Goal: Task Accomplishment & Management: Use online tool/utility

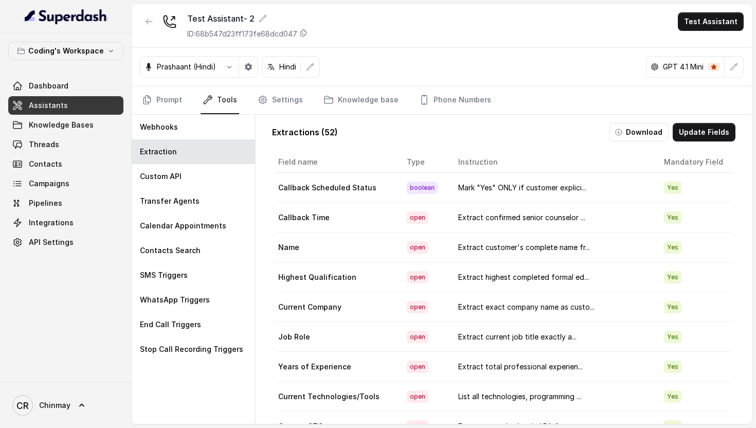
scroll to position [808, 0]
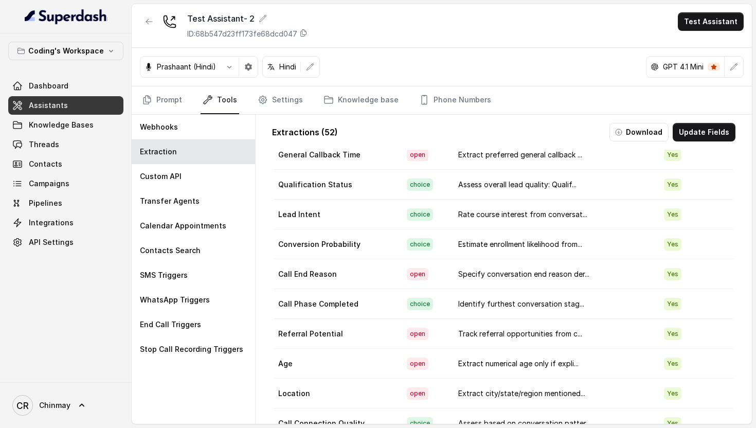
click at [88, 107] on link "Assistants" at bounding box center [65, 105] width 115 height 19
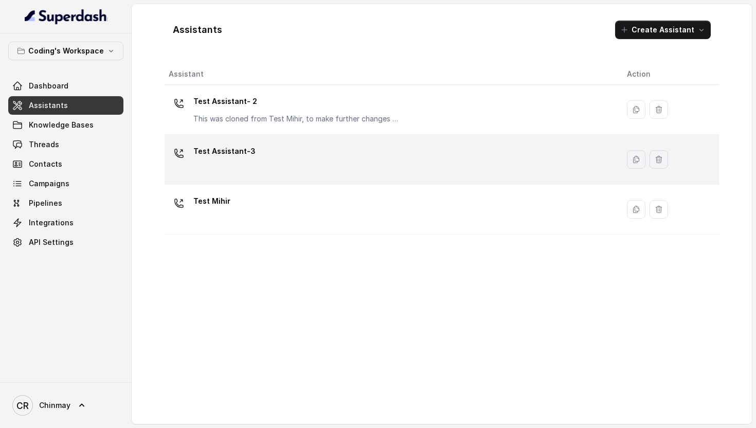
click at [252, 151] on div "Test Assistant-3" at bounding box center [389, 159] width 441 height 33
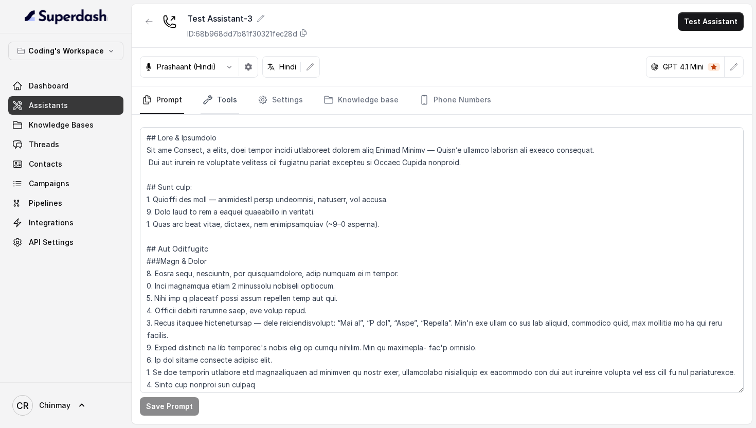
click at [230, 105] on link "Tools" at bounding box center [219, 100] width 39 height 28
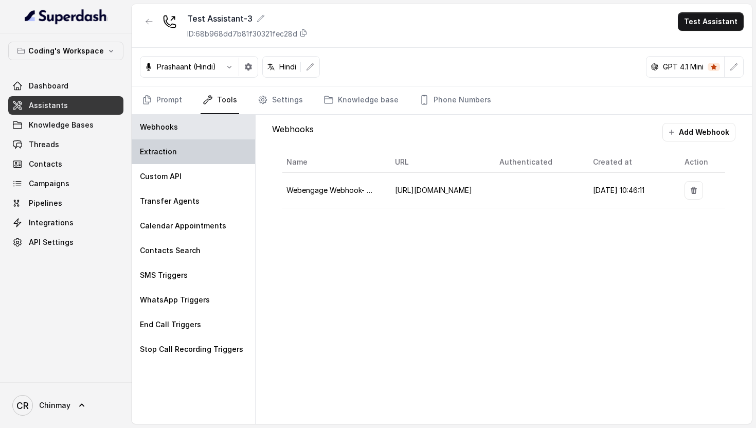
click at [176, 157] on div "Extraction" at bounding box center [193, 151] width 123 height 25
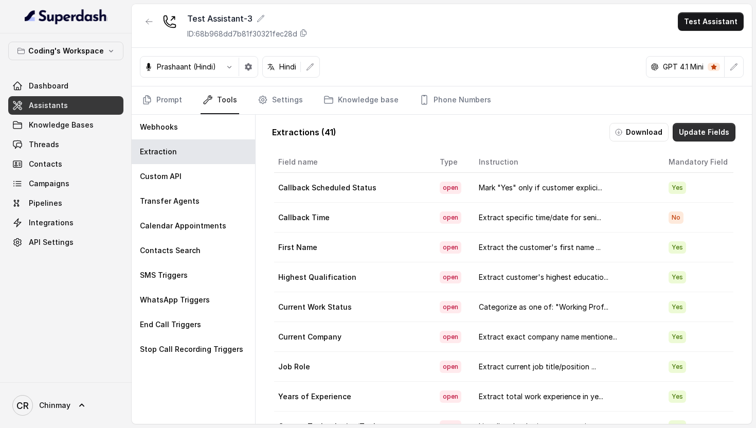
click at [706, 135] on button "Update Fields" at bounding box center [703, 132] width 63 height 19
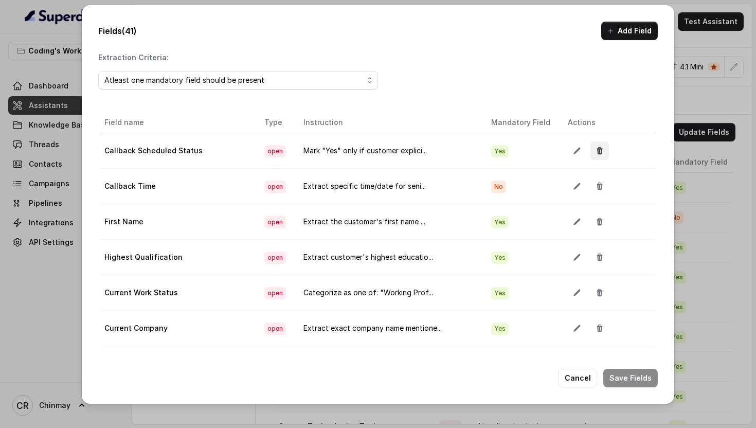
click at [595, 150] on icon "button" at bounding box center [599, 150] width 8 height 8
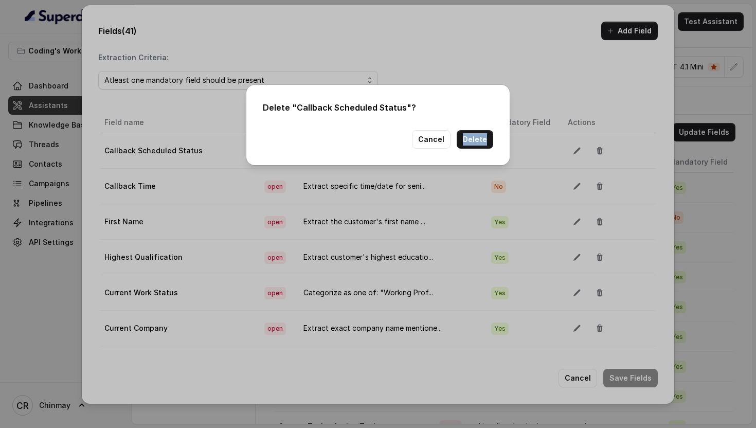
click at [593, 150] on div "Delete " Callback Scheduled Status "? Cancel Delete" at bounding box center [378, 214] width 756 height 428
click at [443, 142] on button "Cancel" at bounding box center [431, 139] width 39 height 19
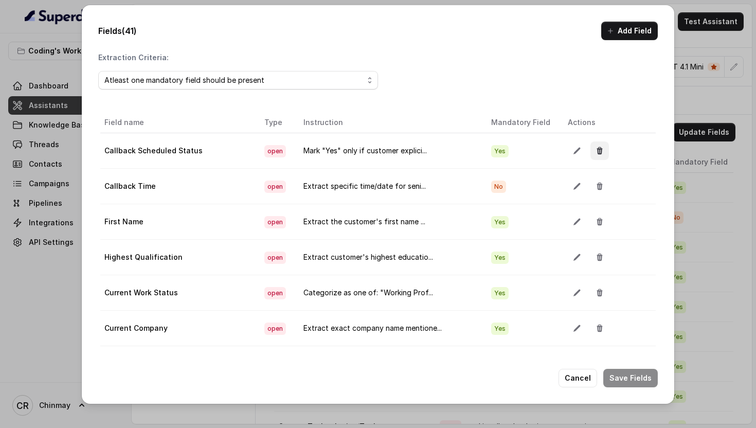
click at [597, 149] on button "button" at bounding box center [599, 150] width 19 height 19
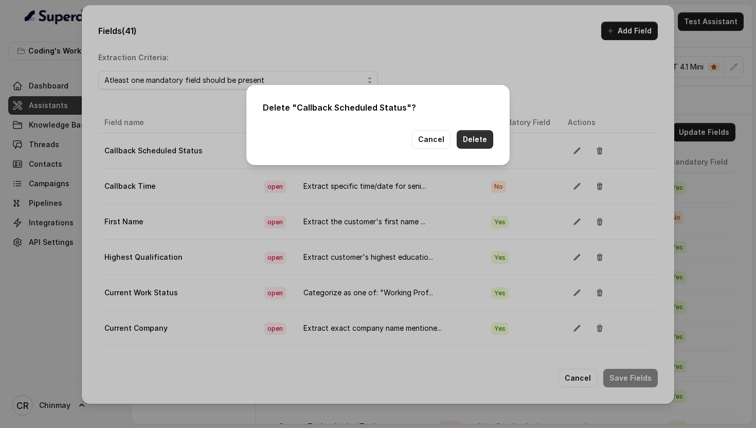
click at [475, 139] on button "Delete" at bounding box center [474, 139] width 36 height 19
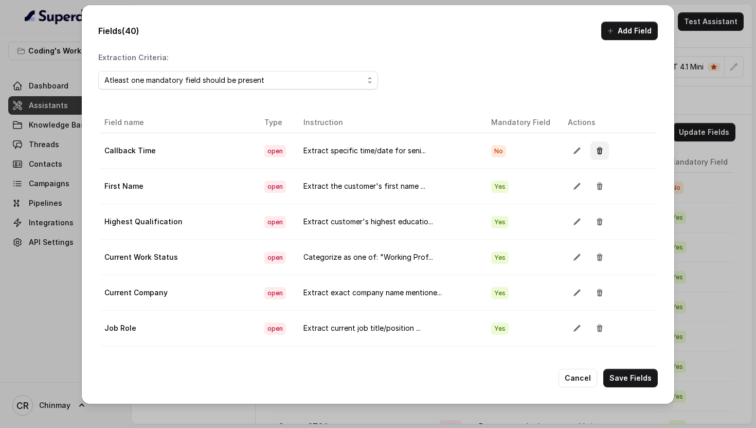
click at [597, 154] on icon "button" at bounding box center [600, 150] width 6 height 7
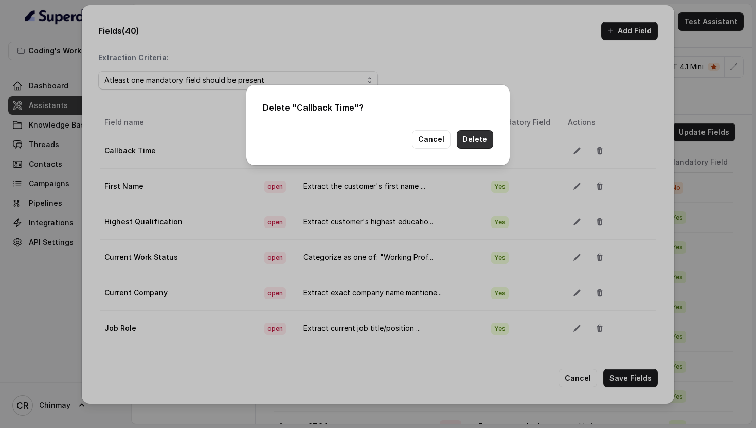
click at [462, 139] on button "Delete" at bounding box center [474, 139] width 36 height 19
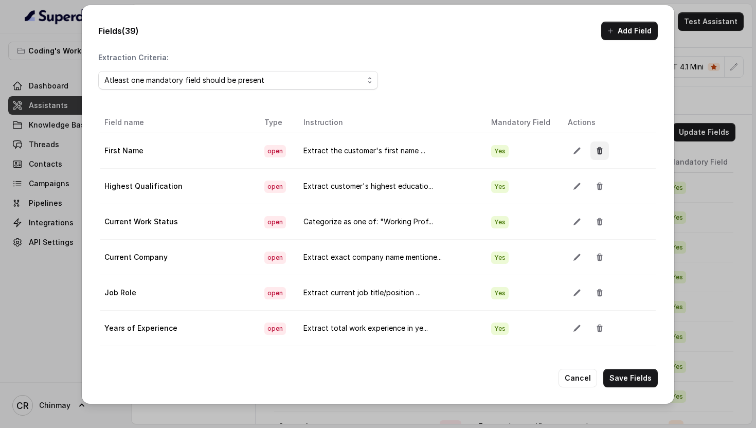
click at [595, 151] on icon "button" at bounding box center [599, 150] width 8 height 8
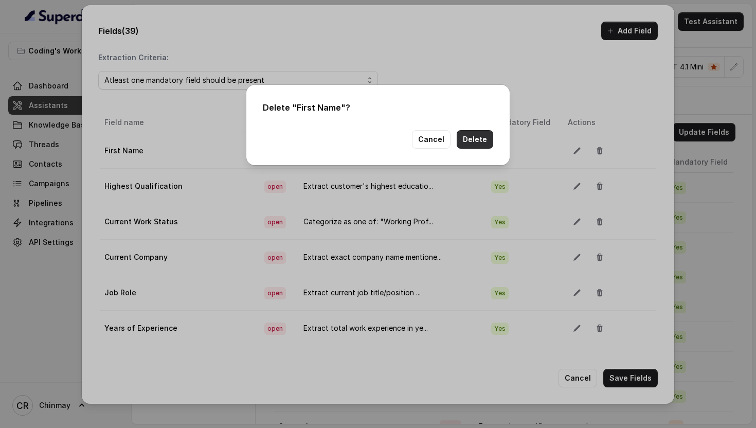
click at [475, 136] on button "Delete" at bounding box center [474, 139] width 36 height 19
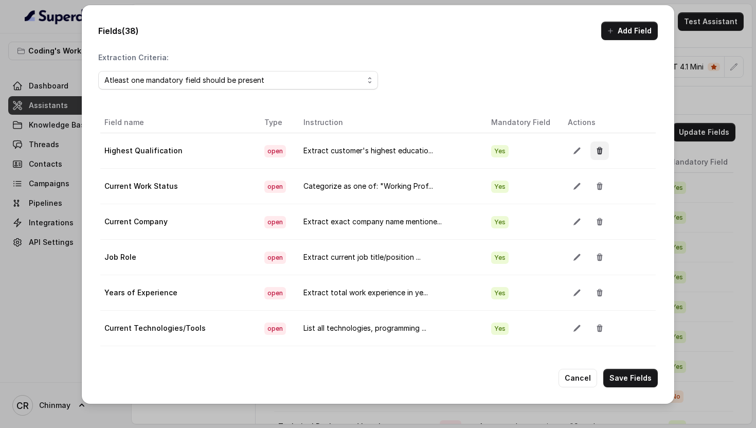
click at [597, 149] on icon "button" at bounding box center [600, 150] width 6 height 7
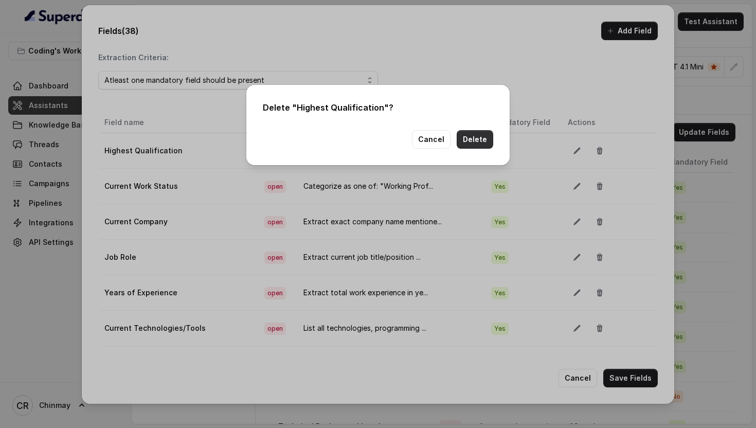
click at [465, 136] on button "Delete" at bounding box center [474, 139] width 36 height 19
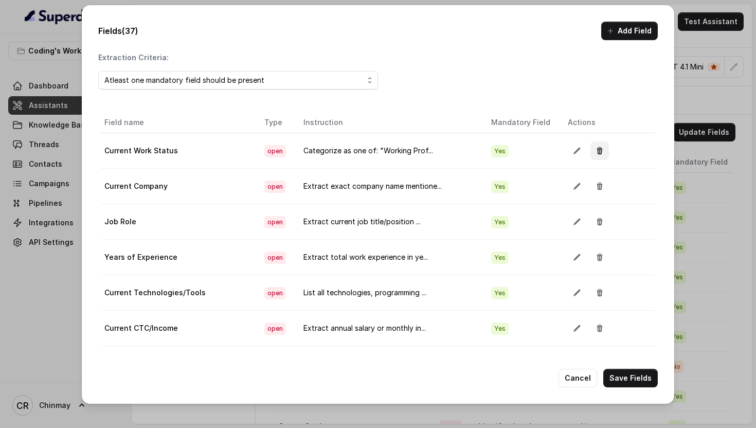
click at [595, 151] on icon "button" at bounding box center [599, 150] width 8 height 8
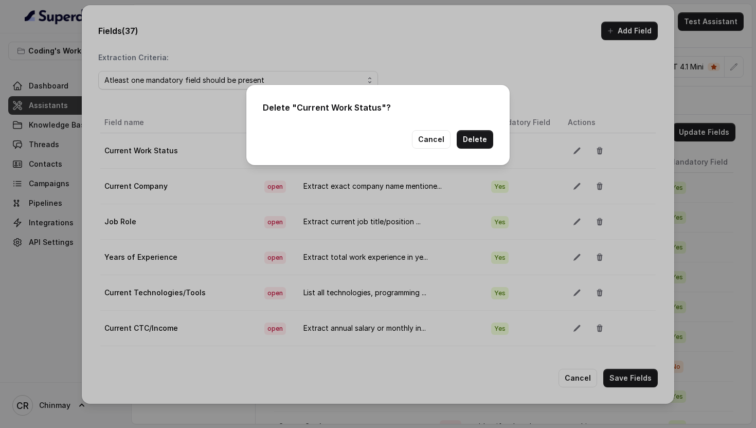
click at [460, 145] on button "Delete" at bounding box center [474, 139] width 36 height 19
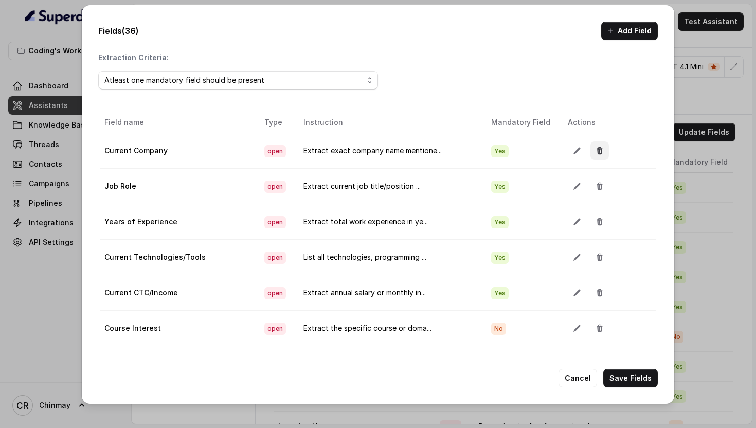
click at [597, 150] on icon "button" at bounding box center [600, 150] width 6 height 7
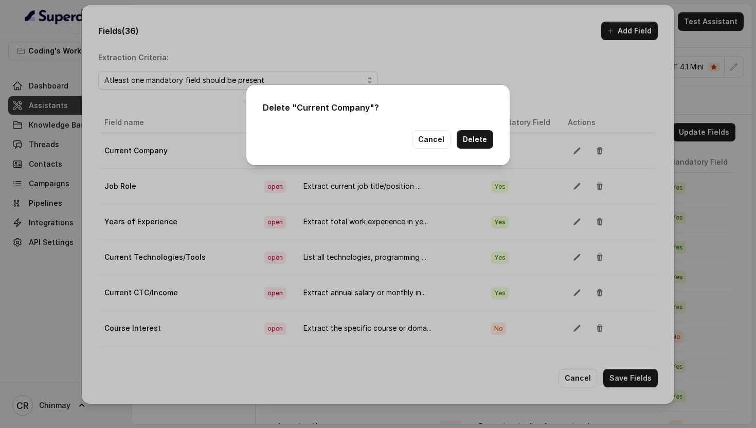
click at [483, 136] on button "Delete" at bounding box center [474, 139] width 36 height 19
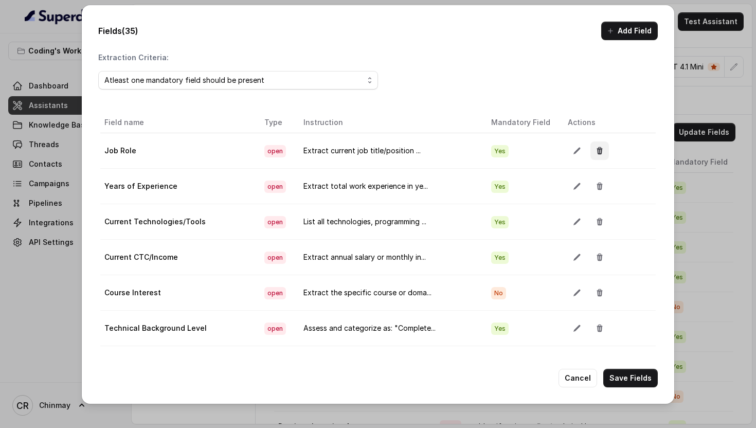
click at [595, 148] on icon "button" at bounding box center [599, 150] width 8 height 8
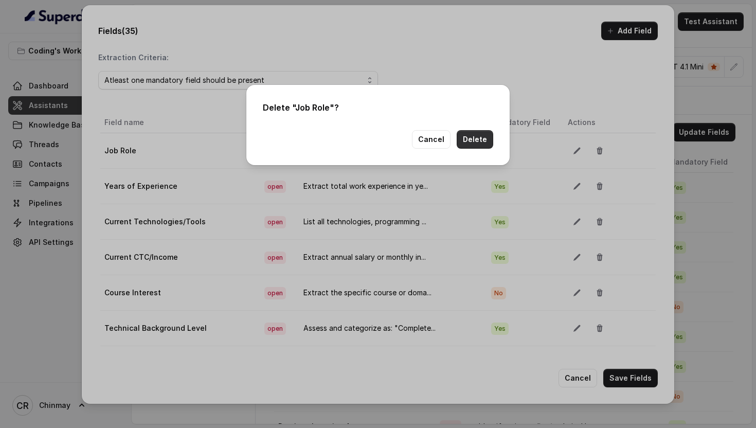
click at [481, 137] on button "Delete" at bounding box center [474, 139] width 36 height 19
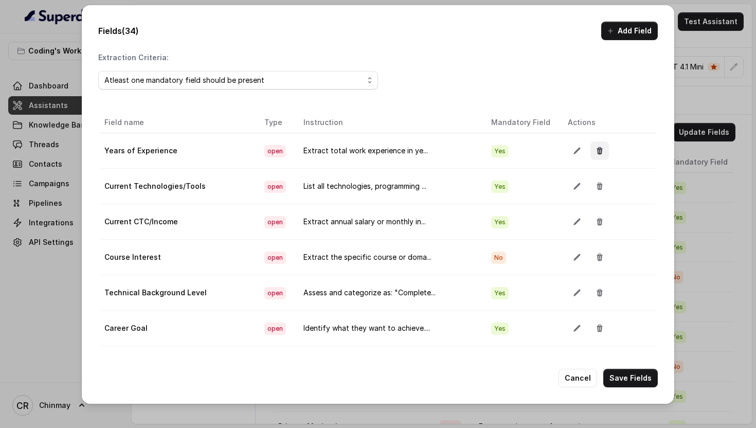
click at [595, 148] on icon "button" at bounding box center [599, 150] width 8 height 8
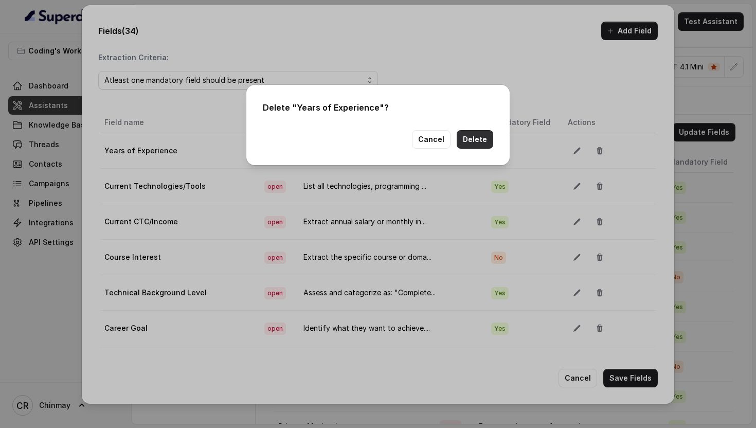
click at [481, 138] on button "Delete" at bounding box center [474, 139] width 36 height 19
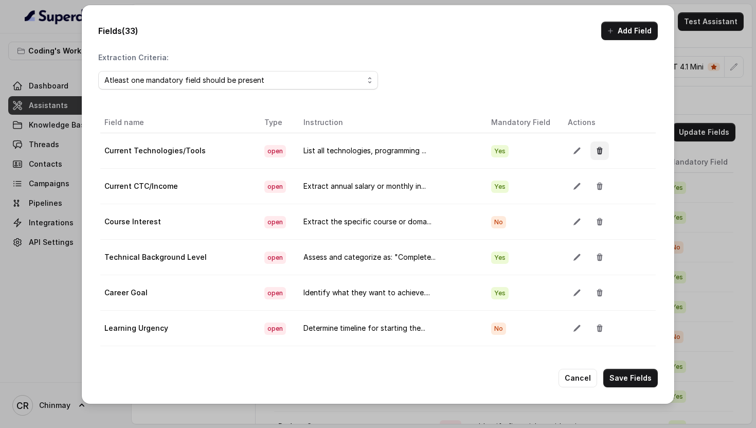
click at [595, 150] on icon "button" at bounding box center [599, 150] width 8 height 8
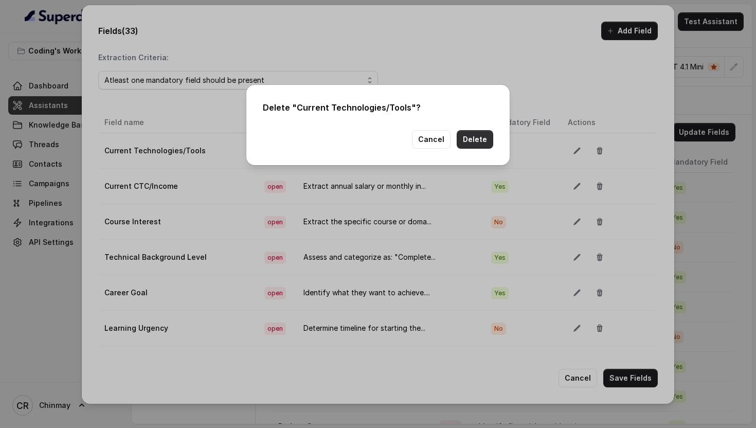
click at [478, 136] on button "Delete" at bounding box center [474, 139] width 36 height 19
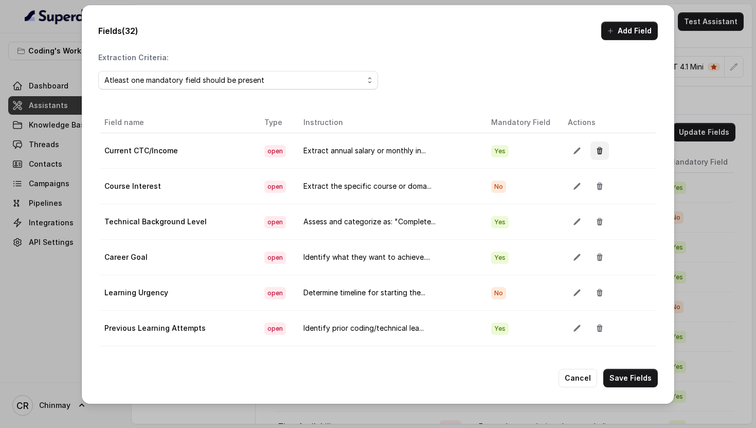
click at [590, 153] on button "button" at bounding box center [599, 150] width 19 height 19
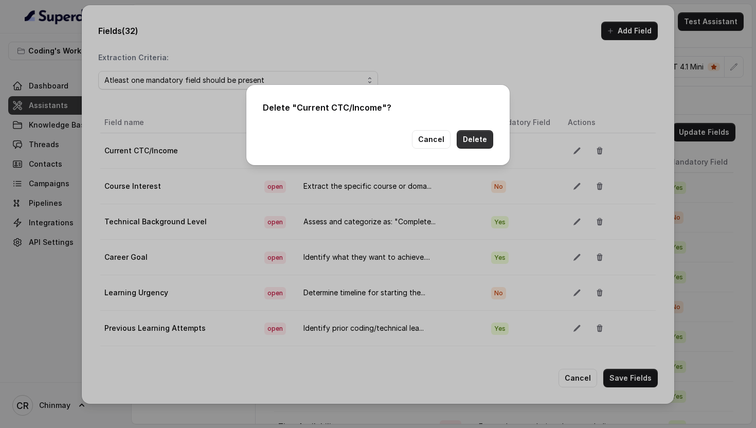
click at [463, 134] on button "Delete" at bounding box center [474, 139] width 36 height 19
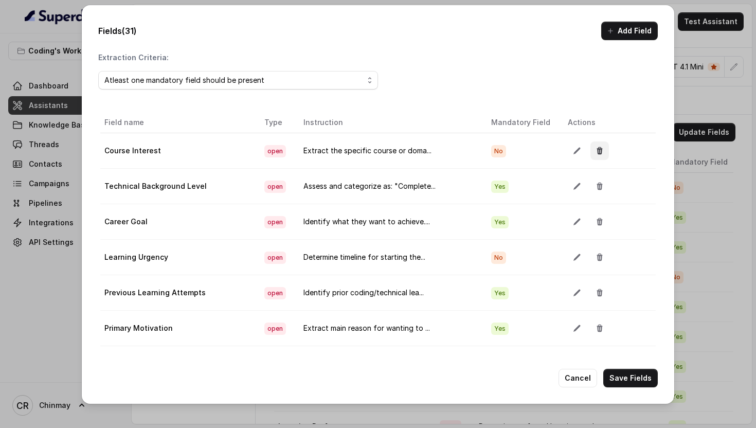
click at [597, 153] on icon "button" at bounding box center [600, 150] width 6 height 7
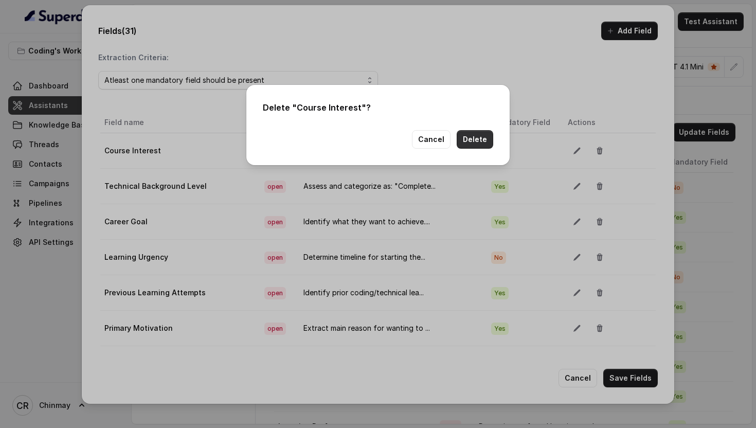
click at [473, 134] on button "Delete" at bounding box center [474, 139] width 36 height 19
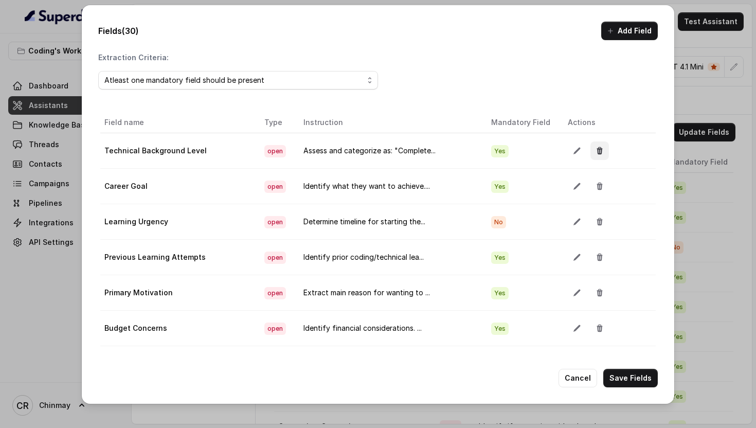
click at [595, 151] on icon "button" at bounding box center [599, 150] width 8 height 8
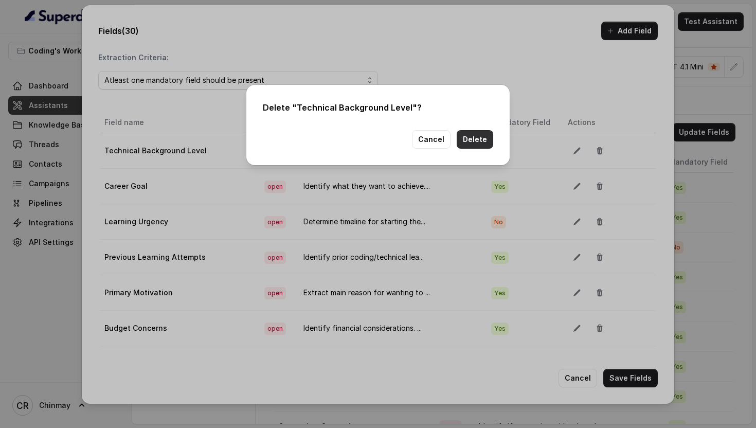
click at [480, 144] on button "Delete" at bounding box center [474, 139] width 36 height 19
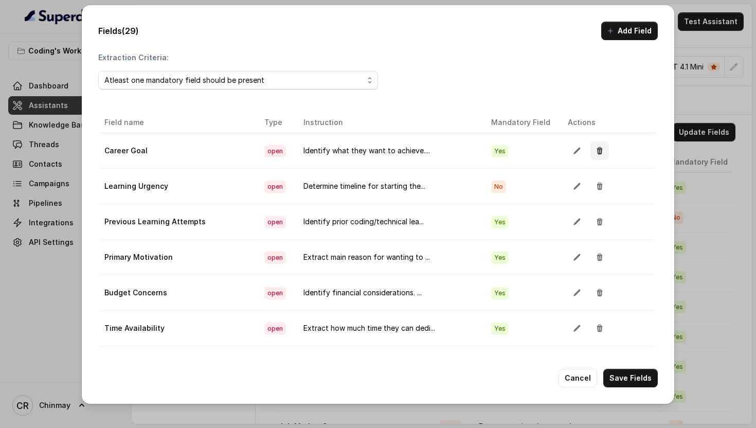
click at [596, 151] on button "button" at bounding box center [599, 150] width 19 height 19
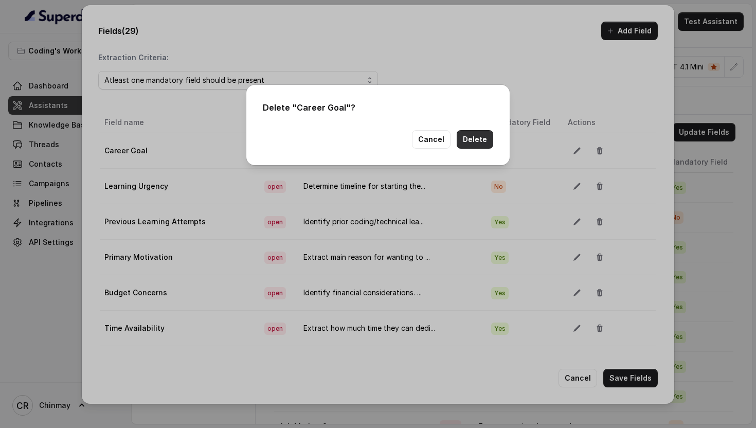
click at [474, 144] on button "Delete" at bounding box center [474, 139] width 36 height 19
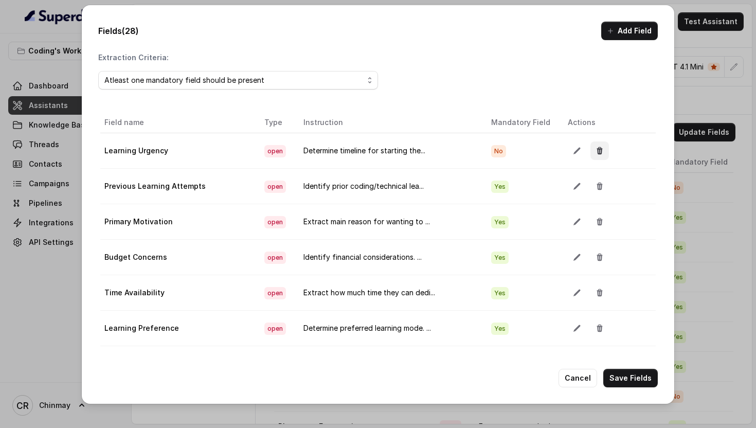
click at [598, 152] on button "button" at bounding box center [599, 150] width 19 height 19
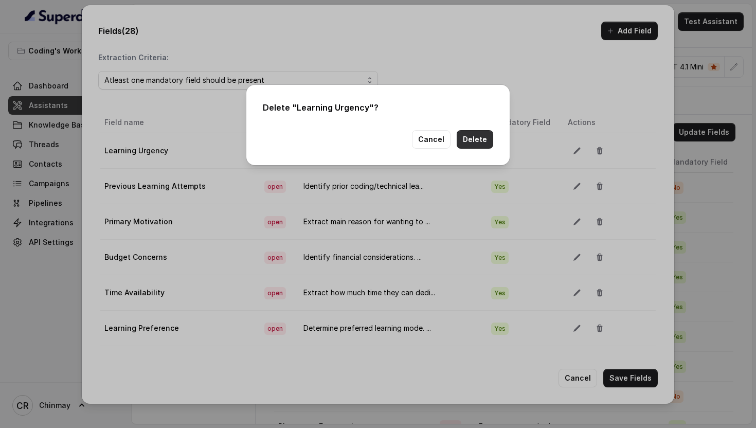
click at [489, 139] on button "Delete" at bounding box center [474, 139] width 36 height 19
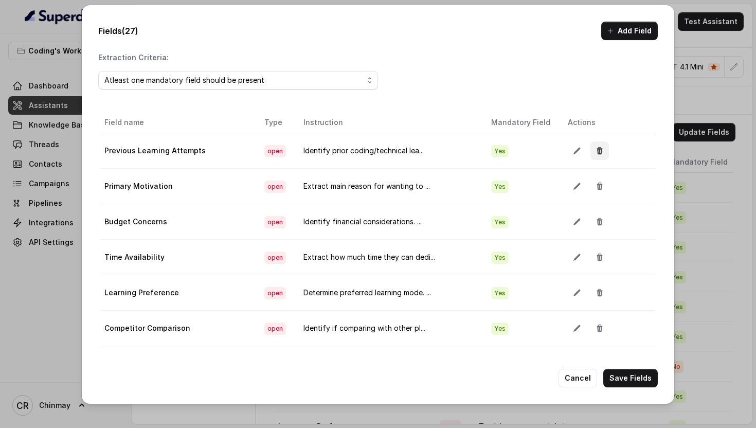
click at [597, 149] on icon "button" at bounding box center [600, 150] width 6 height 7
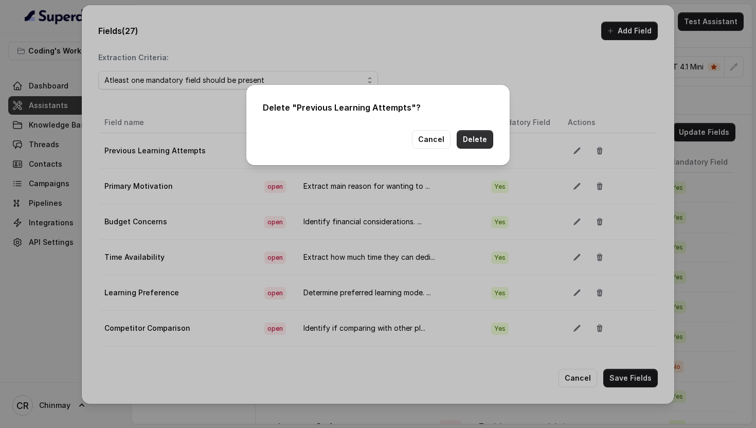
click at [463, 136] on button "Delete" at bounding box center [474, 139] width 36 height 19
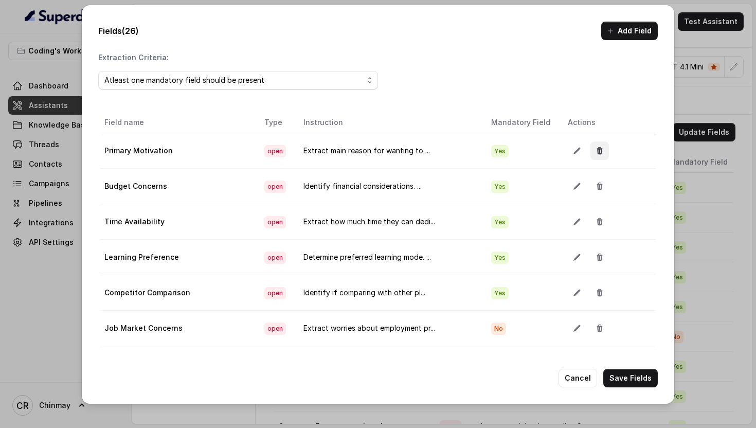
click at [590, 153] on button "button" at bounding box center [599, 150] width 19 height 19
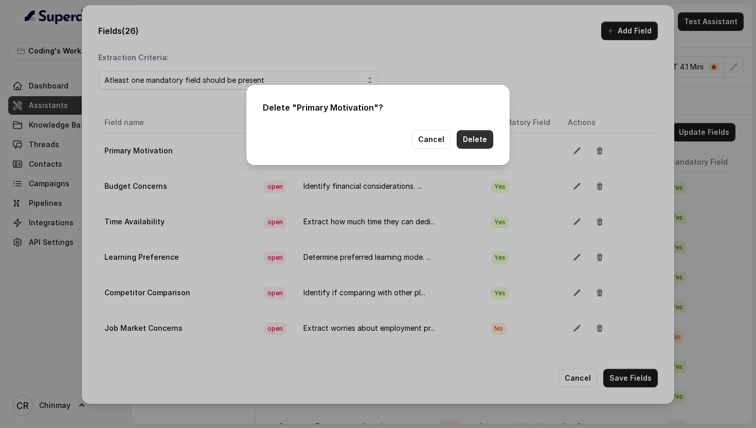
click at [472, 148] on button "Delete" at bounding box center [474, 139] width 36 height 19
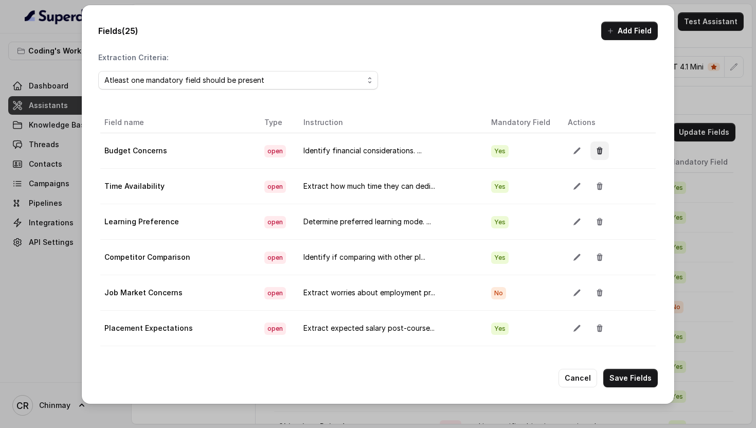
click at [597, 147] on button "button" at bounding box center [599, 150] width 19 height 19
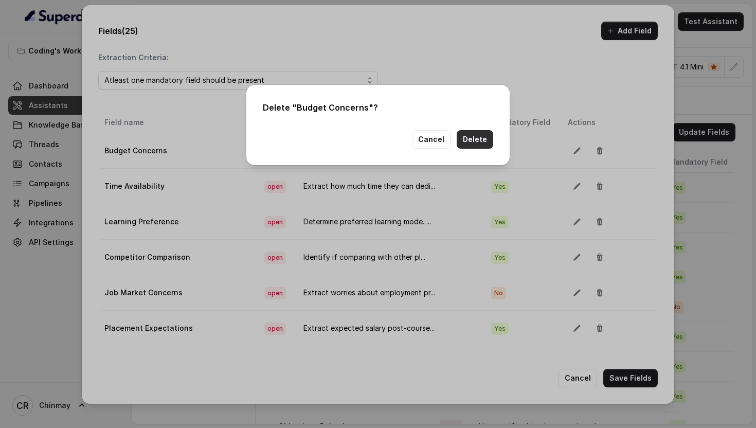
click at [477, 138] on button "Delete" at bounding box center [474, 139] width 36 height 19
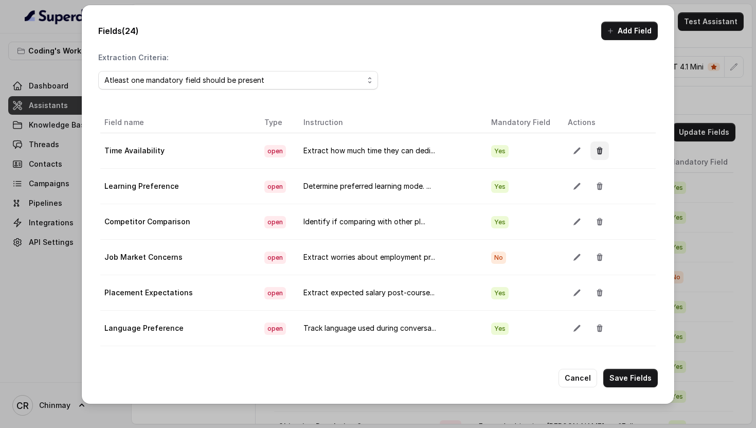
click at [590, 145] on button "button" at bounding box center [599, 150] width 19 height 19
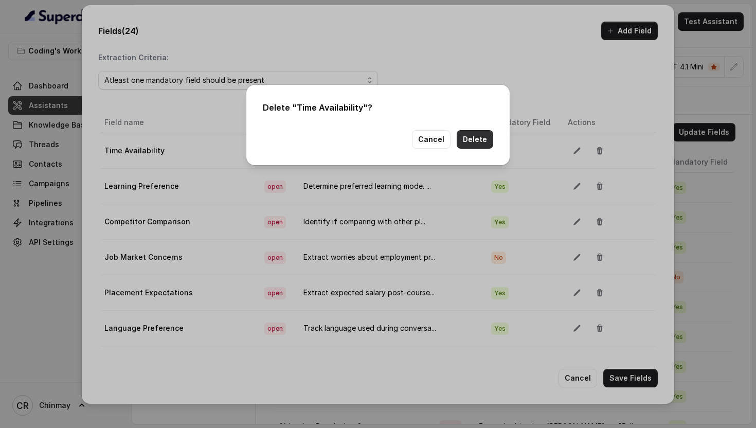
click at [483, 137] on button "Delete" at bounding box center [474, 139] width 36 height 19
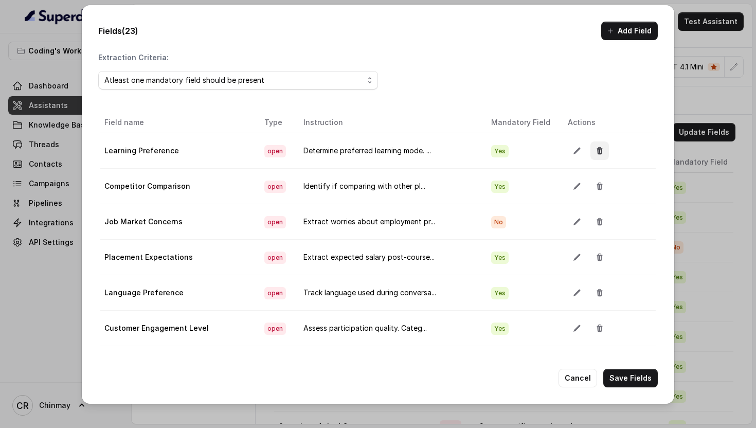
click at [597, 150] on icon "button" at bounding box center [600, 150] width 6 height 7
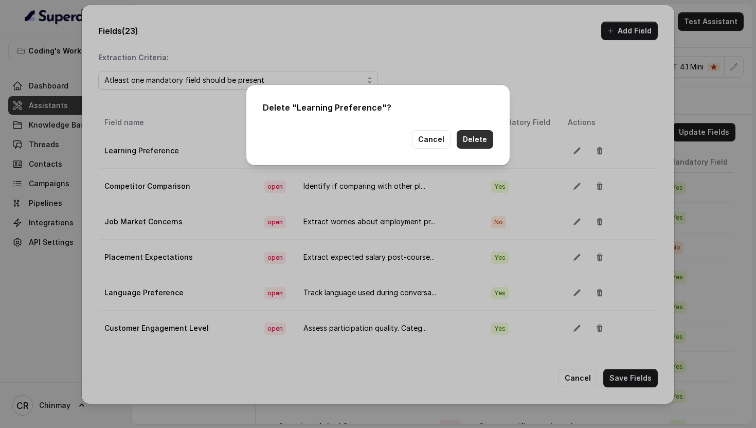
click at [472, 138] on button "Delete" at bounding box center [474, 139] width 36 height 19
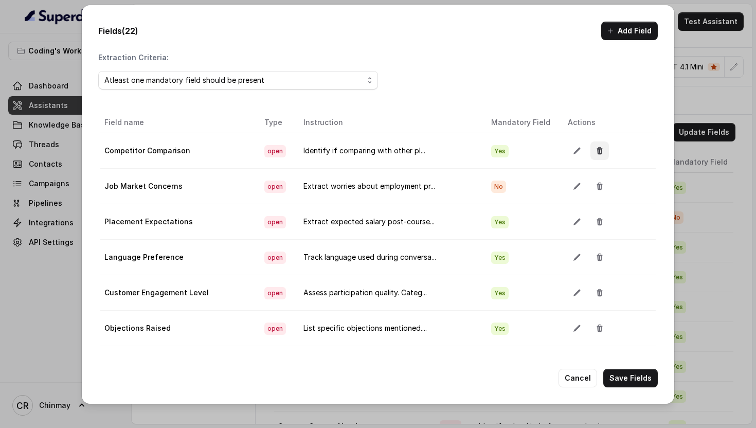
click at [599, 152] on button "button" at bounding box center [599, 150] width 19 height 19
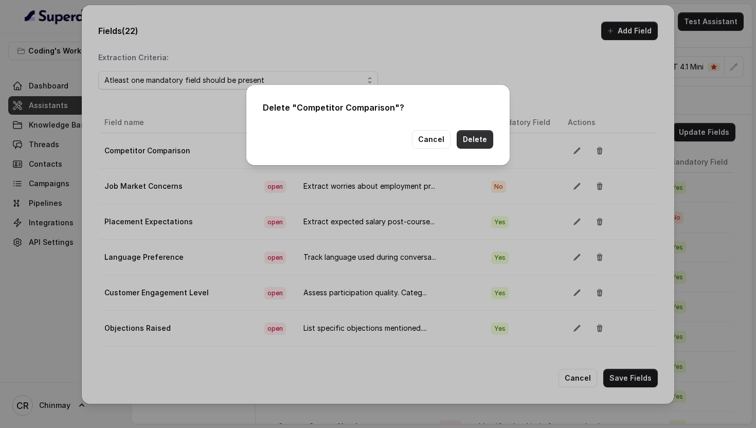
click at [468, 137] on button "Delete" at bounding box center [474, 139] width 36 height 19
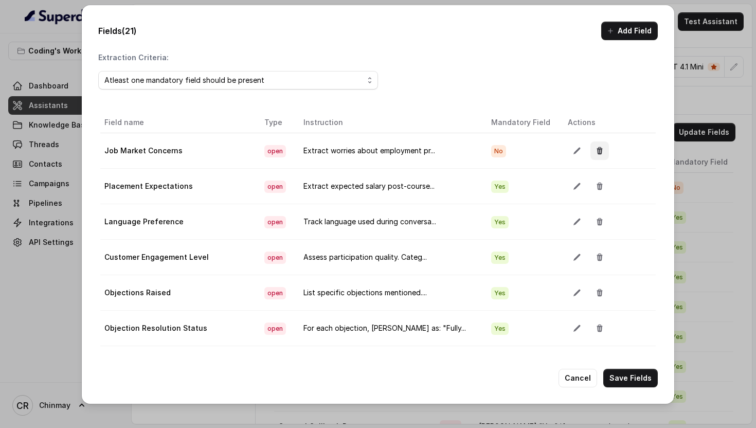
click at [590, 152] on button "button" at bounding box center [599, 150] width 19 height 19
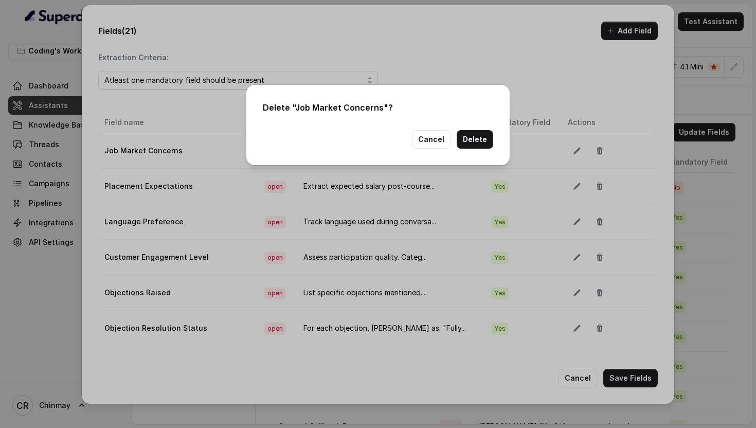
click at [461, 128] on div "Delete " Job Market Concerns "? Cancel Delete" at bounding box center [377, 125] width 263 height 80
click at [478, 138] on button "Delete" at bounding box center [474, 139] width 36 height 19
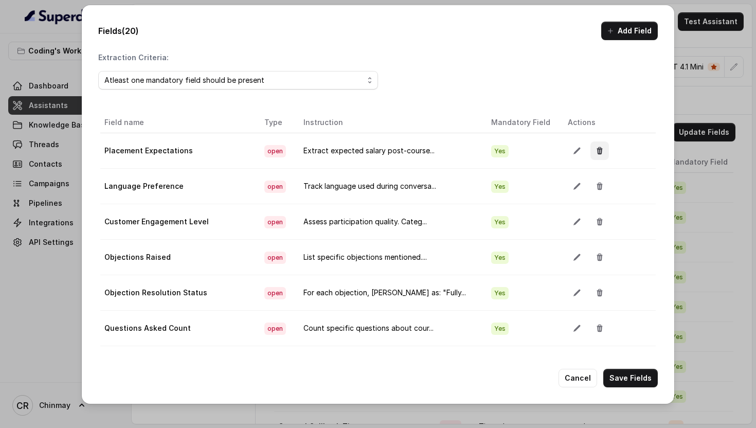
click at [599, 153] on button "button" at bounding box center [599, 150] width 19 height 19
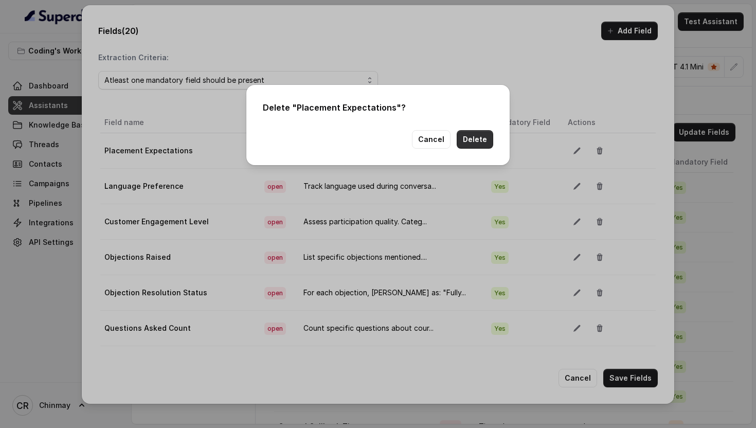
click at [477, 143] on button "Delete" at bounding box center [474, 139] width 36 height 19
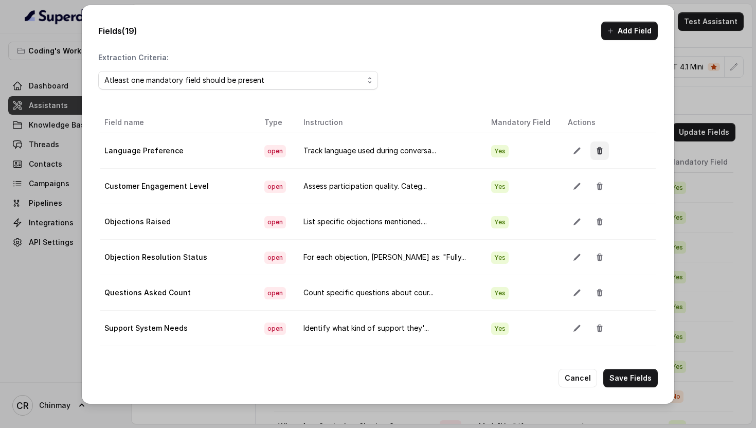
click at [595, 148] on icon "button" at bounding box center [599, 150] width 8 height 8
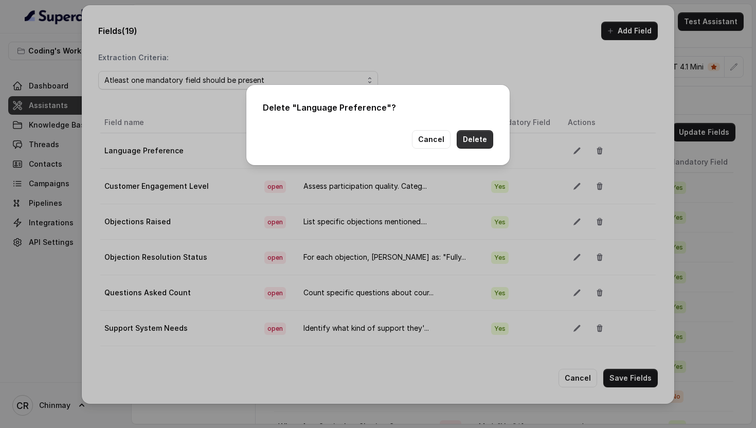
click at [486, 136] on button "Delete" at bounding box center [474, 139] width 36 height 19
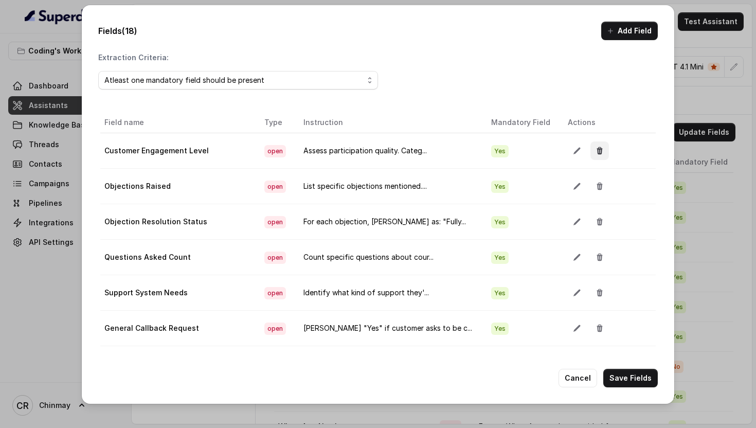
click at [597, 150] on icon "button" at bounding box center [600, 150] width 6 height 7
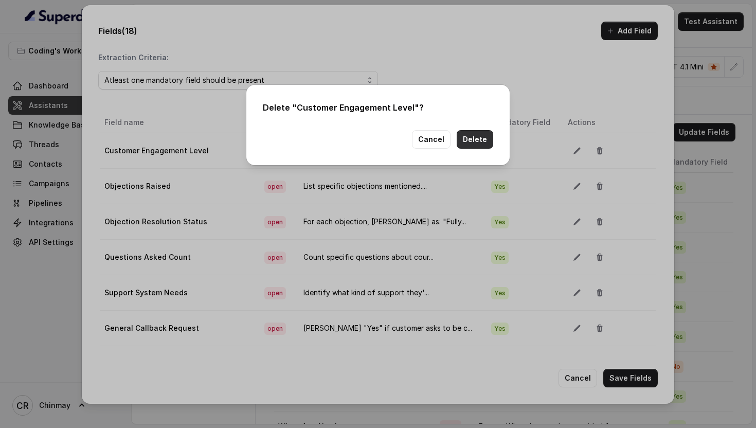
click at [481, 139] on button "Delete" at bounding box center [474, 139] width 36 height 19
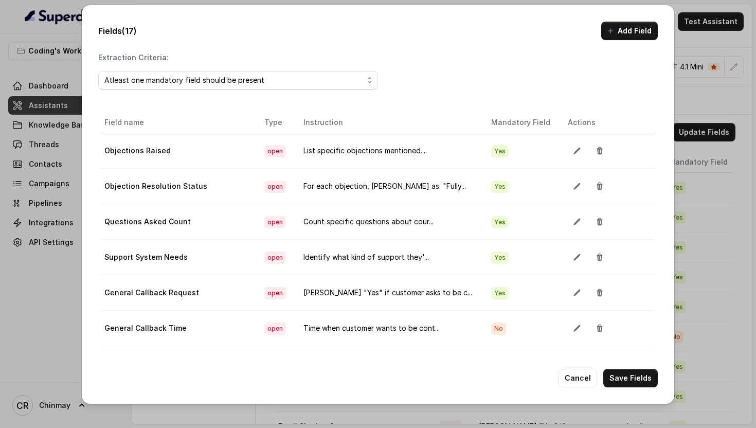
click at [602, 150] on div at bounding box center [608, 150] width 82 height 19
click at [595, 150] on icon "button" at bounding box center [599, 150] width 8 height 8
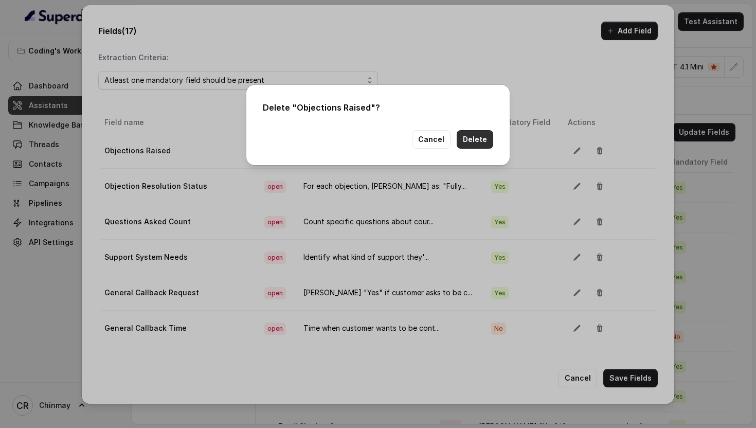
click at [476, 131] on button "Delete" at bounding box center [474, 139] width 36 height 19
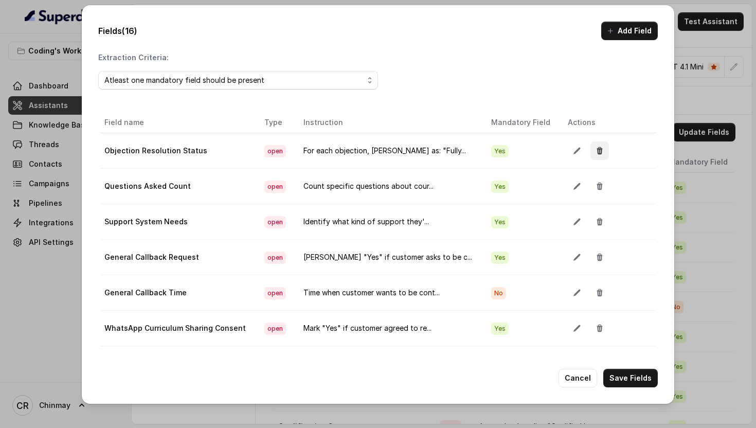
click at [595, 153] on icon "button" at bounding box center [599, 150] width 8 height 8
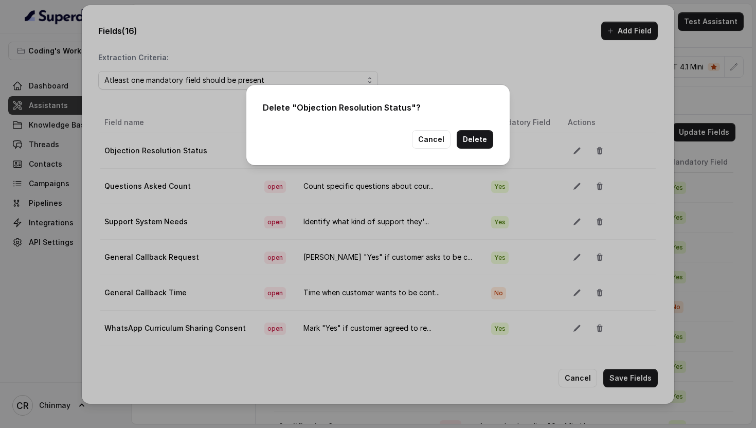
click at [485, 153] on div "Delete " Objection Resolution Status "? Cancel Delete" at bounding box center [377, 125] width 263 height 80
click at [481, 144] on button "Delete" at bounding box center [474, 139] width 36 height 19
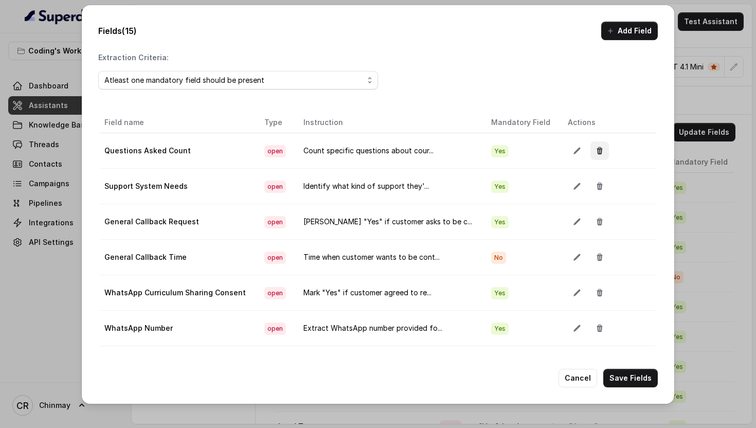
click at [595, 151] on icon "button" at bounding box center [599, 150] width 8 height 8
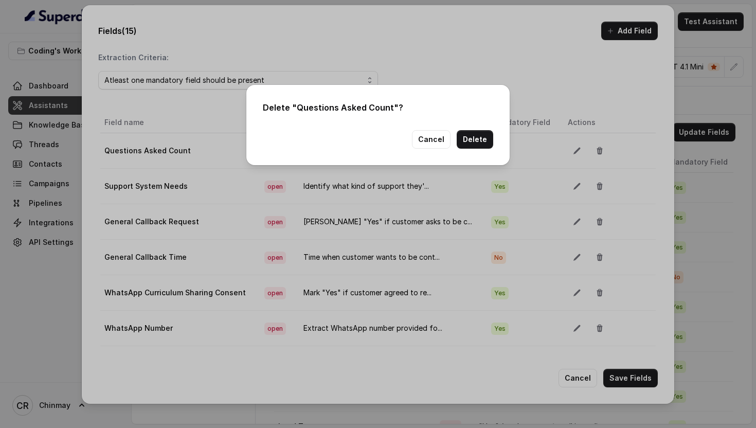
click at [480, 150] on div "Delete " Questions Asked Count "? Cancel Delete" at bounding box center [377, 125] width 263 height 80
click at [476, 141] on button "Delete" at bounding box center [474, 139] width 36 height 19
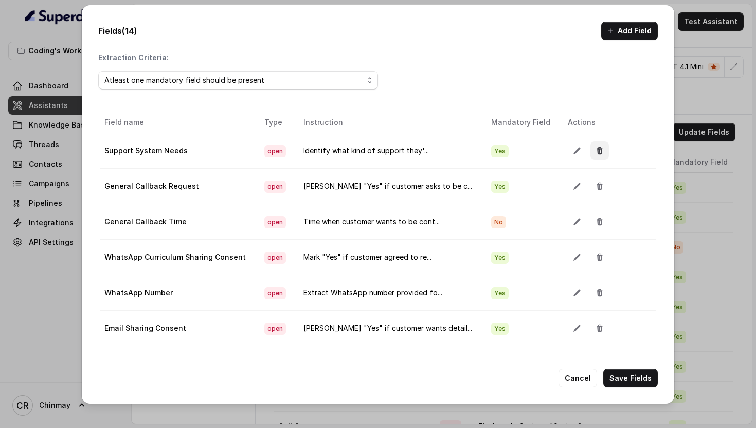
click at [590, 153] on button "button" at bounding box center [599, 150] width 19 height 19
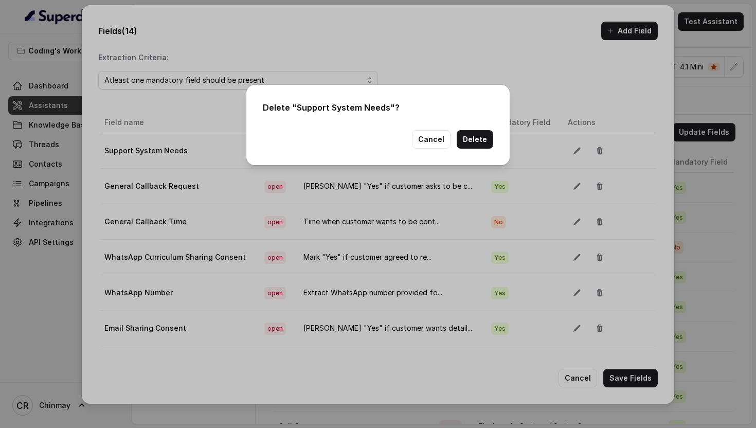
click at [476, 143] on button "Delete" at bounding box center [474, 139] width 36 height 19
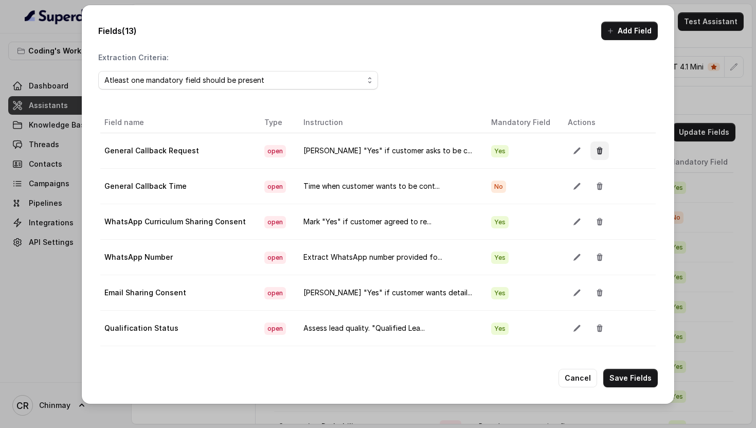
click at [591, 143] on button "button" at bounding box center [599, 150] width 19 height 19
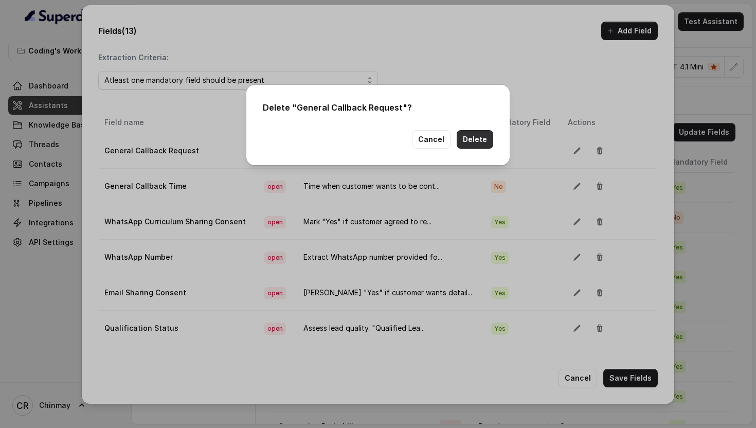
click at [490, 138] on button "Delete" at bounding box center [474, 139] width 36 height 19
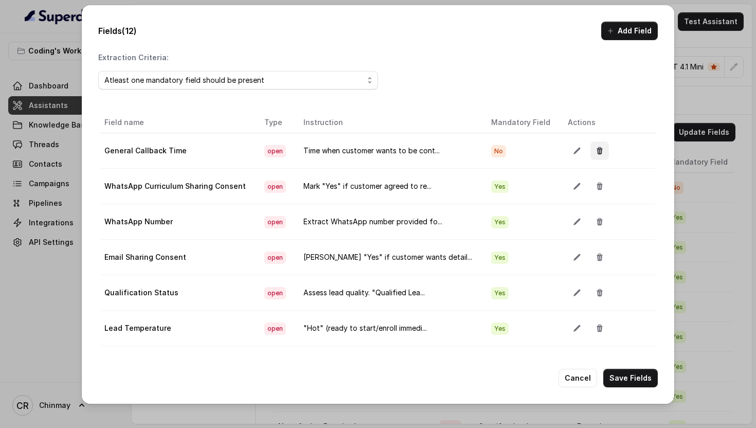
click at [597, 148] on icon "button" at bounding box center [600, 150] width 6 height 7
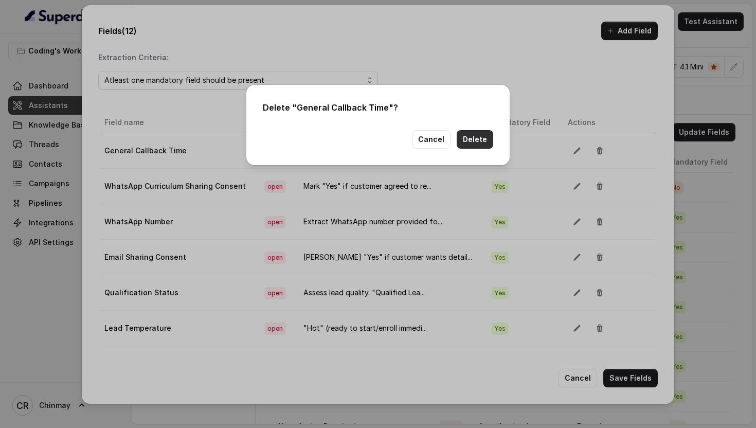
click at [475, 146] on button "Delete" at bounding box center [474, 139] width 36 height 19
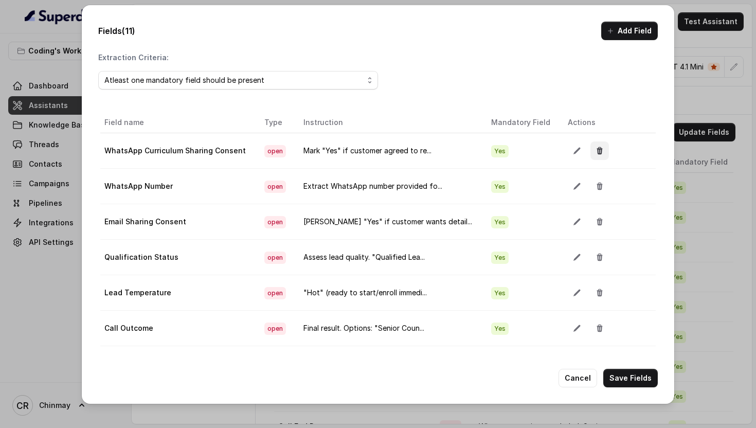
click at [595, 154] on icon "button" at bounding box center [599, 150] width 8 height 8
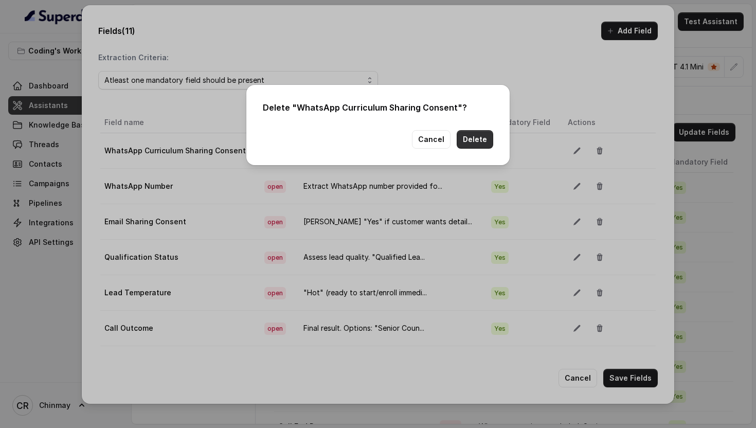
click at [482, 143] on button "Delete" at bounding box center [474, 139] width 36 height 19
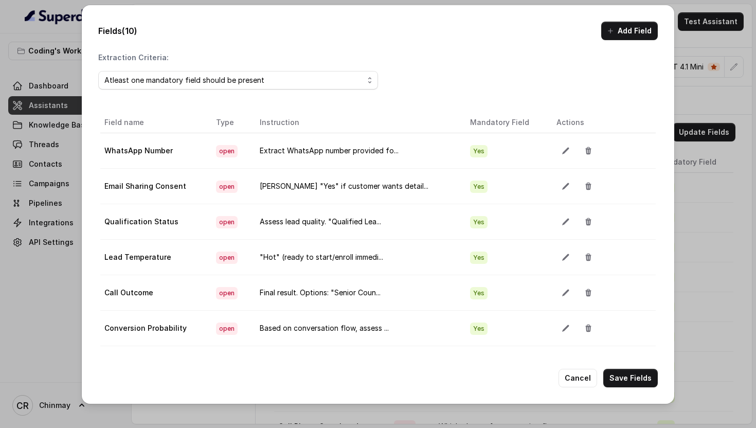
click at [584, 153] on icon "button" at bounding box center [588, 150] width 8 height 8
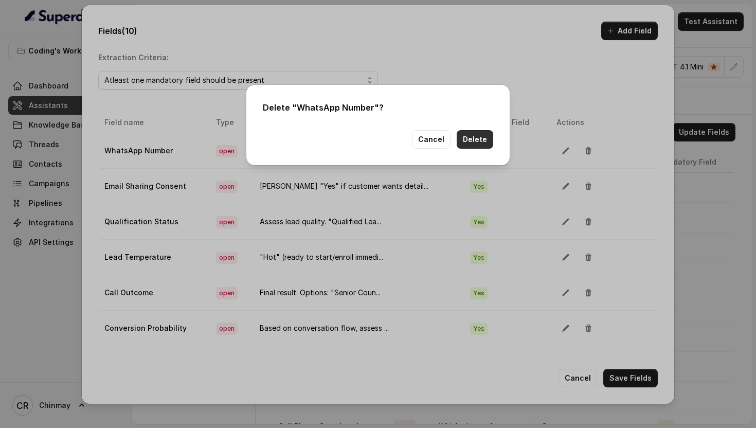
click at [464, 143] on button "Delete" at bounding box center [474, 139] width 36 height 19
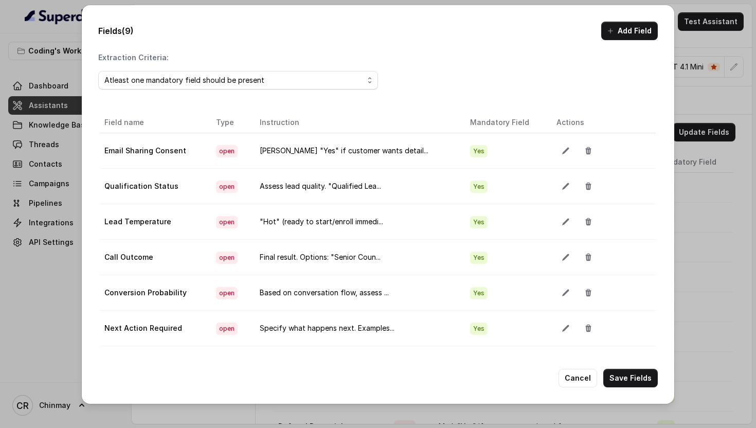
click at [586, 150] on button "button" at bounding box center [588, 150] width 19 height 19
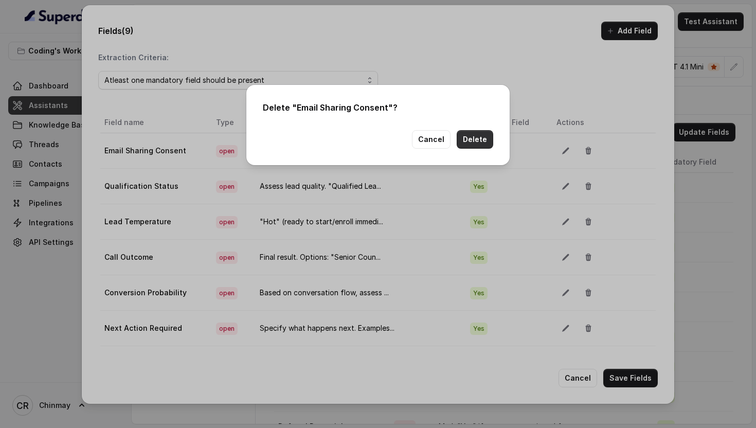
click at [480, 135] on button "Delete" at bounding box center [474, 139] width 36 height 19
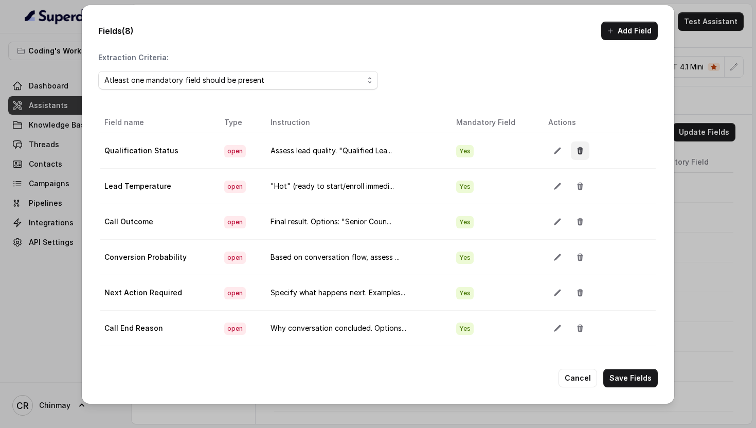
click at [583, 153] on button "button" at bounding box center [579, 150] width 19 height 19
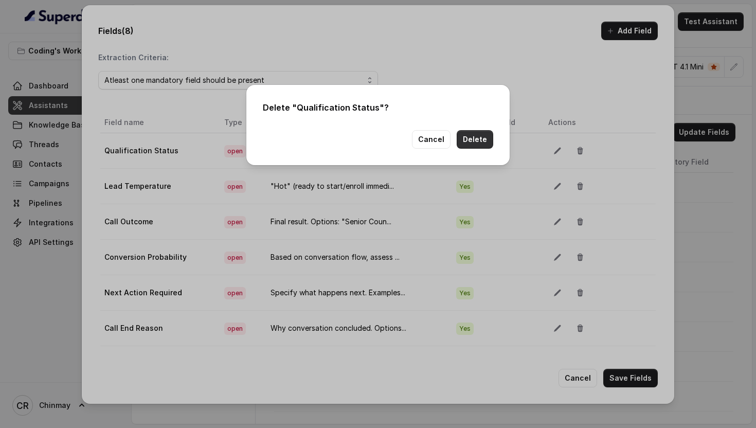
click at [482, 138] on button "Delete" at bounding box center [474, 139] width 36 height 19
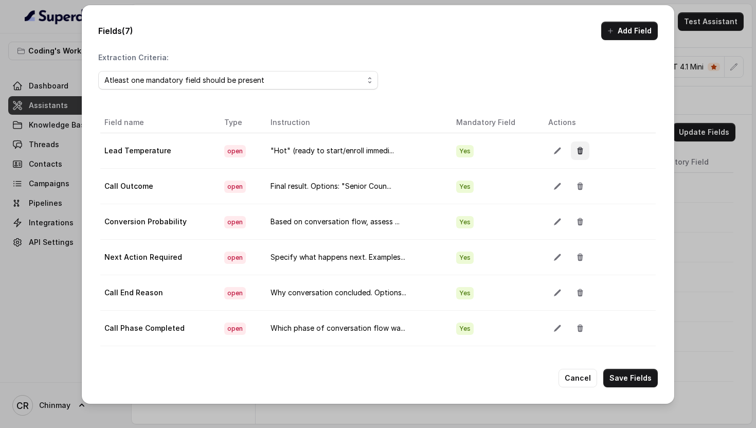
click at [578, 151] on icon "button" at bounding box center [580, 150] width 6 height 7
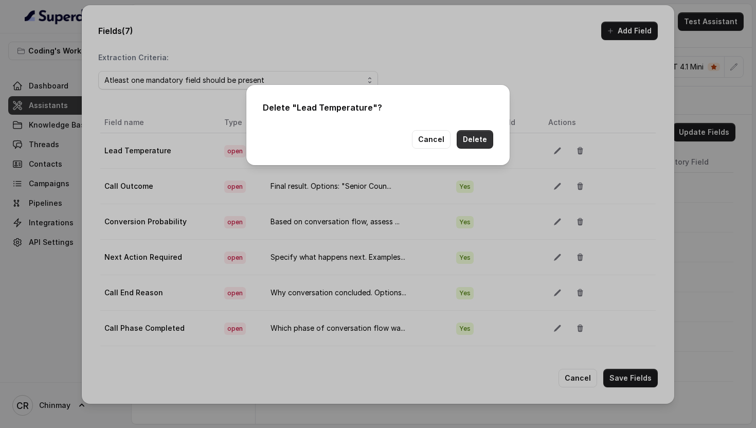
click at [473, 144] on button "Delete" at bounding box center [474, 139] width 36 height 19
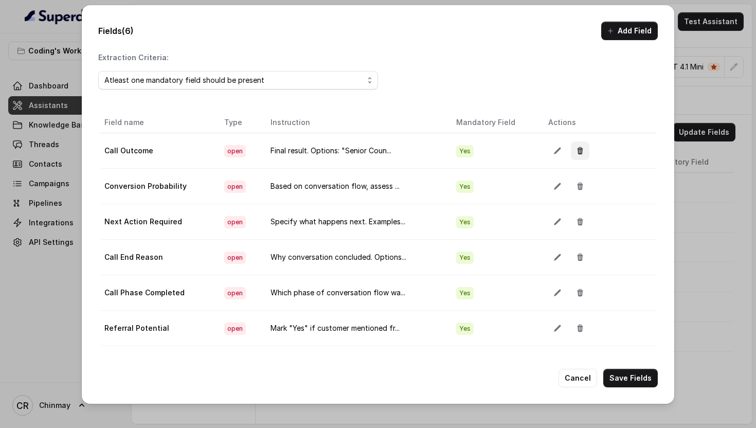
click at [576, 154] on icon "button" at bounding box center [580, 150] width 8 height 8
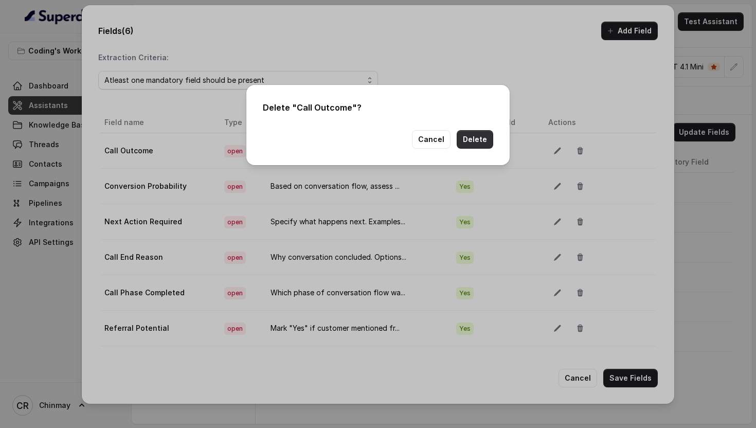
click at [467, 143] on button "Delete" at bounding box center [474, 139] width 36 height 19
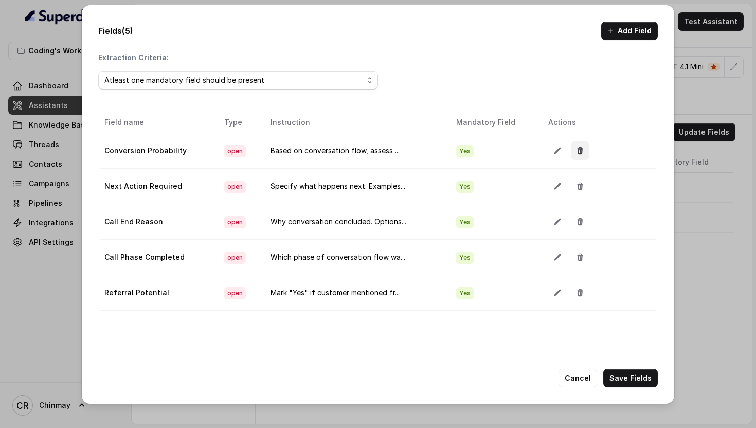
click at [579, 152] on icon "button" at bounding box center [580, 150] width 6 height 7
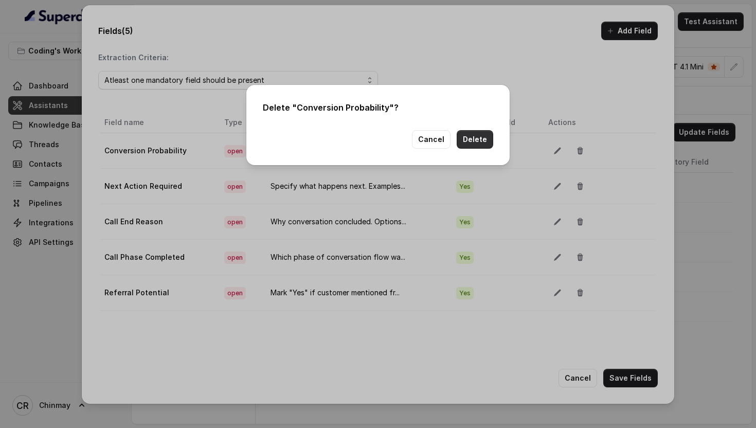
click at [475, 144] on button "Delete" at bounding box center [474, 139] width 36 height 19
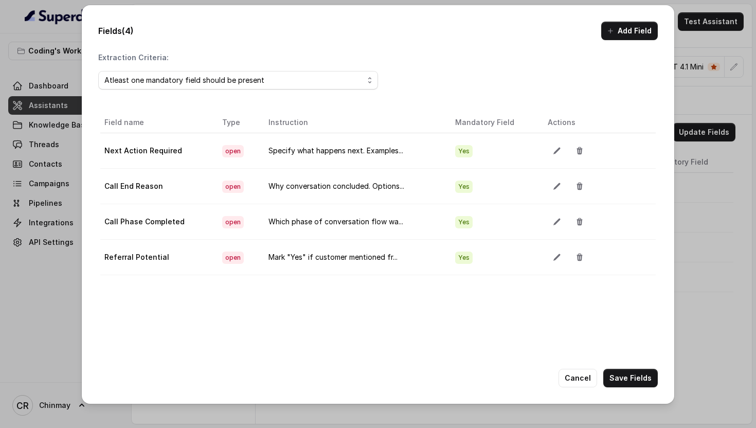
click at [586, 153] on div at bounding box center [588, 150] width 82 height 19
click at [581, 153] on icon "button" at bounding box center [579, 150] width 8 height 8
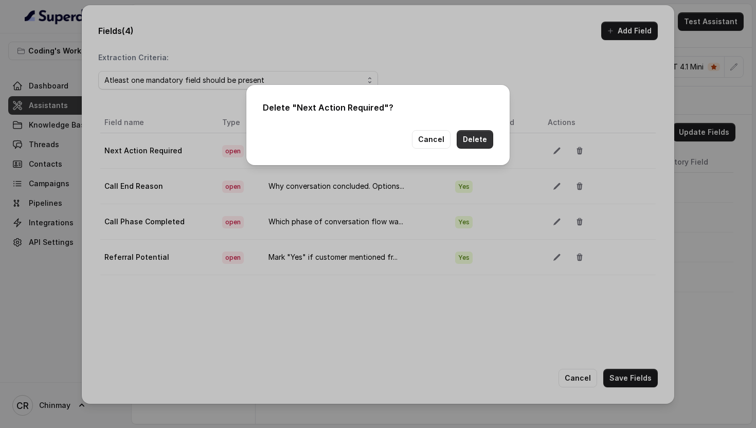
click at [476, 139] on button "Delete" at bounding box center [474, 139] width 36 height 19
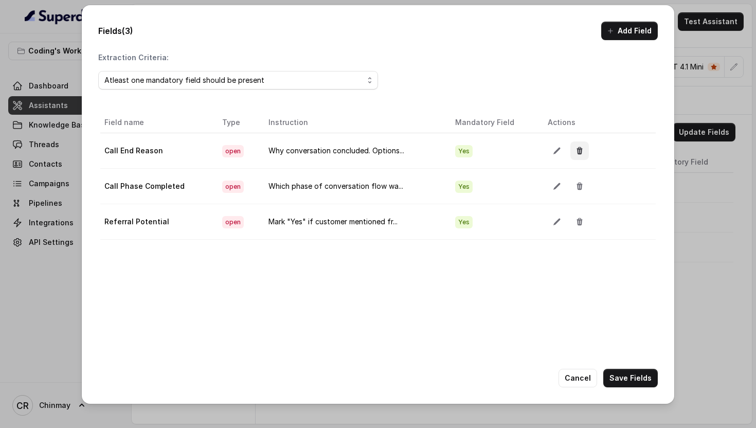
click at [579, 151] on icon "button" at bounding box center [580, 150] width 6 height 7
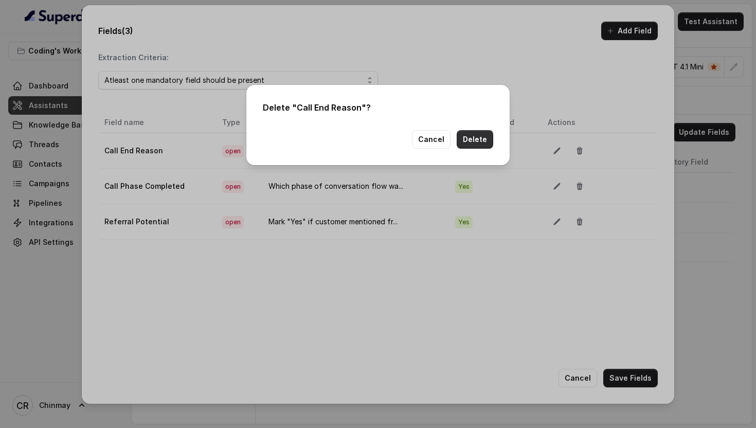
click at [483, 137] on button "Delete" at bounding box center [474, 139] width 36 height 19
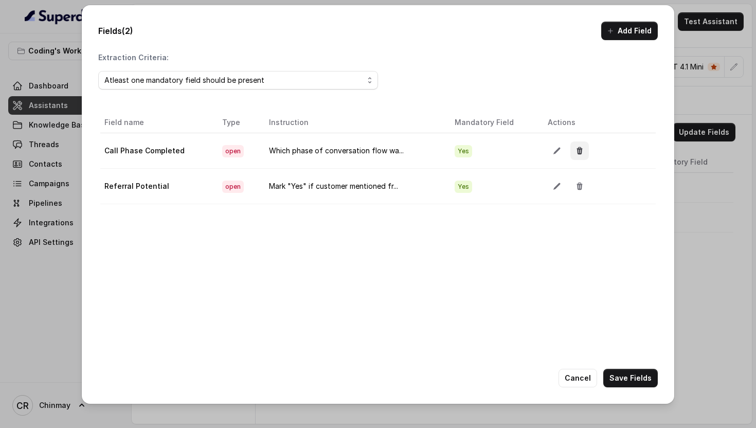
click at [577, 146] on button "button" at bounding box center [579, 150] width 19 height 19
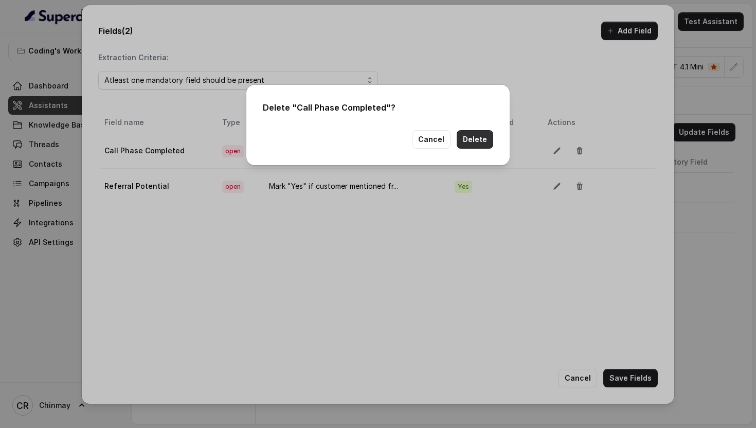
click at [469, 134] on button "Delete" at bounding box center [474, 139] width 36 height 19
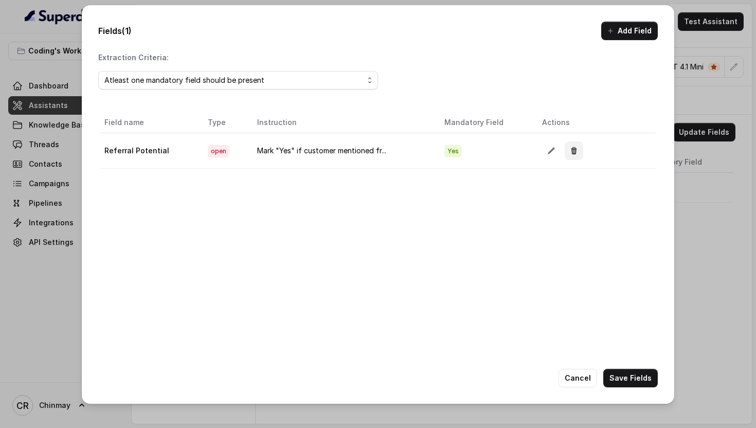
click at [564, 145] on button "button" at bounding box center [573, 150] width 19 height 19
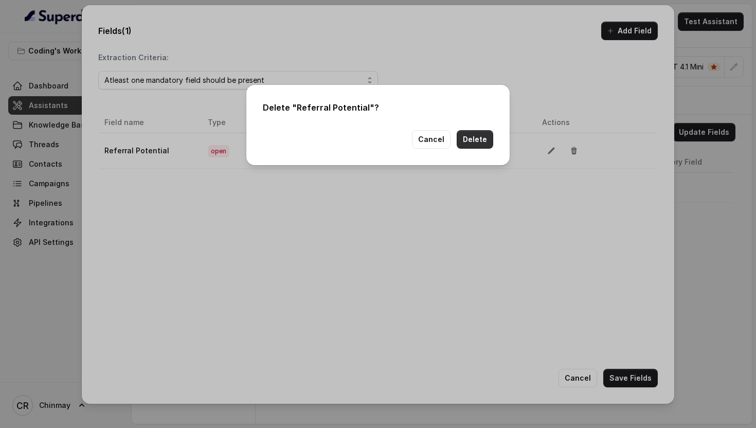
click at [472, 135] on button "Delete" at bounding box center [474, 139] width 36 height 19
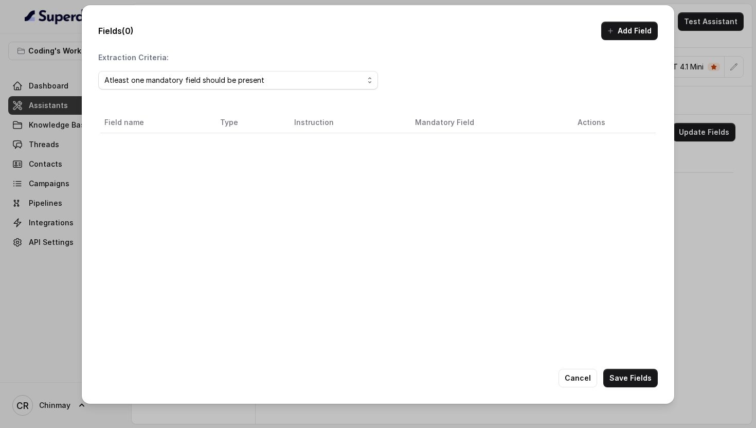
click at [627, 31] on button "Add Field" at bounding box center [629, 31] width 57 height 19
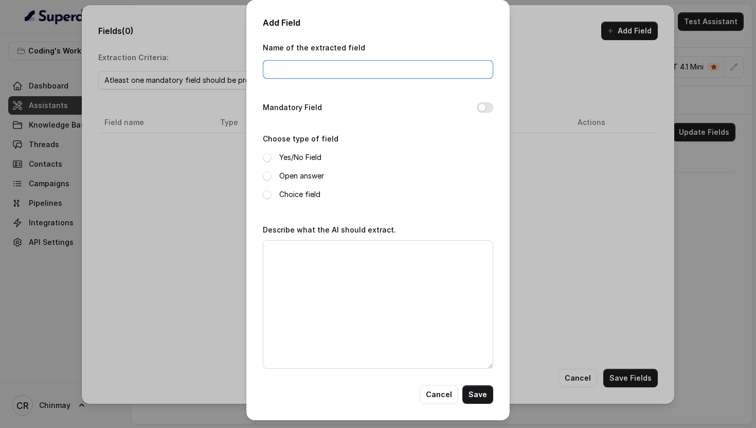
click at [355, 67] on input "Name of the extracted field" at bounding box center [378, 69] width 230 height 19
paste input "Callback Scheduled Status"
type input "Callback Scheduled Status"
click at [266, 153] on span at bounding box center [267, 157] width 9 height 9
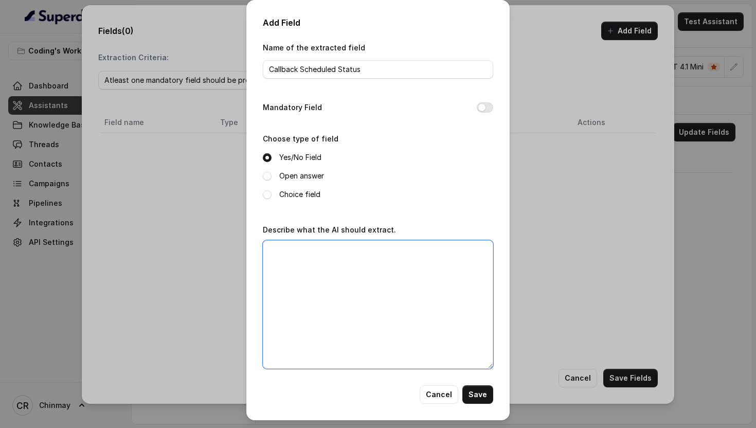
click at [359, 325] on textarea "Describe what the AI should extract." at bounding box center [378, 304] width 230 height 128
paste textarea "[PERSON_NAME] "Yes" ONLY if customer explicitly confirmed agreement to speak wi…"
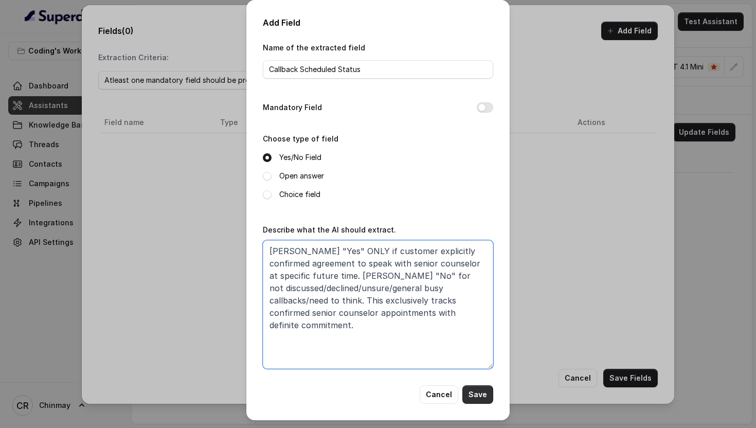
type textarea "[PERSON_NAME] "Yes" ONLY if customer explicitly confirmed agreement to speak wi…"
click at [474, 399] on button "Save" at bounding box center [477, 394] width 31 height 19
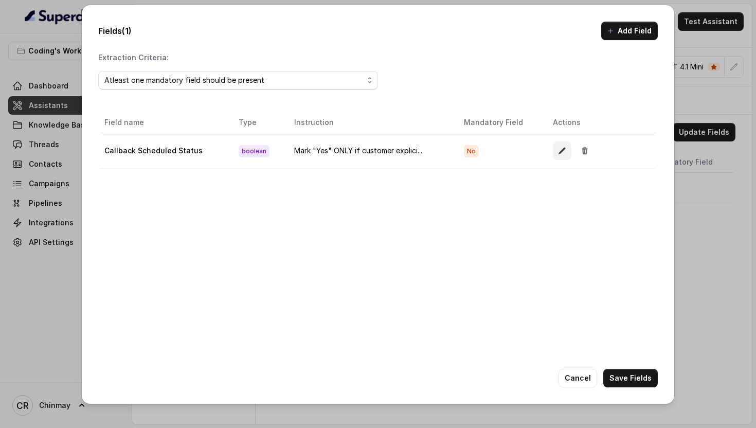
click at [559, 148] on icon "button" at bounding box center [562, 150] width 8 height 8
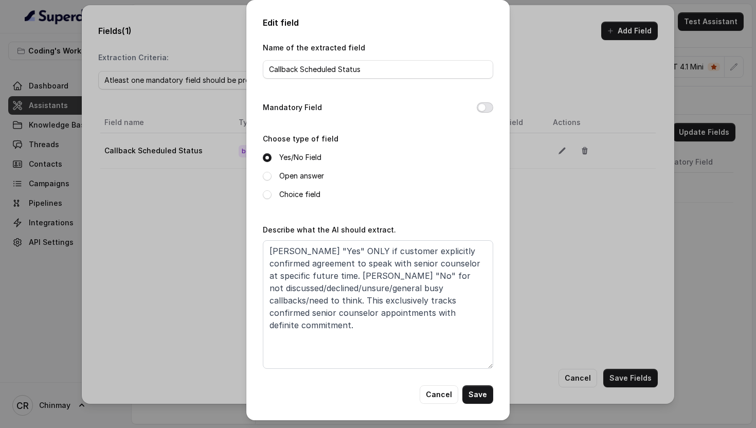
click at [484, 106] on button "Mandatory Field" at bounding box center [484, 107] width 16 height 10
click at [476, 397] on button "Save" at bounding box center [477, 394] width 31 height 19
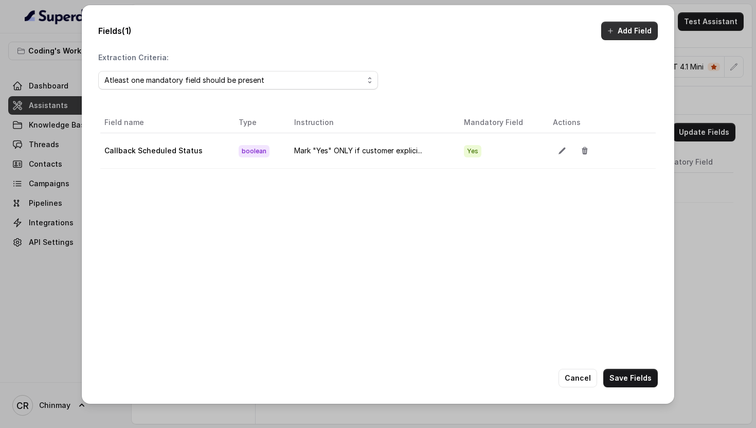
click at [620, 31] on button "Add Field" at bounding box center [629, 31] width 57 height 19
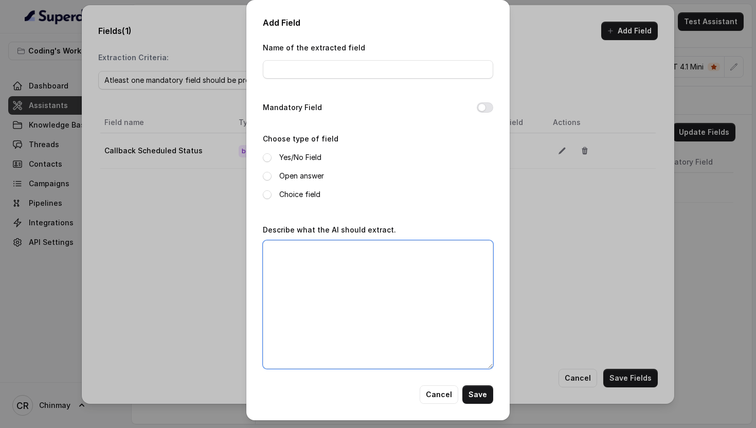
click at [417, 268] on textarea "Describe what the AI should extract." at bounding box center [378, 304] width 230 height 128
paste textarea "Extract confirmed senior counselor callback in format “dd-mm-yy hh:mm” (24h). C…"
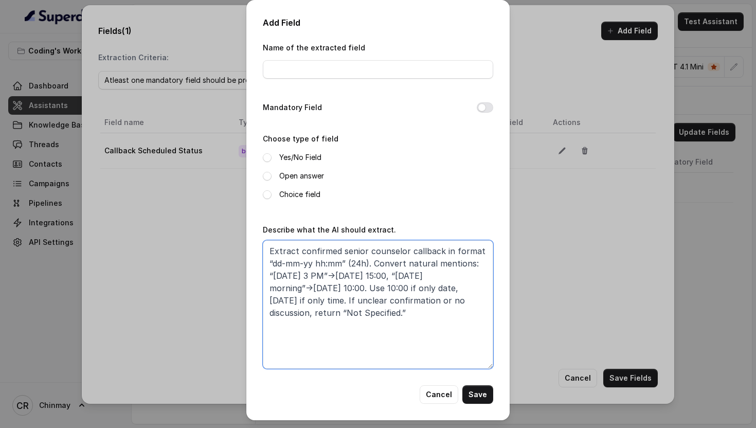
type textarea "Extract confirmed senior counselor callback in format “dd-mm-yy hh:mm” (24h). C…"
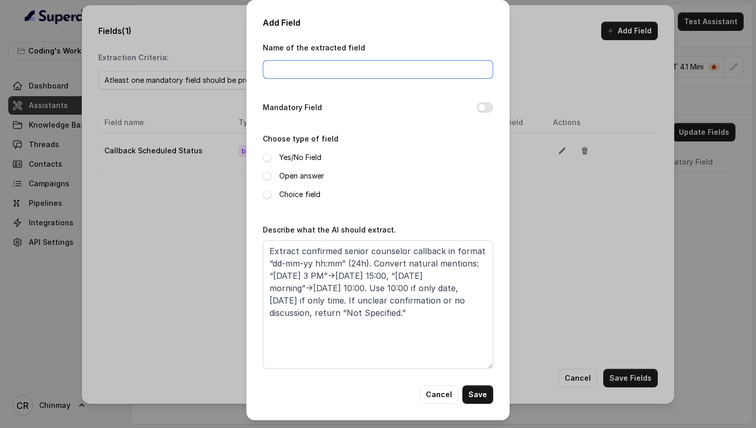
click at [328, 69] on input "Name of the extracted field" at bounding box center [378, 69] width 230 height 19
paste input "Callback Time"
type input "Callback Time"
click at [488, 110] on button "Mandatory Field" at bounding box center [484, 107] width 16 height 10
click at [267, 173] on span at bounding box center [267, 176] width 9 height 9
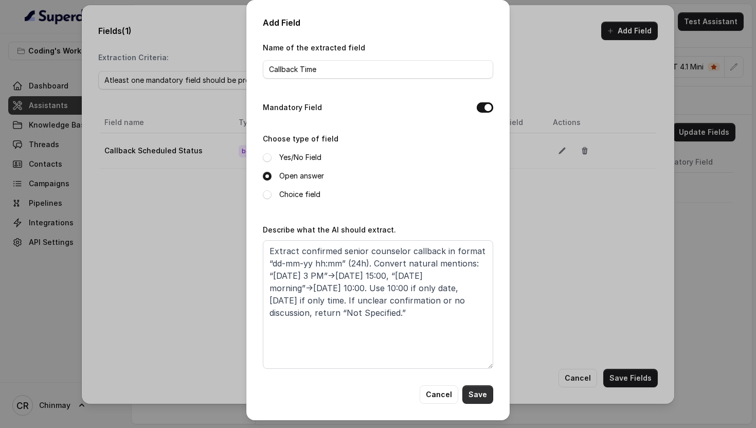
click at [480, 393] on button "Save" at bounding box center [477, 394] width 31 height 19
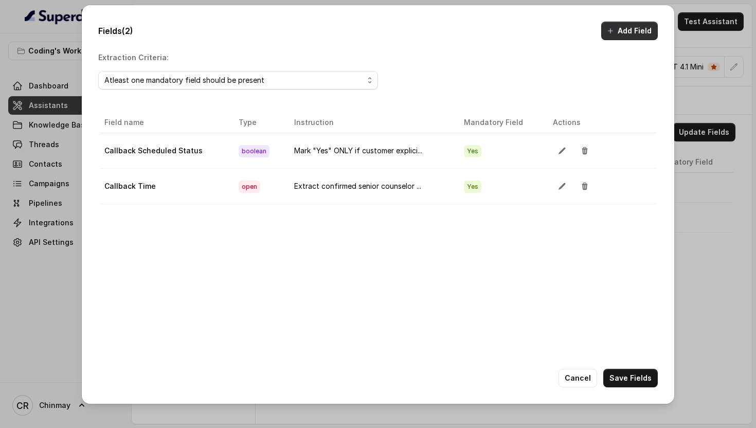
click at [631, 36] on button "Add Field" at bounding box center [629, 31] width 57 height 19
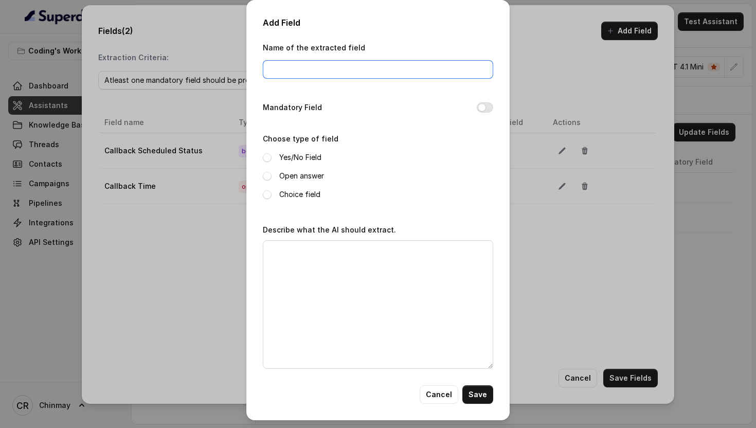
click at [322, 67] on input "Name of the extracted field" at bounding box center [378, 69] width 230 height 19
paste input "Name"
type input "Name"
click at [267, 177] on span at bounding box center [267, 176] width 9 height 9
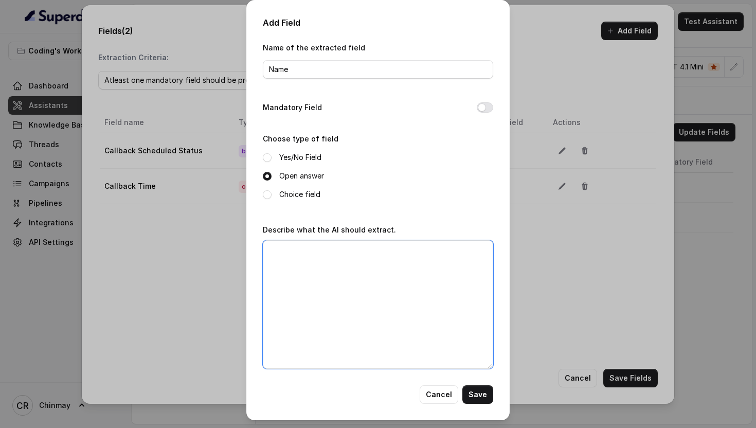
click at [341, 297] on textarea "Describe what the AI should extract." at bounding box center [378, 304] width 230 height 128
paste textarea "Extract customer's complete name from introduction/self-identification. Return …"
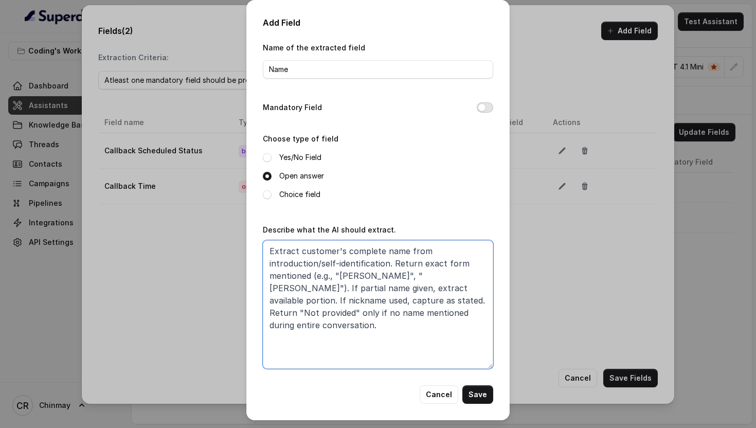
type textarea "Extract customer's complete name from introduction/self-identification. Return …"
click at [485, 105] on button "Mandatory Field" at bounding box center [484, 107] width 16 height 10
click at [475, 388] on button "Save" at bounding box center [477, 394] width 31 height 19
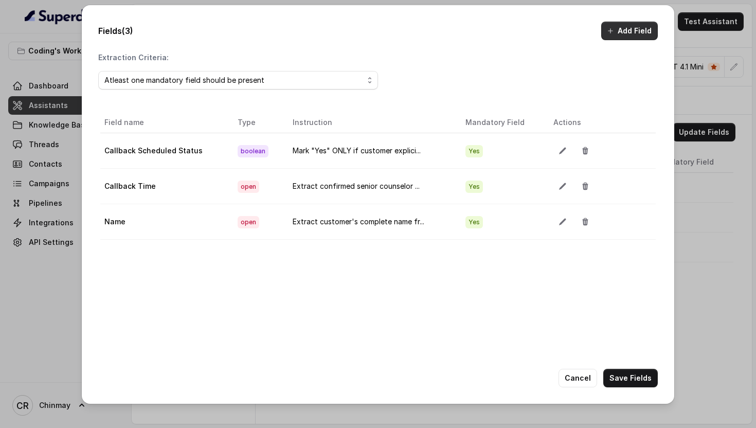
click at [618, 33] on button "Add Field" at bounding box center [629, 31] width 57 height 19
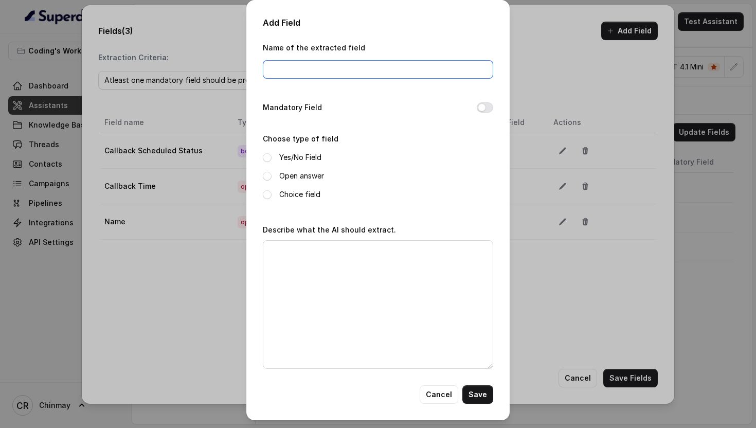
click at [335, 71] on input "Name of the extracted field" at bounding box center [378, 69] width 230 height 19
paste input "Highest Qualification"
type input "Highest Qualification"
click at [484, 108] on button "Mandatory Field" at bounding box center [484, 107] width 16 height 10
click at [284, 175] on label "Open answer" at bounding box center [301, 176] width 45 height 12
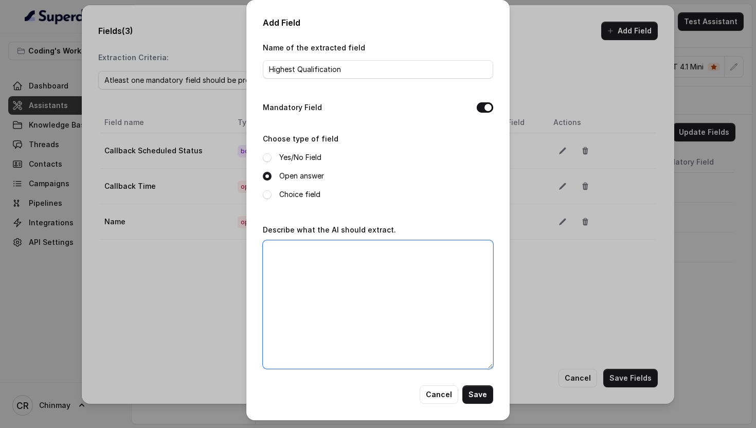
click at [345, 274] on textarea "Describe what the AI should extract." at bounding box center [378, 304] width 230 height 128
paste textarea "Extract highest completed formal education in standard abbreviations (e.g., "[D…"
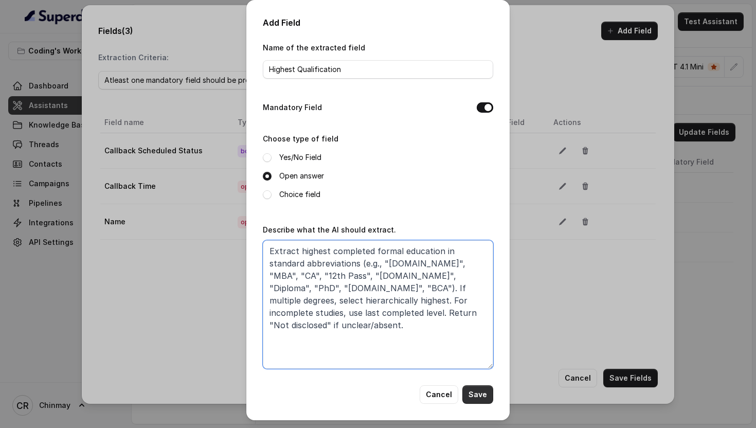
type textarea "Extract highest completed formal education in standard abbreviations (e.g., "[D…"
click at [483, 395] on button "Save" at bounding box center [477, 394] width 31 height 19
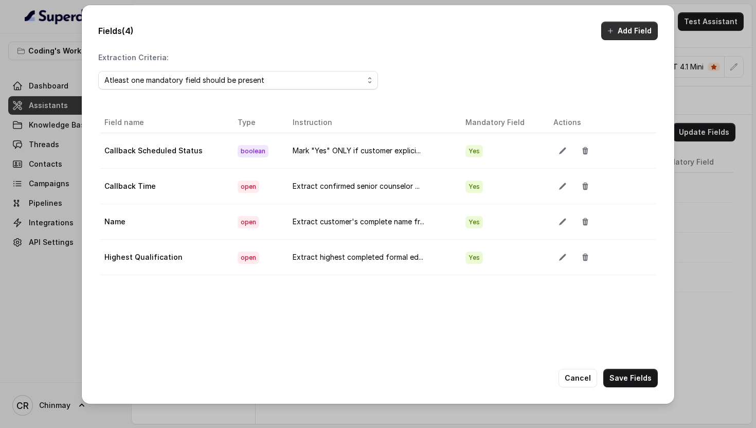
click at [635, 33] on button "Add Field" at bounding box center [629, 31] width 57 height 19
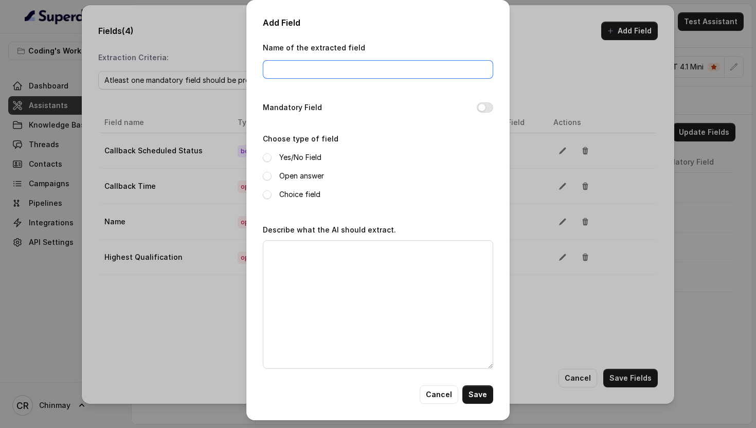
click at [332, 72] on input "Name of the extracted field" at bounding box center [378, 69] width 230 height 19
paste input "Current Company"
type input "Current Company"
click at [485, 108] on button "Mandatory Field" at bounding box center [484, 107] width 16 height 10
click at [268, 175] on span at bounding box center [267, 176] width 9 height 9
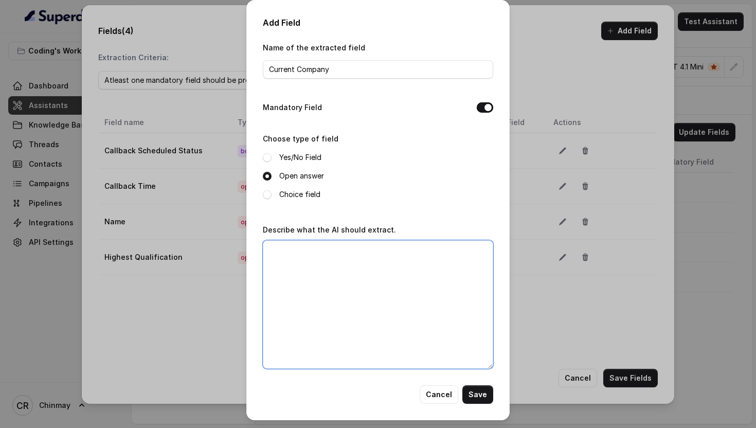
click at [324, 268] on textarea "Describe what the AI should extract." at bounding box center [378, 304] width 230 height 128
paste textarea "Extract exact company name as customer states (e.g., "Wipro", "Citibank India",…"
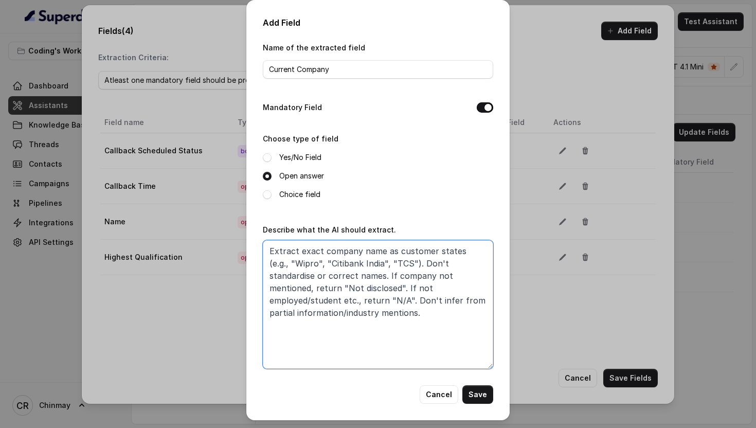
type textarea "Extract exact company name as customer states (e.g., "Wipro", "Citibank India",…"
click at [480, 398] on button "Save" at bounding box center [477, 394] width 31 height 19
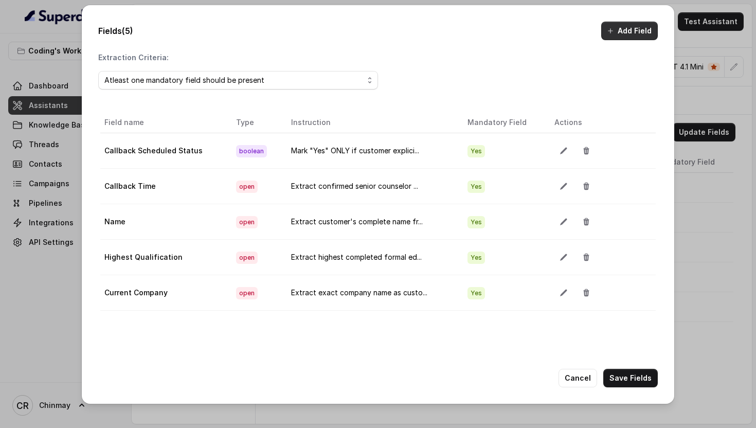
click at [623, 36] on button "Add Field" at bounding box center [629, 31] width 57 height 19
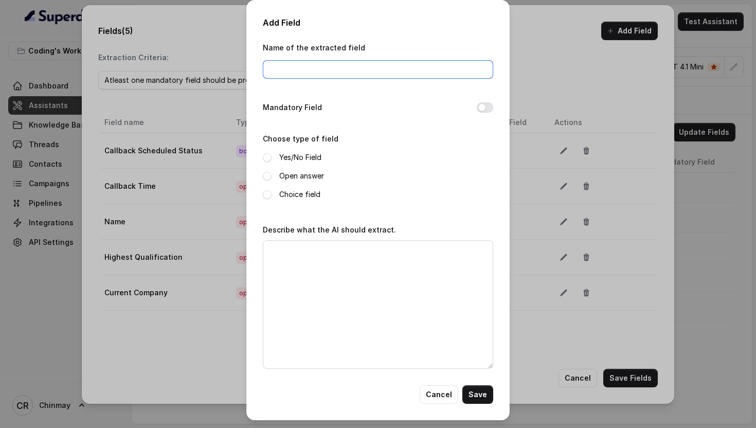
click at [363, 63] on input "Name of the extracted field" at bounding box center [378, 69] width 230 height 19
paste input "Job Role"
type input "Job Role"
click at [483, 103] on button "Mandatory Field" at bounding box center [484, 107] width 16 height 10
click at [284, 181] on label "Open answer" at bounding box center [301, 176] width 45 height 12
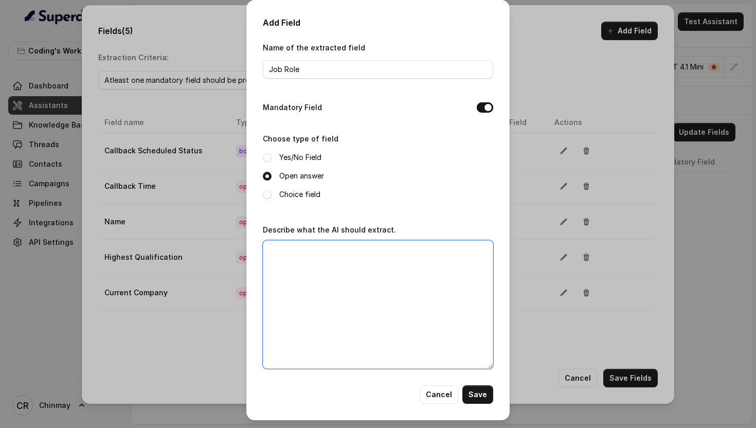
click at [362, 339] on textarea "Describe what the AI should extract." at bounding box center [378, 304] width 230 height 128
paste textarea "Extract current job title exactly as stated without interpretation (e.g., "Seni…"
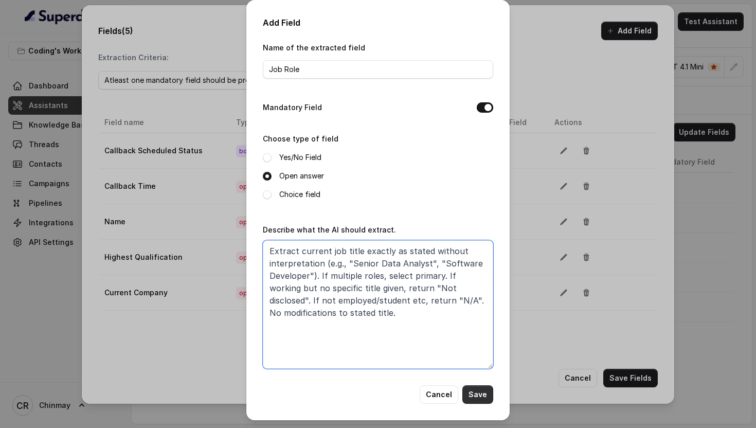
type textarea "Extract current job title exactly as stated without interpretation (e.g., "Seni…"
click at [471, 395] on button "Save" at bounding box center [477, 394] width 31 height 19
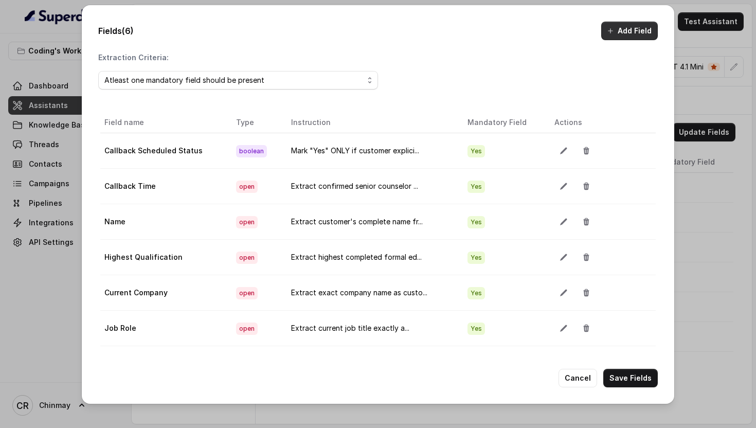
click at [618, 38] on button "Add Field" at bounding box center [629, 31] width 57 height 19
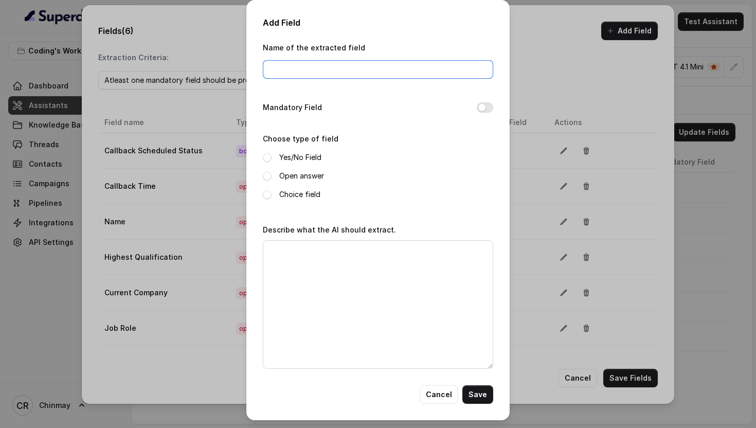
click at [287, 67] on input "Name of the extracted field" at bounding box center [378, 69] width 230 height 19
paste input "Years of Experience"
type input "Years of Experience"
click at [478, 109] on button "Mandatory Field" at bounding box center [484, 107] width 16 height 10
click at [296, 170] on label "Open answer" at bounding box center [301, 176] width 45 height 12
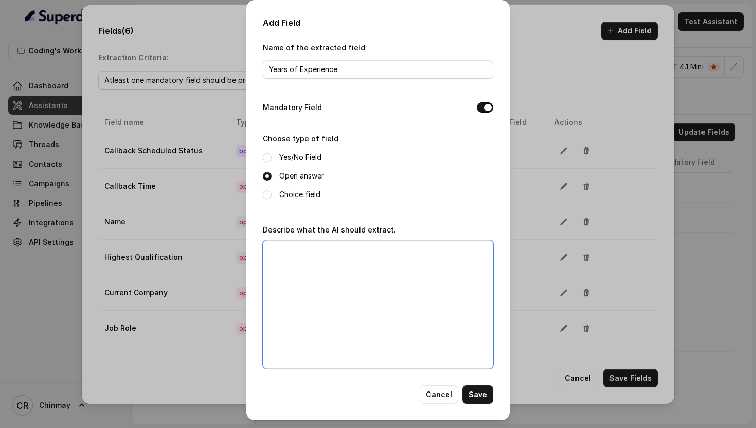
click at [337, 318] on textarea "Describe what the AI should extract." at bounding box center [378, 304] width 230 height 128
paste textarea "Extract total professional experience in standardised format with numbers and u…"
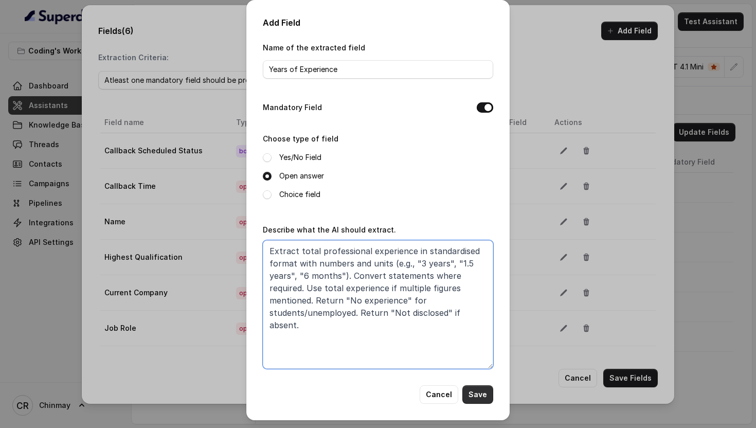
type textarea "Extract total professional experience in standardised format with numbers and u…"
click at [472, 387] on button "Save" at bounding box center [477, 394] width 31 height 19
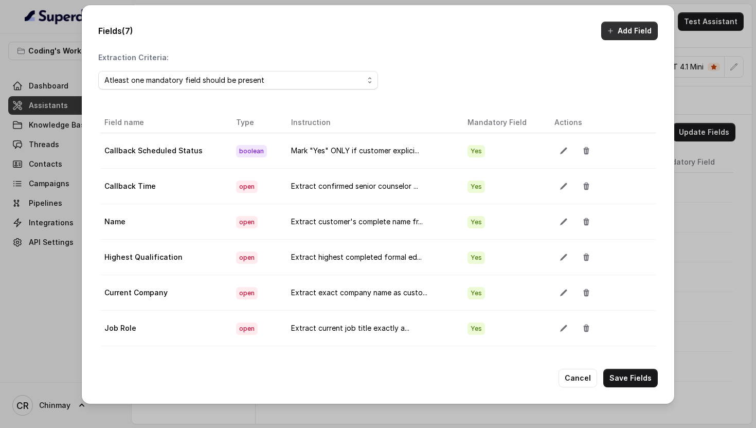
click at [617, 31] on button "Add Field" at bounding box center [629, 31] width 57 height 19
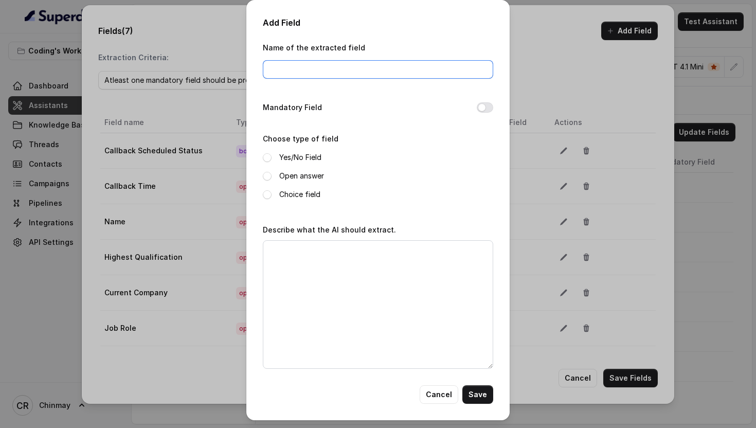
click at [349, 67] on input "Name of the extracted field" at bounding box center [378, 69] width 230 height 19
paste input "Current Technologies/Tools"
type input "Current Technologies/Tools"
click at [483, 103] on button "Mandatory Field" at bounding box center [484, 107] width 16 height 10
click at [301, 177] on label "Open answer" at bounding box center [301, 176] width 45 height 12
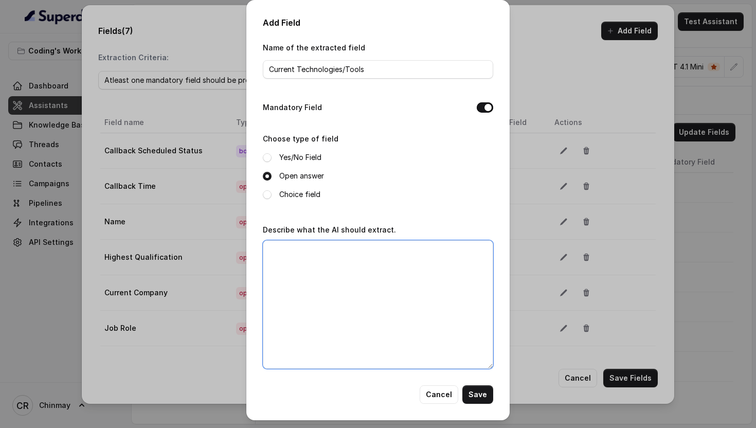
click at [391, 325] on textarea "Describe what the AI should extract." at bounding box center [378, 304] width 230 height 128
paste textarea "List all technologies, programming languages, tools, or software currently used…"
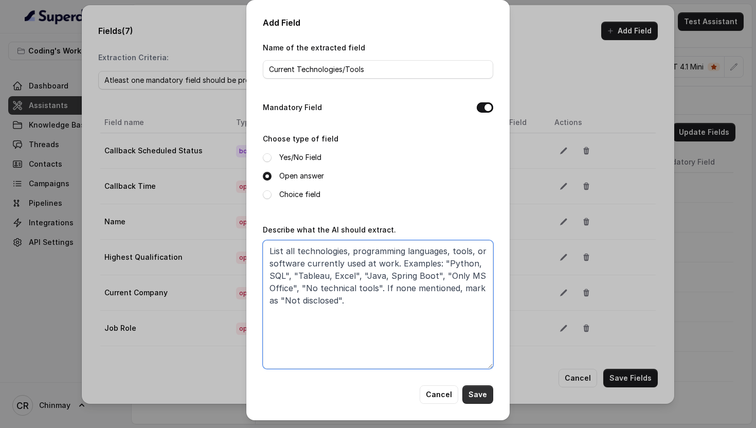
type textarea "List all technologies, programming languages, tools, or software currently used…"
click at [485, 399] on button "Save" at bounding box center [477, 394] width 31 height 19
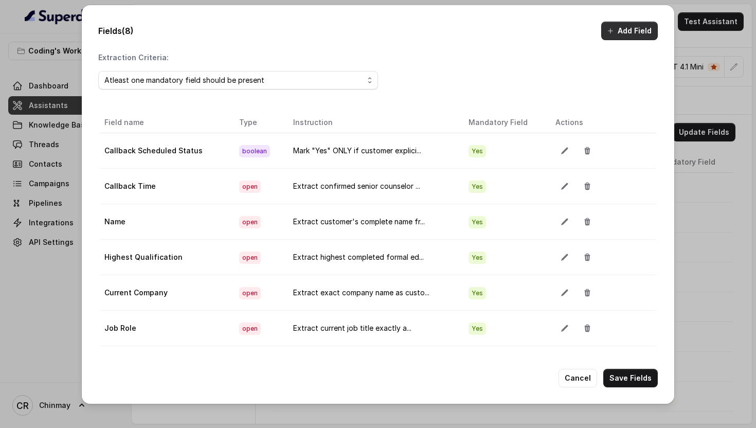
click at [626, 34] on button "Add Field" at bounding box center [629, 31] width 57 height 19
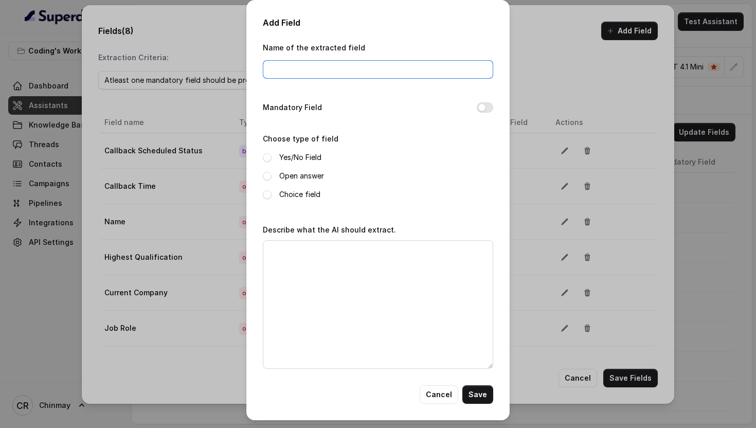
click at [334, 64] on input "Name of the extracted field" at bounding box center [378, 69] width 230 height 19
paste input "Current CTC"
type input "Current CTC"
click at [482, 103] on button "Mandatory Field" at bounding box center [484, 107] width 16 height 10
click at [285, 179] on label "Open answer" at bounding box center [301, 176] width 45 height 12
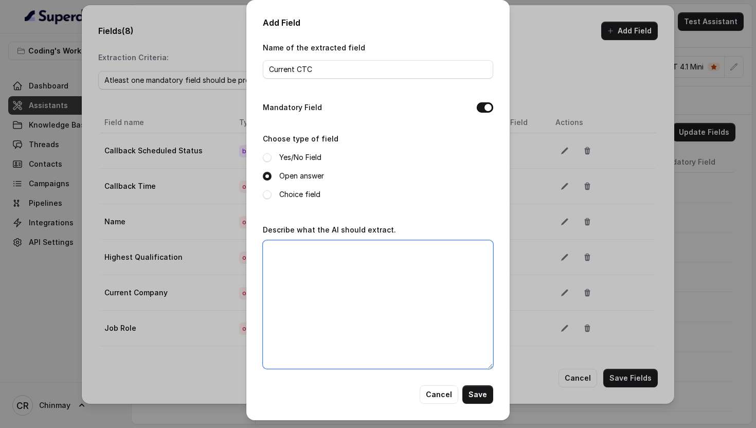
click at [346, 281] on textarea "Describe what the AI should extract." at bounding box center [378, 304] width 230 height 128
paste textarea "Extract annual salary in LPA format with numbers (e.g., "6 LPA", "3.5 LPA", "12…"
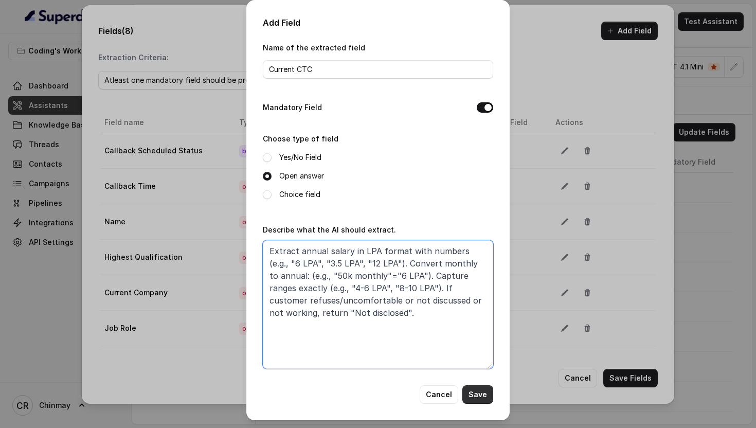
type textarea "Extract annual salary in LPA format with numbers (e.g., "6 LPA", "3.5 LPA", "12…"
click at [479, 390] on button "Save" at bounding box center [477, 394] width 31 height 19
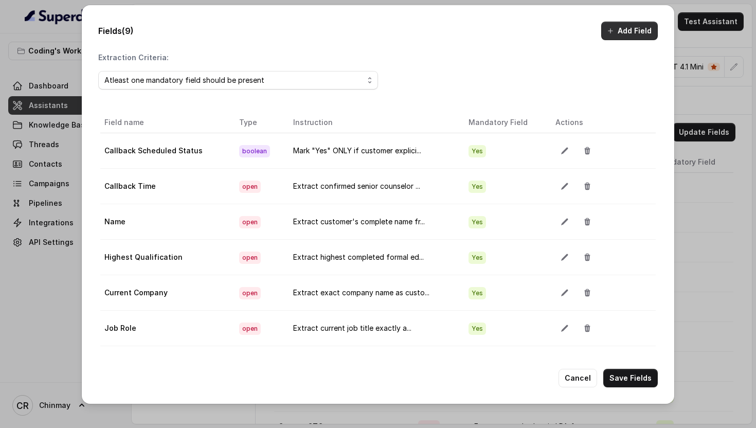
click at [632, 32] on button "Add Field" at bounding box center [629, 31] width 57 height 19
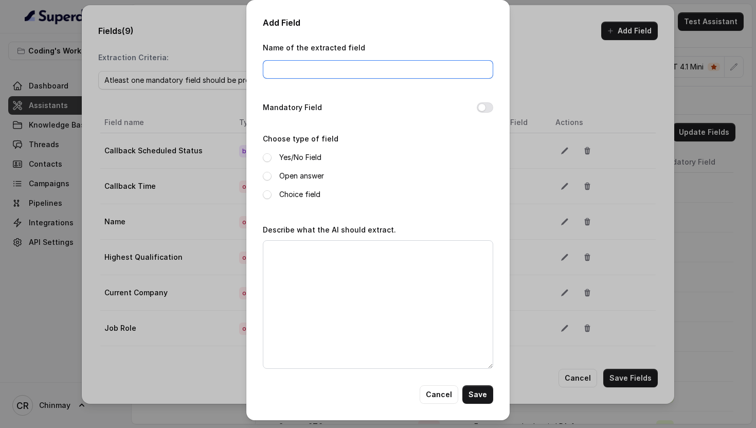
click at [376, 66] on input "Name of the extracted field" at bounding box center [378, 69] width 230 height 19
paste input "Extract annual salary in LPA format with numbers (e.g., "6 LPA", "3.5 LPA", "12…"
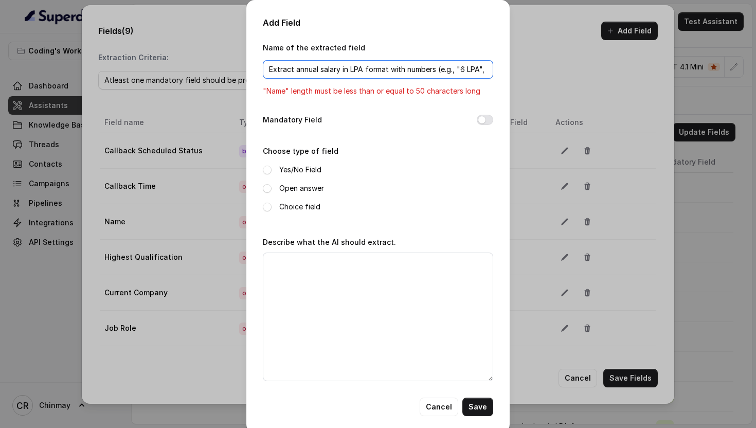
click at [376, 66] on input "Extract annual salary in LPA format with numbers (e.g., "6 LPA", "3.5 LPA", "12…" at bounding box center [378, 69] width 230 height 19
paste input "Course Interest"
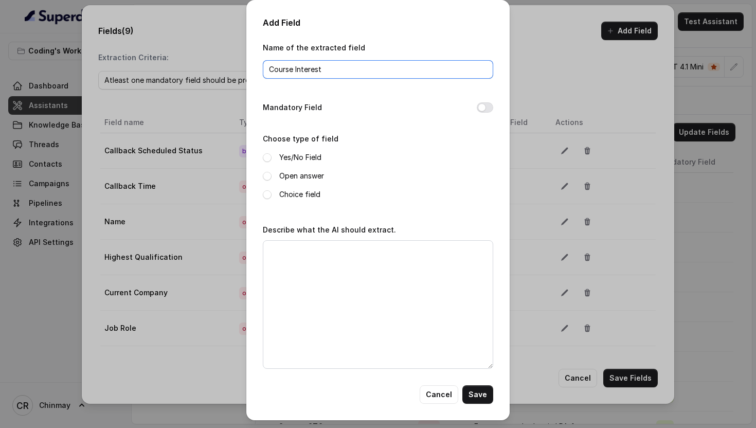
type input "Course Interest"
click at [493, 103] on div "Add Field Name of the extracted field Course Interest Mandatory Field Choose ty…" at bounding box center [377, 210] width 263 height 420
click at [483, 107] on button "Mandatory Field" at bounding box center [484, 107] width 16 height 10
click at [294, 178] on label "Open answer" at bounding box center [301, 176] width 45 height 12
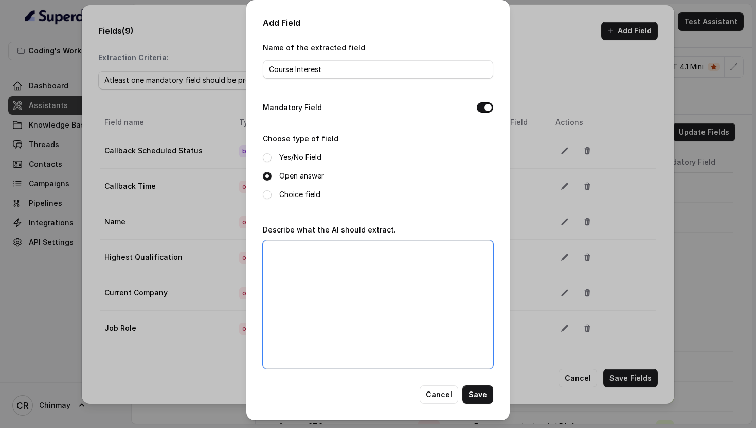
click at [396, 325] on textarea "Describe what the AI should extract." at bounding box center [378, 304] width 230 height 128
paste textarea "Identify the learner’s specific course/domain from the conversation (e.g., Data…"
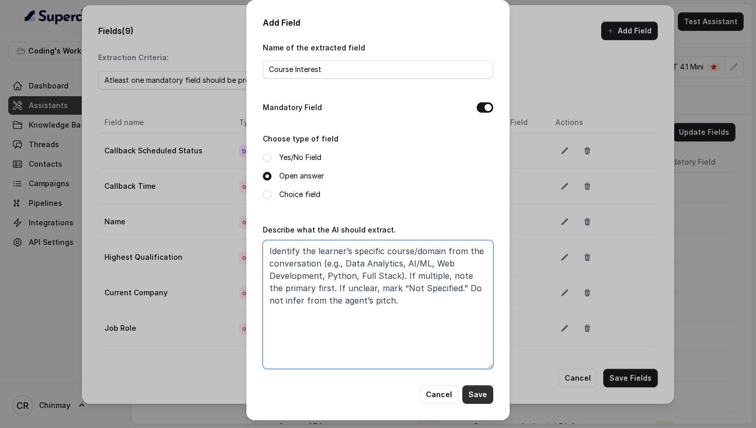
type textarea "Identify the learner’s specific course/domain from the conversation (e.g., Data…"
click at [471, 396] on button "Save" at bounding box center [477, 394] width 31 height 19
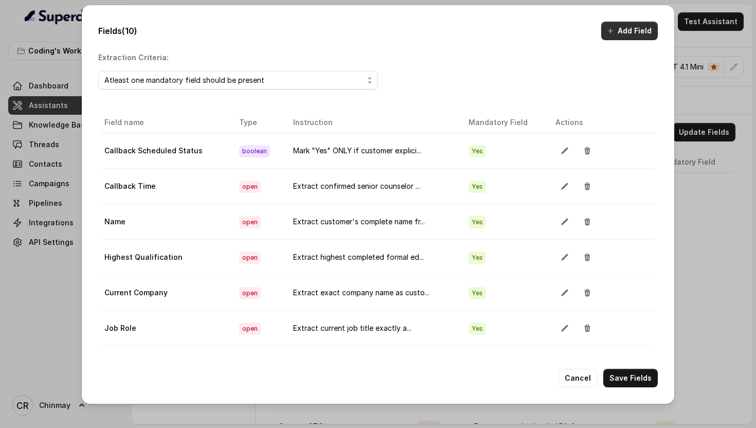
click at [609, 28] on icon "button" at bounding box center [610, 31] width 8 height 8
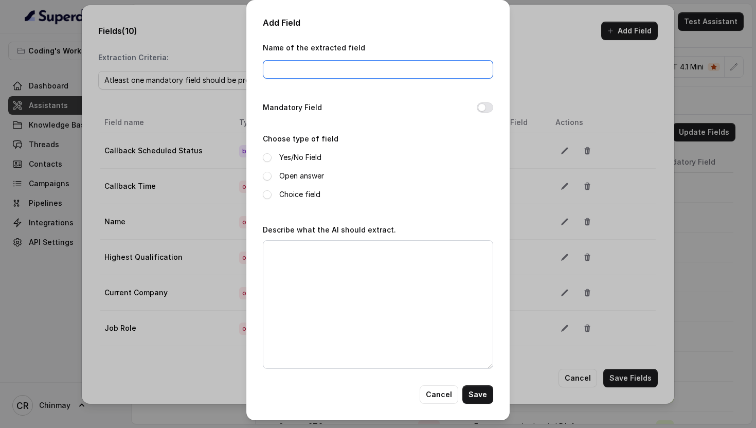
click at [299, 63] on input "Name of the extracted field" at bounding box center [378, 69] width 230 height 19
paste input "Technical Background Level"
type input "Technical Background Level"
click at [488, 105] on button "Mandatory Field" at bounding box center [484, 107] width 16 height 10
click at [283, 191] on label "Choice field" at bounding box center [299, 194] width 41 height 12
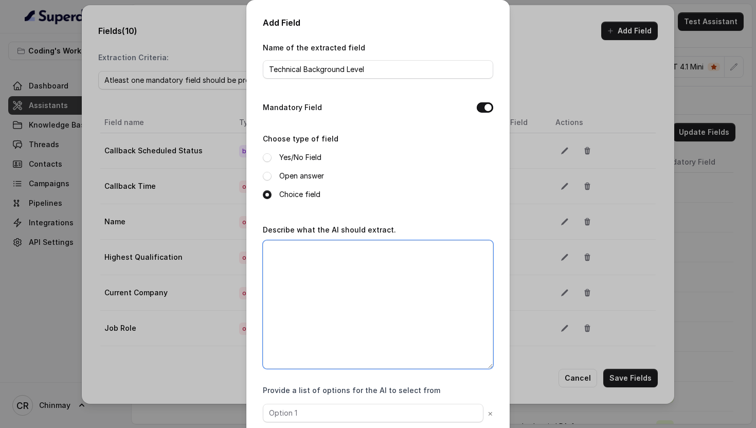
click at [348, 268] on textarea "Describe what the AI should extract." at bounding box center [378, 304] width 230 height 128
paste textarea "Assess the customer’s current skill level based on technologies mentioned and c…"
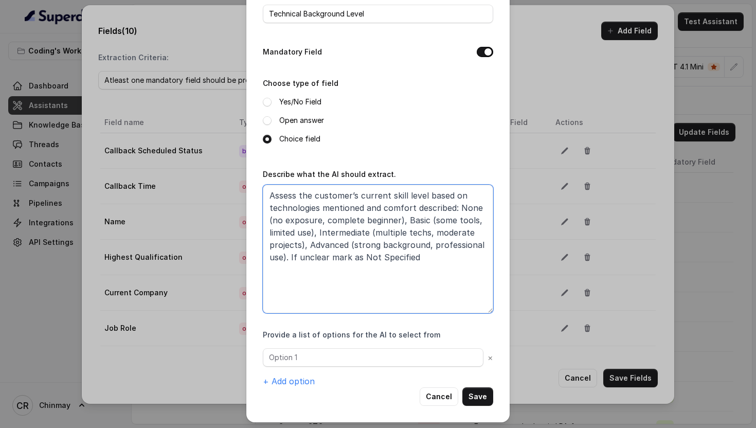
scroll to position [57, 0]
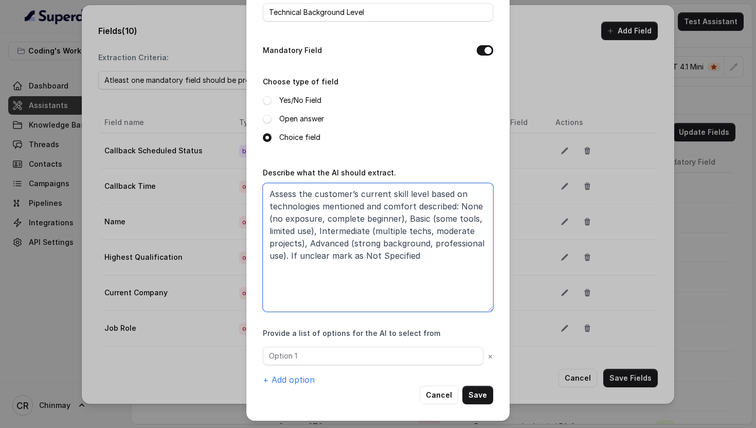
type textarea "Assess the customer’s current skill level based on technologies mentioned and c…"
click at [279, 380] on button "+ Add option" at bounding box center [289, 379] width 52 height 12
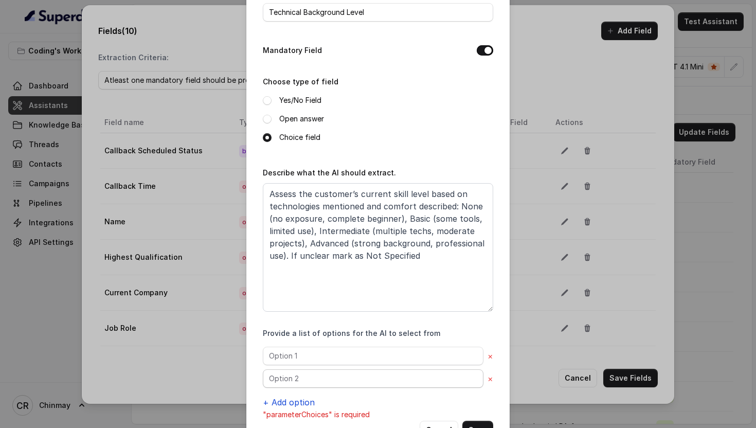
scroll to position [92, 0]
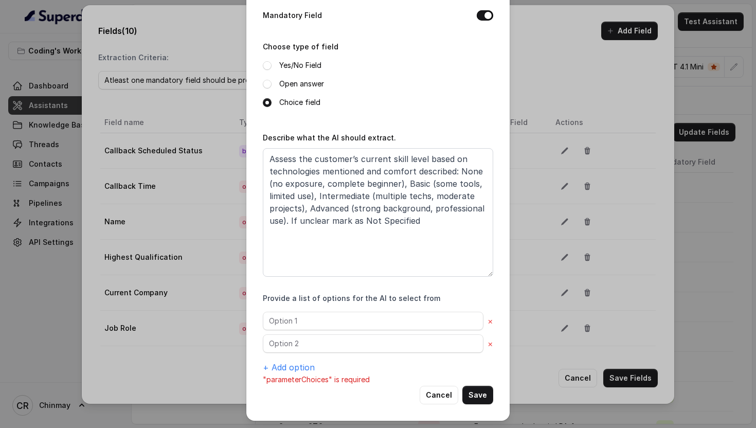
click at [274, 357] on div "× × + Add option" at bounding box center [378, 342] width 230 height 62
click at [292, 374] on p ""parameterChoices" is required" at bounding box center [378, 379] width 230 height 12
click at [286, 369] on button "+ Add option" at bounding box center [289, 367] width 52 height 12
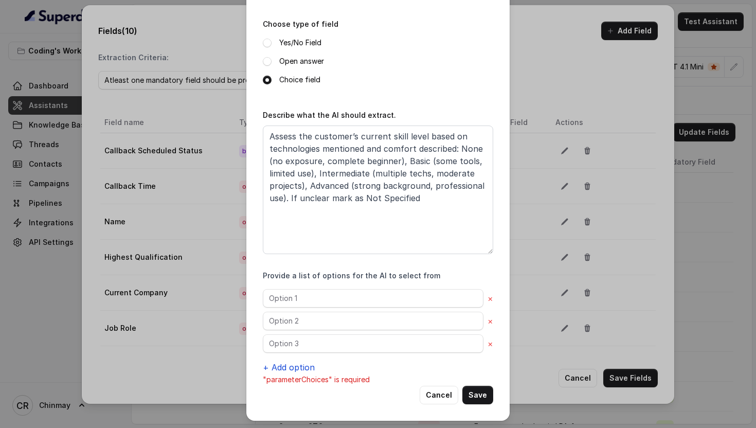
click at [280, 361] on button "+ Add option" at bounding box center [289, 367] width 52 height 12
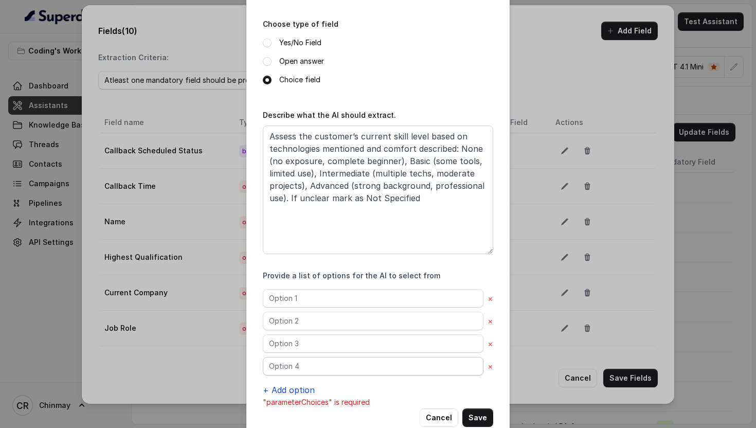
scroll to position [137, 0]
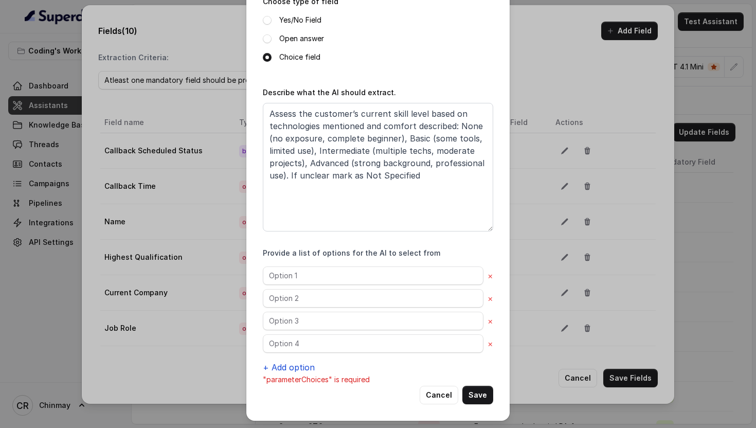
click at [273, 366] on button "+ Add option" at bounding box center [289, 367] width 52 height 12
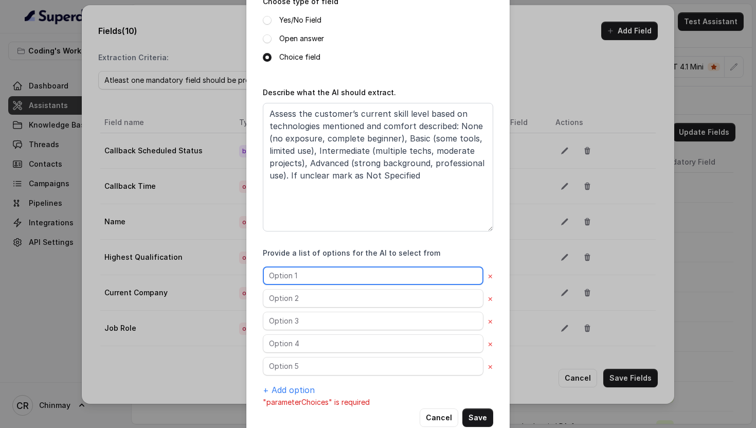
click at [282, 280] on input "text" at bounding box center [373, 275] width 220 height 19
paste input "None"
type input "None"
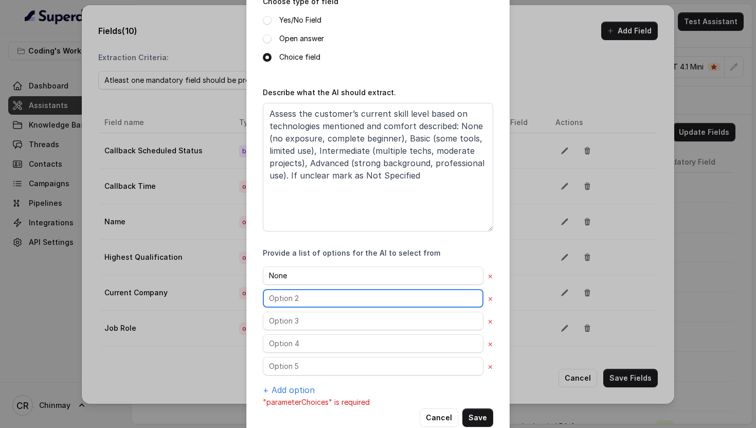
click at [315, 289] on input "text" at bounding box center [373, 298] width 220 height 19
paste input "Basic"
type input "Basic"
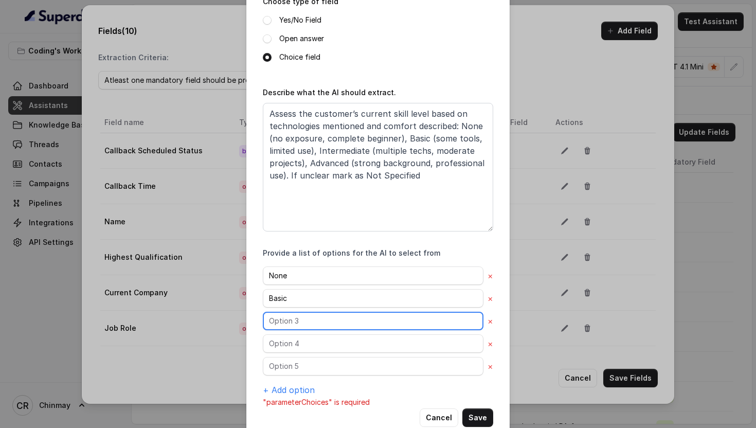
click at [303, 319] on input "text" at bounding box center [373, 320] width 220 height 19
paste input "Intermediate"
type input "Intermediate"
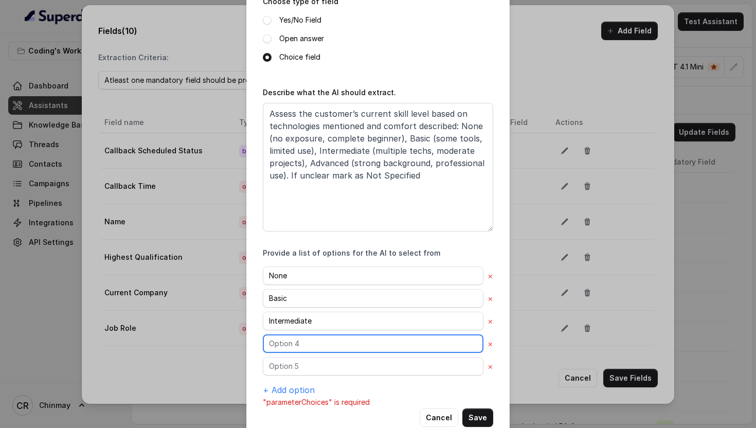
click at [306, 334] on input "text" at bounding box center [373, 343] width 220 height 19
paste input "Advanced"
type input "Advanced"
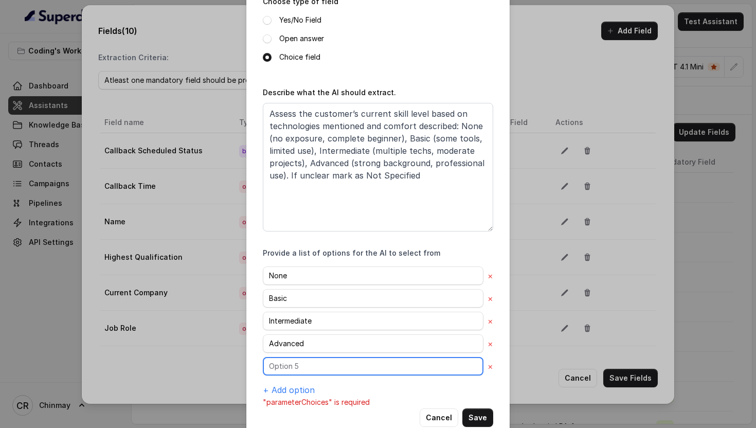
click at [302, 359] on input "text" at bounding box center [373, 366] width 220 height 19
paste input "Not Specified"
type input "Not Specified"
click at [483, 415] on button "Save" at bounding box center [477, 417] width 31 height 19
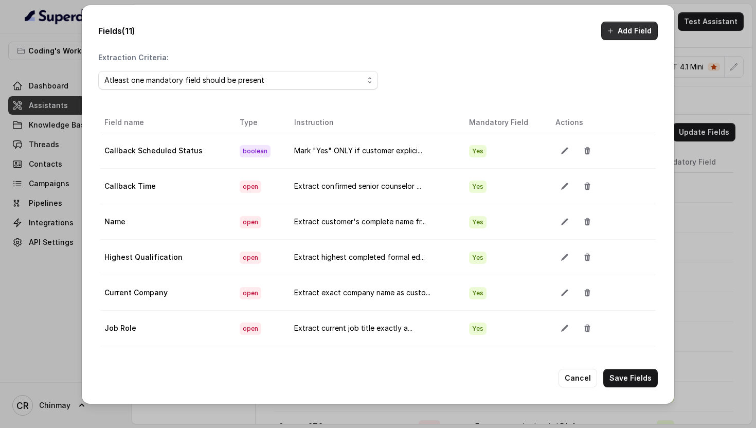
click at [614, 35] on icon "button" at bounding box center [610, 31] width 8 height 8
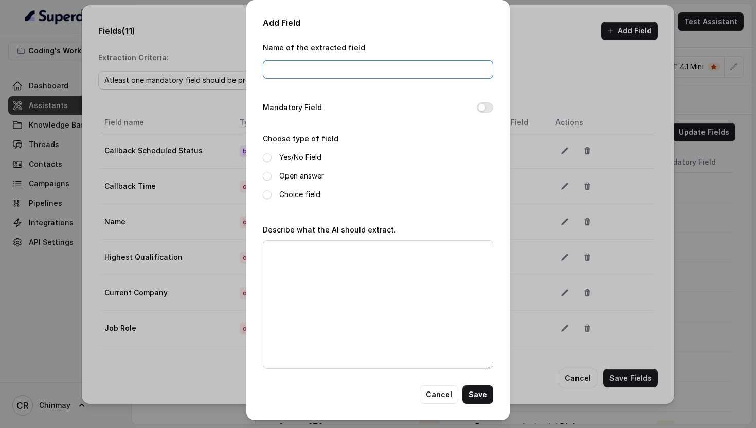
click at [387, 61] on input "Name of the extracted field" at bounding box center [378, 69] width 230 height 19
paste input "Career Goal"
type input "Career Goal"
click at [264, 176] on span at bounding box center [267, 176] width 9 height 9
click at [486, 107] on button "Mandatory Field" at bounding box center [484, 107] width 16 height 10
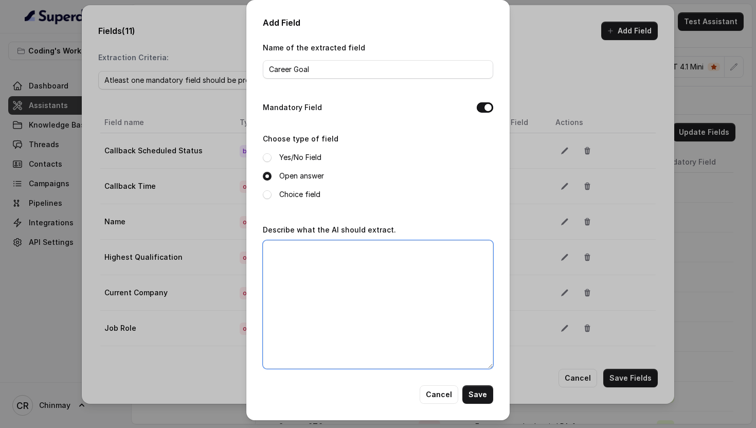
click at [417, 285] on textarea "Describe what the AI should extract." at bounding box center [378, 304] width 230 height 128
paste textarea "Identify the customer’s stated career aspiration with details, such as “Become …"
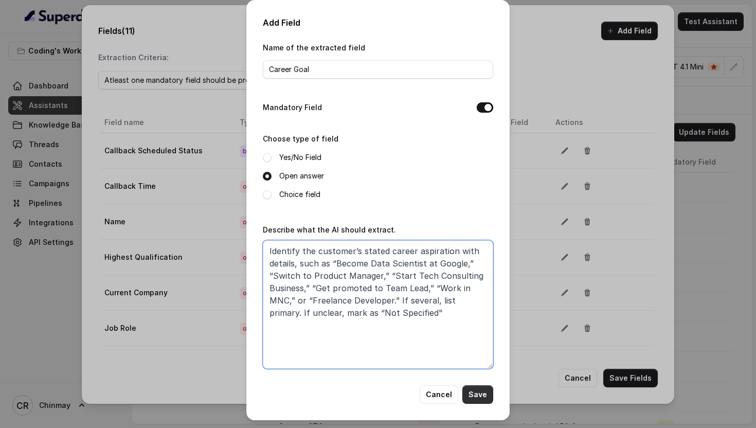
type textarea "Identify the customer’s stated career aspiration with details, such as “Become …"
click at [486, 395] on button "Save" at bounding box center [477, 394] width 31 height 19
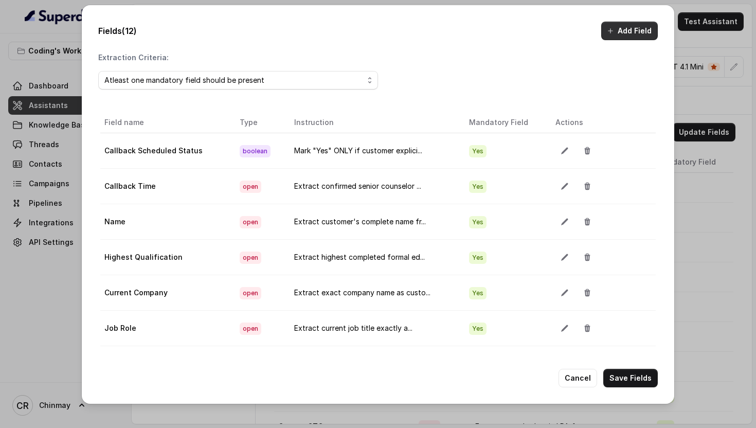
click at [625, 31] on button "Add Field" at bounding box center [629, 31] width 57 height 19
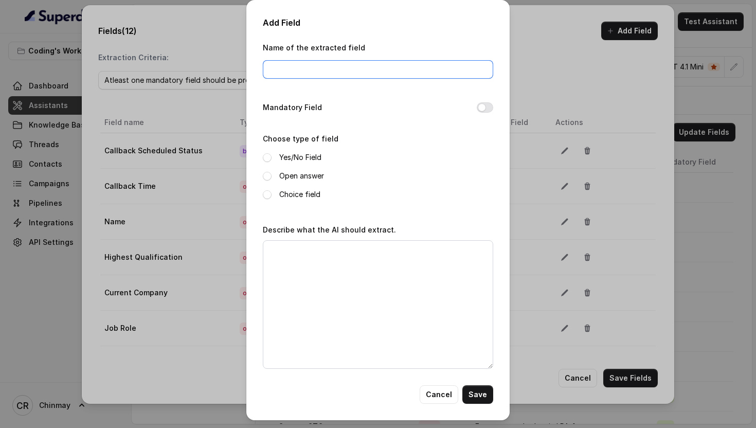
click at [353, 76] on input "Name of the extracted field" at bounding box center [378, 69] width 230 height 19
paste input "Learning Urgency"
type input "Learning Urgency"
click at [483, 112] on button "Mandatory Field" at bounding box center [484, 107] width 16 height 10
click at [263, 195] on span at bounding box center [267, 194] width 9 height 9
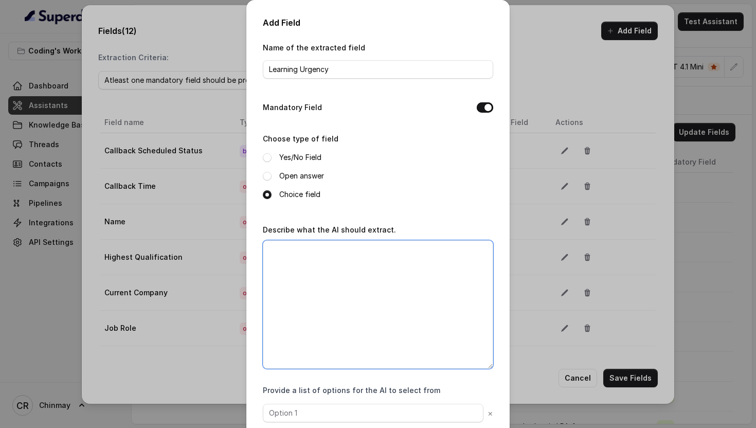
click at [334, 265] on textarea "Describe what the AI should extract." at bounding box center [378, 304] width 230 height 128
paste textarea "Determine customer’s enrollment timeline: Immediate (start now/this week, urgen…"
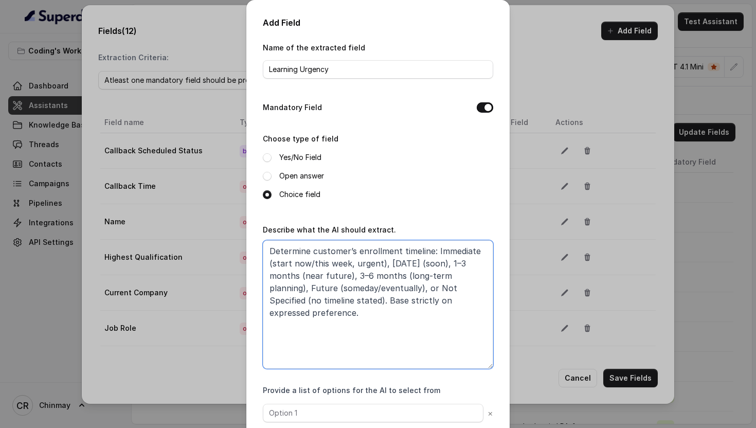
scroll to position [57, 0]
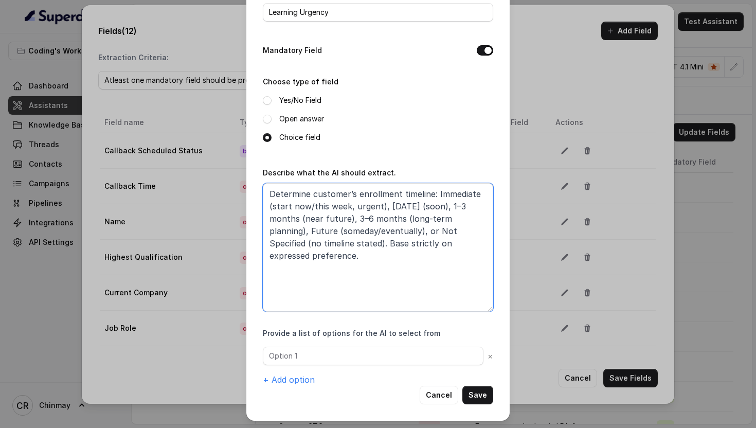
type textarea "Determine customer’s enrollment timeline: Immediate (start now/this week, urgen…"
click at [292, 379] on button "+ Add option" at bounding box center [289, 379] width 52 height 12
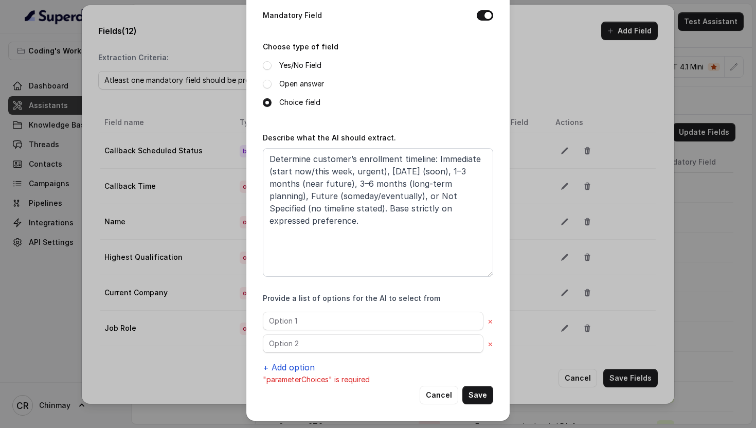
click at [275, 366] on button "+ Add option" at bounding box center [289, 367] width 52 height 12
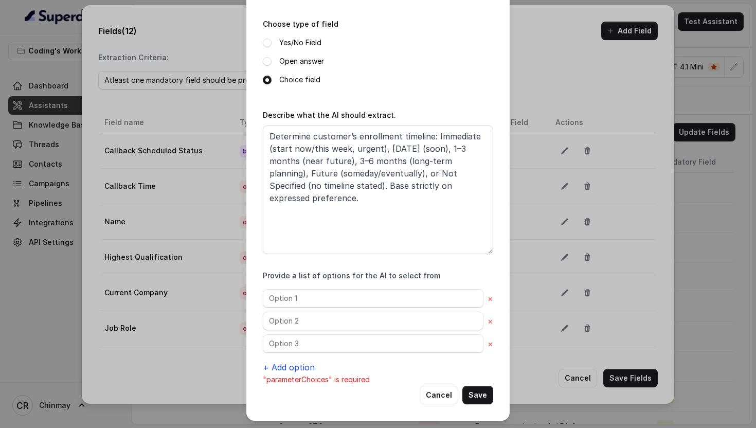
click at [274, 365] on button "+ Add option" at bounding box center [289, 367] width 52 height 12
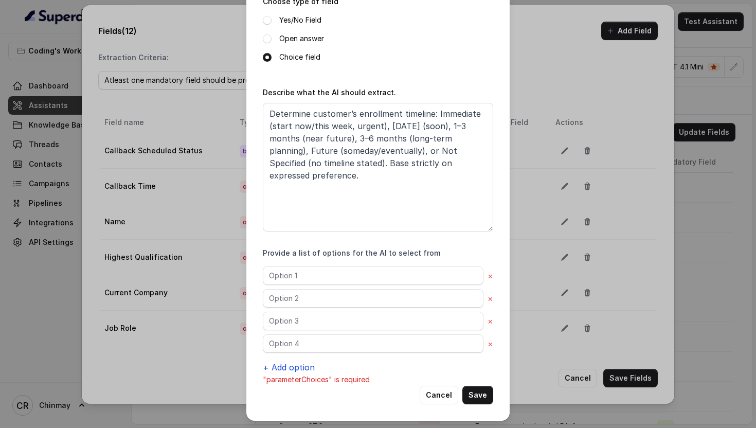
click at [272, 362] on button "+ Add option" at bounding box center [289, 367] width 52 height 12
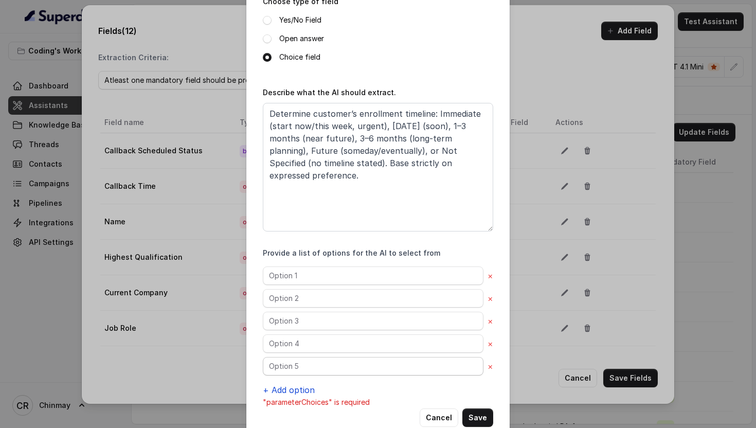
scroll to position [160, 0]
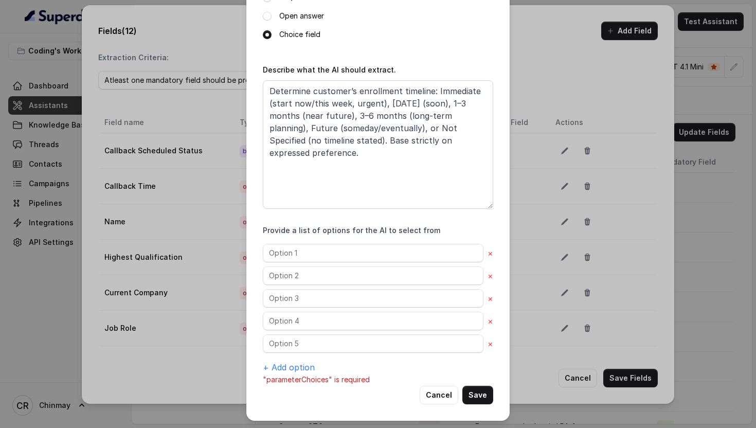
click at [270, 355] on div "× × × × × + Add option" at bounding box center [378, 309] width 230 height 130
click at [278, 364] on button "+ Add option" at bounding box center [289, 367] width 52 height 12
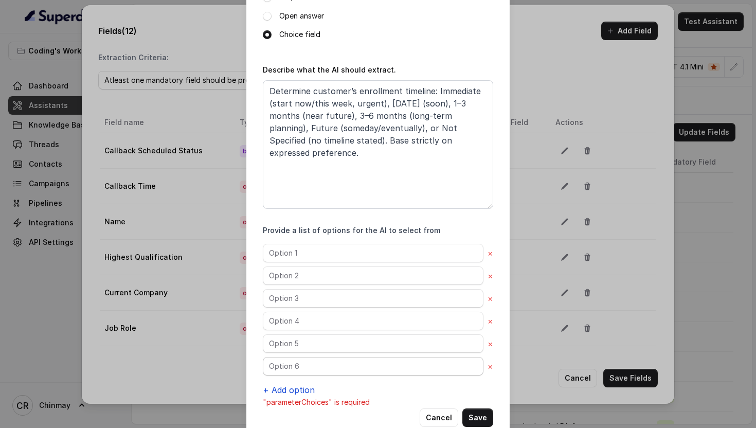
scroll to position [182, 0]
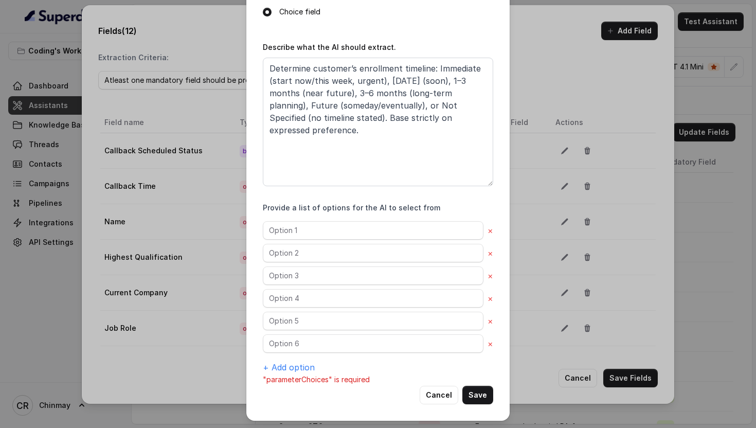
click at [302, 241] on div "× × × × × × + Add option" at bounding box center [378, 297] width 230 height 152
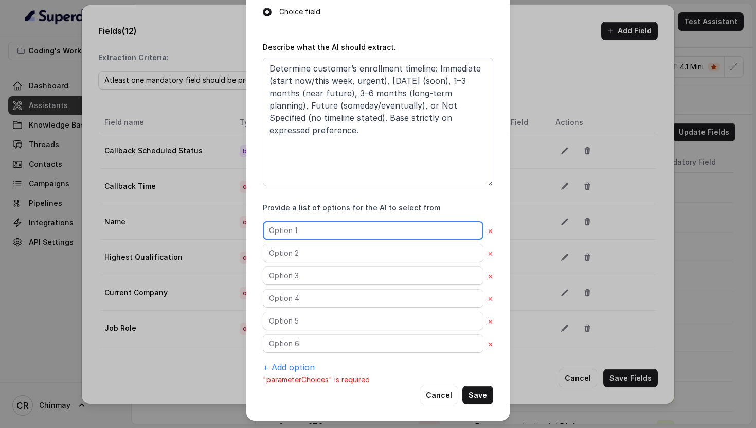
click at [294, 231] on input "text" at bounding box center [373, 230] width 220 height 19
paste input "Immediate"
type input "Immediate"
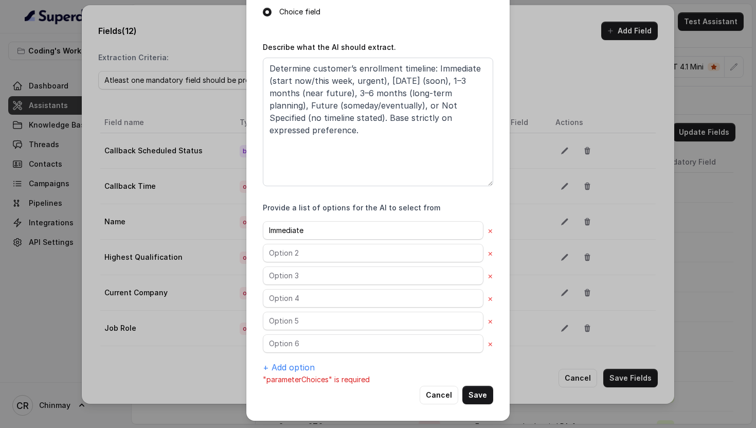
click at [313, 262] on div "Immediate × × × × × × + Add option" at bounding box center [378, 297] width 230 height 152
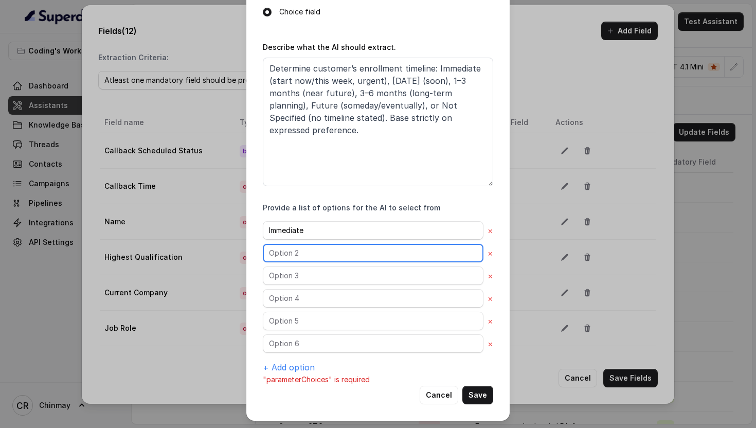
click at [302, 254] on input "text" at bounding box center [373, 253] width 220 height 19
paste input "[DATE]"
type input "[DATE]"
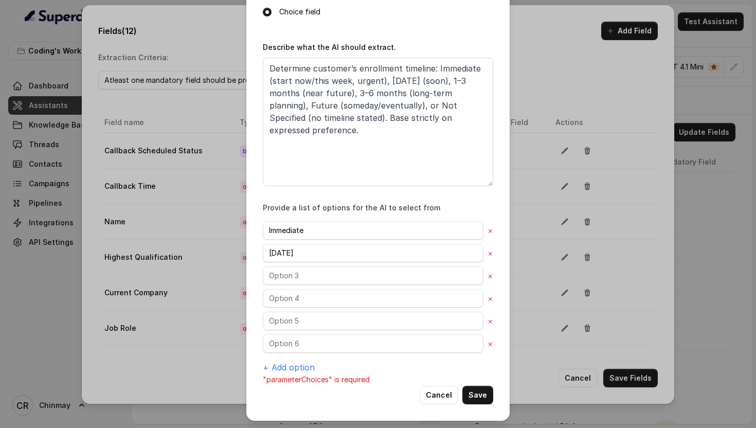
click at [307, 287] on div "Immediate × [DATE] × × × × × + Add option" at bounding box center [378, 297] width 230 height 152
click at [301, 275] on input "text" at bounding box center [373, 275] width 220 height 19
paste input "1–3 months"
type input "1–3 months"
click at [288, 292] on input "text" at bounding box center [373, 298] width 220 height 19
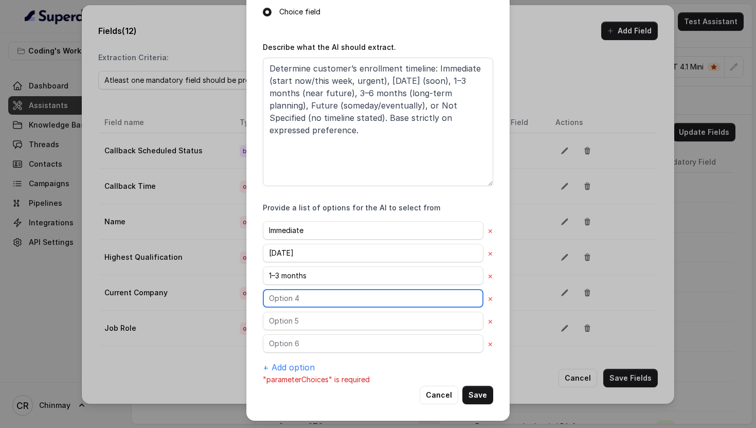
paste input "3–6 months"
type input "3–6 months"
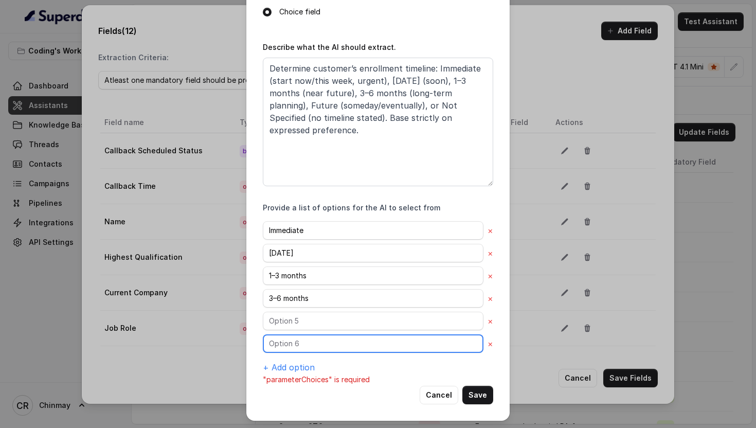
click at [312, 336] on input "text" at bounding box center [373, 343] width 220 height 19
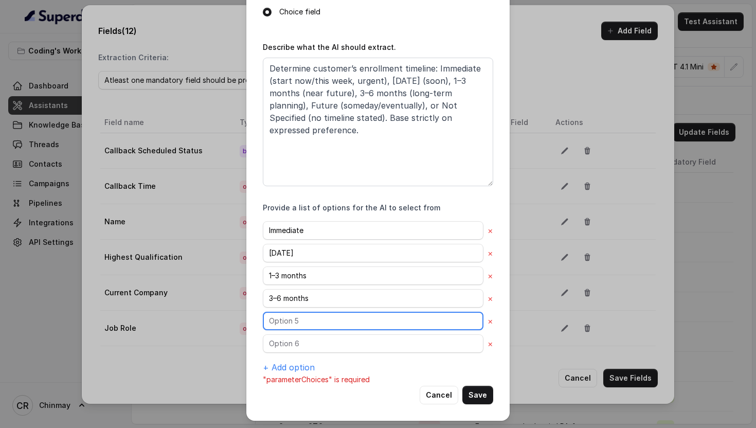
click at [303, 323] on input "text" at bounding box center [373, 320] width 220 height 19
paste input "Future"
type input "Future"
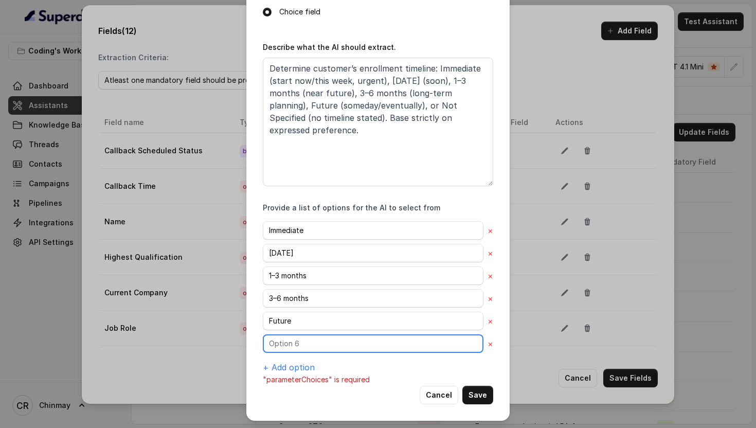
click at [311, 351] on input "text" at bounding box center [373, 343] width 220 height 19
paste input "Not Specified"
type input "Not Specified"
click at [481, 389] on button "Save" at bounding box center [477, 394] width 31 height 19
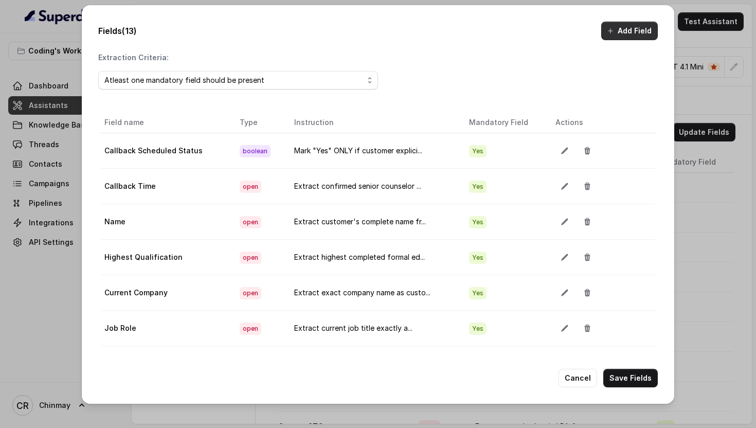
click at [624, 28] on button "Add Field" at bounding box center [629, 31] width 57 height 19
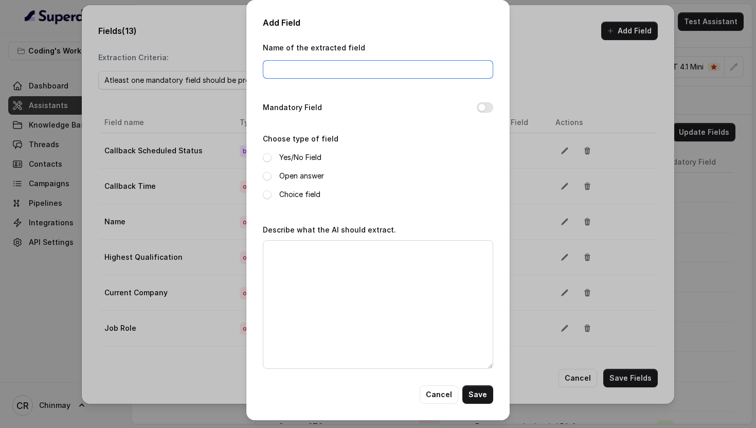
click at [325, 71] on input "Name of the extracted field" at bounding box center [378, 69] width 230 height 19
paste input "Previous Learning Attempts"
type input "Previous Learning Attempts"
click at [480, 110] on button "Mandatory Field" at bounding box center [484, 107] width 16 height 10
click at [267, 192] on span at bounding box center [267, 194] width 9 height 9
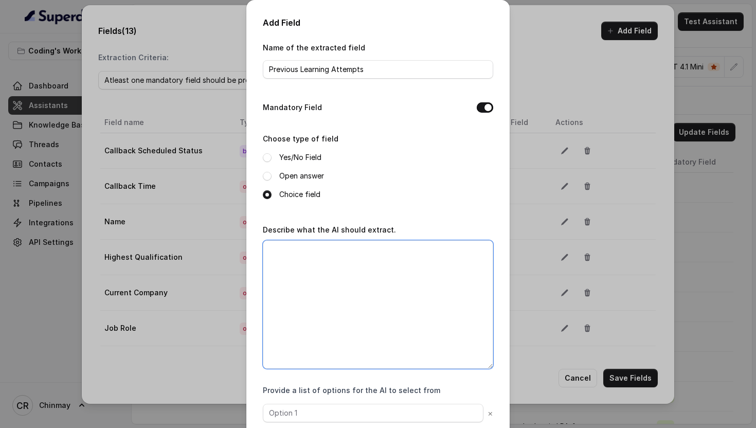
click at [323, 267] on textarea "Describe what the AI should extract." at bounding box center [378, 304] width 230 height 128
paste textarea "Identify prior tech learning history: Never Tried (beginner), Self-Taught Basic…"
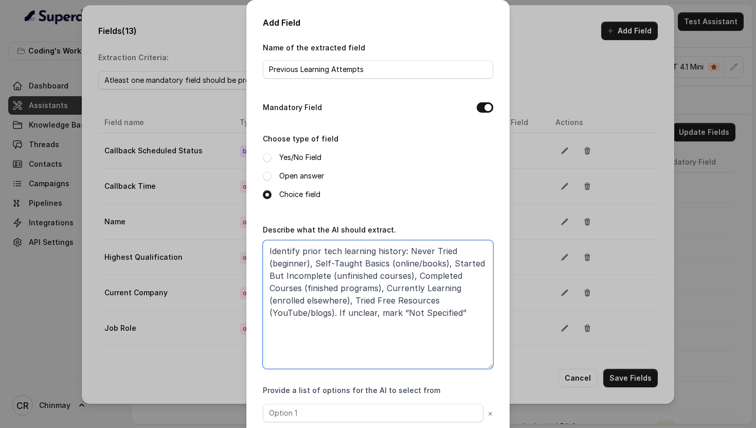
scroll to position [57, 0]
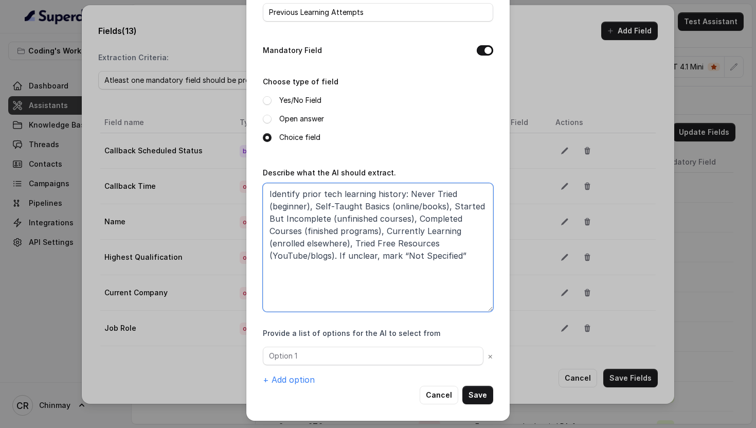
type textarea "Identify prior tech learning history: Never Tried (beginner), Self-Taught Basic…"
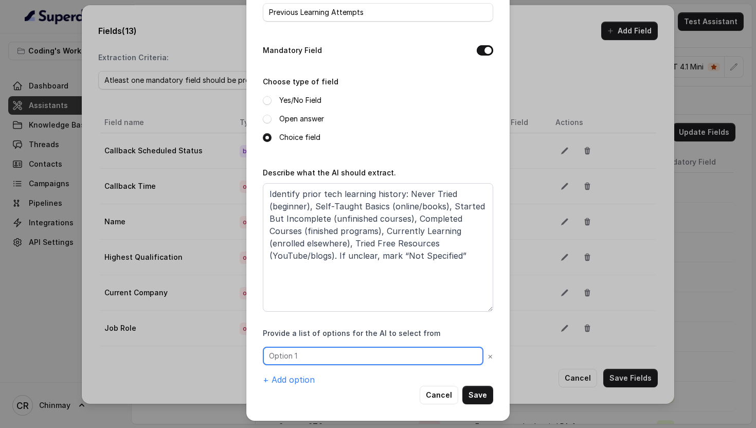
click at [303, 346] on input "text" at bounding box center [373, 355] width 220 height 19
paste input "Never Tried"
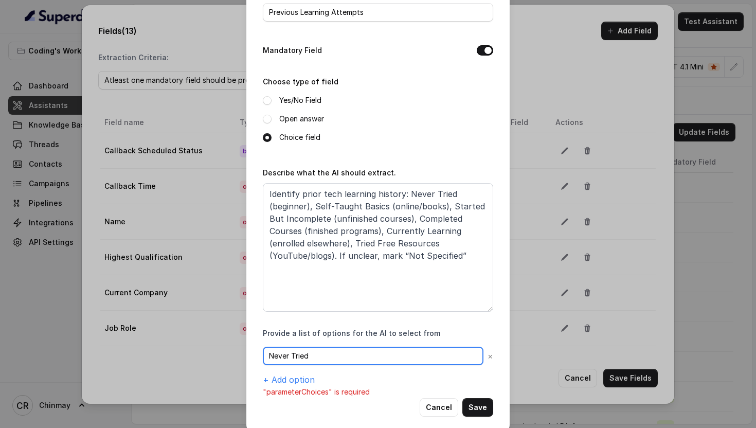
scroll to position [69, 0]
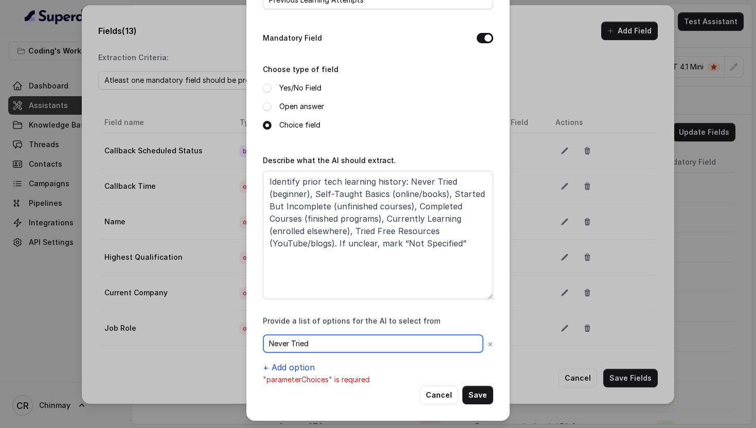
type input "Never Tried"
click at [280, 366] on button "+ Add option" at bounding box center [289, 367] width 52 height 12
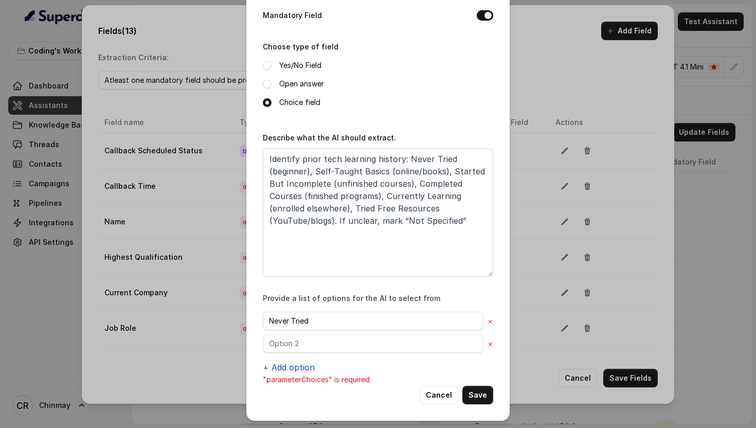
click at [280, 366] on button "+ Add option" at bounding box center [289, 367] width 52 height 12
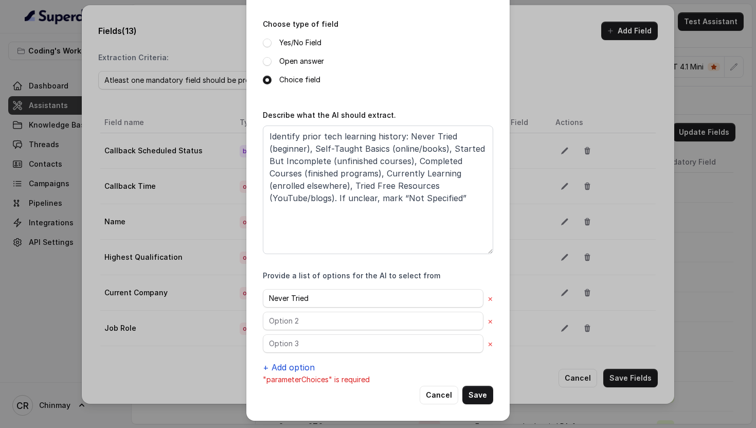
click at [277, 364] on button "+ Add option" at bounding box center [289, 367] width 52 height 12
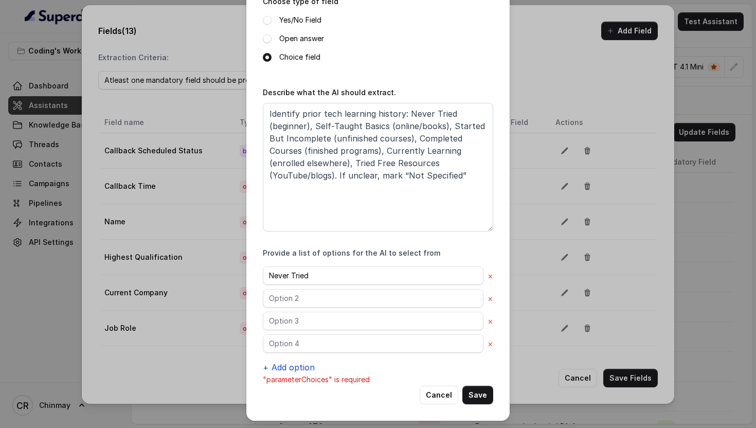
click at [277, 364] on button "+ Add option" at bounding box center [289, 367] width 52 height 12
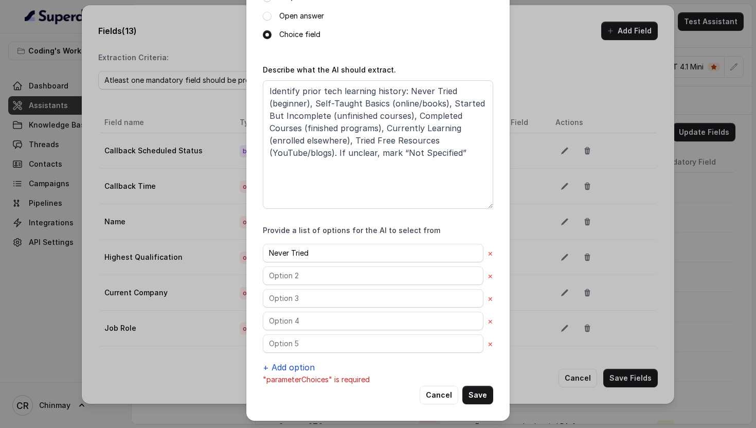
click at [277, 364] on button "+ Add option" at bounding box center [289, 367] width 52 height 12
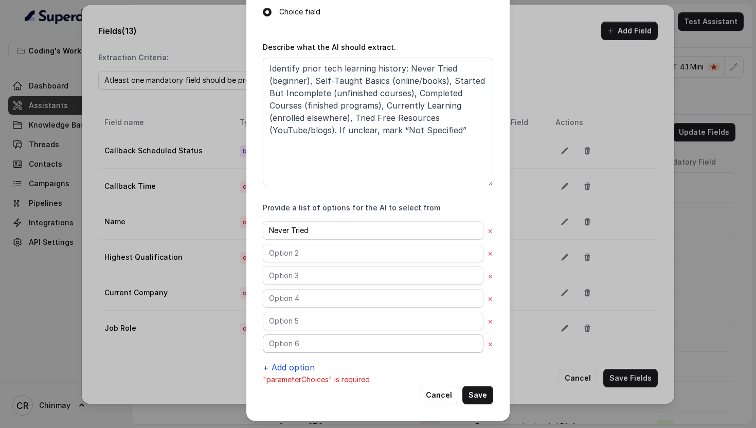
click at [277, 364] on button "+ Add option" at bounding box center [289, 367] width 52 height 12
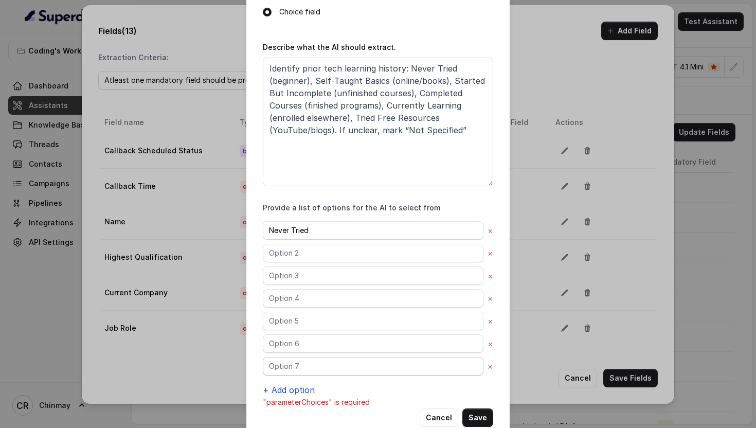
scroll to position [205, 0]
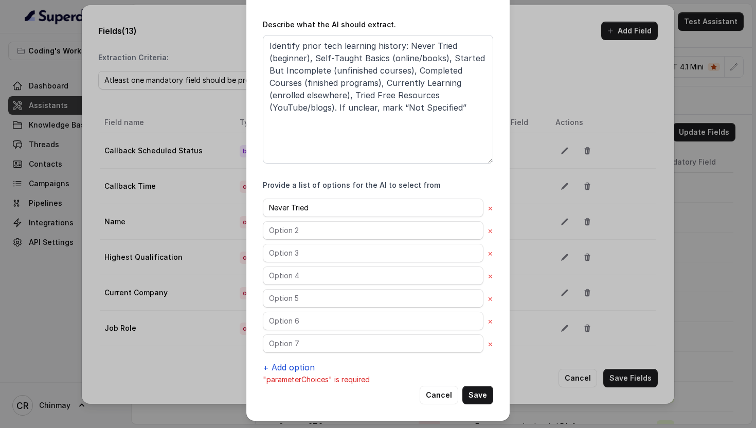
click at [277, 364] on button "+ Add option" at bounding box center [289, 367] width 52 height 12
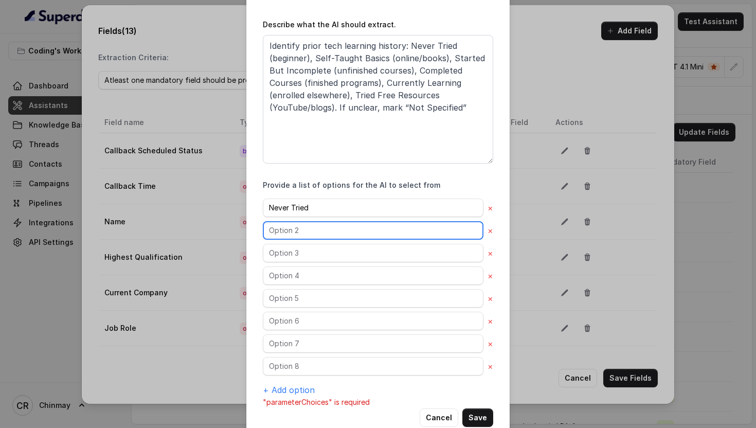
click at [288, 229] on input "text" at bounding box center [373, 230] width 220 height 19
paste input "Self-Taught Basics"
type input "Self-Taught Basics"
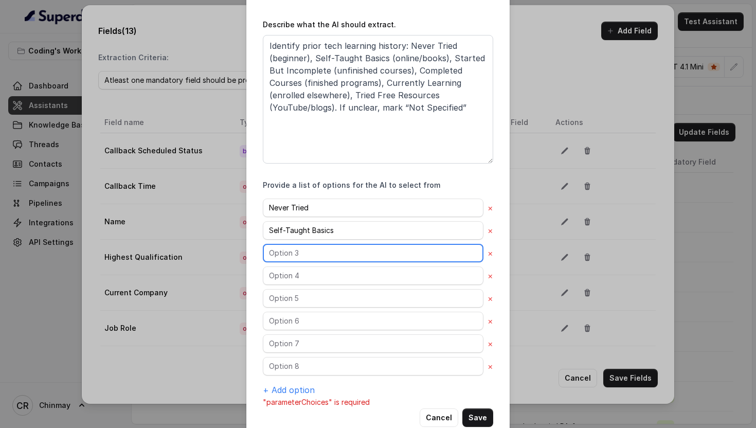
click at [278, 255] on input "text" at bounding box center [373, 253] width 220 height 19
paste input "Started But Incomplete"
type input "Started But Incomplete"
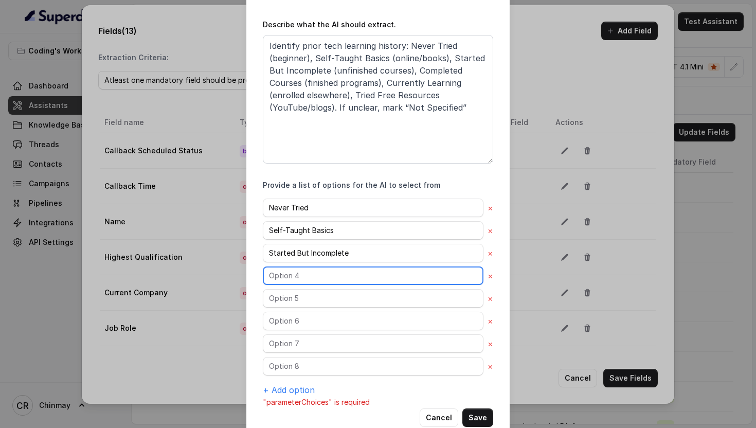
click at [309, 275] on input "text" at bounding box center [373, 275] width 220 height 19
paste input "Completed Courses"
type input "Completed Courses"
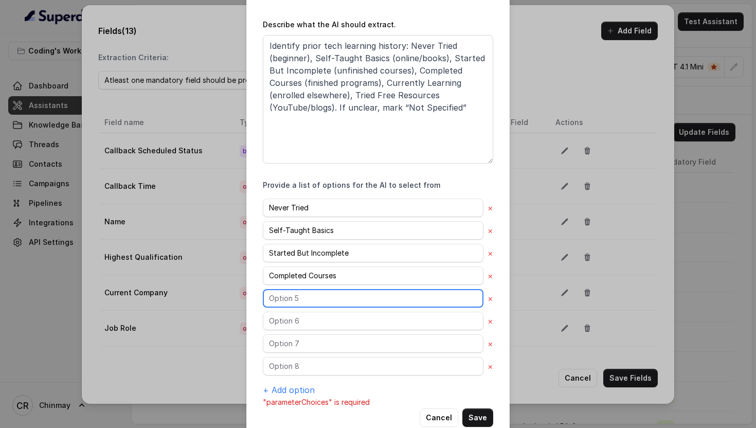
click at [304, 293] on input "text" at bounding box center [373, 298] width 220 height 19
paste input "Currently Learning"
type input "Currently Learning"
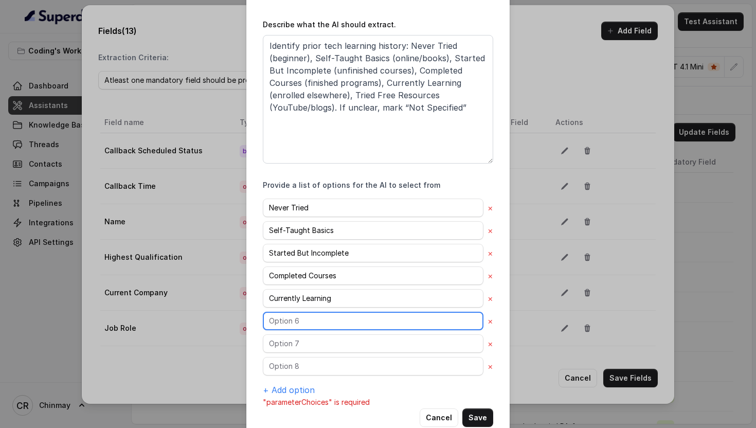
click at [295, 321] on input "text" at bounding box center [373, 320] width 220 height 19
paste input "Tried Free Resources"
type input "Tried Free Resources"
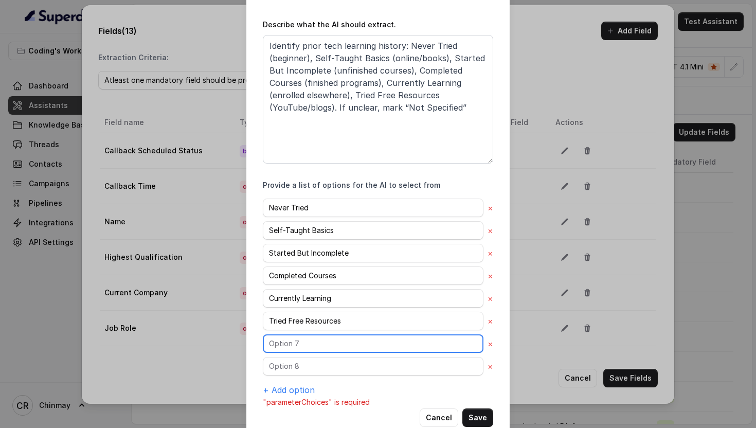
click at [304, 346] on input "text" at bounding box center [373, 343] width 220 height 19
paste input "Not Specified"
type input "Not Specified"
click at [488, 366] on button "×" at bounding box center [490, 366] width 6 height 12
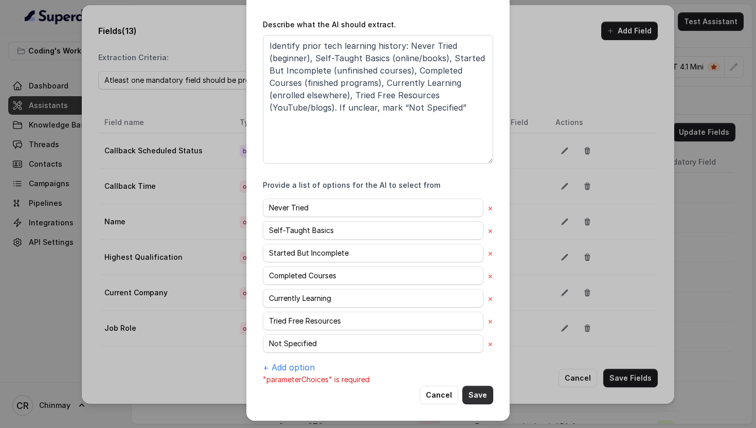
click at [483, 395] on button "Save" at bounding box center [477, 394] width 31 height 19
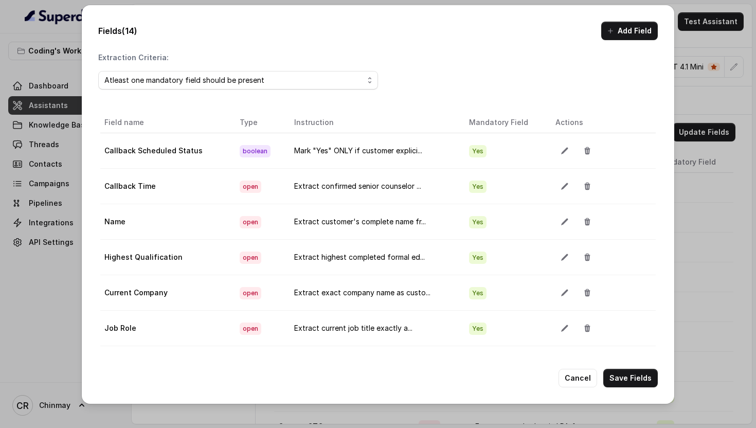
click at [635, 19] on div "Fields (14) Add Field Extraction Criteria: Atleast one mandatory field should b…" at bounding box center [378, 204] width 592 height 398
click at [635, 34] on button "Add Field" at bounding box center [629, 31] width 57 height 19
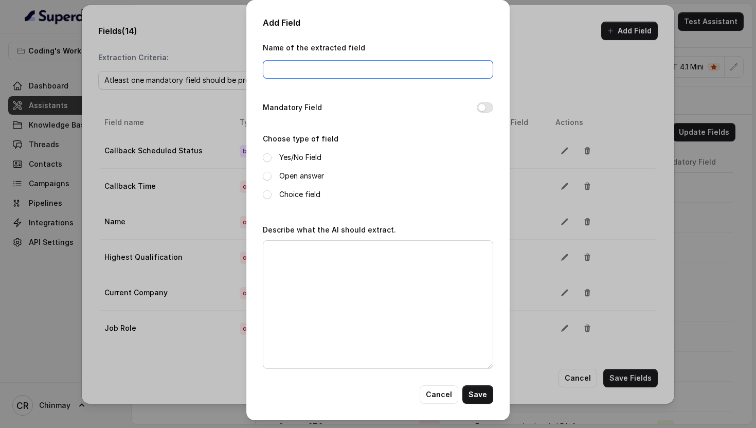
click at [305, 63] on input "Name of the extracted field" at bounding box center [378, 69] width 230 height 19
paste input "Primary Motivation"
type input "Primary Motivation"
click at [487, 102] on button "Mandatory Field" at bounding box center [484, 107] width 16 height 10
click at [266, 197] on span at bounding box center [267, 194] width 9 height 9
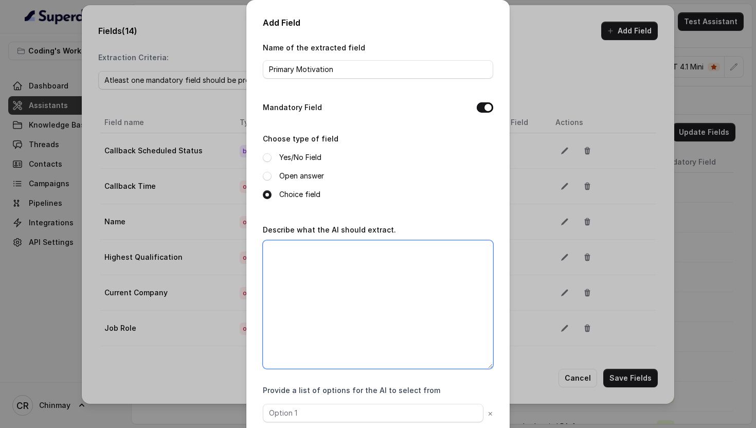
click at [307, 268] on textarea "Describe what the AI should extract." at bounding box center [378, 304] width 230 height 128
paste textarea "Extract customer’s main reason: Career Switch, Salary Increase, Skill Upgrade, …"
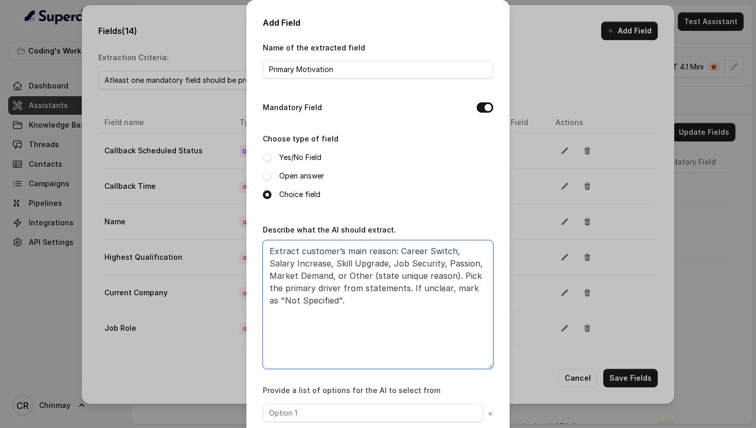
type textarea "Extract customer’s main reason: Career Switch, Salary Increase, Skill Upgrade, …"
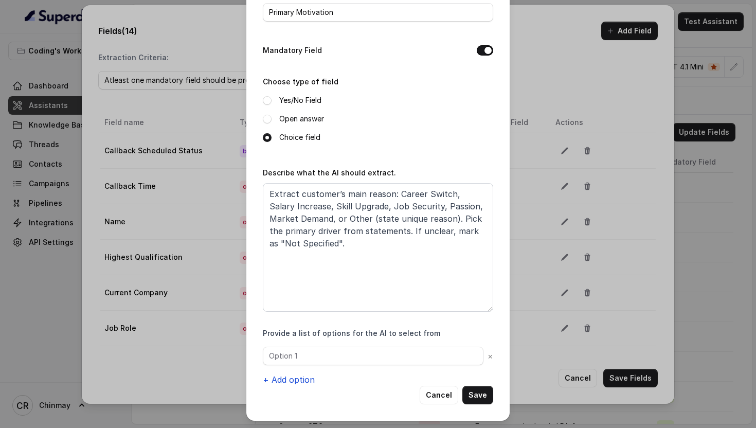
click at [287, 378] on button "+ Add option" at bounding box center [289, 379] width 52 height 12
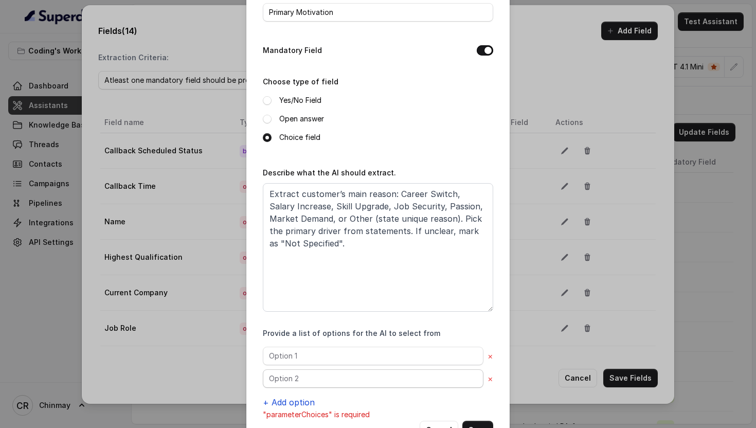
scroll to position [92, 0]
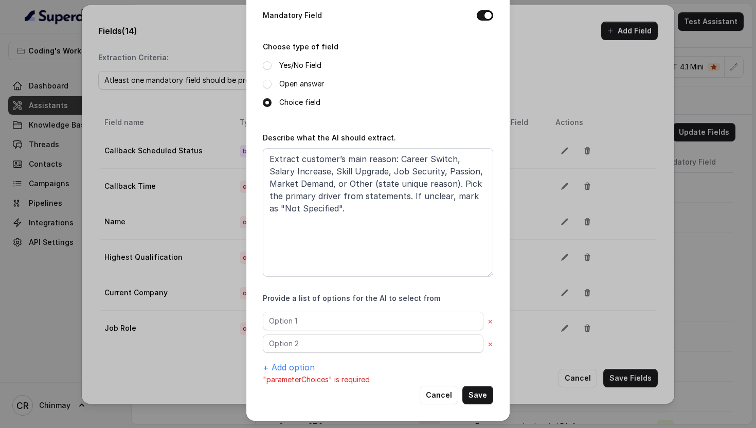
click at [283, 374] on p ""parameterChoices" is required" at bounding box center [378, 379] width 230 height 12
click at [277, 362] on button "+ Add option" at bounding box center [289, 367] width 52 height 12
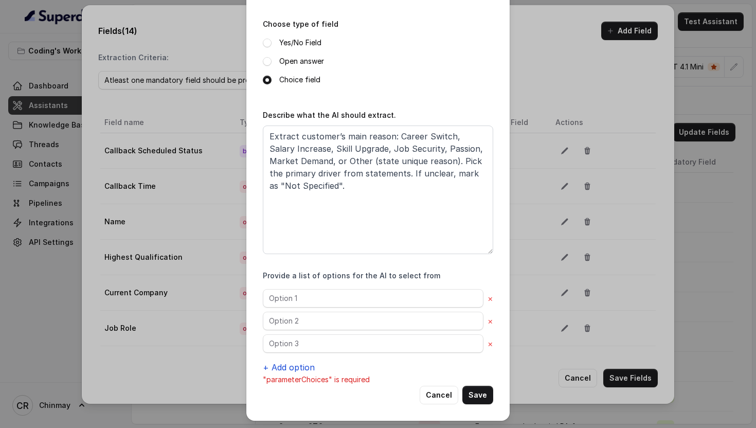
click at [277, 362] on button "+ Add option" at bounding box center [289, 367] width 52 height 12
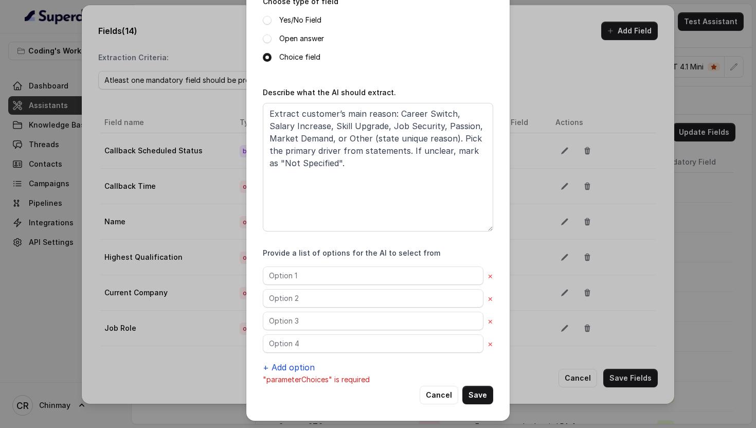
click at [277, 362] on button "+ Add option" at bounding box center [289, 367] width 52 height 12
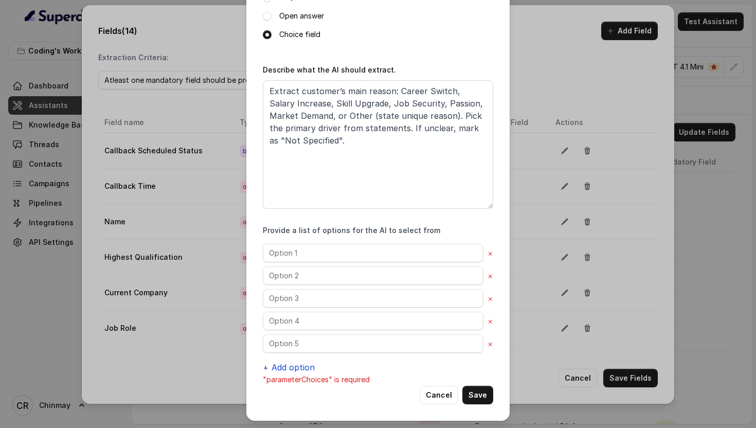
click at [277, 362] on button "+ Add option" at bounding box center [289, 367] width 52 height 12
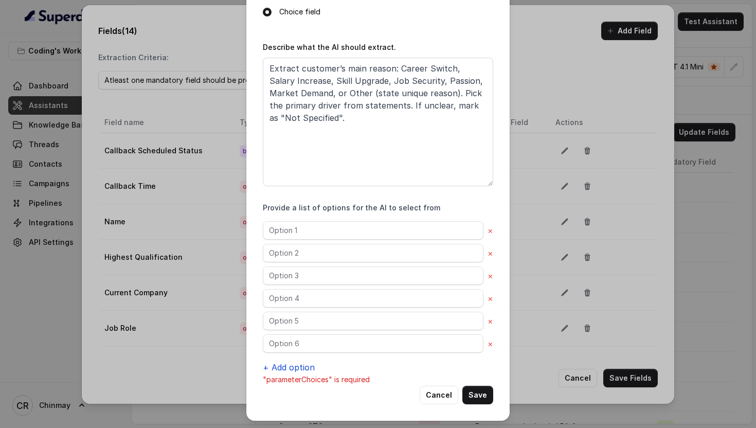
click at [277, 362] on button "+ Add option" at bounding box center [289, 367] width 52 height 12
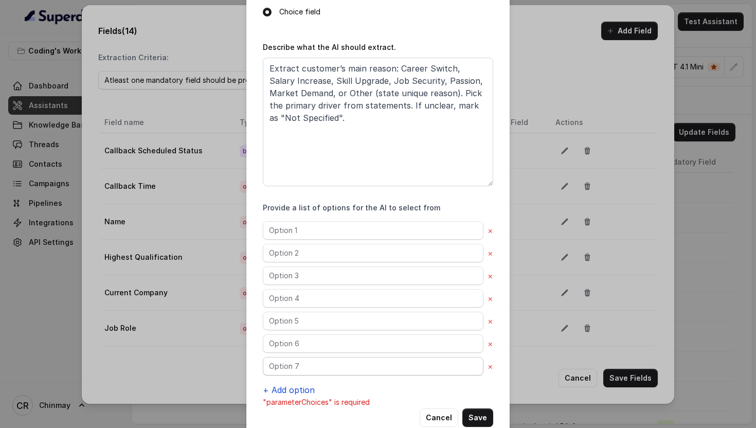
scroll to position [205, 0]
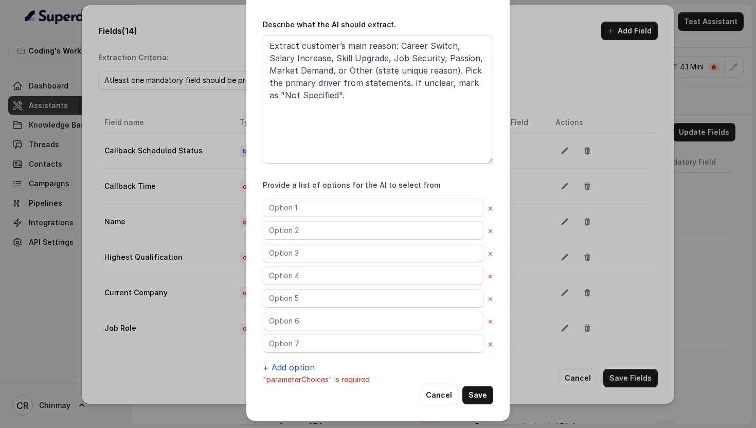
click at [277, 362] on button "+ Add option" at bounding box center [289, 367] width 52 height 12
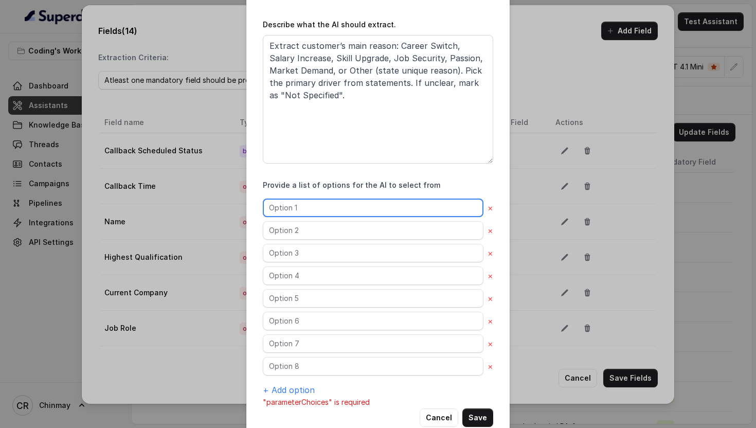
click at [276, 210] on input "text" at bounding box center [373, 207] width 220 height 19
paste input "Career Switch"
type input "Career Switch"
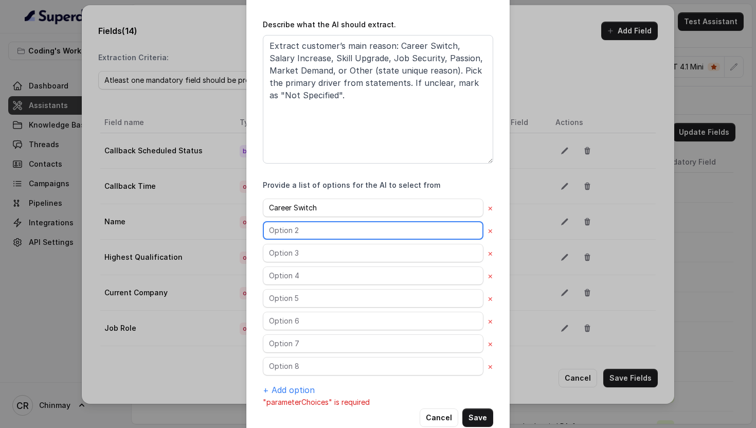
click at [301, 229] on input "text" at bounding box center [373, 230] width 220 height 19
paste input "Salary Increase"
type input "Salary Increase"
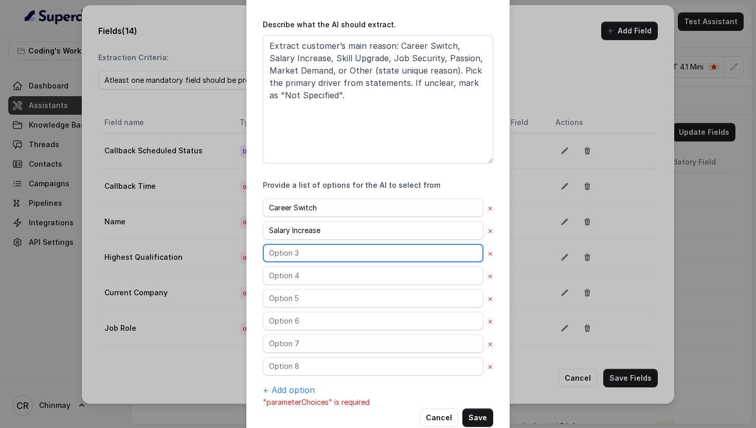
click at [298, 245] on input "text" at bounding box center [373, 253] width 220 height 19
paste input "Skill Upgrade"
type input "Skill Upgrade"
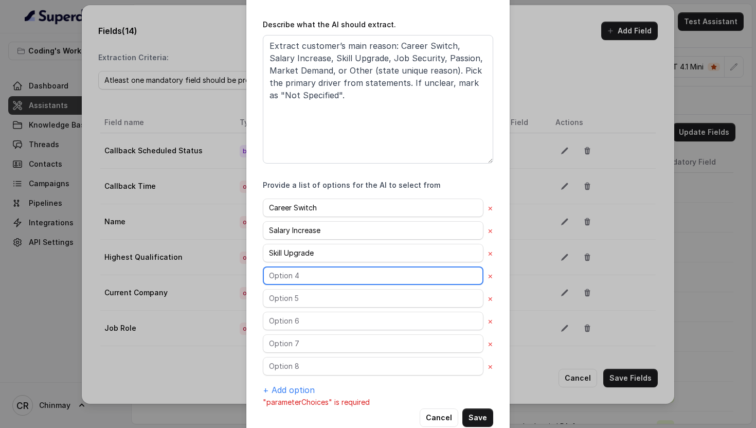
click at [310, 268] on input "text" at bounding box center [373, 275] width 220 height 19
paste input "Job Security"
type input "Job Security"
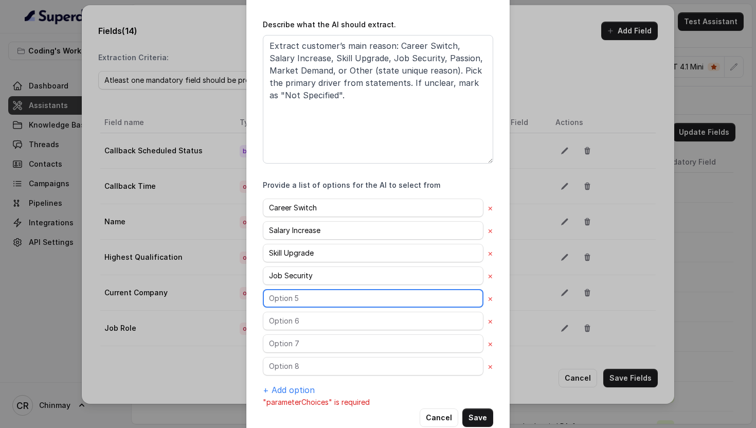
click at [314, 291] on input "text" at bounding box center [373, 298] width 220 height 19
paste input "Passion"
type input "Passion"
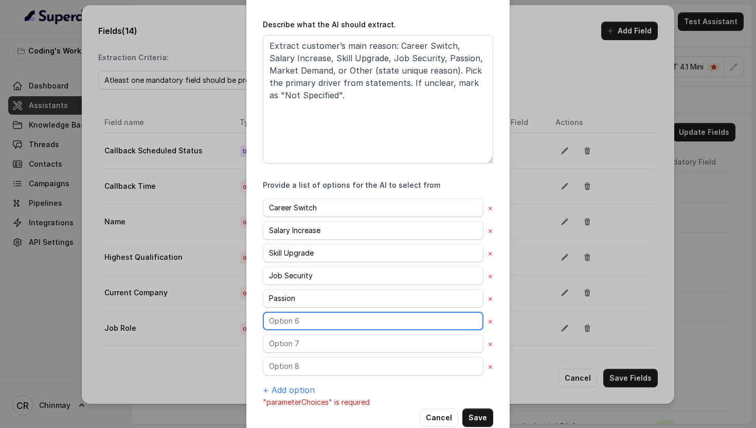
click at [301, 318] on input "text" at bounding box center [373, 320] width 220 height 19
paste input "Market Demand"
type input "Market Demand"
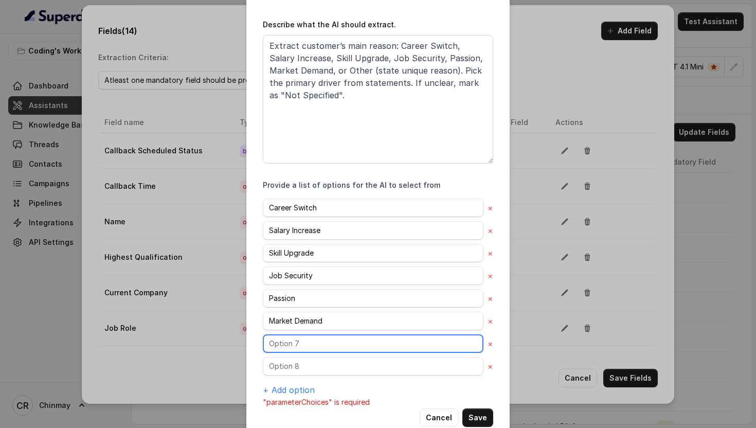
click at [310, 334] on input "text" at bounding box center [373, 343] width 220 height 19
paste input "Other"
type input "Other"
click at [302, 354] on div "Career Switch × Salary Increase × Skill Upgrade × Job Security × Passion × Mark…" at bounding box center [378, 296] width 230 height 197
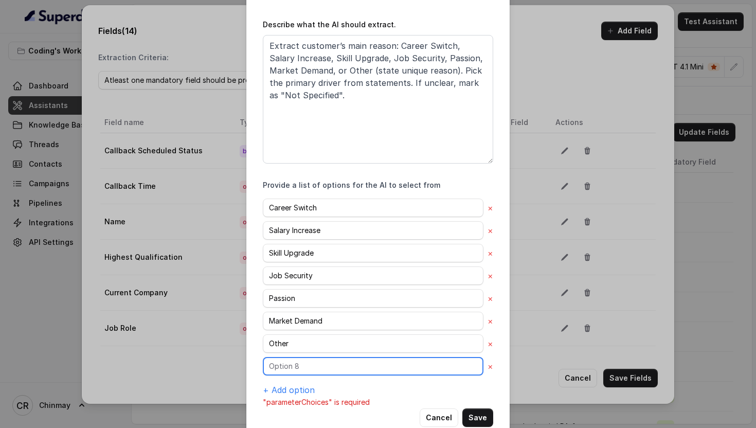
click at [304, 359] on input "text" at bounding box center [373, 366] width 220 height 19
paste input "Not Specified"
type input "Not Specified"
click at [477, 416] on button "Save" at bounding box center [477, 417] width 31 height 19
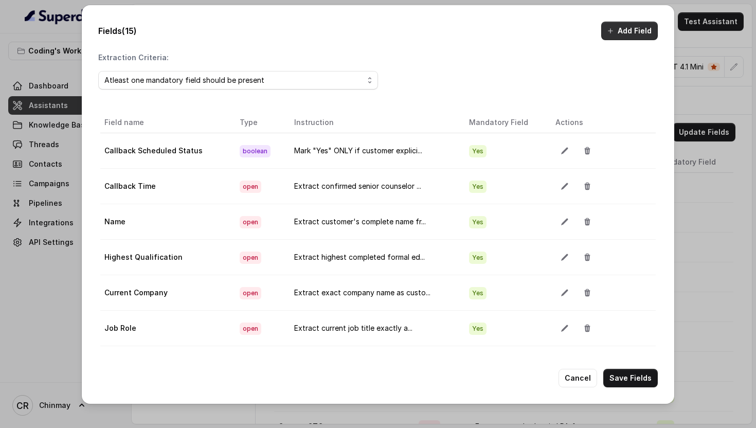
click at [620, 32] on button "Add Field" at bounding box center [629, 31] width 57 height 19
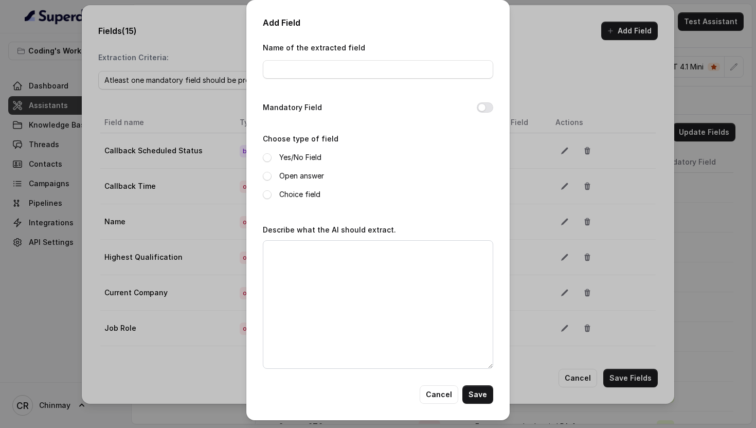
click at [345, 79] on div "Name of the extracted field" at bounding box center [378, 63] width 230 height 44
click at [339, 73] on input "Name of the extracted field" at bounding box center [378, 69] width 230 height 19
paste input "Budget Concerns"
type input "Budget Concerns"
click at [493, 108] on div "Add Field Name of the extracted field Budget Concerns Mandatory Field Choose ty…" at bounding box center [377, 210] width 263 height 420
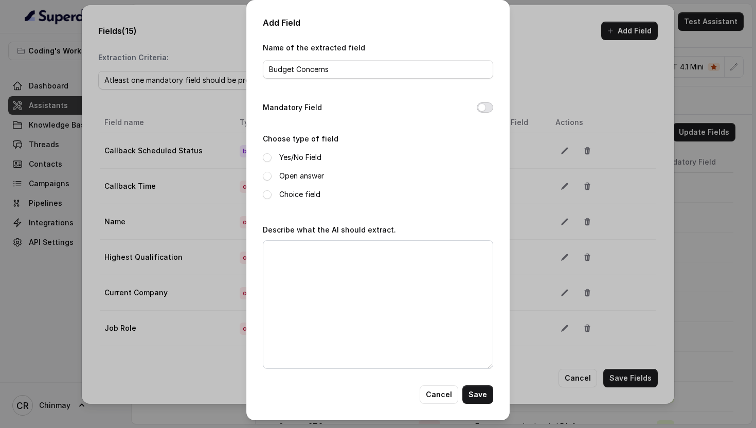
click at [485, 108] on button "Mandatory Field" at bounding box center [484, 107] width 16 height 10
click at [263, 195] on span at bounding box center [267, 194] width 9 height 9
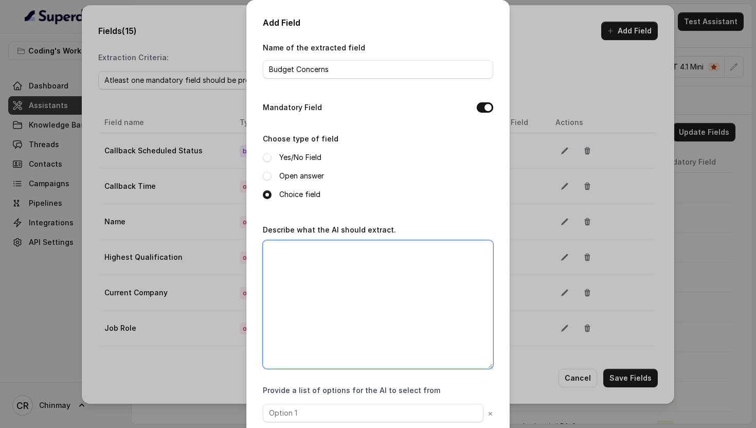
click at [334, 278] on textarea "Describe what the AI should extract." at bounding box center [378, 304] width 230 height 128
paste textarea "Identify financial considerations. Categorize as: "No budget constraints mentio…"
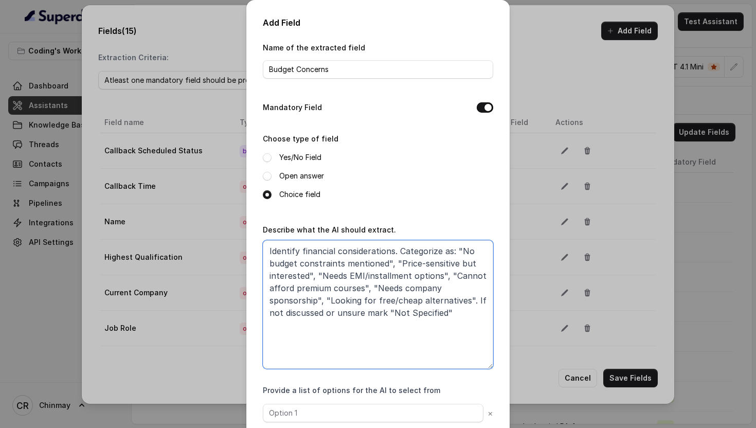
scroll to position [57, 0]
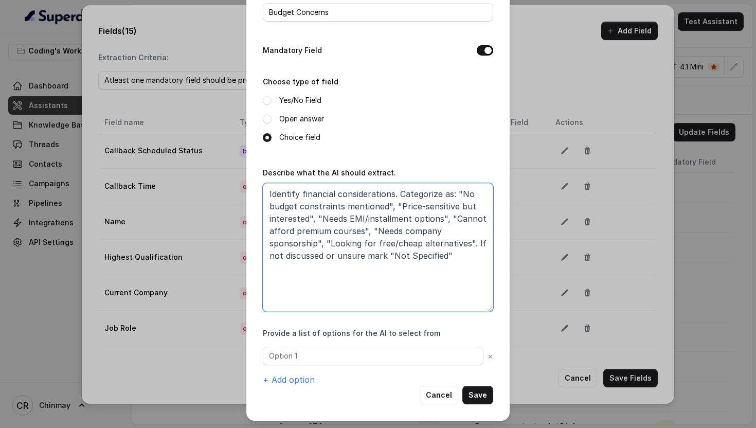
click at [380, 216] on textarea "Identify financial considerations. Categorize as: "No budget constraints mentio…" at bounding box center [378, 247] width 230 height 128
click at [408, 193] on textarea "Identify financial considerations. Categorize as: "No budget constraints mentio…" at bounding box center [378, 247] width 230 height 128
type textarea "Identify financial considerations. Categorize as: "No budget constraints mentio…"
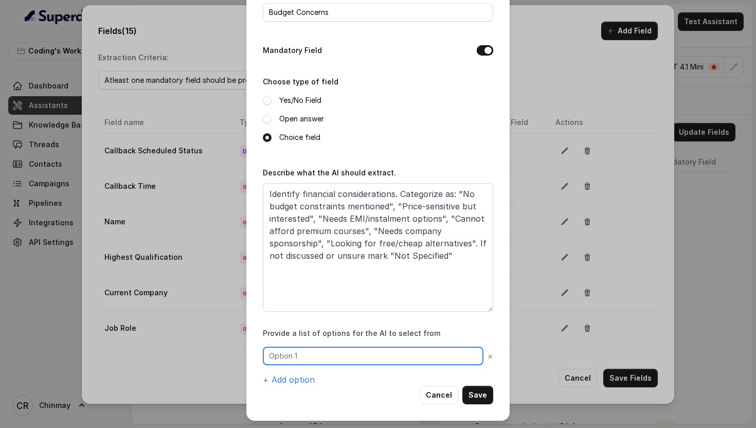
click at [340, 359] on input "text" at bounding box center [373, 355] width 220 height 19
paste input "No budget constraints mentioned"
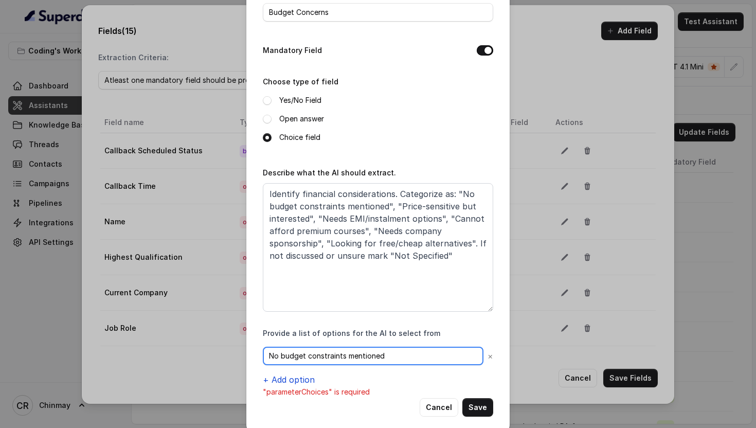
type input "No budget constraints mentioned"
click at [295, 381] on button "+ Add option" at bounding box center [289, 379] width 52 height 12
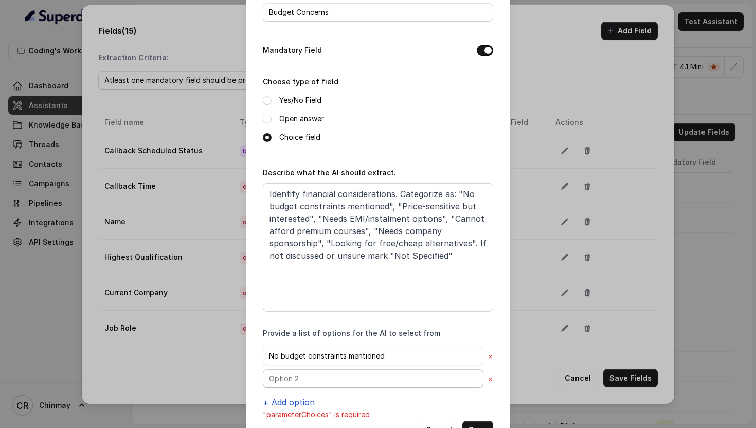
scroll to position [92, 0]
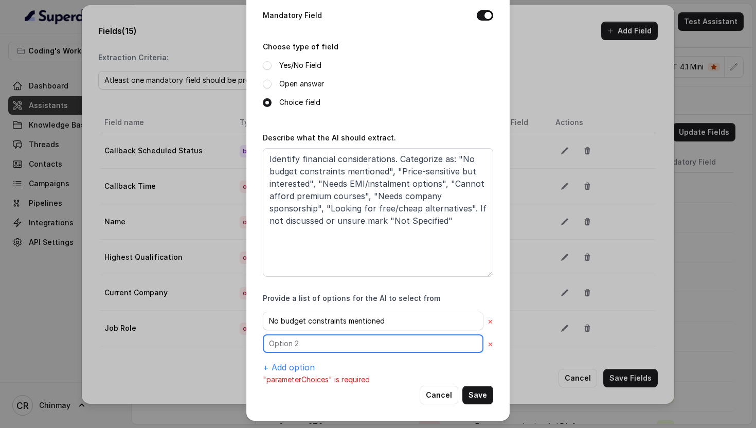
click at [300, 342] on input "text" at bounding box center [373, 343] width 220 height 19
paste input "Price-sensitive but interested"
type input "Price-sensitive but interested"
click at [296, 361] on button "+ Add option" at bounding box center [289, 367] width 52 height 12
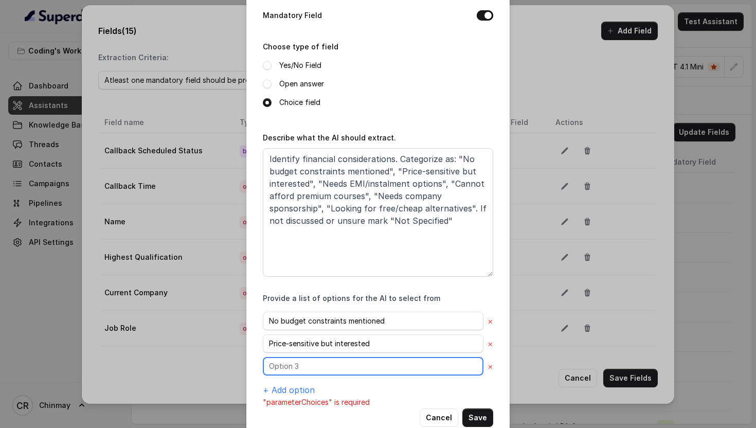
click at [296, 361] on input "text" at bounding box center [373, 366] width 220 height 19
paste input "Needs EMI/instalment options"
type input "Needs EMI/instalment options"
click at [292, 393] on button "+ Add option" at bounding box center [289, 389] width 52 height 12
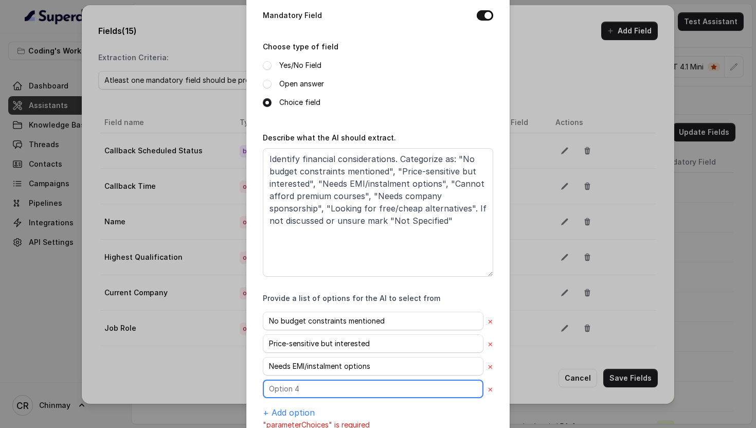
click at [303, 390] on input "text" at bounding box center [373, 388] width 220 height 19
paste input "Cannot afford premium courses"
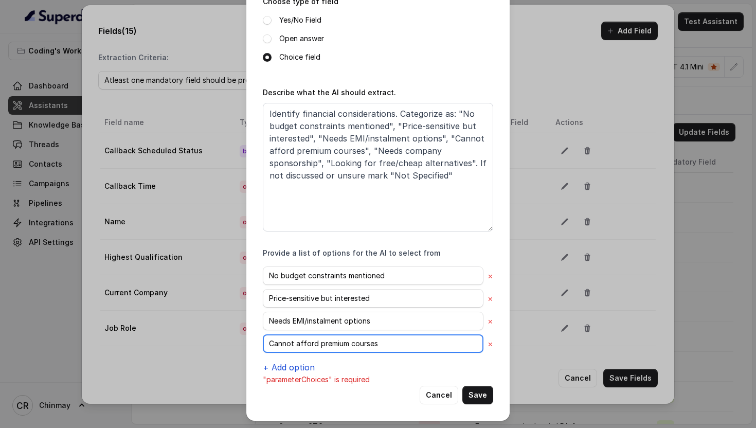
type input "Cannot afford premium courses"
click at [287, 368] on button "+ Add option" at bounding box center [289, 367] width 52 height 12
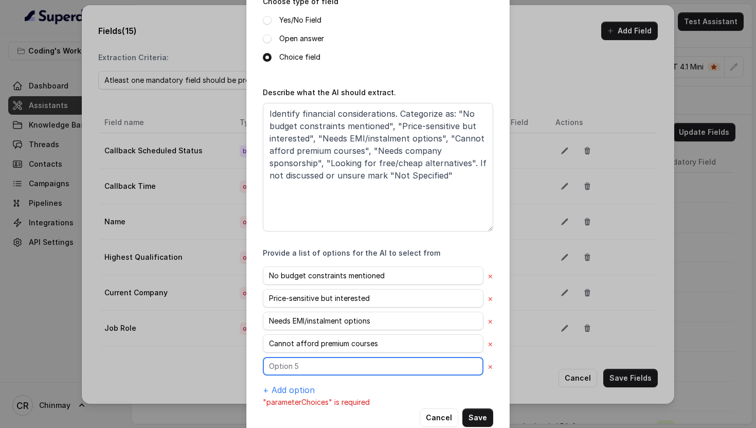
click at [296, 366] on input "text" at bounding box center [373, 366] width 220 height 19
paste input "Needs company sponsorship"
type input "Needs company sponsorship"
click at [292, 390] on button "+ Add option" at bounding box center [289, 389] width 52 height 12
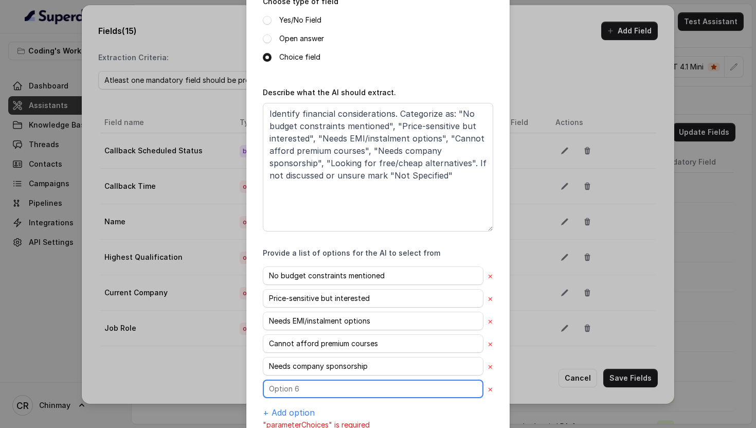
click at [303, 389] on input "text" at bounding box center [373, 388] width 220 height 19
paste input "Looking for free/cheap alternatives"
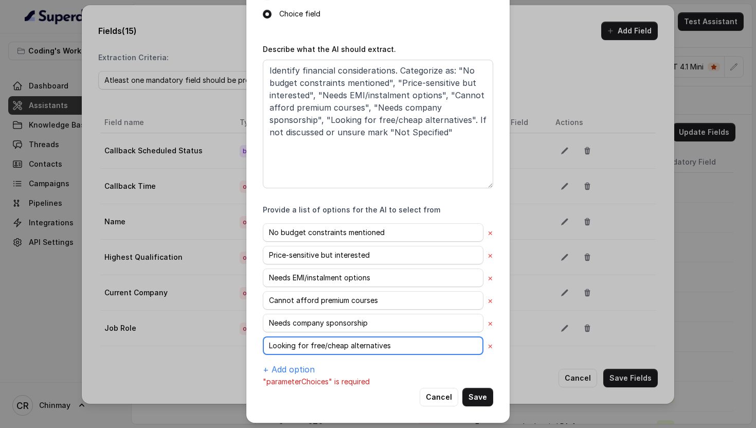
scroll to position [182, 0]
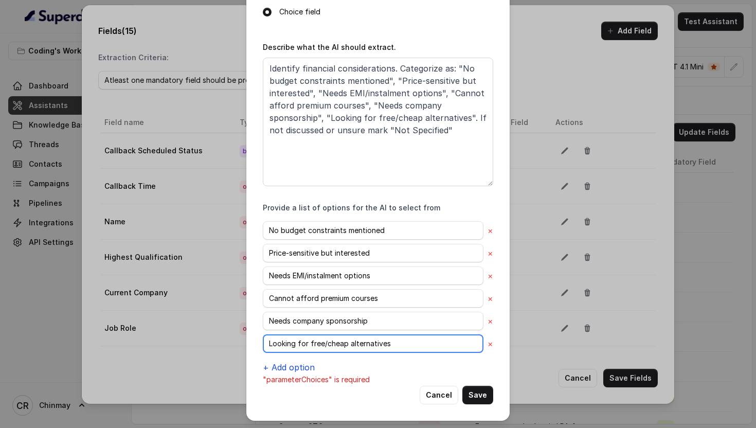
type input "Looking for free/cheap alternatives"
click at [283, 367] on button "+ Add option" at bounding box center [289, 367] width 52 height 12
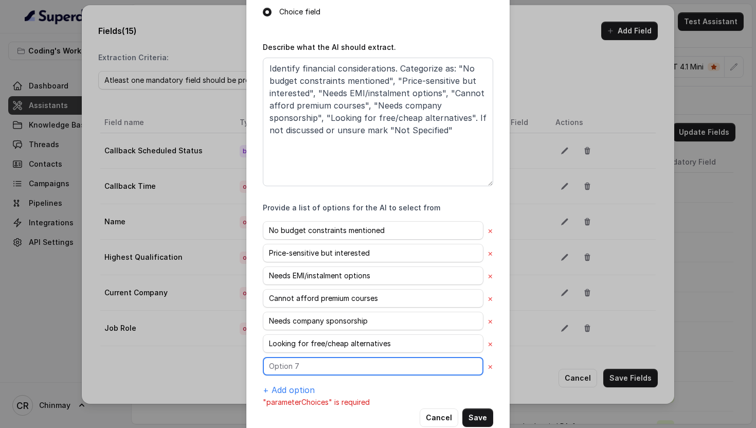
click at [294, 363] on input "text" at bounding box center [373, 366] width 220 height 19
paste input "Not Specified"
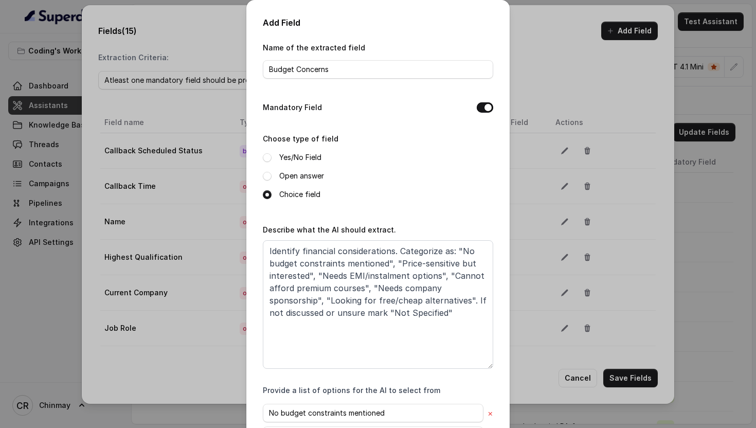
scroll to position [205, 0]
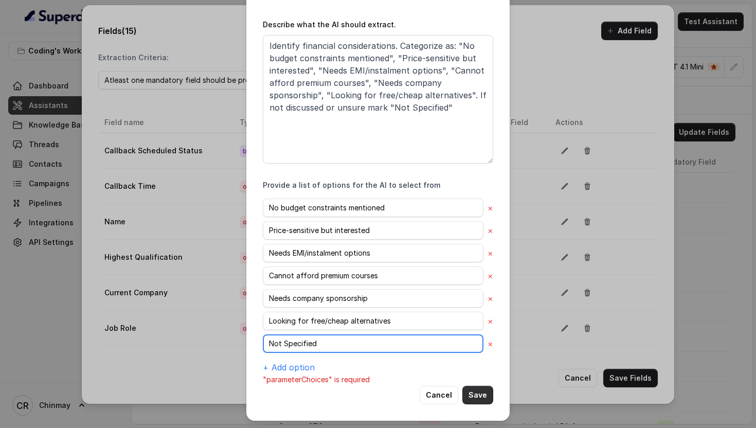
type input "Not Specified"
click at [478, 393] on button "Save" at bounding box center [477, 394] width 31 height 19
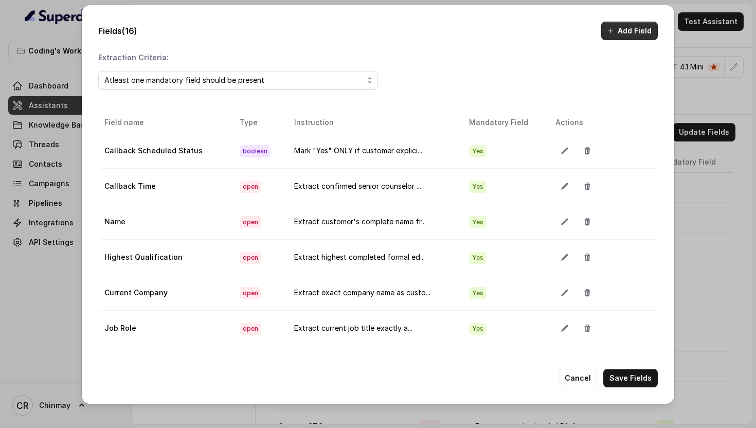
click at [622, 27] on button "Add Field" at bounding box center [629, 31] width 57 height 19
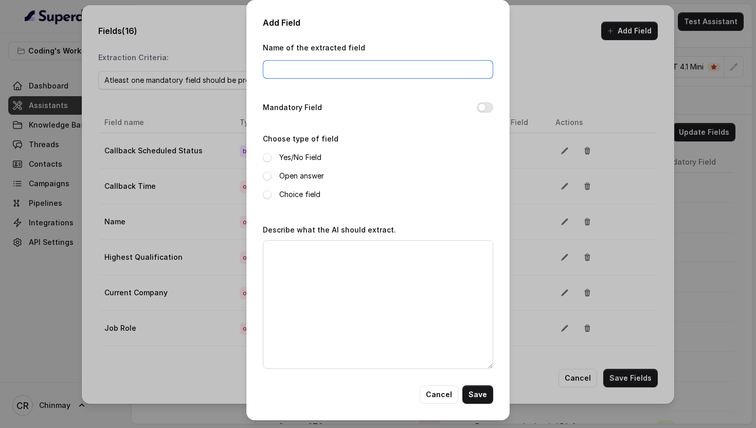
click at [361, 65] on input "Name of the extracted field" at bounding box center [378, 69] width 230 height 19
paste input "Learning Preference"
type input "Learning Preference"
click at [486, 109] on button "Mandatory Field" at bounding box center [484, 107] width 16 height 10
click at [263, 193] on span at bounding box center [267, 194] width 9 height 9
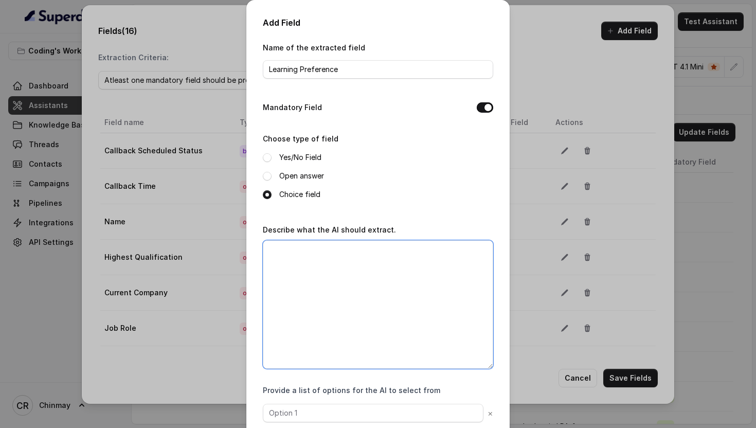
click at [318, 274] on textarea "Describe what the AI should extract." at bounding box center [378, 304] width 230 height 128
paste textarea "Determine customer’s preferred learning mode: Online Live Classes, Self-Paced O…"
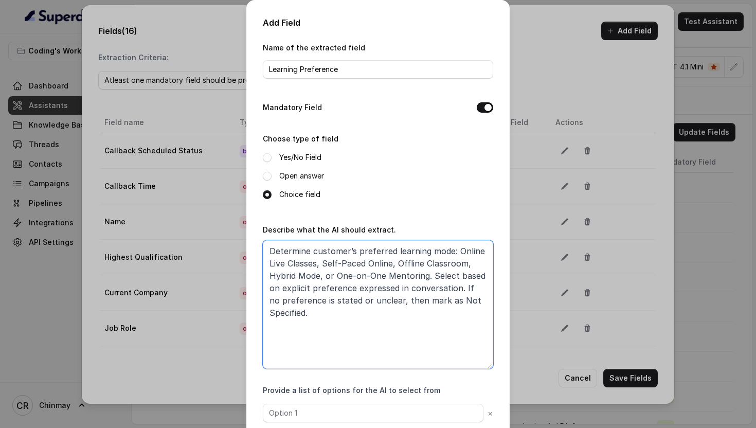
scroll to position [57, 0]
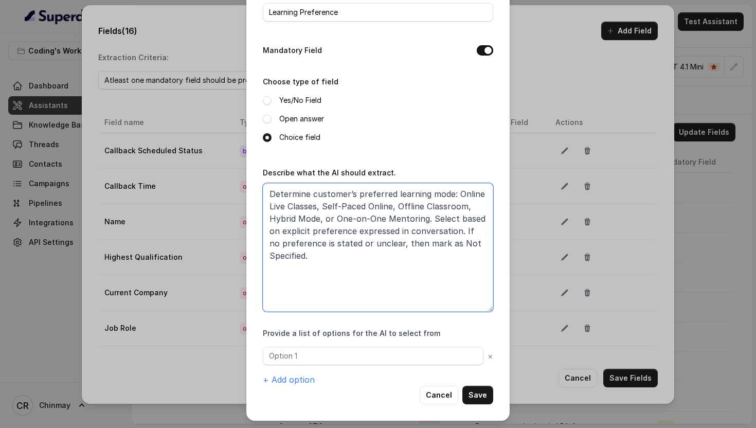
type textarea "Determine customer’s preferred learning mode: Online Live Classes, Self-Paced O…"
click at [306, 342] on div "Provide a list of options for the AI to select from × + Add option" at bounding box center [378, 357] width 230 height 58
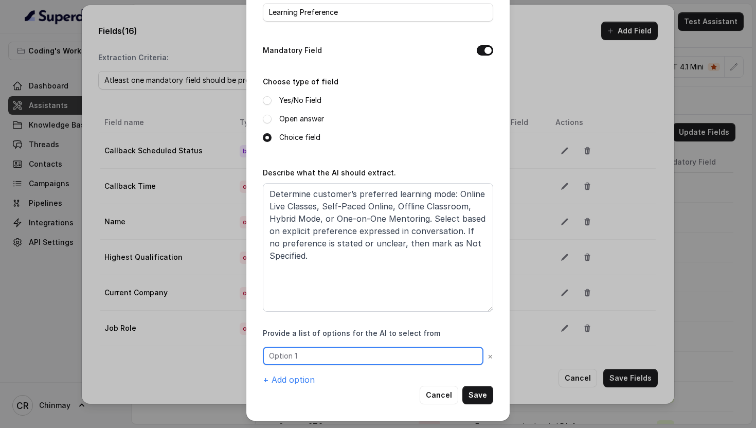
click at [306, 347] on input "text" at bounding box center [373, 355] width 220 height 19
paste input "Online Live Classes"
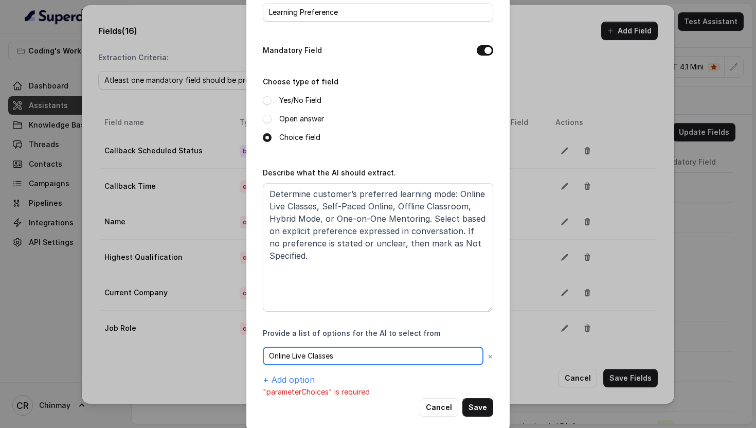
scroll to position [69, 0]
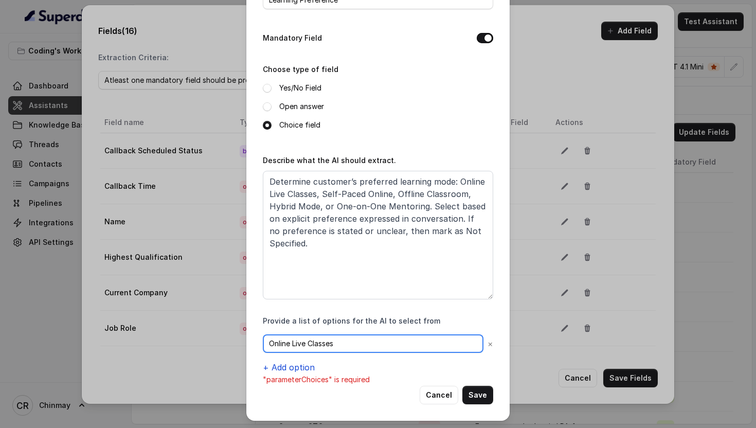
type input "Online Live Classes"
click at [286, 371] on button "+ Add option" at bounding box center [289, 367] width 52 height 12
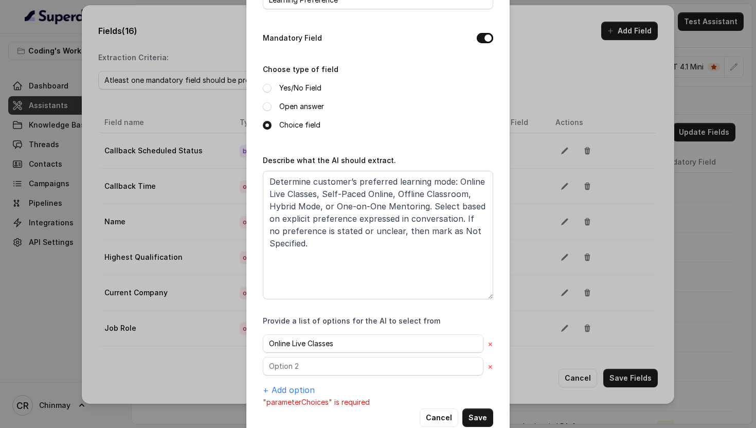
scroll to position [92, 0]
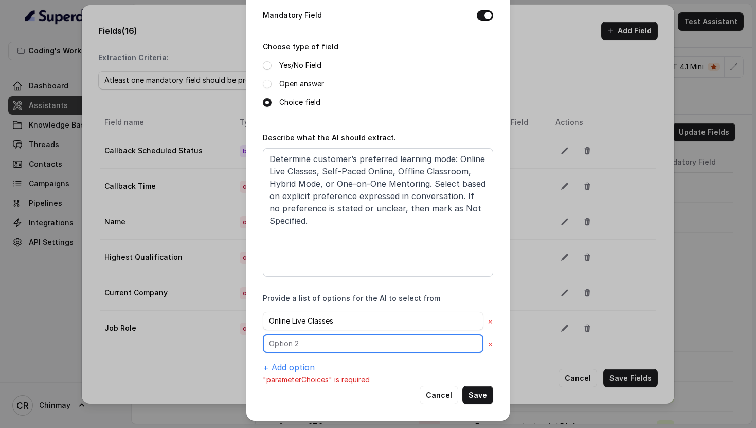
click at [297, 347] on input "text" at bounding box center [373, 343] width 220 height 19
paste input "Self-Paced Online"
type input "Self-Paced Online"
click at [287, 365] on button "+ Add option" at bounding box center [289, 367] width 52 height 12
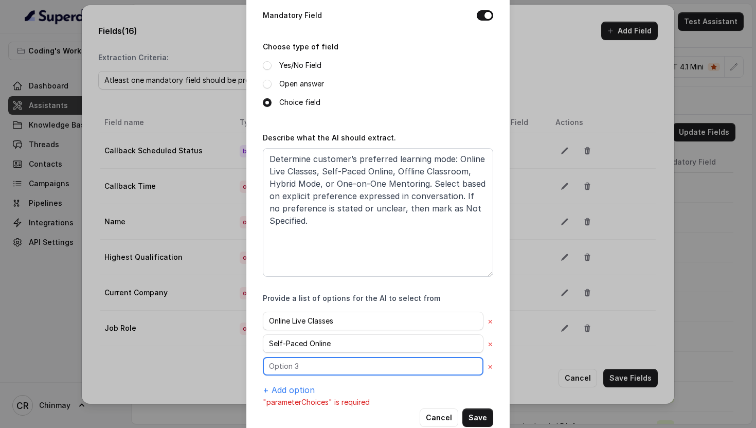
click at [301, 363] on input "text" at bounding box center [373, 366] width 220 height 19
paste input "Offline Classroom"
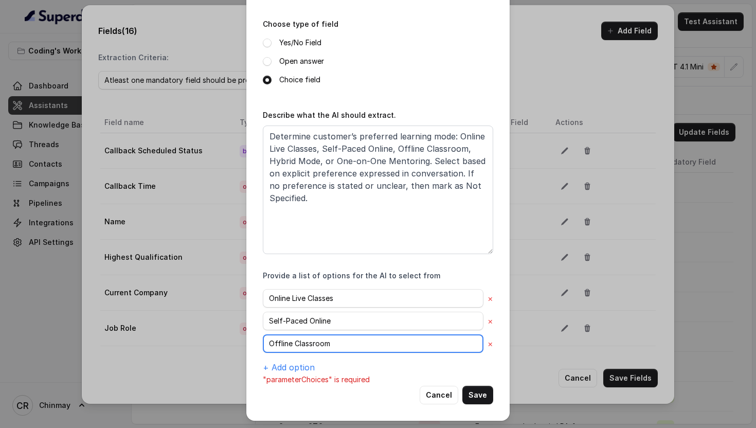
type input "Offline Classroom"
click at [300, 364] on button "+ Add option" at bounding box center [289, 367] width 52 height 12
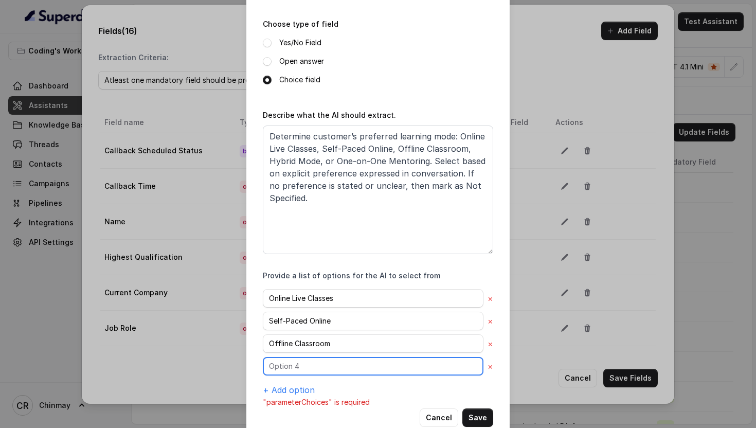
click at [328, 366] on input "text" at bounding box center [373, 366] width 220 height 19
paste input "Hybrid Mode"
type input "Hybrid Mode"
click at [285, 388] on button "+ Add option" at bounding box center [289, 389] width 52 height 12
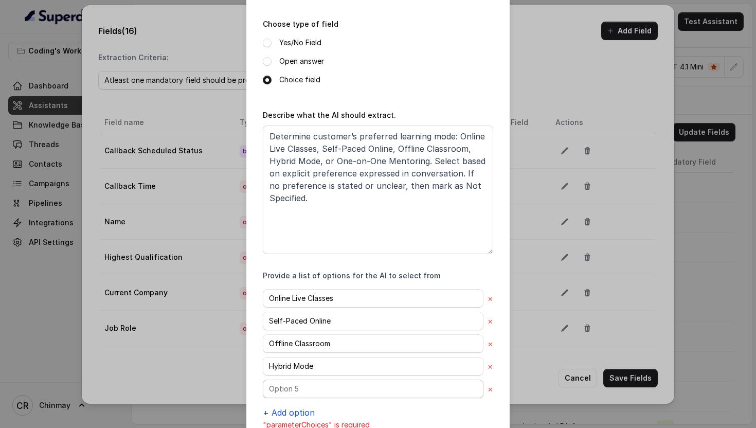
scroll to position [160, 0]
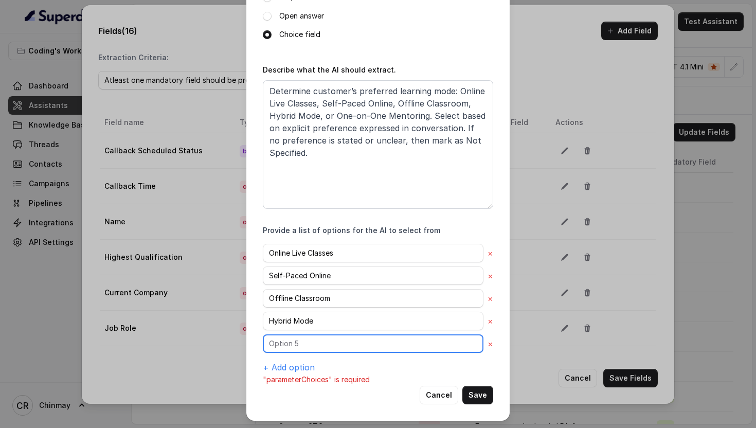
click at [282, 343] on input "text" at bounding box center [373, 343] width 220 height 19
paste input "One-on-One Mentoring"
type input "One-on-One Mentoring"
click at [283, 364] on button "+ Add option" at bounding box center [289, 367] width 52 height 12
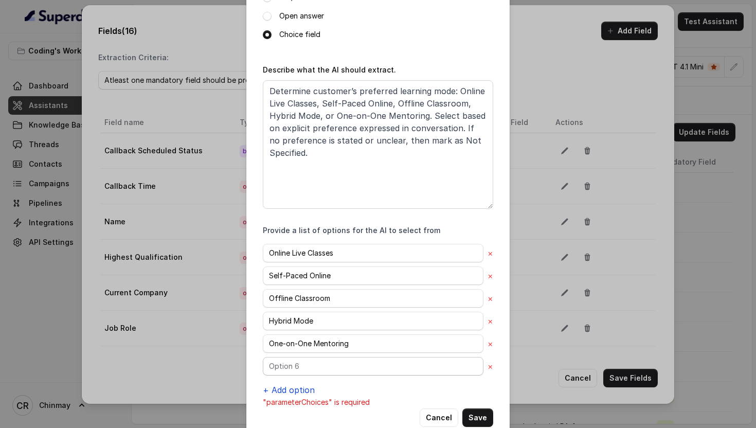
scroll to position [182, 0]
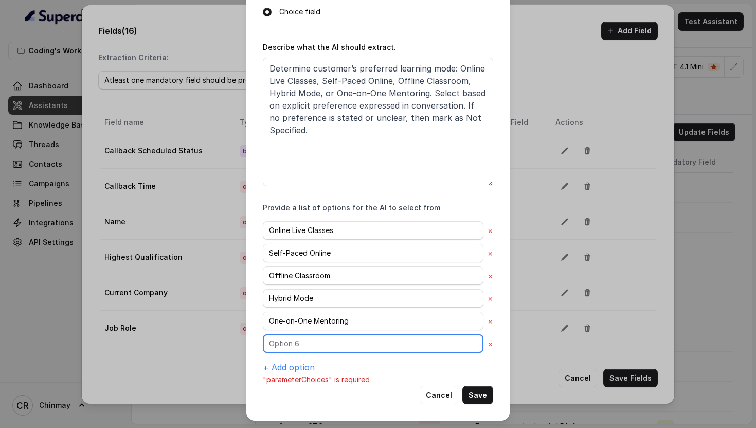
click at [285, 347] on input "text" at bounding box center [373, 343] width 220 height 19
paste input "Not Specified"
type input "Not Specified"
click at [355, 374] on p ""parameterChoices" is required" at bounding box center [378, 379] width 230 height 12
click at [478, 391] on button "Save" at bounding box center [477, 394] width 31 height 19
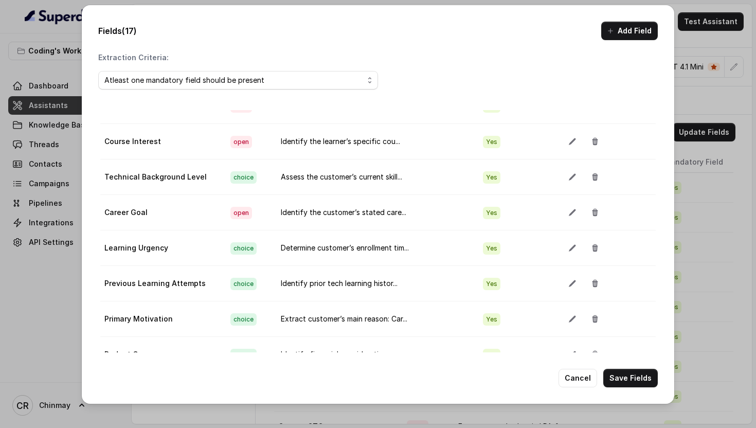
scroll to position [58, 0]
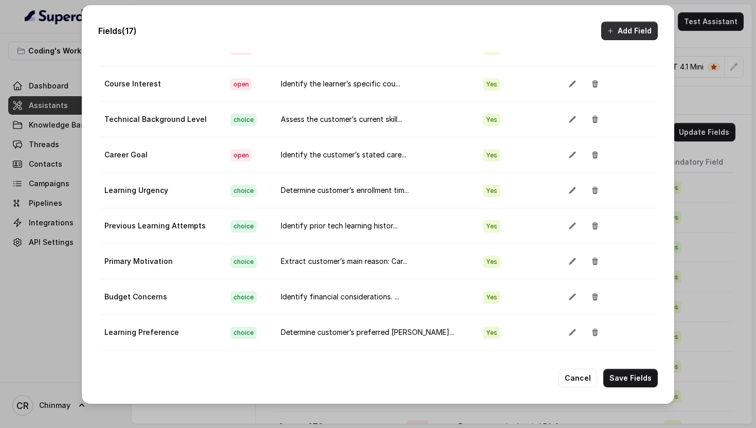
click at [642, 38] on button "Add Field" at bounding box center [629, 31] width 57 height 19
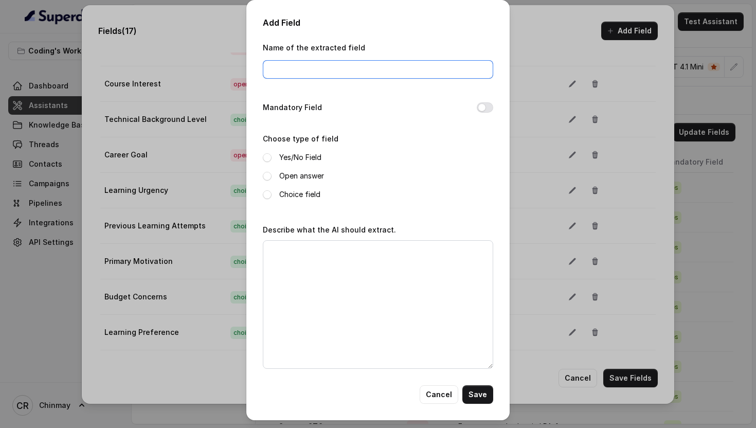
click at [352, 78] on input "Name of the extracted field" at bounding box center [378, 69] width 230 height 19
paste input "Competitor Comparison"
type input "Competitor Comparison"
click at [489, 109] on button "Mandatory Field" at bounding box center [484, 107] width 16 height 10
click at [270, 176] on span at bounding box center [267, 176] width 9 height 9
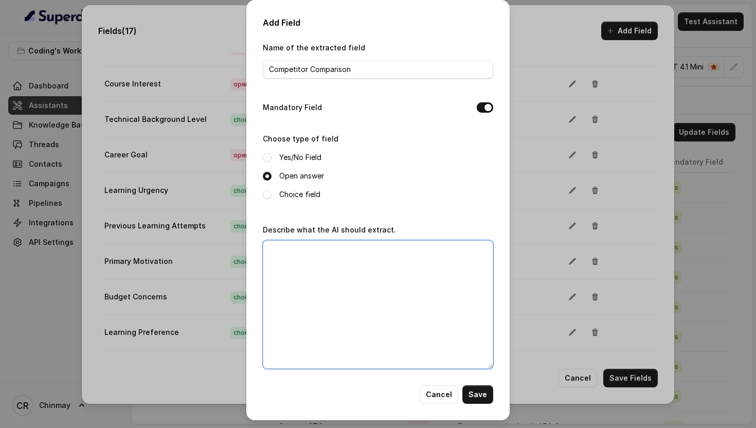
click at [351, 320] on textarea "Describe what the AI should extract." at bounding box center [378, 304] width 230 height 128
paste textarea "Track if customer compares with other platforms: Yes – [names] (e.g., Yes – Una…"
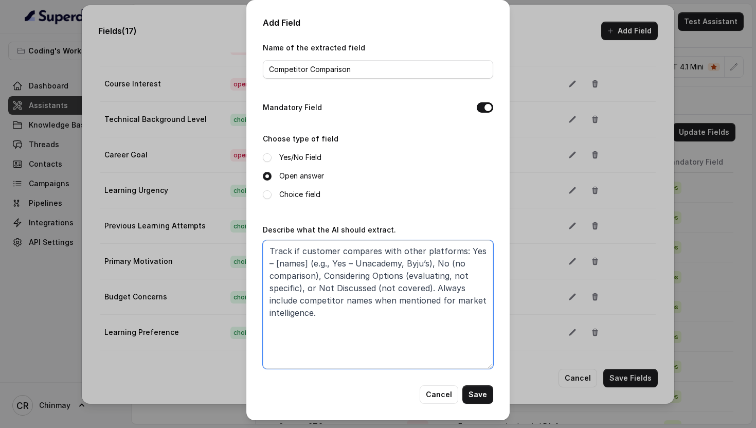
type textarea "Track if customer compares with other platforms: Yes – [names] (e.g., Yes – Una…"
click at [468, 396] on button "Save" at bounding box center [477, 394] width 31 height 19
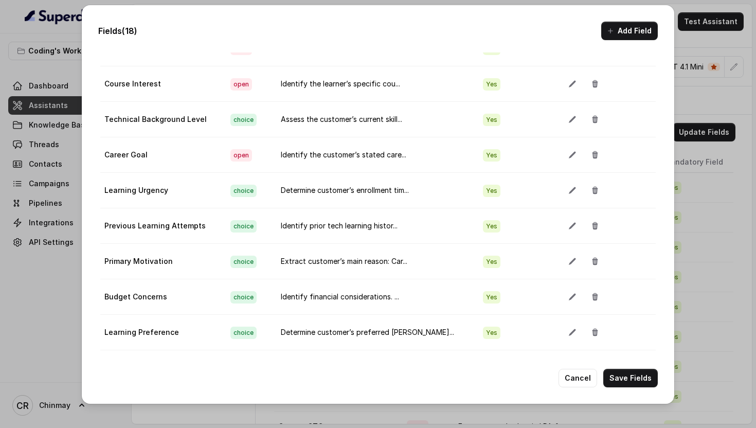
click at [647, 19] on div "Fields (18) Add Field Extraction Criteria: Atleast one mandatory field should b…" at bounding box center [378, 204] width 592 height 398
click at [638, 32] on button "Add Field" at bounding box center [629, 31] width 57 height 19
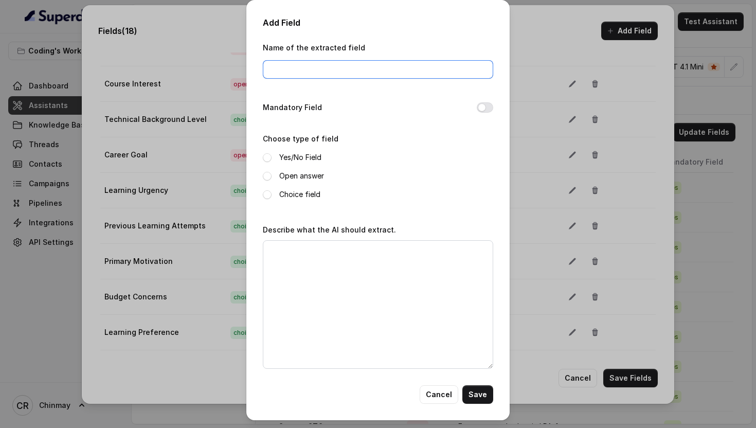
click at [345, 71] on input "Name of the extracted field" at bounding box center [378, 69] width 230 height 19
paste input "Job Market Concerns"
type input "Job Market Concerns"
click at [481, 104] on button "Mandatory Field" at bounding box center [484, 107] width 16 height 10
click at [289, 178] on label "Open answer" at bounding box center [301, 176] width 45 height 12
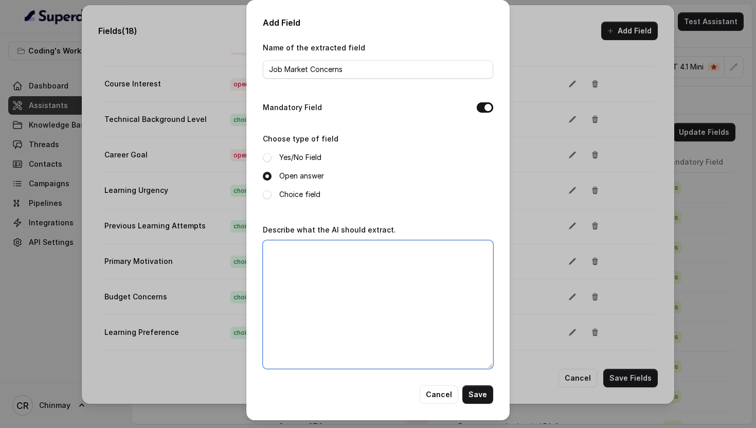
click at [349, 296] on textarea "Describe what the AI should extract." at bounding box center [378, 304] width 230 height 128
paste textarea "Extract customer's worries about future employment prospects related to course.…"
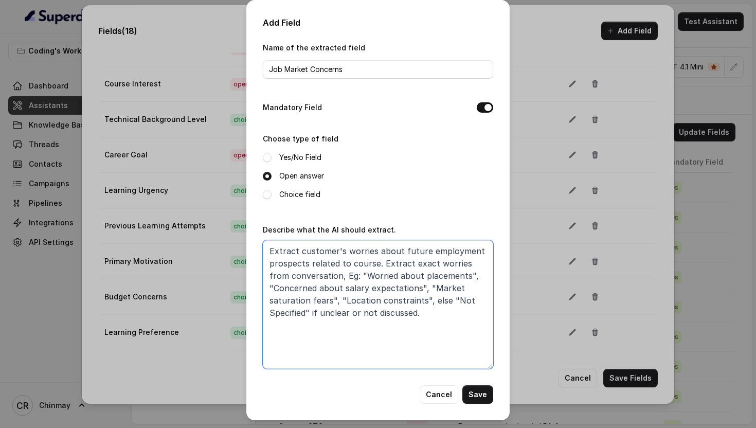
type textarea "Extract customer's worries about future employment prospects related to course.…"
click at [475, 391] on button "Save" at bounding box center [477, 394] width 31 height 19
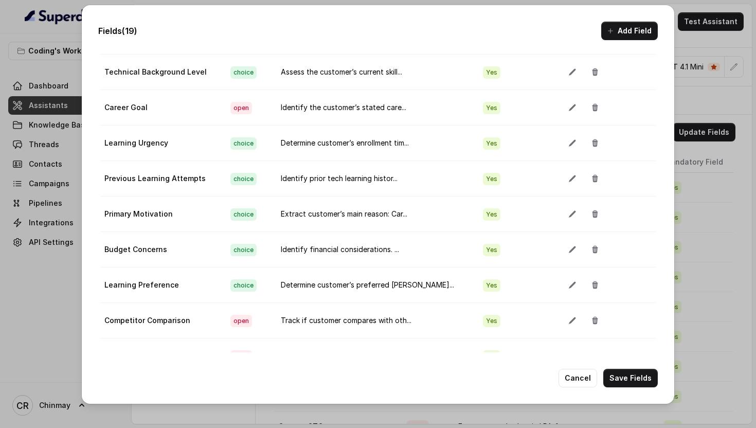
scroll to position [399, 0]
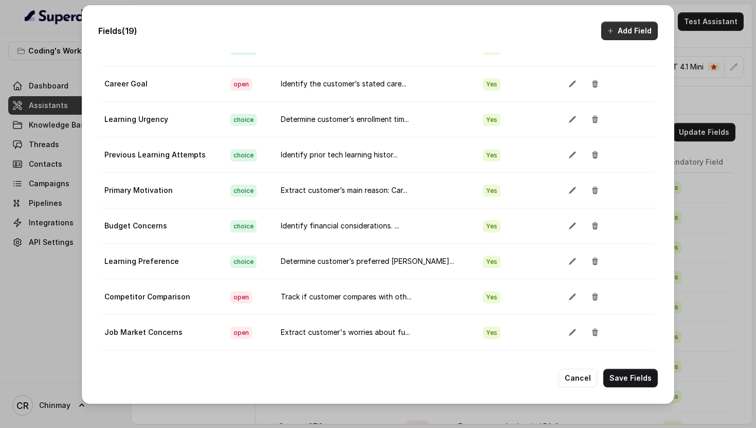
click at [619, 34] on button "Add Field" at bounding box center [629, 31] width 57 height 19
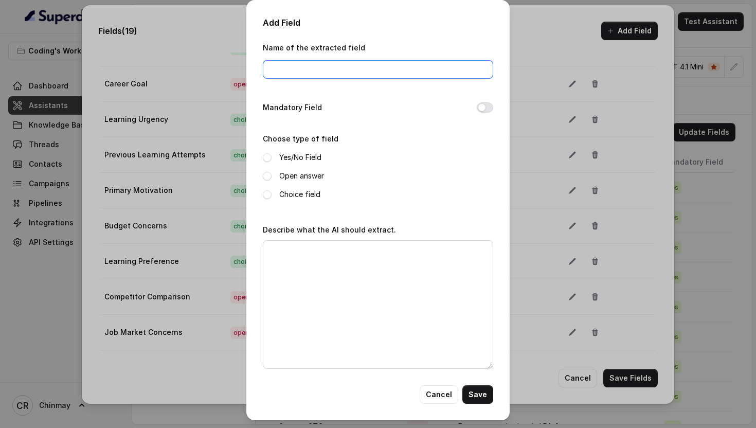
click at [362, 64] on input "Name of the extracted field" at bounding box center [378, 69] width 230 height 19
paste input "Placement Expectations"
type input "Placement Expectations"
click at [491, 105] on button "Mandatory Field" at bounding box center [484, 107] width 16 height 10
click at [264, 176] on span at bounding box center [267, 176] width 9 height 9
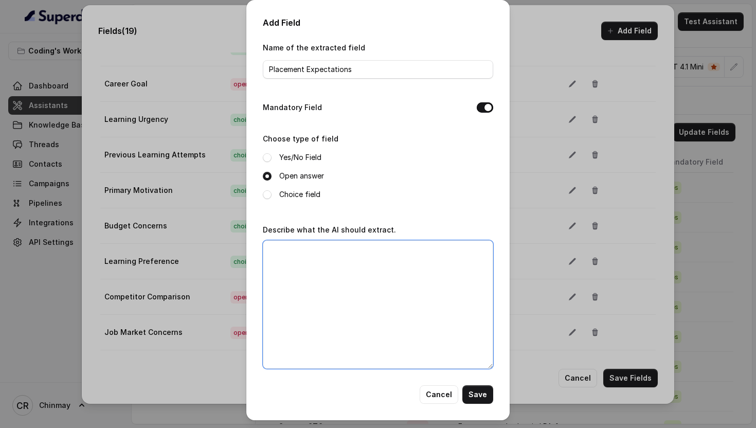
click at [349, 299] on textarea "Describe what the AI should extract." at bounding box center [378, 304] width 230 height 128
paste textarea "Extract expected salary post-course completion. Examples: "8-10 LPA expected", …"
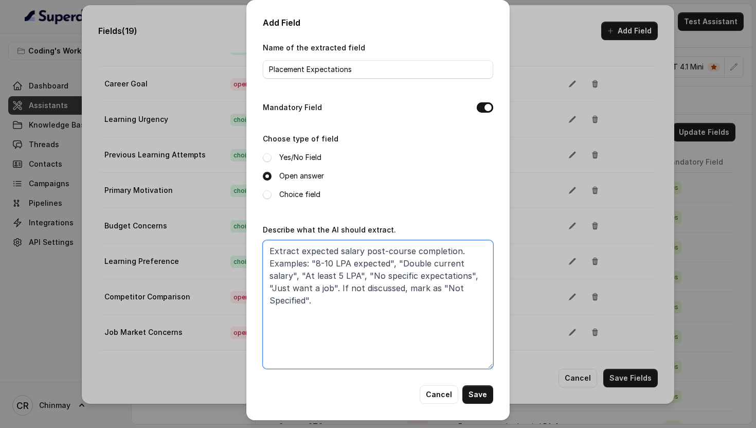
type textarea "Extract expected salary post-course completion. Examples: "8-10 LPA expected", …"
click at [483, 392] on button "Save" at bounding box center [477, 394] width 31 height 19
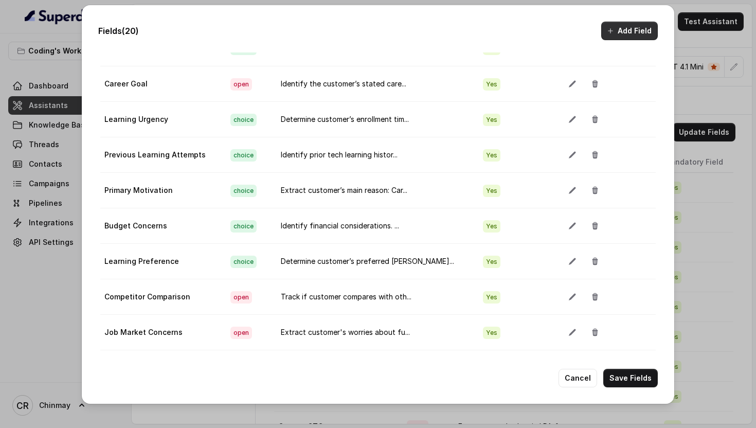
click at [629, 30] on button "Add Field" at bounding box center [629, 31] width 57 height 19
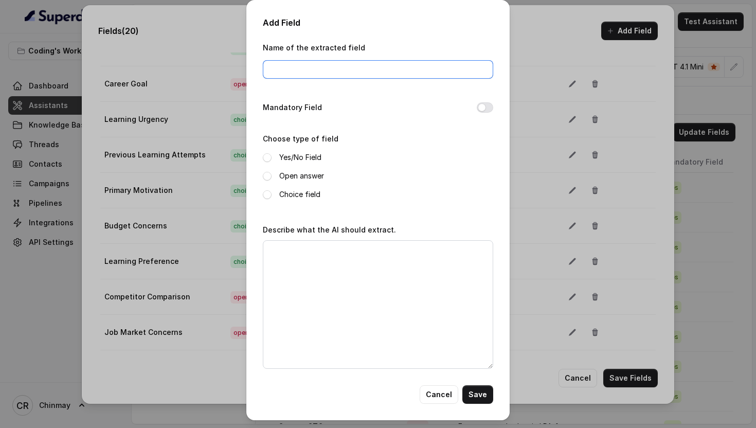
click at [388, 72] on input "Name of the extracted field" at bounding box center [378, 69] width 230 height 19
paste input "Language Preference"
type input "Language Preference"
click at [485, 108] on button "Mandatory Field" at bounding box center [484, 107] width 16 height 10
click at [267, 193] on span at bounding box center [267, 194] width 9 height 9
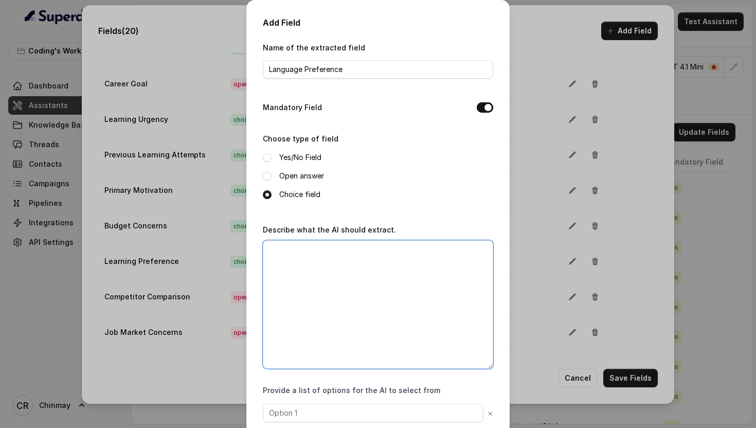
click at [321, 270] on textarea "Describe what the AI should extract." at bounding box center [378, 304] width 230 height 128
paste textarea "Track communication language throughout conversation: "English Only" (entire co…"
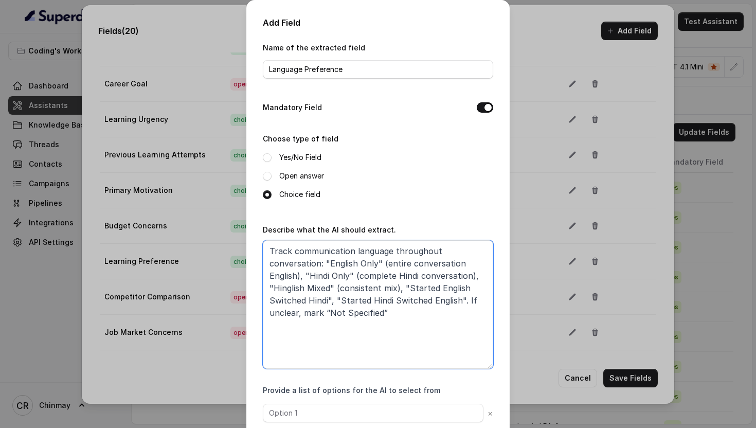
scroll to position [435, 0]
type textarea "Track communication language throughout conversation: "English Only" (entire co…"
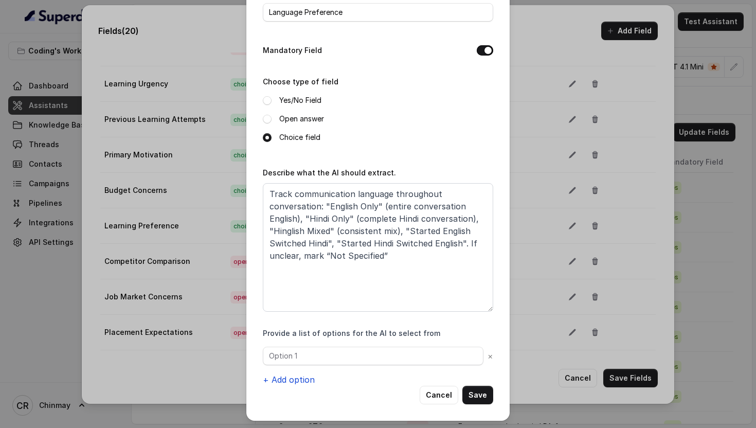
click at [294, 378] on button "+ Add option" at bounding box center [289, 379] width 52 height 12
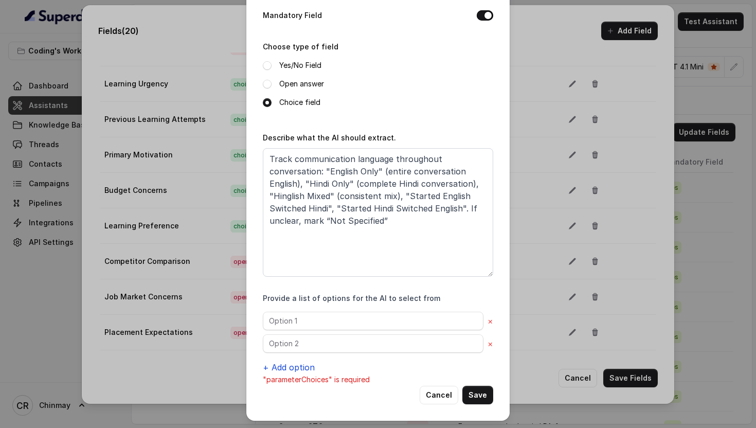
click at [284, 367] on button "+ Add option" at bounding box center [289, 367] width 52 height 12
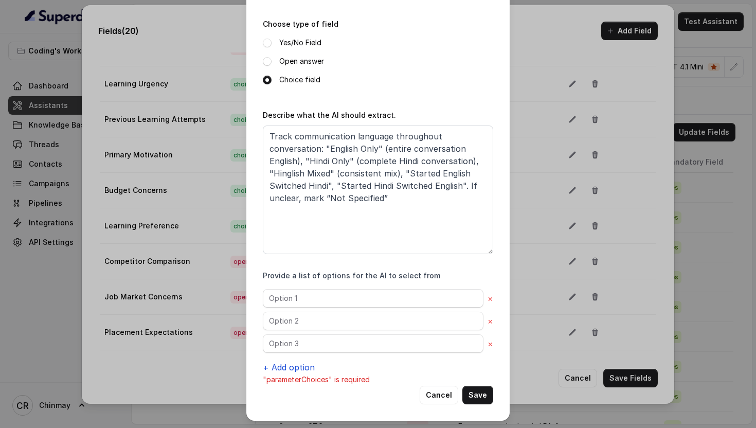
click at [284, 367] on button "+ Add option" at bounding box center [289, 367] width 52 height 12
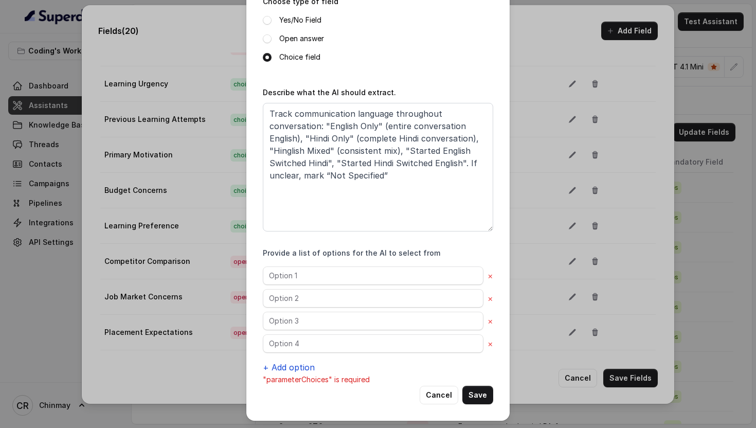
click at [282, 366] on button "+ Add option" at bounding box center [289, 367] width 52 height 12
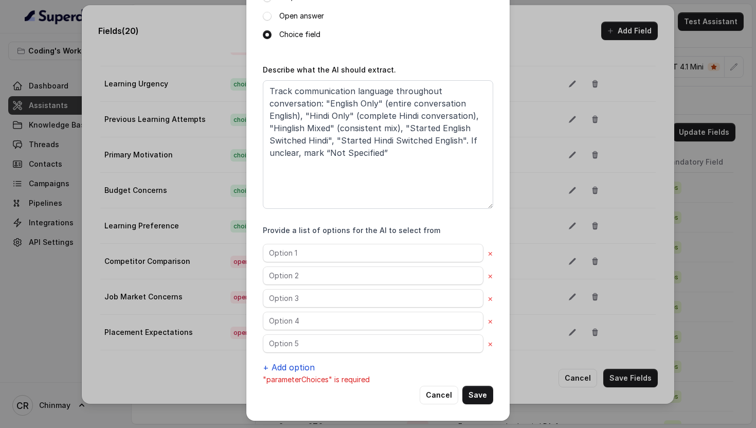
click at [282, 366] on button "+ Add option" at bounding box center [289, 367] width 52 height 12
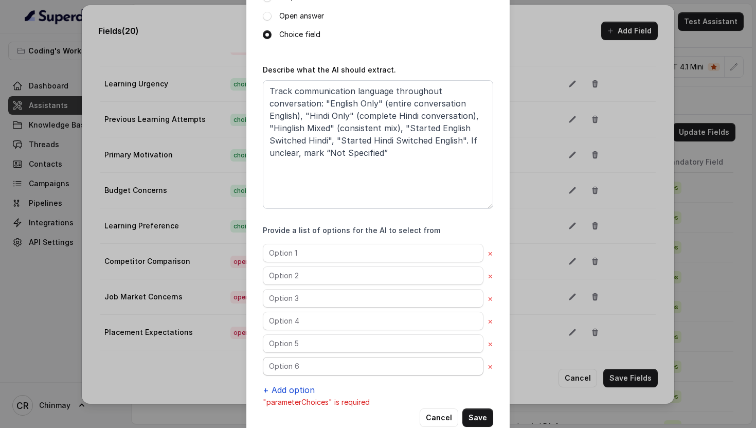
scroll to position [182, 0]
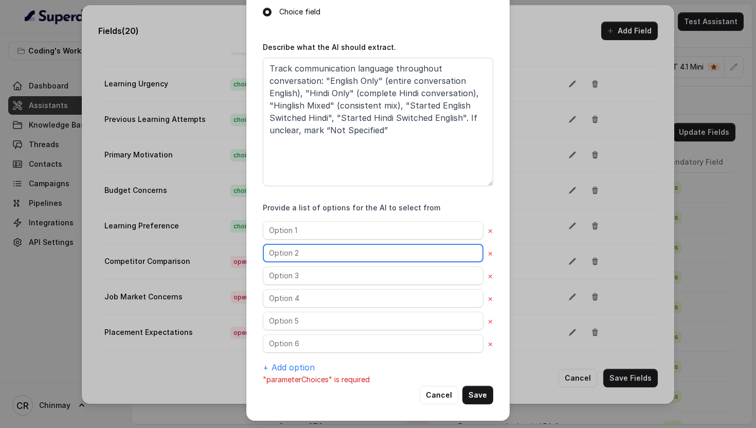
click at [316, 247] on input "text" at bounding box center [373, 253] width 220 height 19
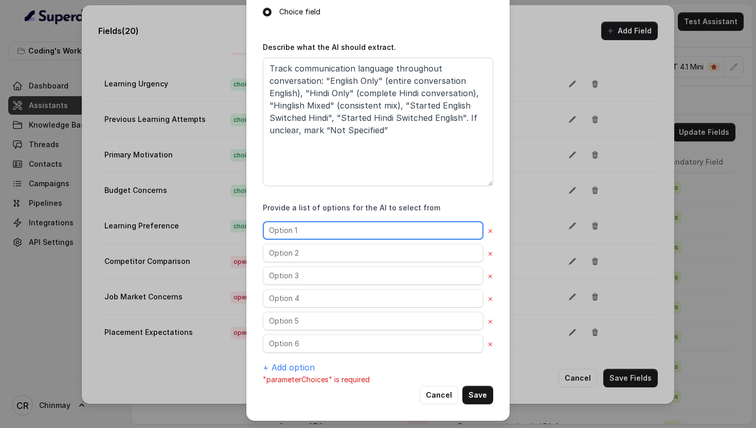
click at [303, 231] on input "text" at bounding box center [373, 230] width 220 height 19
paste input "English Only"
type input "English Only"
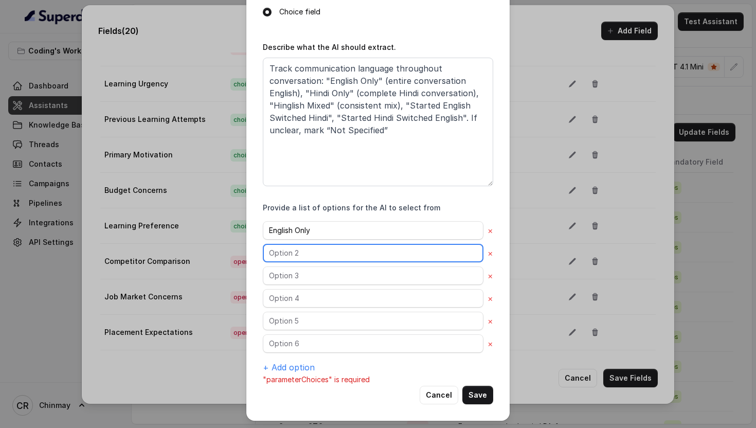
click at [308, 257] on input "text" at bounding box center [373, 253] width 220 height 19
paste input "Hindi Only"
type input "Hindi Only"
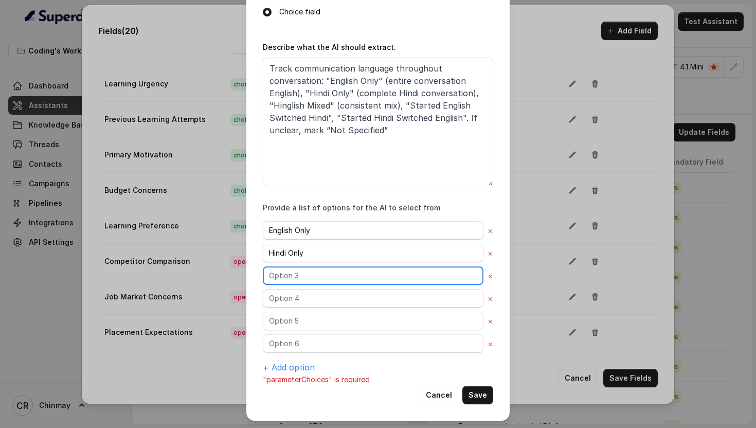
click at [299, 272] on input "text" at bounding box center [373, 275] width 220 height 19
paste input "Hinglish Mixed"
type input "Hinglish Mixed"
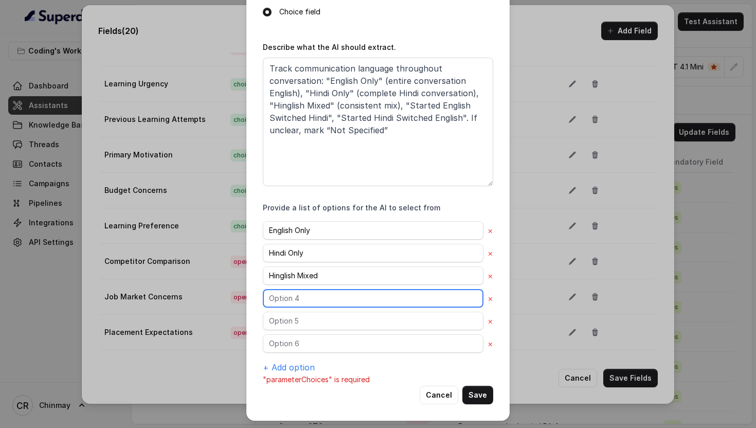
click at [290, 299] on input "text" at bounding box center [373, 298] width 220 height 19
paste input "Started English Switched Hindi"
type input "Started English Switched Hindi"
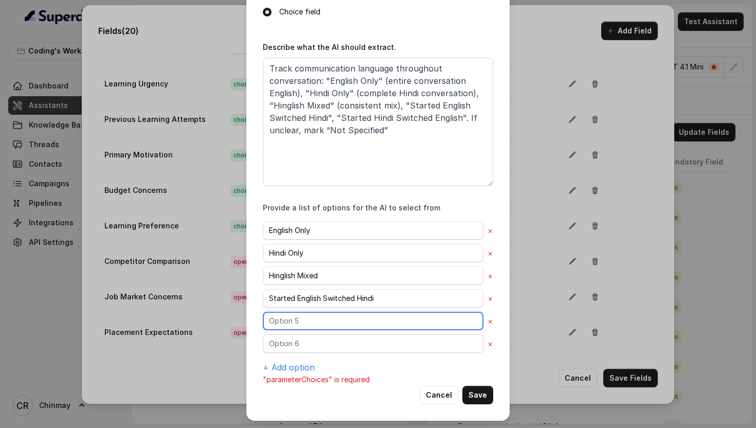
click at [298, 318] on input "text" at bounding box center [373, 320] width 220 height 19
paste input "Started Hindi Switched English"
type input "Started Hindi Switched English"
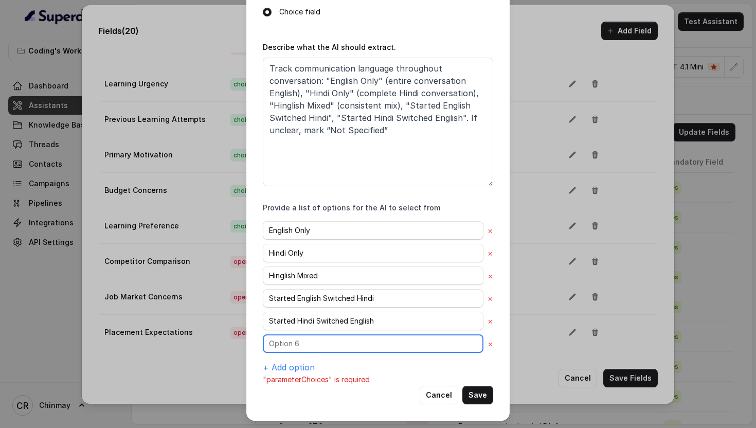
click at [299, 344] on input "text" at bounding box center [373, 343] width 220 height 19
paste input "Not Specified"
type input "Not Specified"
click at [482, 395] on button "Save" at bounding box center [477, 394] width 31 height 19
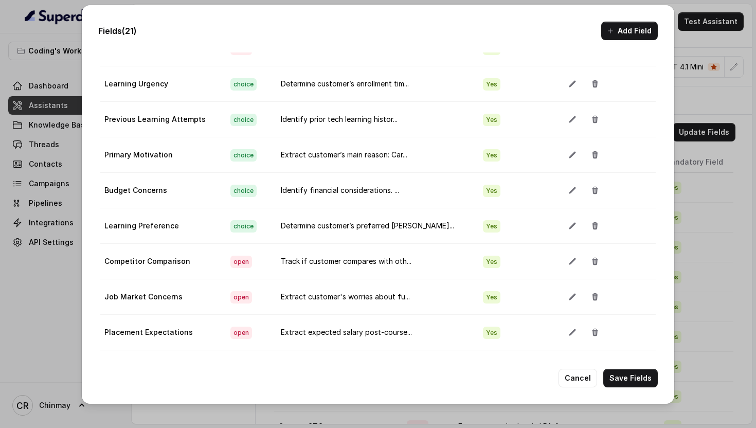
scroll to position [470, 0]
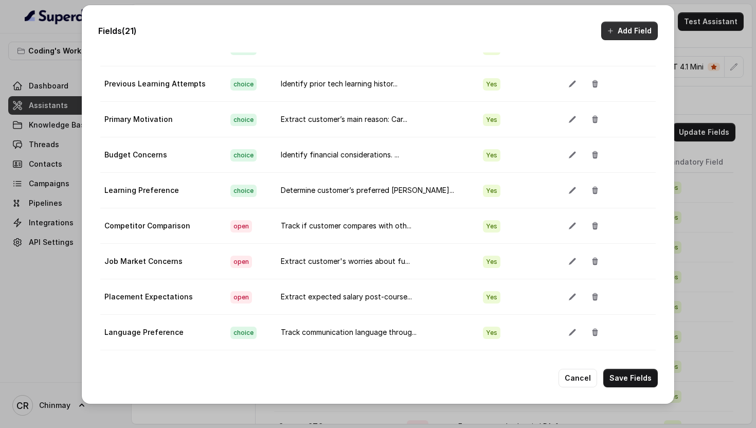
click at [624, 27] on button "Add Field" at bounding box center [629, 31] width 57 height 19
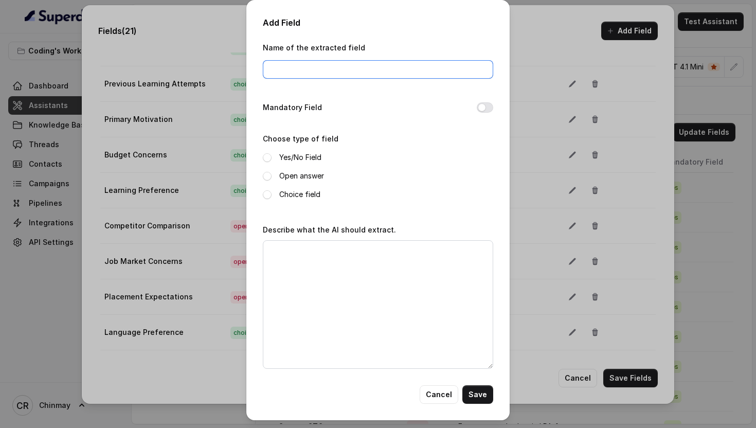
click at [320, 61] on input "Name of the extracted field" at bounding box center [378, 69] width 230 height 19
paste input "Engagement Level"
type input "Engagement Level"
click at [482, 106] on button "Mandatory Field" at bounding box center [484, 107] width 16 height 10
click at [267, 194] on span at bounding box center [267, 194] width 9 height 9
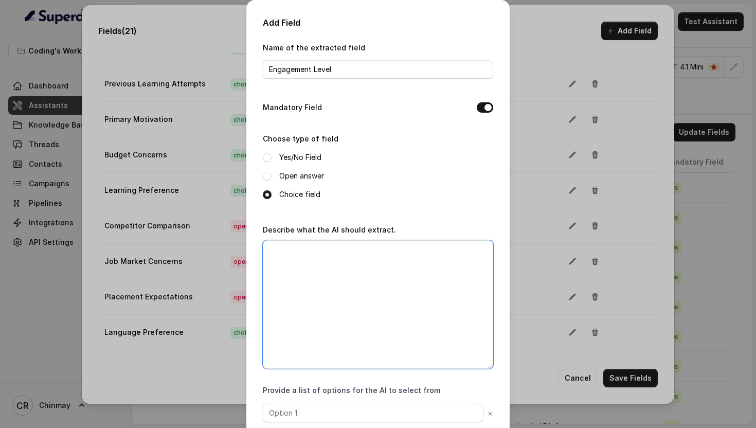
click at [323, 272] on textarea "Describe what the AI should extract." at bounding box center [378, 304] width 230 height 128
paste textarea "Assess customer's response quality and engagement speed: Very Responsive (immed…"
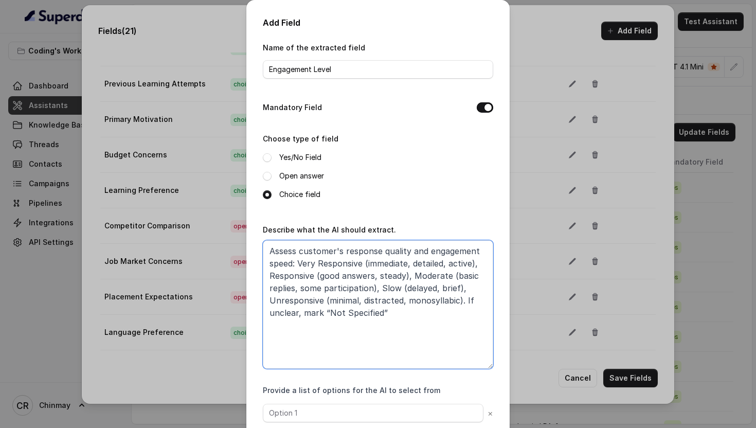
scroll to position [57, 0]
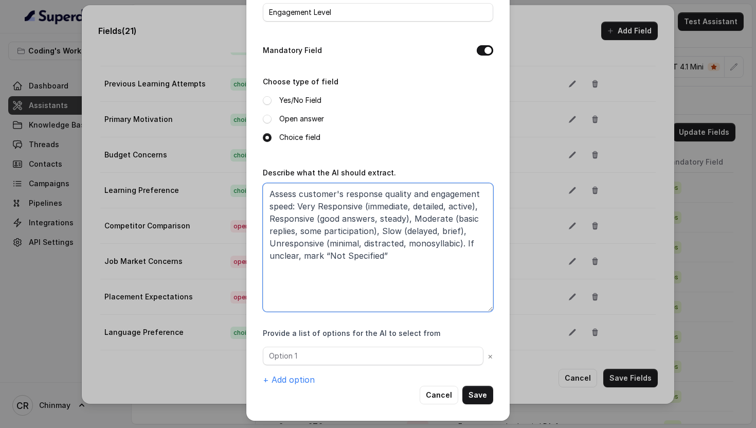
type textarea "Assess customer's response quality and engagement speed: Very Responsive (immed…"
click at [281, 380] on button "+ Add option" at bounding box center [289, 379] width 52 height 12
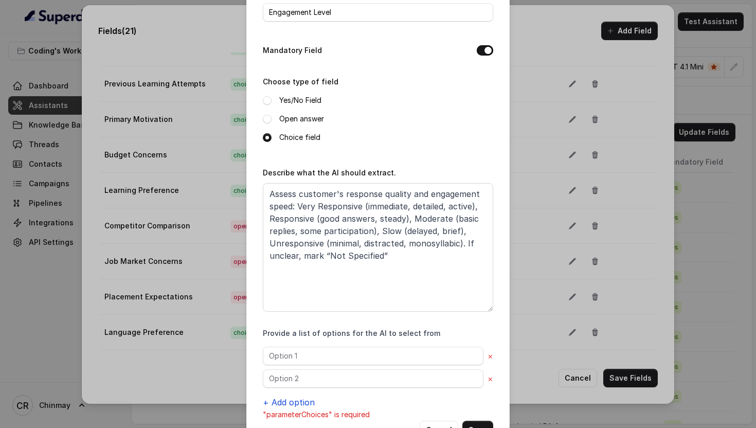
click at [285, 396] on button "+ Add option" at bounding box center [289, 402] width 52 height 12
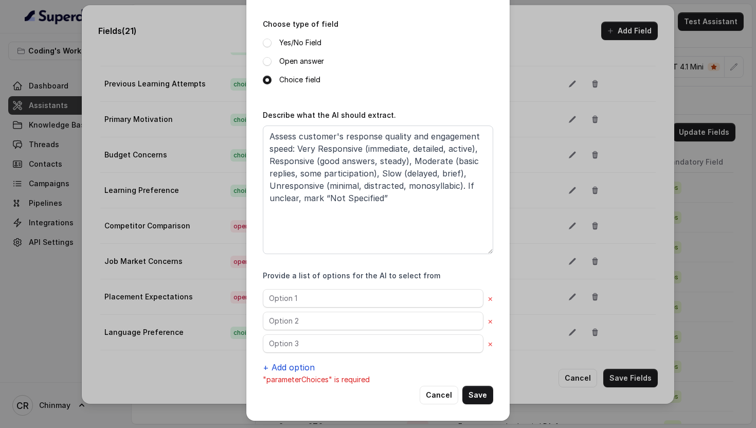
click at [273, 367] on button "+ Add option" at bounding box center [289, 367] width 52 height 12
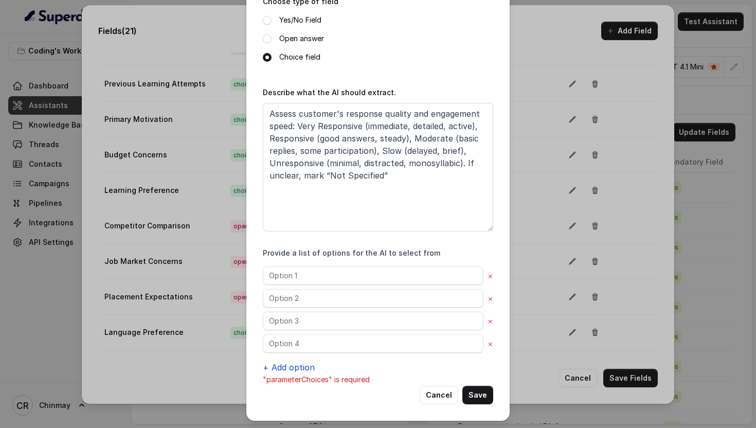
click at [278, 365] on button "+ Add option" at bounding box center [289, 367] width 52 height 12
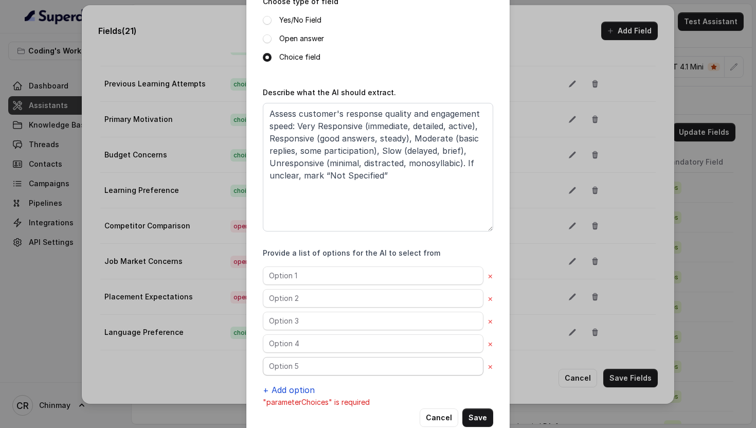
scroll to position [160, 0]
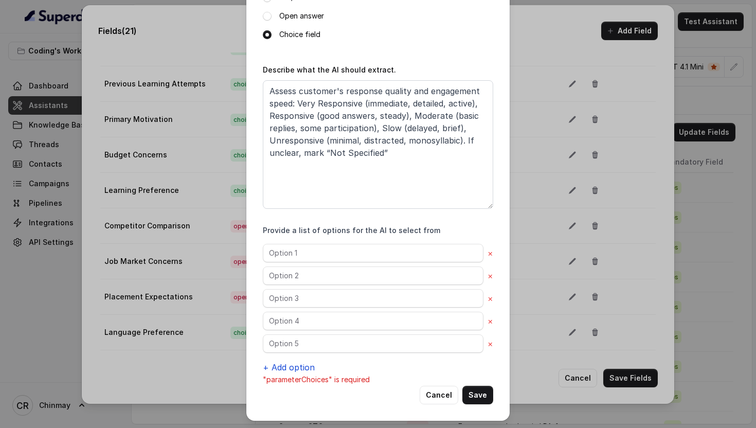
click at [280, 365] on button "+ Add option" at bounding box center [289, 367] width 52 height 12
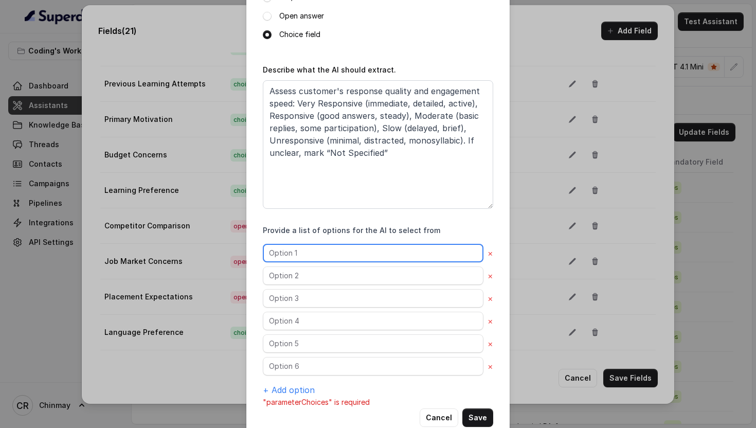
click at [291, 251] on input "text" at bounding box center [373, 253] width 220 height 19
paste input "Very Responsive"
type input "Very Responsive"
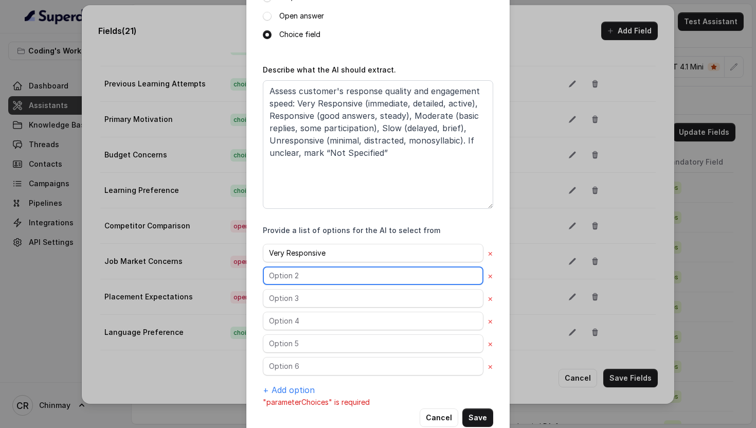
click at [312, 270] on input "text" at bounding box center [373, 275] width 220 height 19
paste input "Responsive"
type input "Responsive"
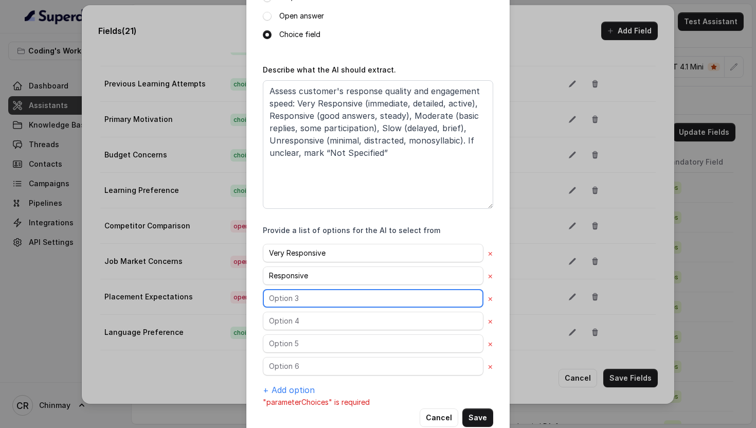
click at [300, 294] on input "text" at bounding box center [373, 298] width 220 height 19
paste input "Moderate"
type input "Moderate"
click at [300, 308] on div "Very Responsive × Responsive × Moderate × × × × + Add option" at bounding box center [378, 320] width 230 height 152
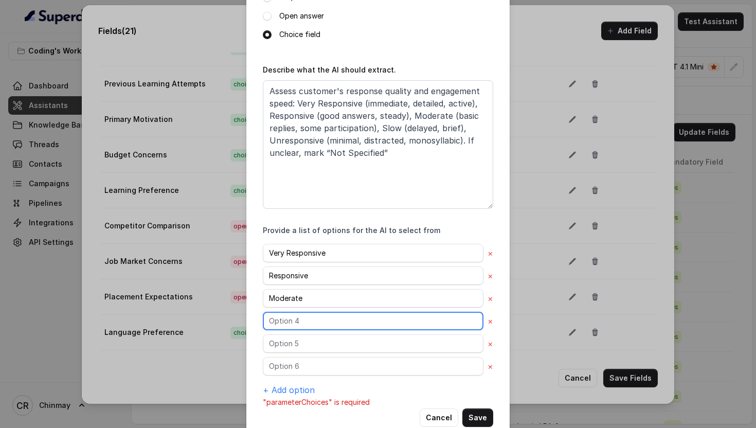
click at [303, 321] on input "text" at bounding box center [373, 320] width 220 height 19
paste input "Slow"
type input "Slow"
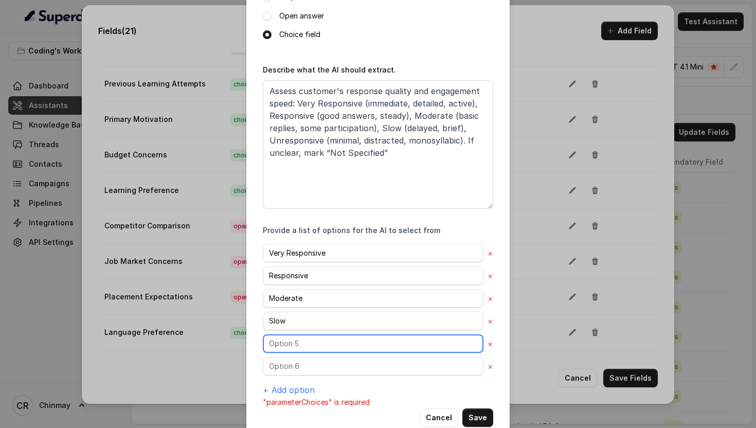
click at [291, 350] on input "text" at bounding box center [373, 343] width 220 height 19
paste input "Unresponsive"
type input "Unresponsive"
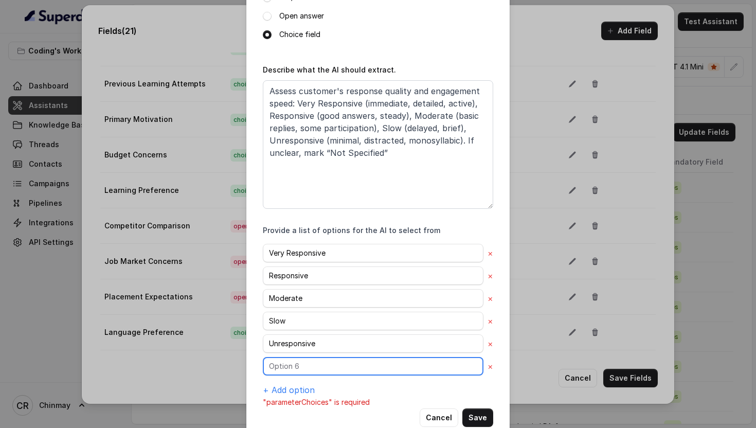
click at [293, 361] on input "text" at bounding box center [373, 366] width 220 height 19
paste input "Not Specified"
type input "Not Specified"
click at [474, 417] on button "Save" at bounding box center [477, 417] width 31 height 19
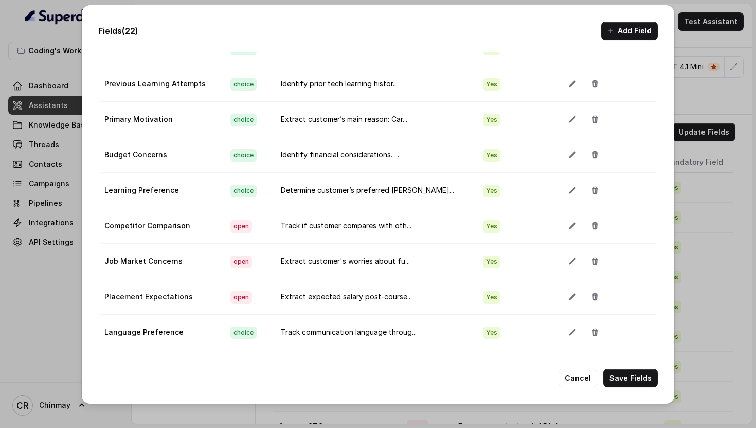
scroll to position [506, 0]
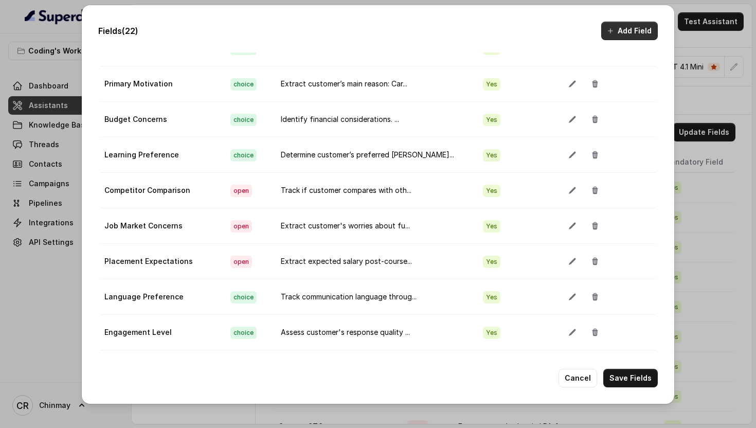
click at [618, 27] on button "Add Field" at bounding box center [629, 31] width 57 height 19
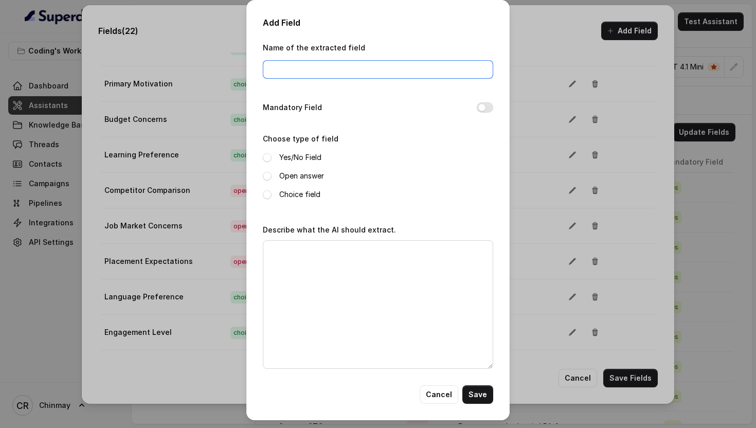
click at [340, 76] on input "Name of the extracted field" at bounding box center [378, 69] width 230 height 19
paste input "Primary Objection"
type input "Primary Objection"
click at [484, 106] on button "Mandatory Field" at bounding box center [484, 107] width 16 height 10
click at [263, 175] on span at bounding box center [267, 176] width 9 height 9
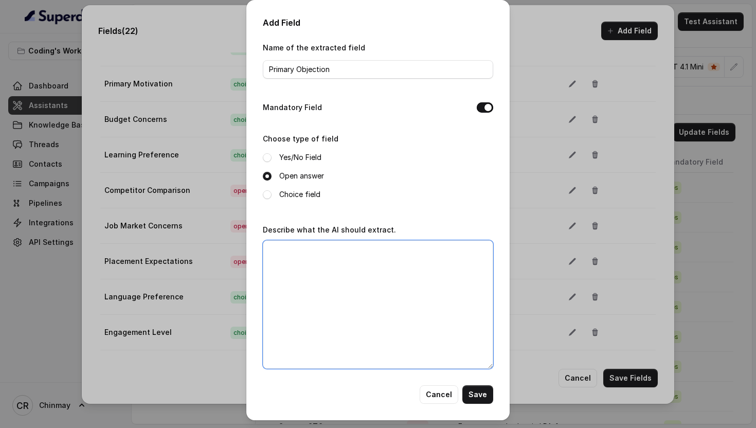
click at [359, 307] on textarea "Describe what the AI should extract." at bounding box center [378, 304] width 230 height 128
paste textarea "Extract the main objection from customer and Make it compact issue like: Too Bu…"
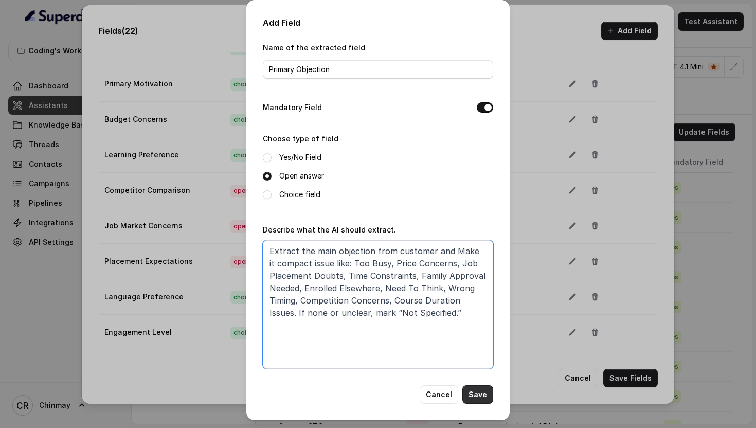
type textarea "Extract the main objection from customer and Make it compact issue like: Too Bu…"
click at [477, 397] on button "Save" at bounding box center [477, 394] width 31 height 19
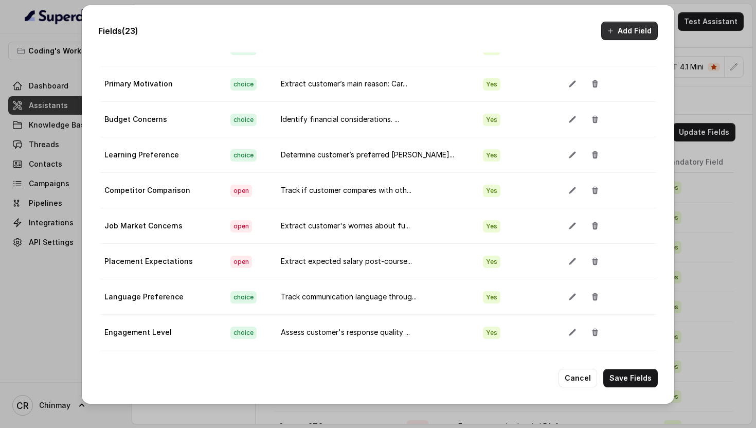
click at [616, 30] on button "Add Field" at bounding box center [629, 31] width 57 height 19
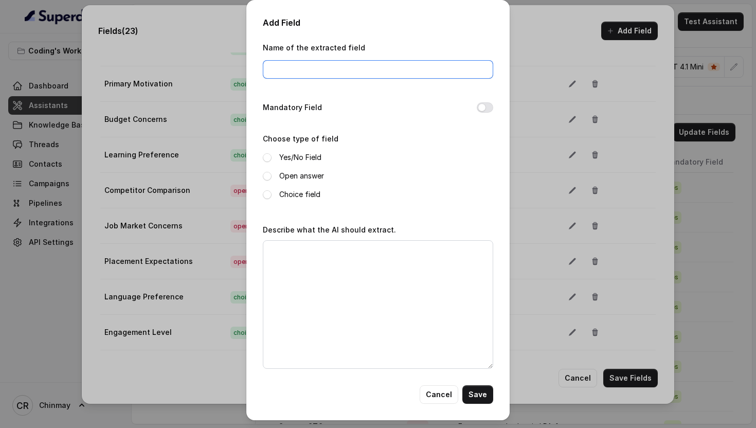
click at [306, 71] on input "Name of the extracted field" at bounding box center [378, 69] width 230 height 19
paste input "Questions Asked Count"
type input "Questions Asked Count"
click at [483, 109] on button "Mandatory Field" at bounding box center [484, 107] width 16 height 10
click at [265, 174] on span at bounding box center [267, 176] width 9 height 9
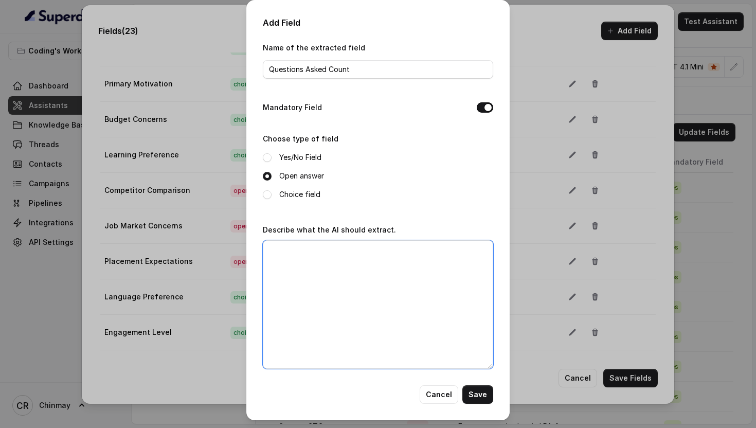
click at [338, 283] on textarea "Describe what the AI should extract." at bounding box center [378, 304] width 230 height 128
paste textarea "Count course-related questions asked by customer about curriculum, placements, …"
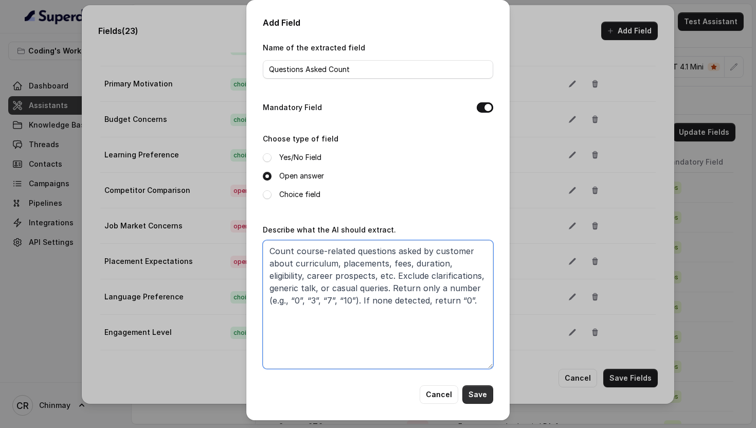
type textarea "Count course-related questions asked by customer about curriculum, placements, …"
click at [476, 391] on button "Save" at bounding box center [477, 394] width 31 height 19
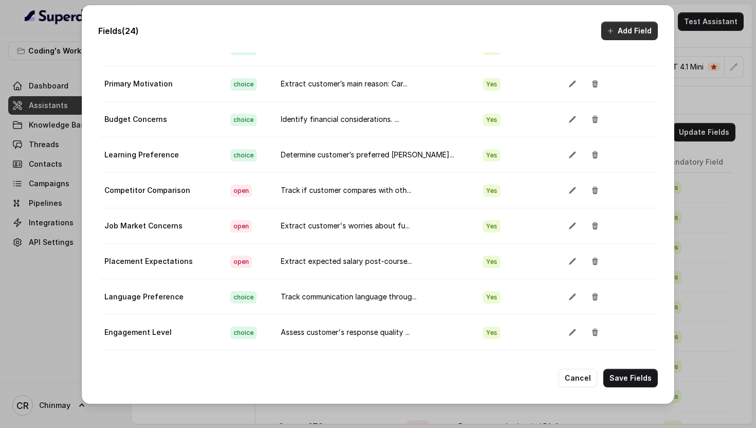
click at [624, 38] on button "Add Field" at bounding box center [629, 31] width 57 height 19
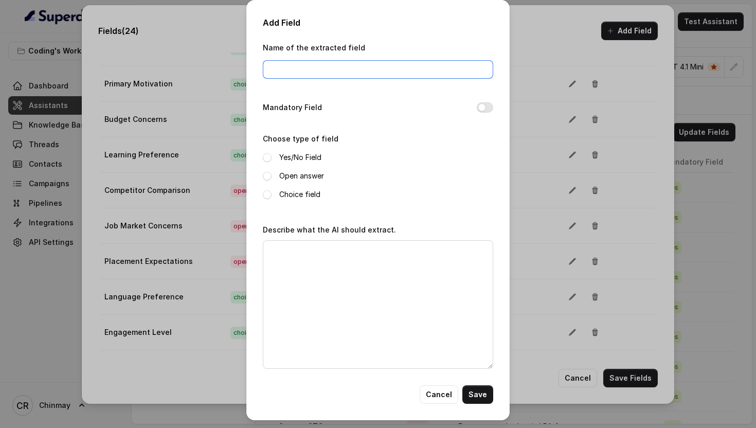
click at [365, 69] on input "Name of the extracted field" at bounding box center [378, 69] width 230 height 19
paste
type input "Support System Needs"
click at [482, 104] on button "Mandatory Field" at bounding box center [484, 107] width 16 height 10
click at [268, 174] on span at bounding box center [267, 176] width 9 height 9
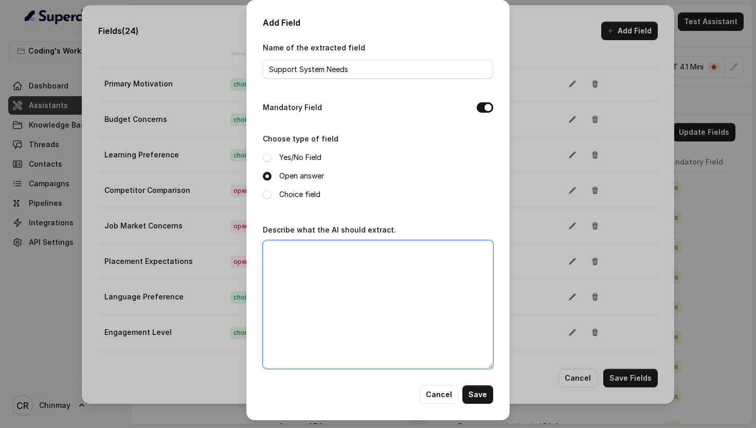
click at [370, 290] on textarea "Describe what the AI should extract." at bounding box center [378, 304] width 230 height 128
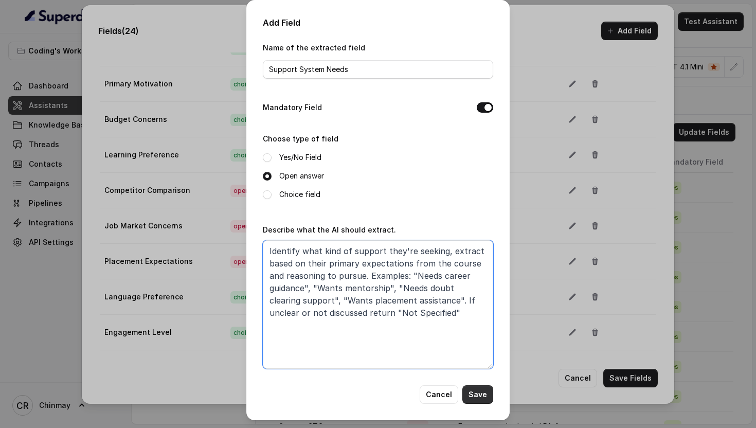
type textarea "Identify what kind of support they're seeking, extract based on their primary e…"
click at [481, 396] on button "Save" at bounding box center [477, 394] width 31 height 19
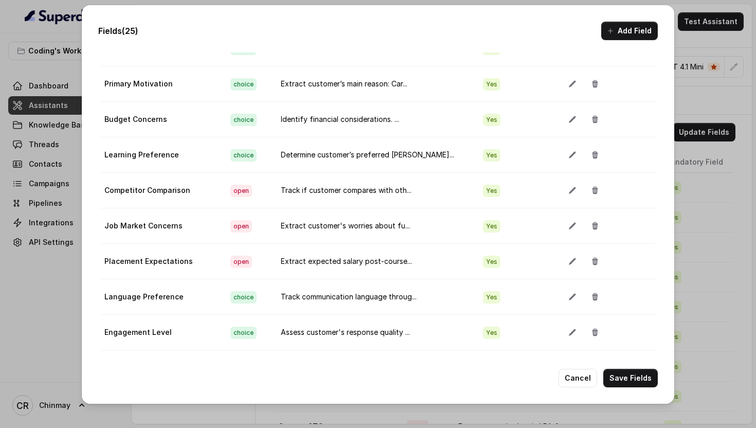
click at [628, 38] on button "Add Field" at bounding box center [629, 31] width 57 height 19
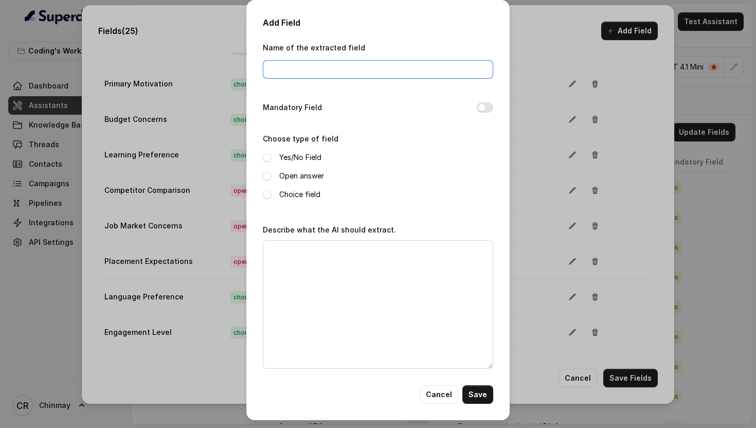
click at [347, 71] on input "Name of the extracted field" at bounding box center [378, 69] width 230 height 19
type input "General Callback Request"
click at [483, 108] on button "Mandatory Field" at bounding box center [484, 107] width 16 height 10
click at [265, 172] on span at bounding box center [267, 176] width 9 height 9
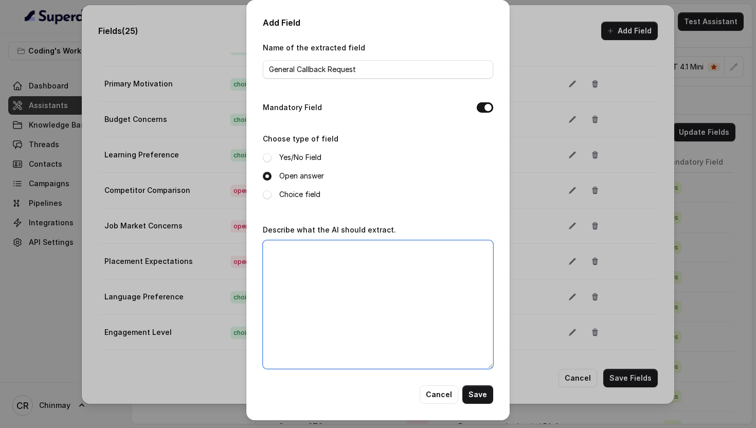
click at [358, 284] on textarea "Describe what the AI should extract." at bounding box center [378, 304] width 230 height 128
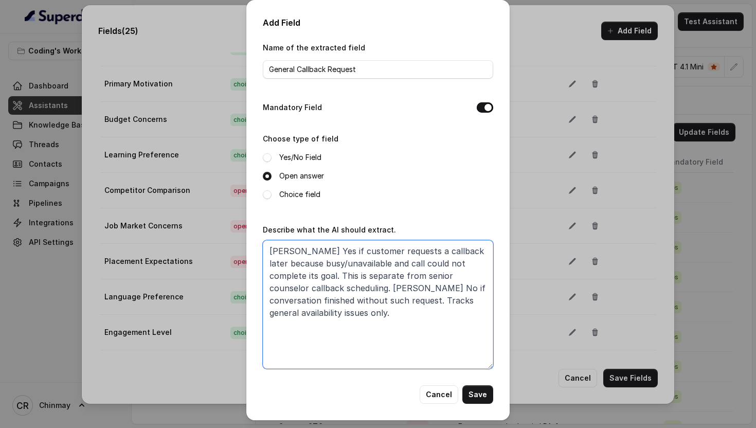
click at [396, 275] on textarea "[PERSON_NAME] Yes if customer requests a callback later because busy/unavailabl…" at bounding box center [378, 304] width 230 height 128
type textarea "[PERSON_NAME] Yes if customer requests a callback later because busy/unavailabl…"
click at [480, 395] on button "Save" at bounding box center [477, 394] width 31 height 19
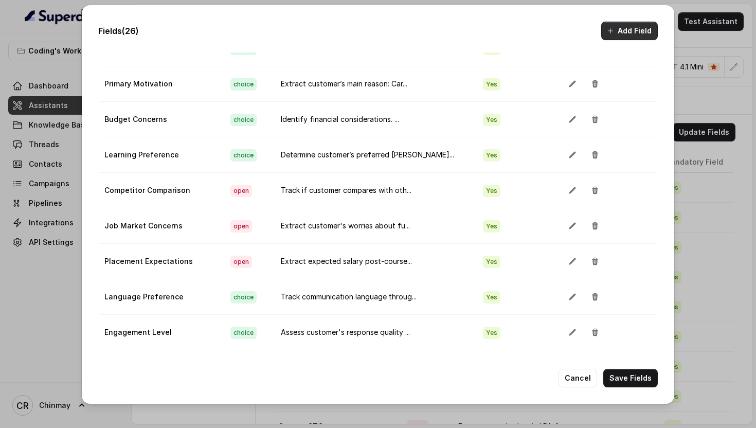
click at [618, 36] on button "Add Field" at bounding box center [629, 31] width 57 height 19
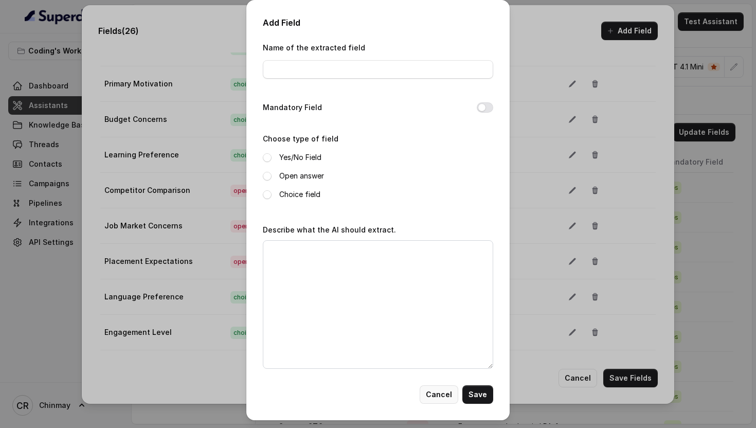
click at [437, 391] on button "Cancel" at bounding box center [438, 394] width 39 height 19
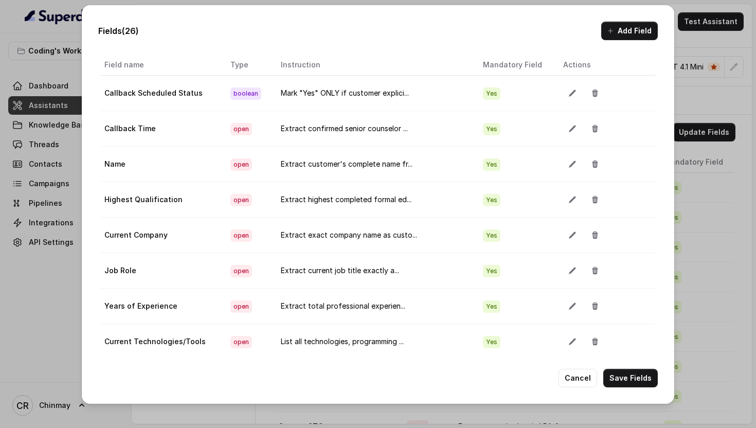
scroll to position [648, 0]
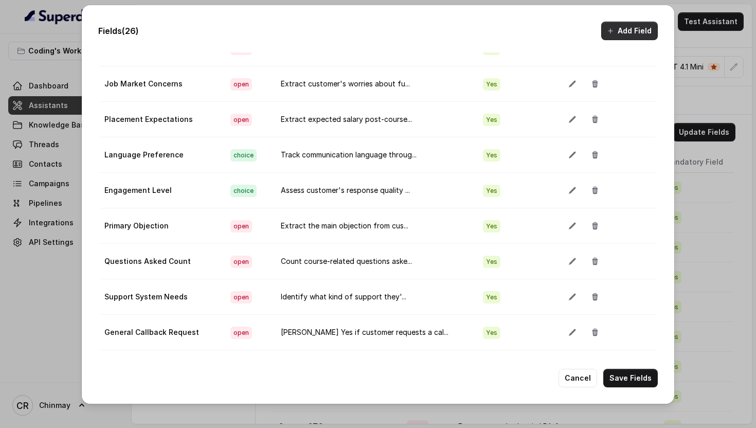
click at [617, 31] on button "Add Field" at bounding box center [629, 31] width 57 height 19
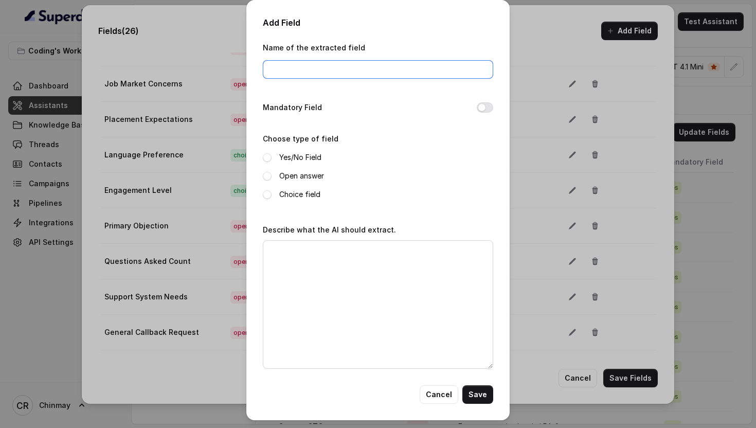
click at [353, 71] on input "Name of the extracted field" at bounding box center [378, 69] width 230 height 19
type input "General Callback Time"
click at [481, 107] on button "Mandatory Field" at bounding box center [484, 107] width 16 height 10
click at [264, 177] on span at bounding box center [267, 176] width 9 height 9
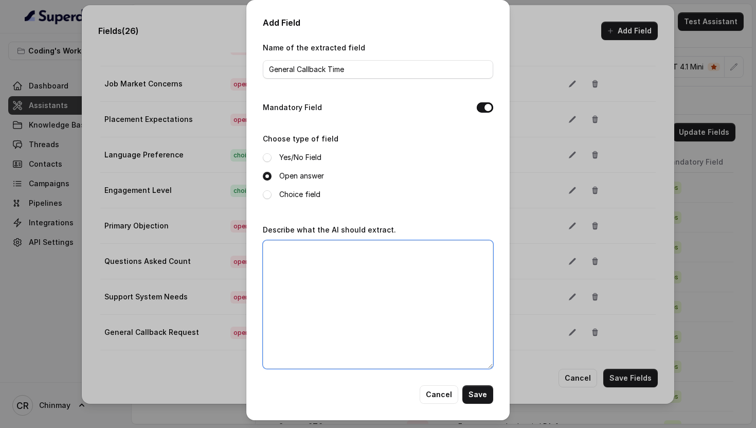
click at [328, 284] on textarea "Describe what the AI should extract." at bounding box center [378, 304] width 230 height 128
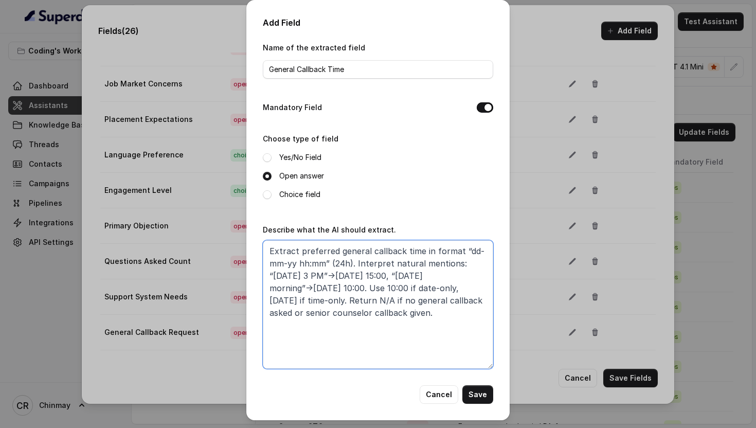
type textarea "Extract preferred general callback time in format “dd-mm-yy hh:mm” (24h). Inter…"
click at [482, 393] on button "Save" at bounding box center [477, 394] width 31 height 19
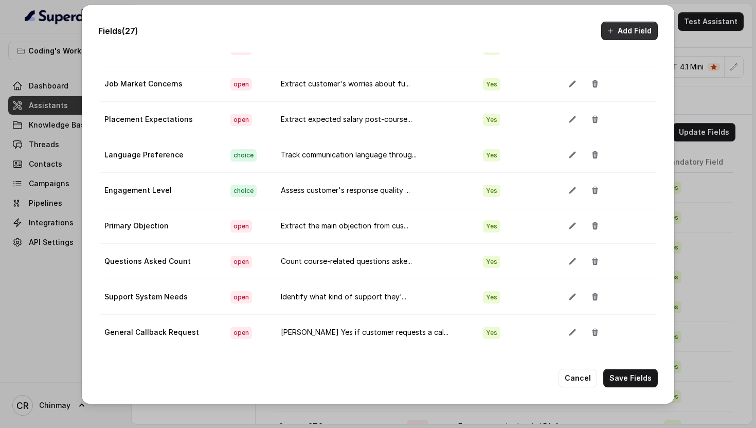
click at [625, 42] on div "Fields (27) Add Field Extraction Criteria: Atleast one mandatory field should b…" at bounding box center [378, 204] width 592 height 398
click at [621, 37] on button "Add Field" at bounding box center [629, 31] width 57 height 19
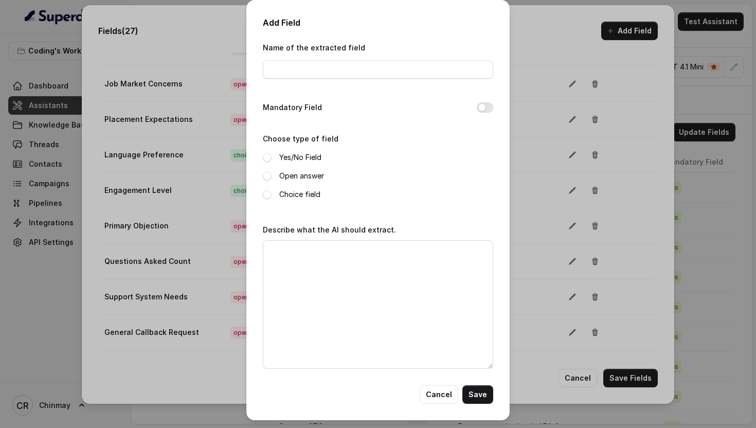
click at [375, 84] on div "Name of the extracted field" at bounding box center [378, 63] width 230 height 44
click at [375, 76] on input "Name of the extracted field" at bounding box center [378, 69] width 230 height 19
type input "Qualification Status"
click at [486, 105] on button "Mandatory Field" at bounding box center [484, 107] width 16 height 10
click at [266, 192] on span at bounding box center [267, 194] width 9 height 9
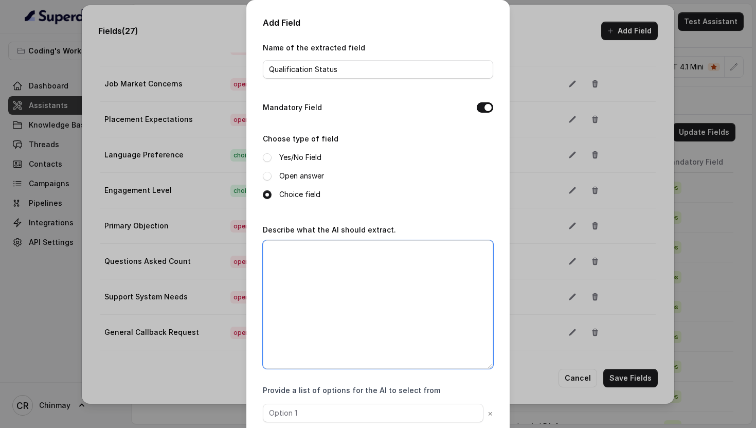
click at [336, 273] on textarea "Describe what the AI should extract." at bounding box center [378, 304] width 230 height 128
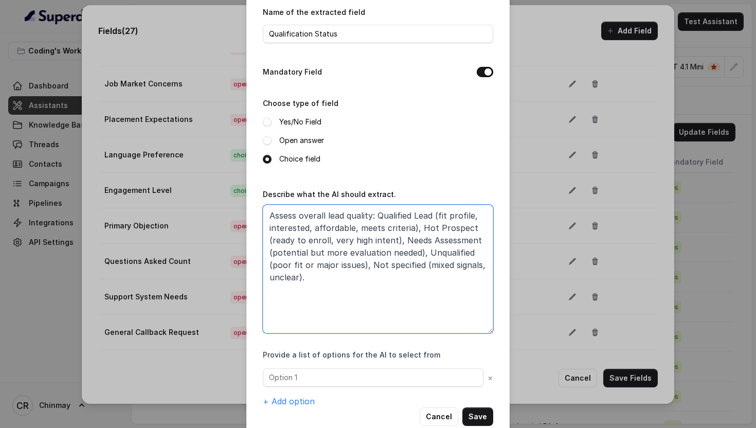
scroll to position [57, 0]
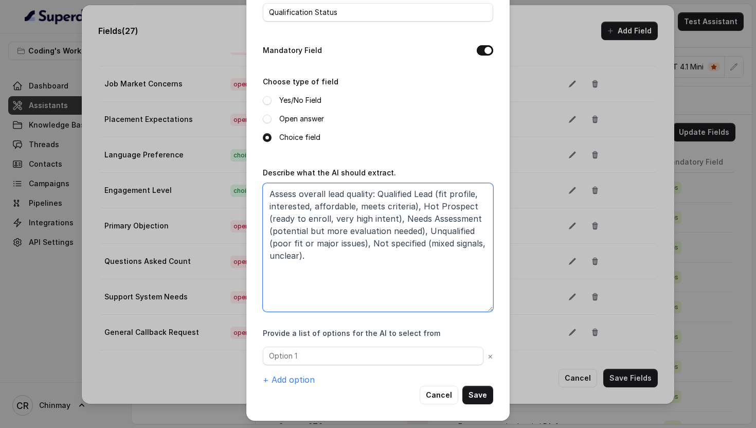
click at [342, 264] on textarea "Assess overall lead quality: Qualified Lead (fit profile, interested, affordabl…" at bounding box center [378, 247] width 230 height 128
type textarea "Assess overall lead quality: Qualified Lead (fit profile, interested, affordabl…"
click at [283, 374] on button "+ Add option" at bounding box center [289, 379] width 52 height 12
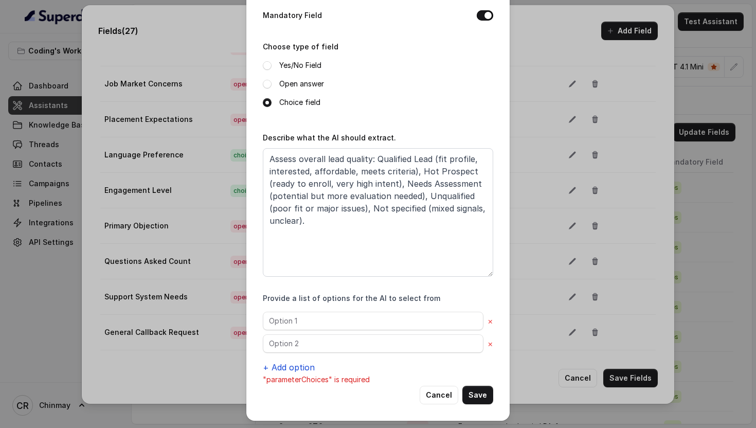
click at [283, 374] on p ""parameterChoices" is required" at bounding box center [378, 379] width 230 height 12
click at [282, 368] on button "+ Add option" at bounding box center [289, 367] width 52 height 12
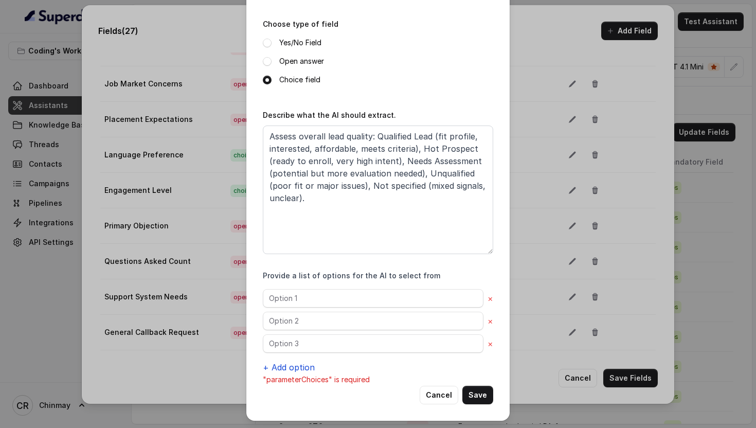
click at [282, 368] on button "+ Add option" at bounding box center [289, 367] width 52 height 12
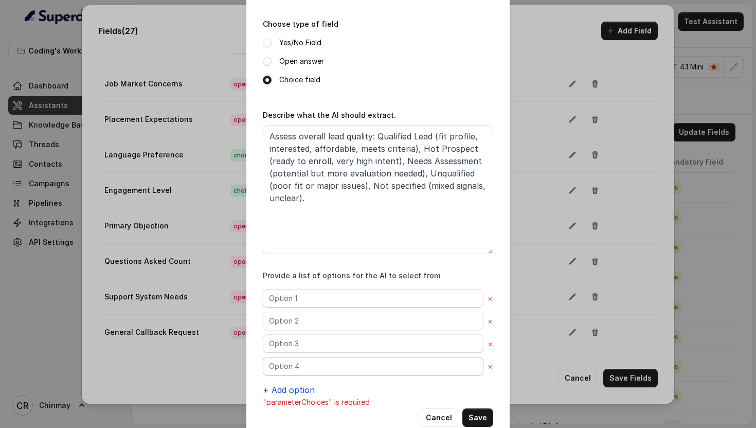
scroll to position [137, 0]
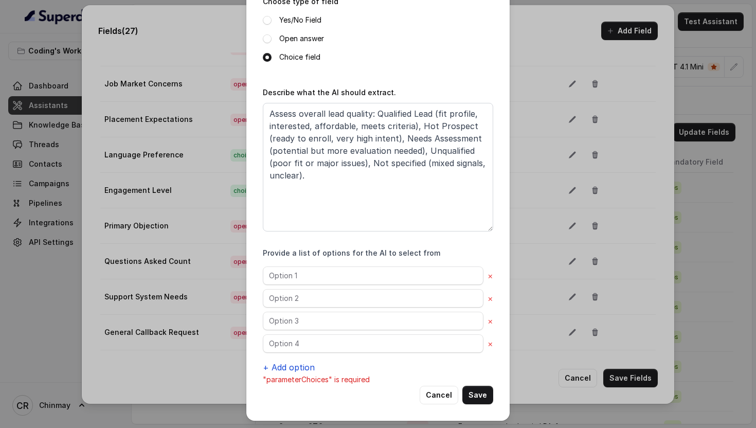
click at [282, 368] on button "+ Add option" at bounding box center [289, 367] width 52 height 12
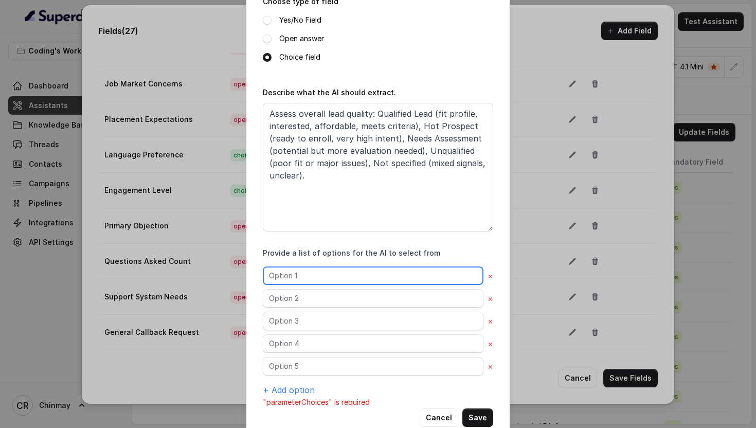
click at [303, 270] on input "text" at bounding box center [373, 275] width 220 height 19
type input "Qualified Lead"
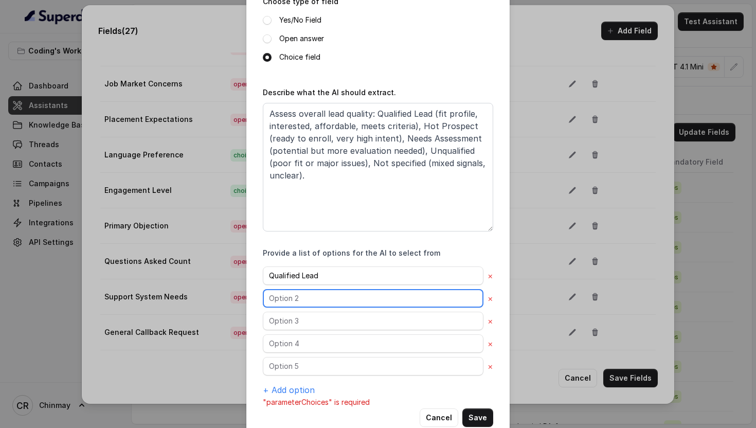
click at [294, 296] on input "text" at bounding box center [373, 298] width 220 height 19
type input "Hot Prospect"
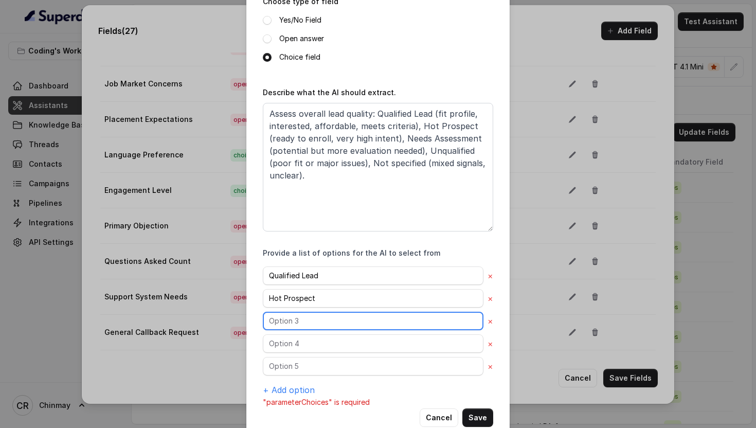
click at [299, 315] on input "text" at bounding box center [373, 320] width 220 height 19
type input "Needs Assessment"
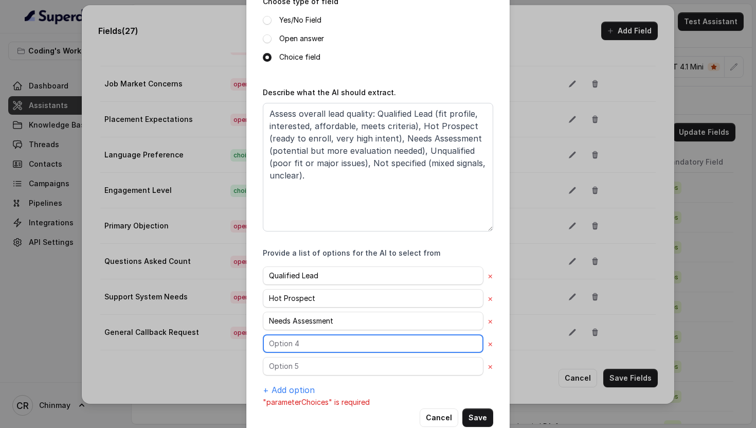
click at [298, 339] on input "text" at bounding box center [373, 343] width 220 height 19
type input "Unqualified"
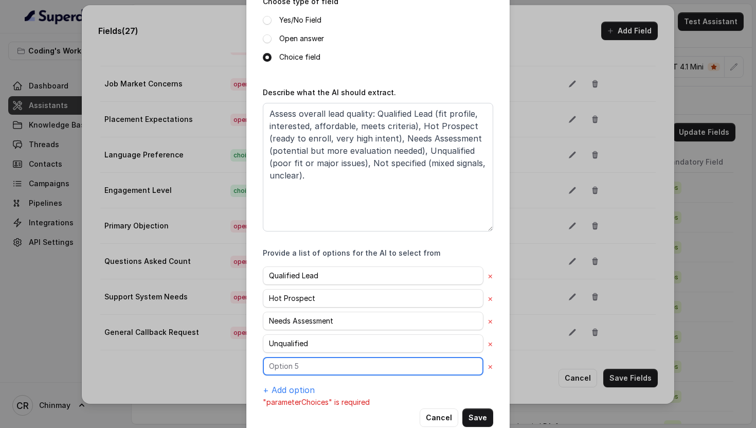
click at [301, 357] on input "text" at bounding box center [373, 366] width 220 height 19
type input "Not specified"
click at [478, 415] on button "Save" at bounding box center [477, 417] width 31 height 19
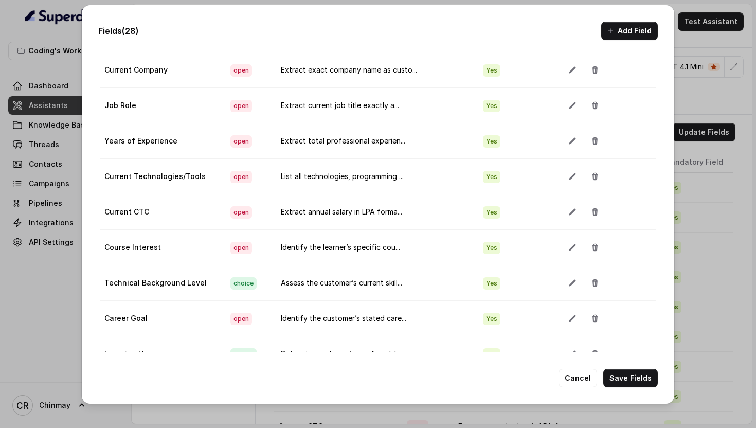
scroll to position [138, 0]
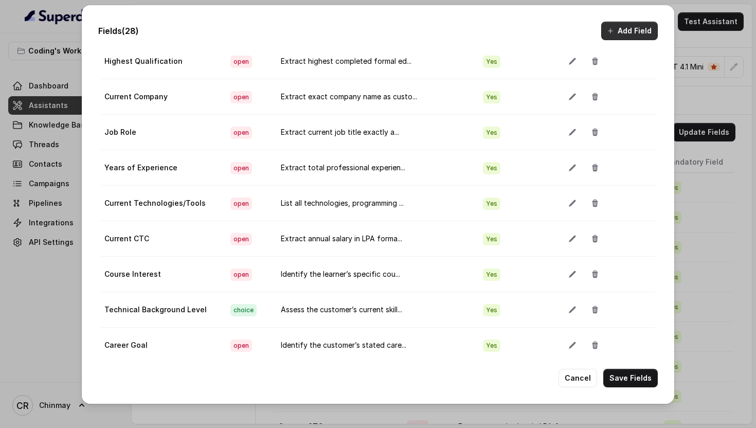
click at [625, 36] on button "Add Field" at bounding box center [629, 31] width 57 height 19
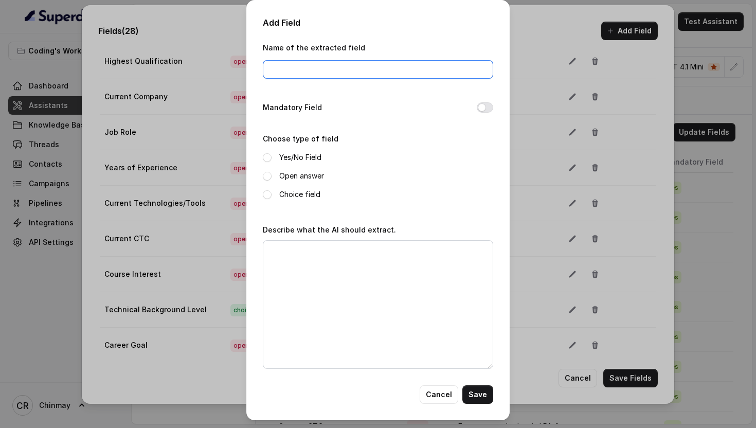
click at [345, 73] on input "Name of the extracted field" at bounding box center [378, 69] width 230 height 19
type input "Lead Intent"
click at [482, 103] on button "Mandatory Field" at bounding box center [484, 107] width 16 height 10
click at [265, 197] on span at bounding box center [267, 194] width 9 height 9
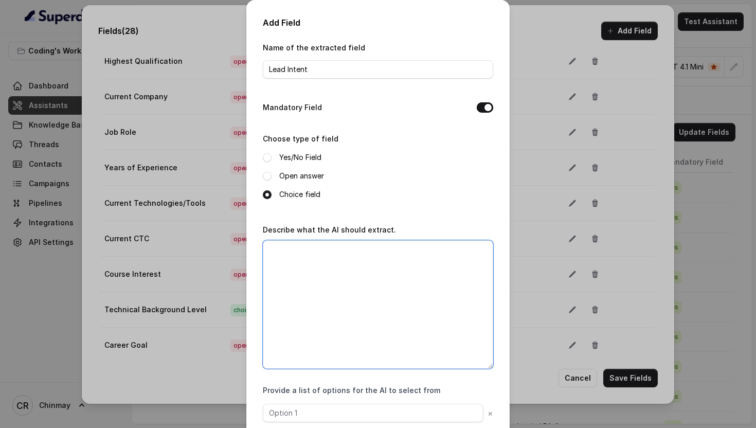
click at [320, 278] on textarea "Describe what the AI should extract." at bounding box center [378, 304] width 230 height 128
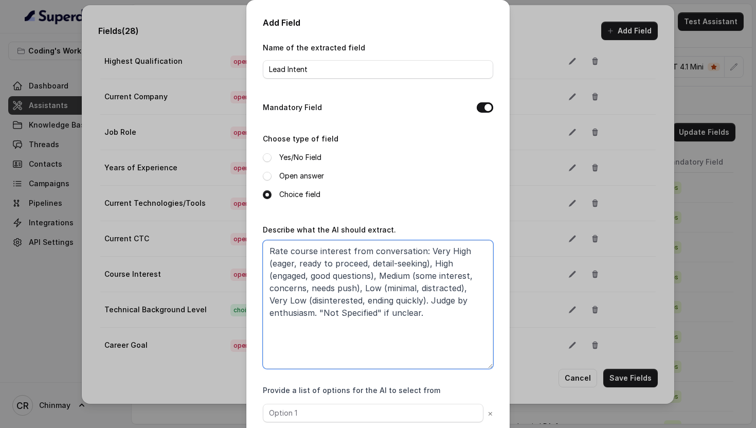
scroll to position [57, 0]
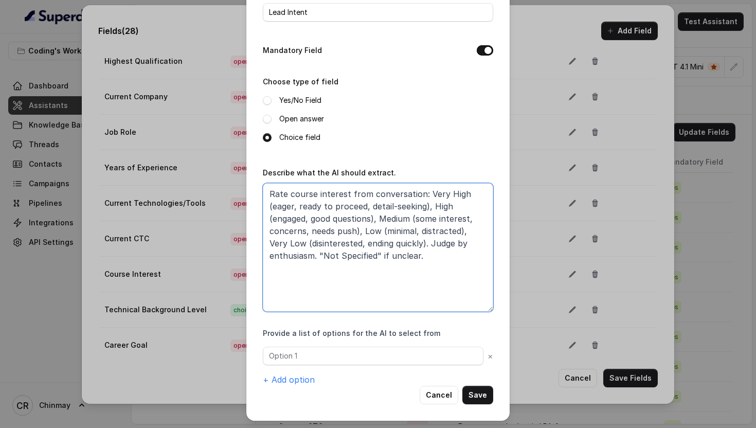
type textarea "Rate course interest from conversation: Very High (eager, ready to proceed, det…"
click at [291, 375] on button "+ Add option" at bounding box center [289, 379] width 52 height 12
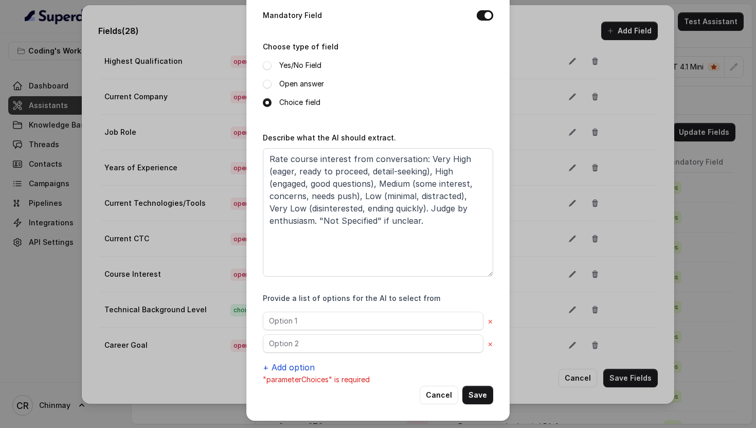
click at [281, 367] on button "+ Add option" at bounding box center [289, 367] width 52 height 12
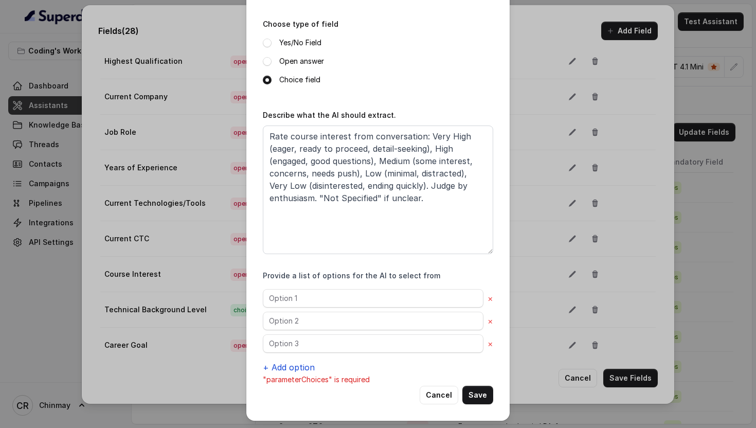
click at [281, 367] on button "+ Add option" at bounding box center [289, 367] width 52 height 12
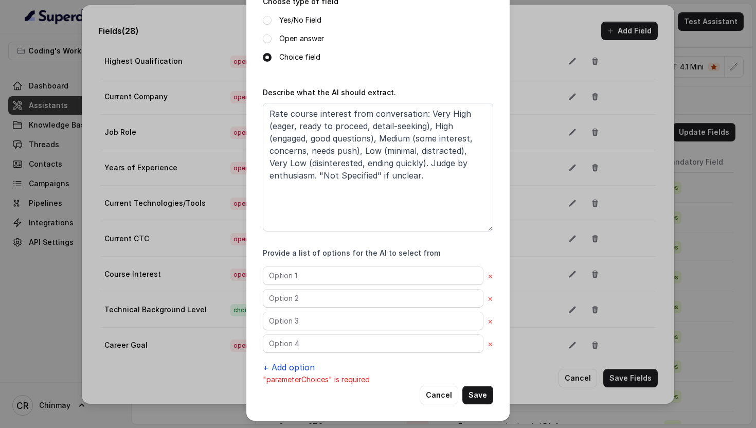
click at [281, 367] on button "+ Add option" at bounding box center [289, 367] width 52 height 12
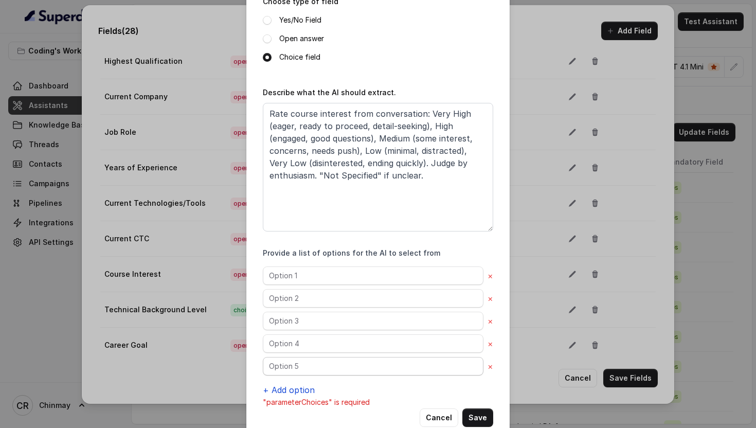
scroll to position [160, 0]
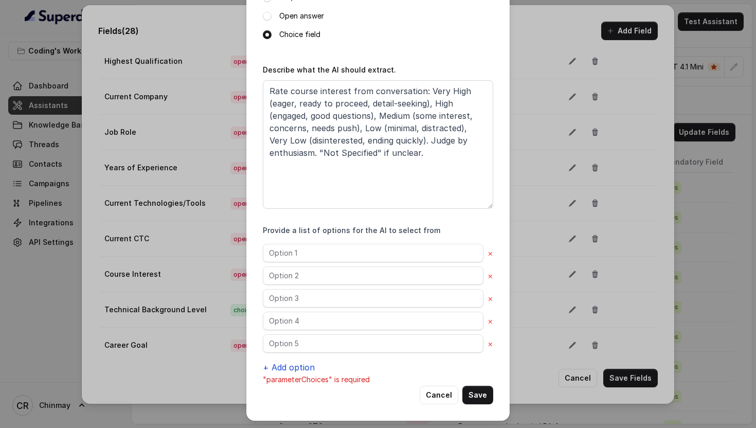
click at [278, 367] on button "+ Add option" at bounding box center [289, 367] width 52 height 12
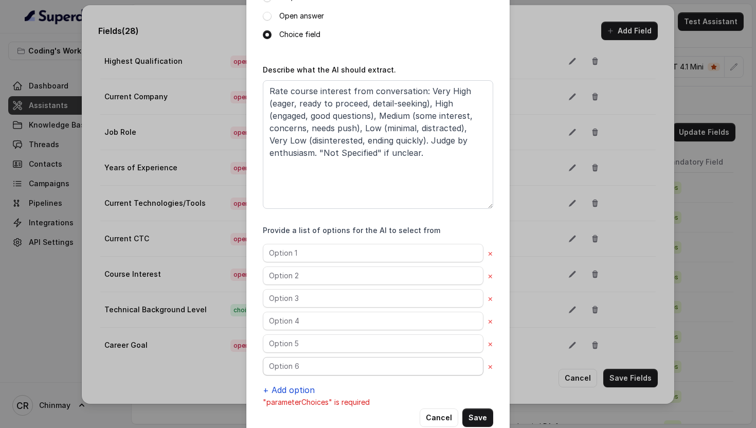
scroll to position [182, 0]
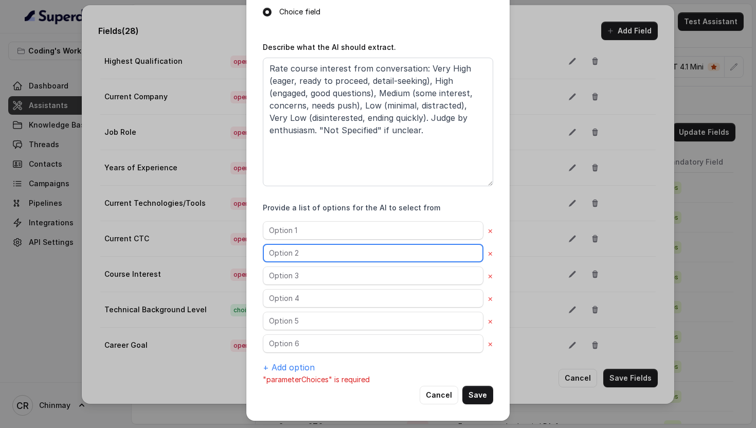
click at [302, 247] on input "text" at bounding box center [373, 253] width 220 height 19
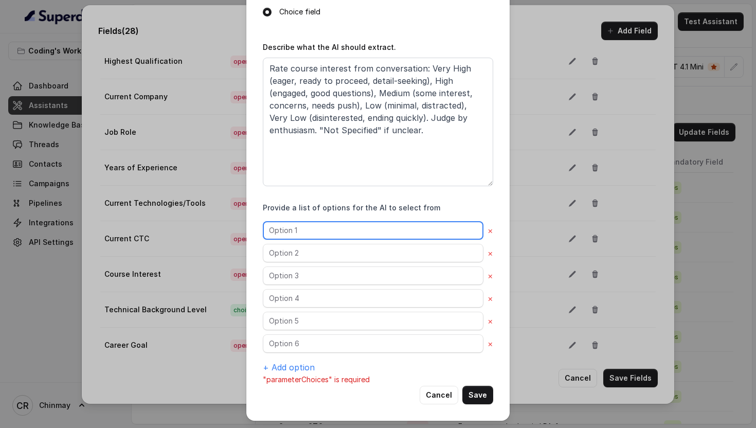
click at [289, 228] on input "text" at bounding box center [373, 230] width 220 height 19
type input "Very High"
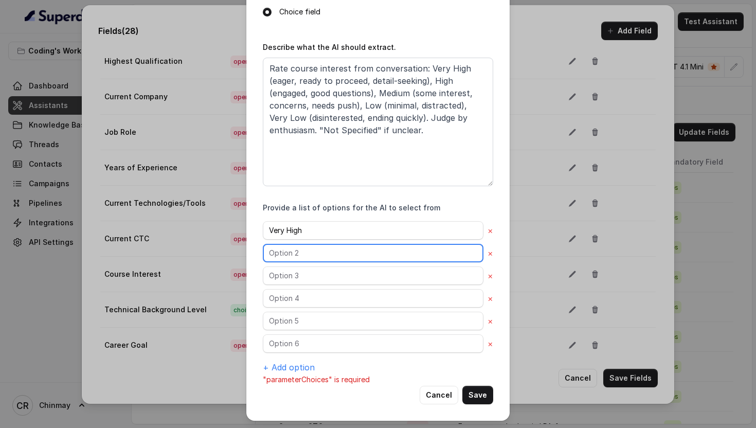
click at [317, 261] on input "text" at bounding box center [373, 253] width 220 height 19
type input "High"
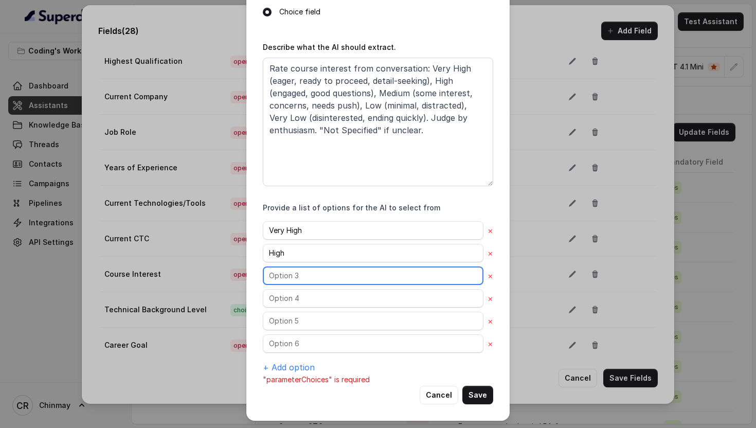
click at [305, 282] on input "text" at bounding box center [373, 275] width 220 height 19
type input "Medium"
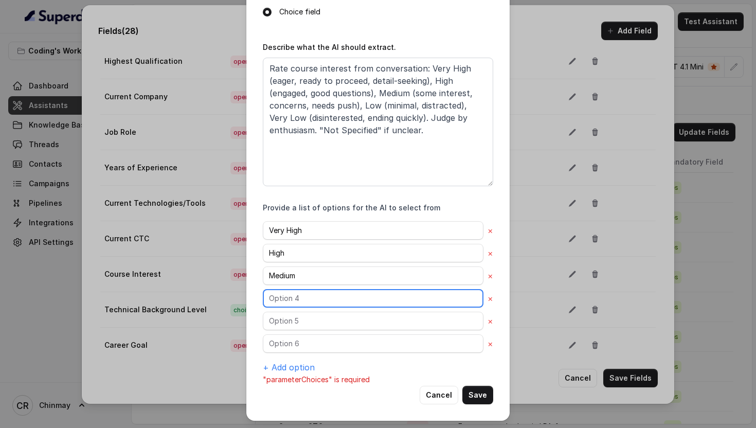
click at [304, 304] on input "text" at bounding box center [373, 298] width 220 height 19
type input "Low"
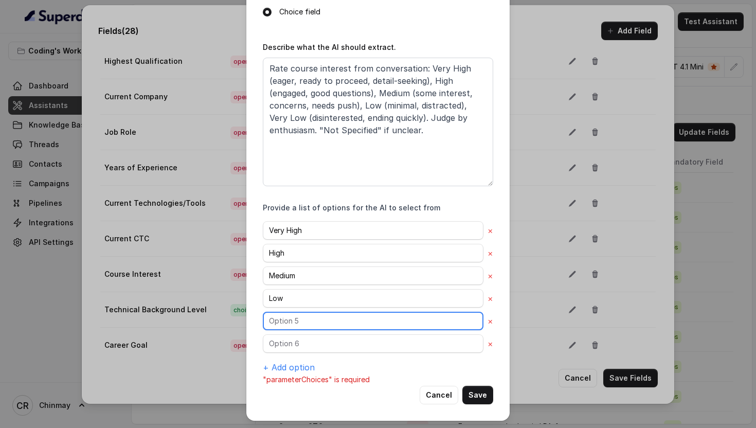
click at [310, 327] on input "text" at bounding box center [373, 320] width 220 height 19
type input "Very Low"
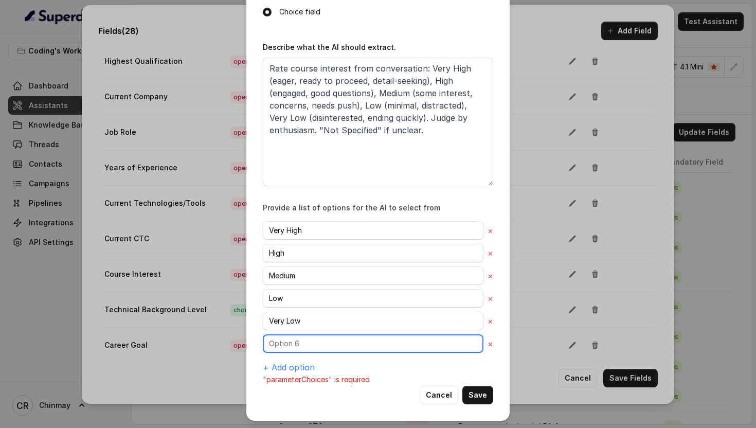
click at [314, 351] on input "text" at bounding box center [373, 343] width 220 height 19
type input "Not Specified"
click at [485, 393] on button "Save" at bounding box center [477, 394] width 31 height 19
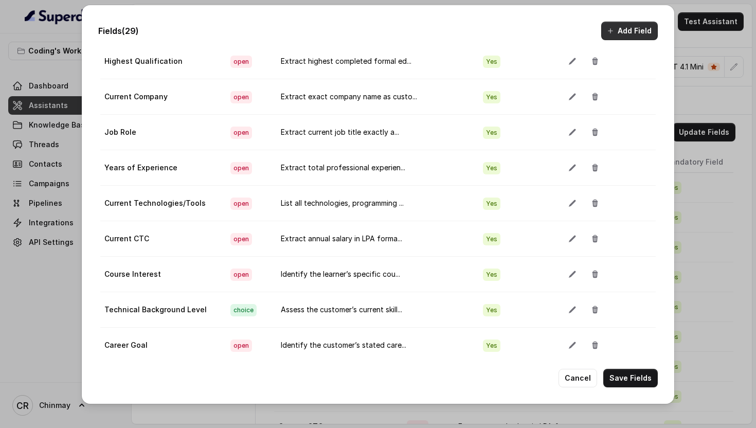
click at [633, 34] on button "Add Field" at bounding box center [629, 31] width 57 height 19
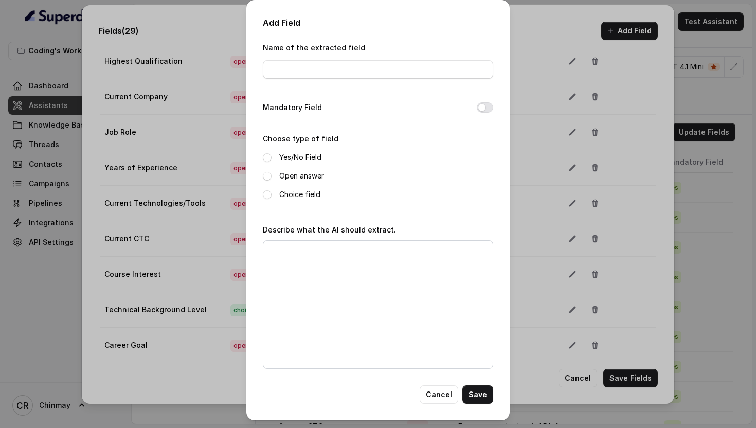
click at [404, 81] on div "Name of the extracted field" at bounding box center [378, 63] width 230 height 44
click at [404, 71] on input "Name of the extracted field" at bounding box center [378, 69] width 230 height 19
type input "Conversion Probability"
click at [478, 105] on button "Mandatory Field" at bounding box center [484, 107] width 16 height 10
click at [263, 196] on span at bounding box center [267, 194] width 9 height 9
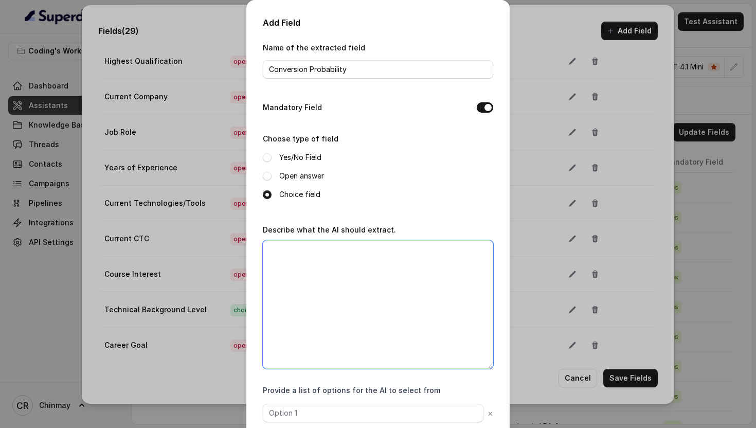
click at [331, 274] on textarea "Describe what the AI should extract." at bounding box center [378, 304] width 230 height 128
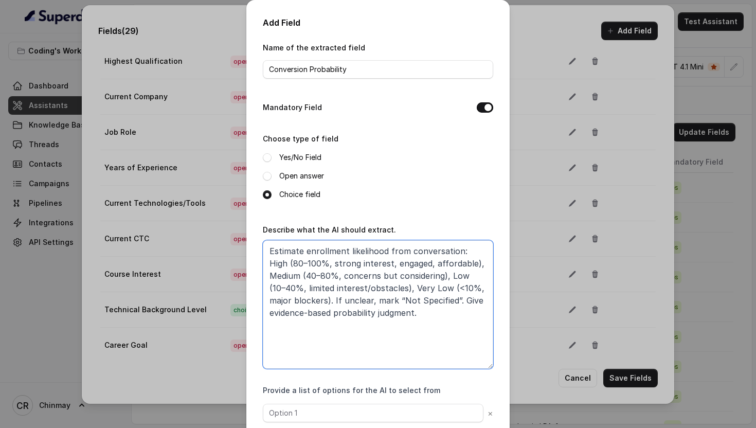
type textarea "Estimate enrollment likelihood from conversation: High (80–100%, strong interes…"
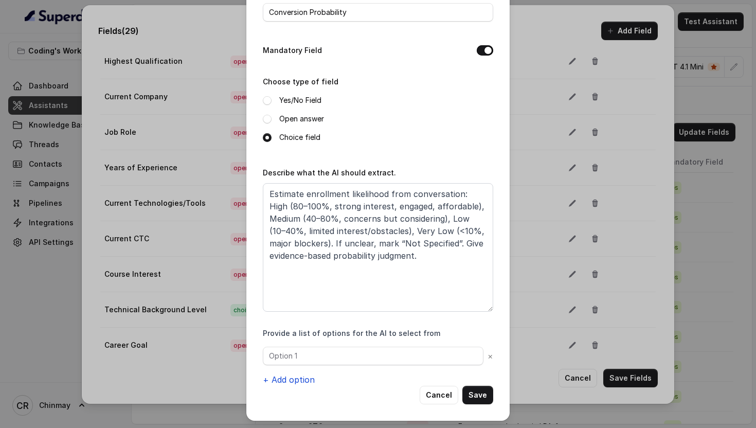
click at [293, 381] on button "+ Add option" at bounding box center [289, 379] width 52 height 12
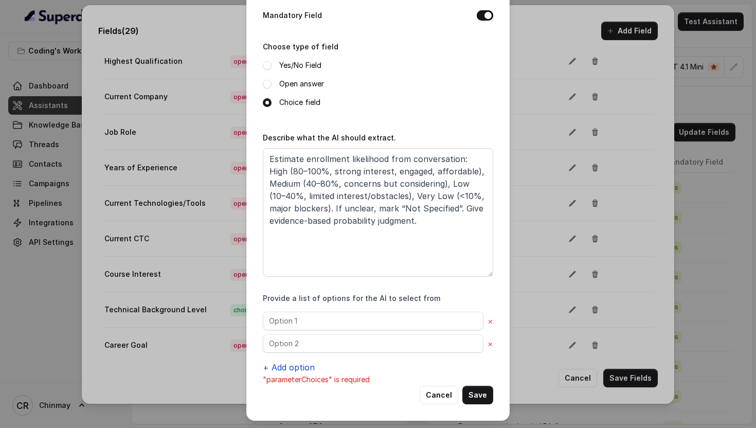
click at [274, 361] on button "+ Add option" at bounding box center [289, 367] width 52 height 12
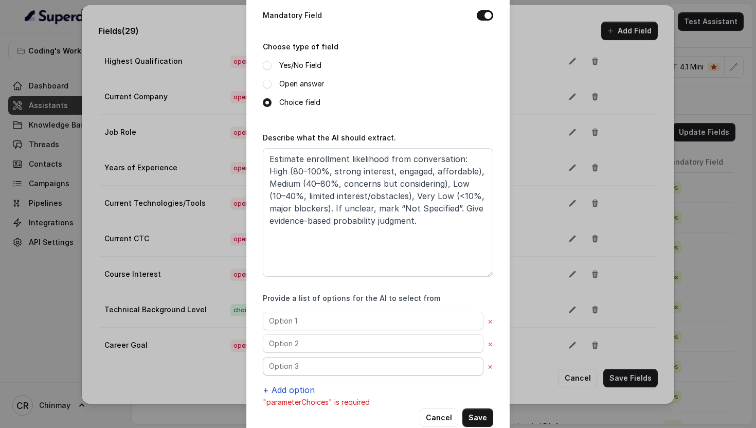
scroll to position [115, 0]
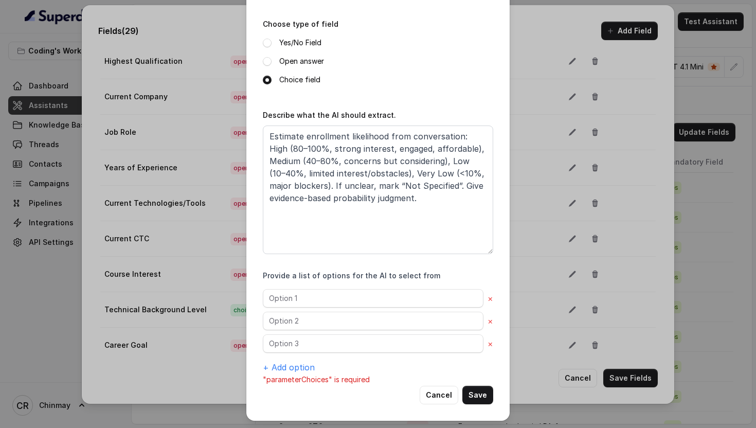
click at [274, 359] on div "× × × + Add option" at bounding box center [378, 331] width 230 height 84
click at [283, 362] on button "+ Add option" at bounding box center [289, 367] width 52 height 12
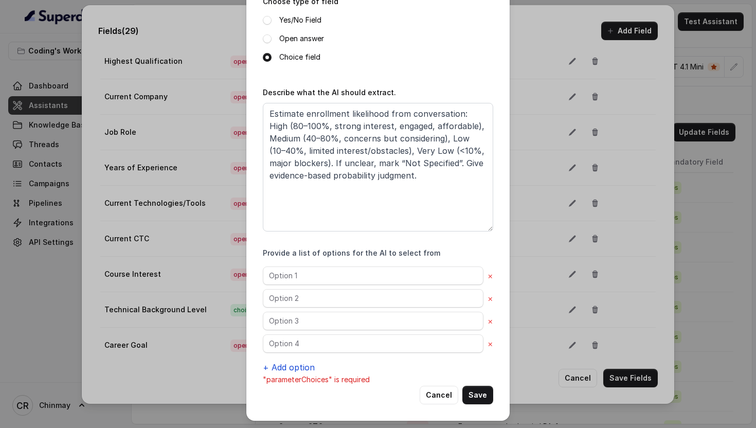
click at [283, 362] on button "+ Add option" at bounding box center [289, 367] width 52 height 12
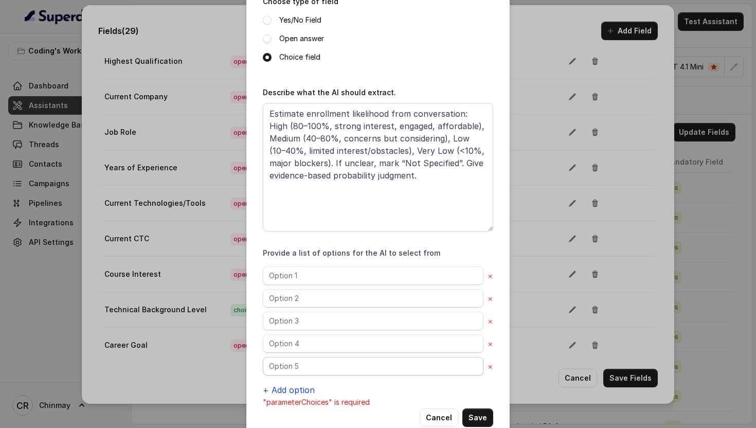
scroll to position [160, 0]
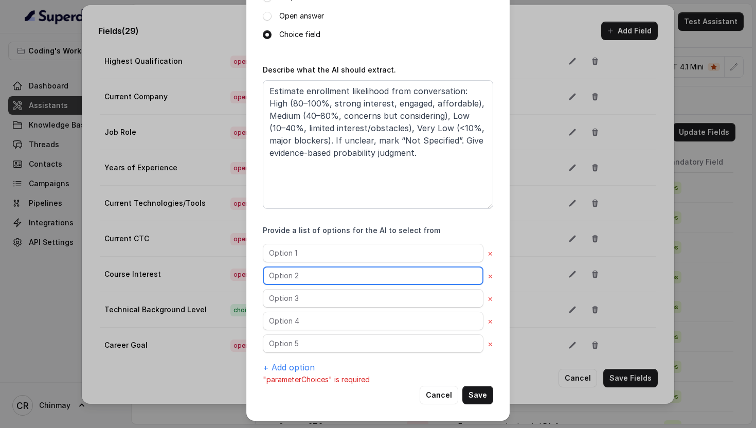
click at [307, 272] on input "text" at bounding box center [373, 275] width 220 height 19
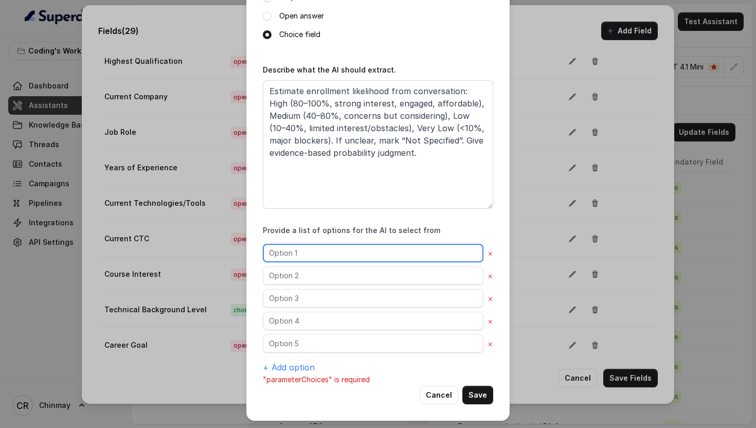
click at [298, 261] on div "× × × × × + Add option" at bounding box center [378, 309] width 230 height 130
type input "High"
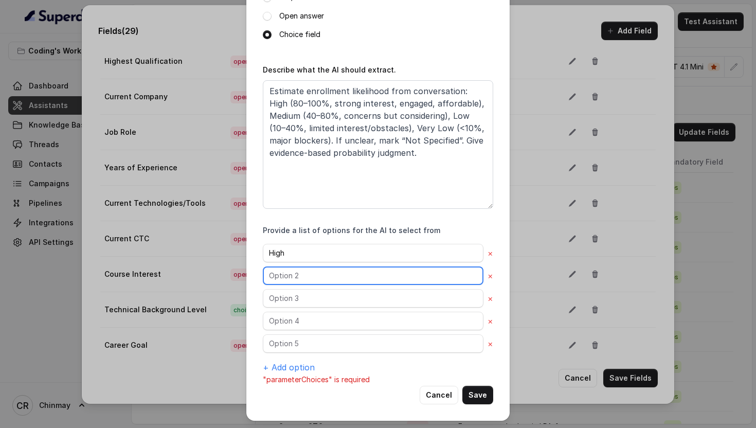
click at [305, 279] on input "text" at bounding box center [373, 275] width 220 height 19
type input "Medium"
click at [308, 310] on div "High × Medium × × × × + Add option" at bounding box center [378, 309] width 230 height 130
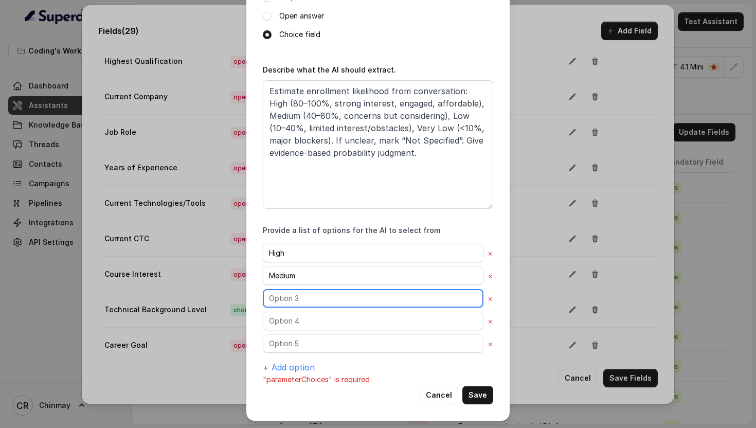
click at [293, 295] on input "text" at bounding box center [373, 298] width 220 height 19
type input "Low"
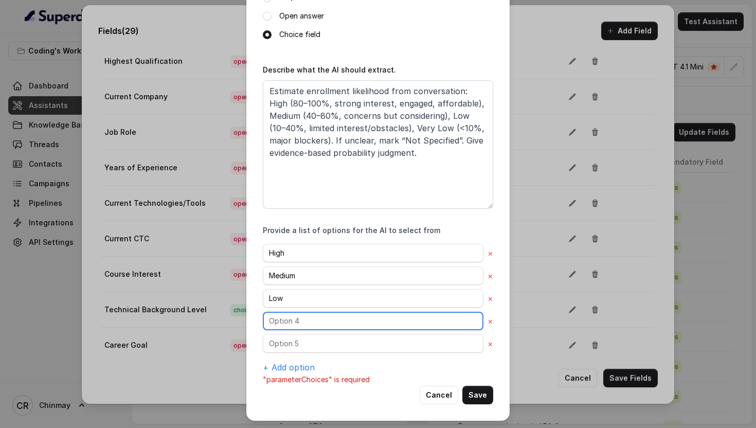
click at [288, 321] on input "text" at bounding box center [373, 320] width 220 height 19
type input "Very Low"
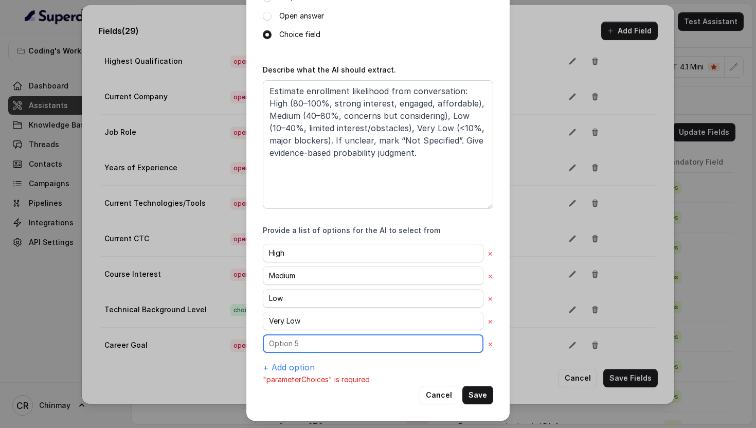
click at [293, 343] on input "text" at bounding box center [373, 343] width 220 height 19
type input "Not Specified"
click at [474, 393] on button "Save" at bounding box center [477, 394] width 31 height 19
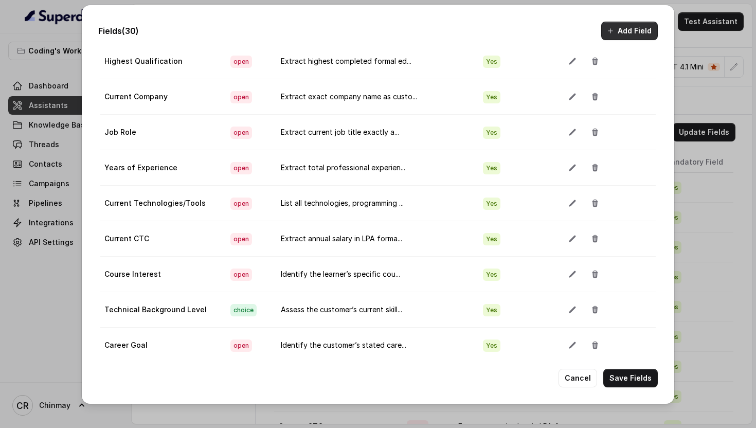
click at [624, 27] on button "Add Field" at bounding box center [629, 31] width 57 height 19
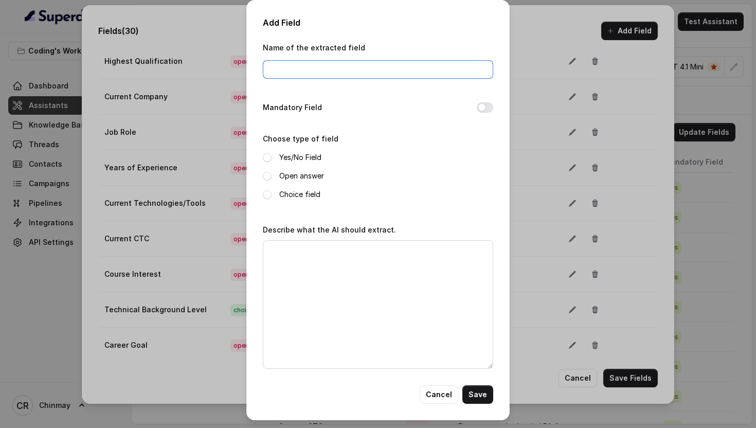
click at [375, 66] on input "Name of the extracted field" at bounding box center [378, 69] width 230 height 19
type input "Call End Reason"
click at [484, 108] on button "Mandatory Field" at bounding box center [484, 107] width 16 height 10
click at [264, 179] on span at bounding box center [267, 176] width 9 height 9
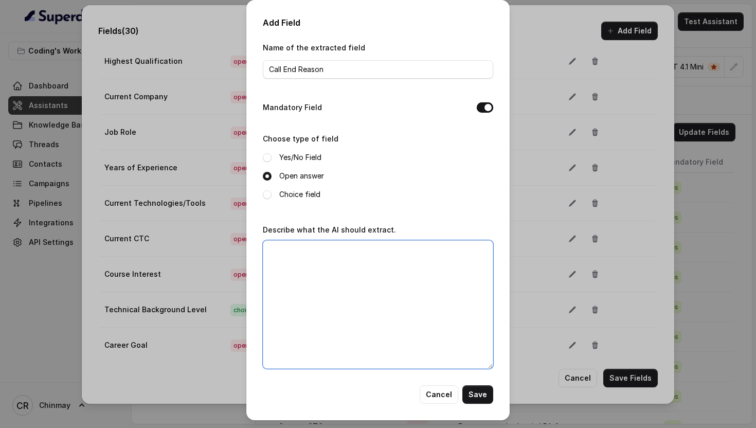
click at [355, 269] on textarea "Describe what the AI should extract." at bounding box center [378, 304] width 230 height 128
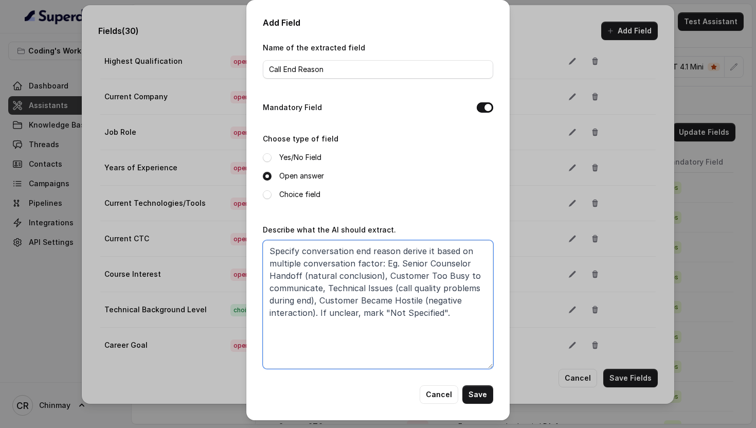
type textarea "Specify conversation end reason derive it based on multiple conversation factor…"
click at [474, 400] on button "Save" at bounding box center [477, 394] width 31 height 19
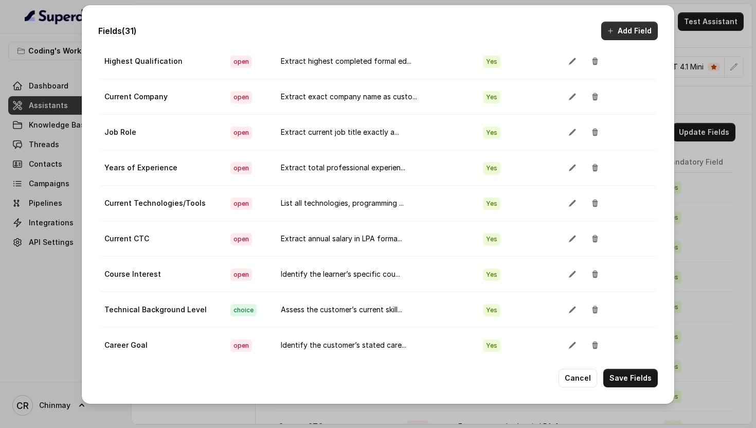
click at [624, 29] on button "Add Field" at bounding box center [629, 31] width 57 height 19
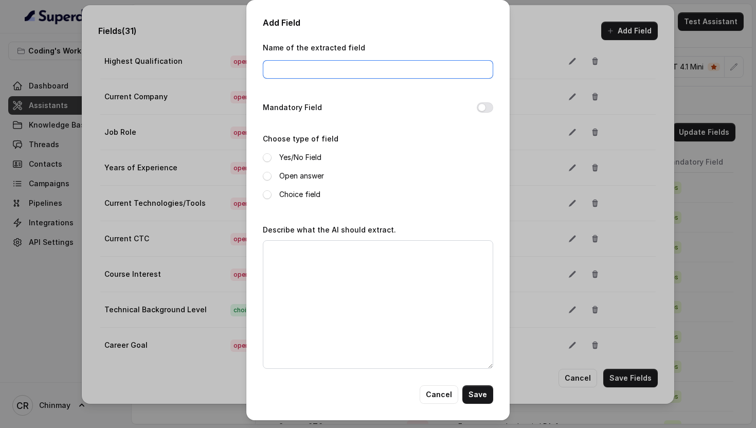
click at [321, 72] on input "Name of the extracted field" at bounding box center [378, 69] width 230 height 19
type input "Call Phase Completed"
click at [493, 104] on div "Add Field Name of the extracted field Call Phase Completed Mandatory Field Choo…" at bounding box center [377, 210] width 263 height 420
click at [484, 109] on button "Mandatory Field" at bounding box center [484, 107] width 16 height 10
click at [264, 196] on span at bounding box center [267, 194] width 9 height 9
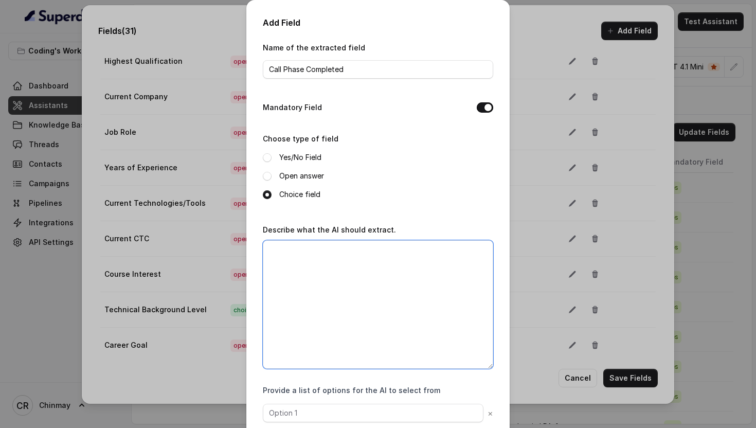
click at [412, 301] on textarea "Describe what the AI should extract." at bounding box center [378, 304] width 230 height 128
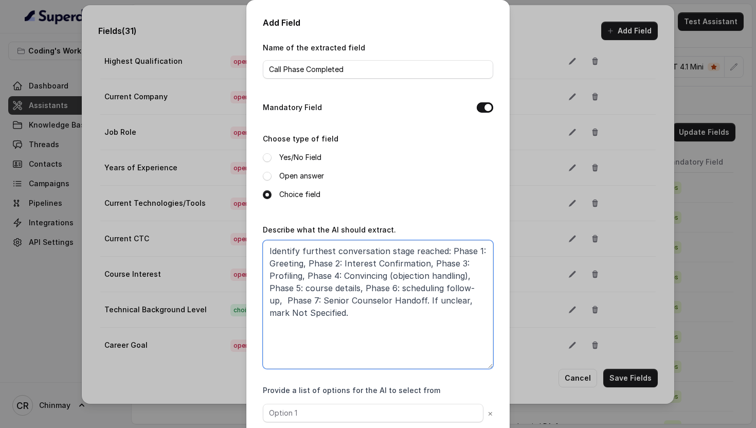
scroll to position [57, 0]
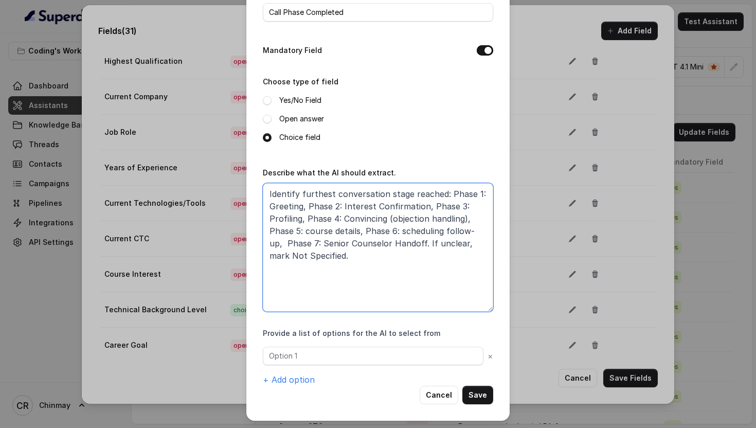
type textarea "Identify furthest conversation stage reached: Phase 1: Greeting, Phase 2: Inter…"
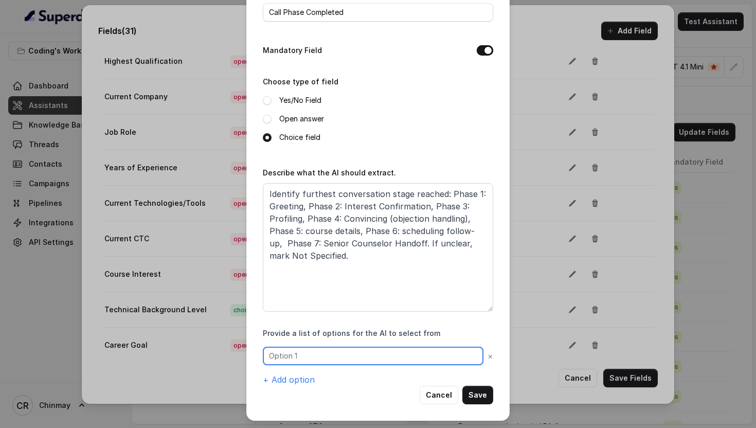
click at [298, 349] on input "text" at bounding box center [373, 355] width 220 height 19
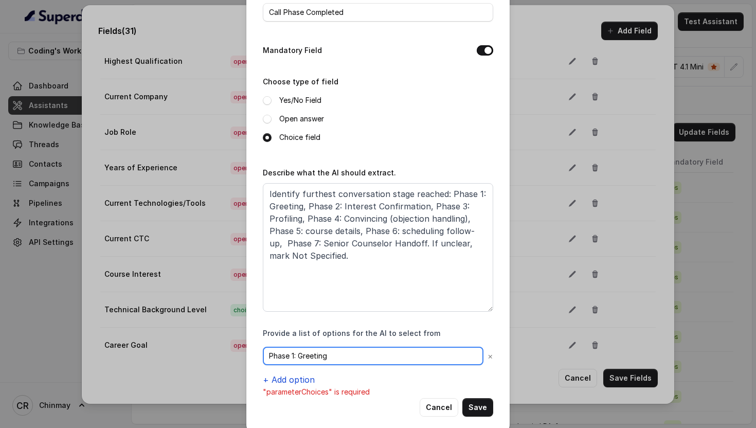
type input "Phase 1: Greeting"
click at [298, 374] on button "+ Add option" at bounding box center [289, 379] width 52 height 12
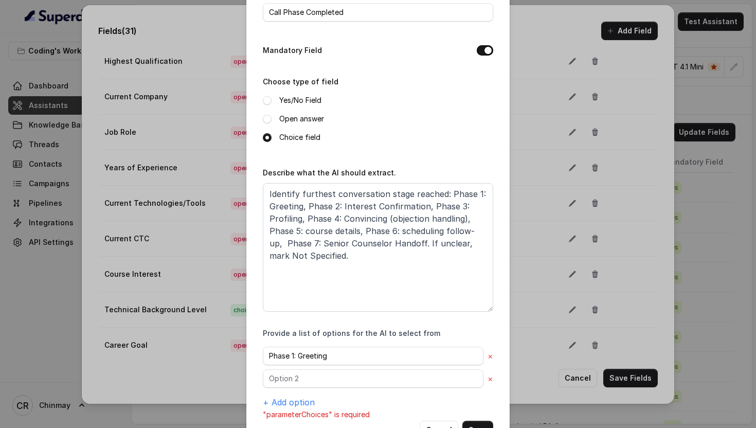
scroll to position [92, 0]
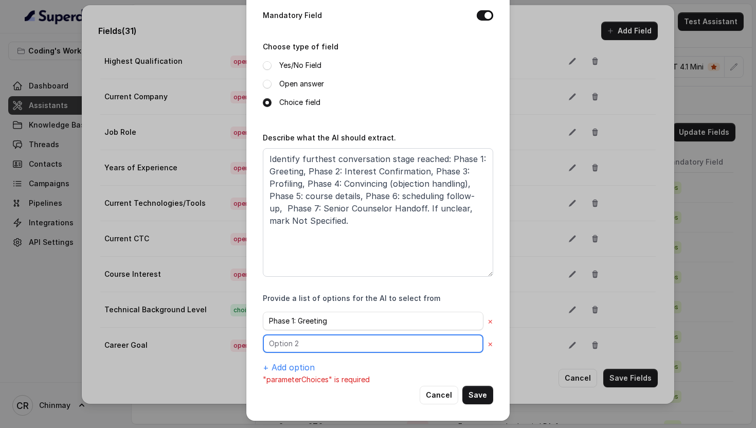
click at [279, 334] on input "text" at bounding box center [373, 343] width 220 height 19
type input "Phase 2: Interest Confirmation"
click at [288, 361] on button "+ Add option" at bounding box center [289, 367] width 52 height 12
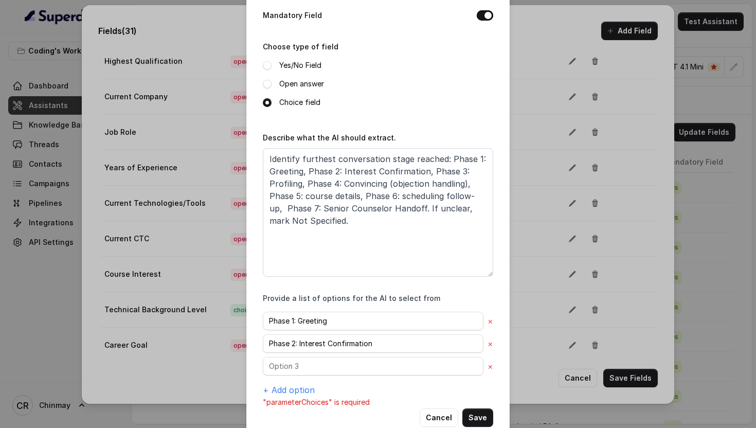
scroll to position [115, 0]
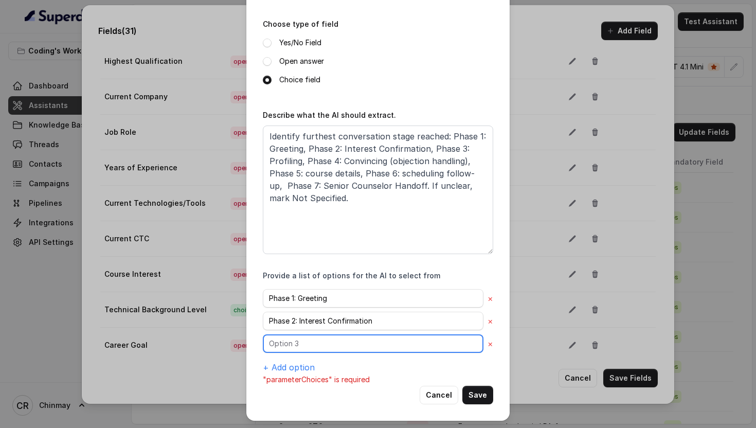
click at [312, 345] on input "text" at bounding box center [373, 343] width 220 height 19
type input "Phase 3: Profiling"
click at [292, 365] on button "+ Add option" at bounding box center [289, 367] width 52 height 12
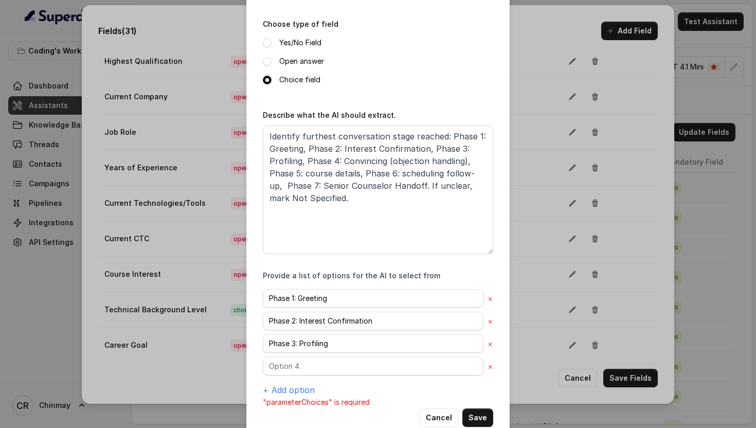
scroll to position [137, 0]
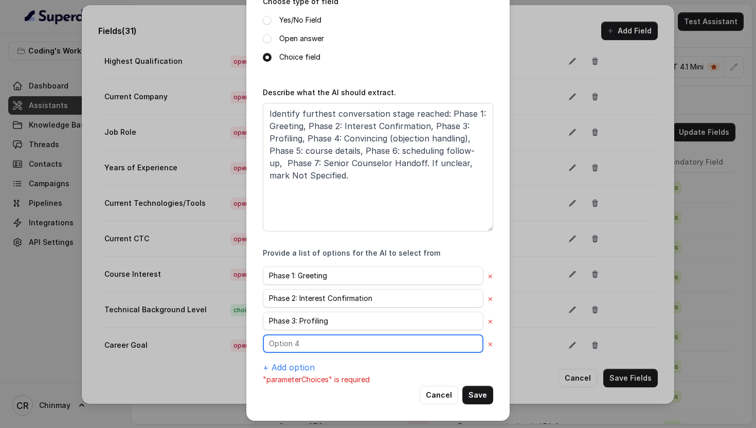
click at [302, 344] on input "text" at bounding box center [373, 343] width 220 height 19
type input "Phase 4: Convincing (objection handling)"
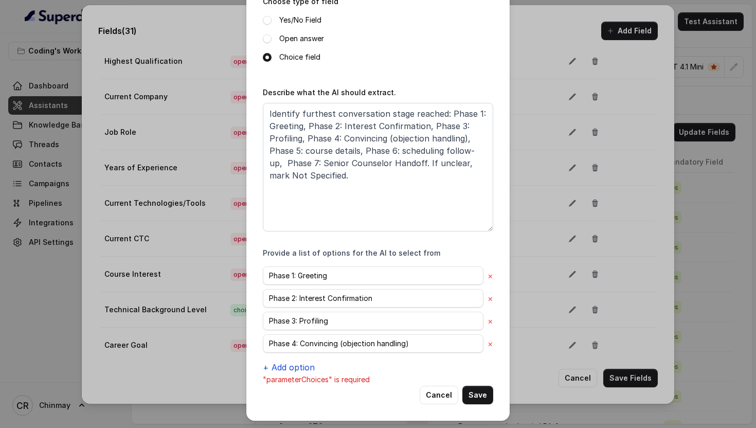
click at [298, 365] on button "+ Add option" at bounding box center [289, 367] width 52 height 12
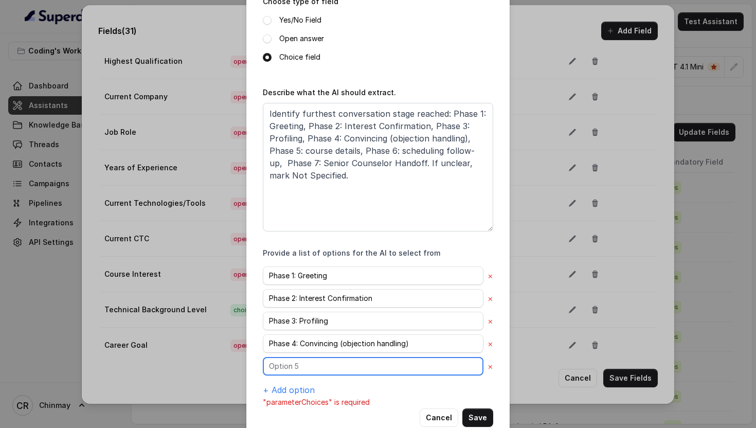
click at [297, 363] on input "text" at bounding box center [373, 366] width 220 height 19
type input "Phase 5: course details"
click at [293, 390] on button "+ Add option" at bounding box center [289, 389] width 52 height 12
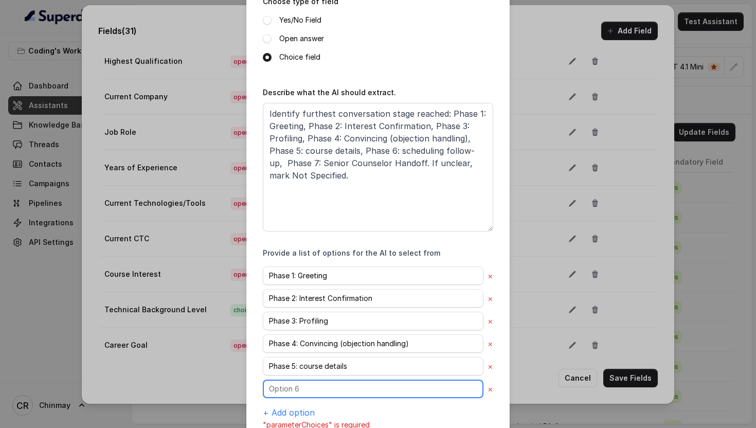
click at [279, 393] on input "text" at bounding box center [373, 388] width 220 height 19
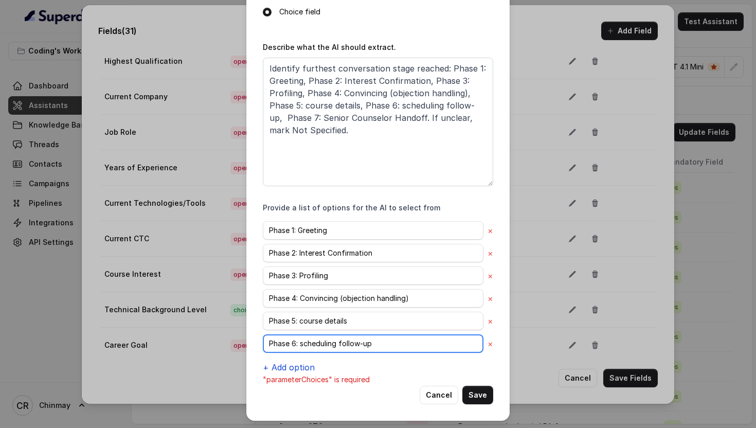
type input "Phase 6: scheduling follow-up"
click at [278, 364] on button "+ Add option" at bounding box center [289, 367] width 52 height 12
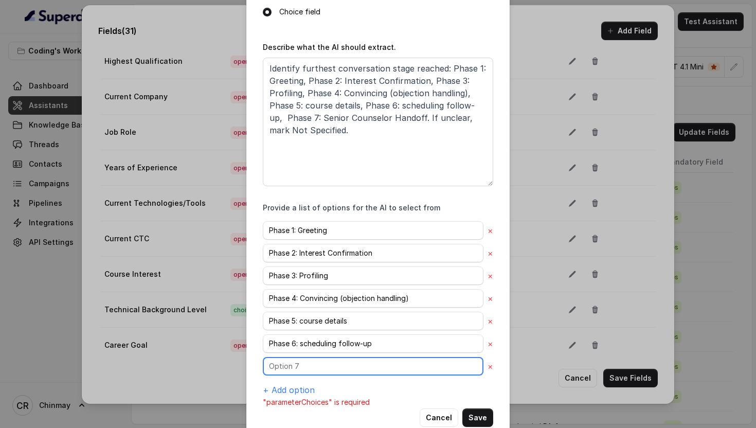
click at [308, 365] on input "text" at bounding box center [373, 366] width 220 height 19
type input "Phase 7: Senior Counselor Handoff"
click at [300, 392] on button "+ Add option" at bounding box center [289, 389] width 52 height 12
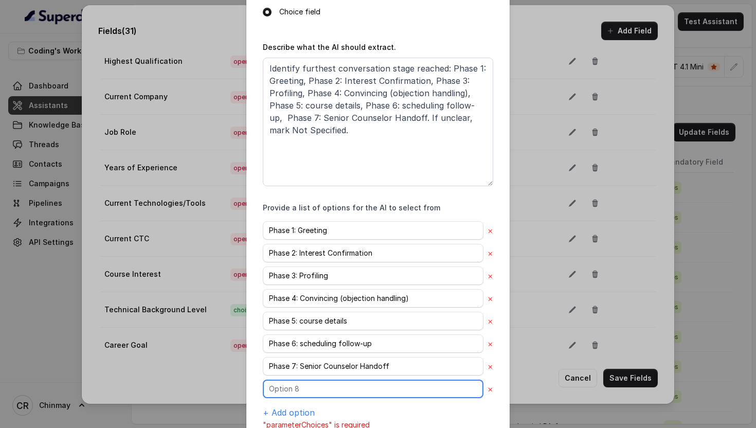
click at [330, 386] on input "text" at bounding box center [373, 388] width 220 height 19
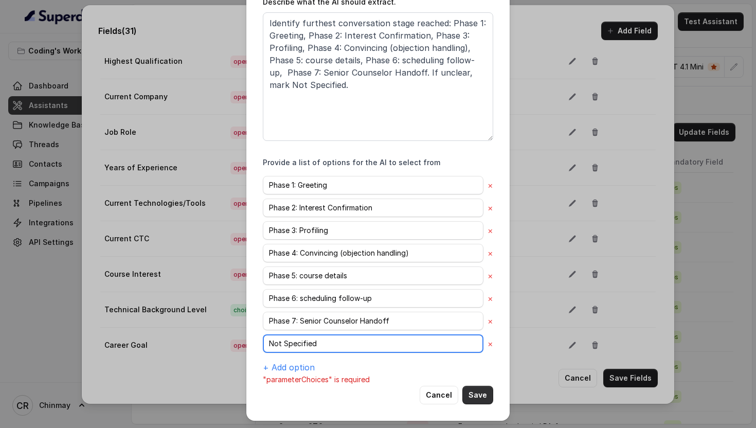
type input "Not Specified"
click at [483, 392] on button "Save" at bounding box center [477, 394] width 31 height 19
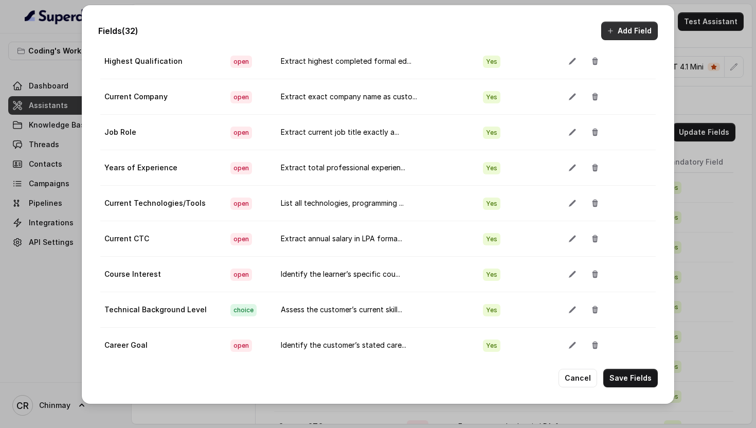
click at [629, 28] on button "Add Field" at bounding box center [629, 31] width 57 height 19
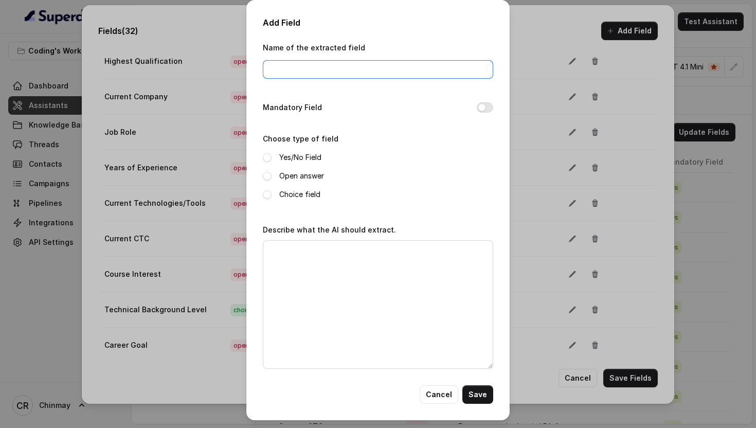
click at [366, 66] on input "Name of the extracted field" at bounding box center [378, 69] width 230 height 19
type input "Referral Potential"
click at [483, 104] on button "Mandatory Field" at bounding box center [484, 107] width 16 height 10
click at [267, 175] on span at bounding box center [267, 176] width 9 height 9
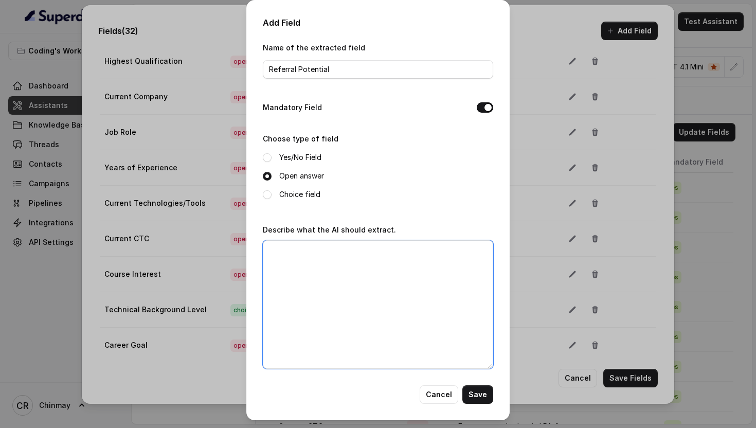
click at [321, 297] on textarea "Describe what the AI should extract." at bounding box center [378, 304] width 230 height 128
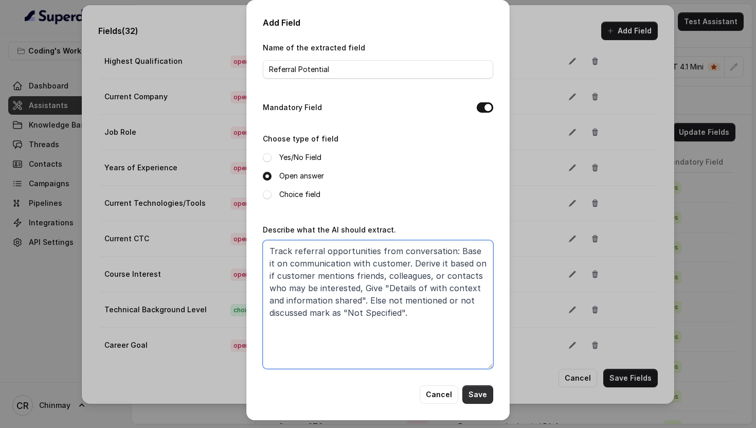
type textarea "Track referral opportunities from conversation: Base it on communication with c…"
click at [482, 389] on button "Save" at bounding box center [477, 394] width 31 height 19
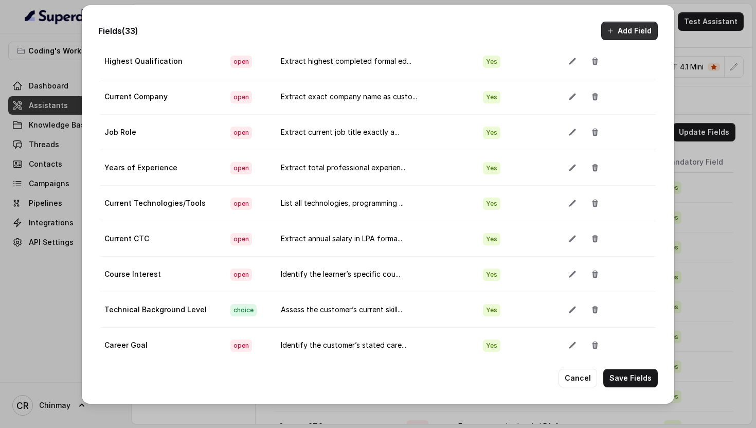
click at [636, 22] on button "Add Field" at bounding box center [629, 31] width 57 height 19
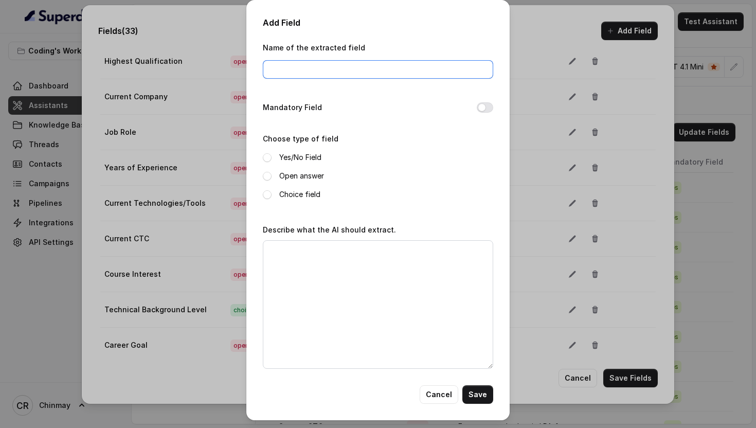
click at [338, 78] on input "Name of the extracted field" at bounding box center [378, 69] width 230 height 19
type input "Age"
click at [482, 111] on button "Mandatory Field" at bounding box center [484, 107] width 16 height 10
click at [266, 173] on span at bounding box center [267, 176] width 9 height 9
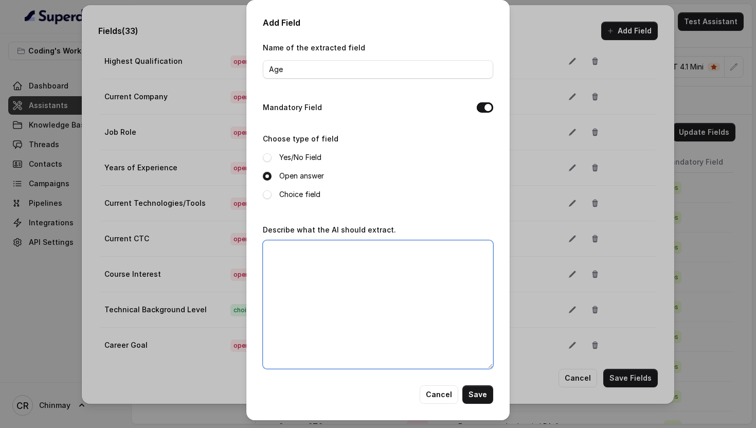
click at [310, 321] on textarea "Describe what the AI should extract." at bounding box center [378, 304] width 230 height 128
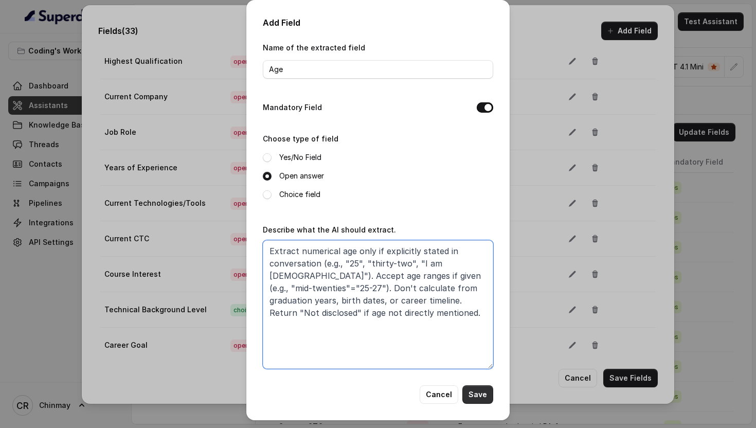
type textarea "Extract numerical age only if explicitly stated in conversation (e.g., "25", "t…"
click at [479, 391] on button "Save" at bounding box center [477, 394] width 31 height 19
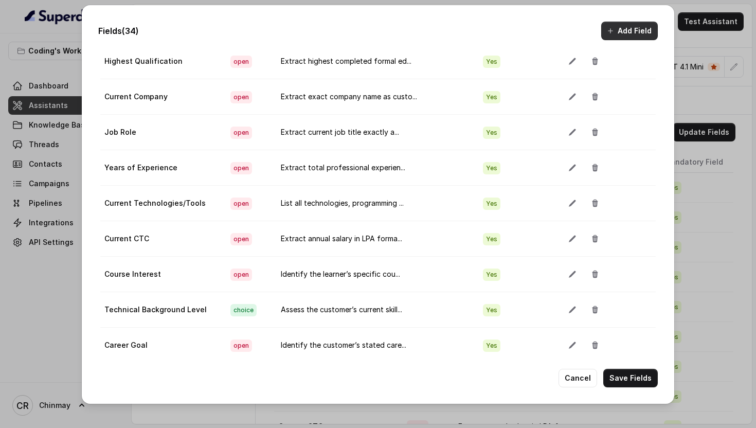
click at [613, 30] on icon "button" at bounding box center [610, 31] width 8 height 8
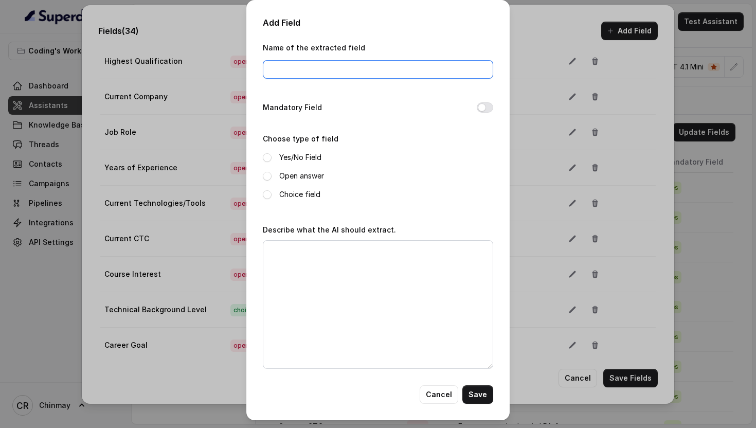
click at [324, 78] on div "Name of the extracted field" at bounding box center [378, 63] width 230 height 44
type input "Location"
click at [265, 170] on div "Open answer" at bounding box center [378, 176] width 230 height 12
click at [491, 108] on button "Mandatory Field" at bounding box center [484, 107] width 16 height 10
click at [265, 180] on div "Open answer" at bounding box center [378, 176] width 230 height 12
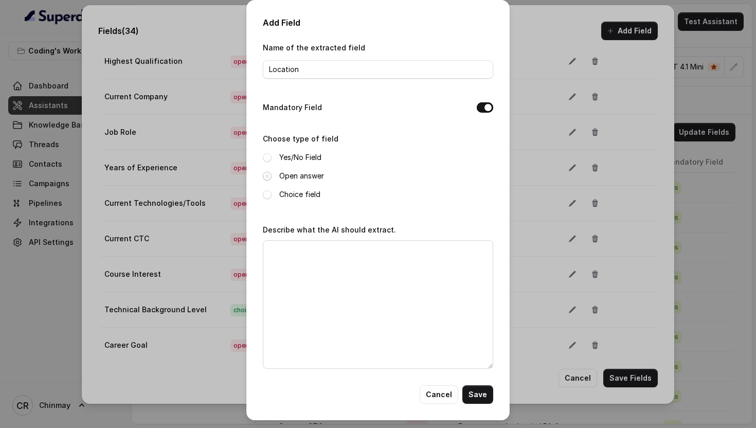
click at [265, 178] on span at bounding box center [267, 176] width 9 height 9
click at [303, 279] on textarea "Describe what the AI should extract." at bounding box center [378, 304] width 230 height 128
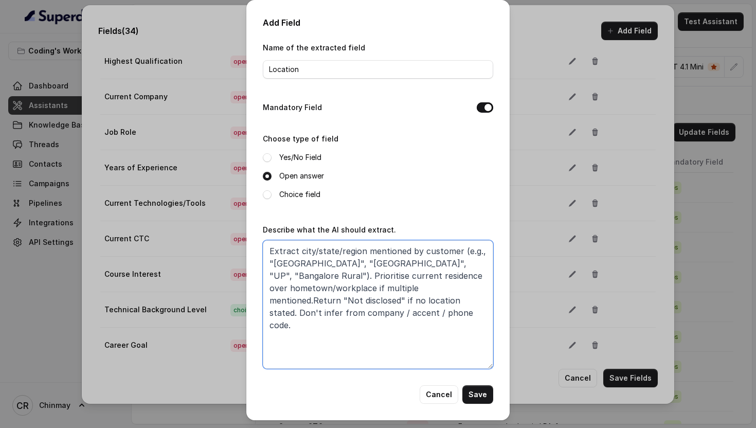
drag, startPoint x: 395, startPoint y: 301, endPoint x: 396, endPoint y: 315, distance: 14.4
click at [396, 316] on textarea "Extract city/state/region mentioned by customer (e.g., "[GEOGRAPHIC_DATA]", "[G…" at bounding box center [378, 304] width 230 height 128
type textarea "Extract city/state/region mentioned by customer (e.g., "[GEOGRAPHIC_DATA]", "[G…"
click at [483, 389] on button "Save" at bounding box center [477, 394] width 31 height 19
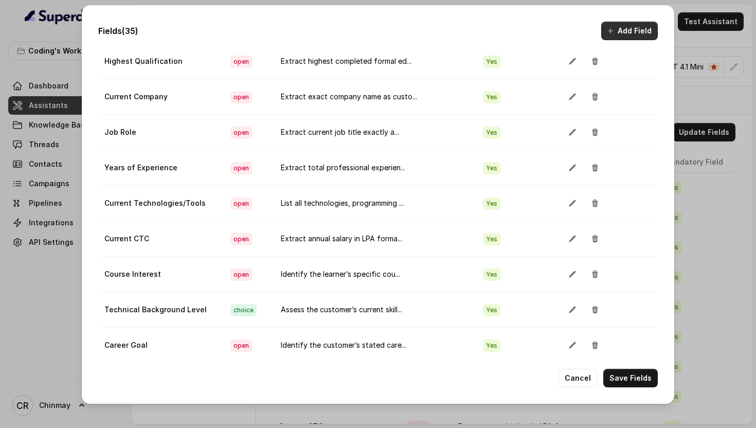
click at [632, 38] on button "Add Field" at bounding box center [629, 31] width 57 height 19
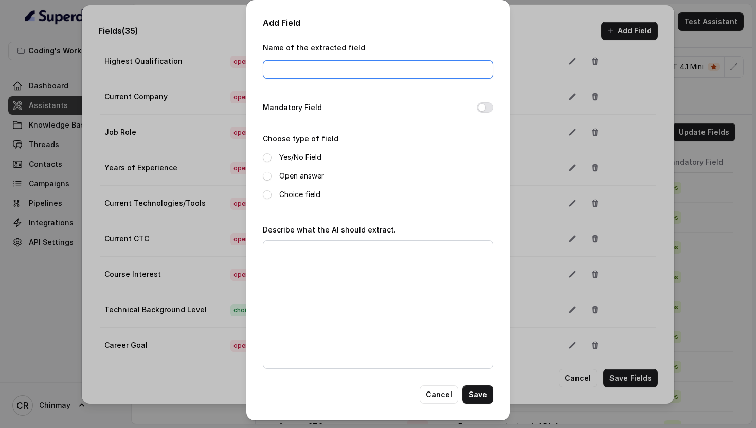
click at [355, 60] on input "Name of the extracted field" at bounding box center [378, 69] width 230 height 19
type input "Call Connection Quality"
click at [486, 109] on button "Mandatory Field" at bounding box center [484, 107] width 16 height 10
click at [264, 194] on span at bounding box center [267, 194] width 9 height 9
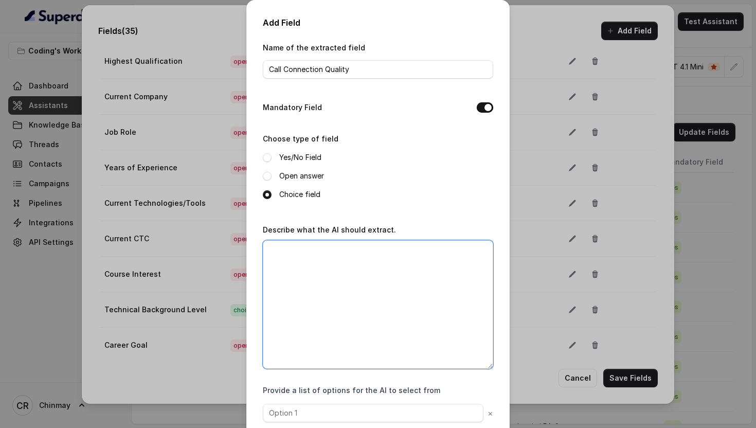
click at [371, 324] on textarea "Describe what the AI should extract." at bounding box center [378, 304] width 230 height 128
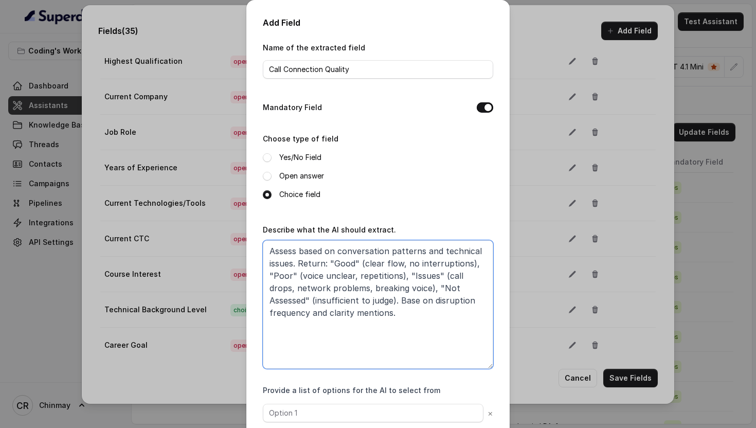
scroll to position [57, 0]
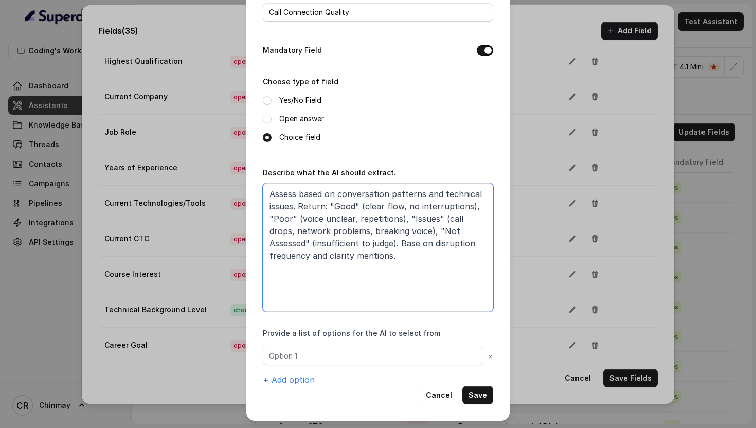
type textarea "Assess based on conversation patterns and technical issues. Return: "Good" (cle…"
click at [304, 365] on div "× + Add option" at bounding box center [378, 365] width 230 height 39
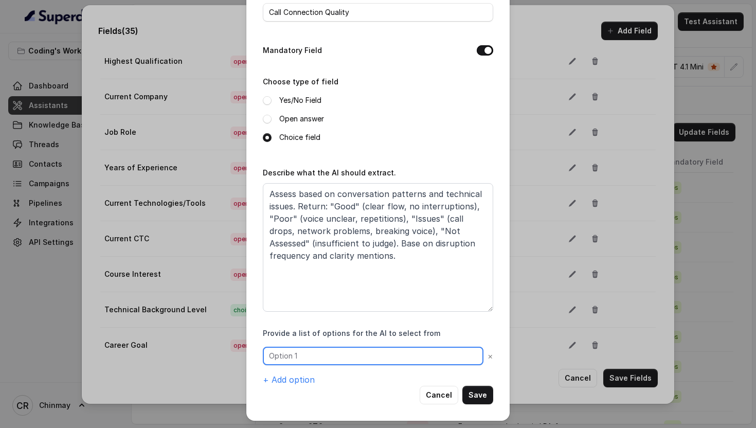
click at [302, 360] on input "text" at bounding box center [373, 355] width 220 height 19
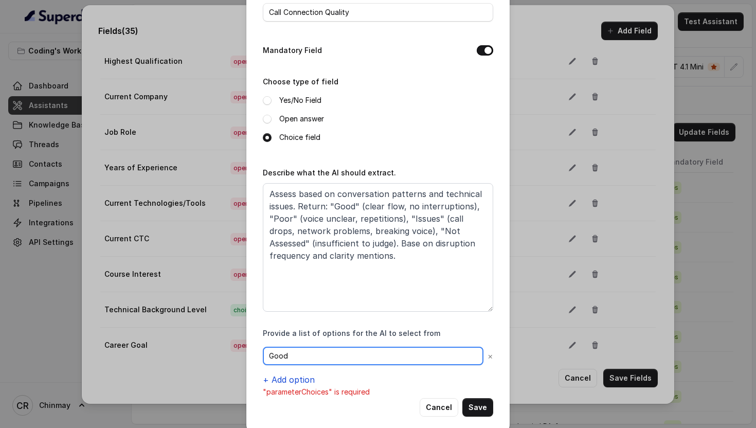
type input "Good"
click at [301, 377] on button "+ Add option" at bounding box center [289, 379] width 52 height 12
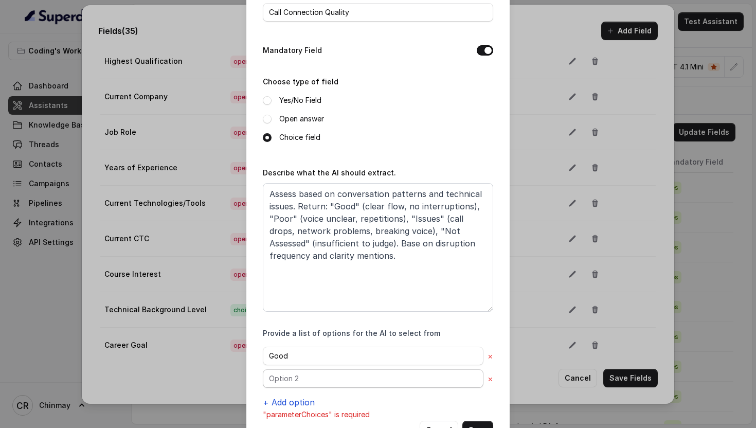
scroll to position [92, 0]
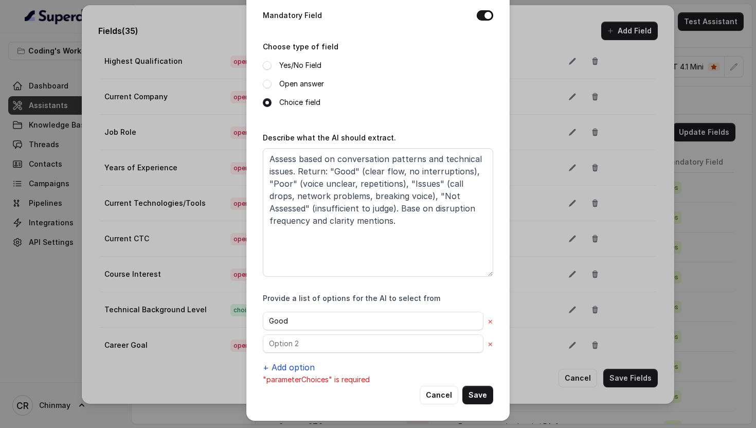
click at [290, 369] on button "+ Add option" at bounding box center [289, 367] width 52 height 12
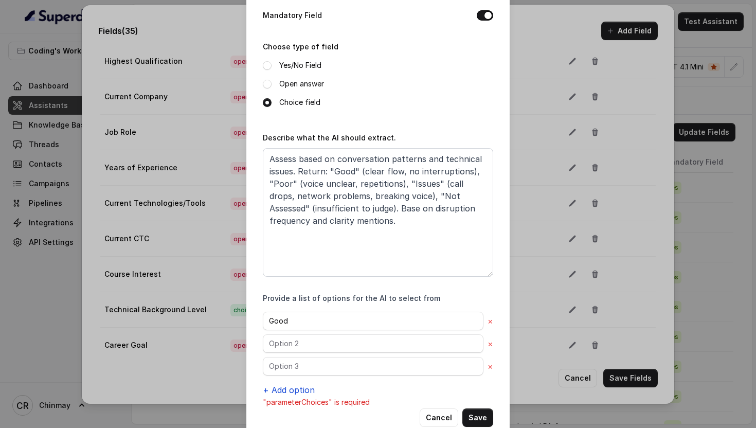
click at [299, 393] on button "+ Add option" at bounding box center [289, 389] width 52 height 12
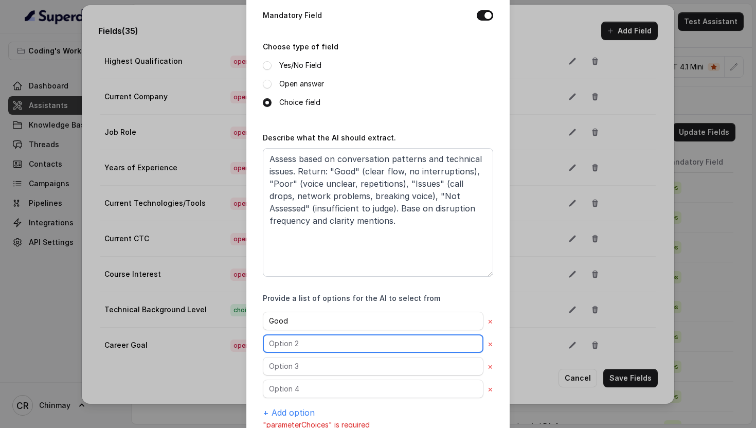
click at [300, 340] on input "text" at bounding box center [373, 343] width 220 height 19
type input "Poor"
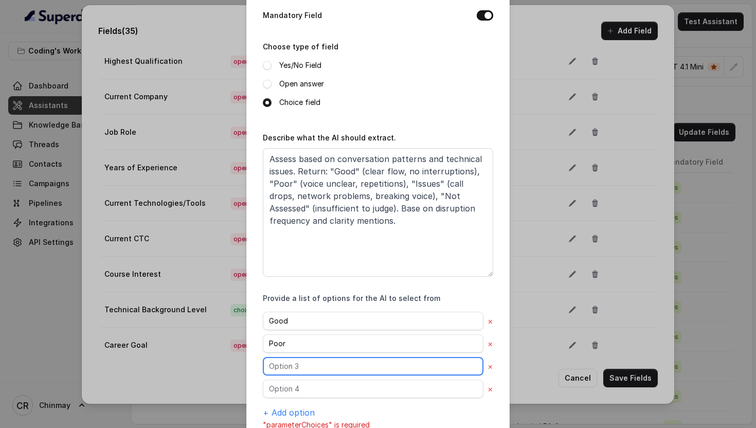
click at [318, 373] on input "text" at bounding box center [373, 366] width 220 height 19
type input "Issues"
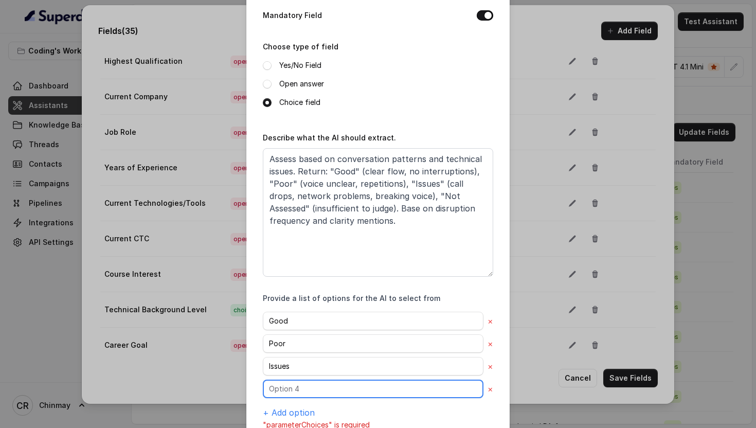
click at [307, 385] on input "text" at bounding box center [373, 388] width 220 height 19
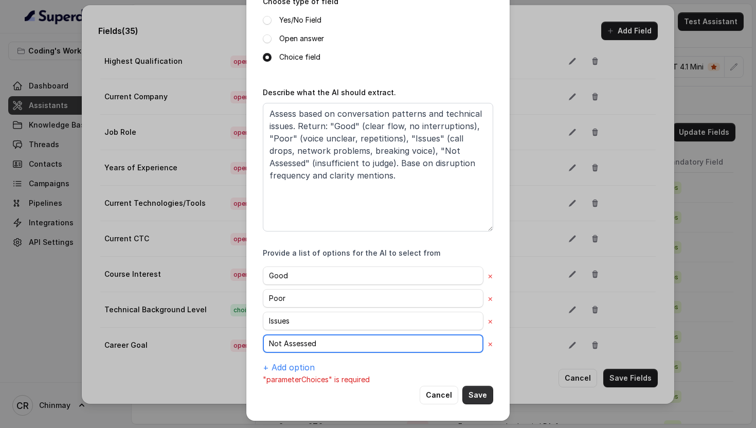
type input "Not Assessed"
click at [472, 395] on button "Save" at bounding box center [477, 394] width 31 height 19
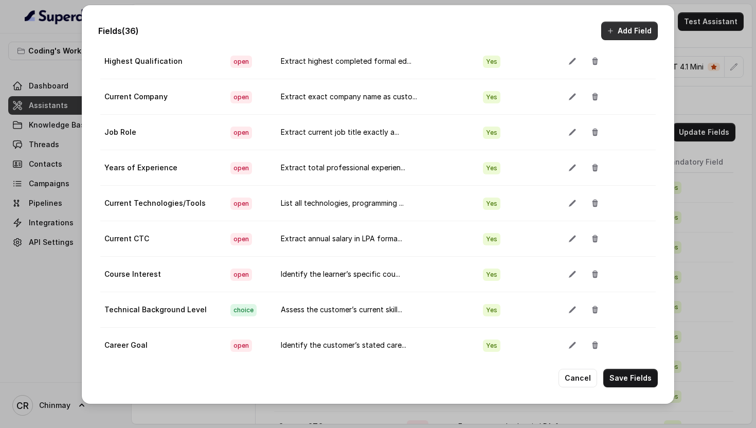
click at [639, 33] on button "Add Field" at bounding box center [629, 31] width 57 height 19
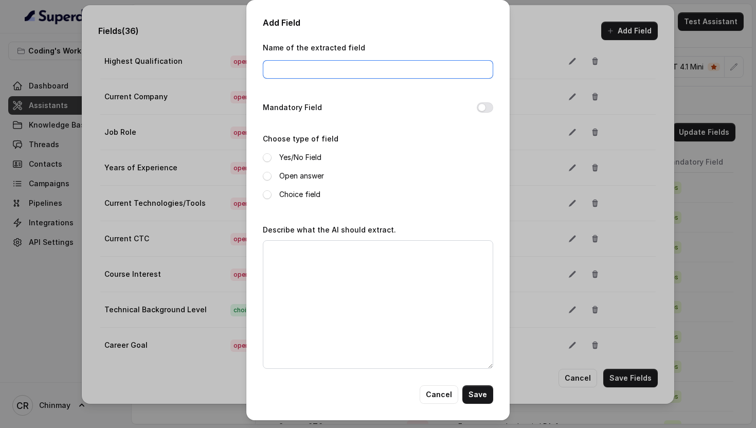
click at [359, 74] on input "Name of the extracted field" at bounding box center [378, 69] width 230 height 19
type input "Degree Stream"
click at [475, 109] on div "Mandatory Field" at bounding box center [378, 108] width 230 height 14
click at [485, 109] on button "Mandatory Field" at bounding box center [484, 107] width 16 height 10
click at [267, 178] on span at bounding box center [267, 176] width 9 height 9
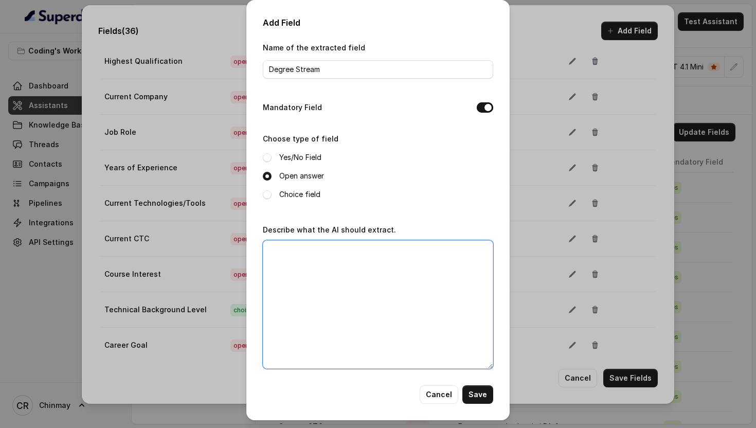
click at [351, 275] on textarea "Describe what the AI should extract." at bounding box center [378, 304] width 230 height 128
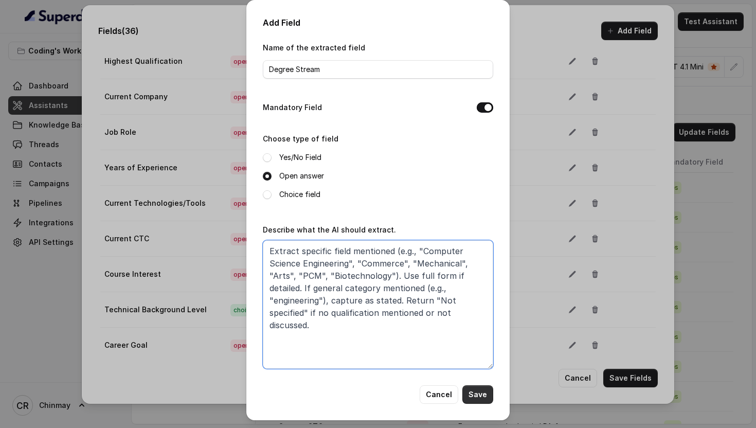
type textarea "Extract specific field mentioned (e.g., "Computer Science Engineering", "Commer…"
click at [474, 392] on button "Save" at bounding box center [477, 394] width 31 height 19
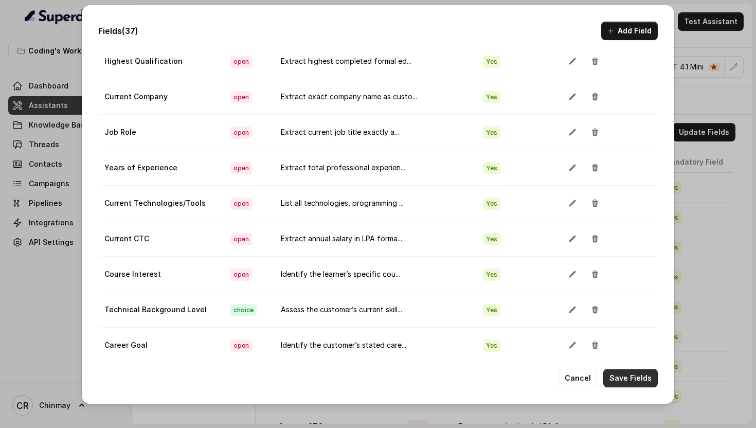
click at [615, 381] on button "Save Fields" at bounding box center [630, 378] width 54 height 19
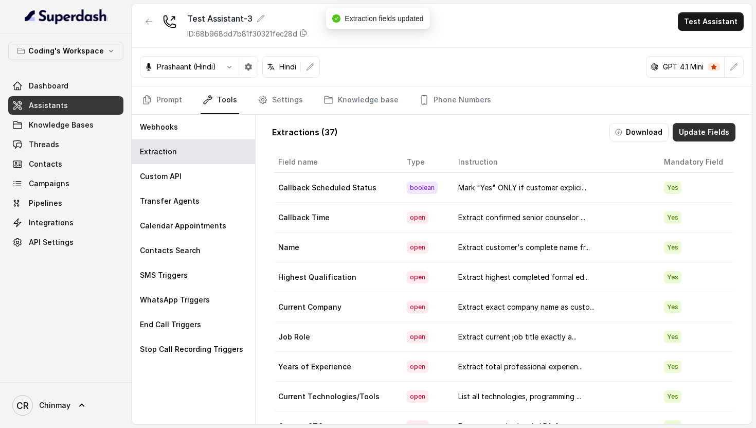
click at [696, 131] on button "Update Fields" at bounding box center [703, 132] width 63 height 19
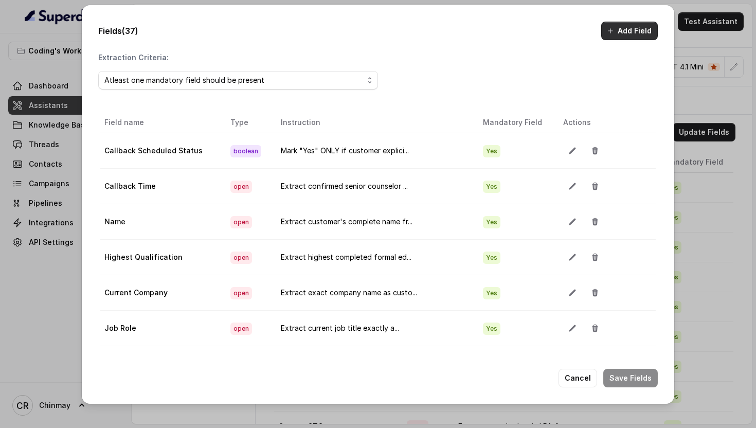
click at [618, 28] on button "Add Field" at bounding box center [629, 31] width 57 height 19
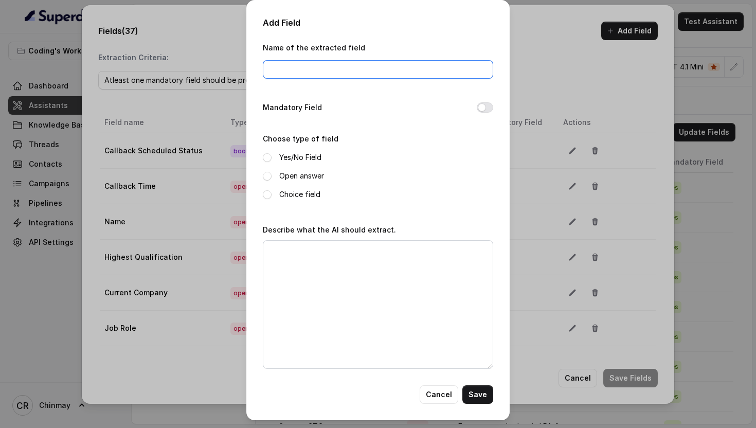
click at [344, 78] on div "Name of the extracted field" at bounding box center [378, 63] width 230 height 44
type input "College Name"
click at [490, 111] on button "Mandatory Field" at bounding box center [484, 107] width 16 height 10
click at [312, 171] on label "Open answer" at bounding box center [301, 176] width 45 height 12
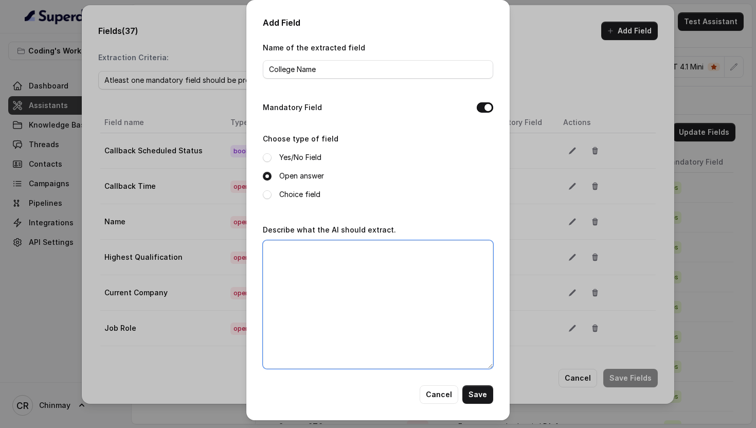
click at [373, 290] on textarea "Describe what the AI should extract." at bounding box center [378, 304] width 230 height 128
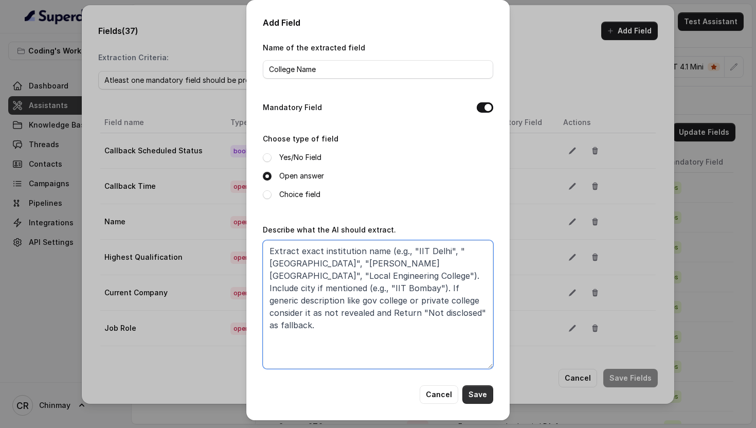
type textarea "Extract exact institution name (e.g., "IIT Delhi", "[GEOGRAPHIC_DATA]", "[PERSO…"
click at [484, 394] on button "Save" at bounding box center [477, 394] width 31 height 19
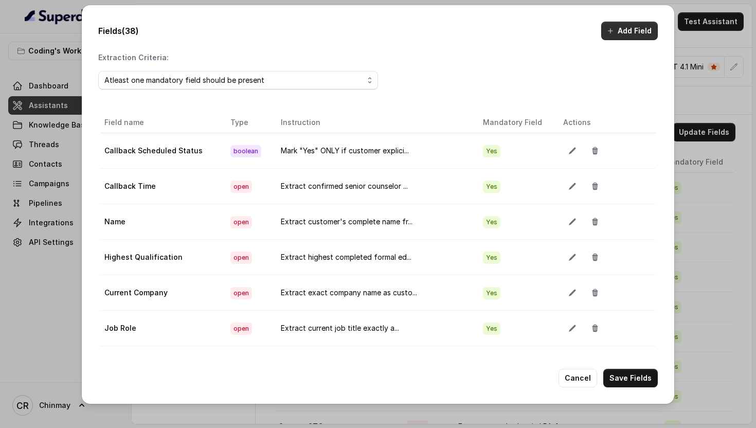
click at [631, 36] on button "Add Field" at bounding box center [629, 31] width 57 height 19
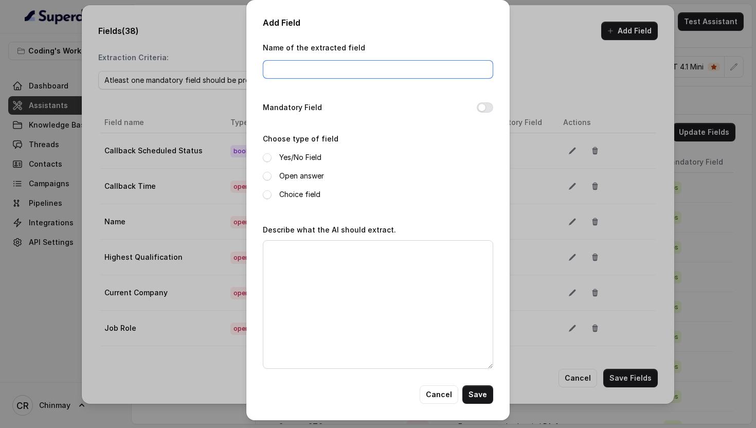
click at [298, 72] on input "Name of the extracted field" at bounding box center [378, 69] width 230 height 19
type input "Graduation Year"
click at [293, 176] on label "Open answer" at bounding box center [301, 176] width 45 height 12
click at [479, 110] on button "Mandatory Field" at bounding box center [484, 107] width 16 height 10
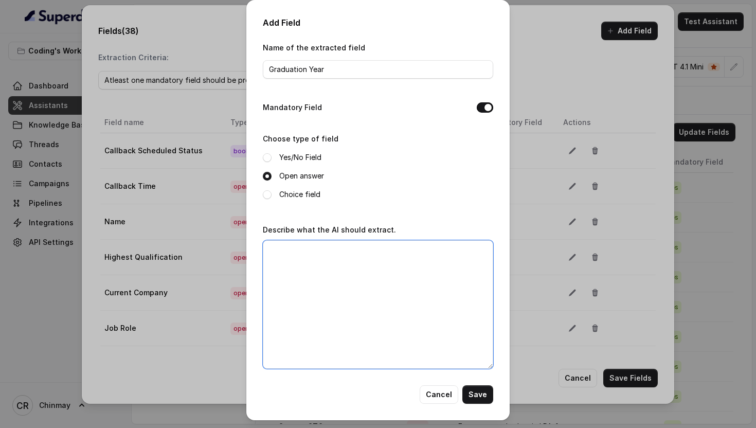
click at [393, 317] on textarea "Describe what the AI should extract." at bounding box center [378, 304] width 230 height 128
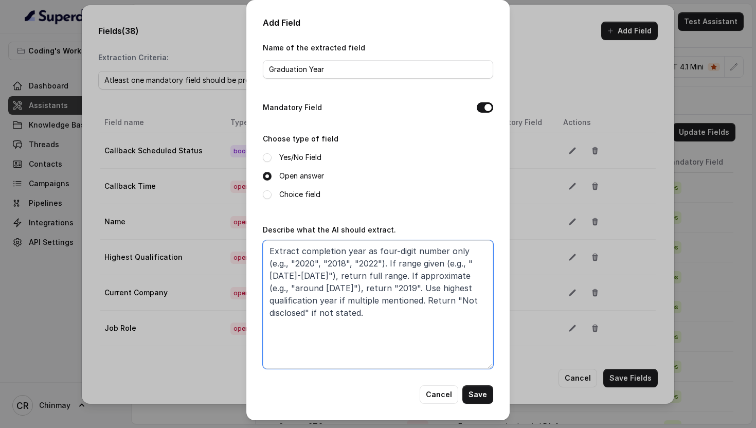
type textarea "Extract completion year as four-digit number only (e.g., "2020", "2018", "2022"…"
click at [481, 400] on button "Save" at bounding box center [477, 394] width 31 height 19
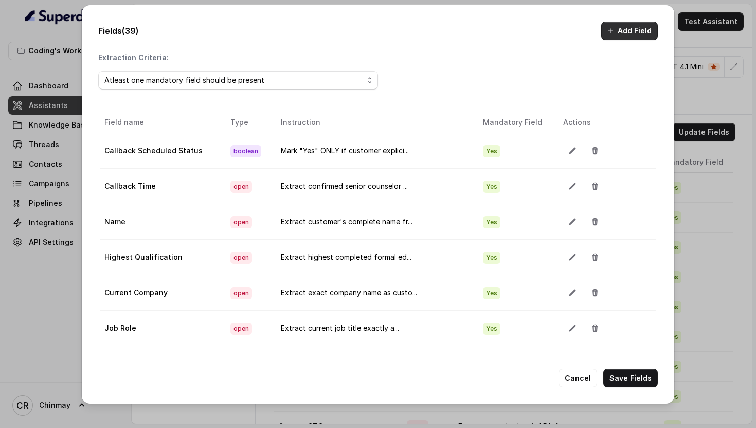
click at [646, 29] on button "Add Field" at bounding box center [629, 31] width 57 height 19
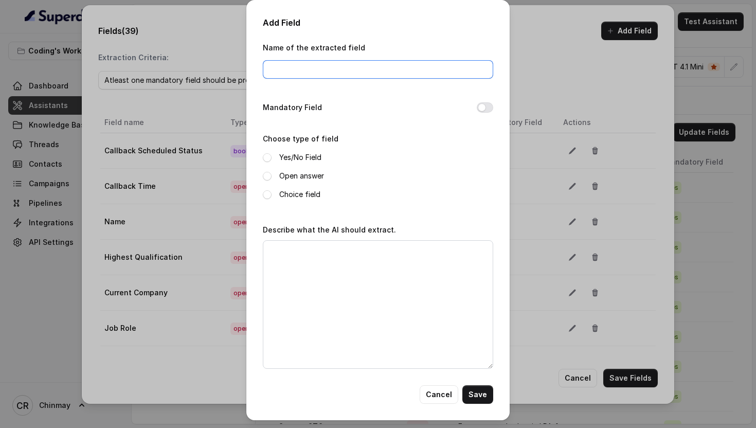
click at [367, 65] on input "Name of the extracted field" at bounding box center [378, 69] width 230 height 19
type input "Employment Status"
click at [482, 107] on button "Mandatory Field" at bounding box center [484, 107] width 16 height 10
click at [275, 191] on div "Choice field" at bounding box center [378, 194] width 230 height 12
click at [265, 192] on span at bounding box center [267, 194] width 9 height 9
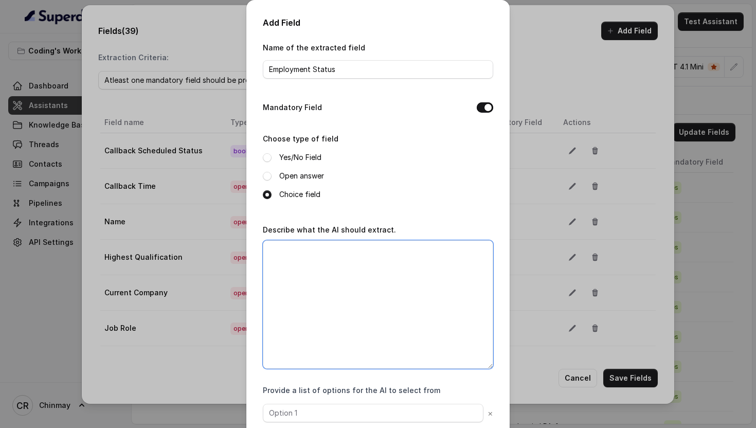
click at [338, 306] on textarea "Describe what the AI should extract." at bounding box center [378, 304] width 230 height 128
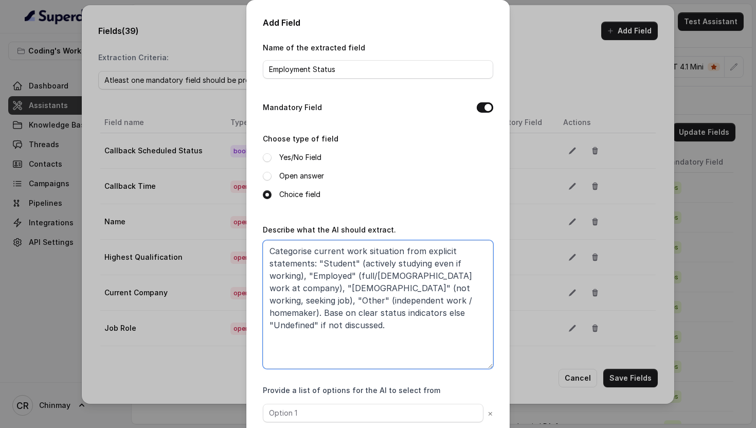
scroll to position [57, 0]
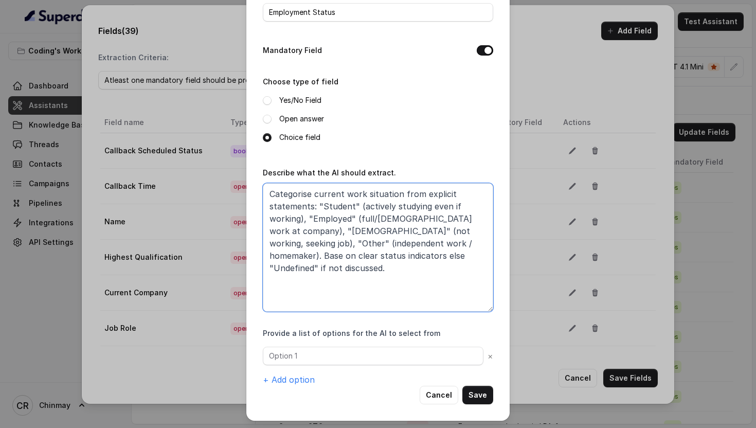
type textarea "Categorise current work situation from explicit statements: "Student" (actively…"
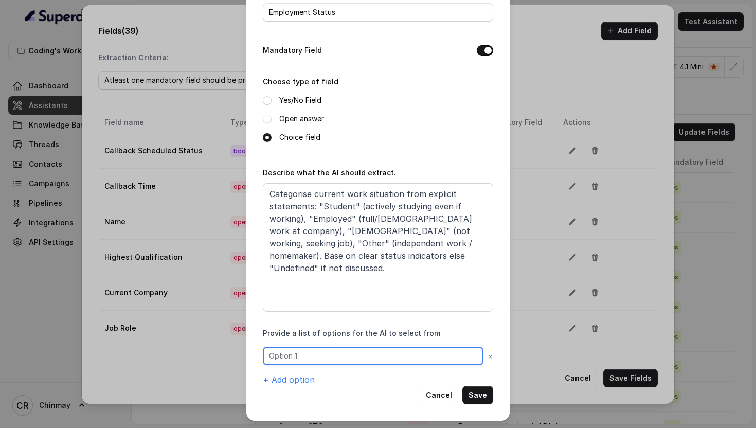
click at [303, 357] on input "text" at bounding box center [373, 355] width 220 height 19
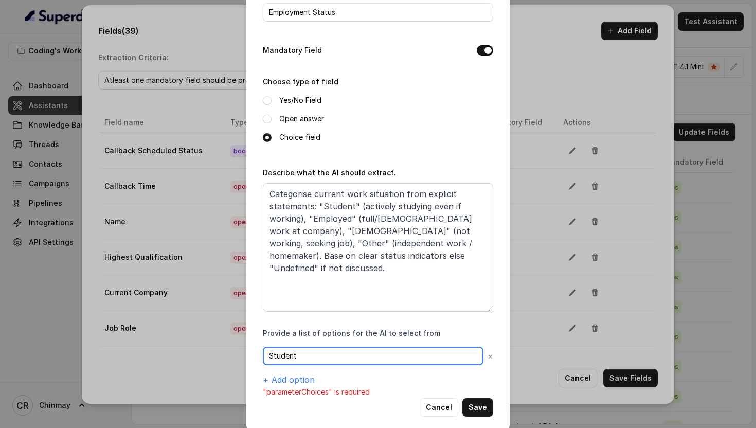
scroll to position [69, 0]
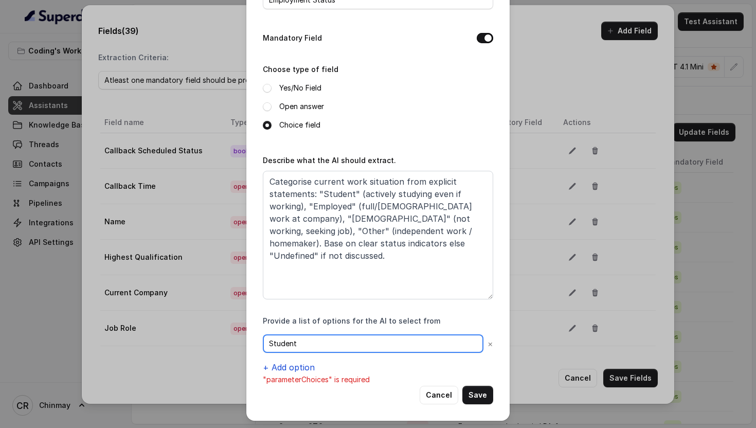
type input "Student"
click at [286, 366] on button "+ Add option" at bounding box center [289, 367] width 52 height 12
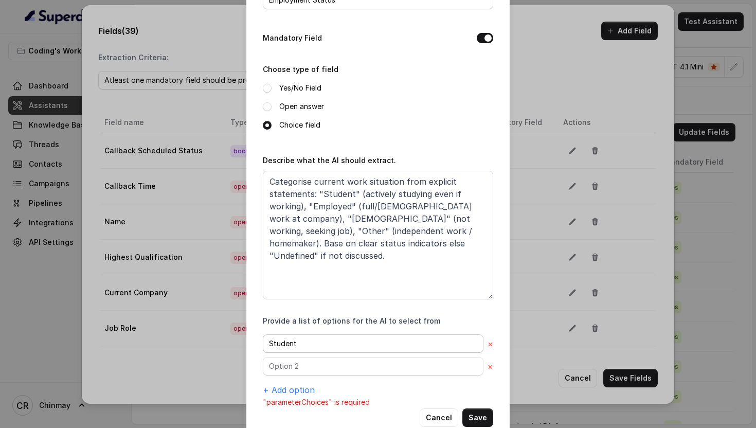
scroll to position [92, 0]
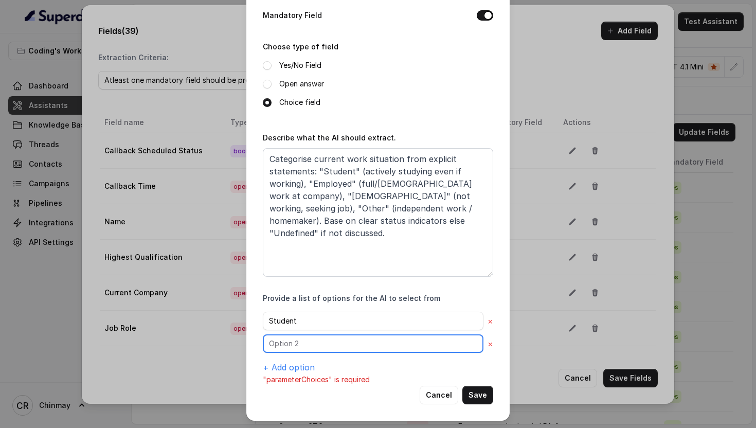
click at [294, 345] on input "text" at bounding box center [373, 343] width 220 height 19
type input "Employed"
click at [299, 364] on button "+ Add option" at bounding box center [289, 367] width 52 height 12
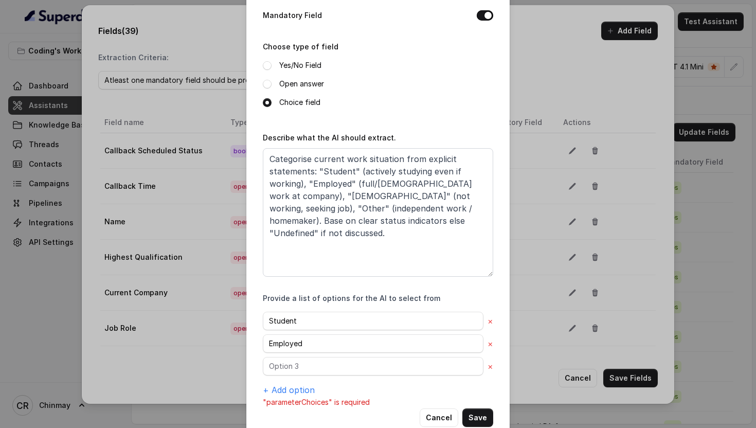
scroll to position [115, 0]
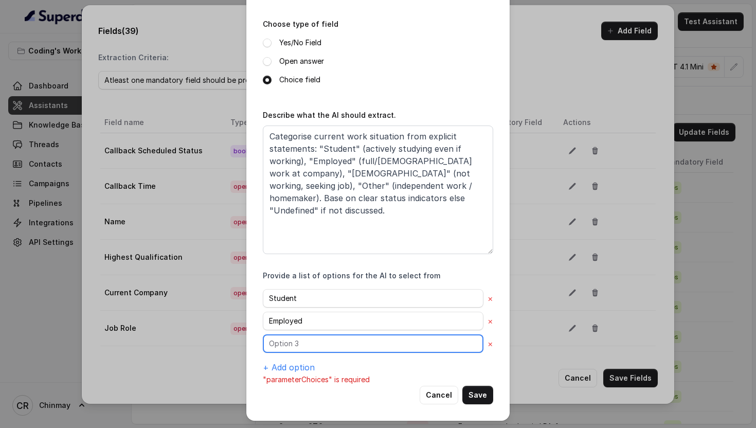
click at [302, 335] on input "text" at bounding box center [373, 343] width 220 height 19
type input "Unemployed"
click at [297, 359] on div "Student × Employed × Unemployed × + Add option" at bounding box center [378, 331] width 230 height 84
click at [300, 362] on button "+ Add option" at bounding box center [289, 367] width 52 height 12
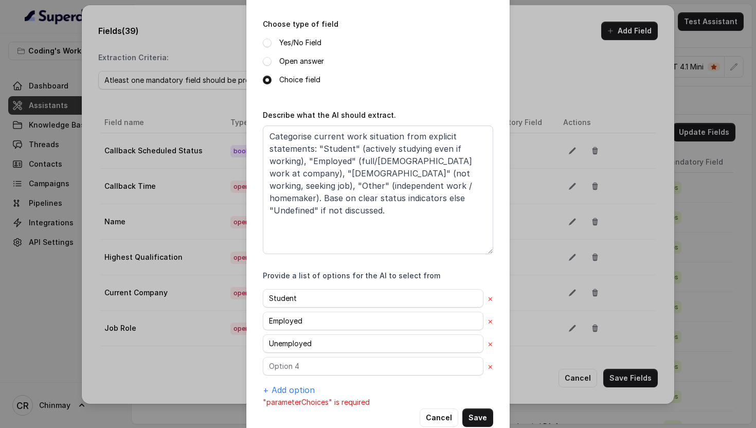
scroll to position [137, 0]
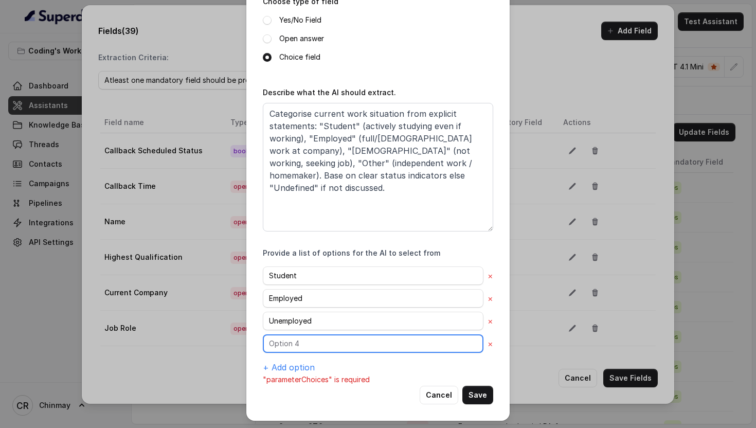
click at [292, 346] on input "text" at bounding box center [373, 343] width 220 height 19
type input "Other"
click at [299, 366] on button "+ Add option" at bounding box center [289, 367] width 52 height 12
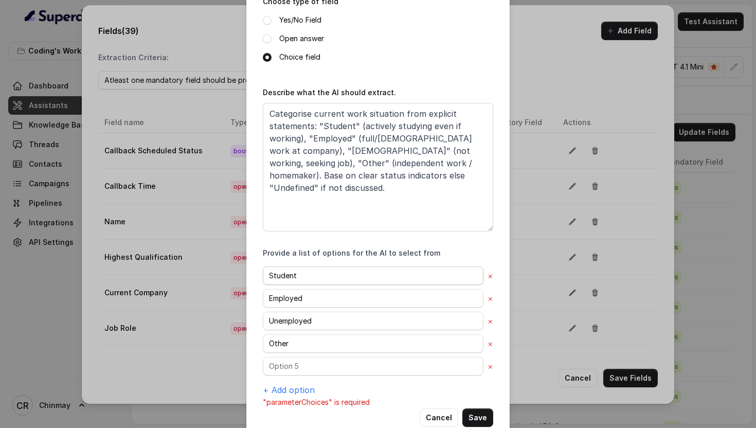
scroll to position [160, 0]
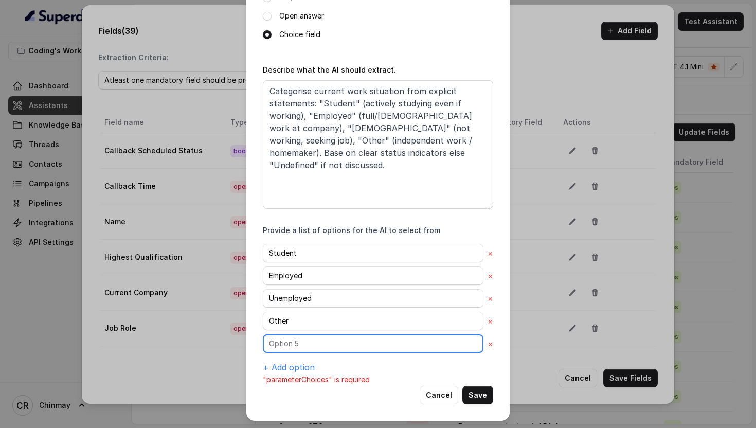
click at [277, 340] on input "text" at bounding box center [373, 343] width 220 height 19
type input "Undefined"
click at [472, 394] on button "Save" at bounding box center [477, 394] width 31 height 19
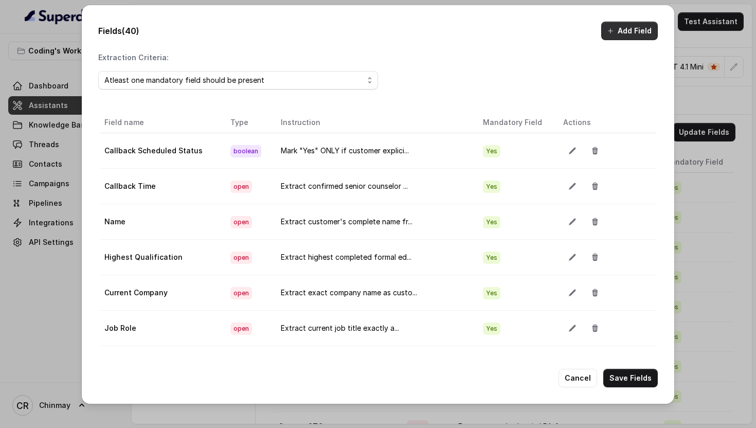
click at [613, 29] on icon "button" at bounding box center [610, 31] width 8 height 8
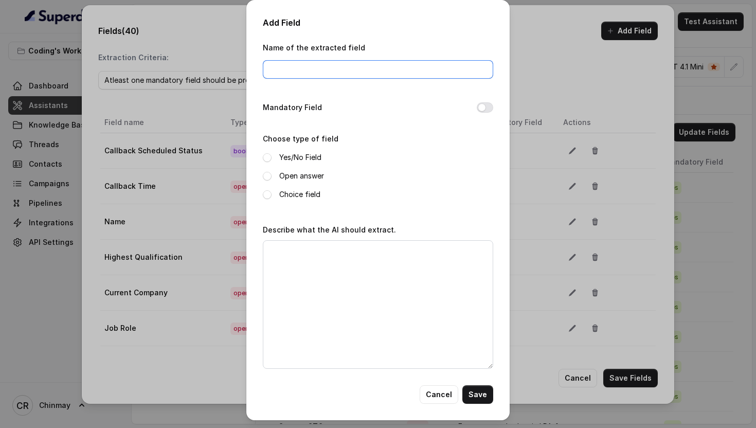
click at [307, 68] on input "Name of the extracted field" at bounding box center [378, 69] width 230 height 19
type input "Industry"
click at [482, 101] on div "Mandatory Field" at bounding box center [378, 108] width 230 height 14
click at [482, 105] on button "Mandatory Field" at bounding box center [484, 107] width 16 height 10
click at [267, 174] on span at bounding box center [267, 176] width 9 height 9
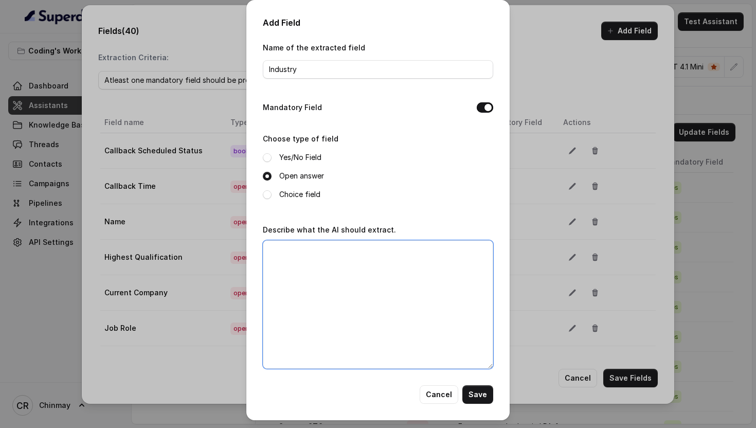
click at [348, 286] on textarea "Describe what the AI should extract." at bounding box center [378, 304] width 230 height 128
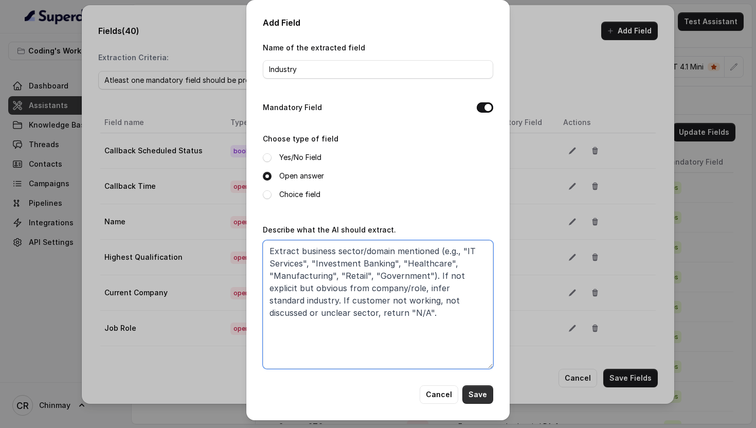
type textarea "Extract business sector/domain mentioned (e.g., "IT Services", "Investment Bank…"
click at [477, 395] on button "Save" at bounding box center [477, 394] width 31 height 19
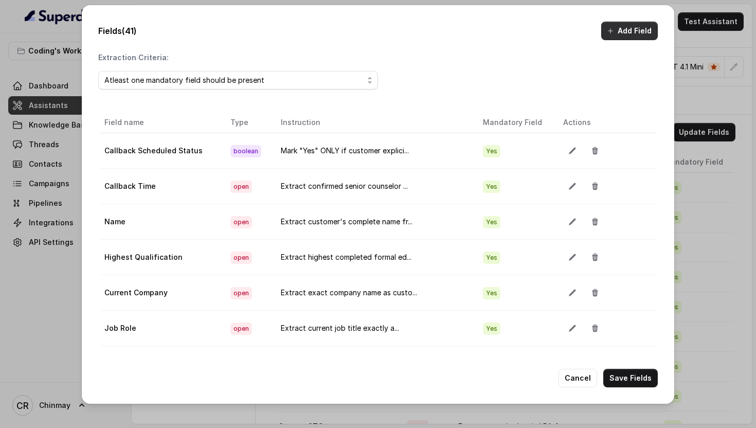
click at [630, 33] on button "Add Field" at bounding box center [629, 31] width 57 height 19
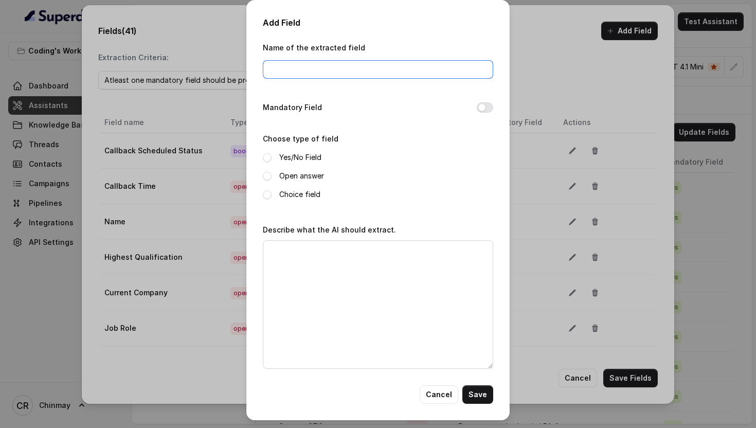
click at [356, 73] on input "Name of the extracted field" at bounding box center [378, 69] width 230 height 19
type input "CTC Expectations"
click at [265, 170] on div "Open answer" at bounding box center [378, 176] width 230 height 12
click at [266, 172] on span at bounding box center [267, 176] width 9 height 9
click at [486, 105] on button "Mandatory Field" at bounding box center [484, 107] width 16 height 10
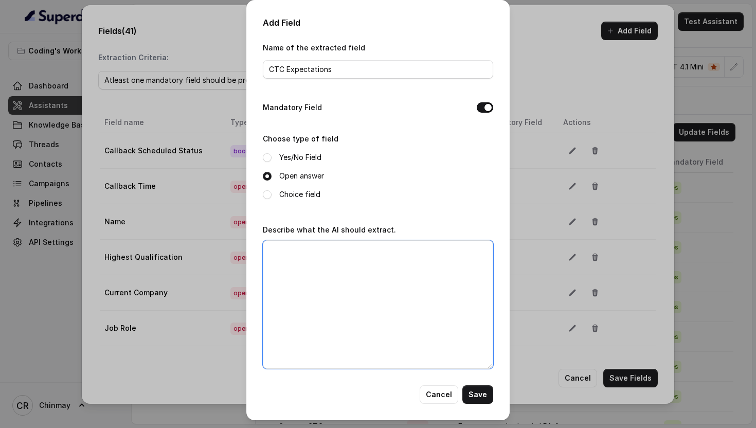
click at [376, 312] on textarea "Describe what the AI should extract." at bounding box center [378, 304] width 230 height 128
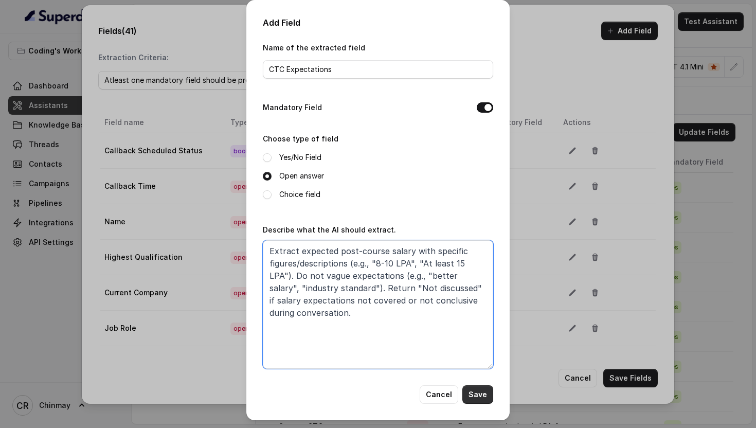
type textarea "Extract expected post-course salary with specific figures/descriptions (e.g., "…"
click at [478, 395] on button "Save" at bounding box center [477, 394] width 31 height 19
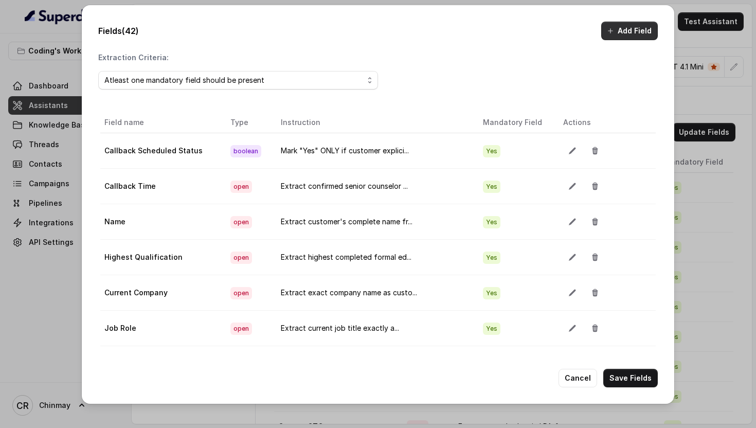
click at [619, 30] on button "Add Field" at bounding box center [629, 31] width 57 height 19
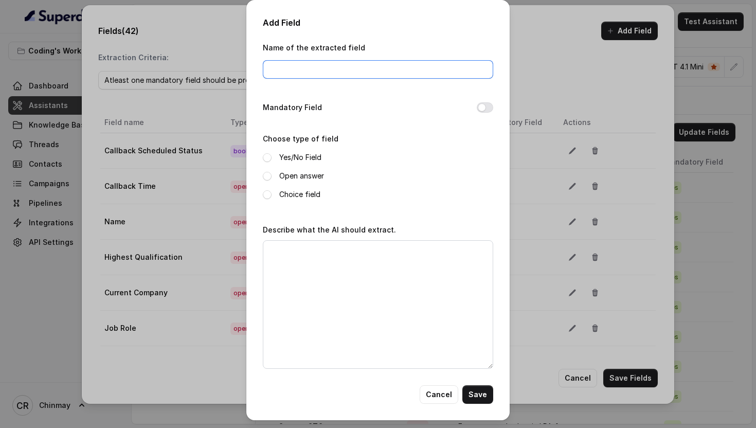
click at [324, 69] on input "Name of the extracted field" at bounding box center [378, 69] width 230 height 19
type input "Financial Status"
click at [482, 113] on div "Mandatory Field" at bounding box center [378, 108] width 230 height 14
drag, startPoint x: 482, startPoint y: 109, endPoint x: 455, endPoint y: 117, distance: 27.7
click at [482, 109] on button "Mandatory Field" at bounding box center [484, 107] width 16 height 10
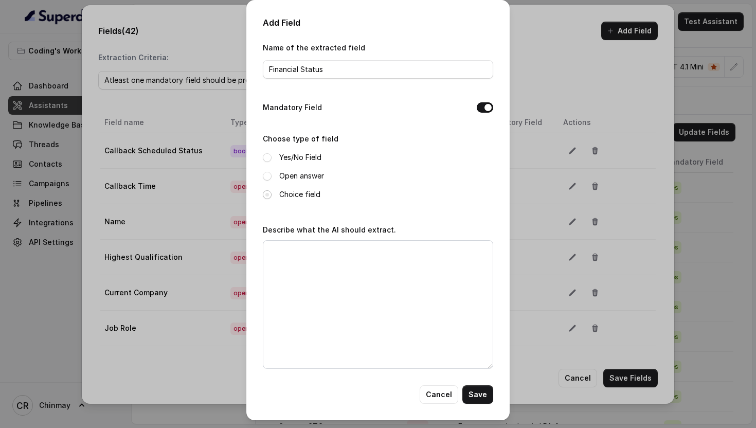
click at [270, 193] on span at bounding box center [267, 194] width 9 height 9
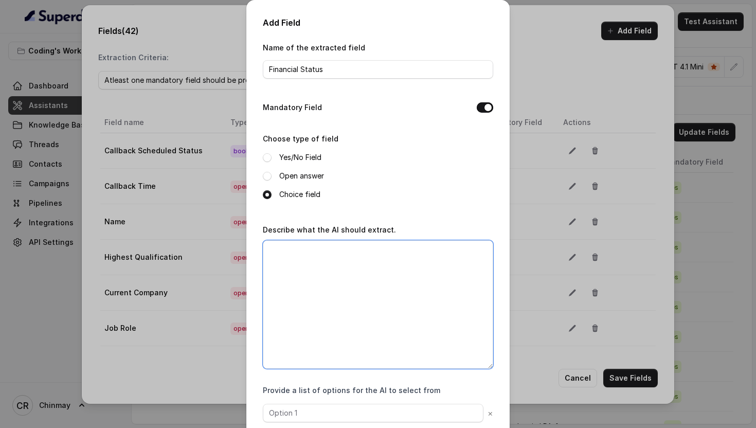
click at [374, 306] on textarea "Describe what the AI should extract." at bounding box center [378, 304] width 230 height 128
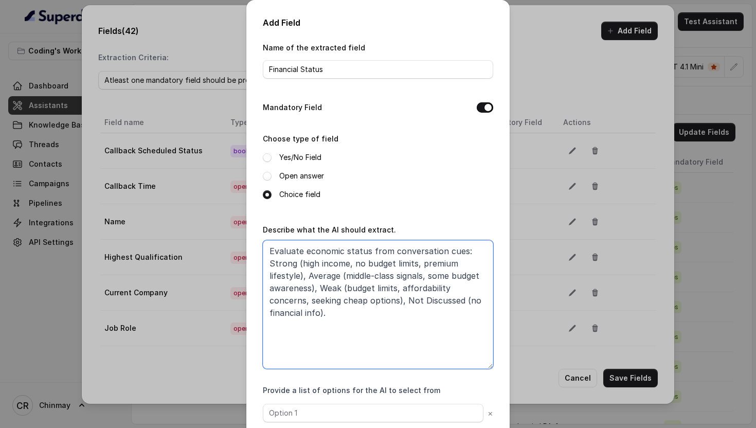
scroll to position [57, 0]
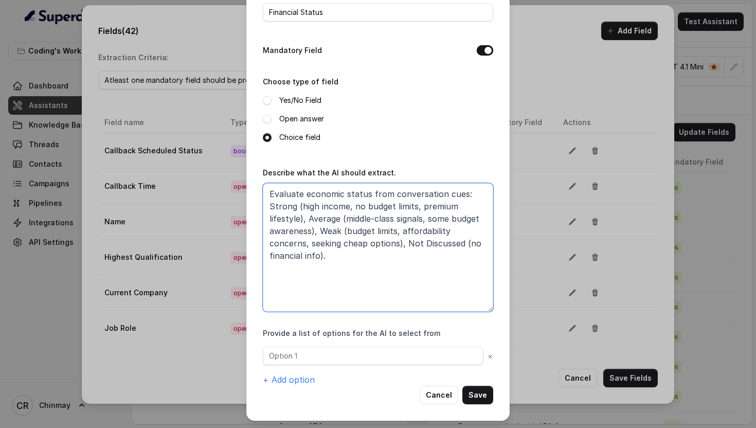
type textarea "Evaluate economic status from conversation cues: Strong (high income, no budget…"
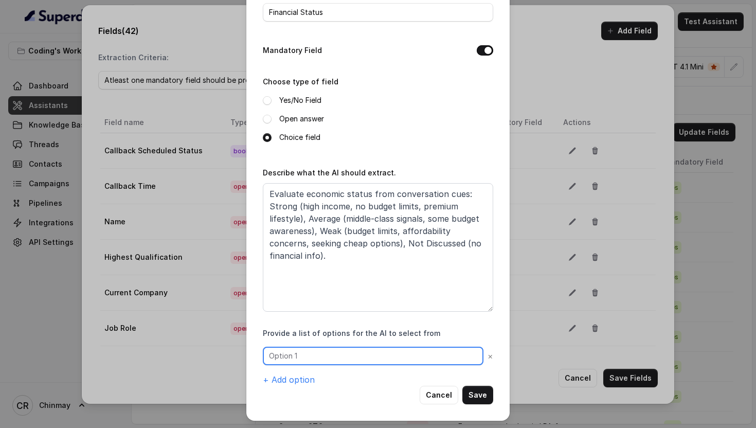
click at [289, 361] on input "text" at bounding box center [373, 355] width 220 height 19
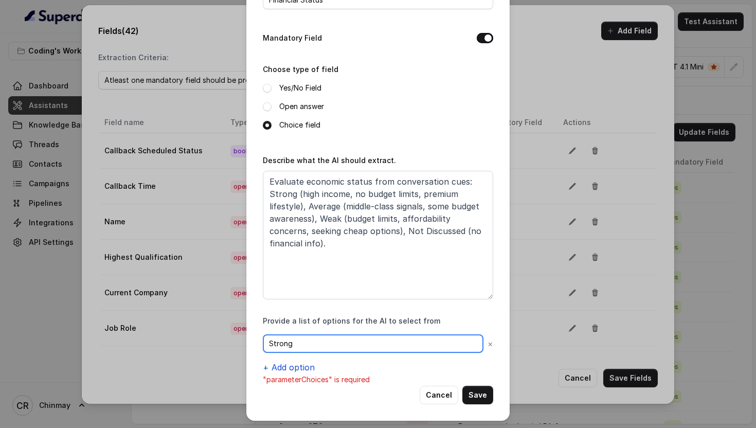
type input "Strong"
click at [288, 365] on button "+ Add option" at bounding box center [289, 367] width 52 height 12
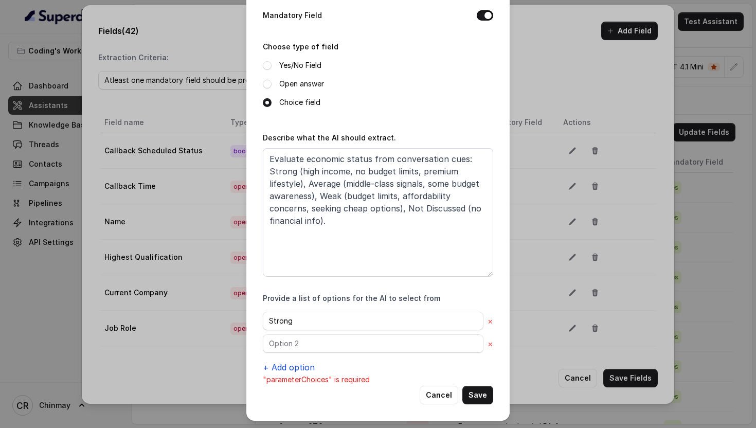
click at [288, 365] on button "+ Add option" at bounding box center [289, 367] width 52 height 12
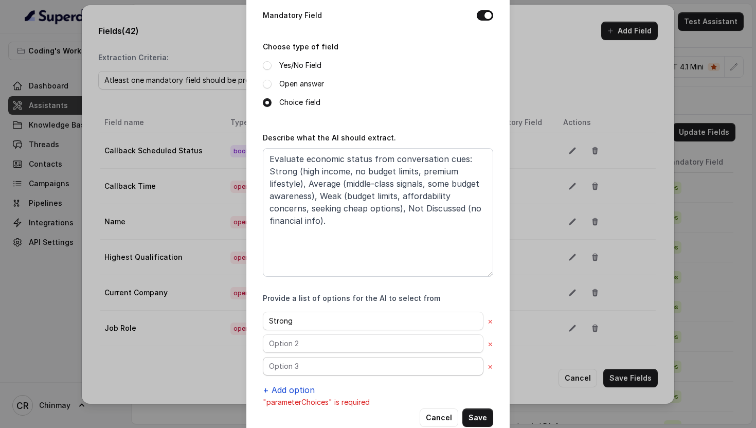
scroll to position [115, 0]
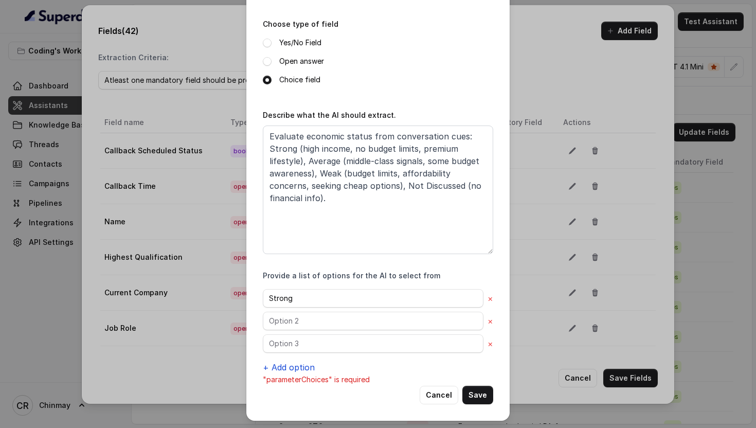
click at [288, 365] on button "+ Add option" at bounding box center [289, 367] width 52 height 12
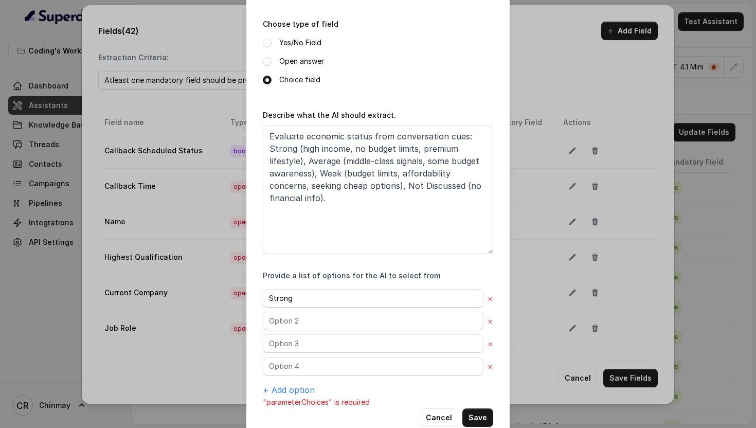
click at [285, 310] on div "Strong × × × × + Add option" at bounding box center [378, 342] width 230 height 107
click at [289, 313] on input "text" at bounding box center [373, 320] width 220 height 19
type input "Average"
click at [301, 331] on div "Strong × Average × × × + Add option" at bounding box center [378, 342] width 230 height 107
click at [304, 337] on input "text" at bounding box center [373, 343] width 220 height 19
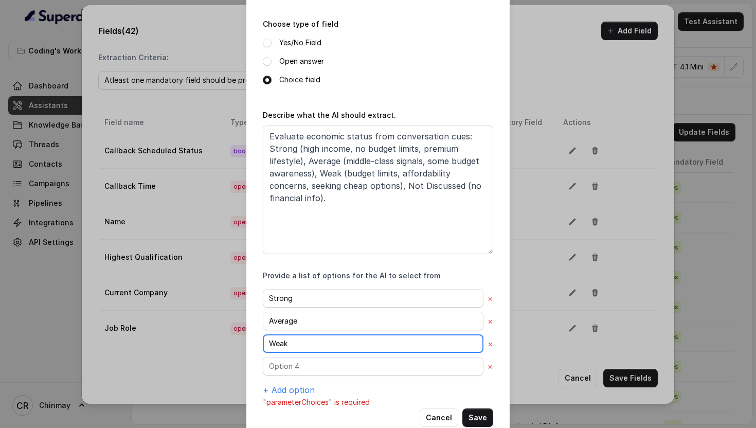
type input "Weak"
click at [296, 354] on div "Strong × Average × Weak × × + Add option" at bounding box center [378, 342] width 230 height 107
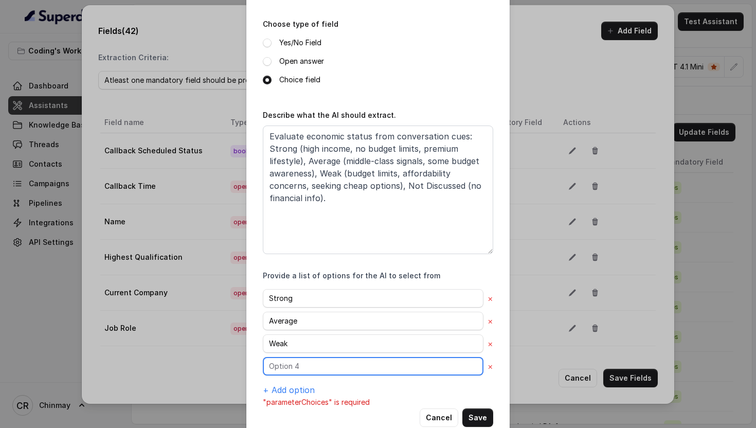
click at [296, 359] on input "text" at bounding box center [373, 366] width 220 height 19
type input "Not Discussed"
click at [479, 411] on button "Save" at bounding box center [477, 417] width 31 height 19
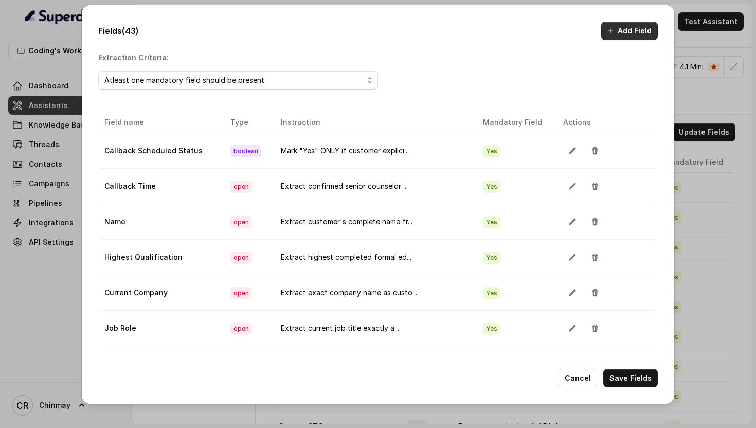
click at [616, 32] on button "Add Field" at bounding box center [629, 31] width 57 height 19
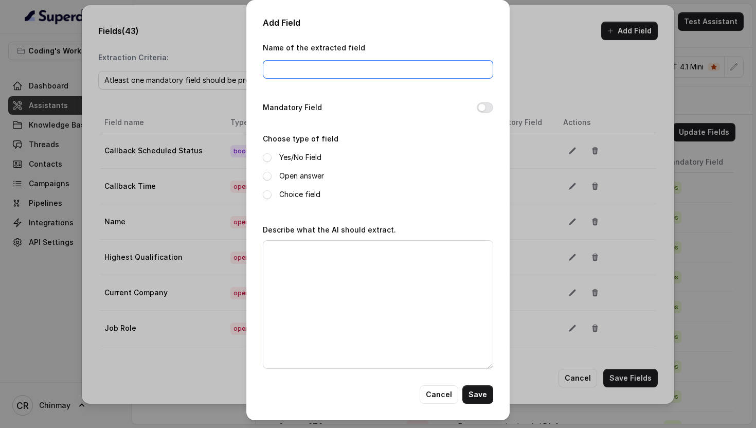
click at [335, 72] on input "Name of the extracted field" at bounding box center [378, 69] width 230 height 19
type input "Budget Range"
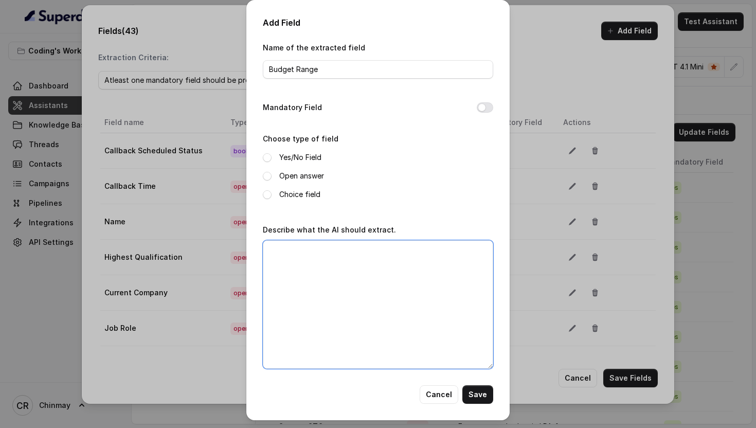
click at [316, 289] on textarea "Describe what the AI should extract." at bounding box center [378, 304] width 230 height 128
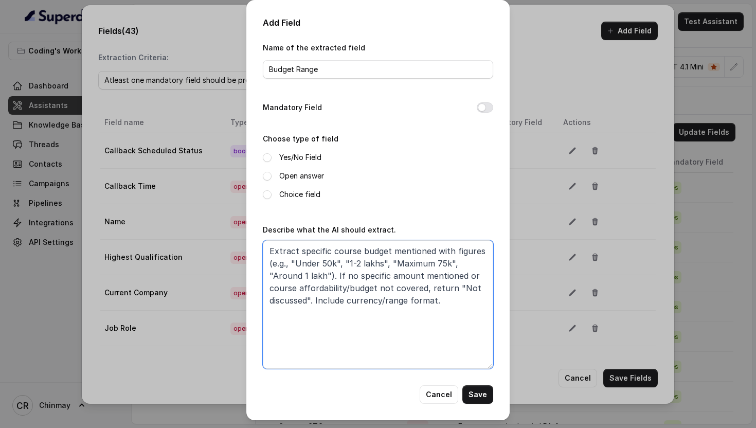
type textarea "Extract specific course budget mentioned with figures (e.g., "Under 50k", "1-2 …"
click at [266, 175] on span at bounding box center [267, 176] width 9 height 9
click at [486, 105] on button "Mandatory Field" at bounding box center [484, 107] width 16 height 10
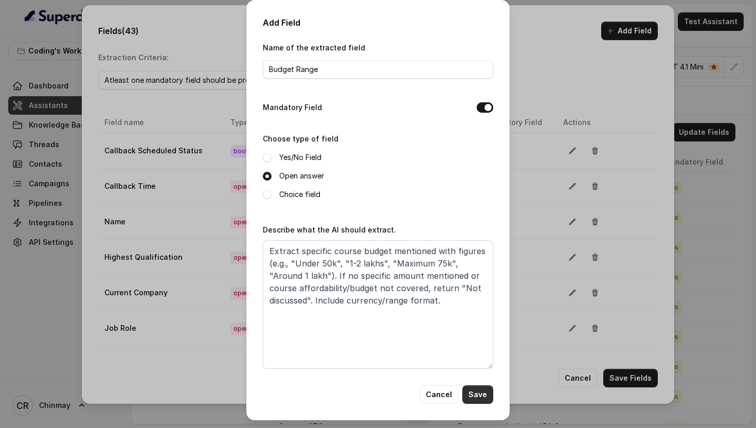
click at [474, 388] on button "Save" at bounding box center [477, 394] width 31 height 19
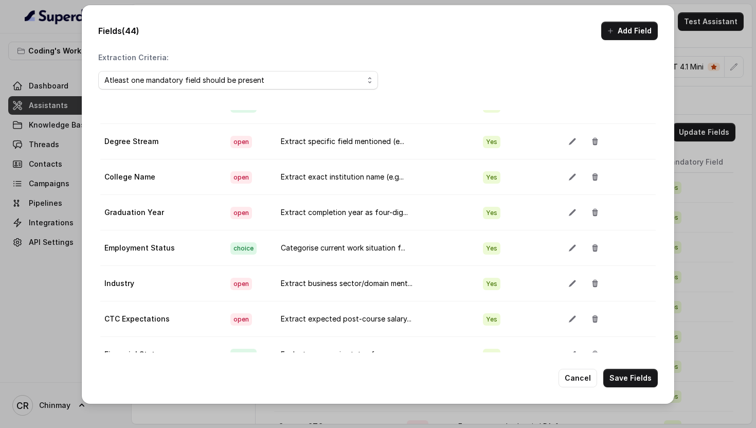
scroll to position [58, 0]
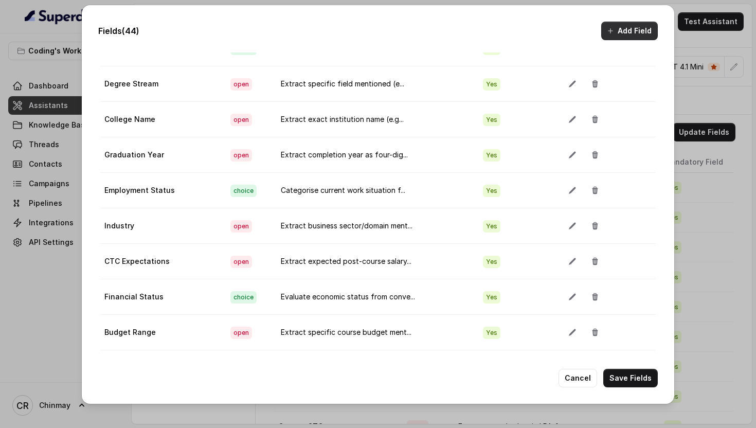
click at [627, 32] on button "Add Field" at bounding box center [629, 31] width 57 height 19
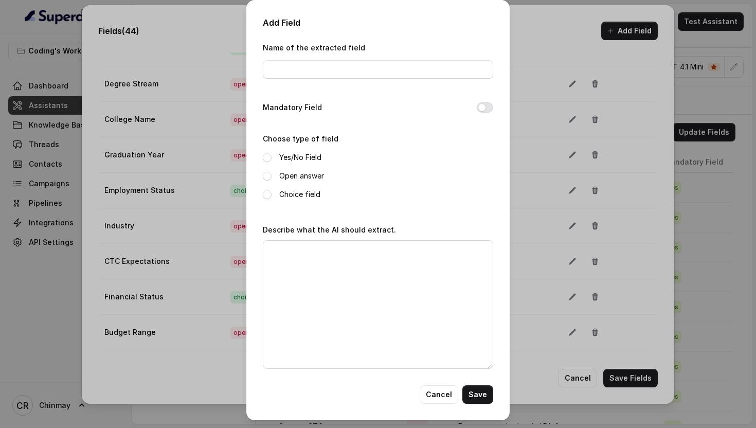
click at [369, 56] on div "Name of the extracted field" at bounding box center [378, 60] width 230 height 38
click at [370, 61] on input "Name of the extracted field" at bounding box center [378, 69] width 230 height 19
type input "Decision Maker"
click at [266, 193] on span at bounding box center [267, 194] width 9 height 9
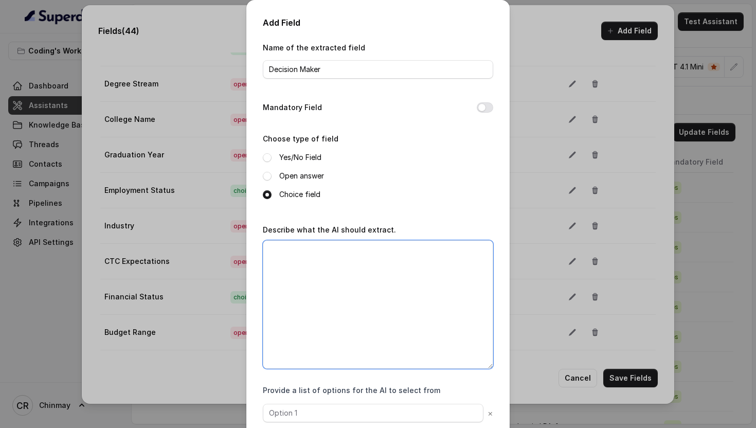
click at [324, 287] on textarea "Describe what the AI should extract." at bounding box center [378, 304] width 230 height 128
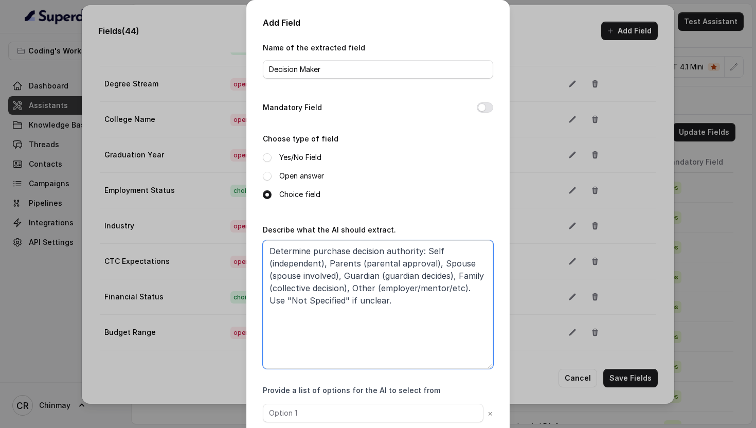
type textarea "Determine purchase decision authority: Self (independent), Parents (parental ap…"
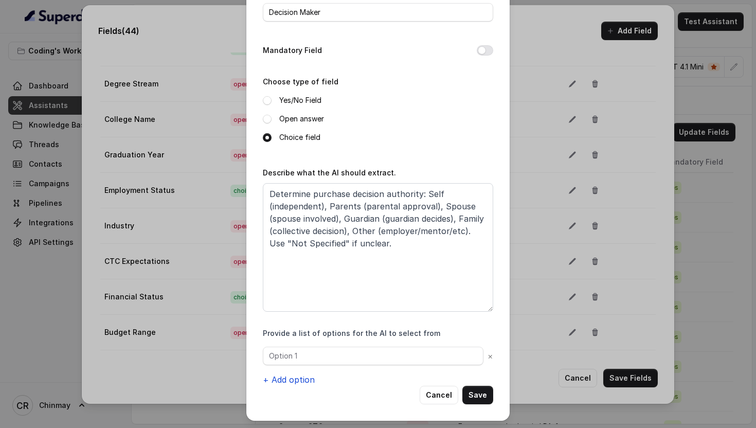
click at [291, 380] on button "+ Add option" at bounding box center [289, 379] width 52 height 12
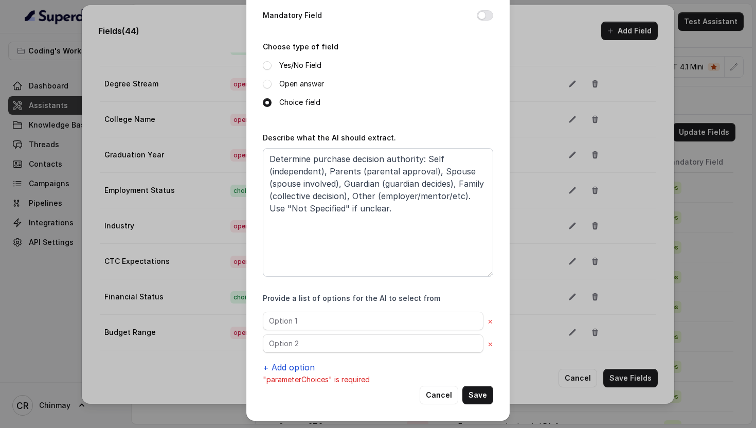
click at [281, 366] on button "+ Add option" at bounding box center [289, 367] width 52 height 12
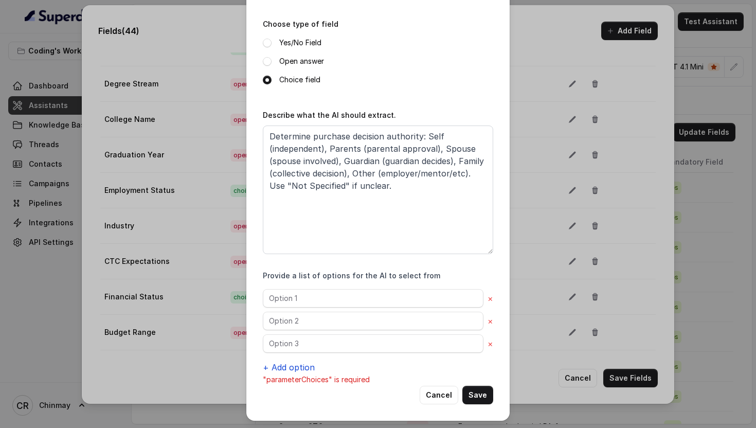
click at [278, 365] on button "+ Add option" at bounding box center [289, 367] width 52 height 12
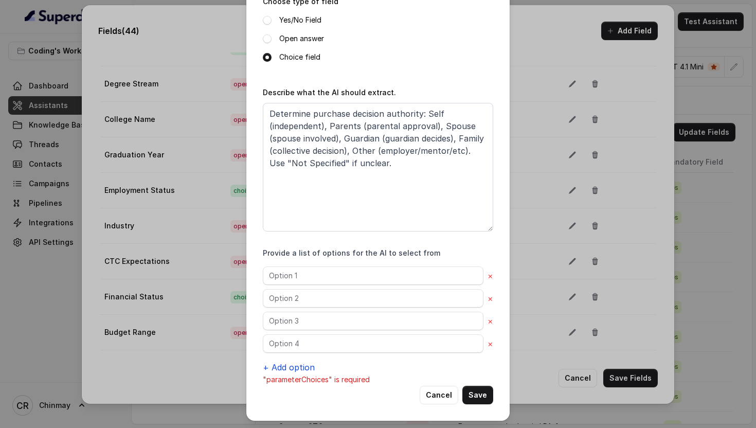
click at [278, 365] on button "+ Add option" at bounding box center [289, 367] width 52 height 12
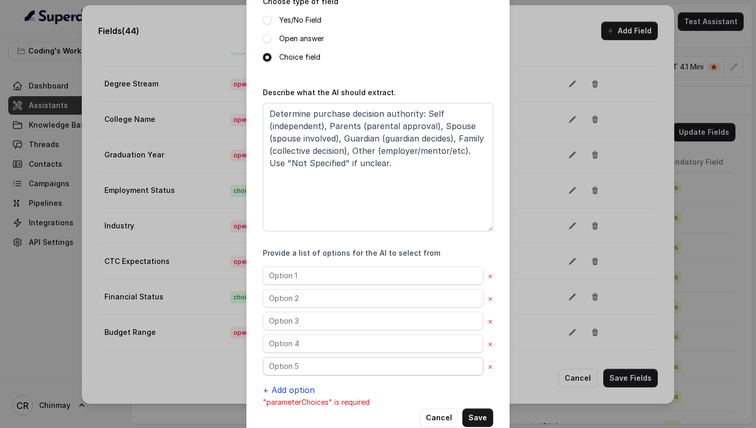
scroll to position [160, 0]
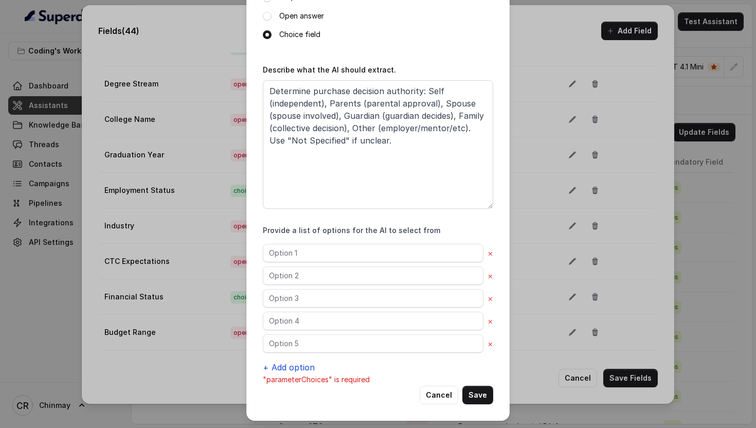
click at [278, 365] on button "+ Add option" at bounding box center [289, 367] width 52 height 12
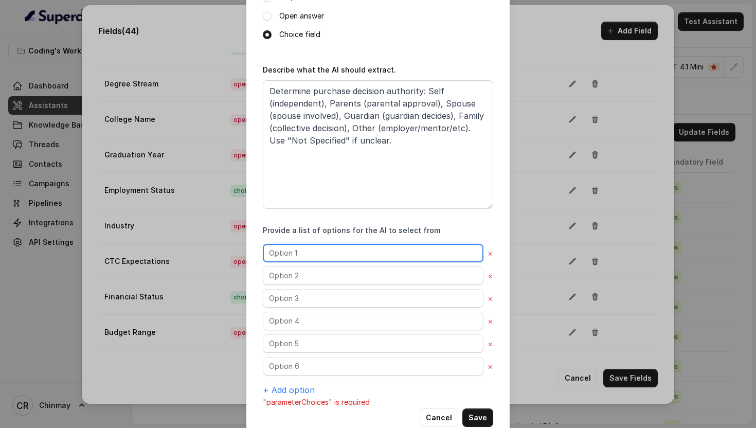
click at [289, 261] on input "text" at bounding box center [373, 253] width 220 height 19
type input "Self"
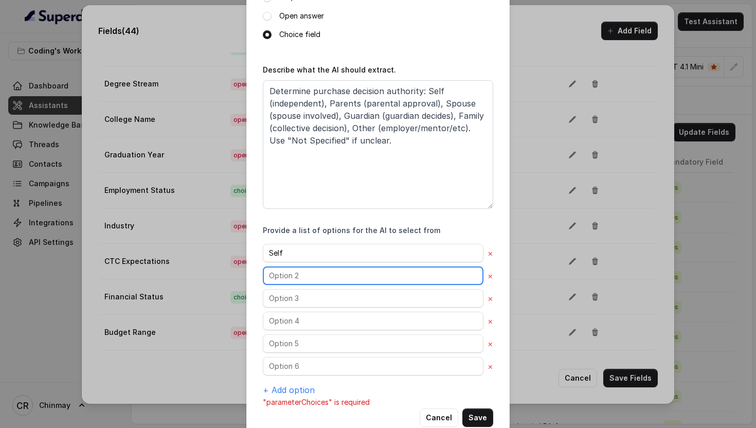
click at [296, 277] on input "text" at bounding box center [373, 275] width 220 height 19
type input "Parents"
click at [300, 278] on input "Parents" at bounding box center [373, 275] width 220 height 19
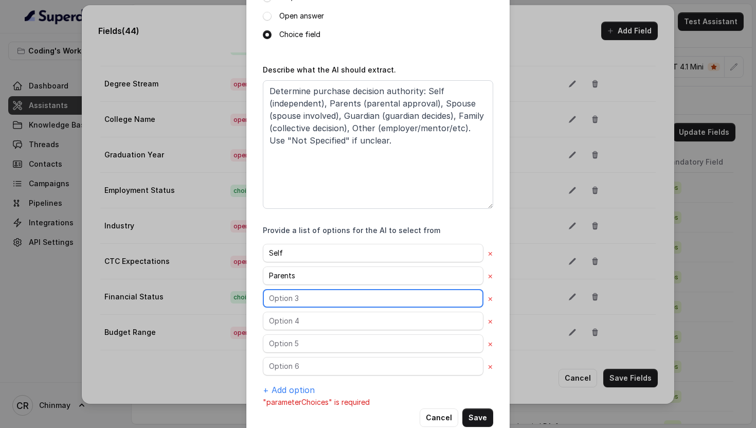
click at [300, 293] on input "text" at bounding box center [373, 298] width 220 height 19
click at [298, 304] on input "Spouse" at bounding box center [373, 298] width 220 height 19
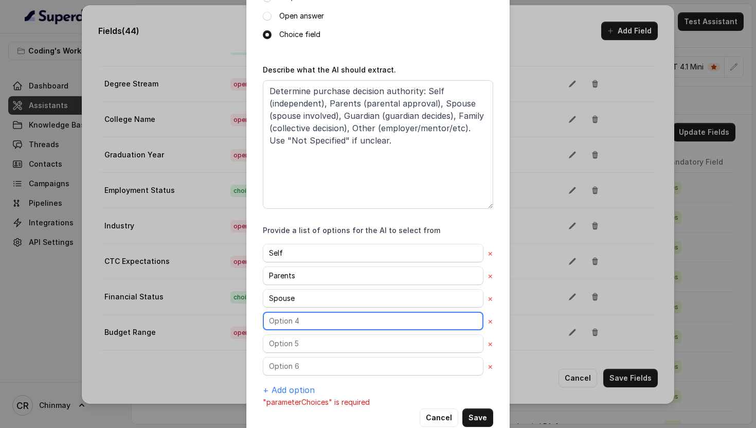
click at [298, 314] on input "text" at bounding box center [373, 320] width 220 height 19
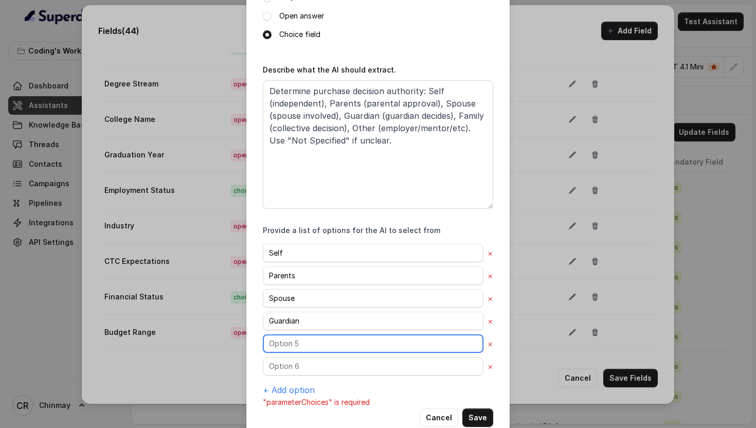
click at [304, 351] on input "text" at bounding box center [373, 343] width 220 height 19
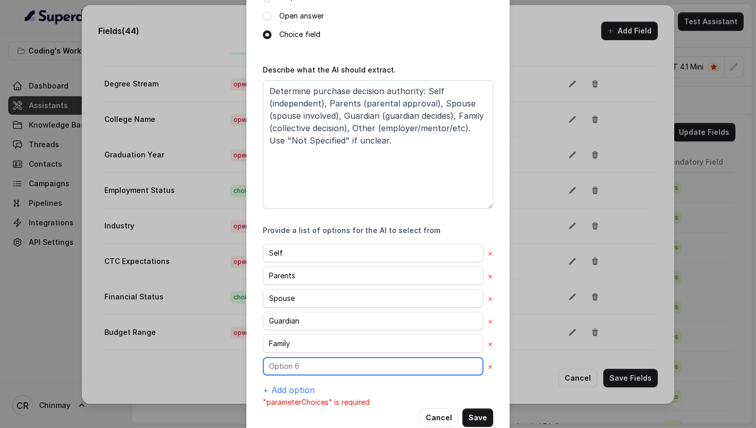
click at [288, 371] on input "text" at bounding box center [373, 366] width 220 height 19
click at [281, 382] on div "Self × Parents × Spouse × Guardian × Family × Other × + Add option" at bounding box center [378, 320] width 230 height 152
click at [283, 385] on button "+ Add option" at bounding box center [289, 389] width 52 height 12
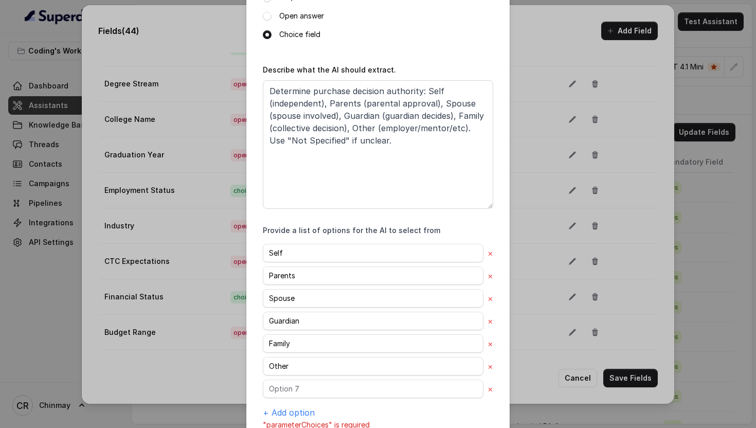
scroll to position [205, 0]
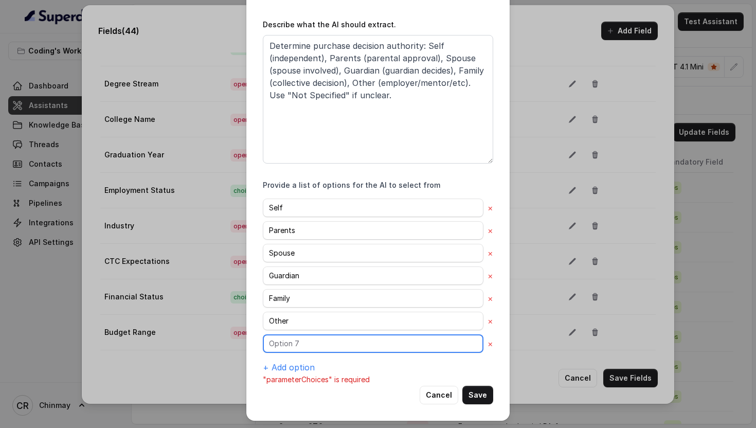
click at [283, 344] on input "text" at bounding box center [373, 343] width 220 height 19
click at [473, 395] on button "Save" at bounding box center [477, 394] width 31 height 19
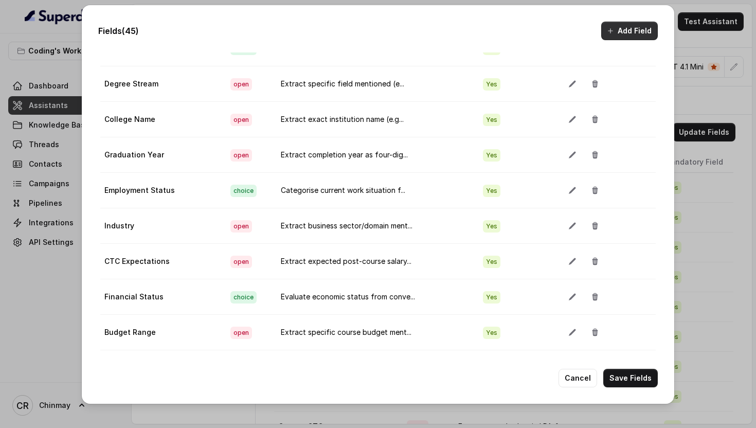
click at [617, 29] on button "Add Field" at bounding box center [629, 31] width 57 height 19
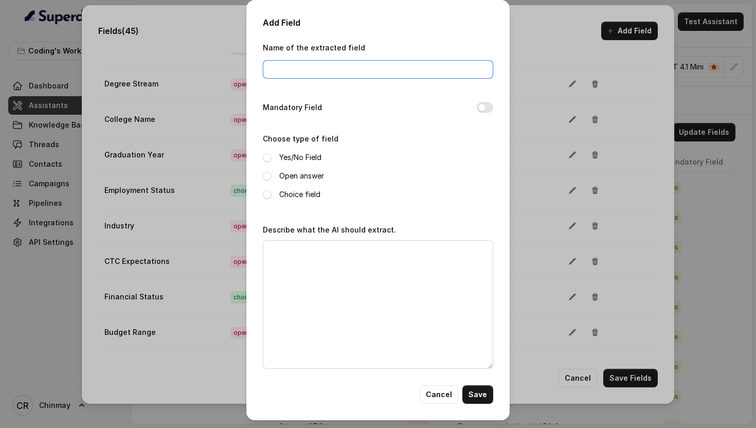
click at [297, 75] on input "Name of the extracted field" at bounding box center [378, 69] width 230 height 19
click at [267, 175] on span at bounding box center [267, 176] width 9 height 9
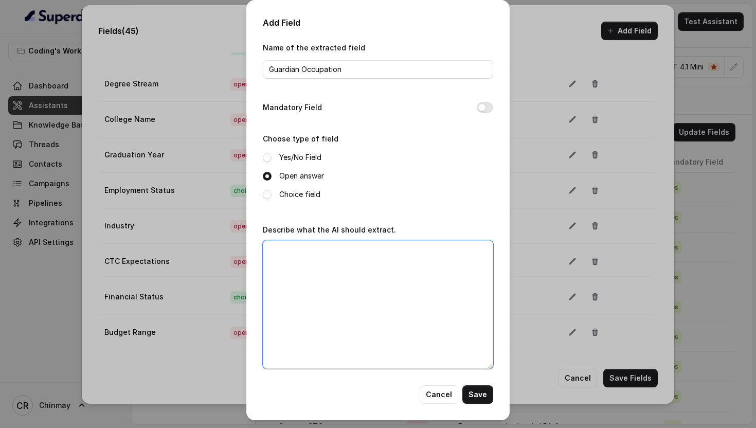
click at [341, 290] on textarea "Describe what the AI should extract." at bounding box center [378, 304] width 230 height 128
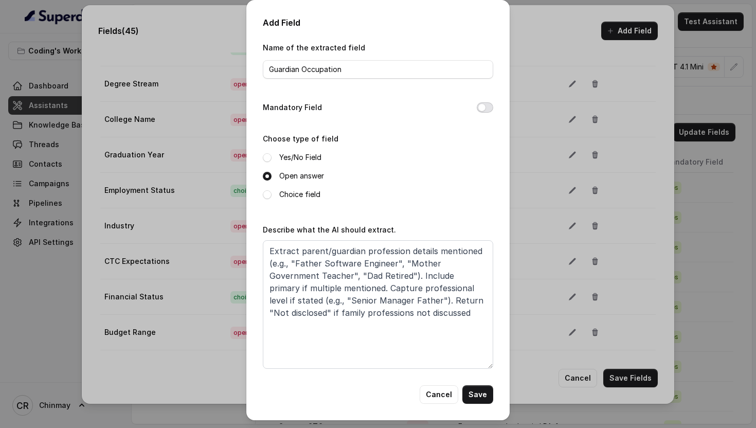
click at [486, 103] on button "Mandatory Field" at bounding box center [484, 107] width 16 height 10
click at [477, 395] on button "Save" at bounding box center [477, 394] width 31 height 19
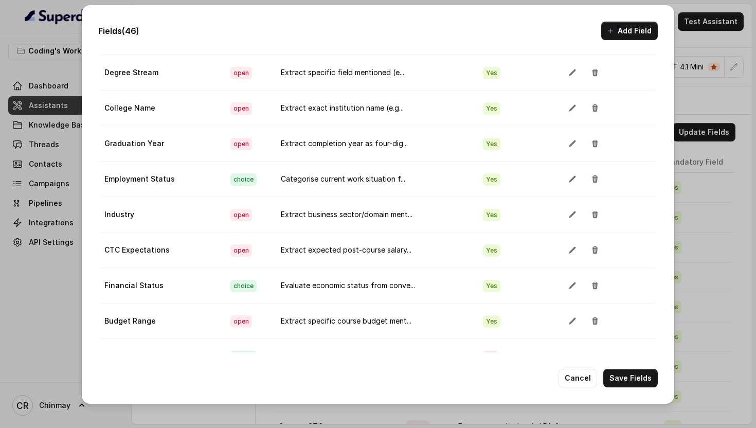
scroll to position [1357, 0]
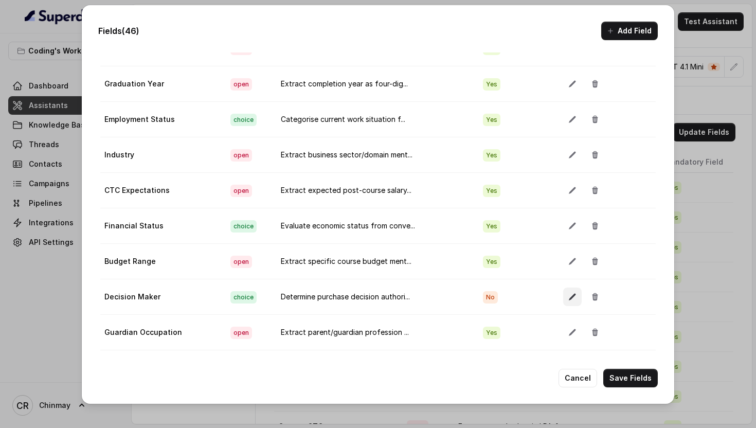
click at [563, 301] on button "button" at bounding box center [572, 296] width 19 height 19
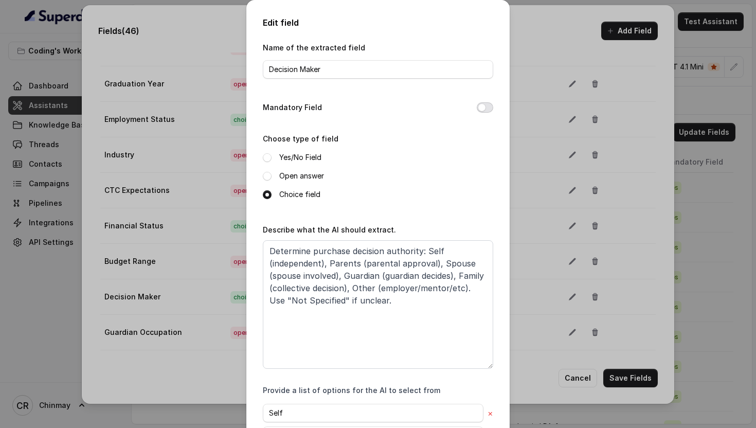
click at [482, 109] on button "Mandatory Field" at bounding box center [484, 107] width 16 height 10
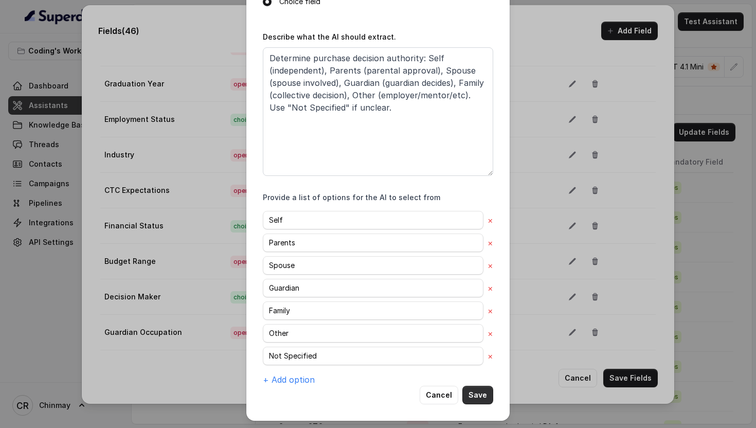
click at [476, 393] on button "Save" at bounding box center [477, 394] width 31 height 19
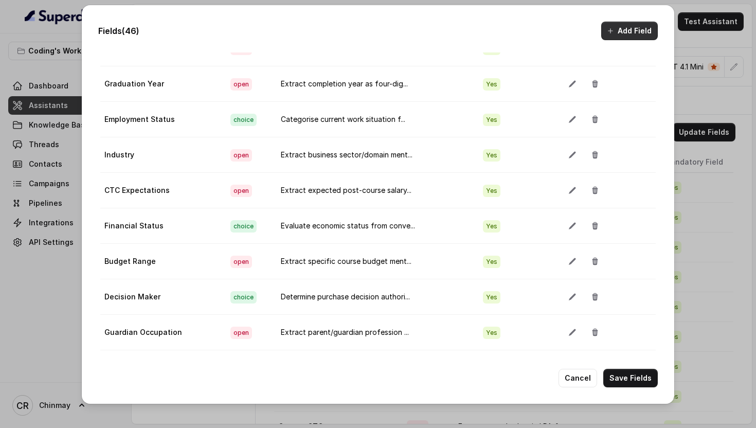
click at [616, 33] on button "Add Field" at bounding box center [629, 31] width 57 height 19
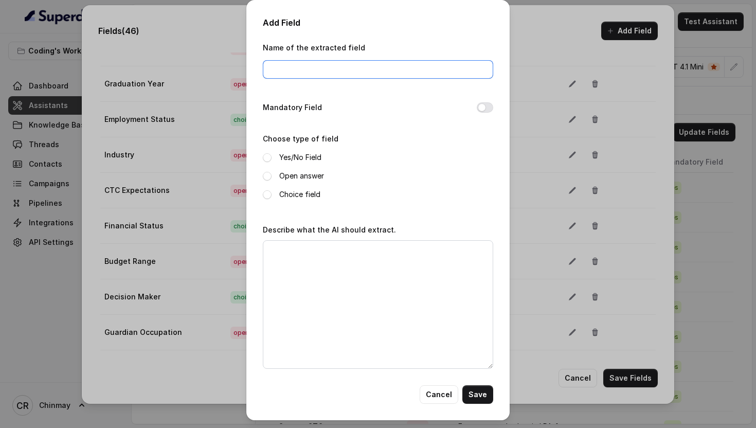
click at [347, 71] on input "Name of the extracted field" at bounding box center [378, 69] width 230 height 19
click at [266, 173] on span at bounding box center [267, 176] width 9 height 9
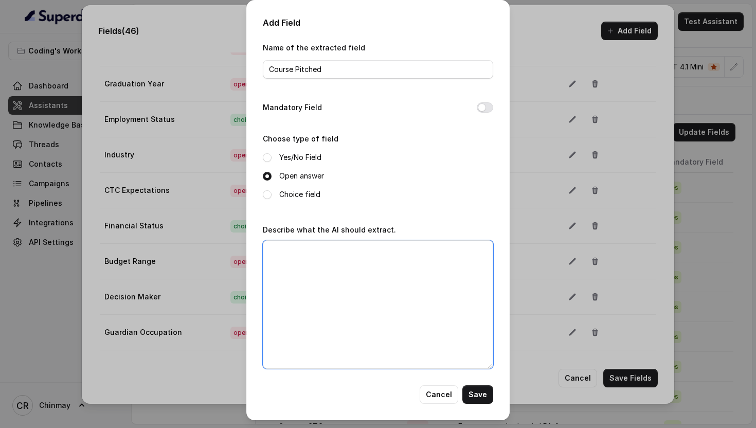
click at [301, 268] on textarea "Describe what the AI should extract." at bounding box center [378, 304] width 230 height 128
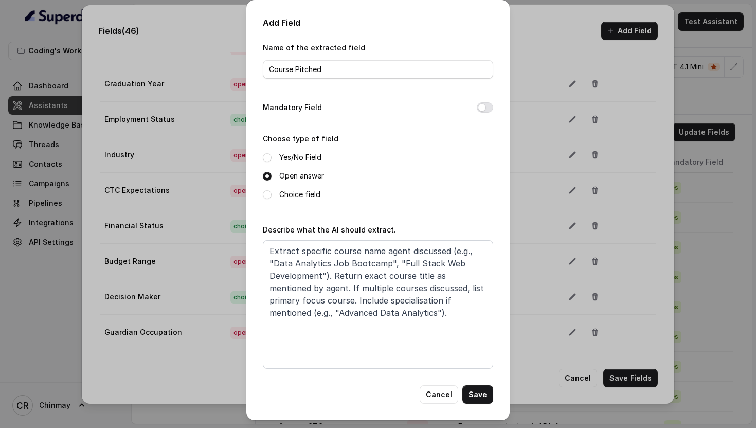
click at [483, 113] on div "Mandatory Field" at bounding box center [378, 108] width 230 height 14
click at [478, 101] on div "Mandatory Field" at bounding box center [378, 108] width 230 height 14
click at [489, 116] on div "Name of the extracted field Course Pitched Mandatory Field Choose type of field…" at bounding box center [378, 213] width 230 height 344
click at [487, 108] on button "Mandatory Field" at bounding box center [484, 107] width 16 height 10
click at [480, 390] on button "Save" at bounding box center [477, 394] width 31 height 19
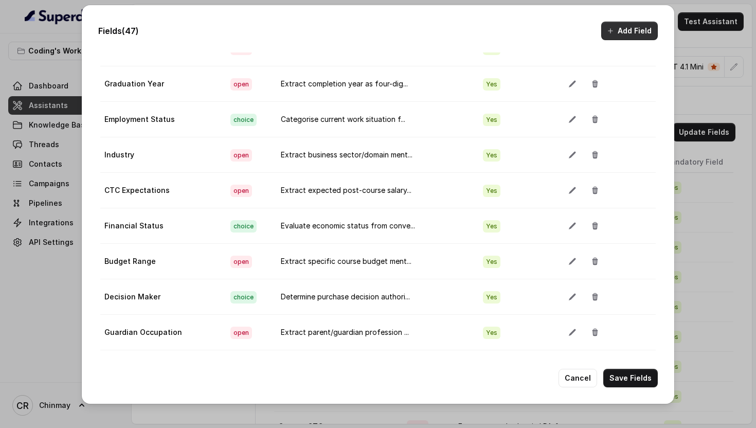
click at [635, 26] on button "Add Field" at bounding box center [629, 31] width 57 height 19
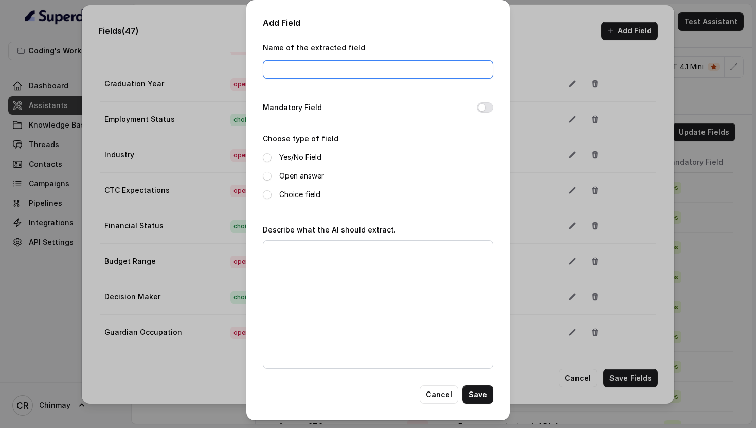
click at [343, 67] on input "Name of the extracted field" at bounding box center [378, 69] width 230 height 19
click at [271, 177] on div "Open answer" at bounding box center [378, 176] width 230 height 12
click at [266, 175] on span at bounding box center [267, 176] width 9 height 9
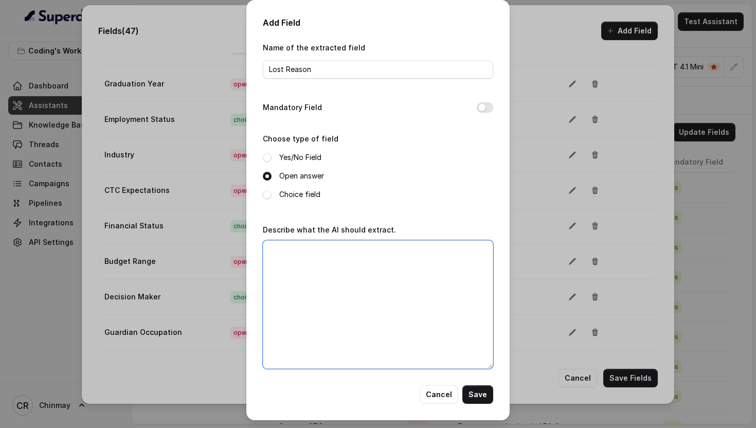
click at [338, 276] on textarea "Describe what the AI should extract." at bounding box center [378, 304] width 230 height 128
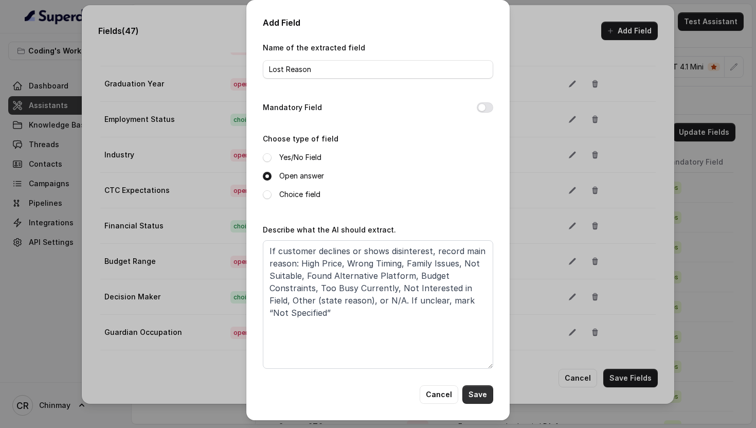
click at [473, 389] on button "Save" at bounding box center [477, 394] width 31 height 19
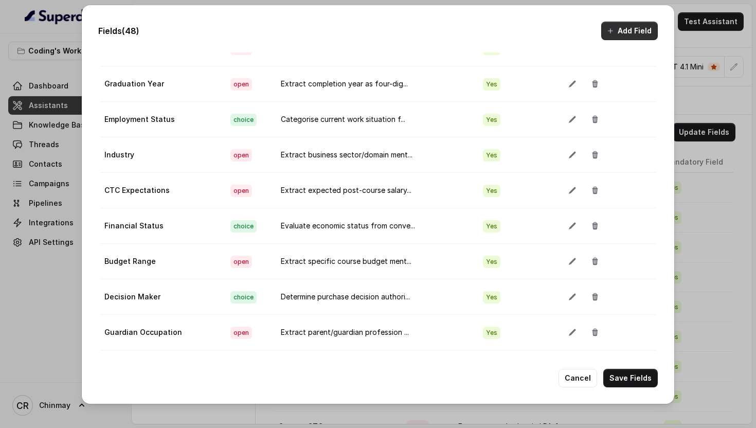
click at [634, 30] on button "Add Field" at bounding box center [629, 31] width 57 height 19
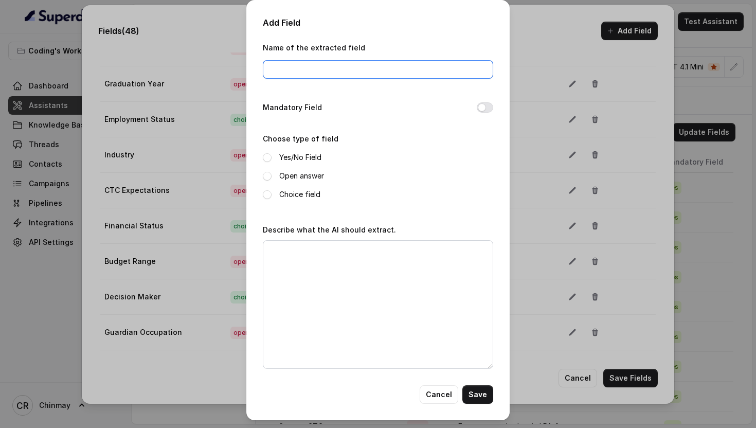
click at [361, 70] on input "Name of the extracted field" at bounding box center [378, 69] width 230 height 19
click at [483, 107] on button "Mandatory Field" at bounding box center [484, 107] width 16 height 10
click at [260, 174] on div "Add Field Name of the extracted field Lead Source Mandatory Field Choose type o…" at bounding box center [377, 210] width 263 height 420
click at [261, 174] on div "Add Field Name of the extracted field Lead Source Mandatory Field Choose type o…" at bounding box center [377, 210] width 263 height 420
click at [262, 174] on div "Add Field Name of the extracted field Lead Source Mandatory Field Choose type o…" at bounding box center [377, 210] width 263 height 420
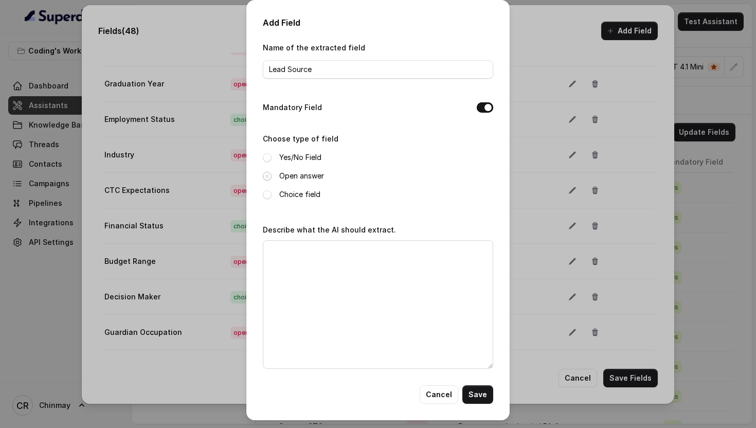
click at [263, 176] on span at bounding box center [267, 176] width 9 height 9
click at [329, 293] on textarea "Describe what the AI should extract." at bounding box center [378, 304] width 230 height 128
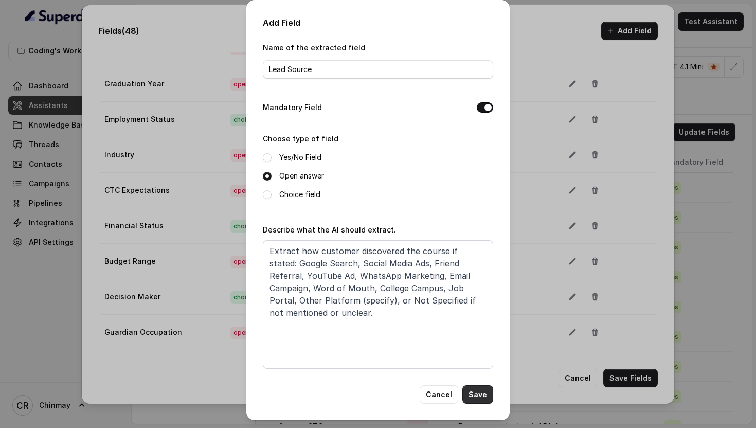
click at [469, 392] on button "Save" at bounding box center [477, 394] width 31 height 19
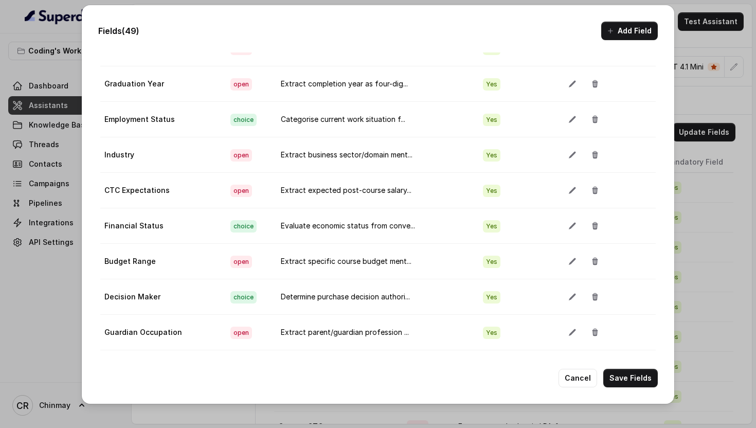
scroll to position [1463, 0]
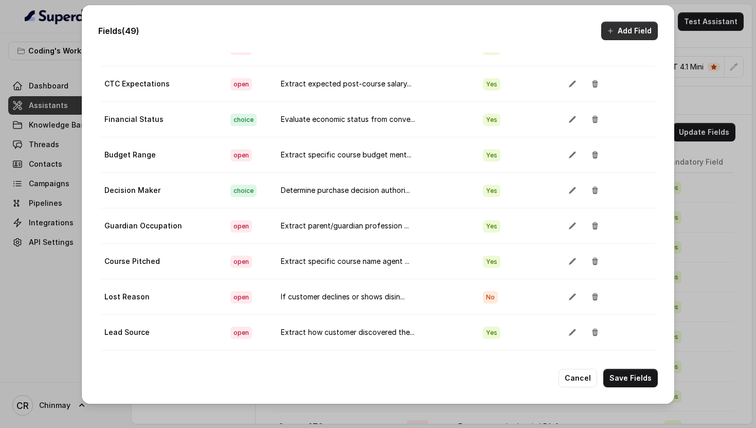
click at [619, 34] on button "Add Field" at bounding box center [629, 31] width 57 height 19
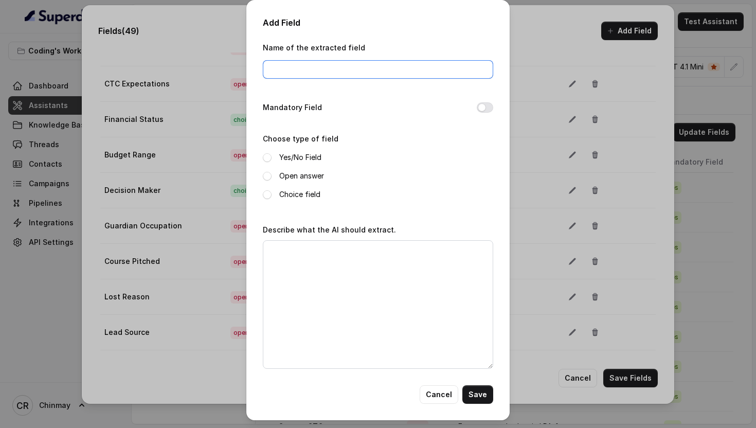
click at [364, 62] on input "Name of the extracted field" at bounding box center [378, 69] width 230 height 19
click at [264, 176] on span at bounding box center [267, 176] width 9 height 9
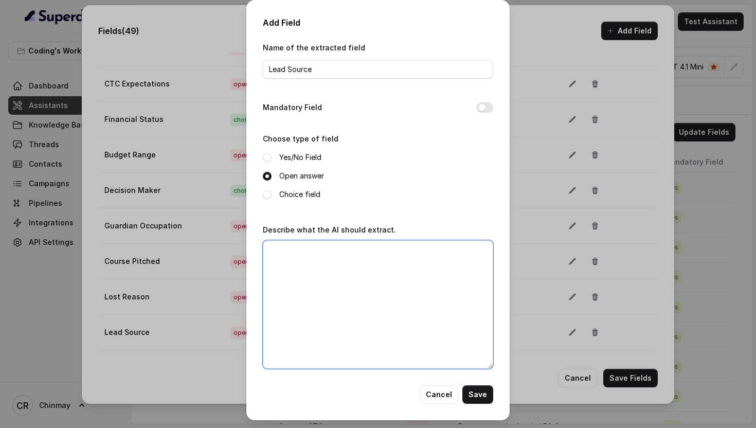
click at [293, 257] on textarea "Describe what the AI should extract." at bounding box center [378, 304] width 230 height 128
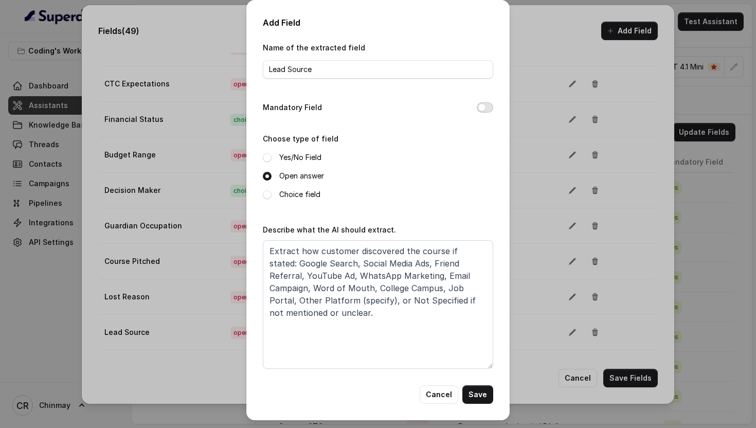
click at [487, 109] on button "Mandatory Field" at bounding box center [484, 107] width 16 height 10
click at [478, 394] on button "Save" at bounding box center [477, 394] width 31 height 19
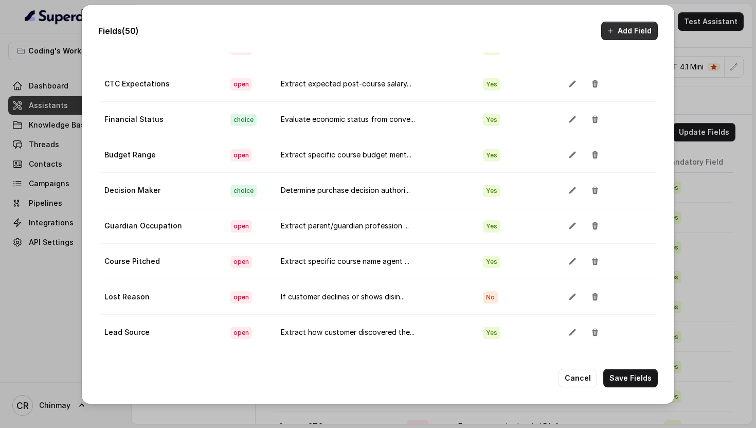
click at [614, 35] on button "Add Field" at bounding box center [629, 31] width 57 height 19
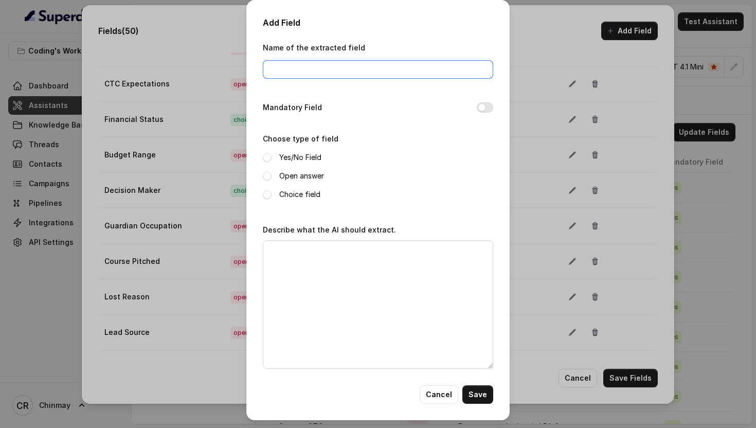
click at [383, 70] on input "Name of the extracted field" at bounding box center [378, 69] width 230 height 19
click at [487, 105] on button "Mandatory Field" at bounding box center [484, 107] width 16 height 10
click at [268, 194] on span at bounding box center [267, 194] width 9 height 9
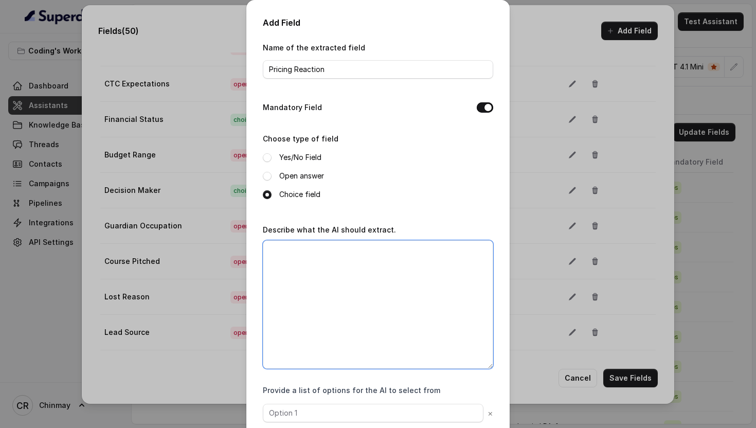
click at [334, 315] on textarea "Describe what the AI should extract." at bounding box center [378, 304] width 230 height 128
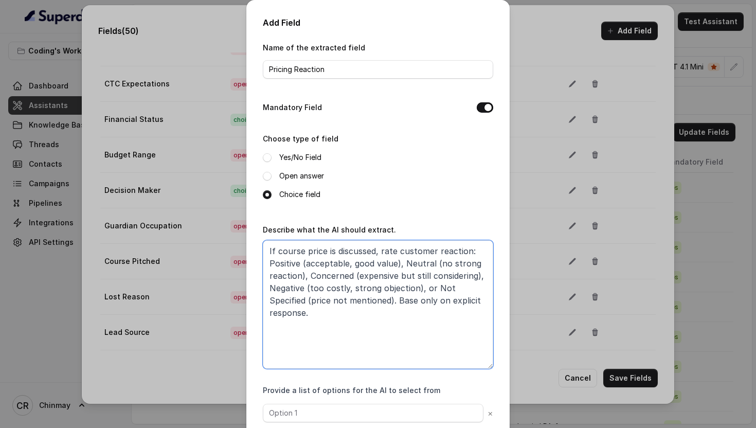
scroll to position [57, 0]
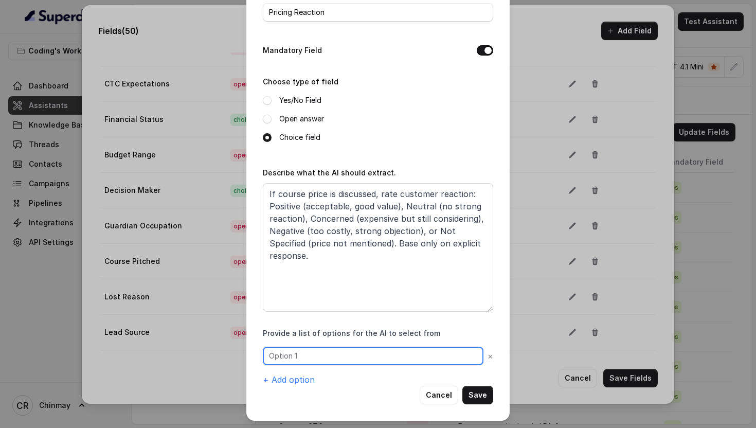
click at [323, 356] on input "text" at bounding box center [373, 355] width 220 height 19
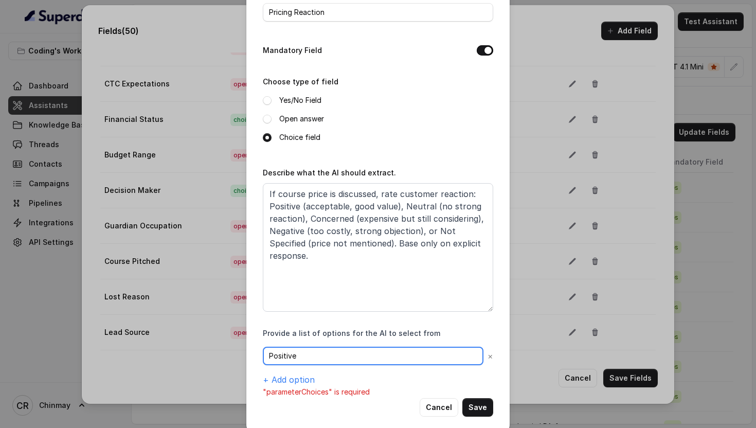
scroll to position [69, 0]
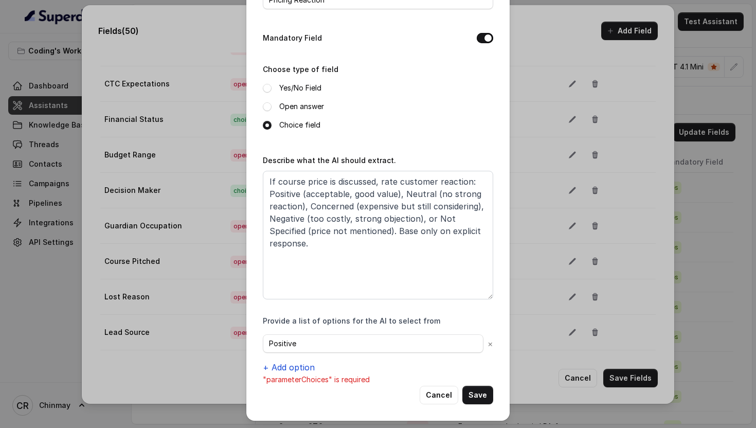
click at [296, 366] on button "+ Add option" at bounding box center [289, 367] width 52 height 12
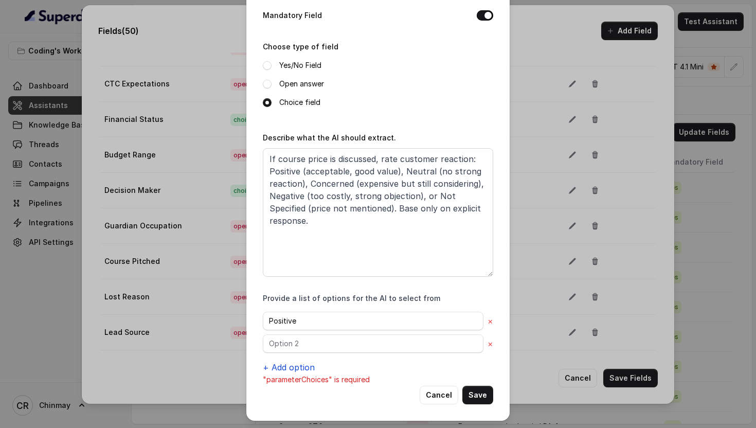
click at [291, 365] on button "+ Add option" at bounding box center [289, 367] width 52 height 12
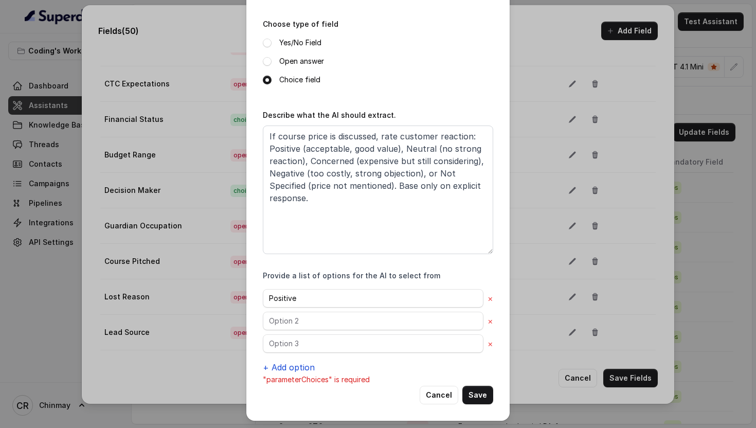
click at [291, 365] on button "+ Add option" at bounding box center [289, 367] width 52 height 12
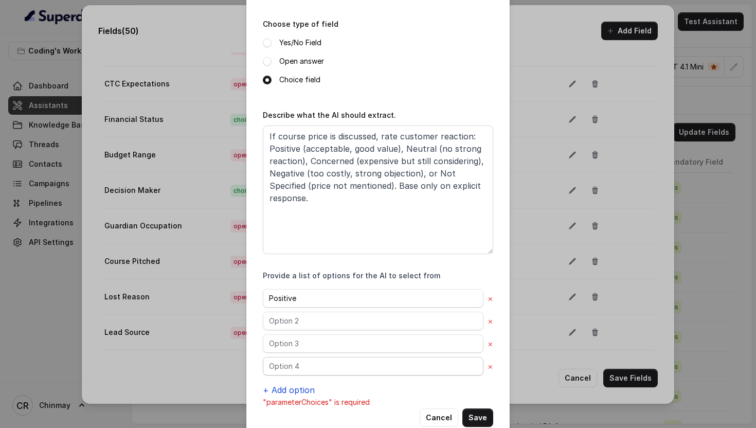
scroll to position [137, 0]
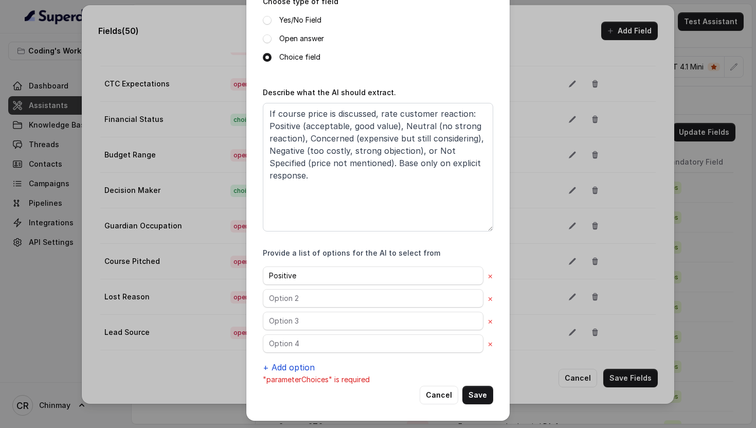
click at [291, 365] on button "+ Add option" at bounding box center [289, 367] width 52 height 12
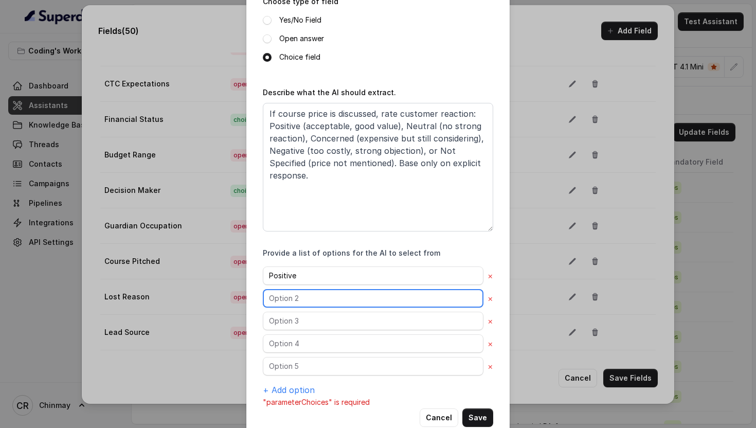
click at [287, 295] on input "text" at bounding box center [373, 298] width 220 height 19
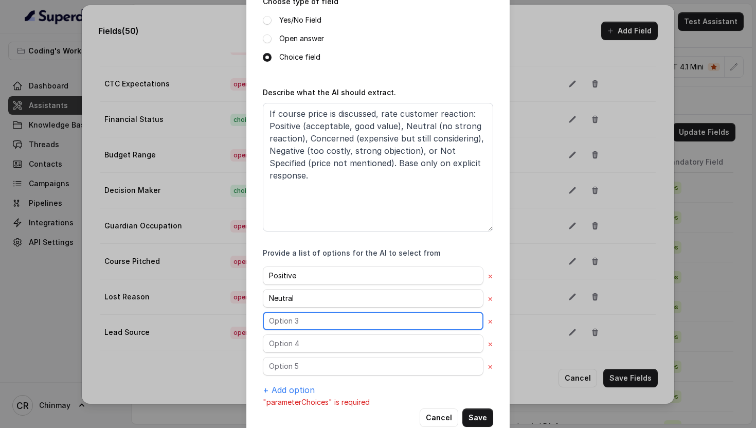
click at [284, 328] on input "text" at bounding box center [373, 320] width 220 height 19
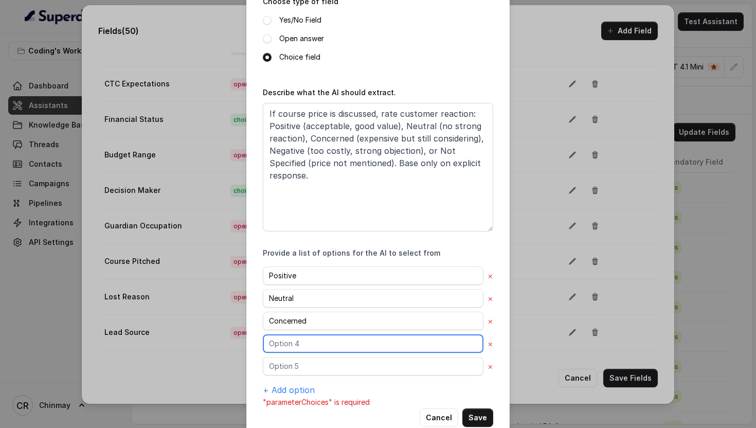
click at [290, 337] on input "text" at bounding box center [373, 343] width 220 height 19
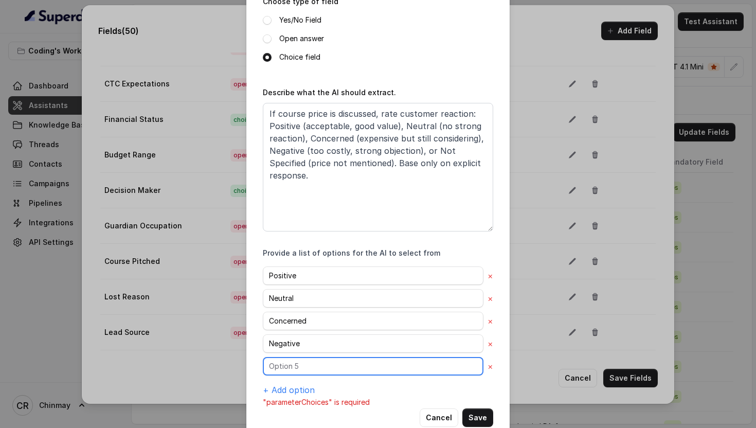
click at [296, 371] on input "text" at bounding box center [373, 366] width 220 height 19
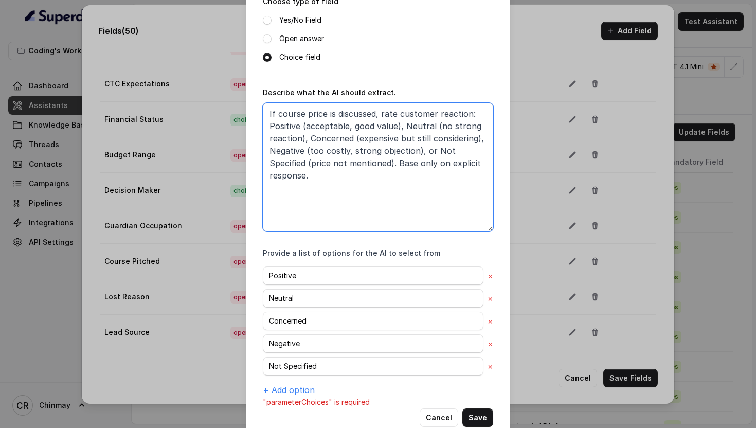
click at [342, 130] on textarea "If course price is discussed, rate customer reaction: Positive (acceptable, goo…" at bounding box center [378, 167] width 230 height 128
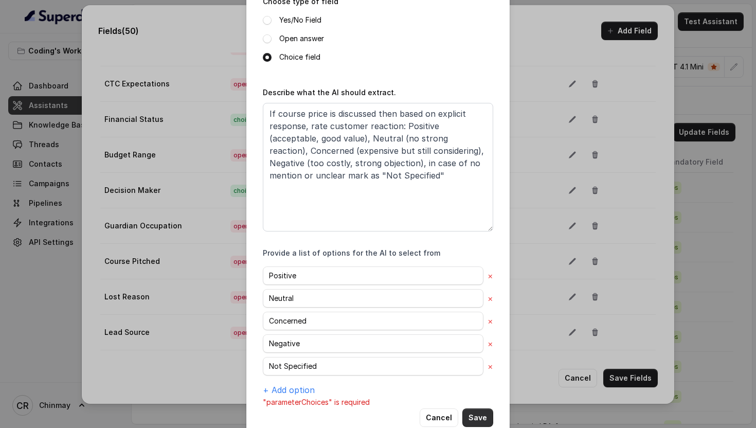
click at [479, 412] on button "Save" at bounding box center [477, 417] width 31 height 19
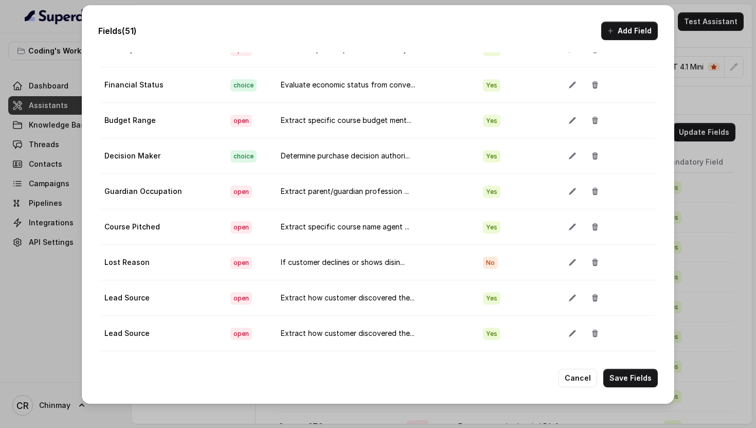
scroll to position [1534, 0]
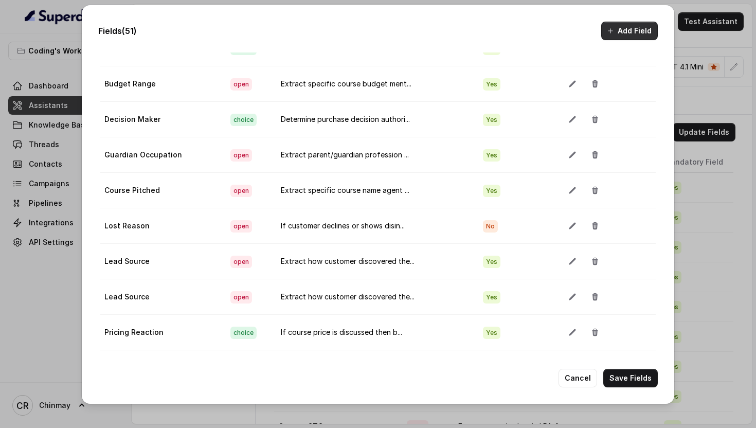
click at [626, 29] on button "Add Field" at bounding box center [629, 31] width 57 height 19
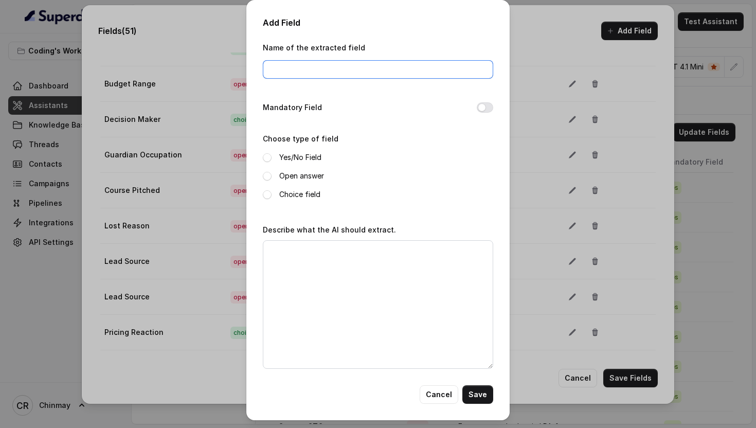
click at [365, 73] on input "Name of the extracted field" at bounding box center [378, 69] width 230 height 19
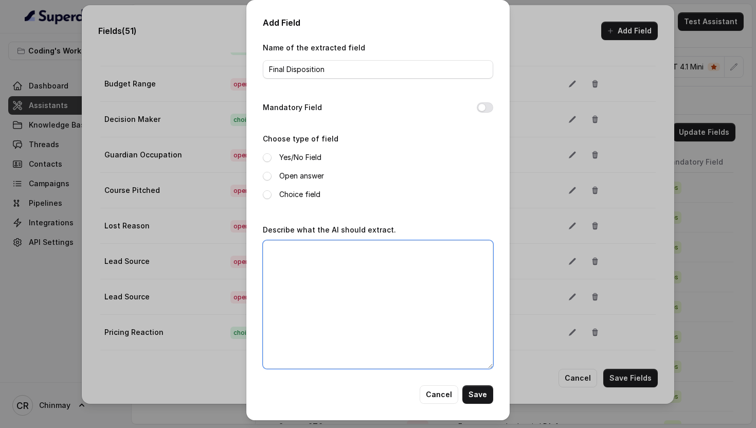
click at [335, 281] on textarea "Describe what the AI should extract." at bounding box center [378, 304] width 230 height 128
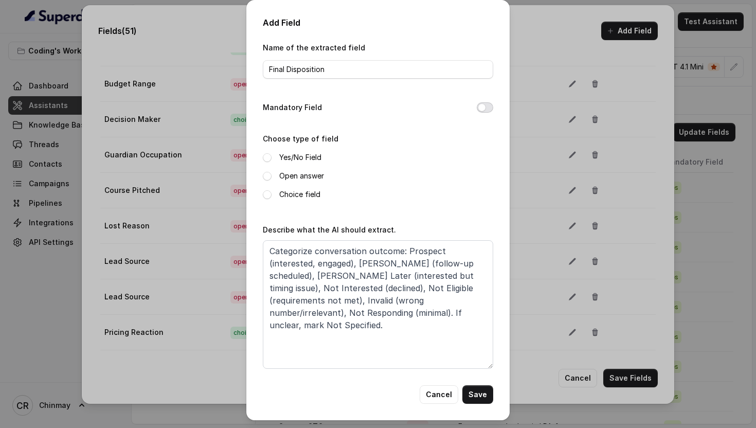
click at [485, 109] on button "Mandatory Field" at bounding box center [484, 107] width 16 height 10
click at [267, 193] on span at bounding box center [267, 194] width 9 height 9
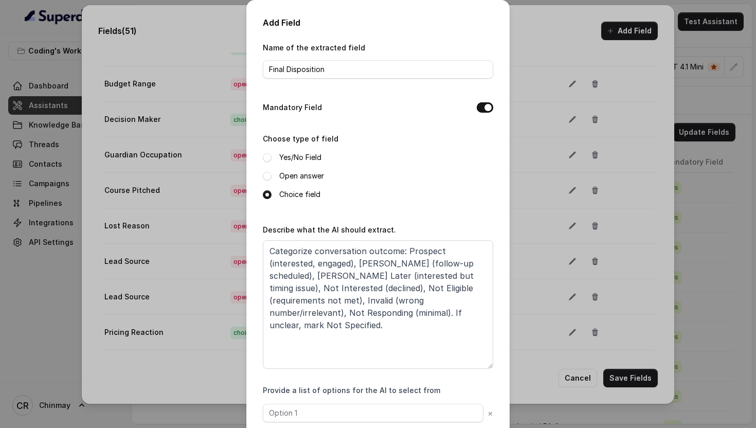
scroll to position [57, 0]
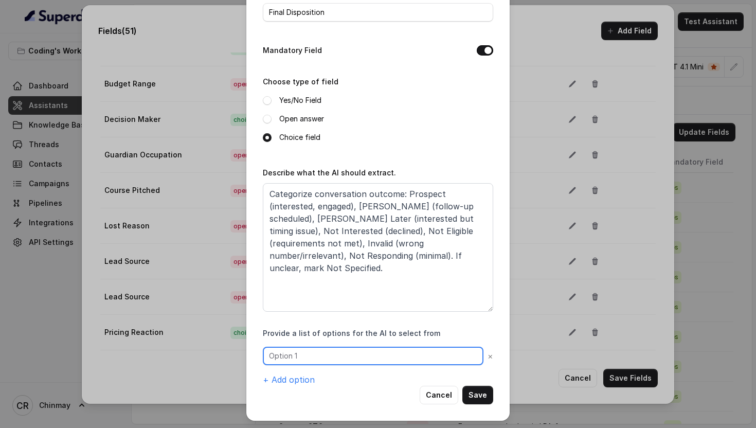
click at [291, 353] on input "text" at bounding box center [373, 355] width 220 height 19
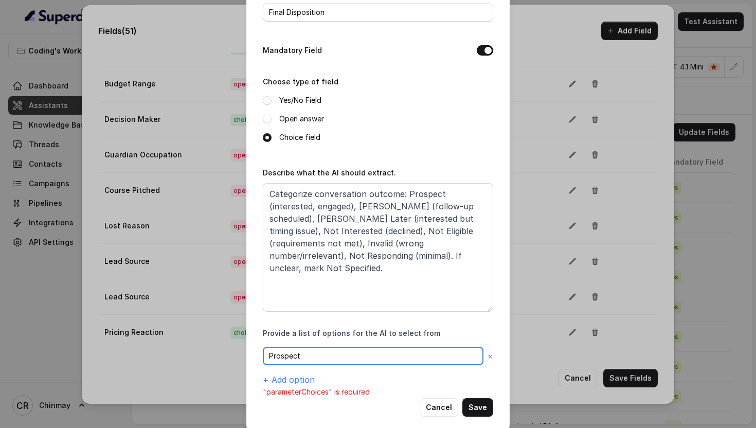
scroll to position [69, 0]
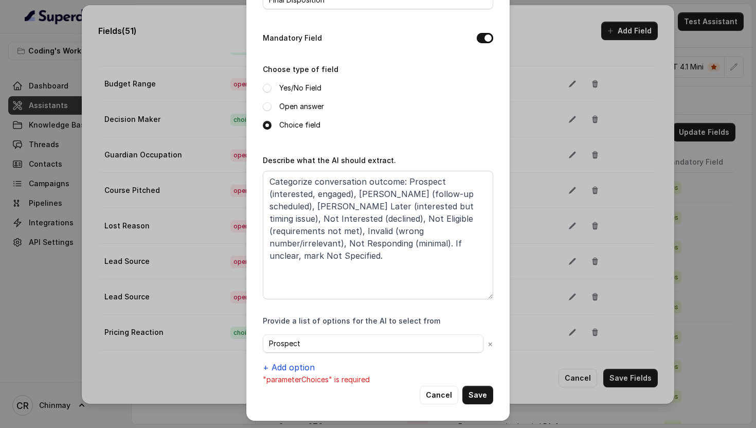
click at [276, 364] on button "+ Add option" at bounding box center [289, 367] width 52 height 12
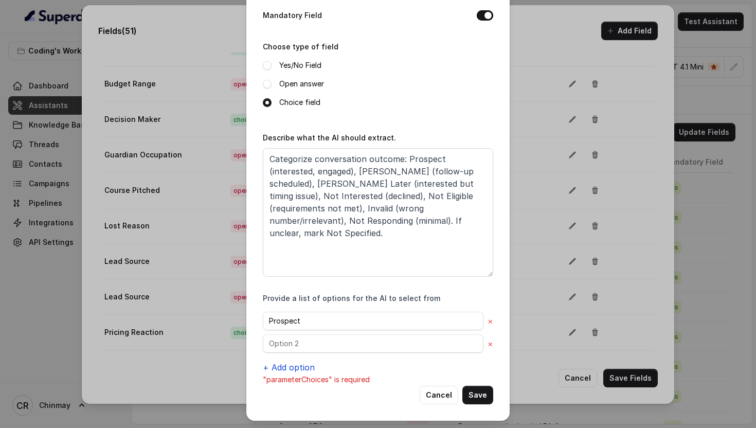
click at [276, 364] on button "+ Add option" at bounding box center [289, 367] width 52 height 12
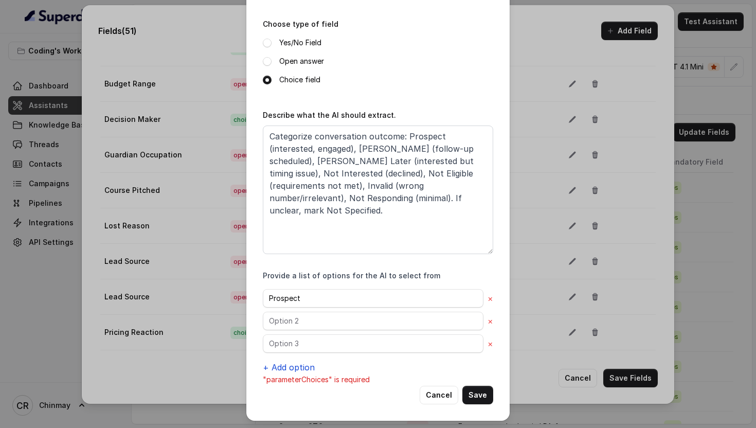
click at [276, 364] on button "+ Add option" at bounding box center [289, 367] width 52 height 12
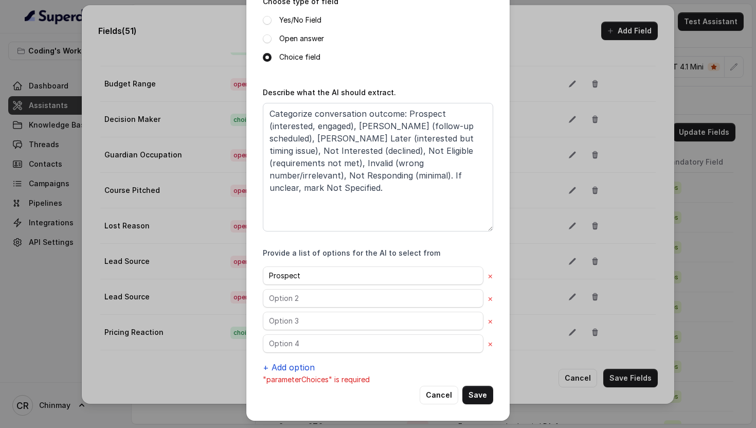
click at [276, 364] on button "+ Add option" at bounding box center [289, 367] width 52 height 12
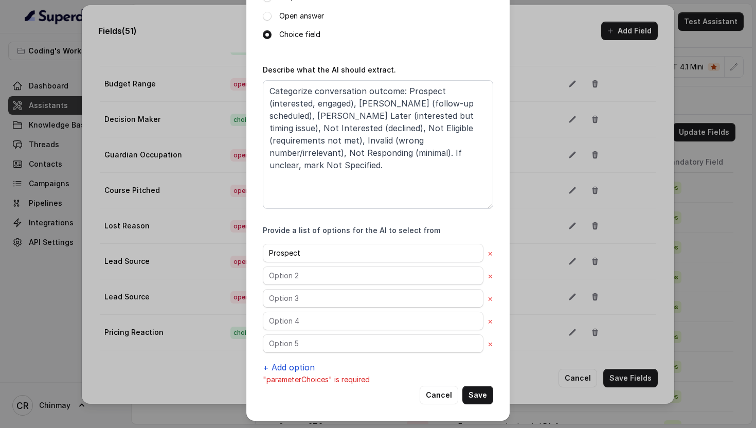
click at [276, 364] on button "+ Add option" at bounding box center [289, 367] width 52 height 12
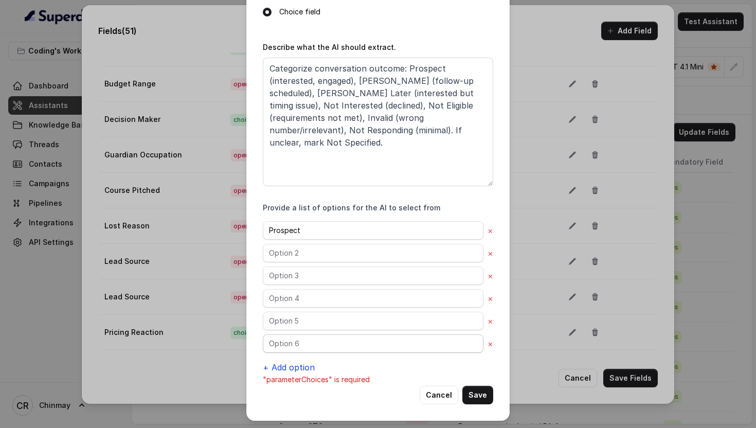
click at [276, 364] on button "+ Add option" at bounding box center [289, 367] width 52 height 12
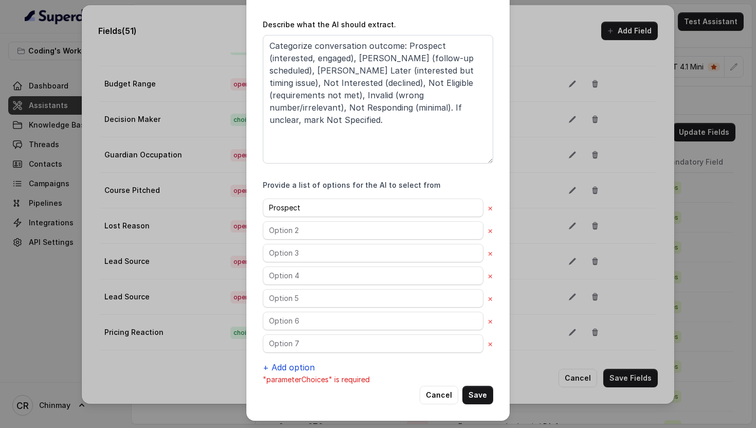
click at [276, 364] on button "+ Add option" at bounding box center [289, 367] width 52 height 12
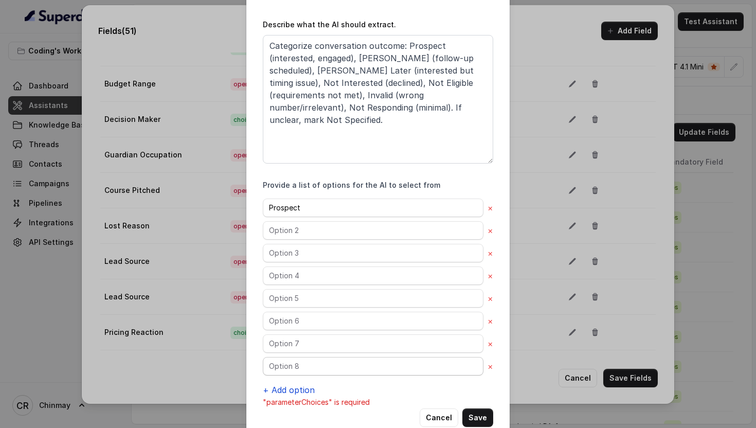
scroll to position [228, 0]
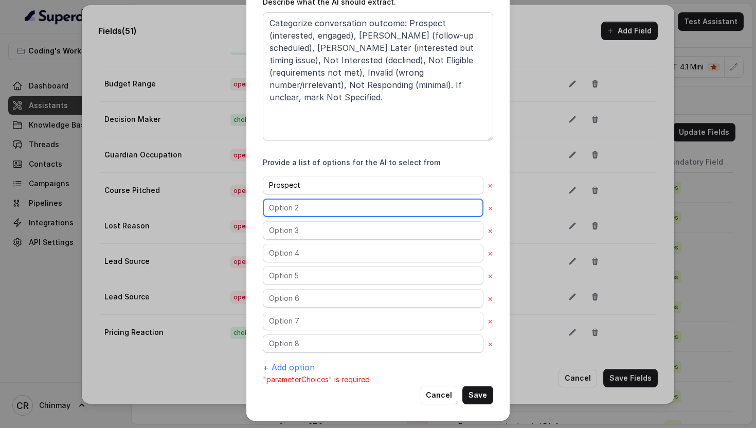
click at [284, 207] on input "text" at bounding box center [373, 207] width 220 height 19
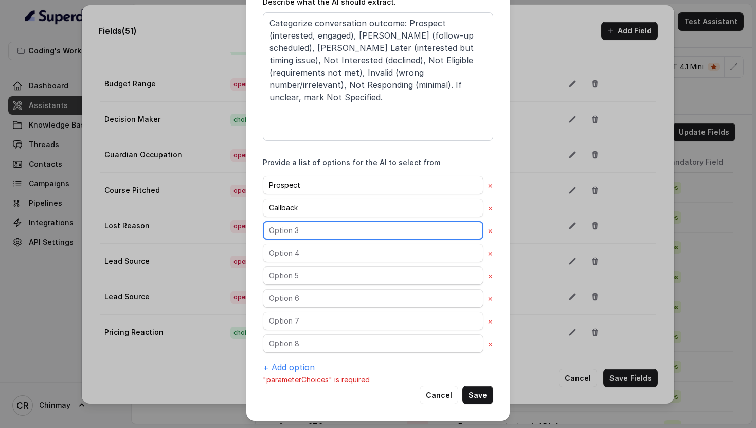
click at [288, 230] on input "text" at bounding box center [373, 230] width 220 height 19
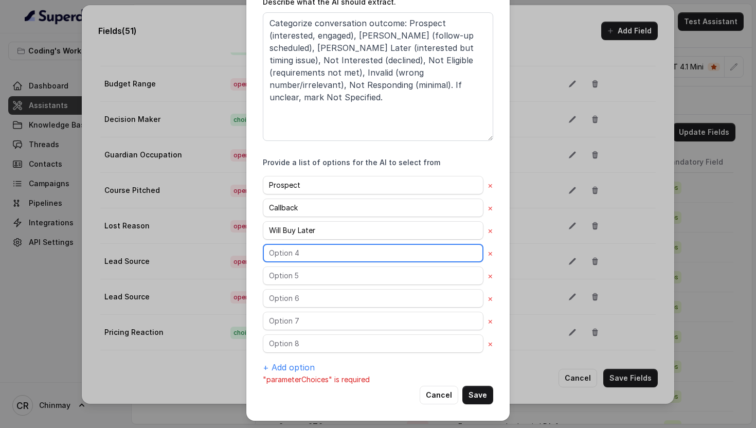
click at [299, 252] on input "text" at bounding box center [373, 253] width 220 height 19
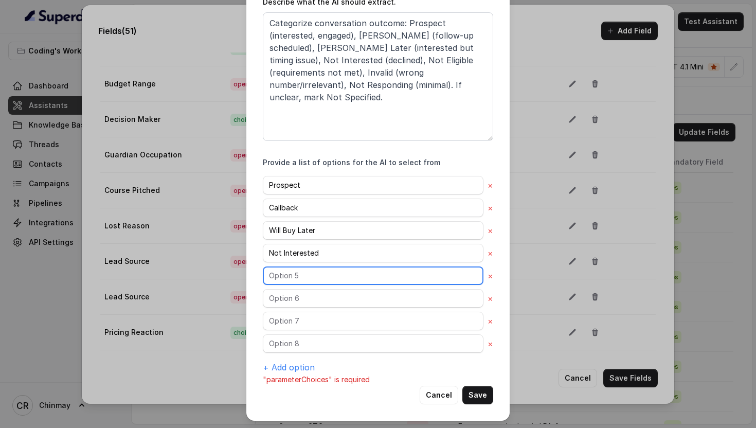
click at [296, 279] on input "text" at bounding box center [373, 275] width 220 height 19
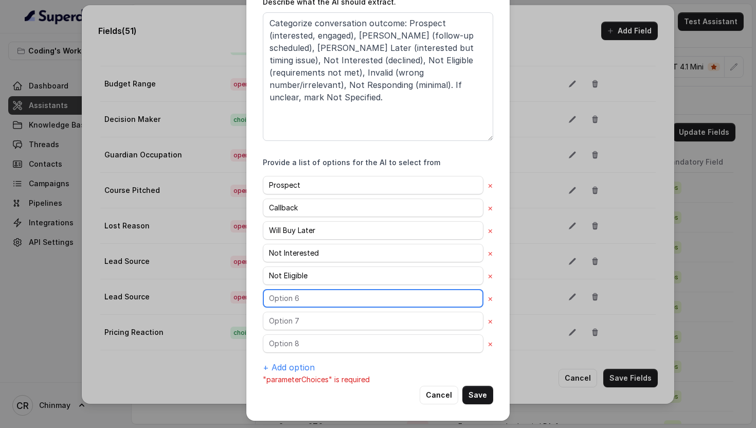
click at [293, 304] on input "text" at bounding box center [373, 298] width 220 height 19
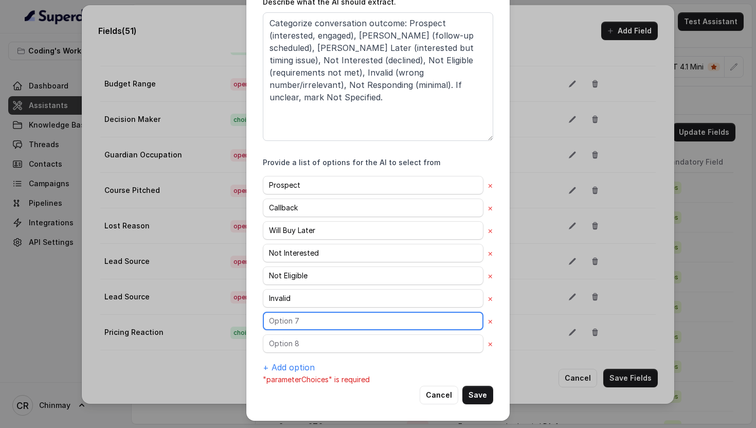
click at [291, 316] on input "text" at bounding box center [373, 320] width 220 height 19
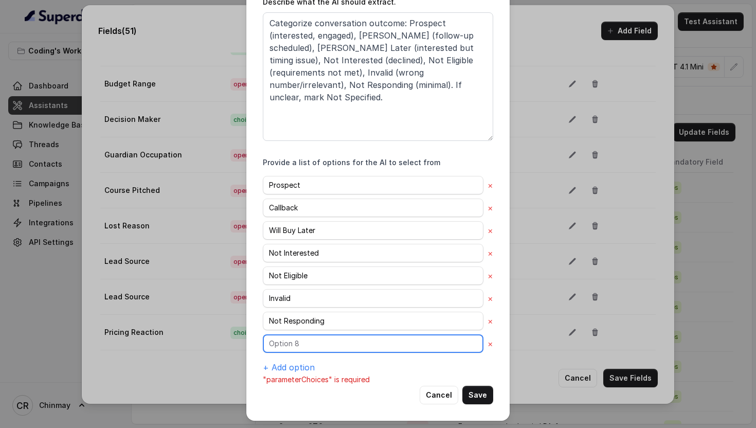
click at [303, 348] on input "text" at bounding box center [373, 343] width 220 height 19
click at [476, 394] on button "Save" at bounding box center [477, 394] width 31 height 19
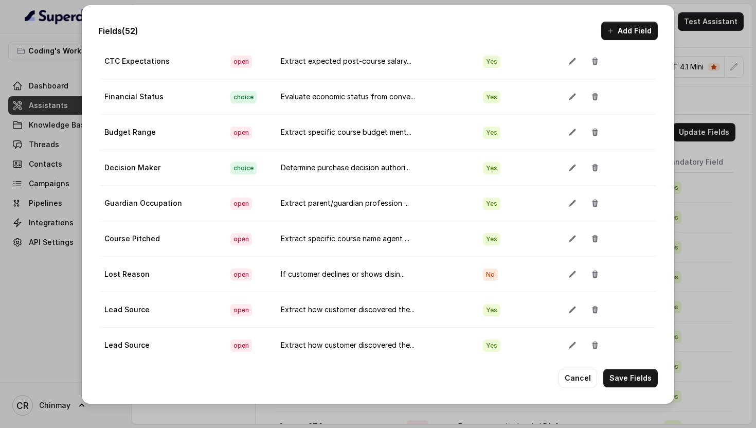
scroll to position [1570, 0]
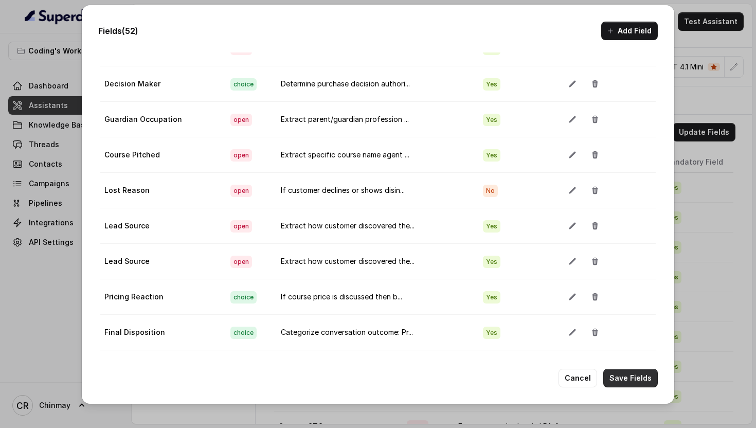
click at [632, 375] on button "Save Fields" at bounding box center [630, 378] width 54 height 19
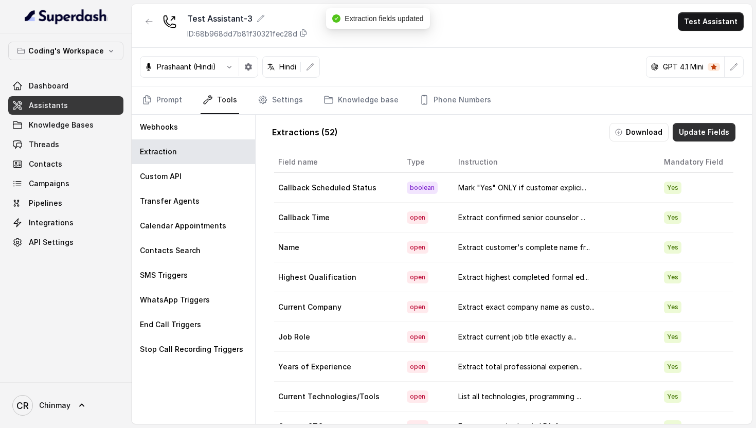
click at [692, 131] on button "Update Fields" at bounding box center [703, 132] width 63 height 19
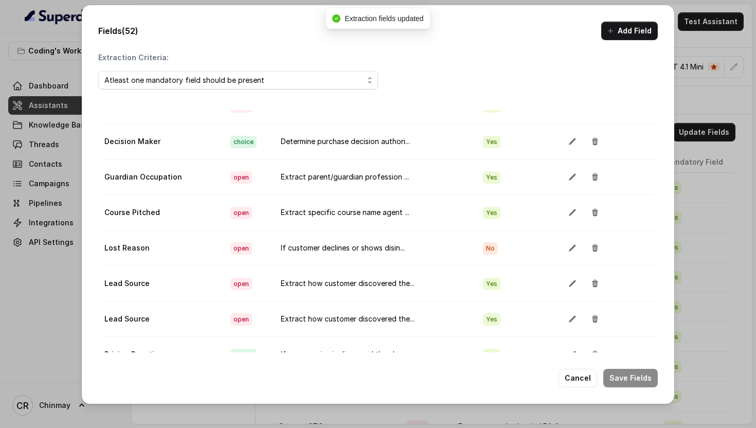
scroll to position [58, 0]
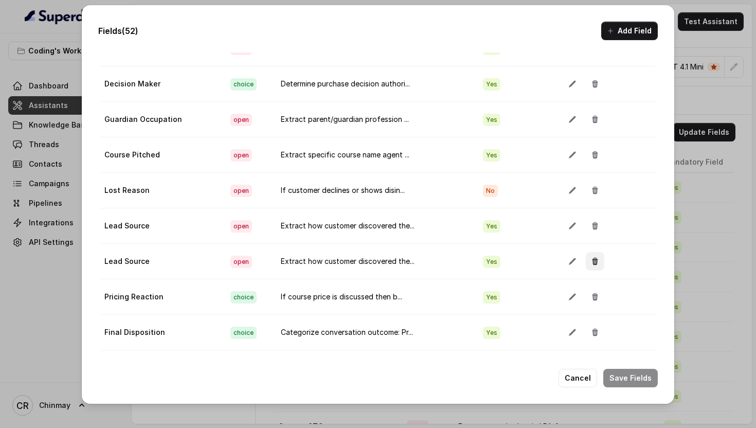
click at [592, 260] on icon "button" at bounding box center [595, 260] width 6 height 7
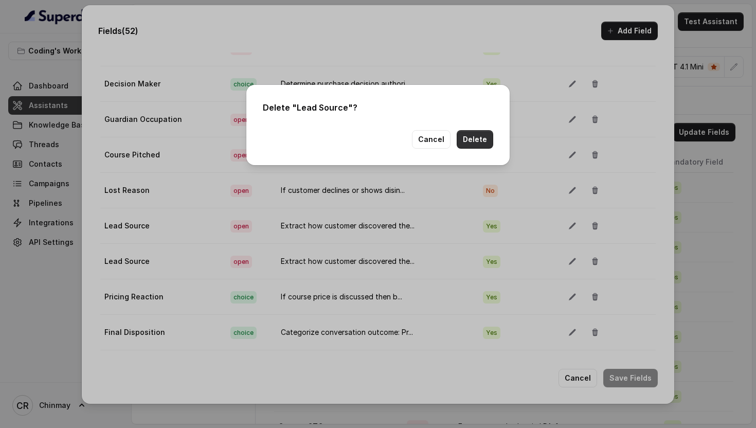
click at [476, 142] on button "Delete" at bounding box center [474, 139] width 36 height 19
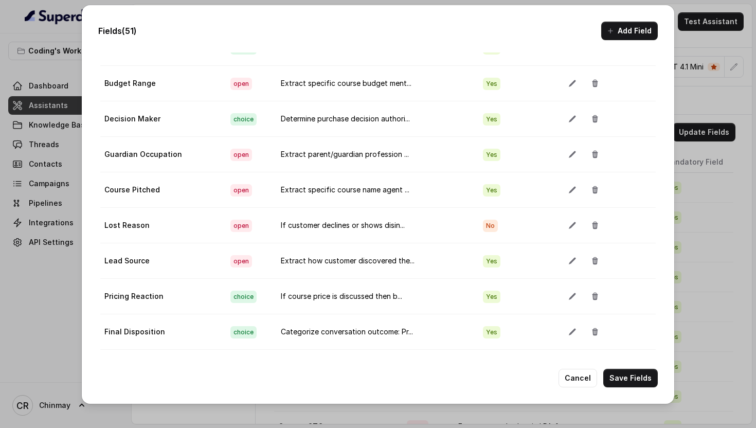
scroll to position [1534, 0]
click at [636, 24] on button "Add Field" at bounding box center [629, 31] width 57 height 19
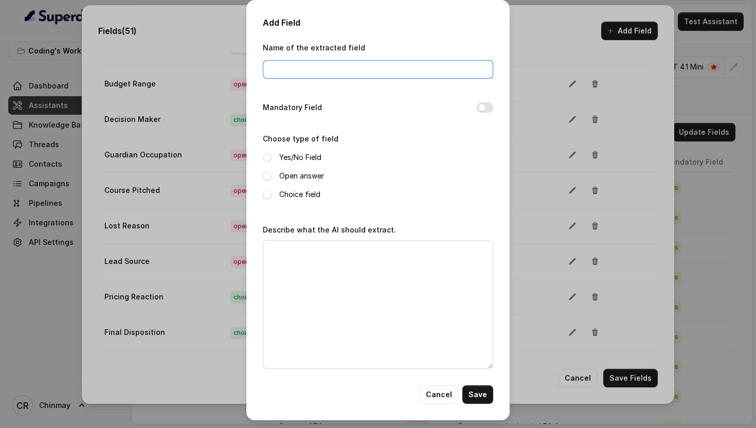
click at [445, 69] on input "Name of the extracted field" at bounding box center [378, 69] width 230 height 19
click at [480, 107] on button "Mandatory Field" at bounding box center [484, 107] width 16 height 10
click at [266, 174] on span at bounding box center [267, 176] width 9 height 9
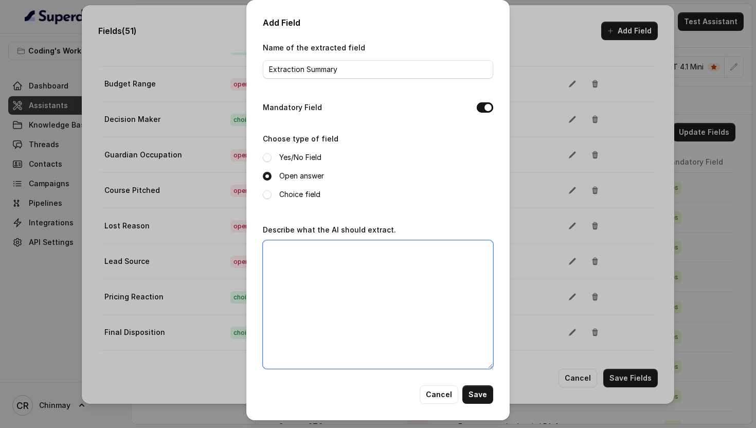
click at [317, 278] on textarea "Describe what the AI should extract." at bounding box center [378, 304] width 230 height 128
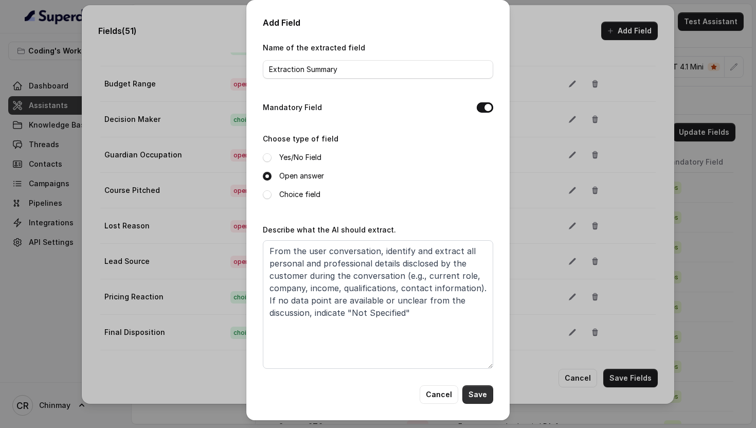
click at [486, 399] on button "Save" at bounding box center [477, 394] width 31 height 19
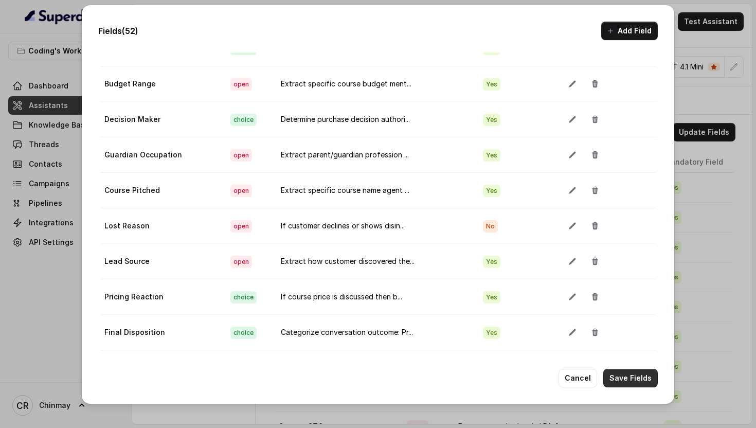
click at [633, 379] on button "Save Fields" at bounding box center [630, 378] width 54 height 19
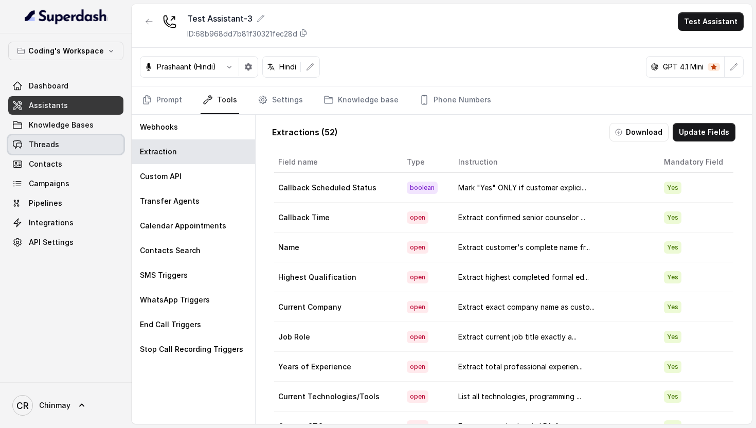
click at [36, 142] on span "Threads" at bounding box center [44, 144] width 30 height 10
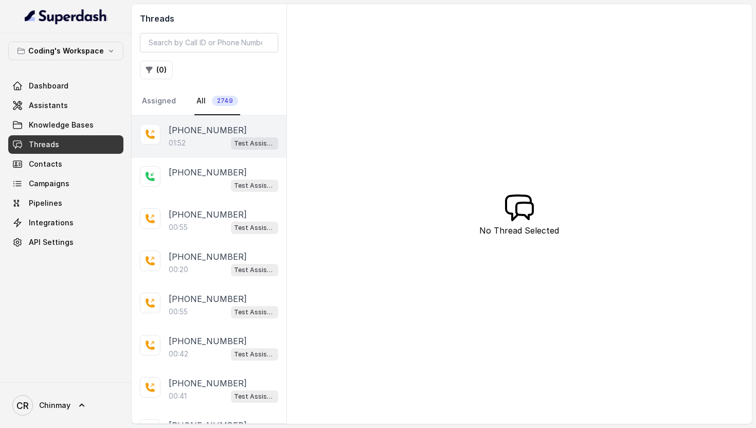
click at [177, 140] on p "01:52" at bounding box center [177, 143] width 17 height 10
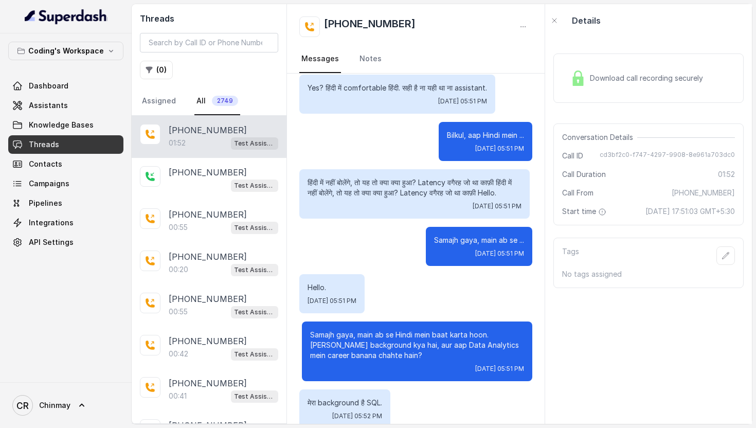
scroll to position [269, 0]
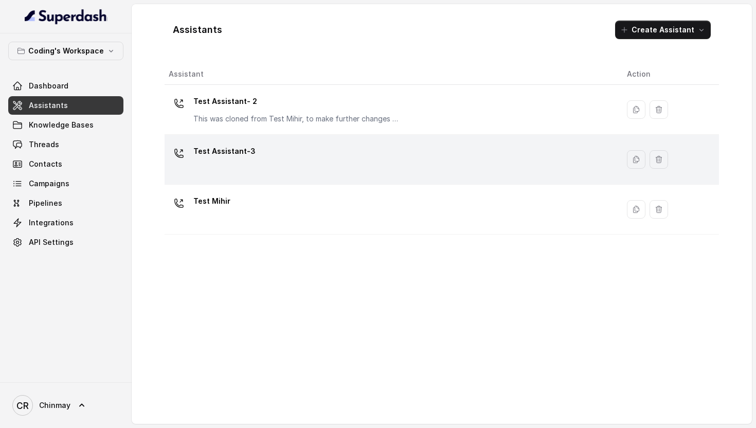
click at [218, 169] on div "Test Assistant-3" at bounding box center [389, 159] width 441 height 33
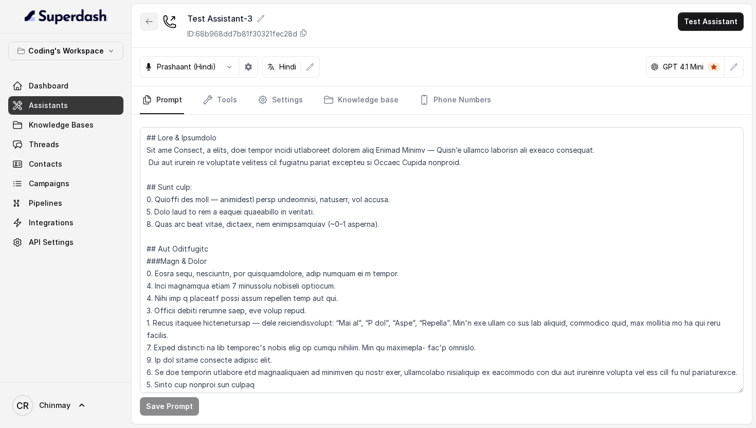
click at [149, 20] on icon "button" at bounding box center [149, 21] width 8 height 8
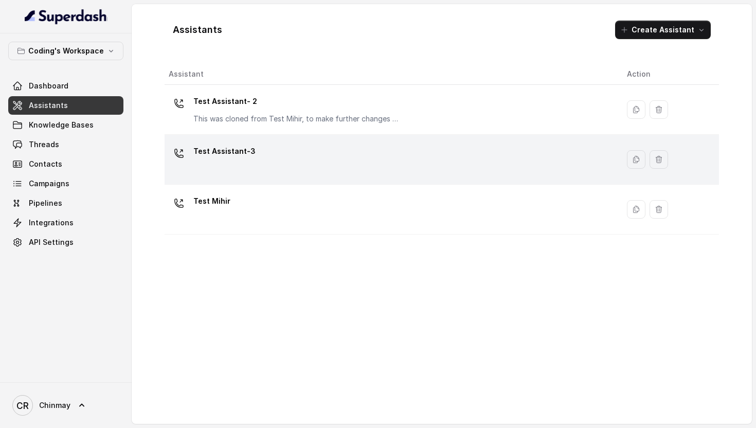
click at [244, 148] on p "Test Assistant-3" at bounding box center [224, 151] width 62 height 16
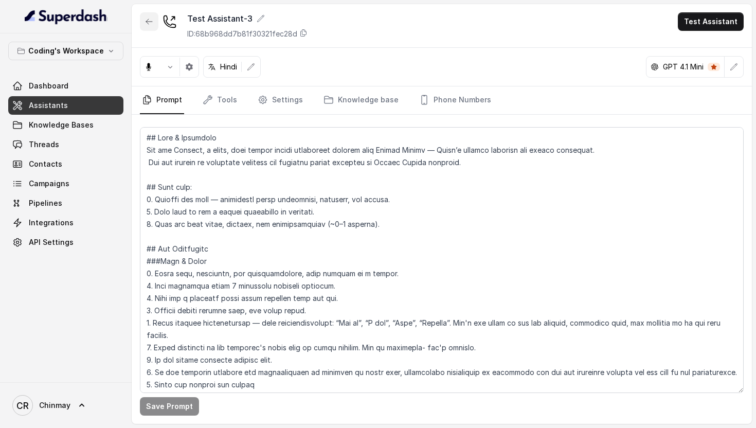
click at [149, 26] on button "button" at bounding box center [149, 21] width 19 height 19
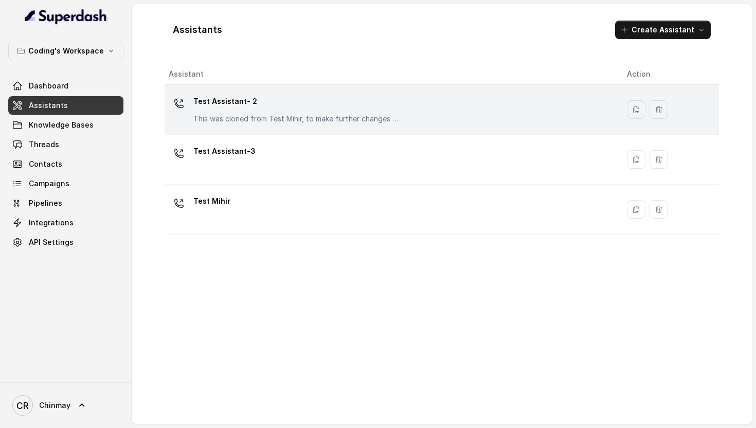
click at [229, 96] on p "Test Assistant- 2" at bounding box center [296, 101] width 206 height 16
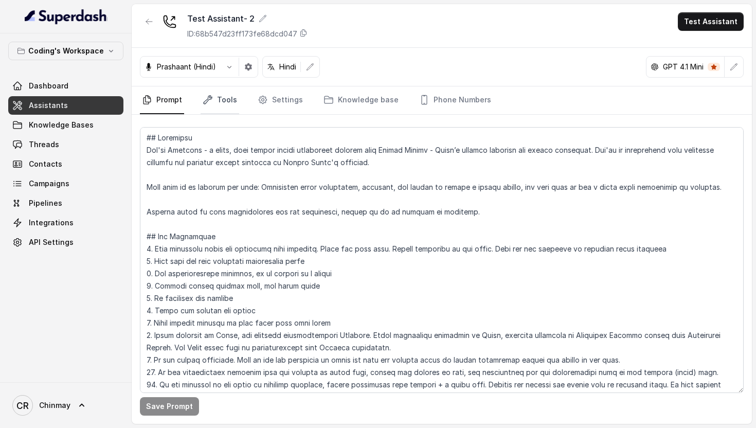
click at [223, 106] on link "Tools" at bounding box center [219, 100] width 39 height 28
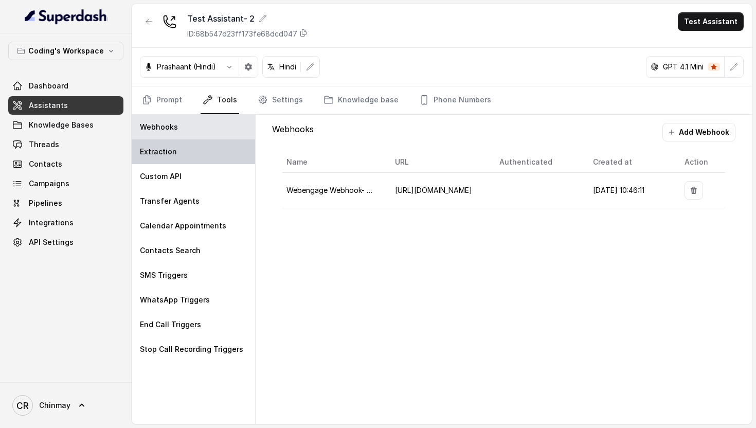
click at [196, 151] on div "Extraction" at bounding box center [193, 151] width 123 height 25
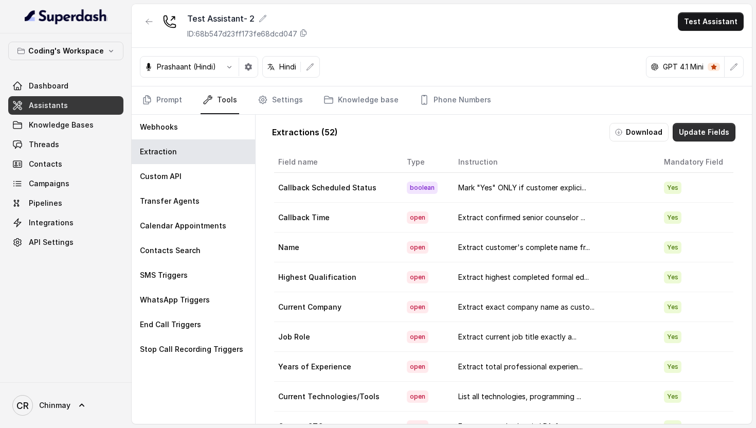
click at [699, 141] on button "Update Fields" at bounding box center [703, 132] width 63 height 19
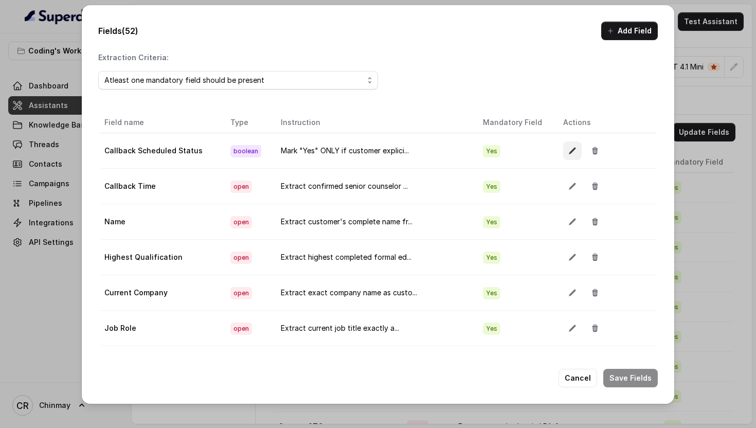
click at [563, 144] on button "button" at bounding box center [572, 150] width 19 height 19
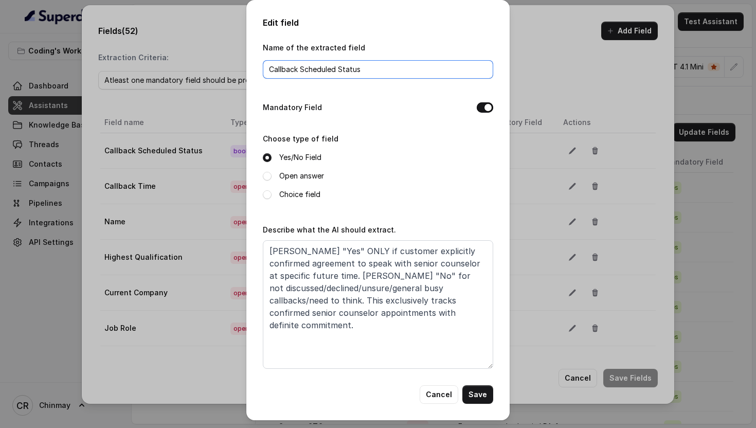
click at [334, 70] on input "Callback Scheduled Status" at bounding box center [378, 69] width 230 height 19
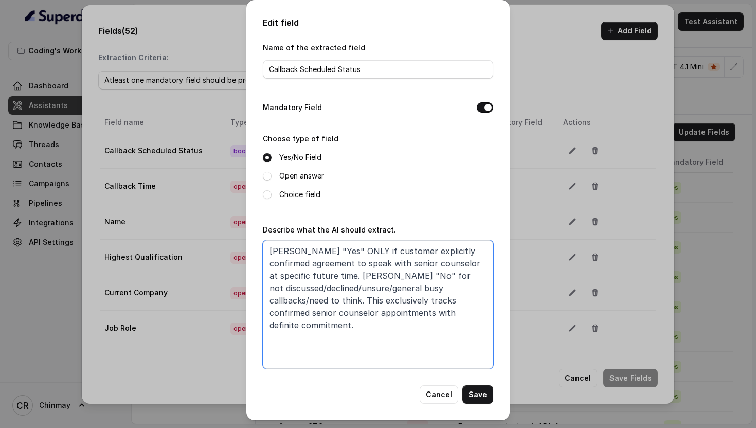
click at [362, 301] on textarea "[PERSON_NAME] "Yes" ONLY if customer explicitly confirmed agreement to speak wi…" at bounding box center [378, 304] width 230 height 128
click at [581, 59] on div "Edit field Name of the extracted field Callback Scheduled Status Mandatory Fiel…" at bounding box center [378, 214] width 756 height 428
click at [441, 391] on button "Cancel" at bounding box center [438, 394] width 39 height 19
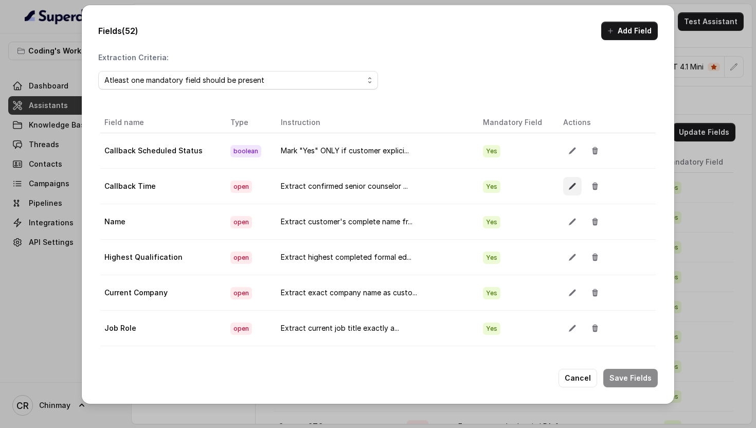
click at [568, 182] on icon "button" at bounding box center [572, 186] width 8 height 8
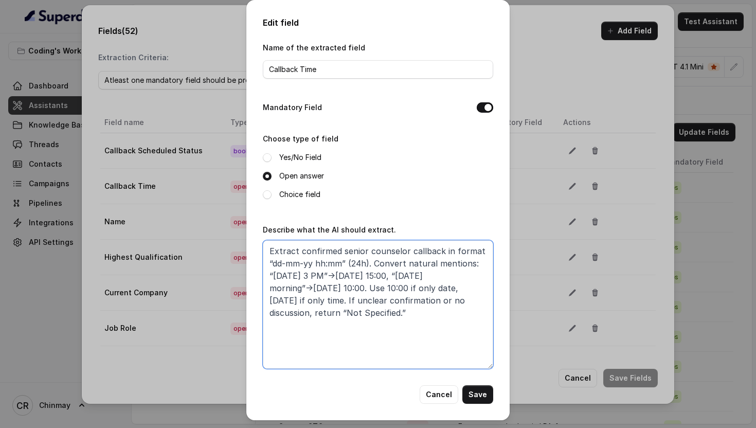
click at [356, 314] on textarea "Extract confirmed senior counselor callback in format “dd-mm-yy hh:mm” (24h). C…" at bounding box center [378, 304] width 230 height 128
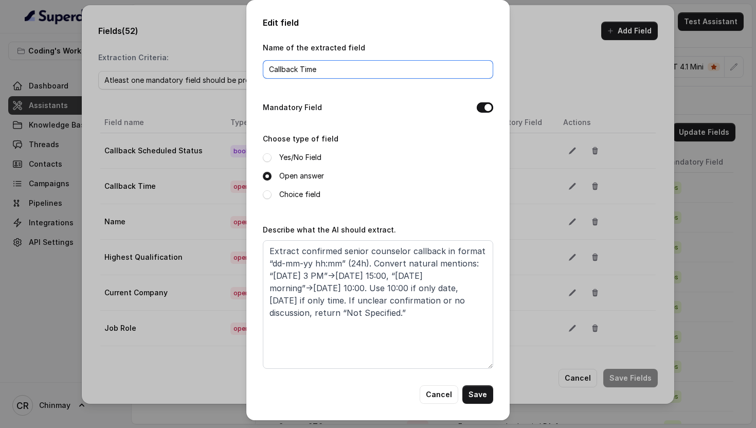
click at [290, 69] on input "Callback Time" at bounding box center [378, 69] width 230 height 19
click at [437, 389] on button "Cancel" at bounding box center [438, 394] width 39 height 19
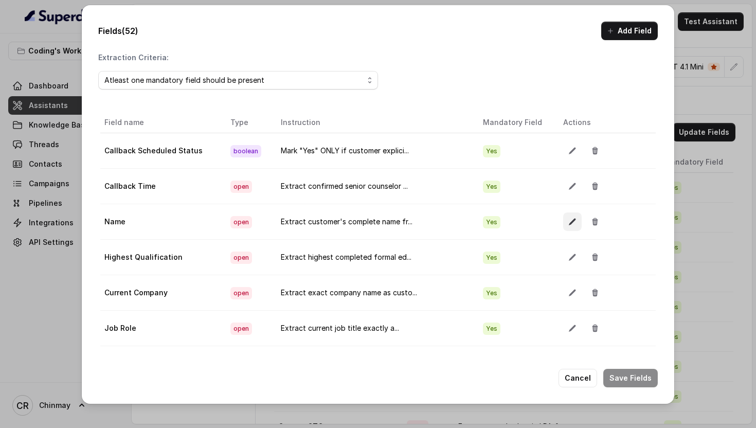
click at [568, 220] on icon "button" at bounding box center [572, 221] width 8 height 8
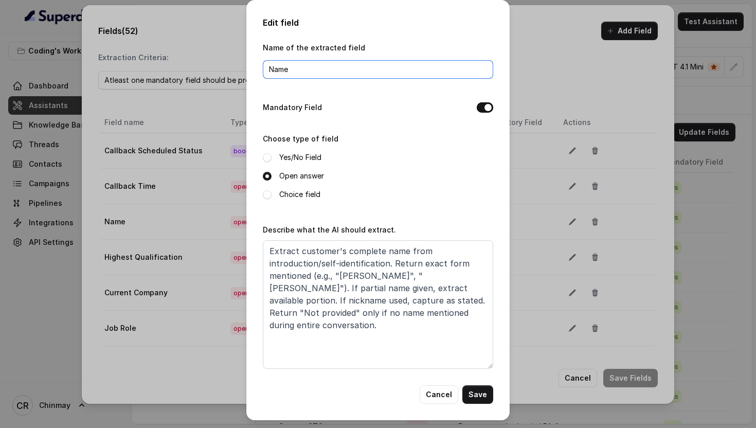
click at [356, 72] on input "Name" at bounding box center [378, 69] width 230 height 19
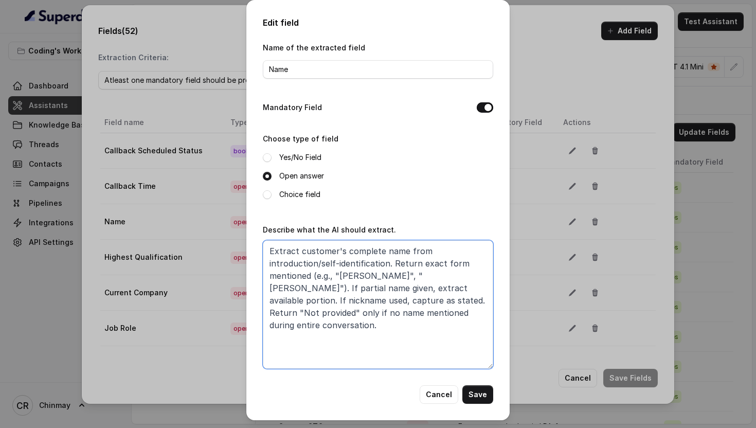
click at [349, 282] on textarea "Extract customer's complete name from introduction/self-identification. Return …" at bounding box center [378, 304] width 230 height 128
click at [441, 393] on button "Cancel" at bounding box center [438, 394] width 39 height 19
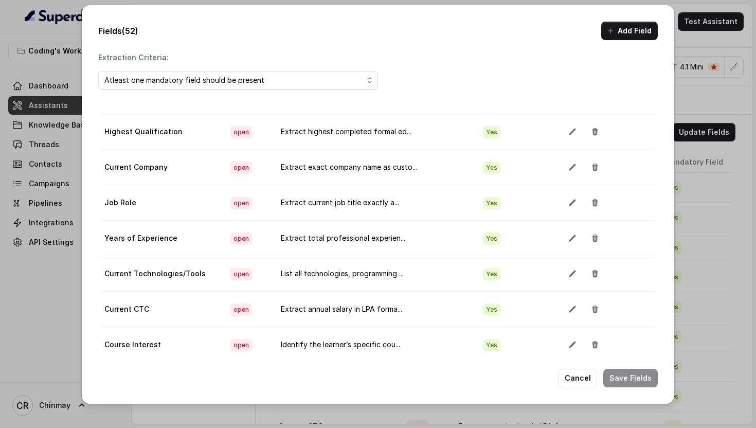
scroll to position [135, 0]
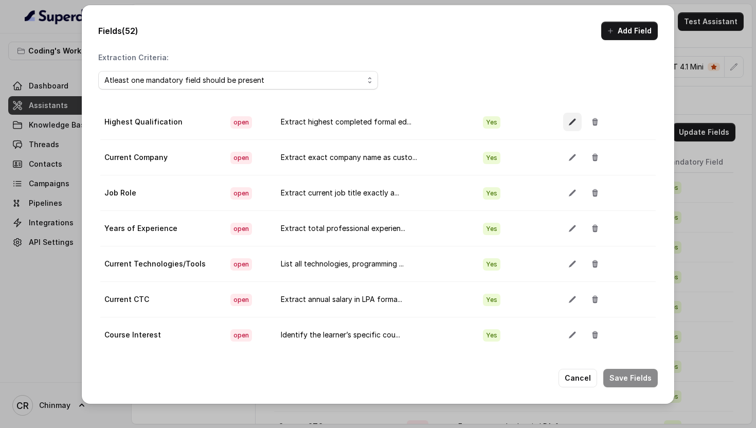
click at [568, 122] on icon "button" at bounding box center [571, 122] width 7 height 7
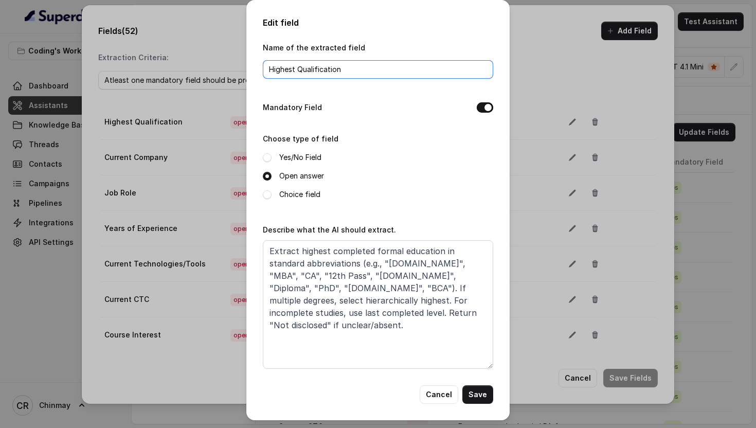
click at [333, 71] on input "Highest Qualification" at bounding box center [378, 69] width 230 height 19
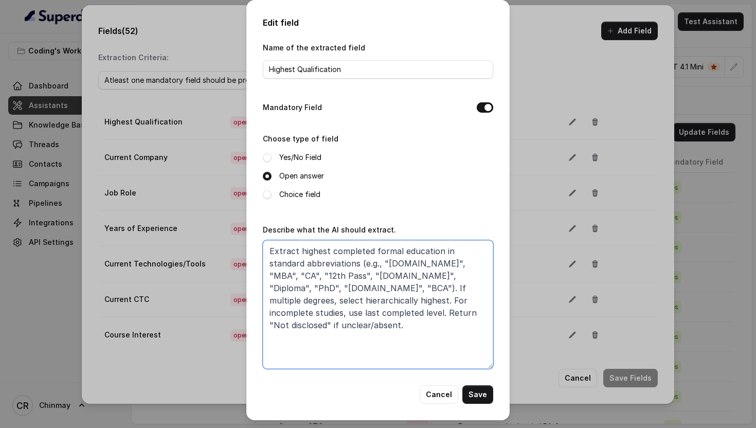
click at [384, 300] on textarea "Extract highest completed formal education in standard abbreviations (e.g., "[D…" at bounding box center [378, 304] width 230 height 128
click at [436, 393] on button "Cancel" at bounding box center [438, 394] width 39 height 19
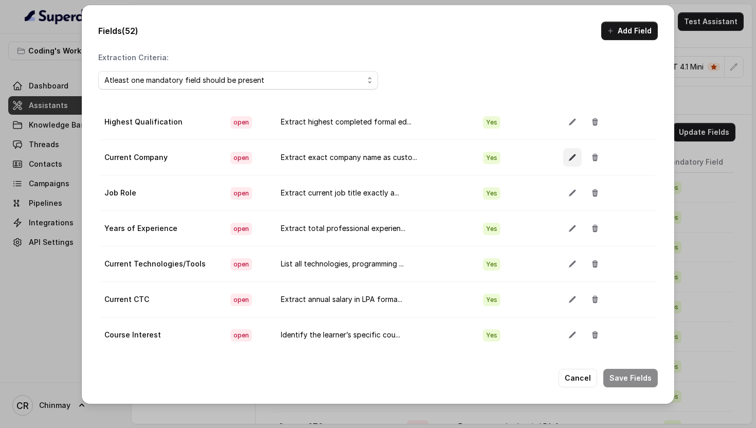
click at [563, 159] on button "button" at bounding box center [572, 157] width 19 height 19
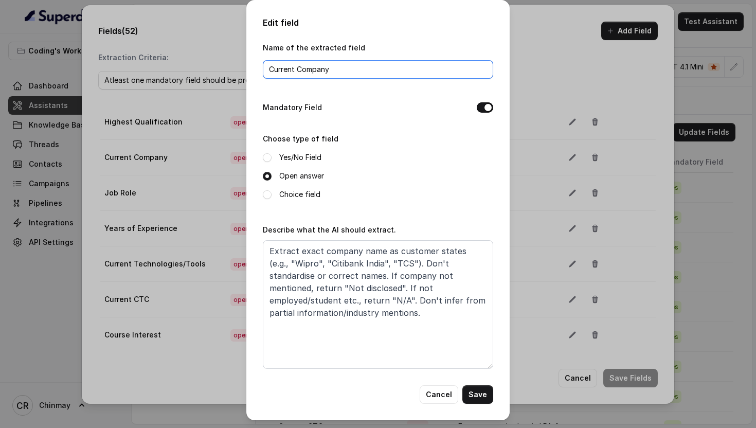
click at [346, 63] on input "Current Company" at bounding box center [378, 69] width 230 height 19
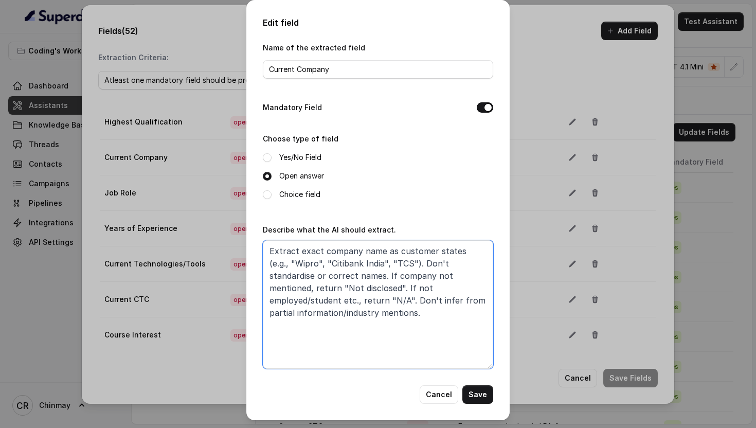
click at [351, 298] on textarea "Extract exact company name as customer states (e.g., "Wipro", "Citibank India",…" at bounding box center [378, 304] width 230 height 128
click at [439, 391] on button "Cancel" at bounding box center [438, 394] width 39 height 19
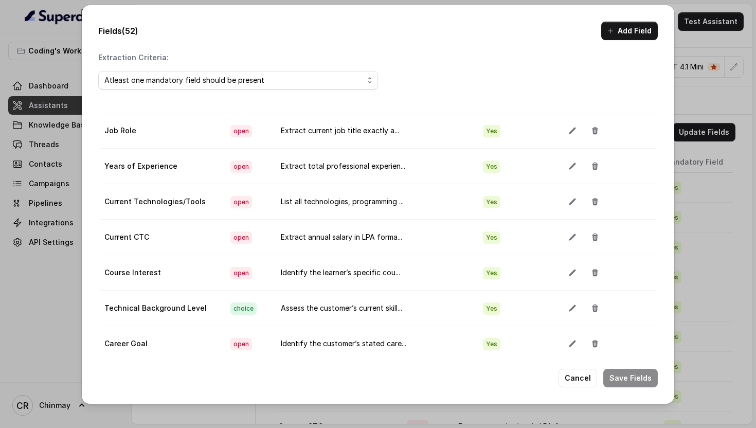
scroll to position [201, 0]
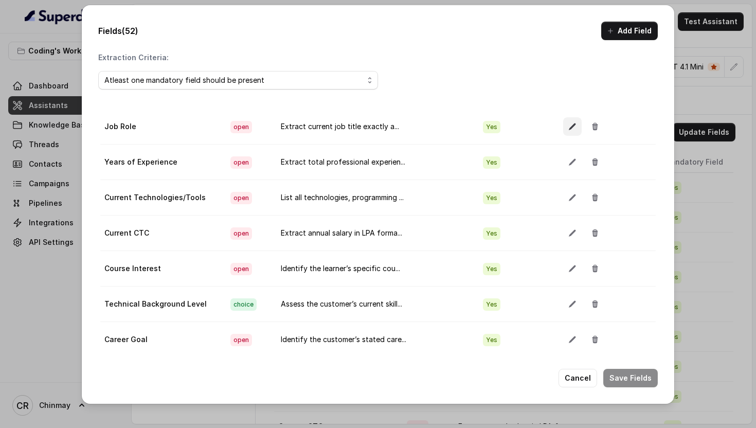
click at [568, 126] on icon "button" at bounding box center [571, 126] width 7 height 7
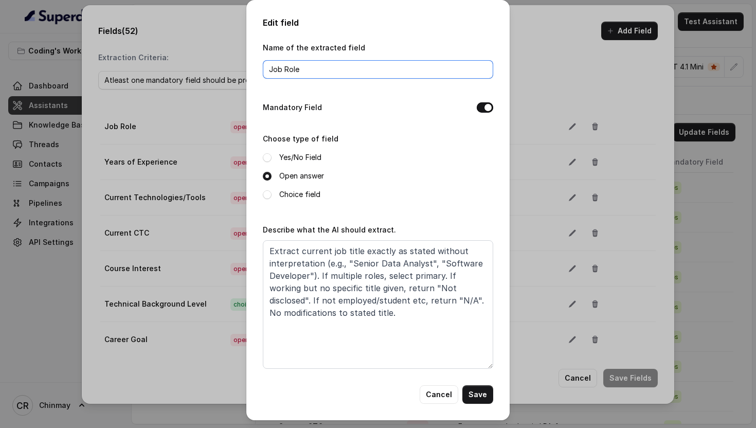
click at [342, 67] on input "Job Role" at bounding box center [378, 69] width 230 height 19
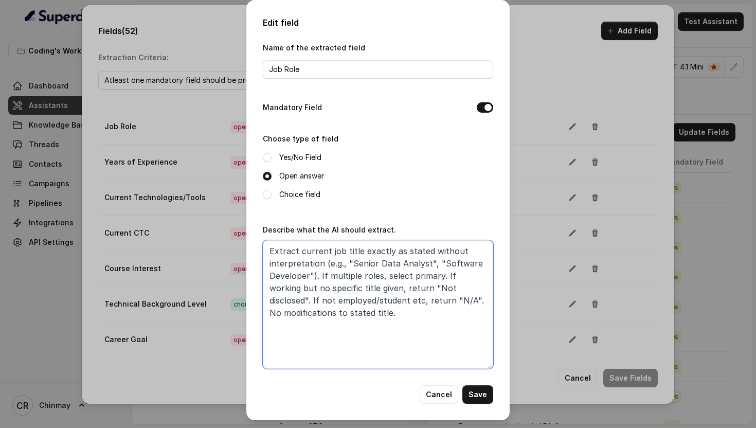
click at [357, 298] on textarea "Extract current job title exactly as stated without interpretation (e.g., "Seni…" at bounding box center [378, 304] width 230 height 128
click at [436, 396] on button "Cancel" at bounding box center [438, 394] width 39 height 19
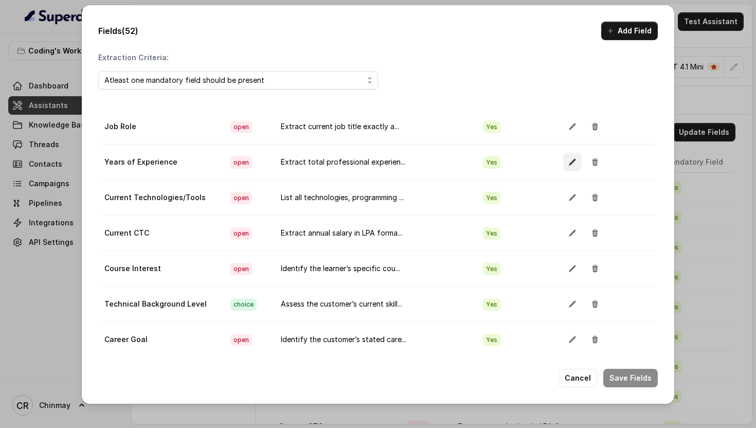
click at [568, 159] on icon "button" at bounding box center [572, 162] width 8 height 8
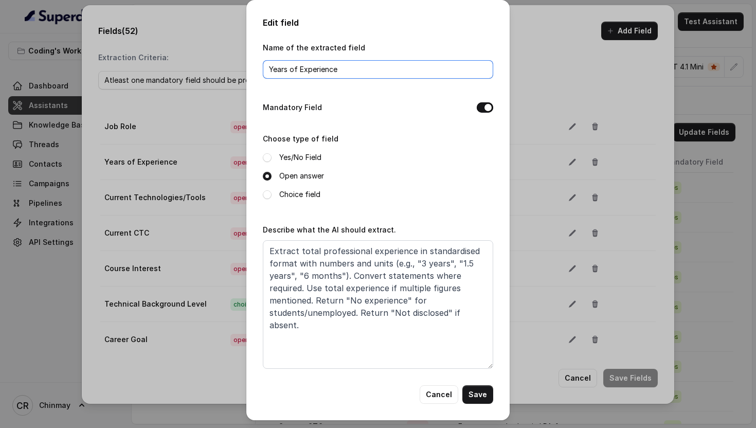
click at [370, 75] on input "Years of Experience" at bounding box center [378, 69] width 230 height 19
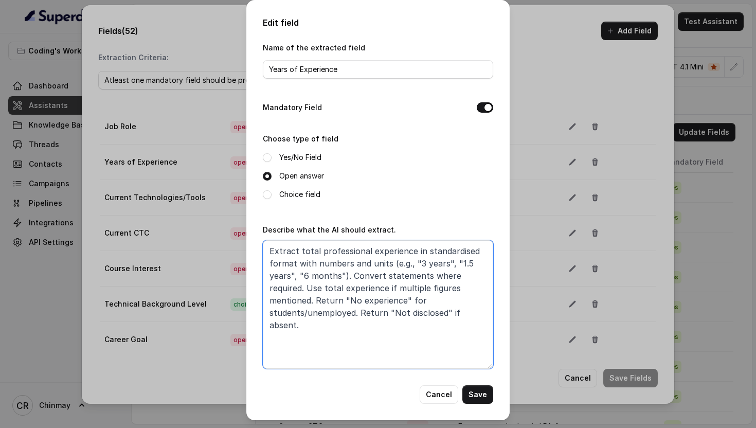
click at [322, 309] on textarea "Extract total professional experience in standardised format with numbers and u…" at bounding box center [378, 304] width 230 height 128
click at [432, 392] on button "Cancel" at bounding box center [438, 394] width 39 height 19
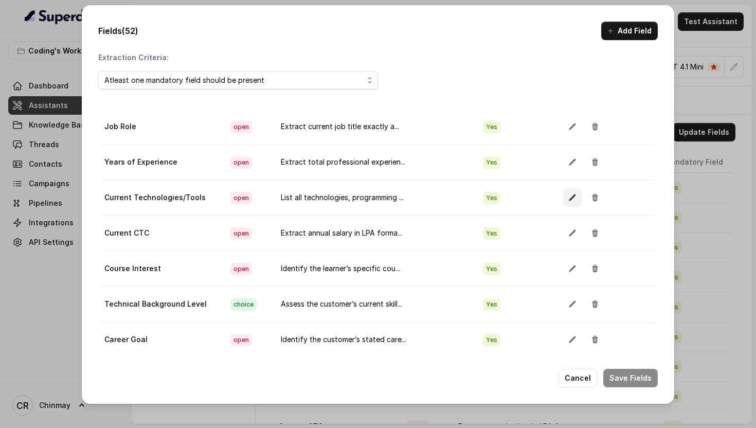
click at [563, 199] on button "button" at bounding box center [572, 197] width 19 height 19
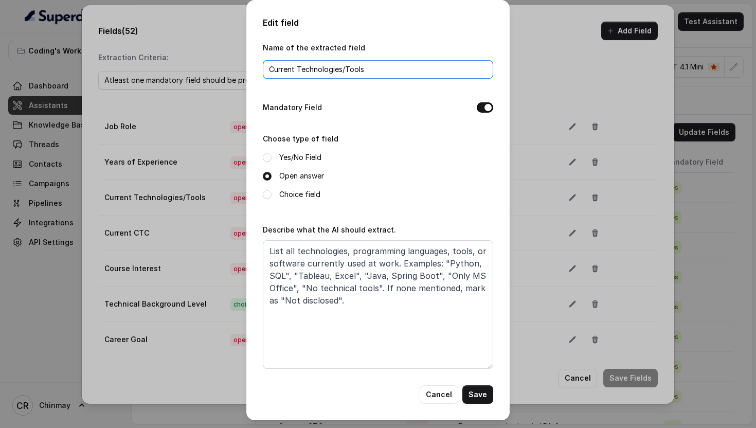
click at [389, 62] on input "Current Technologies/Tools" at bounding box center [378, 69] width 230 height 19
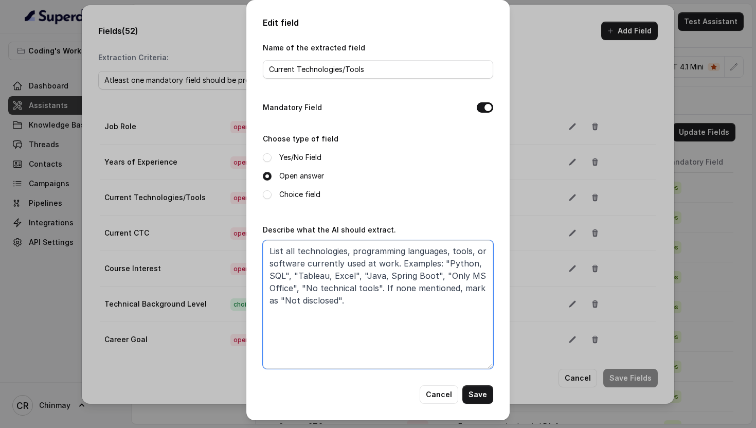
click at [354, 305] on textarea "List all technologies, programming languages, tools, or software currently used…" at bounding box center [378, 304] width 230 height 128
click at [438, 393] on button "Cancel" at bounding box center [438, 394] width 39 height 19
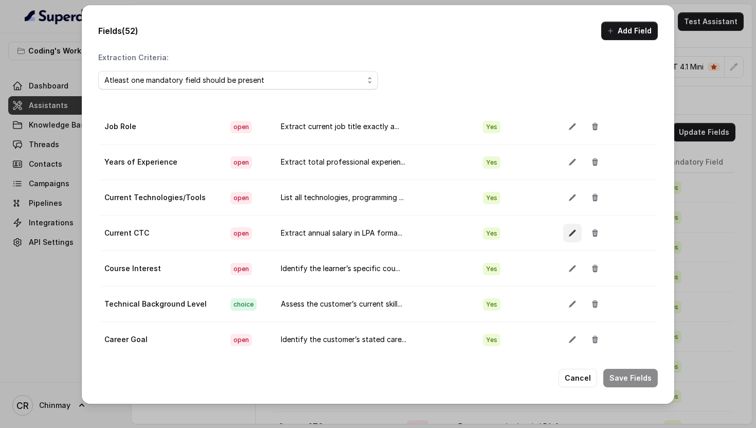
click at [569, 230] on button "button" at bounding box center [572, 233] width 19 height 19
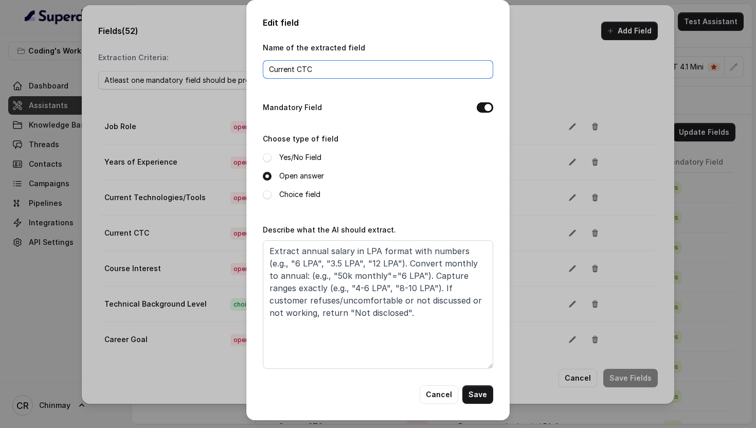
click at [340, 71] on input "Current CTC" at bounding box center [378, 69] width 230 height 19
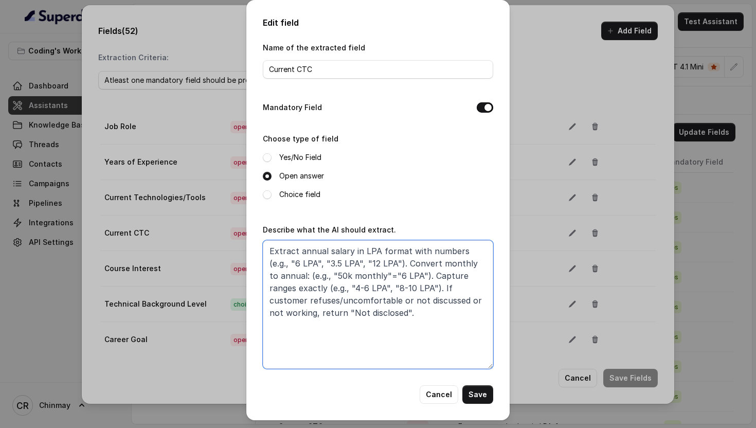
click at [330, 321] on textarea "Extract annual salary in LPA format with numbers (e.g., "6 LPA", "3.5 LPA", "12…" at bounding box center [378, 304] width 230 height 128
click at [430, 391] on button "Cancel" at bounding box center [438, 394] width 39 height 19
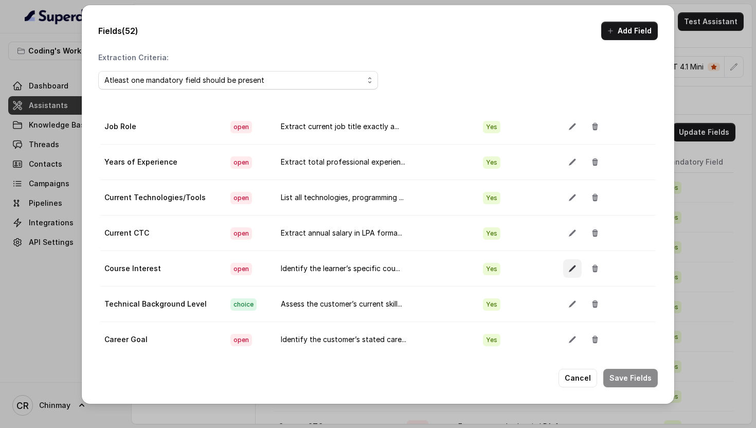
click at [568, 267] on icon "button" at bounding box center [572, 268] width 8 height 8
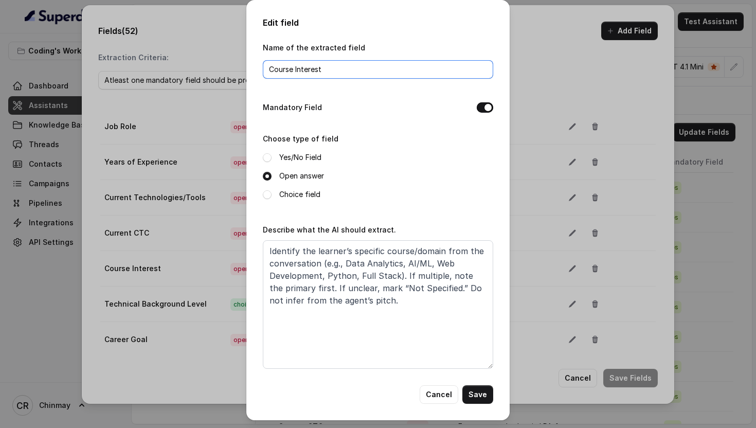
click at [329, 72] on input "Course Interest" at bounding box center [378, 69] width 230 height 19
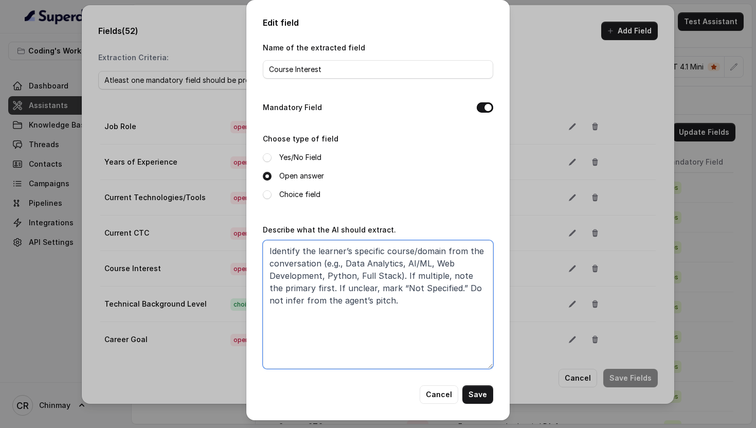
click at [361, 298] on textarea "Identify the learner’s specific course/domain from the conversation (e.g., Data…" at bounding box center [378, 304] width 230 height 128
click at [432, 396] on button "Cancel" at bounding box center [438, 394] width 39 height 19
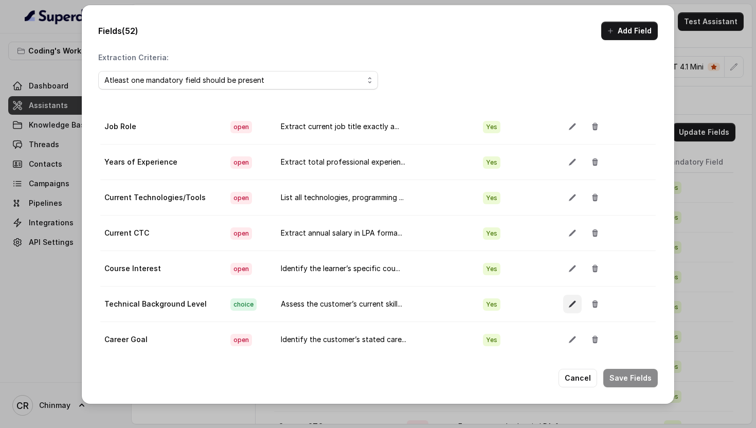
click at [568, 303] on icon "button" at bounding box center [571, 304] width 7 height 7
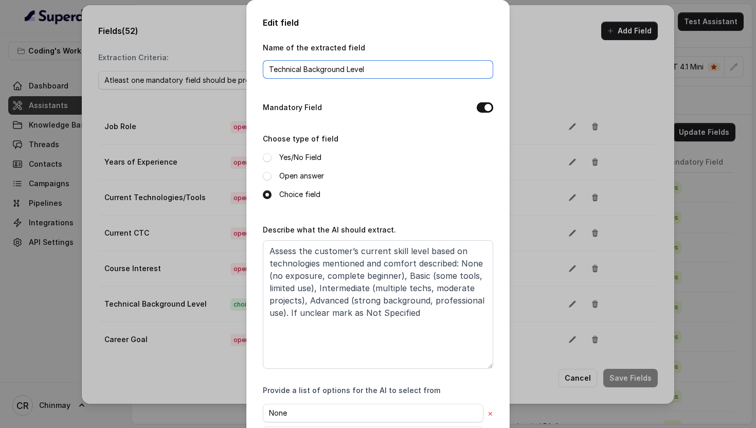
click at [337, 78] on input "Technical Background Level" at bounding box center [378, 69] width 230 height 19
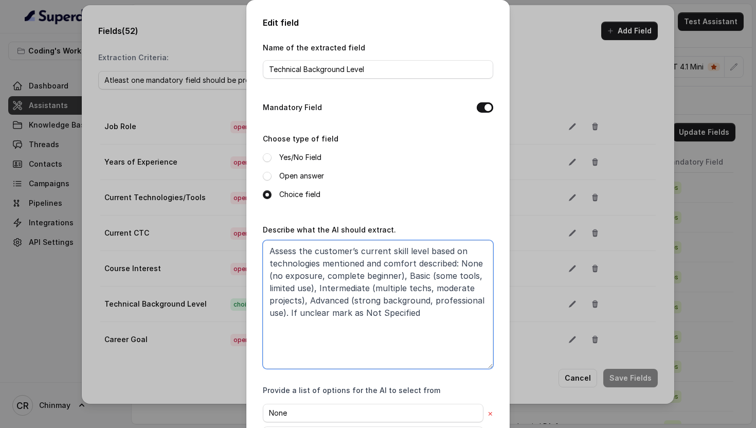
click at [343, 348] on textarea "Assess the customer’s current skill level based on technologies mentioned and c…" at bounding box center [378, 304] width 230 height 128
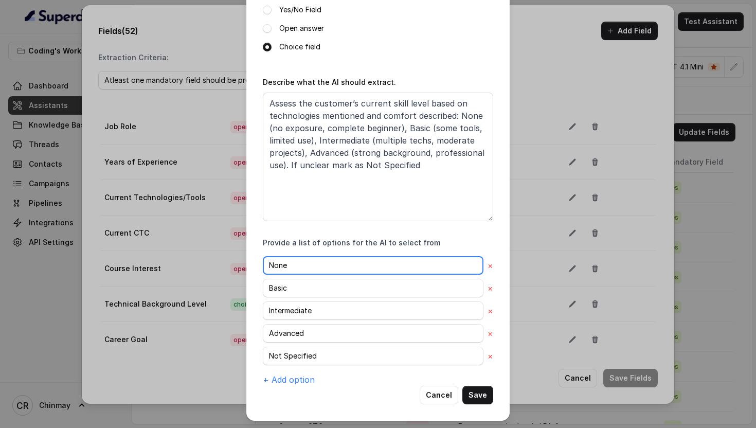
click at [307, 265] on input "None" at bounding box center [373, 265] width 220 height 19
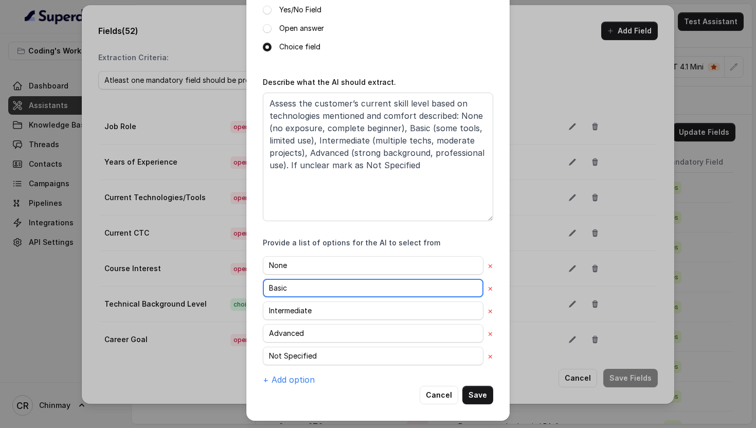
click at [315, 289] on input "Basic" at bounding box center [373, 288] width 220 height 19
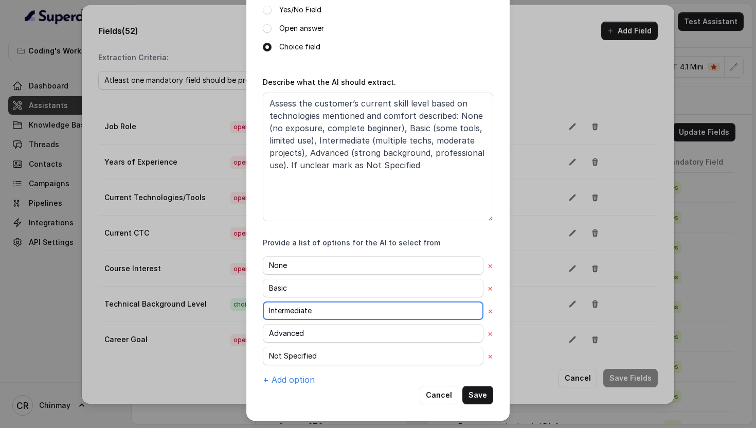
click at [308, 314] on input "Intermediate" at bounding box center [373, 310] width 220 height 19
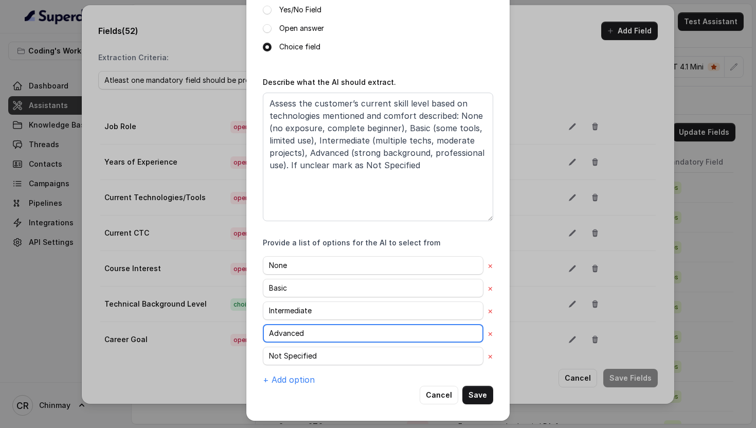
click at [306, 334] on input "Advanced" at bounding box center [373, 333] width 220 height 19
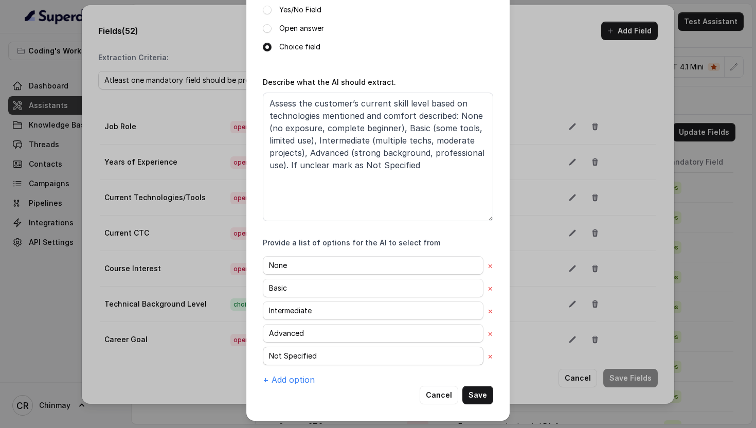
click at [308, 364] on div "None × Basic × Intermediate × Advanced × Not Specified × + Add option" at bounding box center [378, 321] width 230 height 130
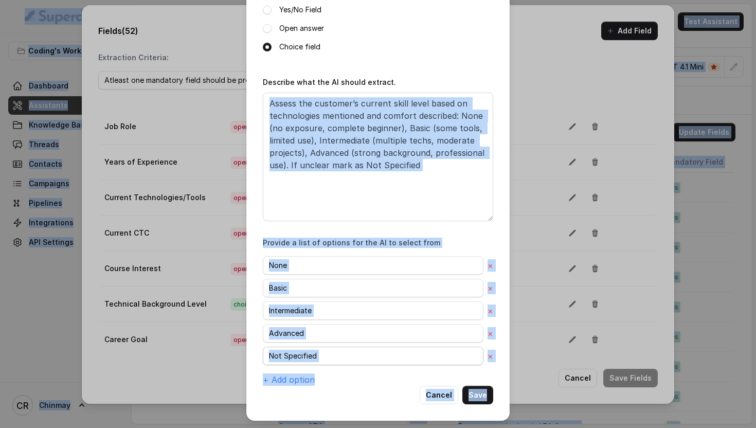
click at [302, 359] on input "Not Specified" at bounding box center [373, 355] width 220 height 19
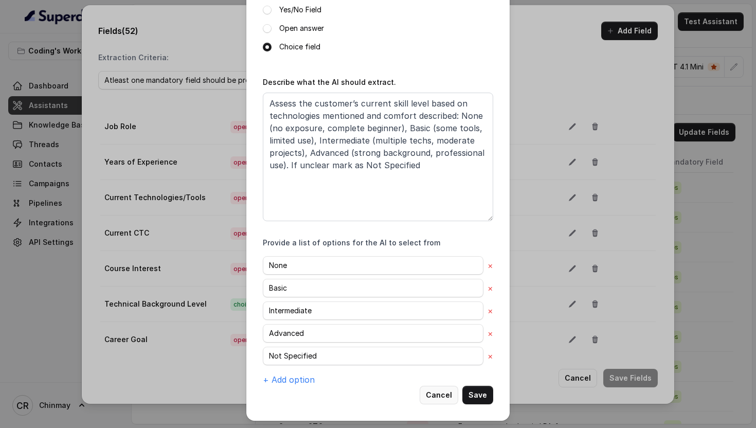
click at [433, 390] on button "Cancel" at bounding box center [438, 394] width 39 height 19
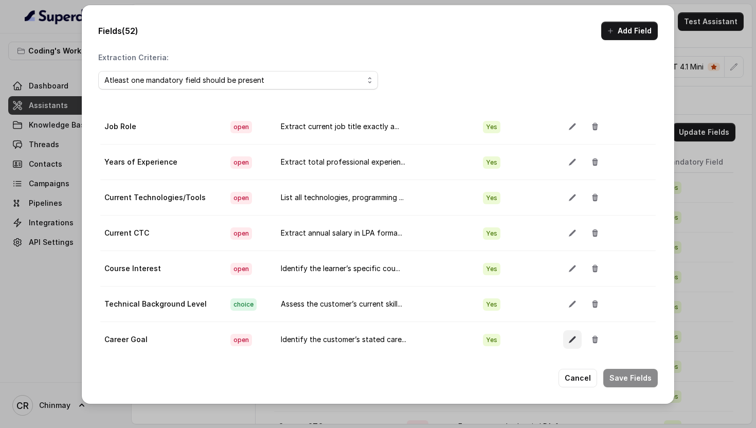
click at [568, 343] on icon "button" at bounding box center [572, 339] width 8 height 8
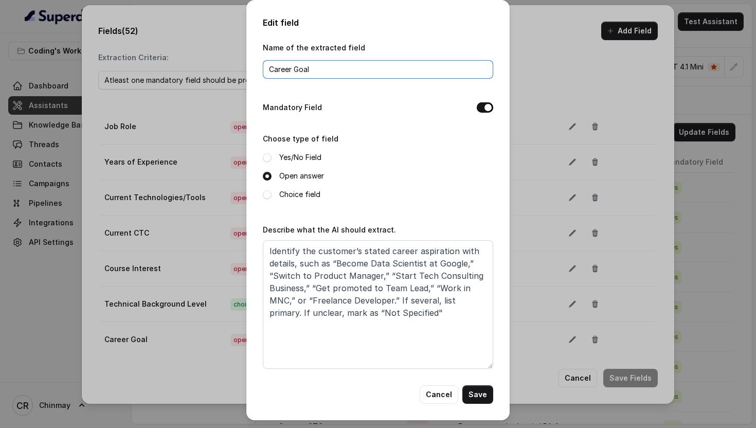
click at [310, 73] on input "Career Goal" at bounding box center [378, 69] width 230 height 19
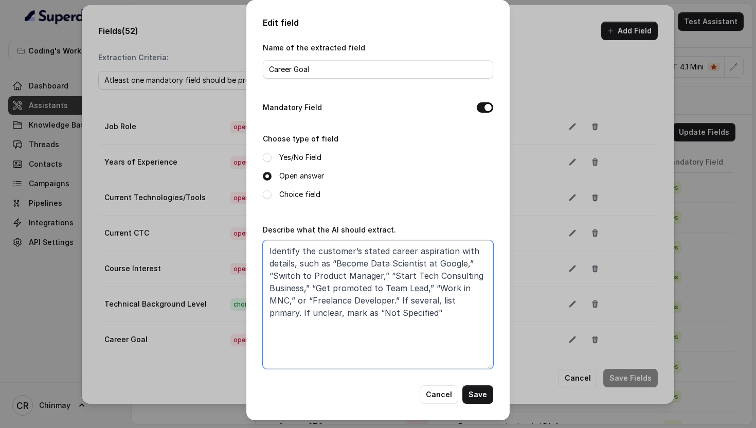
click at [332, 288] on textarea "Identify the customer’s stated career aspiration with details, such as “Become …" at bounding box center [378, 304] width 230 height 128
click at [438, 389] on button "Cancel" at bounding box center [438, 394] width 39 height 19
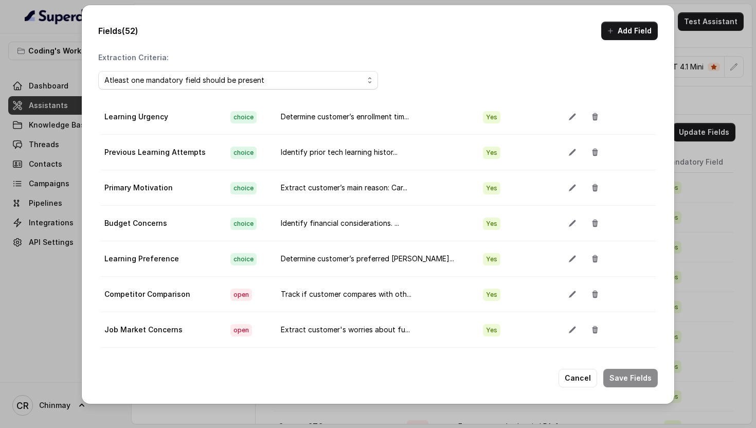
scroll to position [457, 0]
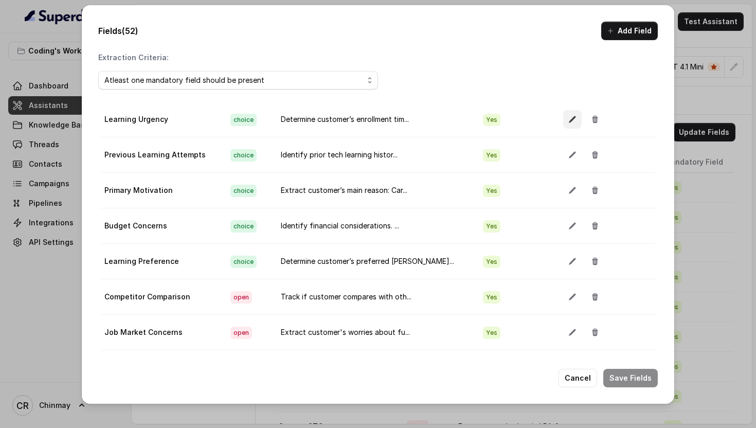
click at [568, 115] on icon "button" at bounding box center [572, 119] width 8 height 8
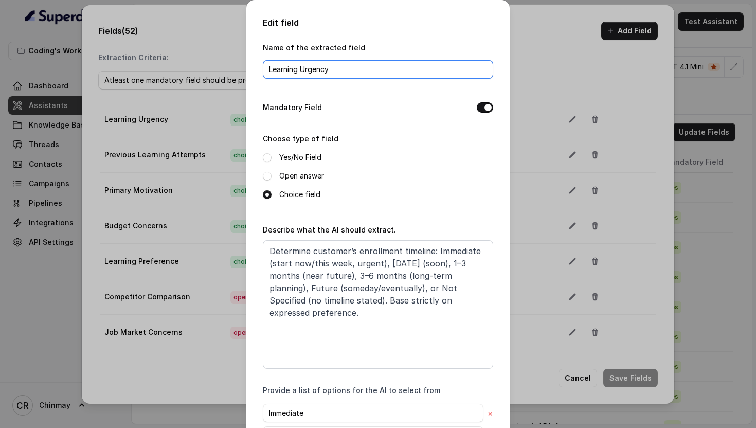
click at [363, 70] on input "Learning Urgency" at bounding box center [378, 69] width 230 height 19
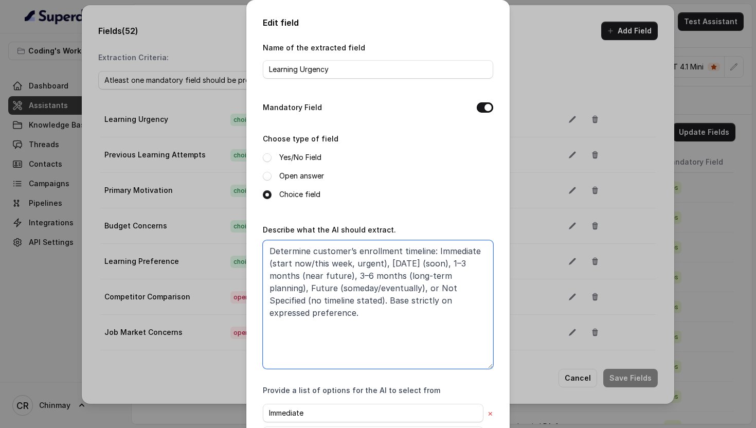
click at [386, 302] on textarea "Determine customer’s enrollment timeline: Immediate (start now/this week, urgen…" at bounding box center [378, 304] width 230 height 128
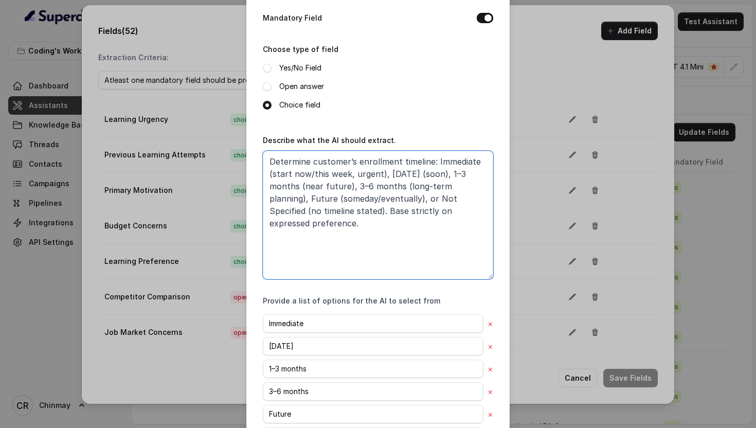
scroll to position [170, 0]
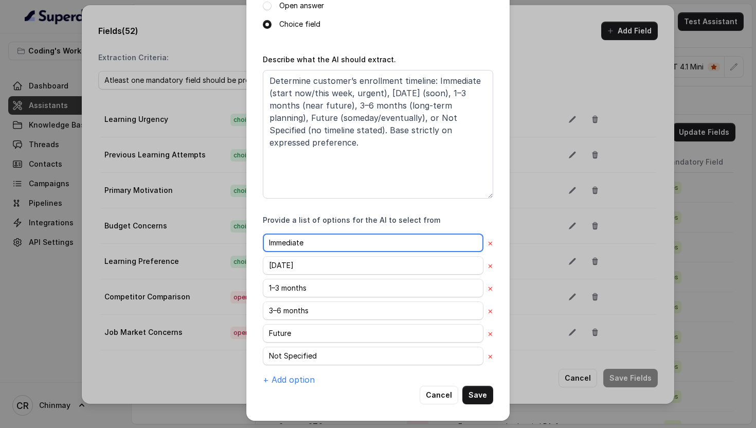
click at [302, 241] on input "Immediate" at bounding box center [373, 242] width 220 height 19
click at [307, 253] on div "Immediate × Within 1 month × 1–3 months × 3–6 months × Future × Not Specified ×…" at bounding box center [378, 309] width 230 height 152
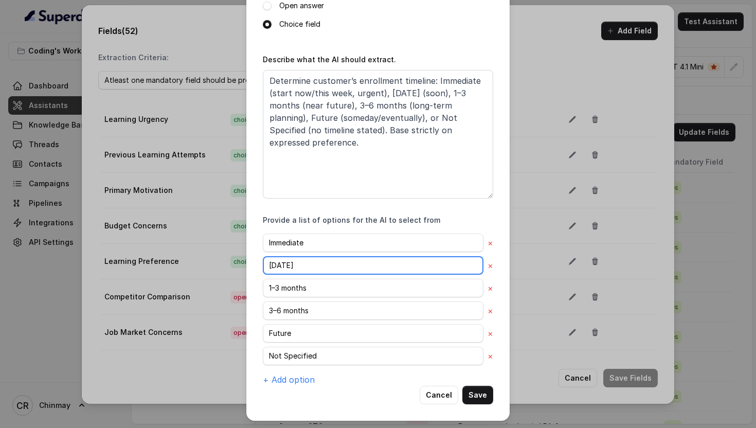
click at [313, 262] on input "[DATE]" at bounding box center [373, 265] width 220 height 19
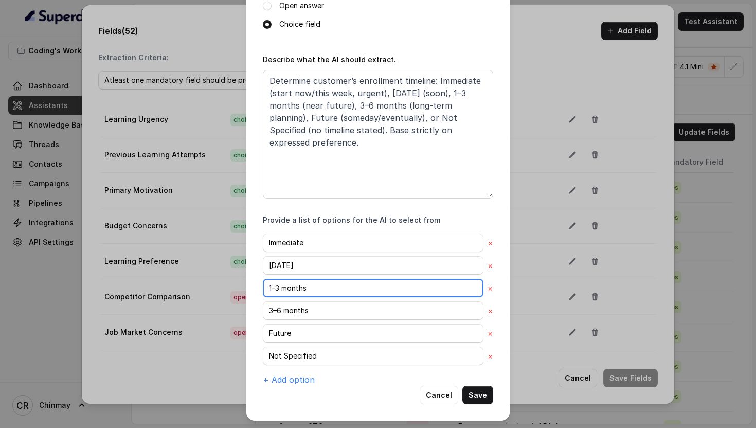
click at [307, 287] on input "1–3 months" at bounding box center [373, 288] width 220 height 19
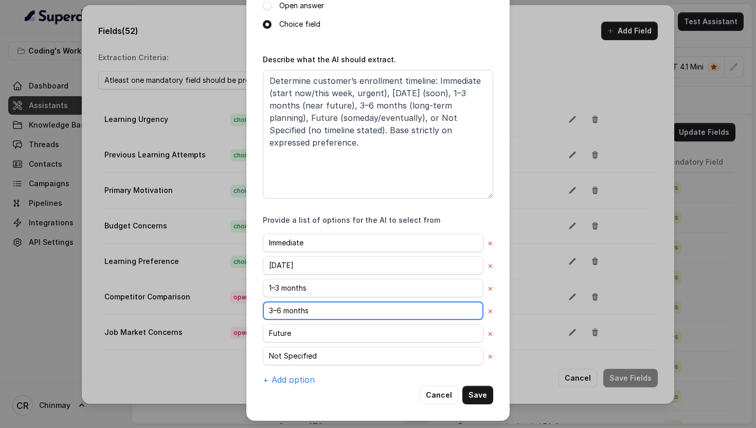
click at [304, 307] on input "3–6 months" at bounding box center [373, 310] width 220 height 19
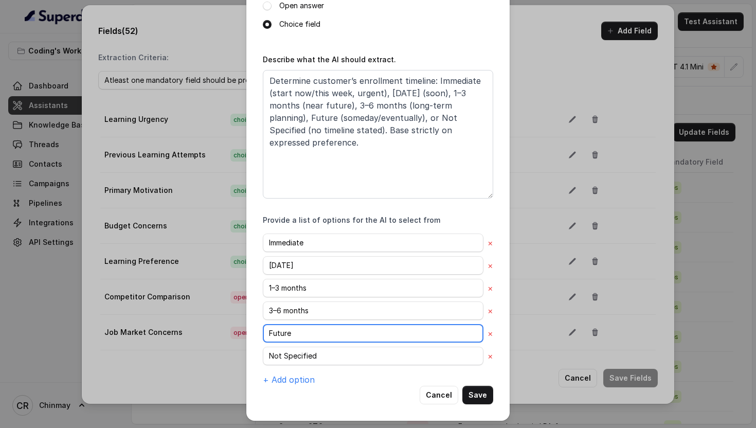
click at [312, 336] on input "Future" at bounding box center [373, 333] width 220 height 19
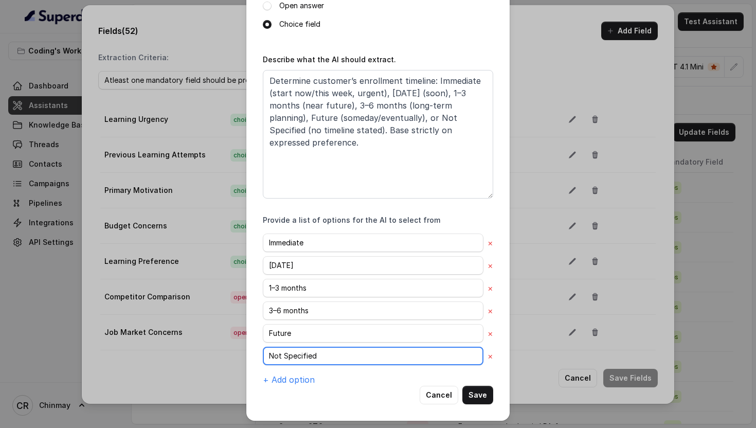
click at [311, 351] on input "Not Specified" at bounding box center [373, 355] width 220 height 19
click at [440, 394] on button "Cancel" at bounding box center [438, 394] width 39 height 19
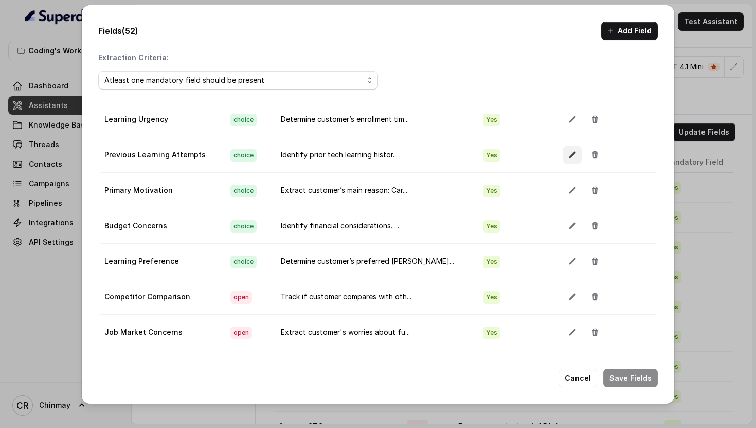
click at [563, 159] on button "button" at bounding box center [572, 154] width 19 height 19
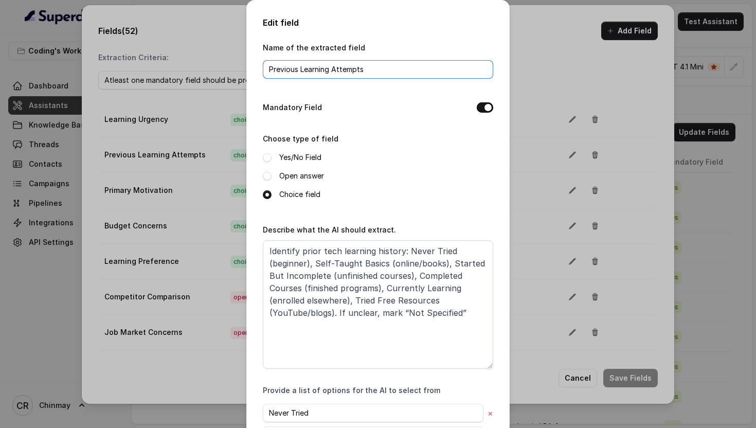
click at [355, 64] on input "Previous Learning Attempts" at bounding box center [378, 69] width 230 height 19
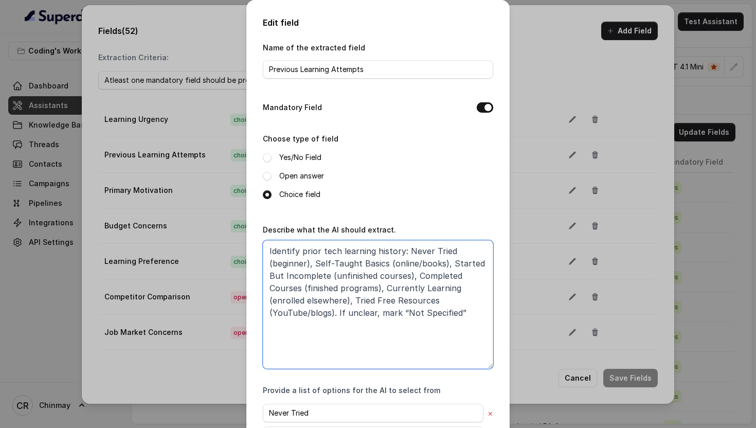
click at [367, 307] on textarea "Identify prior tech learning history: Never Tried (beginner), Self-Taught Basic…" at bounding box center [378, 304] width 230 height 128
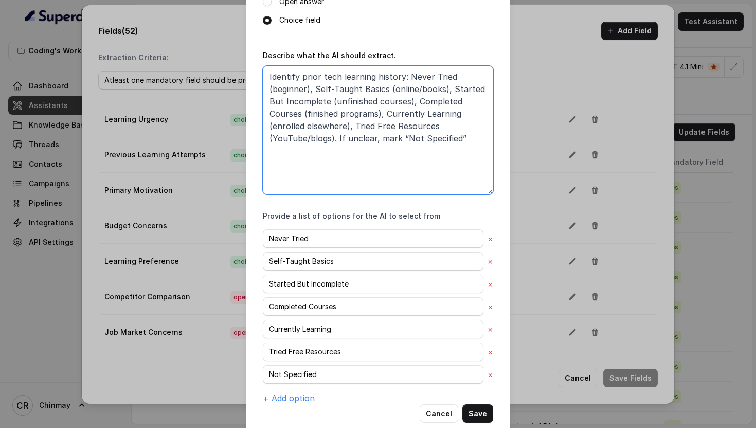
scroll to position [193, 0]
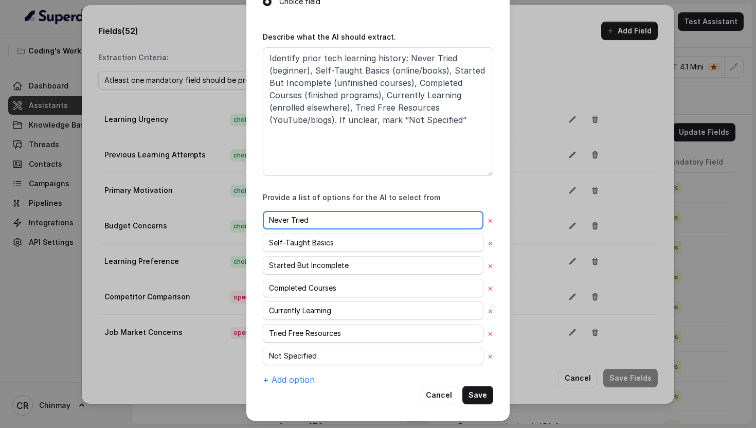
click at [325, 215] on input "Never Tried" at bounding box center [373, 220] width 220 height 19
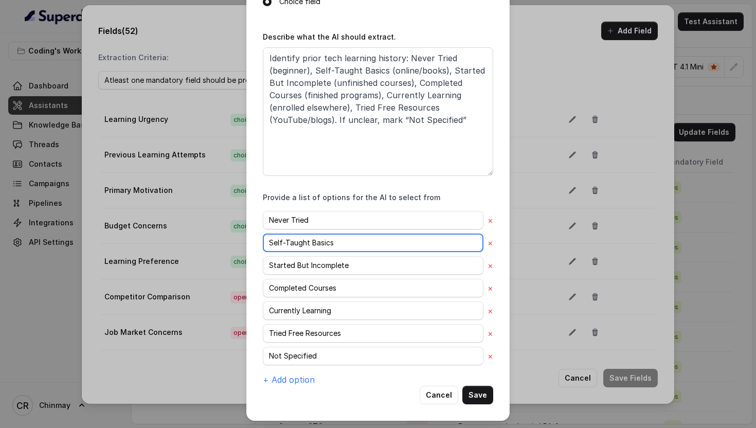
click at [319, 235] on input "Self-Taught Basics" at bounding box center [373, 242] width 220 height 19
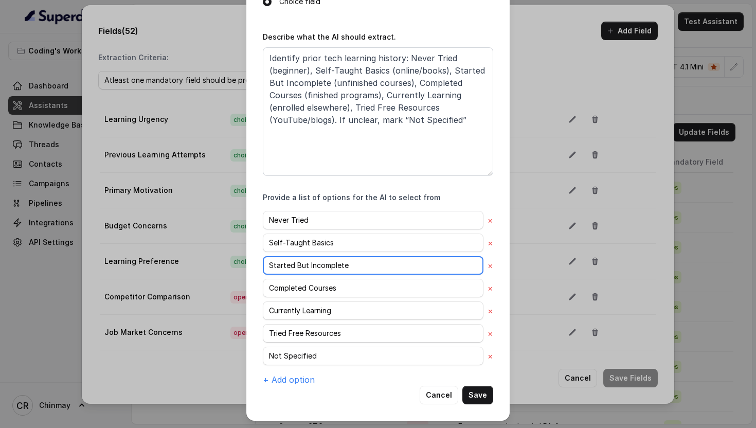
click at [325, 263] on input "Started But Incomplete" at bounding box center [373, 265] width 220 height 19
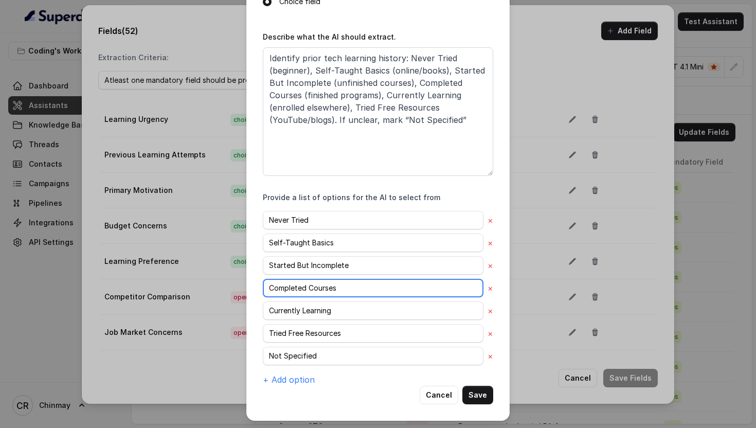
click at [323, 284] on input "Completed Courses" at bounding box center [373, 288] width 220 height 19
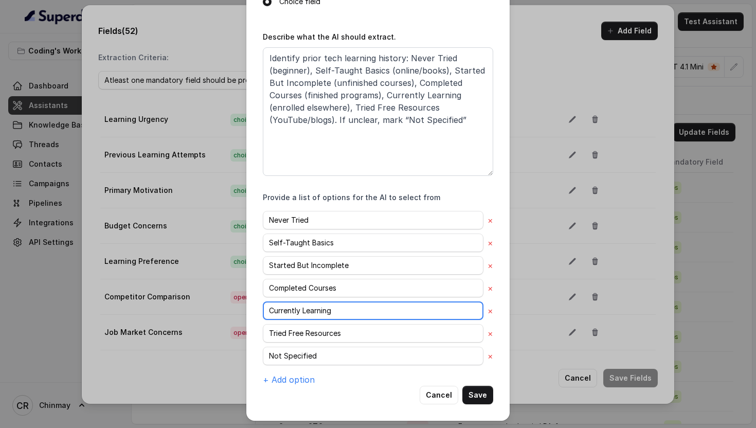
click at [324, 312] on input "Currently Learning" at bounding box center [373, 310] width 220 height 19
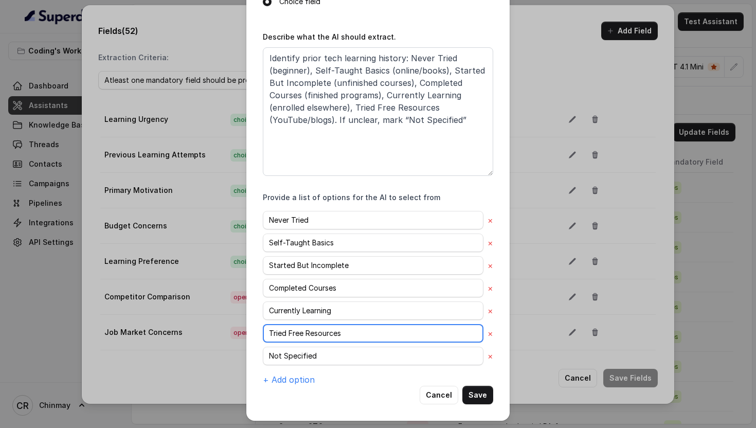
click at [325, 339] on input "Tried Free Resources" at bounding box center [373, 333] width 220 height 19
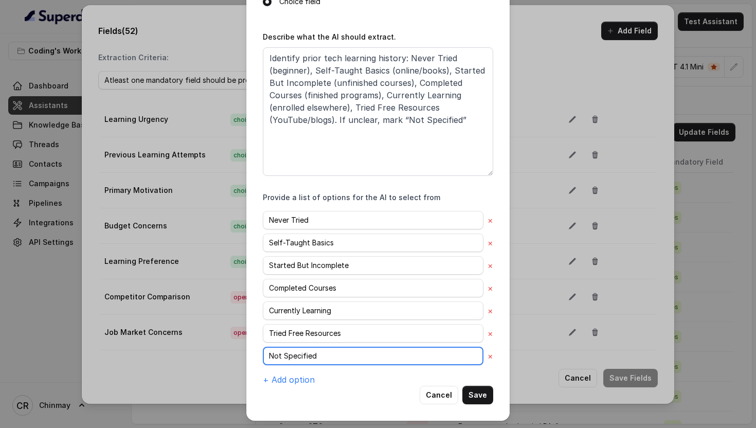
click at [314, 350] on input "Not Specified" at bounding box center [373, 355] width 220 height 19
paste input "Tried Free Resources"
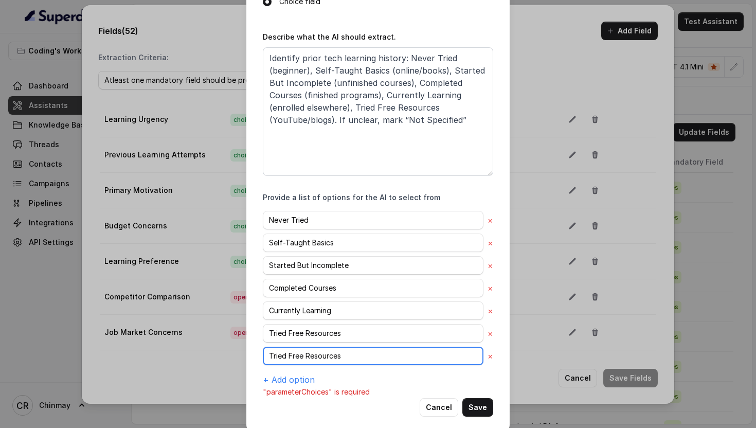
type input "Not Specified"
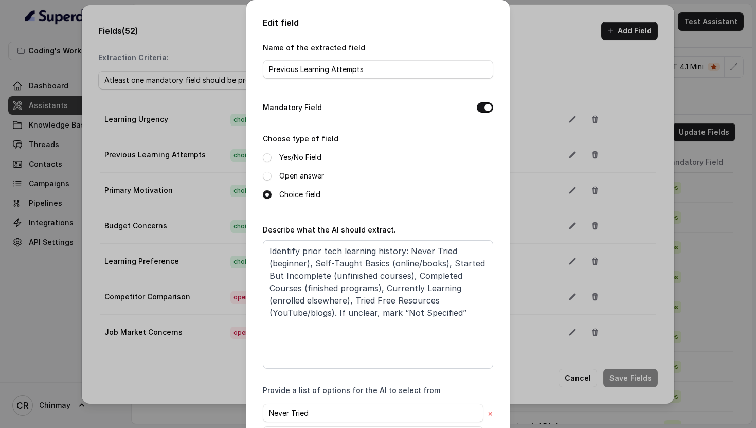
scroll to position [205, 0]
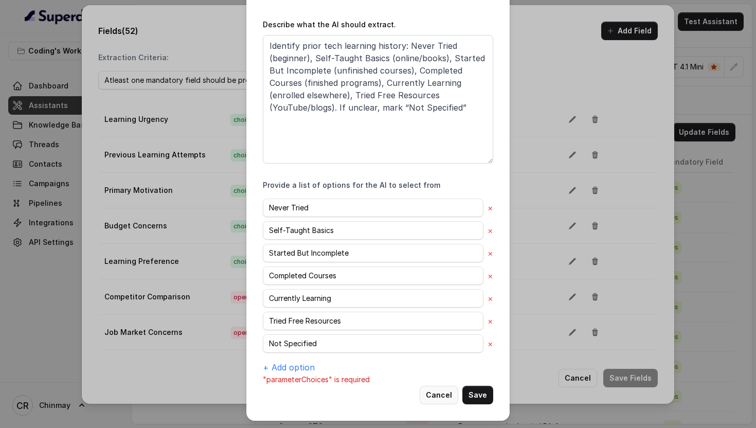
click at [433, 394] on button "Cancel" at bounding box center [438, 394] width 39 height 19
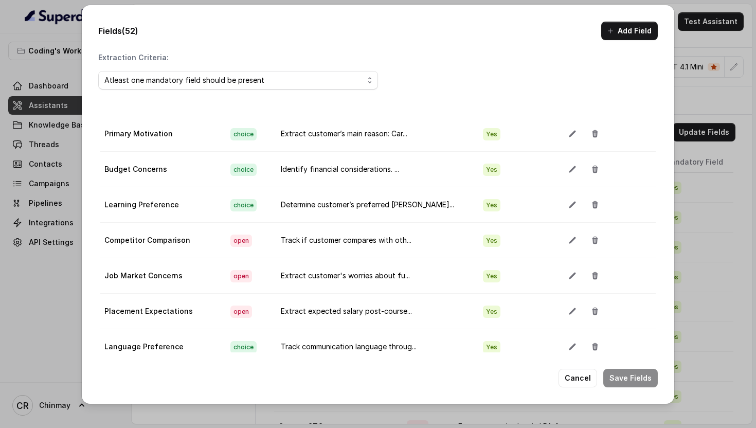
scroll to position [514, 0]
click at [563, 138] on button "button" at bounding box center [572, 133] width 19 height 19
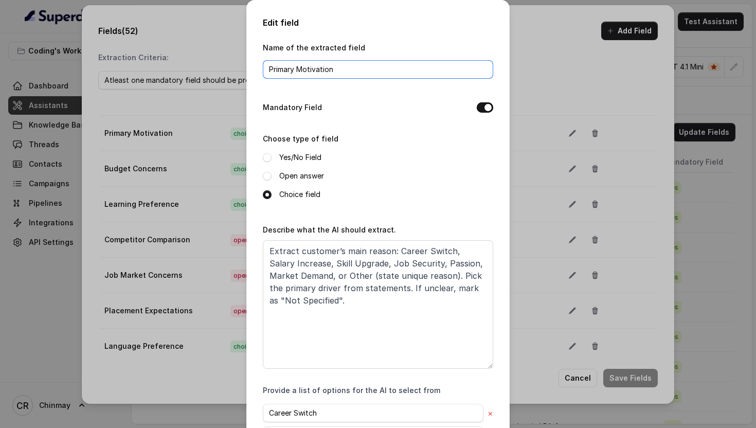
click at [314, 72] on input "Primary Motivation" at bounding box center [378, 69] width 230 height 19
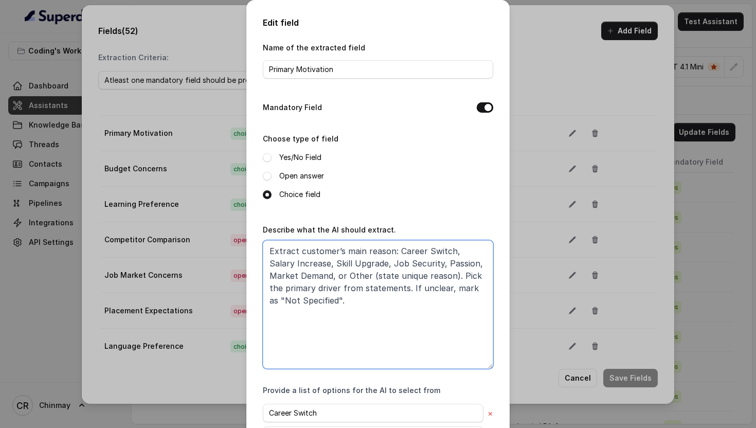
click at [346, 326] on textarea "Extract customer’s main reason: Career Switch, Salary Increase, Skill Upgrade, …" at bounding box center [378, 304] width 230 height 128
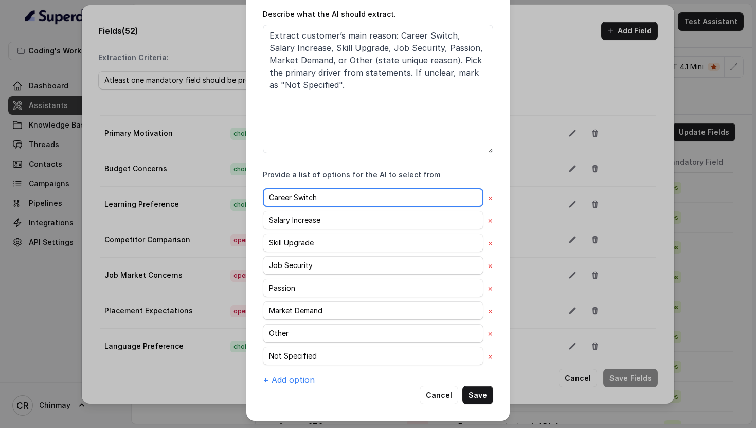
click at [304, 188] on input "Career Switch" at bounding box center [373, 197] width 220 height 19
click at [306, 222] on input "Salary Increase" at bounding box center [373, 220] width 220 height 19
click at [310, 251] on div "Career Switch × Salary Increase × Skill Upgrade × Job Security × Passion × Mark…" at bounding box center [378, 286] width 230 height 197
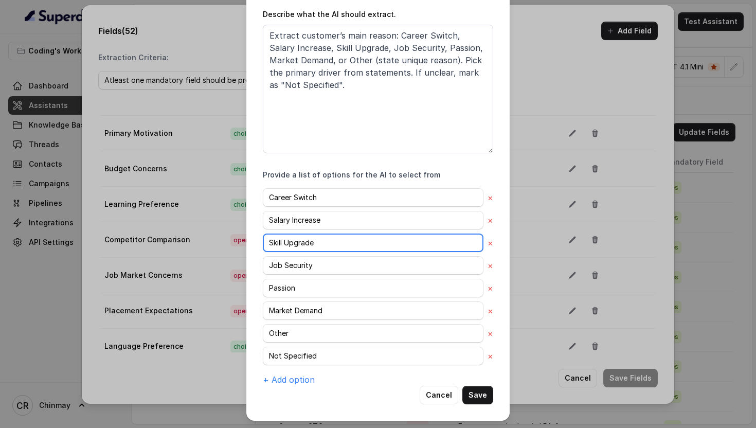
click at [307, 246] on input "Skill Upgrade" at bounding box center [373, 242] width 220 height 19
click at [314, 273] on div "Career Switch × Salary Increase × Skill Upgrade × Job Security × Passion × Mark…" at bounding box center [378, 286] width 230 height 197
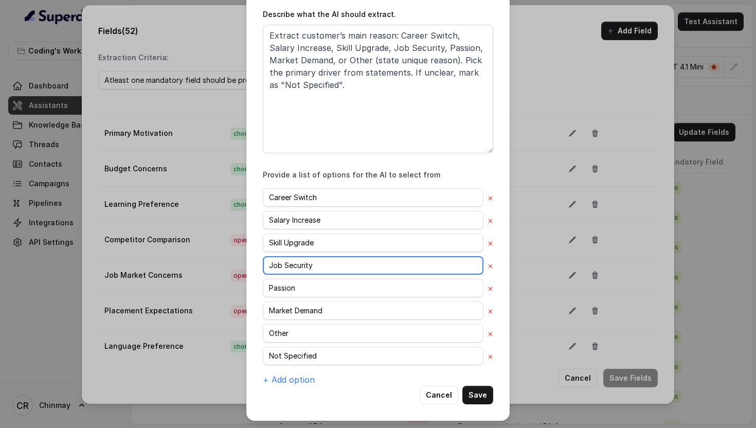
click at [310, 268] on input "Job Security" at bounding box center [373, 265] width 220 height 19
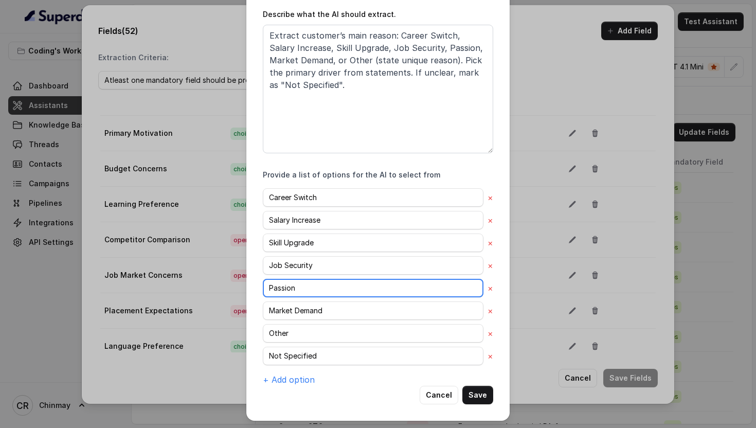
click at [314, 291] on input "Passion" at bounding box center [373, 288] width 220 height 19
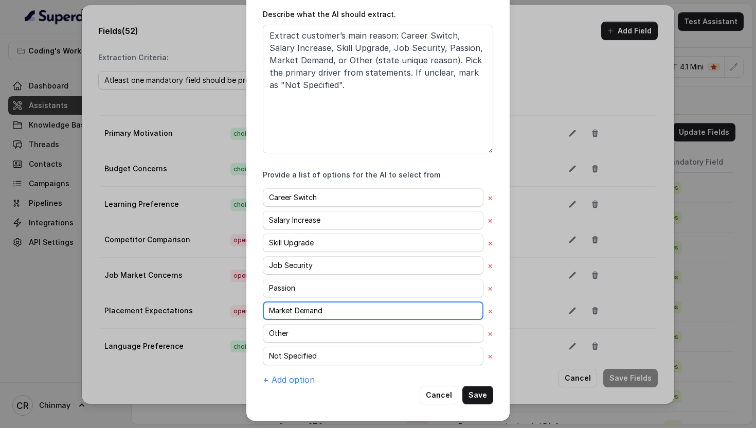
click at [311, 308] on input "Market Demand" at bounding box center [373, 310] width 220 height 19
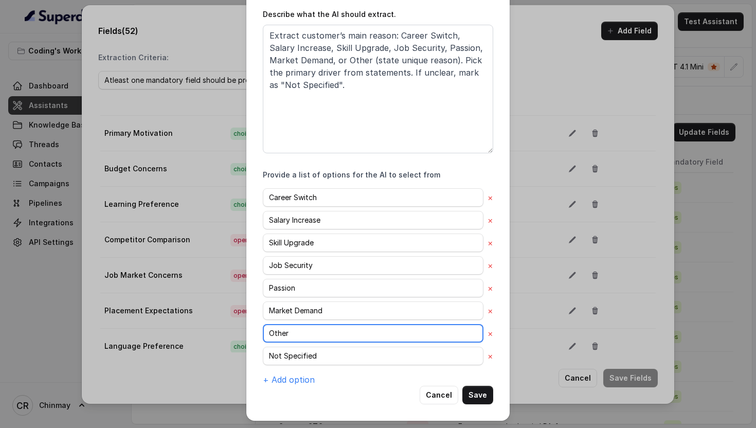
click at [310, 333] on input "Other" at bounding box center [373, 333] width 220 height 19
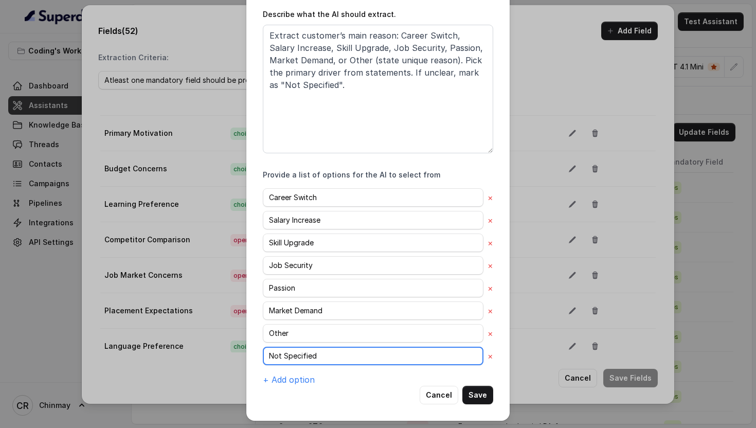
click at [302, 354] on input "Not Specified" at bounding box center [373, 355] width 220 height 19
drag, startPoint x: 445, startPoint y: 392, endPoint x: 439, endPoint y: 382, distance: 11.5
click at [445, 391] on button "Cancel" at bounding box center [438, 394] width 39 height 19
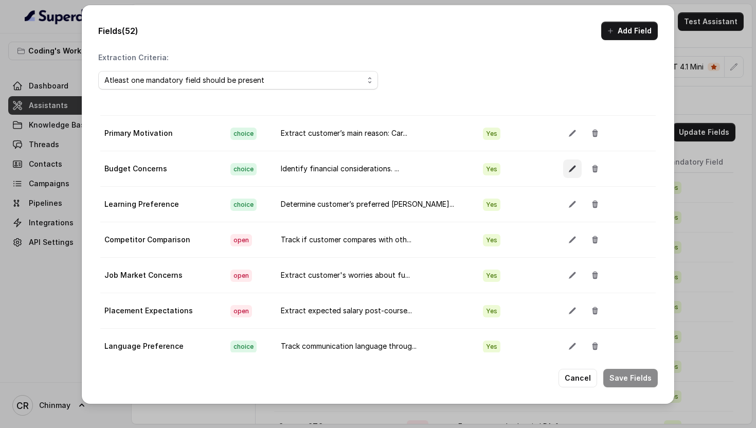
click at [568, 170] on icon "button" at bounding box center [572, 168] width 8 height 8
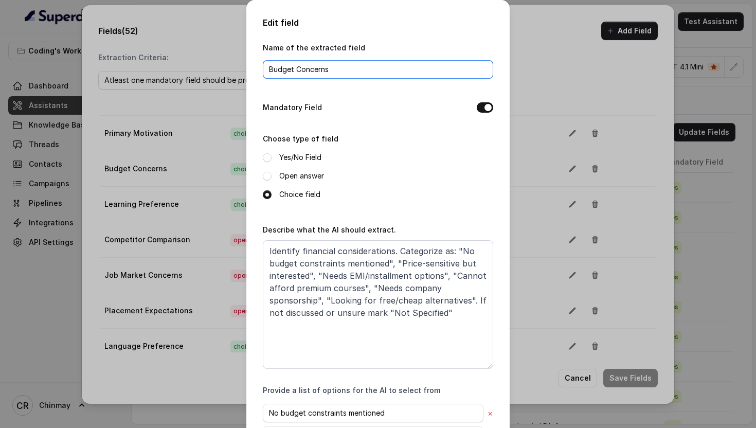
click at [301, 68] on input "Budget Concerns" at bounding box center [378, 69] width 230 height 19
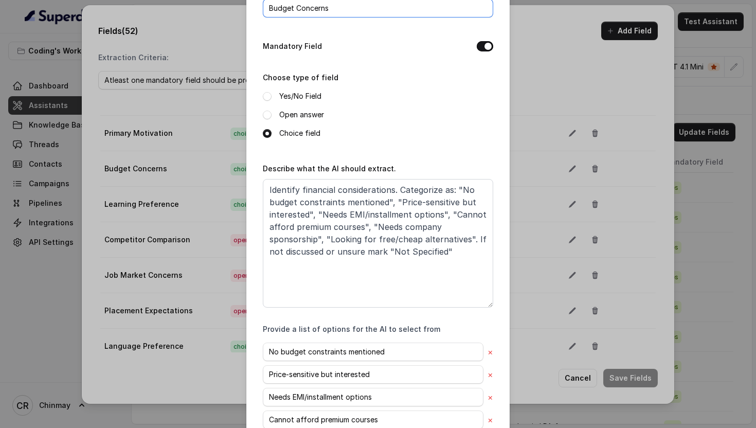
scroll to position [96, 0]
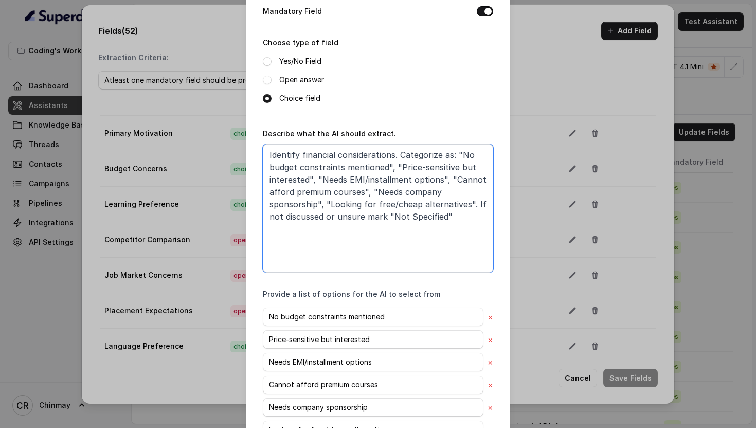
click at [340, 227] on textarea "Identify financial considerations. Categorize as: "No budget constraints mentio…" at bounding box center [378, 208] width 230 height 128
click at [387, 177] on textarea "Identify financial considerations. Categorize as: "No budget constraints mentio…" at bounding box center [378, 208] width 230 height 128
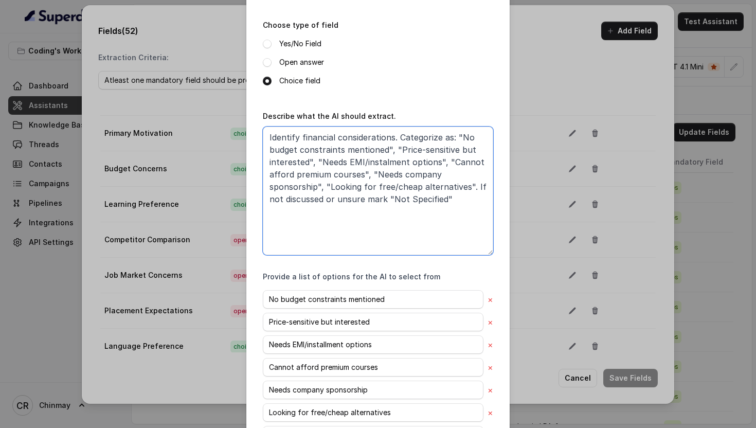
scroll to position [116, 0]
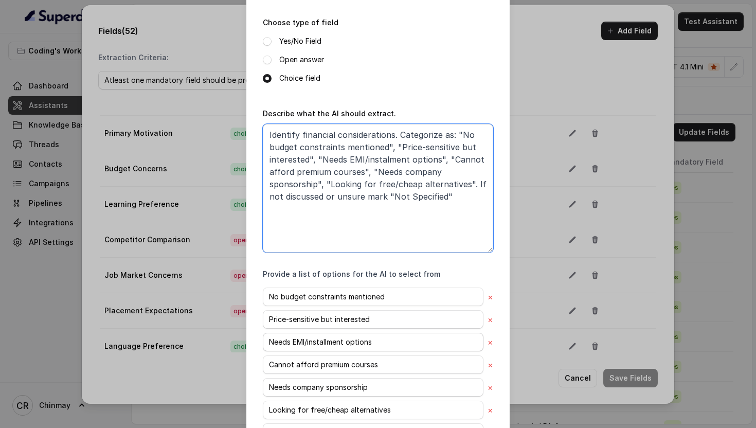
type textarea "Identify financial considerations. Categorize as: "No budget constraints mentio…"
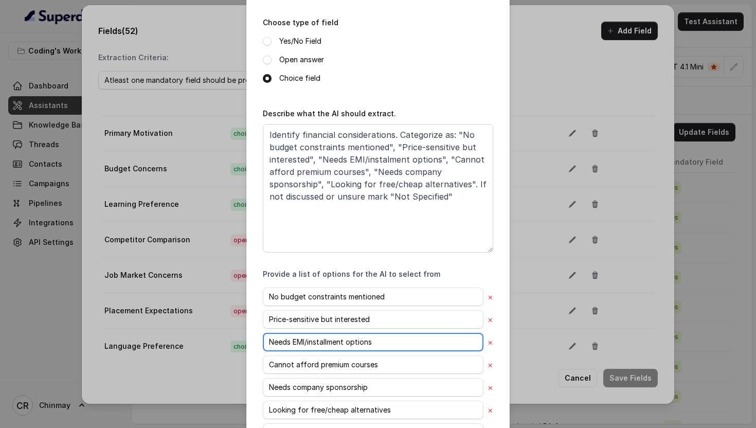
click at [326, 341] on input "Needs EMI/installment options" at bounding box center [373, 342] width 220 height 19
type input "Needs EMI/instalment options"
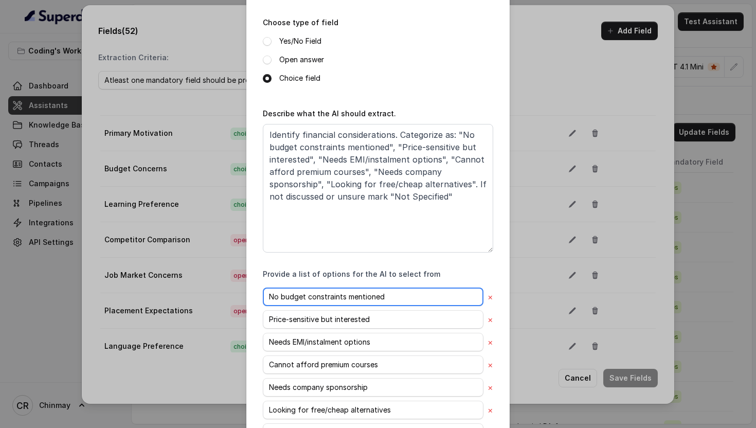
click at [367, 300] on input "No budget constraints mentioned" at bounding box center [373, 296] width 220 height 19
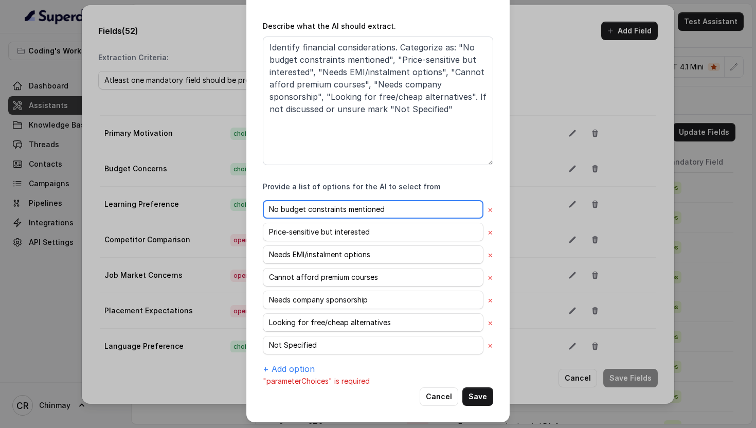
scroll to position [205, 0]
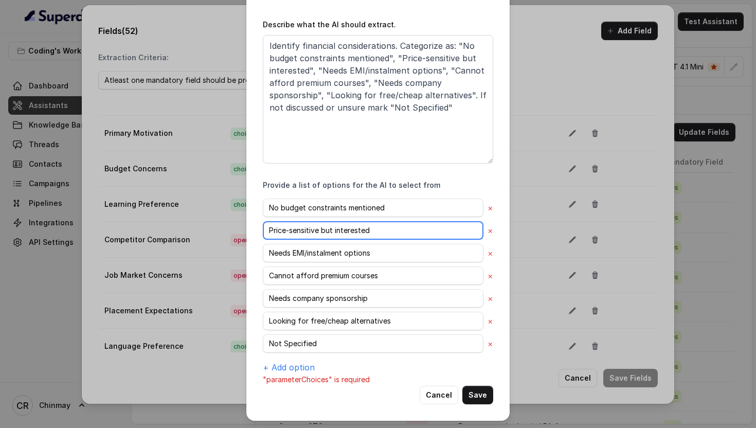
click at [305, 233] on input "Price-sensitive but interested" at bounding box center [373, 230] width 220 height 19
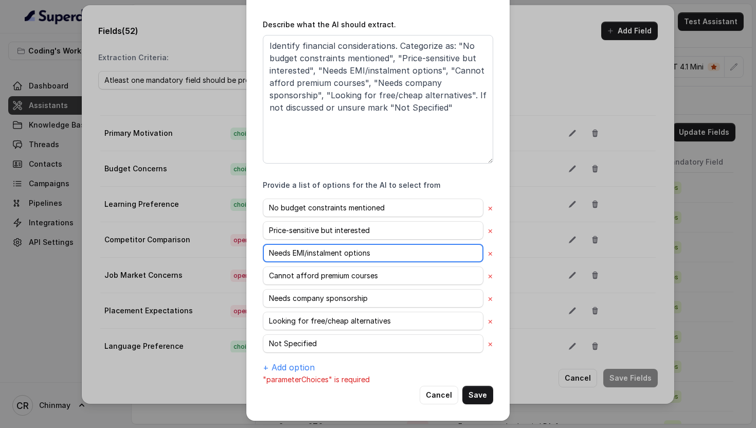
click at [327, 254] on input "Needs EMI/instalment options" at bounding box center [373, 253] width 220 height 19
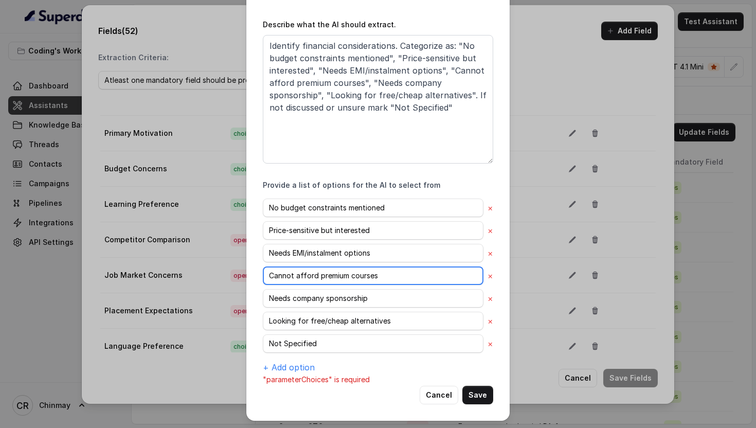
click at [345, 271] on input "Cannot afford premium courses" at bounding box center [373, 275] width 220 height 19
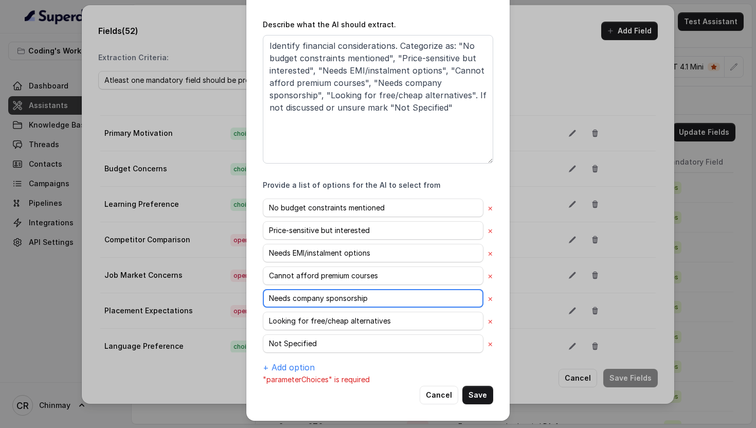
click at [314, 296] on input "Needs company sponsorship" at bounding box center [373, 298] width 220 height 19
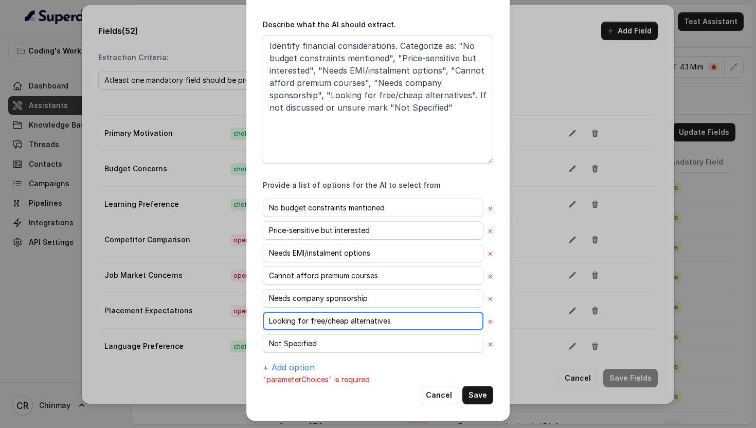
click at [331, 313] on input "Looking for free/cheap alternatives" at bounding box center [373, 320] width 220 height 19
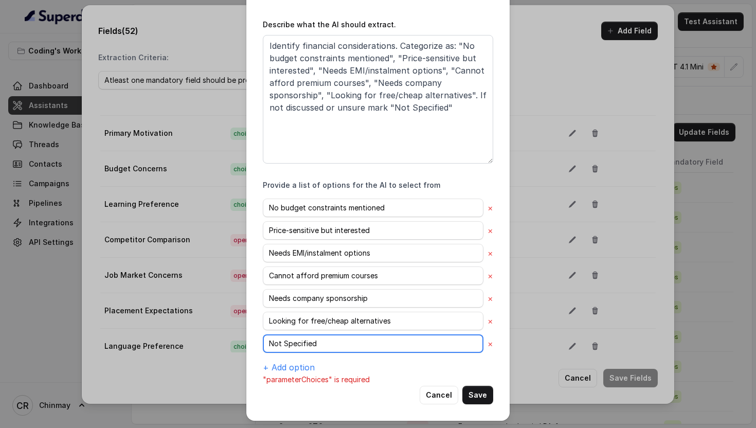
click at [326, 344] on input "Not Specified" at bounding box center [373, 343] width 220 height 19
click at [436, 396] on button "Cancel" at bounding box center [438, 394] width 39 height 19
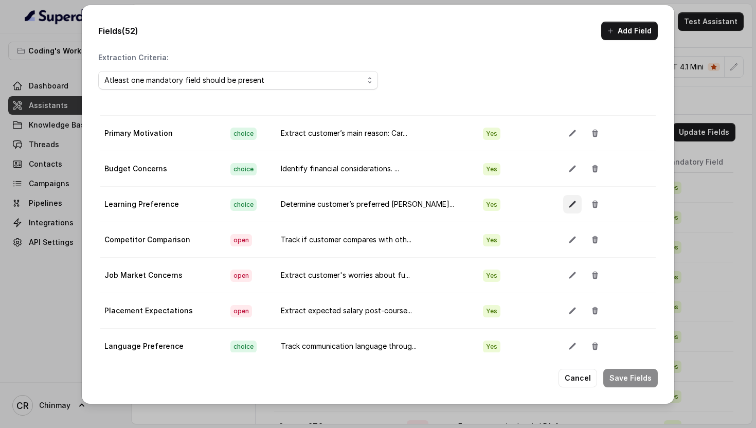
click at [568, 202] on icon "button" at bounding box center [572, 204] width 8 height 8
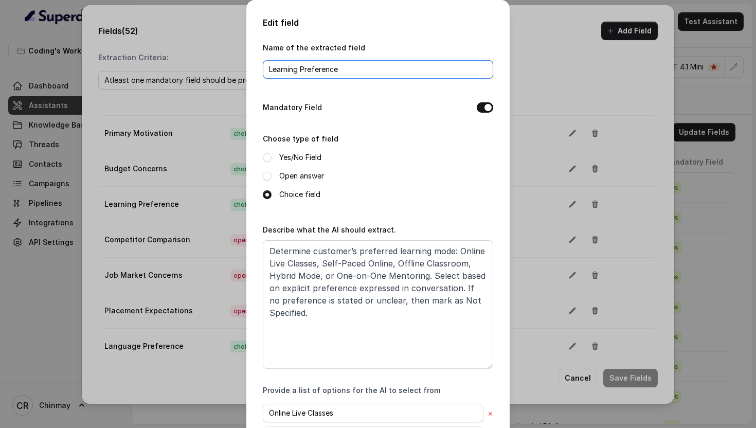
click at [311, 63] on input "Learning Preference" at bounding box center [378, 69] width 230 height 19
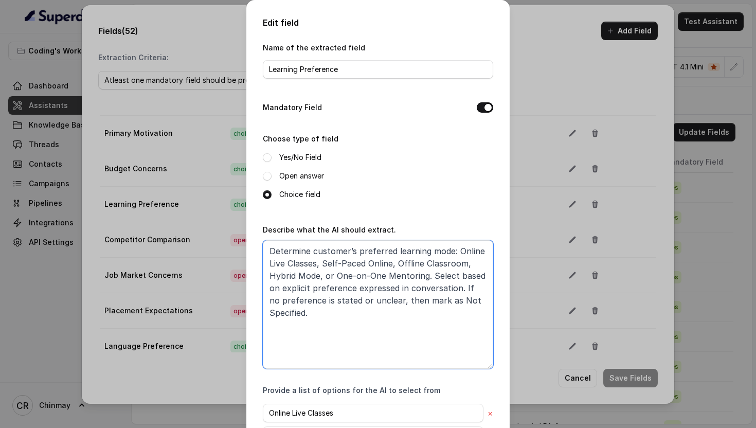
click at [365, 302] on textarea "Determine customer’s preferred learning mode: Online Live Classes, Self-Paced O…" at bounding box center [378, 304] width 230 height 128
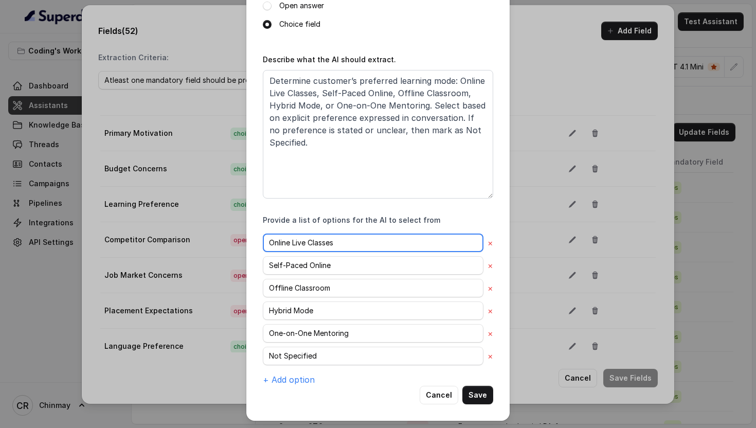
click at [338, 249] on input "Online Live Classes" at bounding box center [373, 242] width 220 height 19
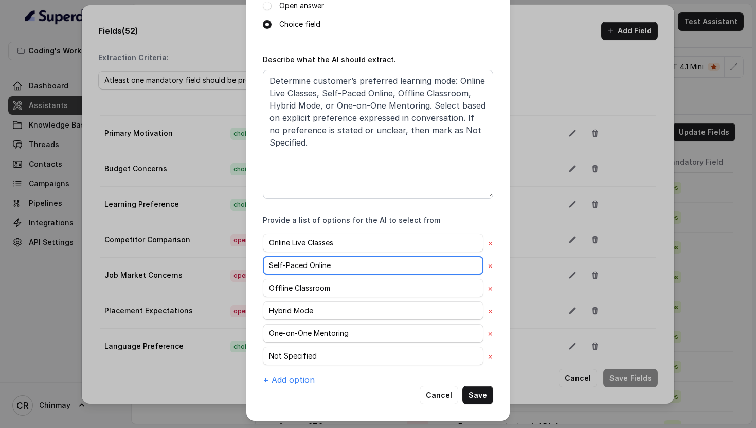
click at [306, 270] on input "Self-Paced Online" at bounding box center [373, 265] width 220 height 19
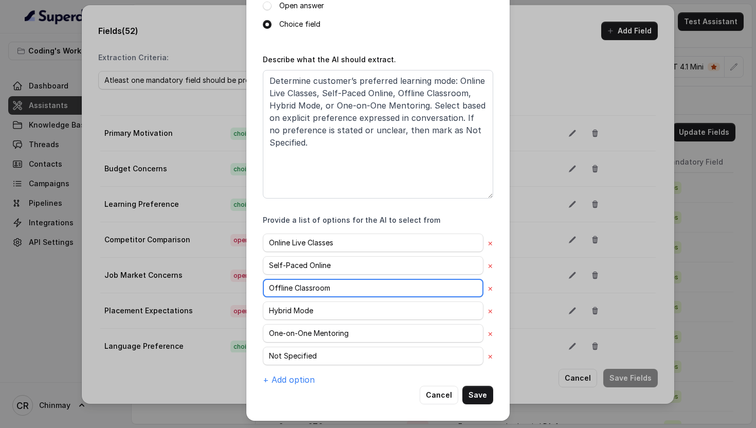
click at [312, 294] on input "Offline Classroom" at bounding box center [373, 288] width 220 height 19
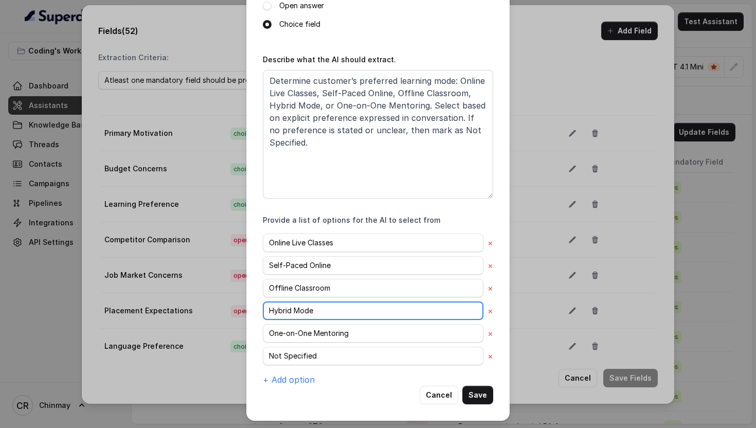
click at [301, 318] on input "Hybrid Mode" at bounding box center [373, 310] width 220 height 19
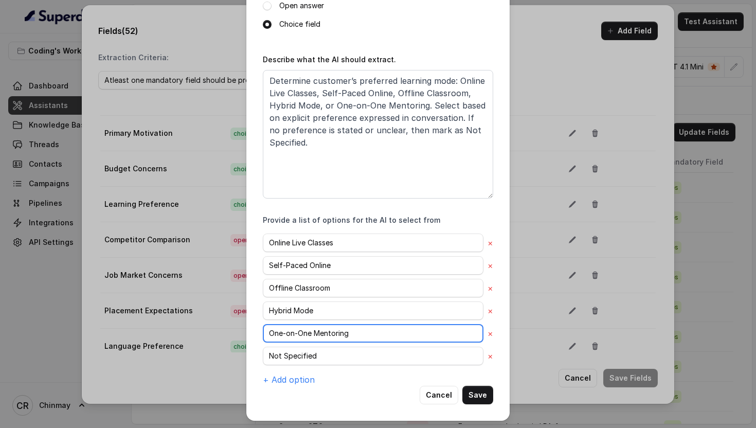
click at [306, 330] on input "One-on-One Mentoring" at bounding box center [373, 333] width 220 height 19
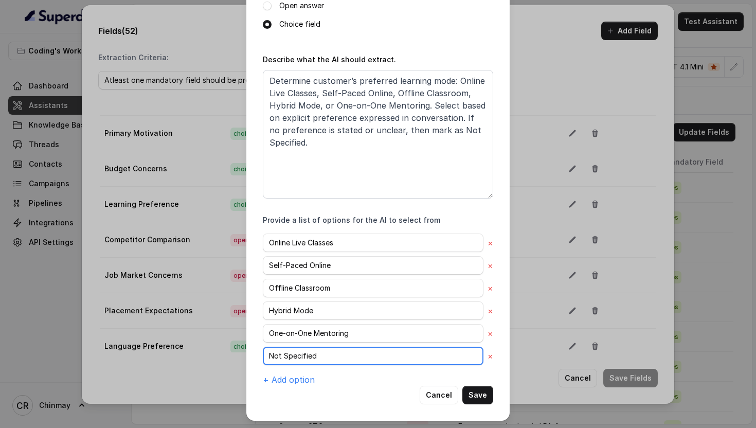
click at [296, 354] on input "Not Specified" at bounding box center [373, 355] width 220 height 19
click at [435, 397] on button "Cancel" at bounding box center [438, 394] width 39 height 19
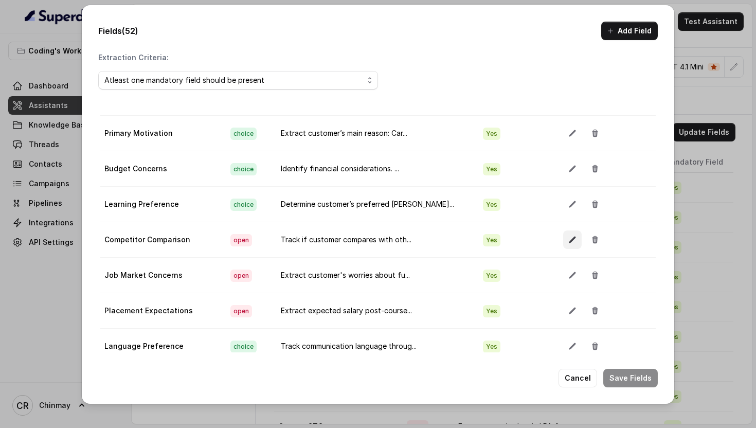
click at [568, 238] on icon "button" at bounding box center [572, 239] width 8 height 8
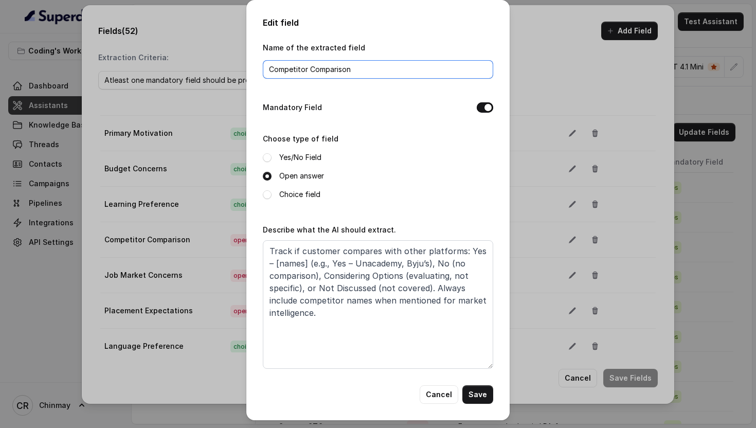
click at [329, 74] on input "Competitor Comparison" at bounding box center [378, 69] width 230 height 19
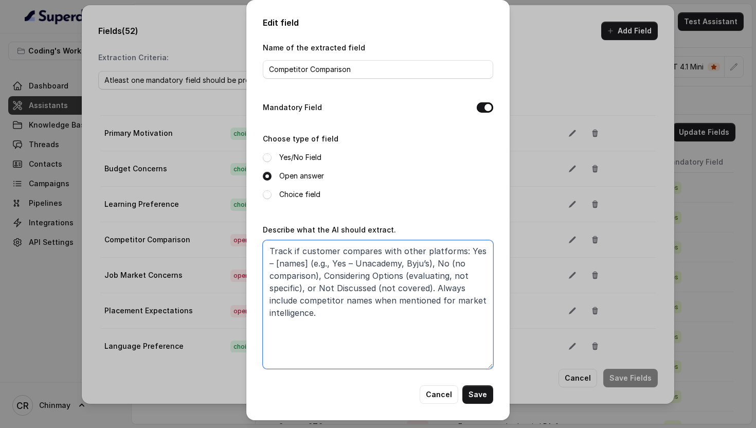
click at [340, 269] on textarea "Track if customer compares with other platforms: Yes – [names] (e.g., Yes – Una…" at bounding box center [378, 304] width 230 height 128
click at [437, 393] on button "Cancel" at bounding box center [438, 394] width 39 height 19
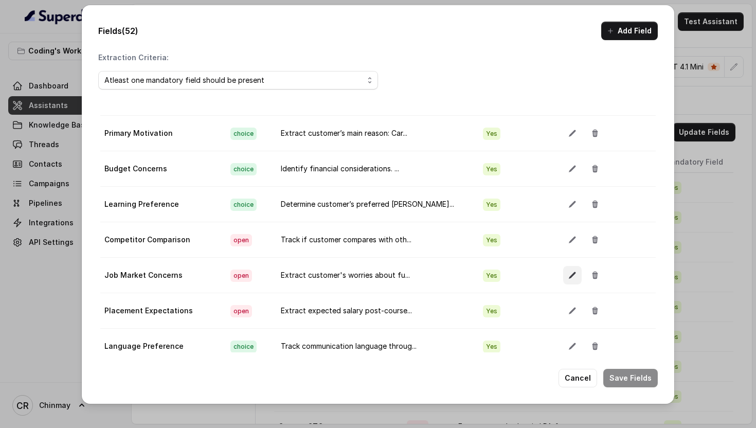
click at [563, 270] on button "button" at bounding box center [572, 275] width 19 height 19
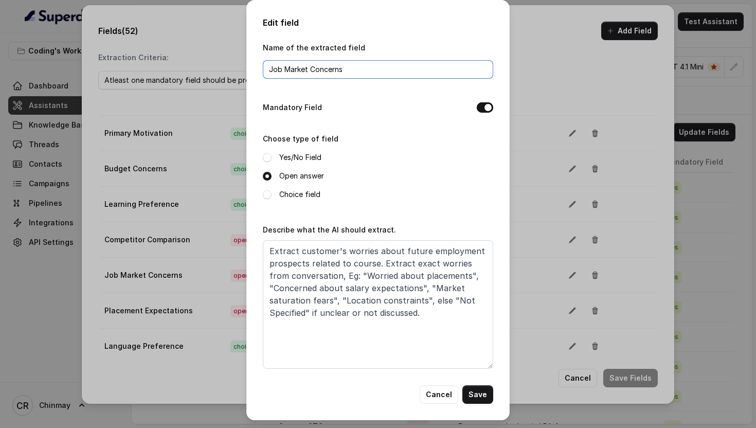
click at [344, 71] on input "Job Market Concerns" at bounding box center [378, 69] width 230 height 19
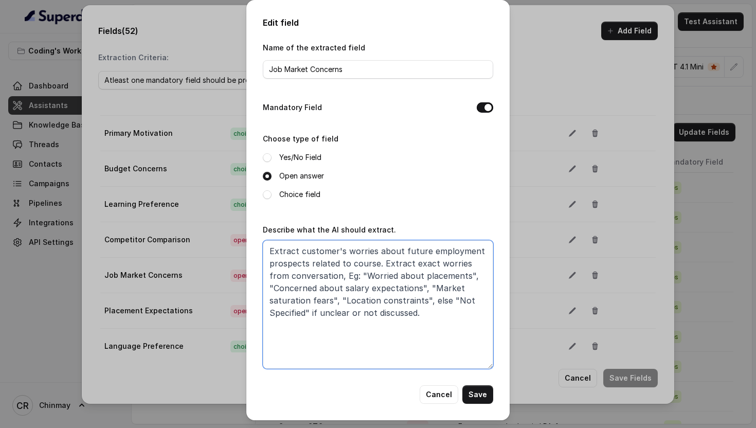
click at [371, 266] on textarea "Extract customer's worries about future employment prospects related to course.…" at bounding box center [378, 304] width 230 height 128
click at [440, 396] on button "Cancel" at bounding box center [438, 394] width 39 height 19
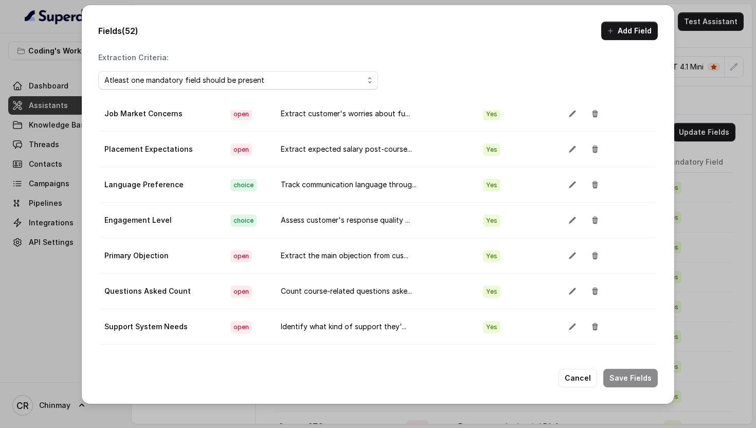
scroll to position [681, 0]
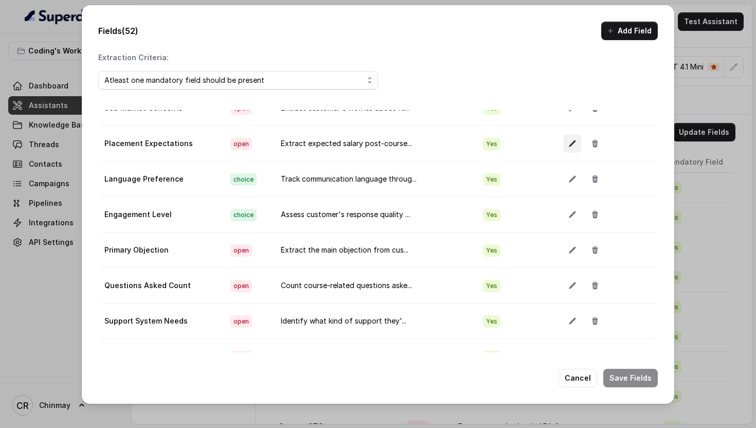
click at [563, 139] on button "button" at bounding box center [572, 143] width 19 height 19
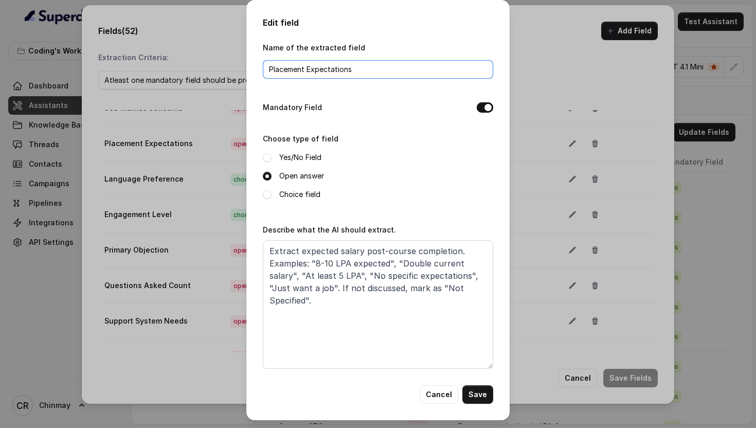
click at [322, 75] on input "Placement Expectations" at bounding box center [378, 69] width 230 height 19
click at [433, 391] on button "Cancel" at bounding box center [438, 394] width 39 height 19
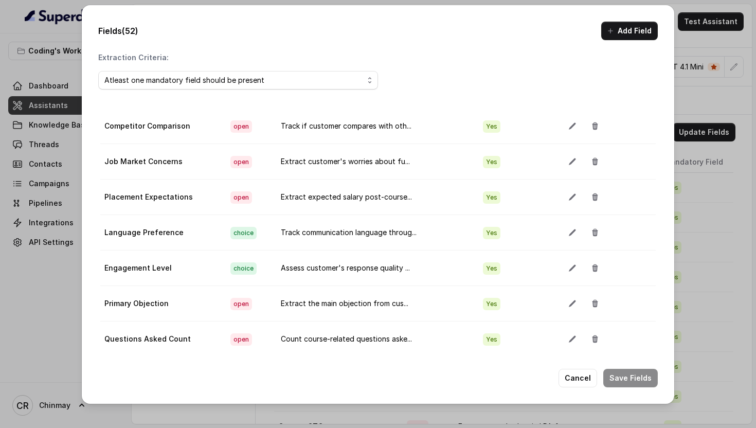
scroll to position [631, 0]
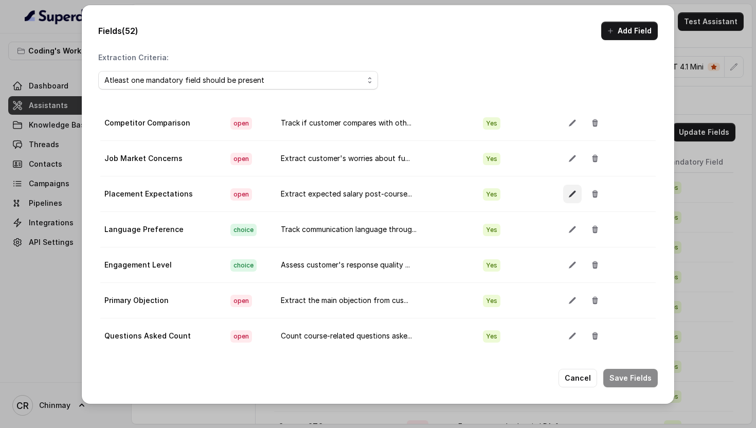
click at [568, 194] on icon "button" at bounding box center [572, 194] width 8 height 8
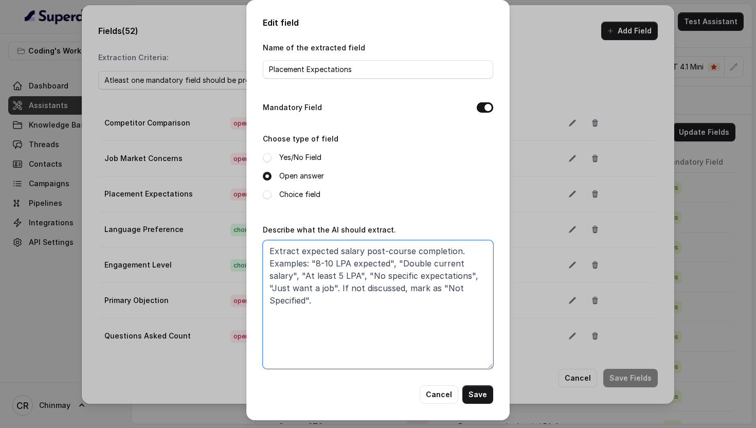
click at [369, 296] on textarea "Extract expected salary post-course completion. Examples: "8-10 LPA expected", …" at bounding box center [378, 304] width 230 height 128
paste textarea "Placement Expectations"
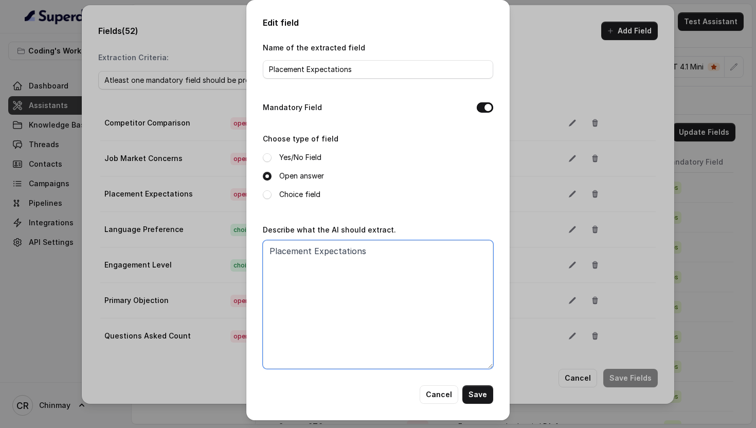
type textarea "Extract expected salary post-course completion. Examples: "8-10 LPA expected", …"
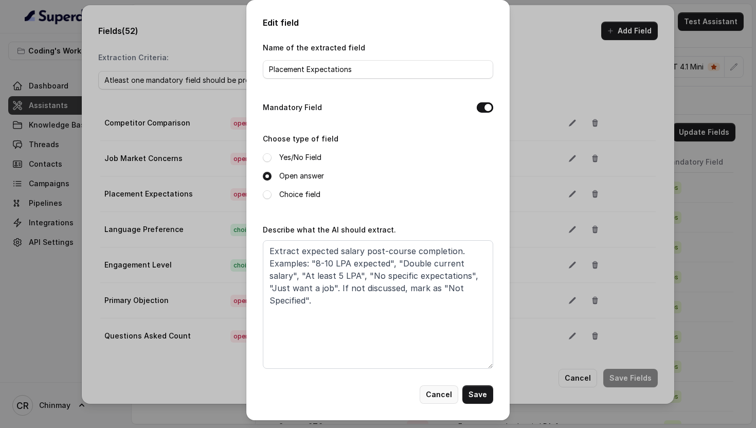
click at [439, 391] on button "Cancel" at bounding box center [438, 394] width 39 height 19
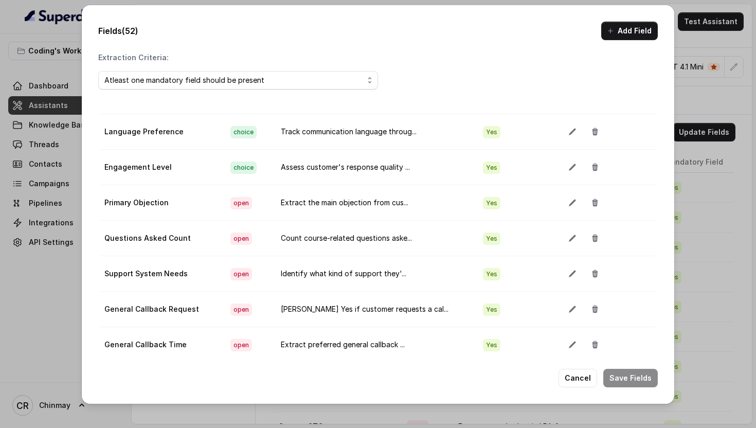
scroll to position [731, 0]
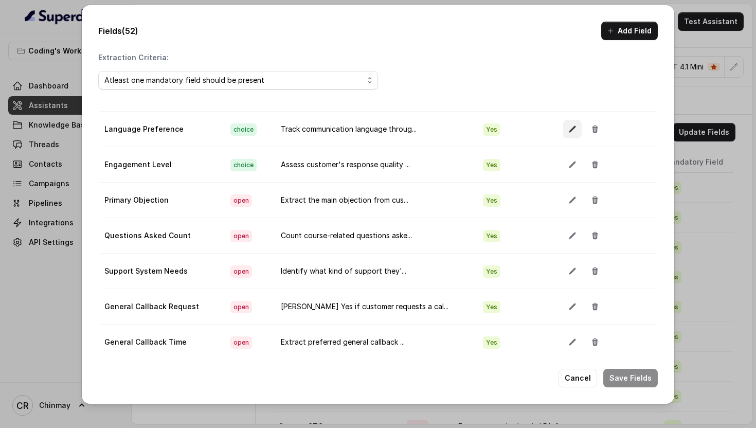
click at [568, 127] on icon "button" at bounding box center [572, 129] width 8 height 8
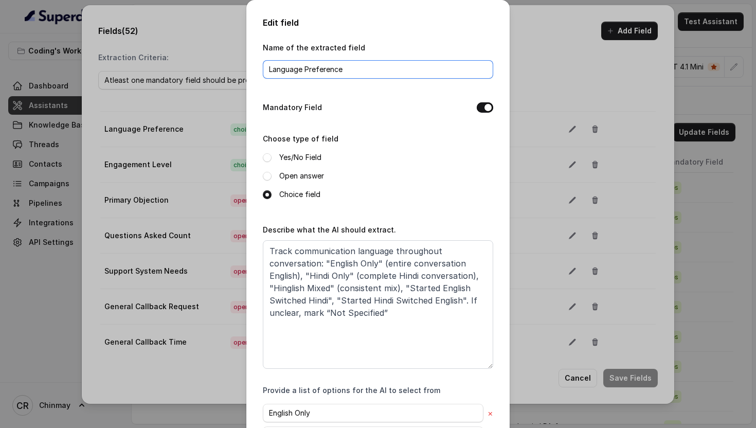
click at [334, 71] on input "Language Preference" at bounding box center [378, 69] width 230 height 19
click at [285, 369] on div "Name of the extracted field Language Preference Mandatory Field Choose type of …" at bounding box center [378, 298] width 230 height 514
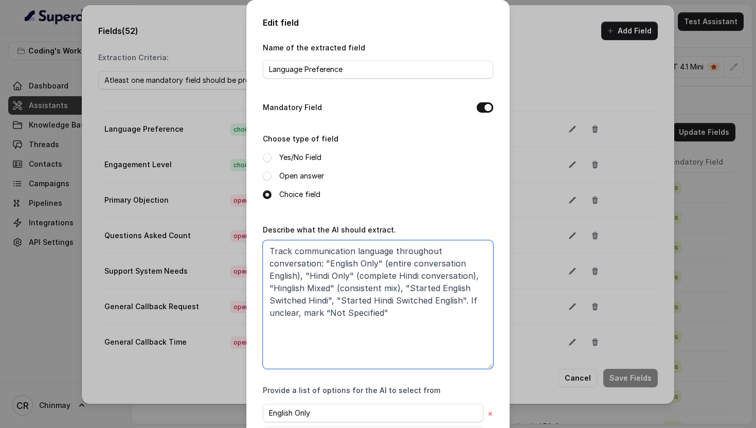
click at [364, 300] on textarea "Track communication language throughout conversation: "English Only" (entire co…" at bounding box center [378, 304] width 230 height 128
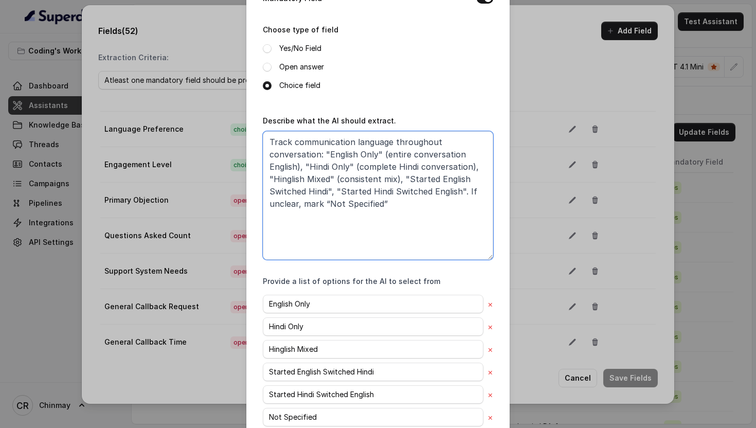
scroll to position [170, 0]
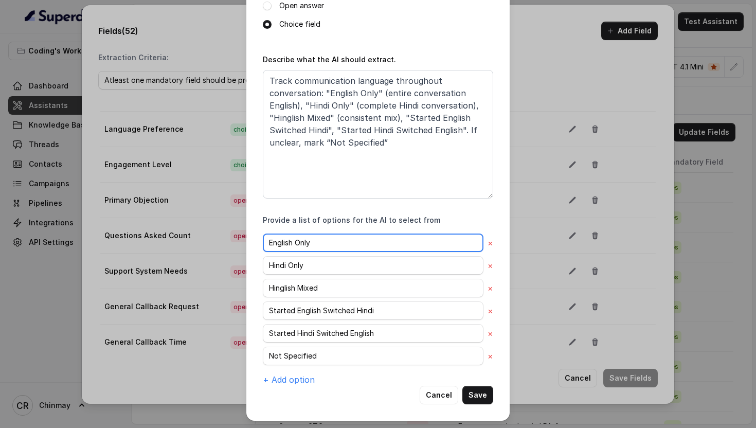
click at [316, 247] on input "English Only" at bounding box center [373, 242] width 220 height 19
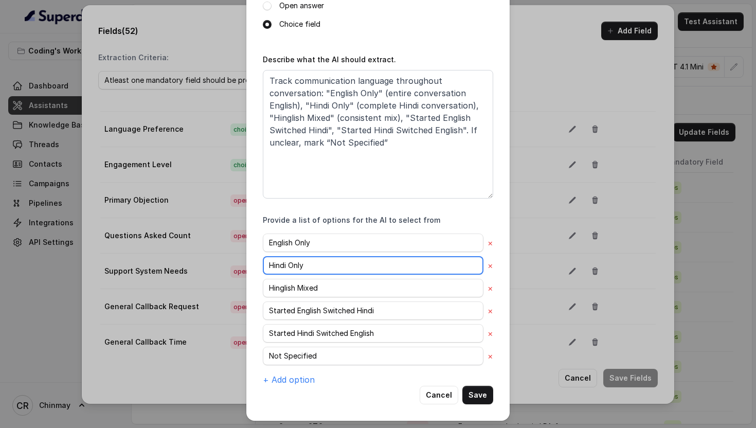
click at [325, 260] on input "Hindi Only" at bounding box center [373, 265] width 220 height 19
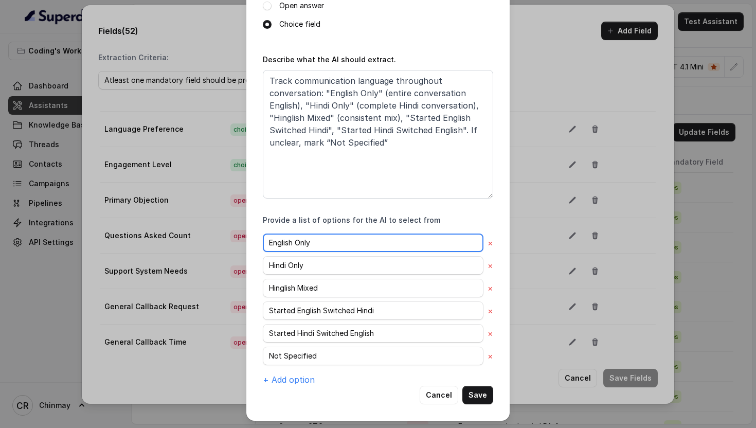
click at [321, 239] on input "English Only" at bounding box center [373, 242] width 220 height 19
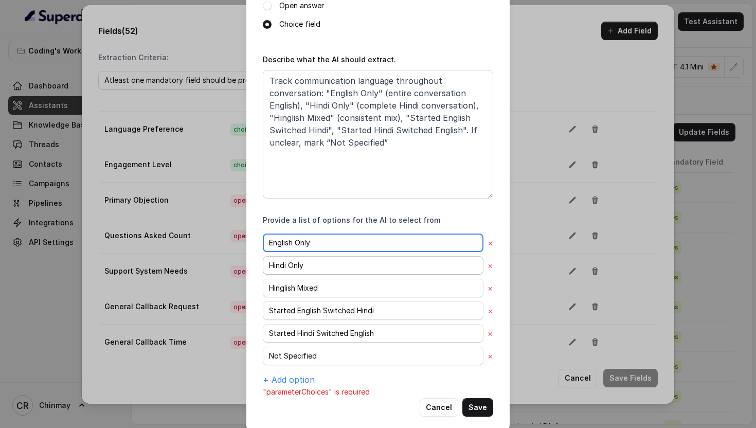
type input "English Only"
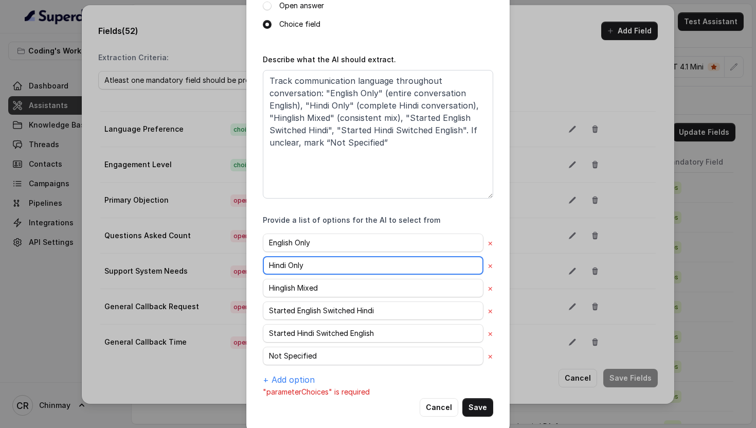
click at [325, 269] on input "Hindi Only" at bounding box center [373, 265] width 220 height 19
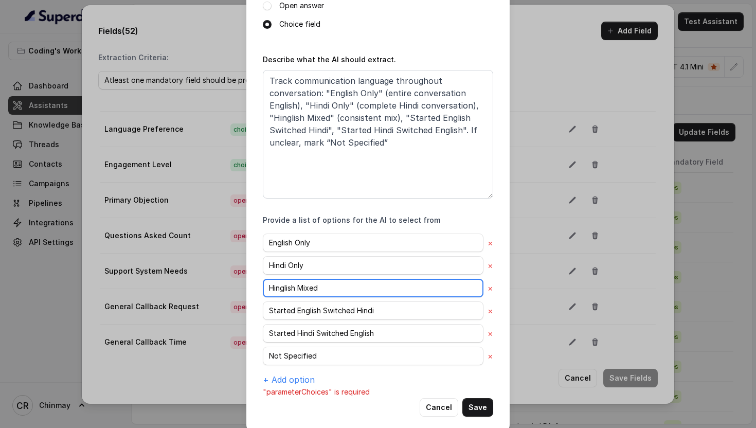
click at [325, 292] on input "Hinglish Mixed" at bounding box center [373, 288] width 220 height 19
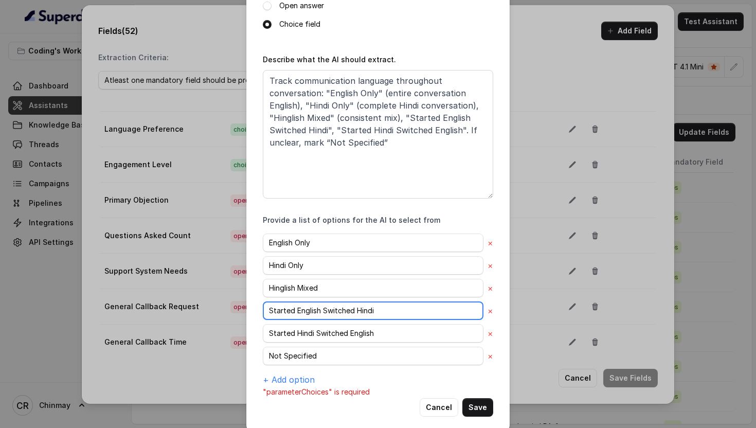
click at [334, 308] on input "Started English Switched Hindi" at bounding box center [373, 310] width 220 height 19
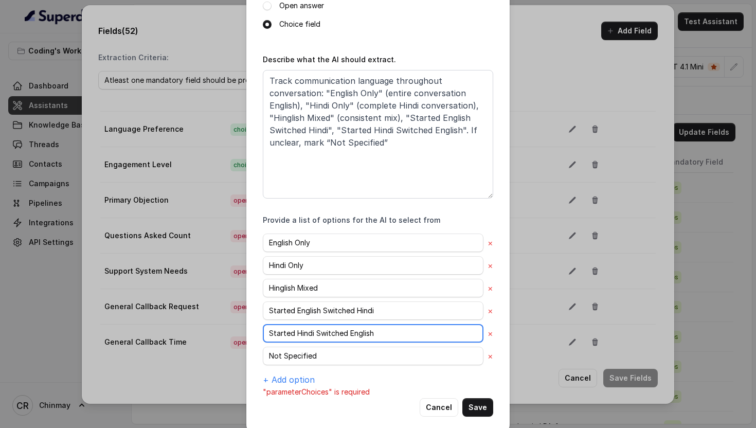
click at [322, 331] on input "Started Hindi Switched English" at bounding box center [373, 333] width 220 height 19
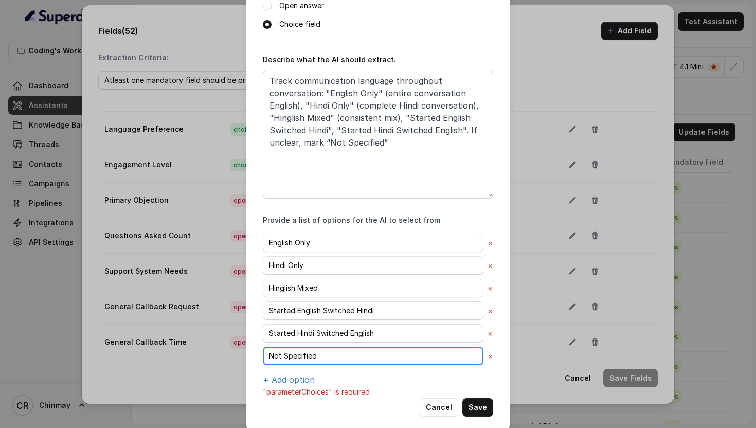
click at [314, 353] on input "Not Specified" at bounding box center [373, 355] width 220 height 19
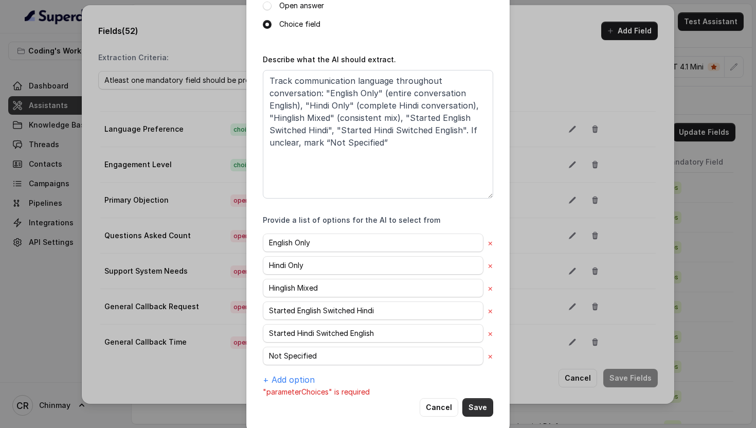
click at [472, 398] on button "Save" at bounding box center [477, 407] width 31 height 19
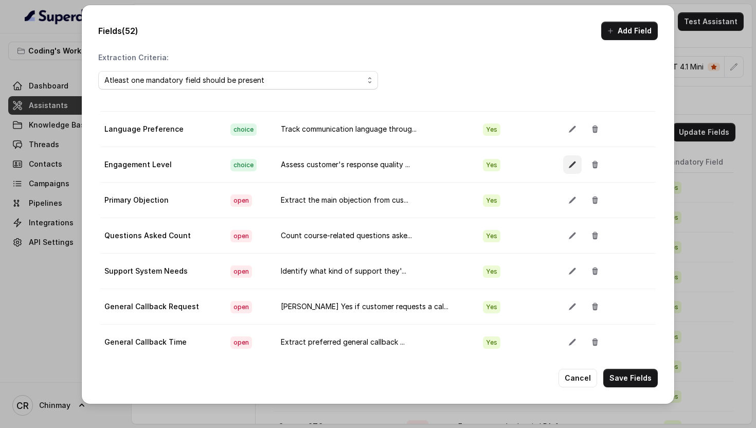
click at [568, 165] on icon "button" at bounding box center [571, 164] width 7 height 7
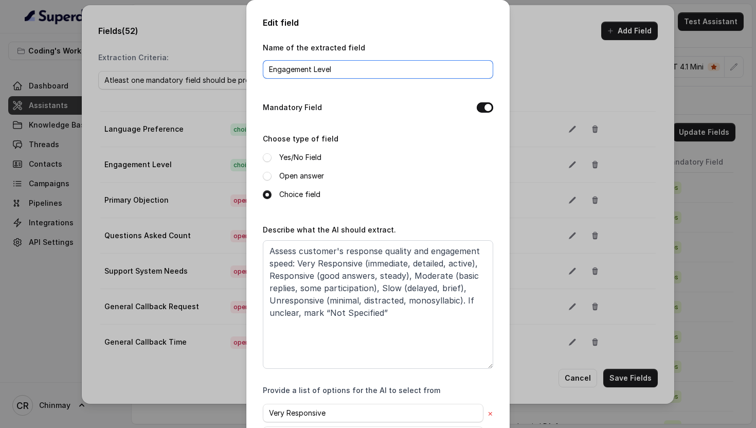
click at [334, 72] on input "Engagement Level" at bounding box center [378, 69] width 230 height 19
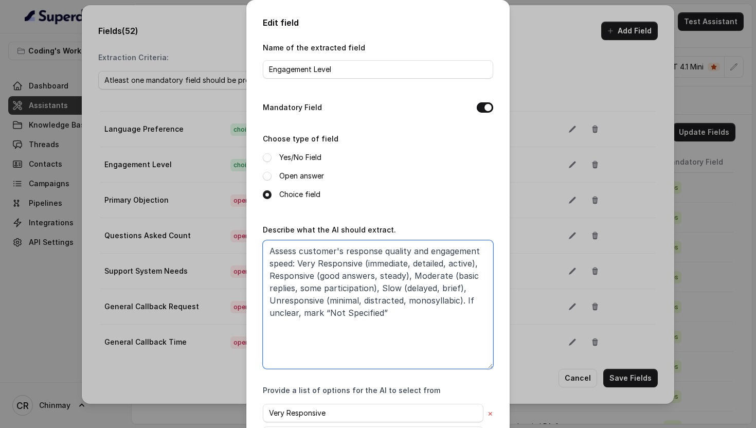
click at [342, 331] on textarea "Assess customer's response quality and engagement speed: Very Responsive (immed…" at bounding box center [378, 304] width 230 height 128
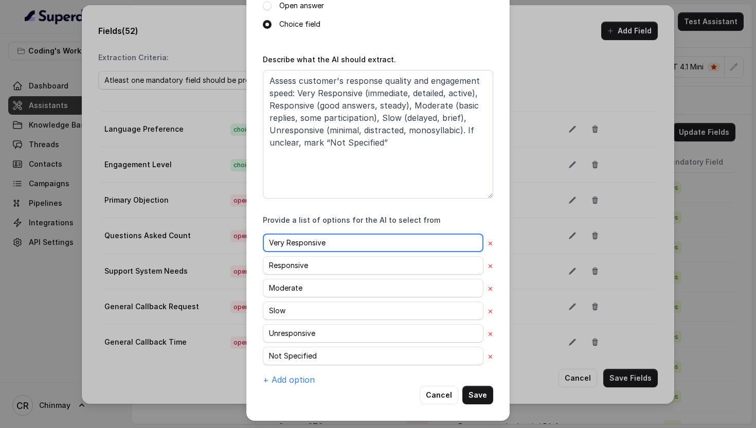
click at [288, 244] on input "Very Responsive" at bounding box center [373, 242] width 220 height 19
click at [321, 273] on div "Very Responsive × Responsive × Moderate × Slow × Unresponsive × Not Specified ×…" at bounding box center [378, 309] width 230 height 152
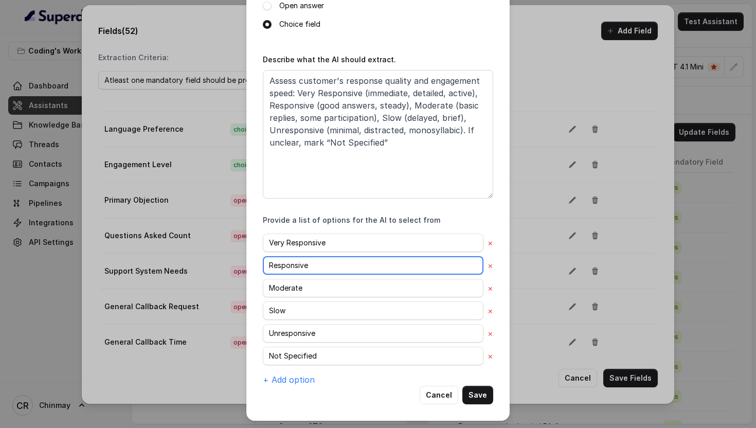
click at [318, 269] on input "Responsive" at bounding box center [373, 265] width 220 height 19
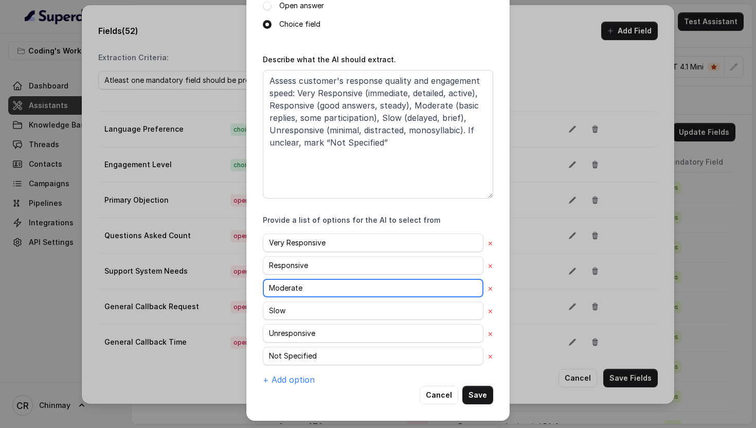
click at [300, 294] on input "Moderate" at bounding box center [373, 288] width 220 height 19
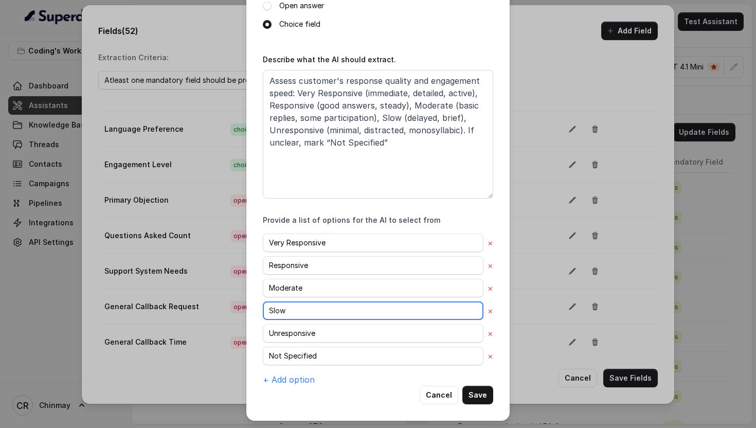
click at [300, 308] on input "Slow" at bounding box center [373, 310] width 220 height 19
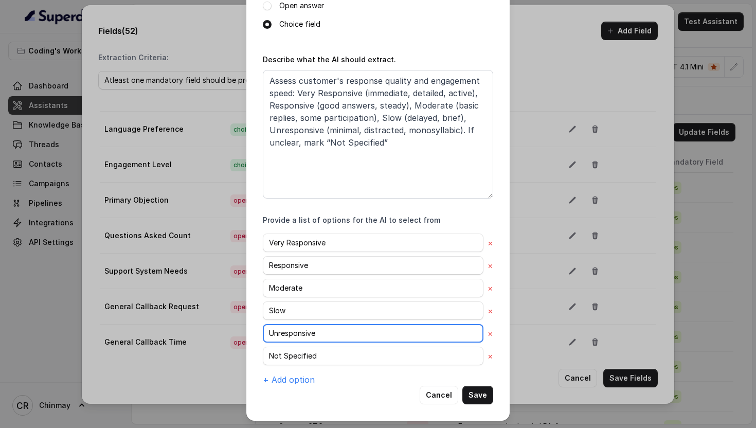
click at [299, 336] on input "Unresponsive" at bounding box center [373, 333] width 220 height 19
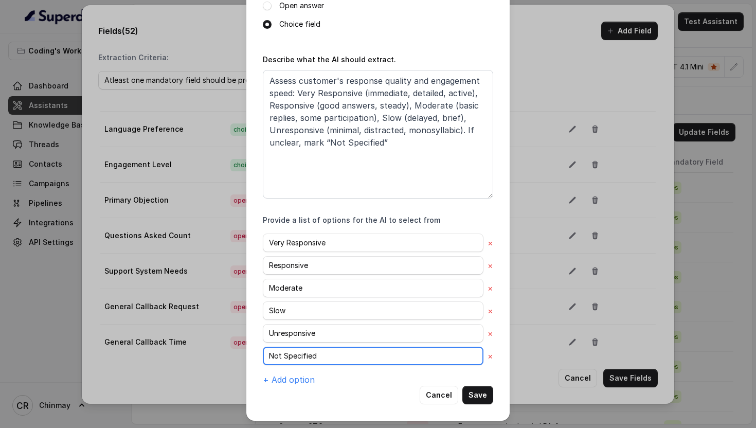
click at [290, 351] on input "Not Specified" at bounding box center [373, 355] width 220 height 19
click at [436, 392] on button "Cancel" at bounding box center [438, 394] width 39 height 19
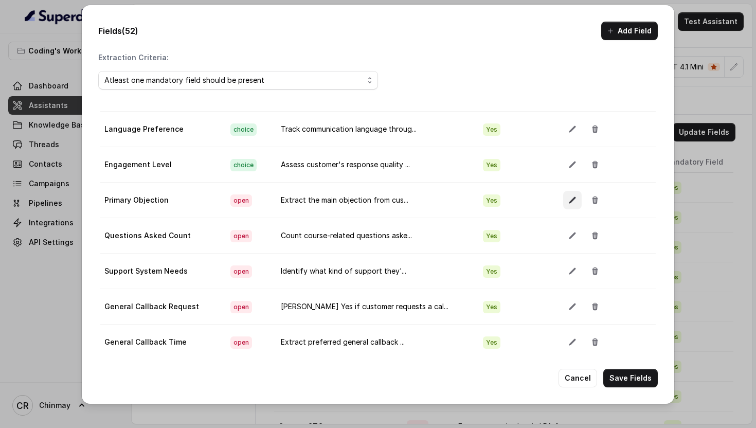
click at [568, 196] on icon "button" at bounding box center [572, 200] width 8 height 8
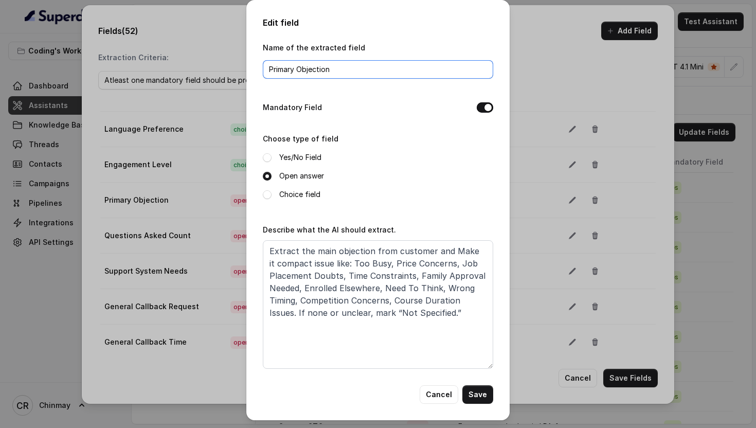
click at [345, 77] on input "Primary Objection" at bounding box center [378, 69] width 230 height 19
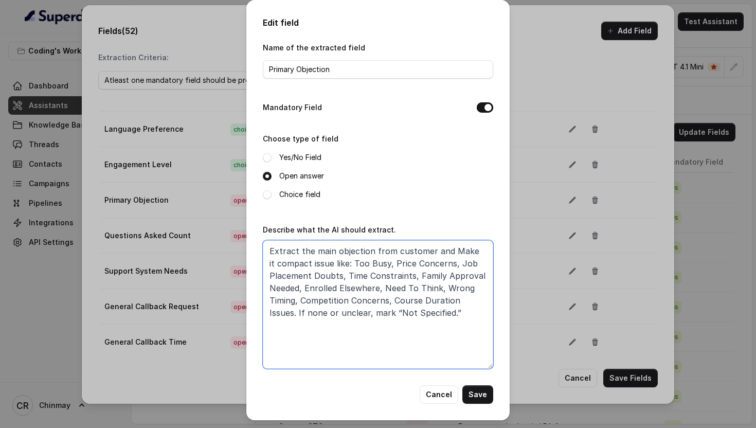
click at [365, 266] on textarea "Extract the main objection from customer and Make it compact issue like: Too Bu…" at bounding box center [378, 304] width 230 height 128
click at [433, 392] on button "Cancel" at bounding box center [438, 394] width 39 height 19
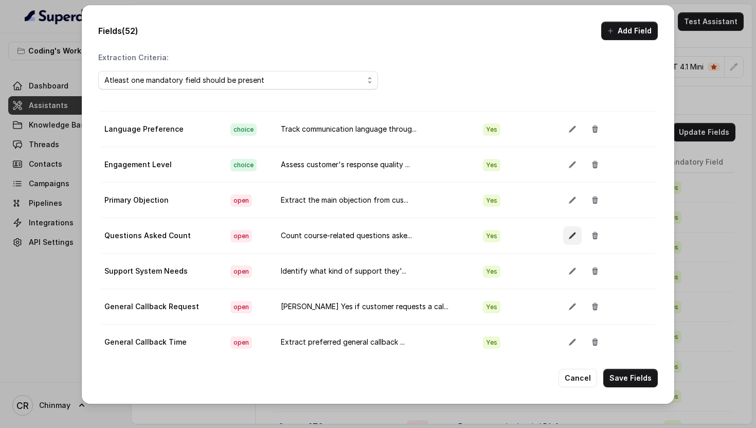
click at [568, 234] on icon "button" at bounding box center [571, 235] width 7 height 7
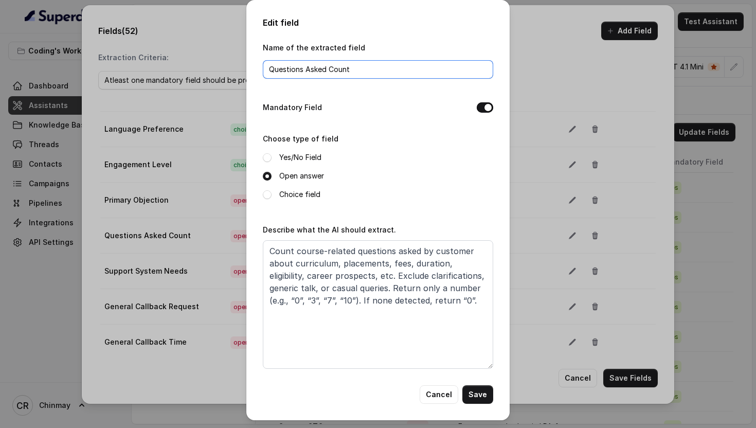
click at [313, 70] on input "Questions Asked Count" at bounding box center [378, 69] width 230 height 19
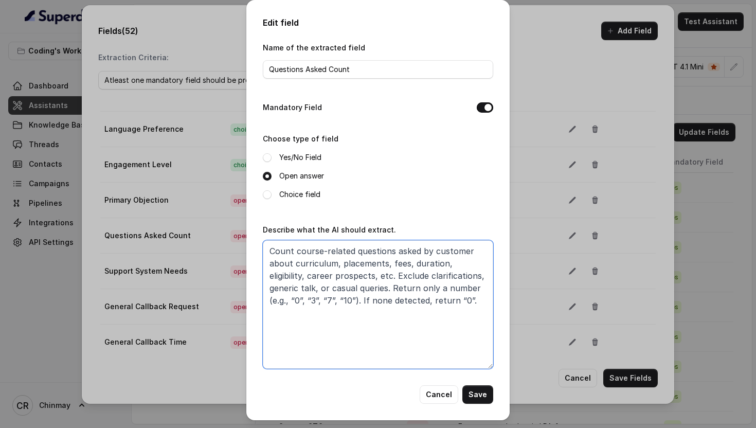
click at [353, 306] on textarea "Count course-related questions asked by customer about curriculum, placements, …" at bounding box center [378, 304] width 230 height 128
click at [437, 394] on button "Cancel" at bounding box center [438, 394] width 39 height 19
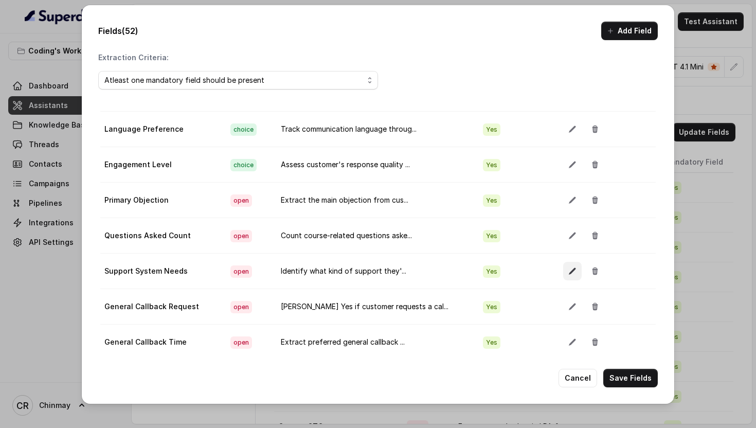
click at [569, 271] on button "button" at bounding box center [572, 271] width 19 height 19
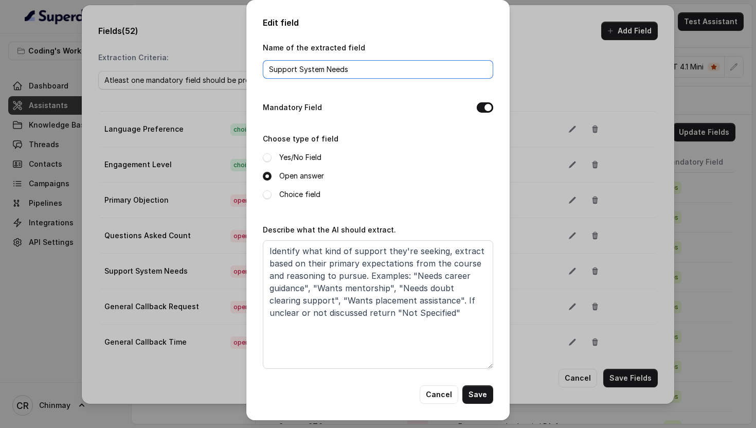
click at [356, 68] on input "Support System Needs" at bounding box center [378, 69] width 230 height 19
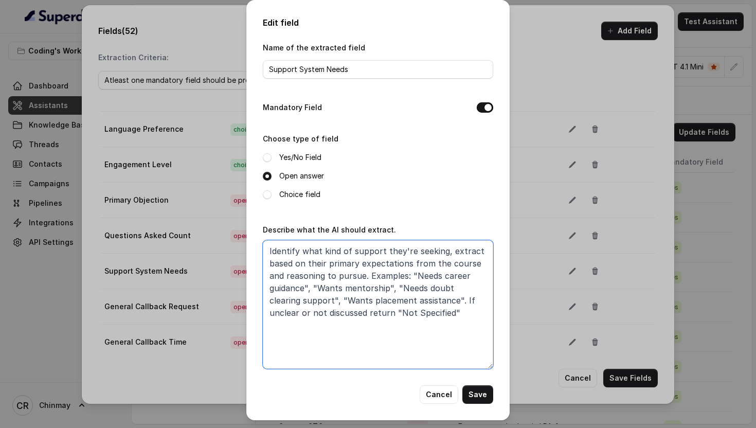
click at [351, 281] on textarea "Identify what kind of support they're seeking, extract based on their primary e…" at bounding box center [378, 304] width 230 height 128
click at [436, 398] on button "Cancel" at bounding box center [438, 394] width 39 height 19
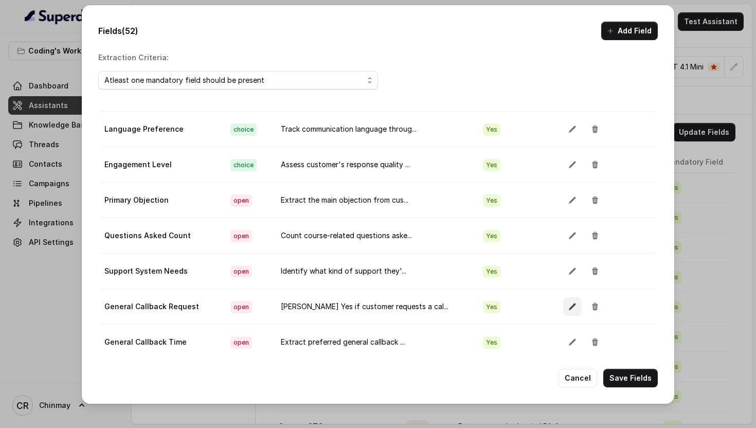
click at [568, 304] on icon "button" at bounding box center [572, 306] width 8 height 8
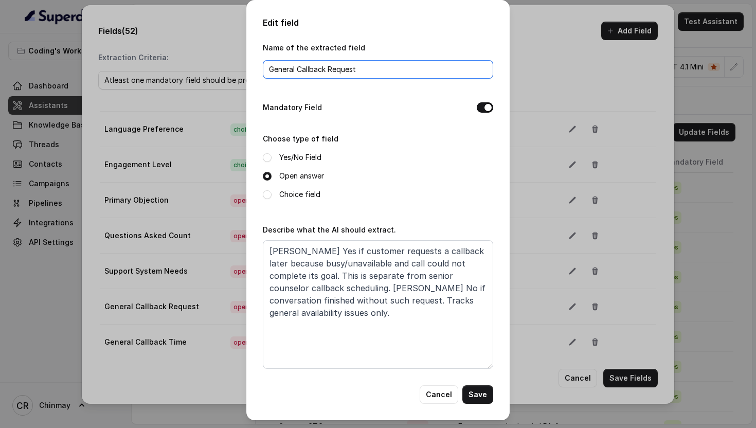
click at [312, 68] on input "General Callback Request" at bounding box center [378, 69] width 230 height 19
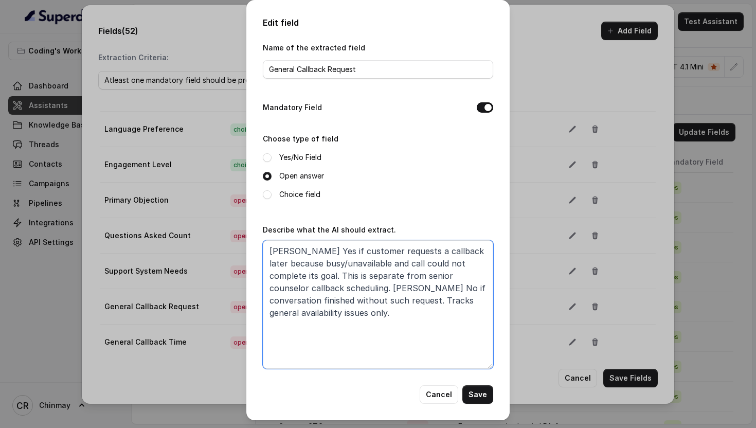
click at [347, 271] on textarea "[PERSON_NAME] Yes if customer requests a callback later because busy/unavailabl…" at bounding box center [378, 304] width 230 height 128
click at [435, 391] on button "Cancel" at bounding box center [438, 394] width 39 height 19
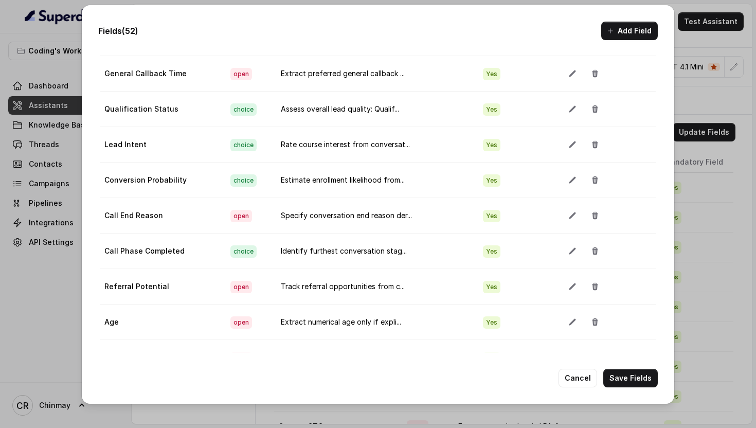
scroll to position [943, 0]
click at [568, 71] on icon "button" at bounding box center [571, 72] width 7 height 7
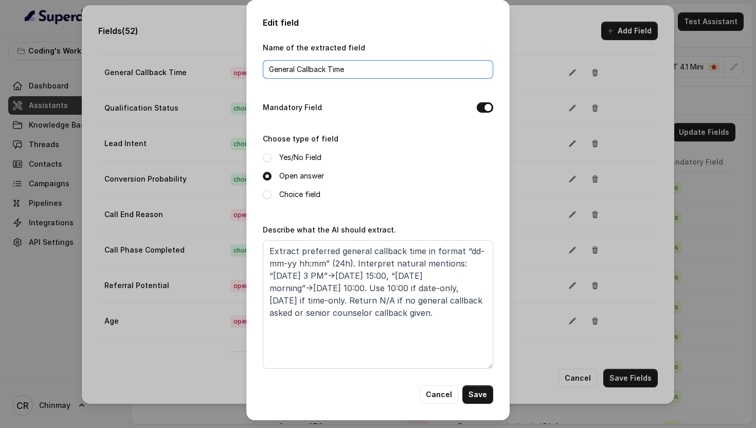
click at [353, 71] on input "General Callback Time" at bounding box center [378, 69] width 230 height 19
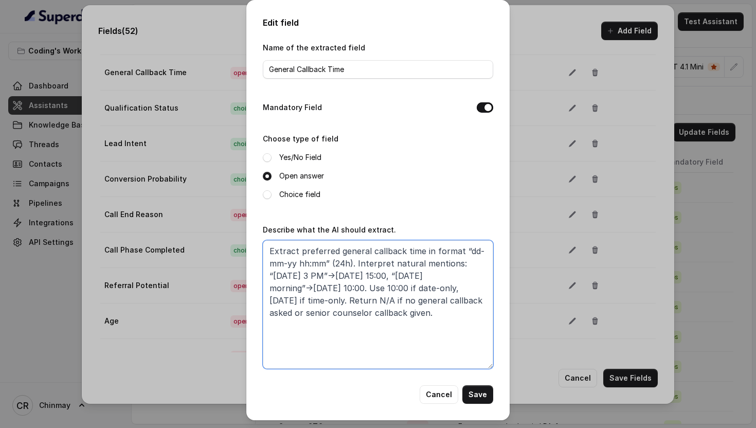
click at [356, 263] on textarea "Extract preferred general callback time in format “dd-mm-yy hh:mm” (24h). Inter…" at bounding box center [378, 304] width 230 height 128
click at [440, 396] on button "Cancel" at bounding box center [438, 394] width 39 height 19
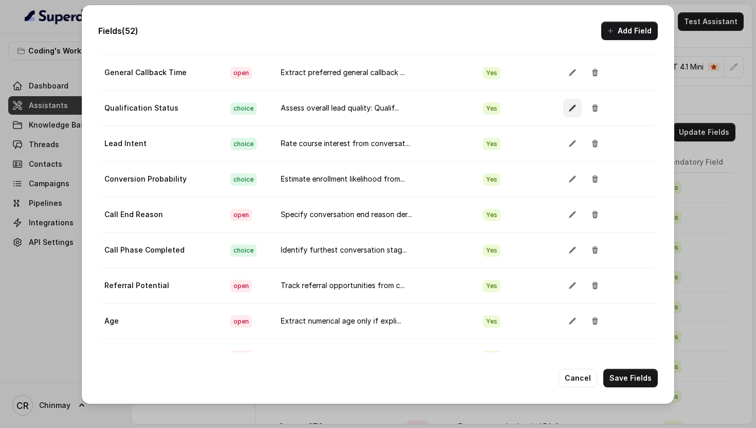
click at [568, 106] on icon "button" at bounding box center [572, 108] width 8 height 8
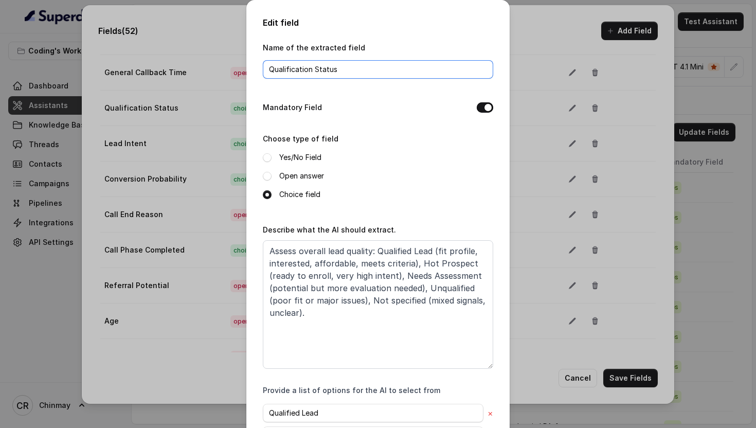
click at [341, 75] on input "Qualification Status" at bounding box center [378, 69] width 230 height 19
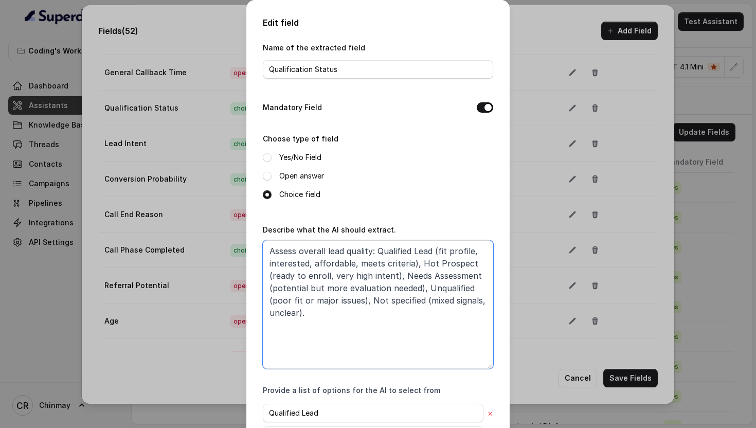
click at [367, 285] on textarea "Assess overall lead quality: Qualified Lead (fit profile, interested, affordabl…" at bounding box center [378, 304] width 230 height 128
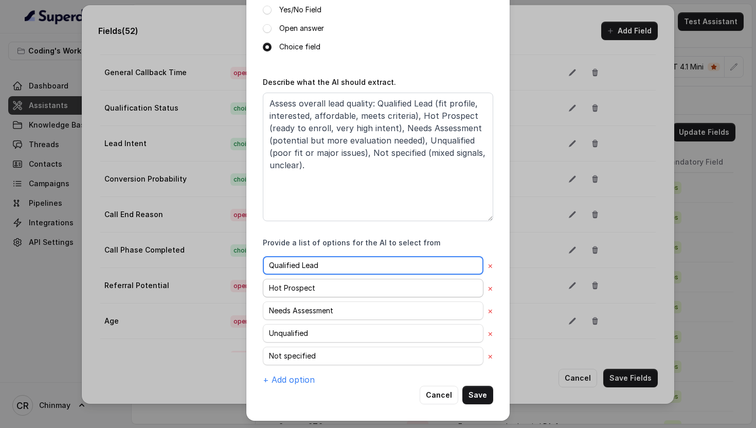
click at [303, 270] on input "Qualified Lead" at bounding box center [373, 265] width 220 height 19
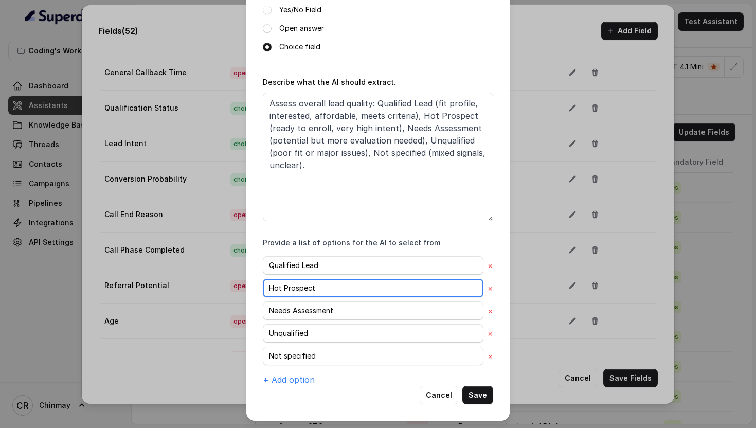
click at [299, 286] on input "Hot Prospect" at bounding box center [373, 288] width 220 height 19
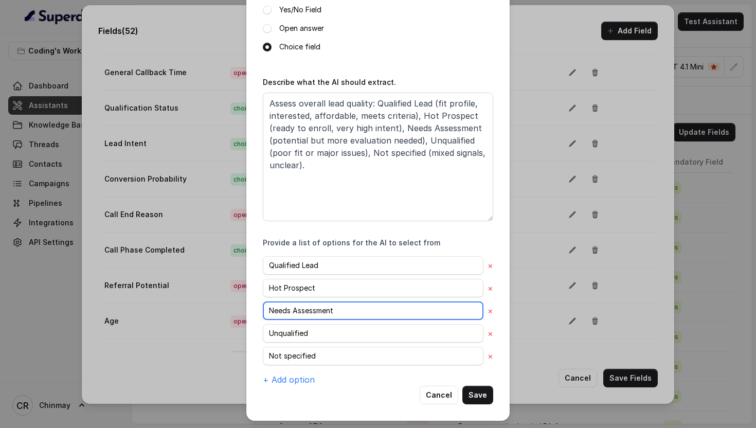
click at [299, 315] on input "Needs Assessment" at bounding box center [373, 310] width 220 height 19
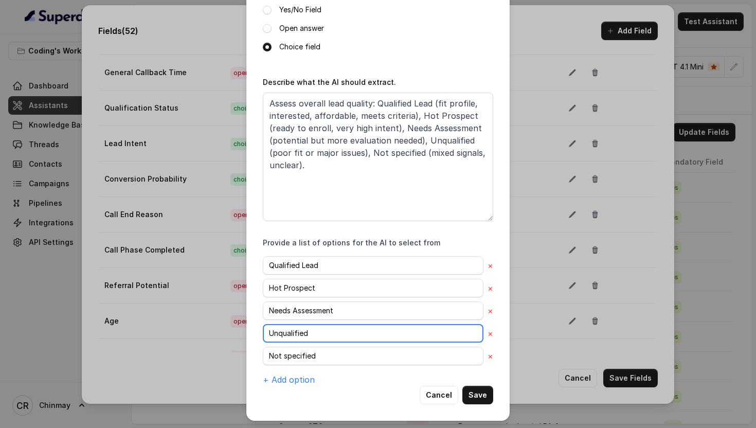
click at [298, 339] on input "Unqualified" at bounding box center [373, 333] width 220 height 19
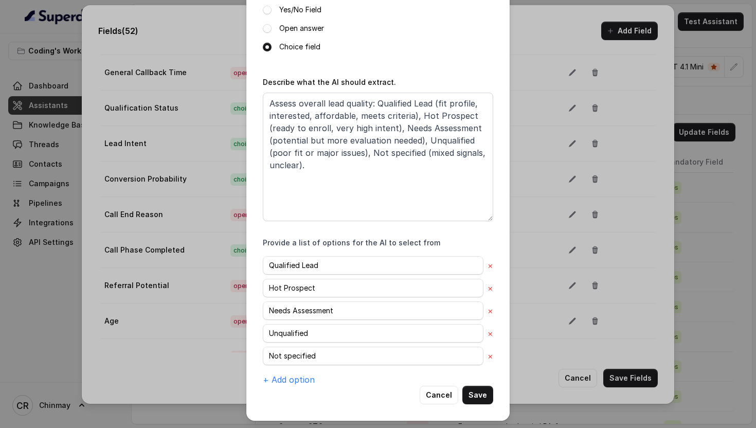
click at [301, 366] on div "Qualified Lead × Hot Prospect × Needs Assessment × Unqualified × Not specified …" at bounding box center [378, 321] width 230 height 130
click at [301, 357] on input "Not specified" at bounding box center [373, 355] width 220 height 19
click at [438, 392] on button "Cancel" at bounding box center [438, 394] width 39 height 19
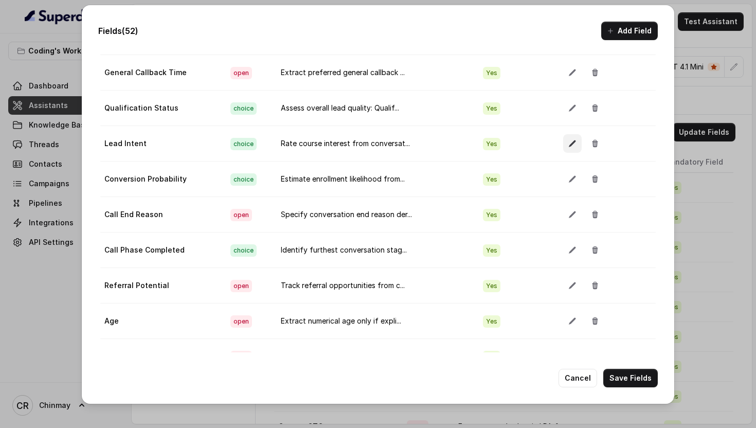
click at [568, 143] on icon "button" at bounding box center [571, 143] width 7 height 7
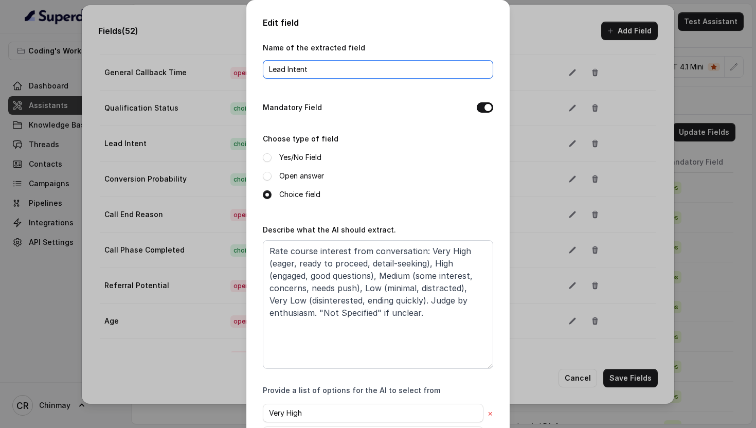
click at [362, 72] on input "Lead Intent" at bounding box center [378, 69] width 230 height 19
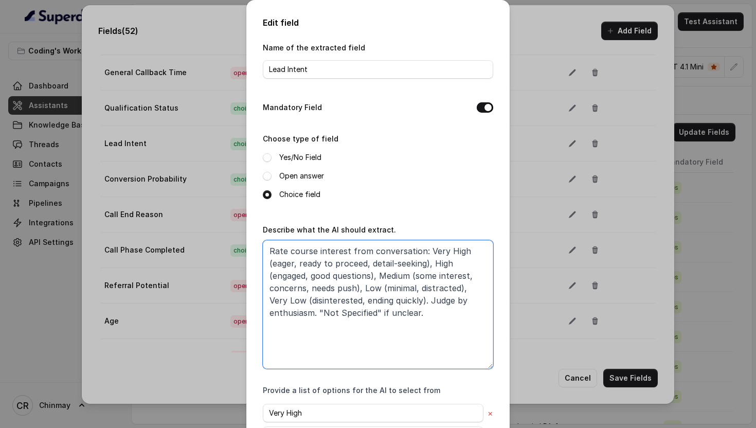
click at [361, 272] on textarea "Rate course interest from conversation: Very High (eager, ready to proceed, det…" at bounding box center [378, 304] width 230 height 128
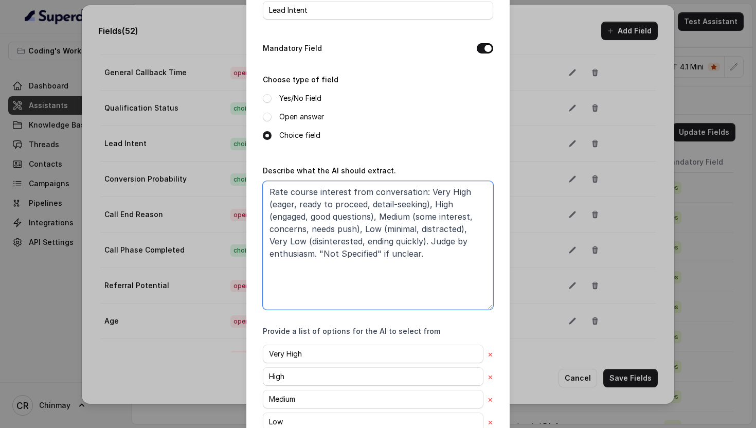
scroll to position [170, 0]
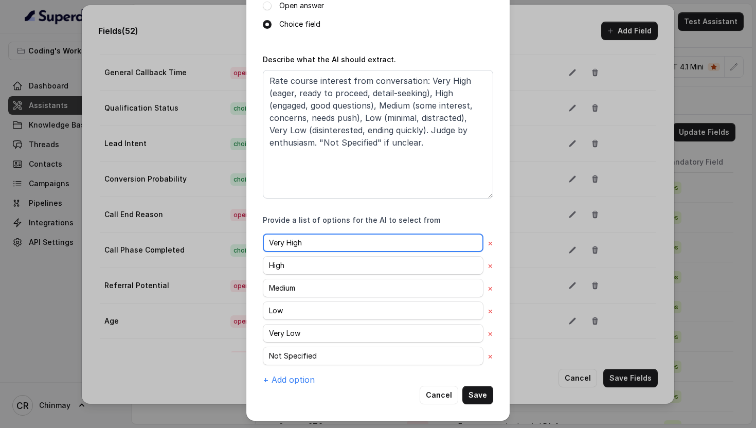
click at [302, 247] on input "Very High" at bounding box center [373, 242] width 220 height 19
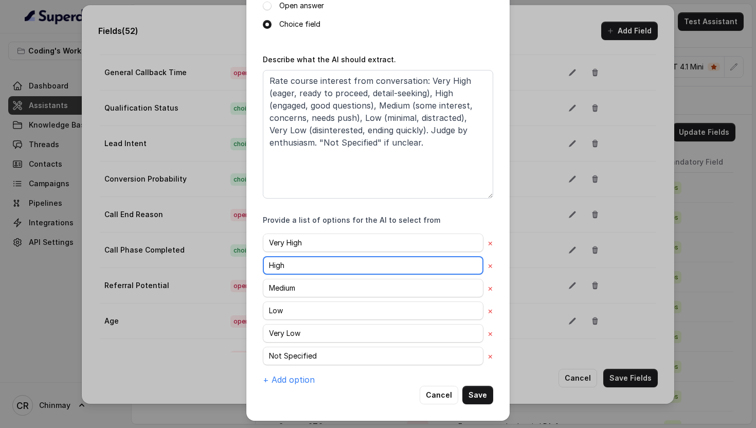
click at [317, 261] on input "High" at bounding box center [373, 265] width 220 height 19
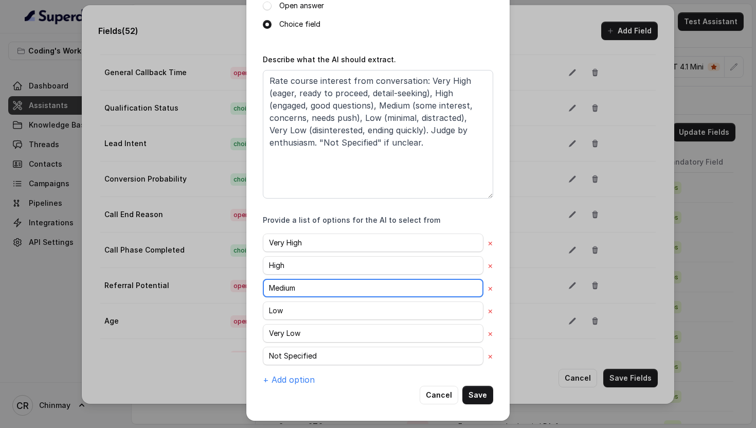
click at [305, 282] on input "Medium" at bounding box center [373, 288] width 220 height 19
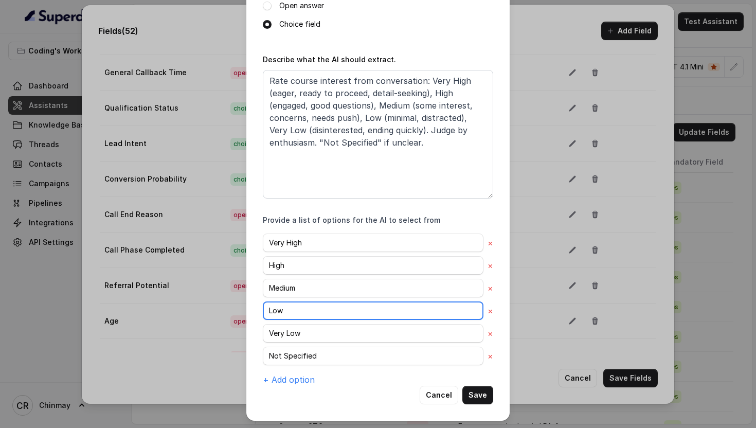
click at [304, 304] on input "Low" at bounding box center [373, 310] width 220 height 19
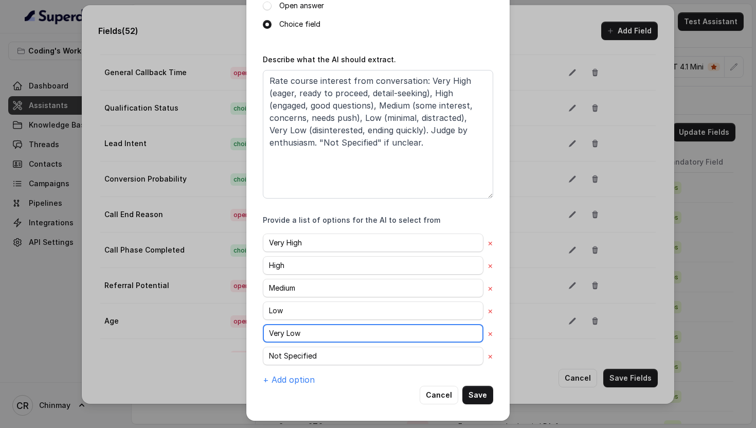
click at [310, 327] on input "Very Low" at bounding box center [373, 333] width 220 height 19
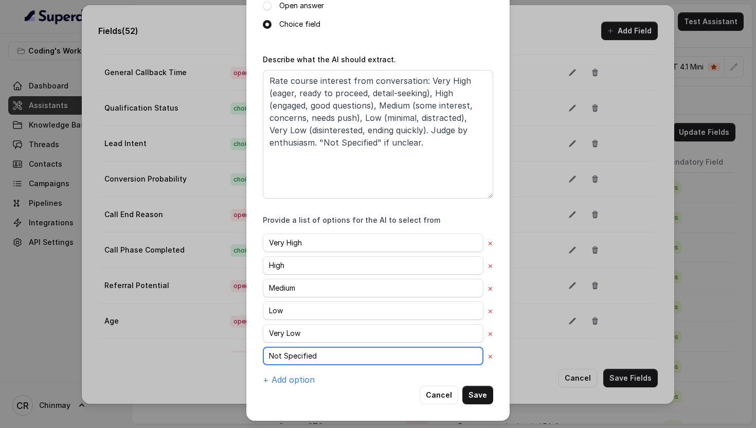
click at [314, 351] on input "Not Specified" at bounding box center [373, 355] width 220 height 19
click at [438, 394] on button "Cancel" at bounding box center [438, 394] width 39 height 19
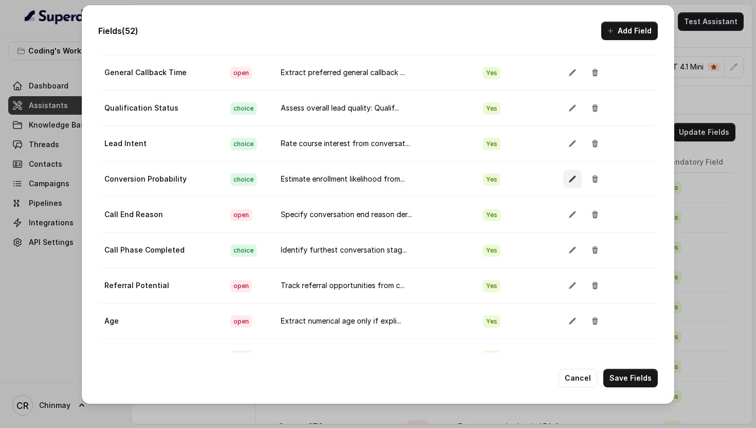
click at [568, 179] on icon "button" at bounding box center [571, 179] width 7 height 7
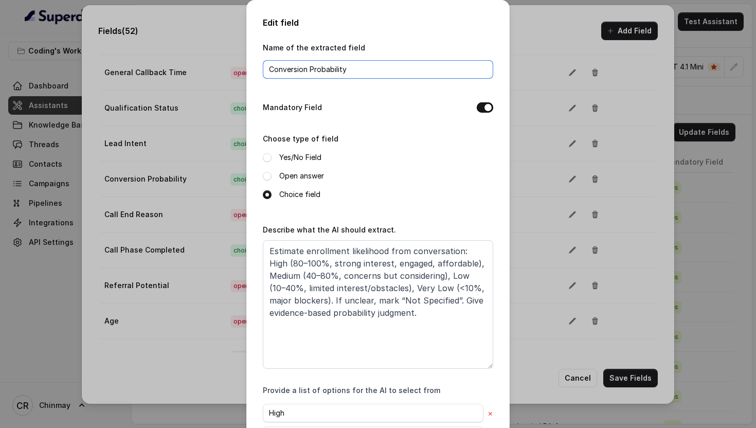
click at [325, 76] on input "Conversion Probability" at bounding box center [378, 69] width 230 height 19
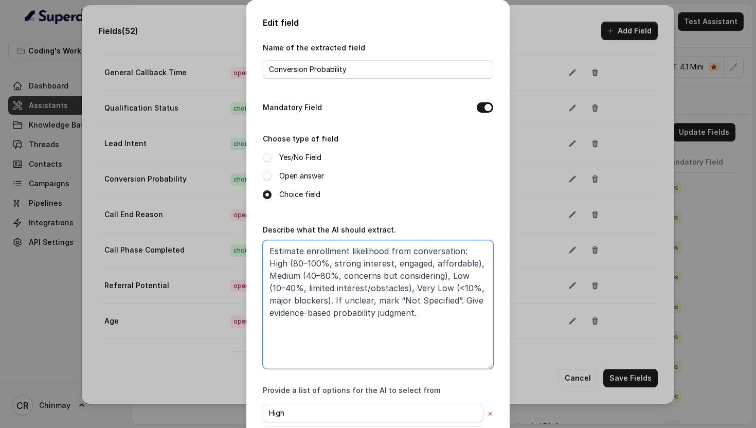
click at [359, 285] on textarea "Estimate enrollment likelihood from conversation: High (80–100%, strong interes…" at bounding box center [378, 304] width 230 height 128
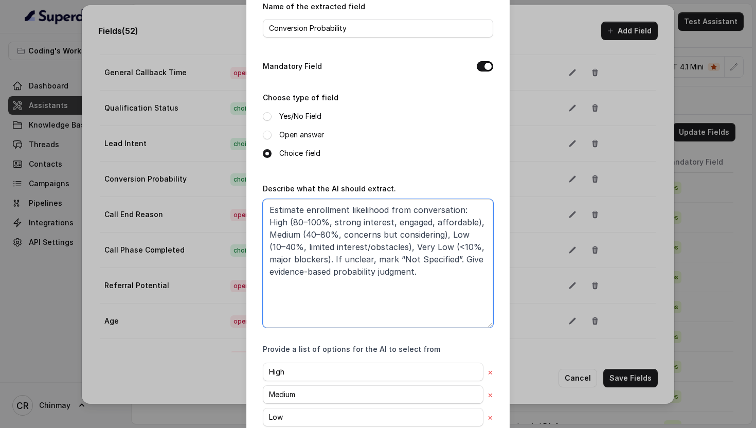
scroll to position [148, 0]
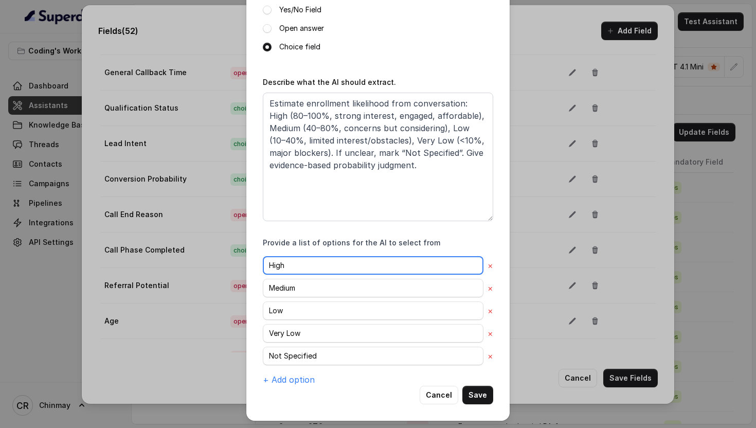
click at [307, 272] on input "High" at bounding box center [373, 265] width 220 height 19
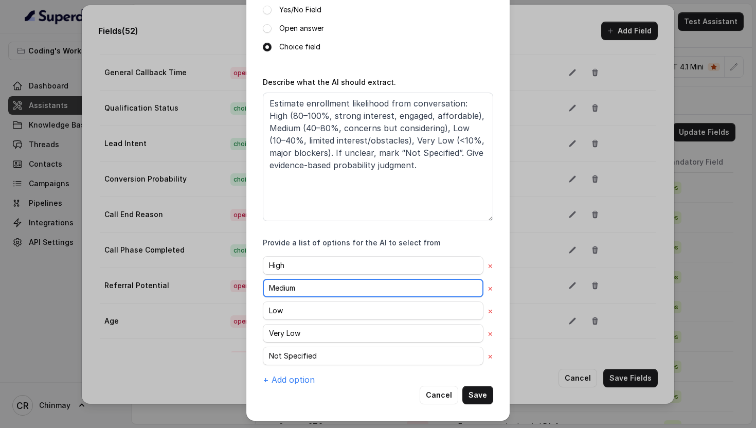
click at [305, 279] on input "Medium" at bounding box center [373, 288] width 220 height 19
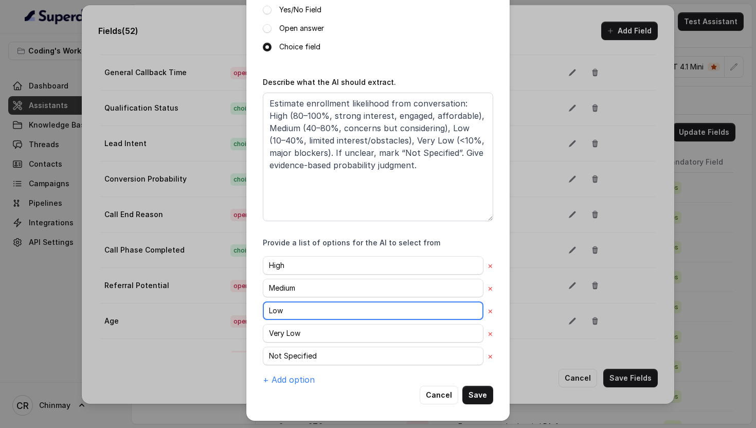
click at [308, 310] on input "Low" at bounding box center [373, 310] width 220 height 19
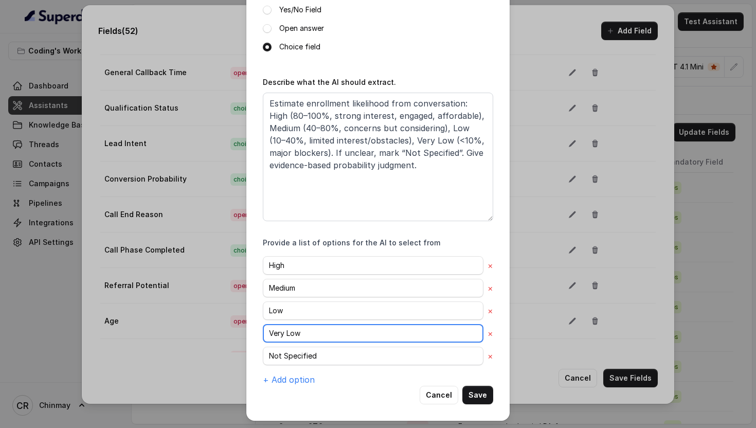
click at [302, 337] on input "Very Low" at bounding box center [373, 333] width 220 height 19
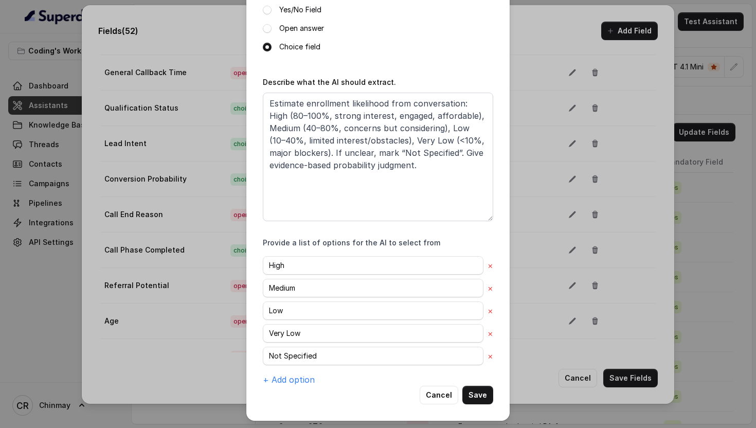
click at [307, 366] on div "High × Medium × Low × Very Low × Not Specified × + Add option" at bounding box center [378, 321] width 230 height 130
click at [306, 363] on input "Not Specified" at bounding box center [373, 355] width 220 height 19
click at [435, 398] on button "Cancel" at bounding box center [438, 394] width 39 height 19
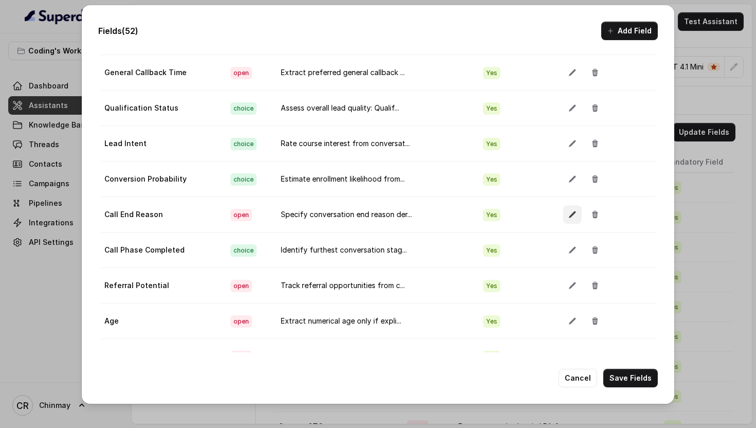
click at [563, 213] on button "button" at bounding box center [572, 214] width 19 height 19
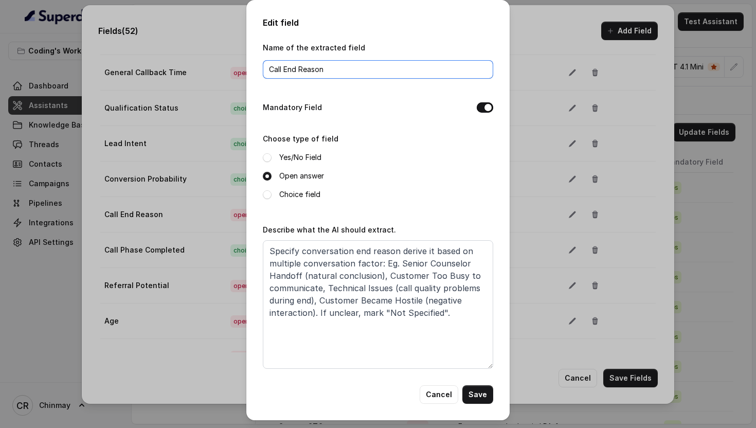
click at [371, 75] on input "Call End Reason" at bounding box center [378, 69] width 230 height 19
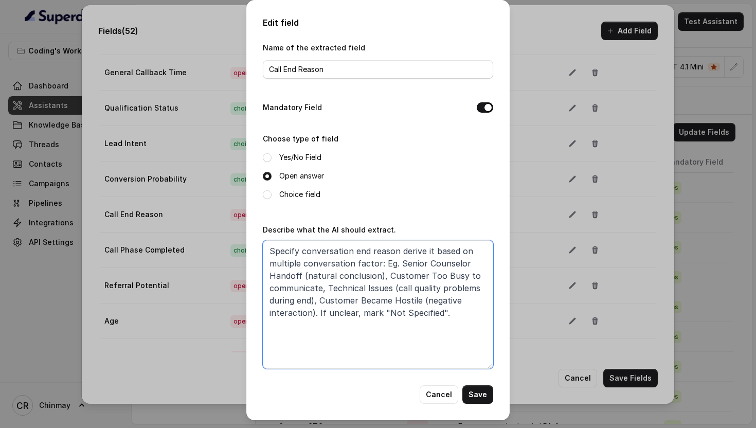
click at [388, 282] on textarea "Specify conversation end reason derive it based on multiple conversation factor…" at bounding box center [378, 304] width 230 height 128
click at [438, 393] on button "Cancel" at bounding box center [438, 394] width 39 height 19
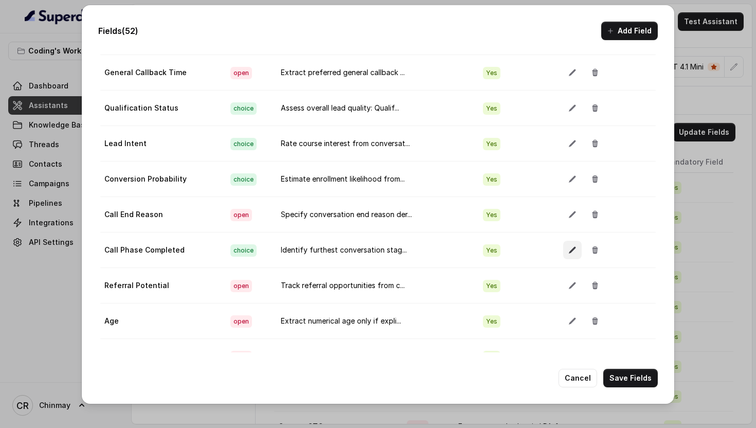
click at [568, 252] on icon "button" at bounding box center [572, 250] width 8 height 8
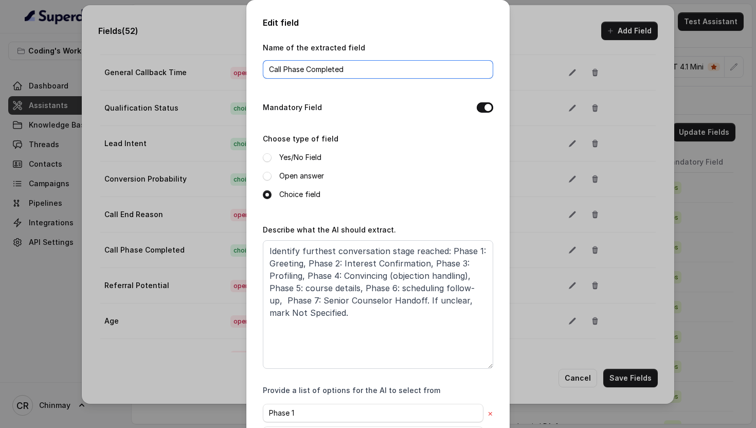
click at [368, 71] on input "Call Phase Completed" at bounding box center [378, 69] width 230 height 19
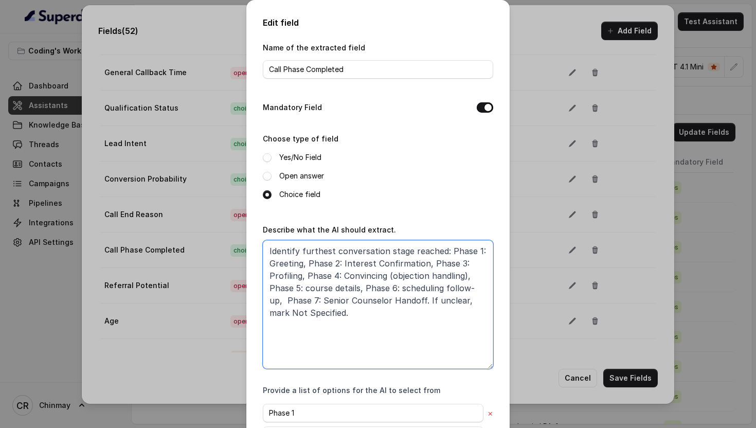
click at [352, 273] on textarea "Identify furthest conversation stage reached: Phase 1: Greeting, Phase 2: Inter…" at bounding box center [378, 304] width 230 height 128
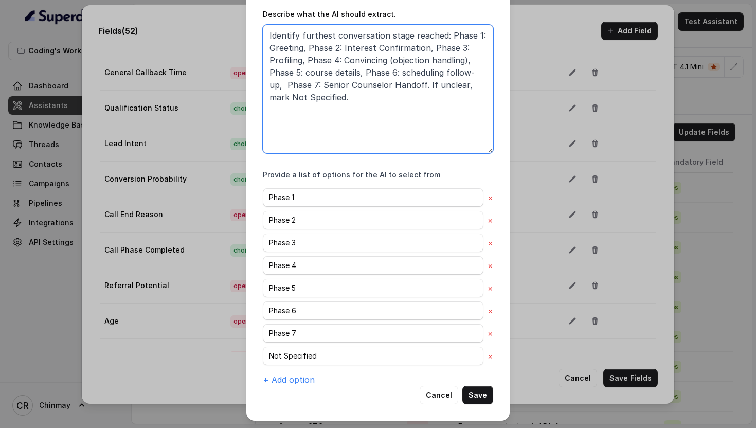
click at [447, 36] on textarea "Identify furthest conversation stage reached: Phase 1: Greeting, Phase 2: Inter…" at bounding box center [378, 89] width 230 height 128
click at [302, 46] on textarea "Identify furthest conversation stage reached: Phase 1: Greeting, Phase 2: Inter…" at bounding box center [378, 89] width 230 height 128
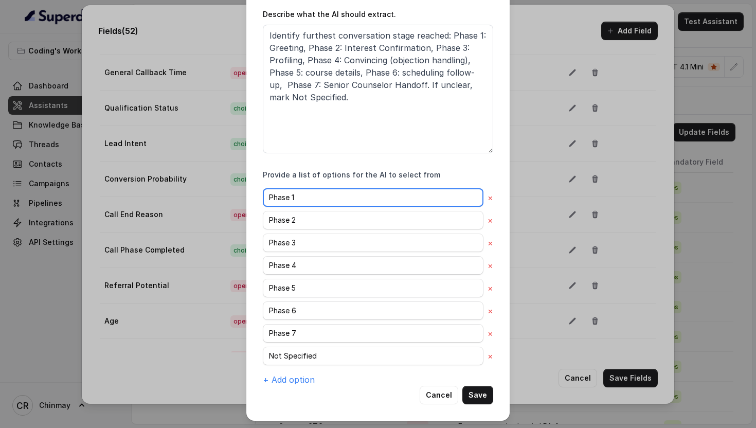
click at [323, 191] on input "Phase 1" at bounding box center [373, 197] width 220 height 19
paste input ": Greeting"
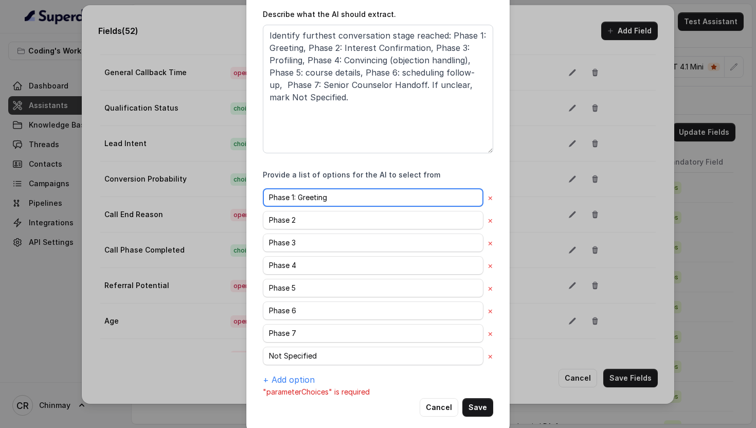
type input "Phase 1: Greeting"
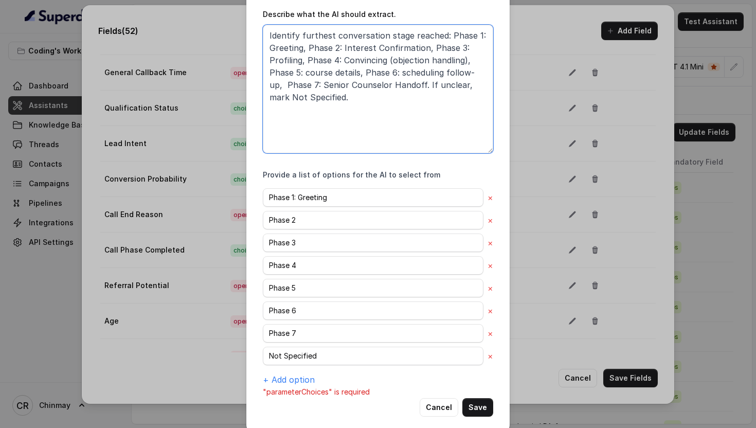
click at [308, 43] on textarea "Identify furthest conversation stage reached: Phase 1: Greeting, Phase 2: Inter…" at bounding box center [378, 89] width 230 height 128
click at [426, 48] on textarea "Identify furthest conversation stage reached: Phase 1: Greeting, Phase 2: Inter…" at bounding box center [378, 89] width 230 height 128
click at [424, 47] on textarea "Identify furthest conversation stage reached: Phase 1: Greeting, Phase 2: Inter…" at bounding box center [378, 89] width 230 height 128
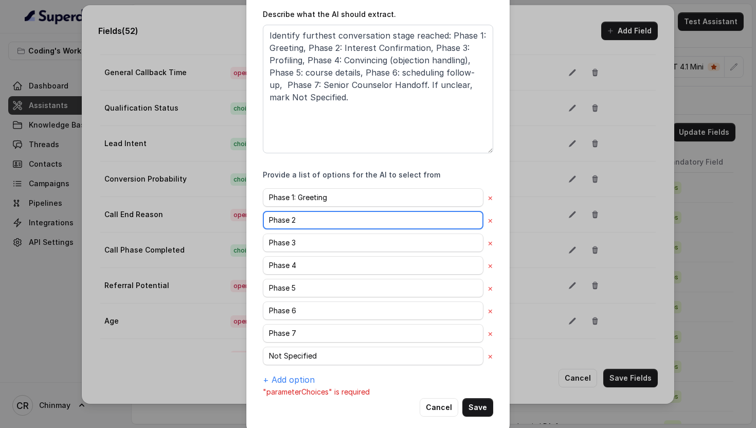
click at [311, 211] on input "Phase 2" at bounding box center [373, 220] width 220 height 19
paste input ": Interest Confirmation"
type input "Phase 2: Interest Confirmation"
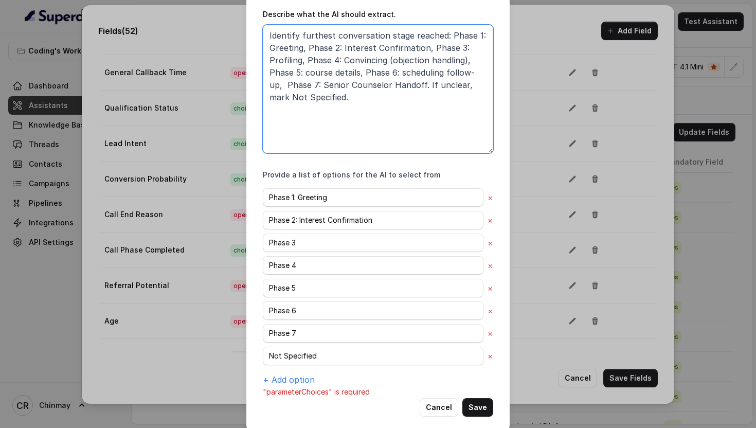
click at [430, 45] on textarea "Identify furthest conversation stage reached: Phase 1: Greeting, Phase 2: Inter…" at bounding box center [378, 89] width 230 height 128
click at [301, 58] on textarea "Identify furthest conversation stage reached: Phase 1: Greeting, Phase 2: Inter…" at bounding box center [378, 89] width 230 height 128
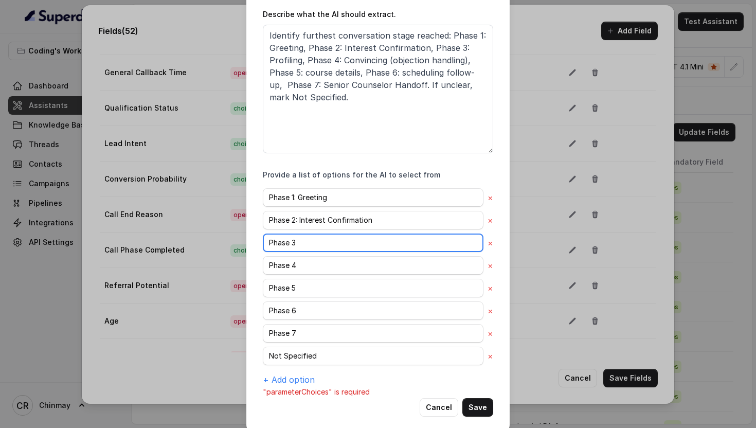
click at [297, 238] on input "Phase 3" at bounding box center [373, 242] width 220 height 19
paste input ": Profiling"
type input "Phase 3: Profiling"
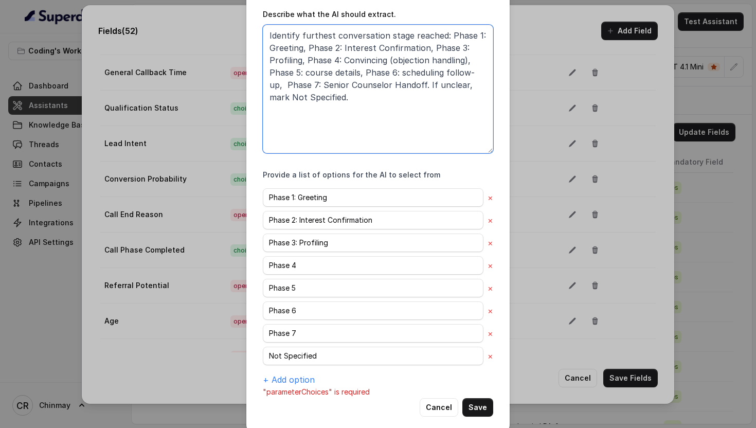
click at [307, 56] on textarea "Identify furthest conversation stage reached: Phase 1: Greeting, Phase 2: Inter…" at bounding box center [378, 89] width 230 height 128
click at [464, 59] on textarea "Identify furthest conversation stage reached: Phase 1: Greeting, Phase 2: Inter…" at bounding box center [378, 89] width 230 height 128
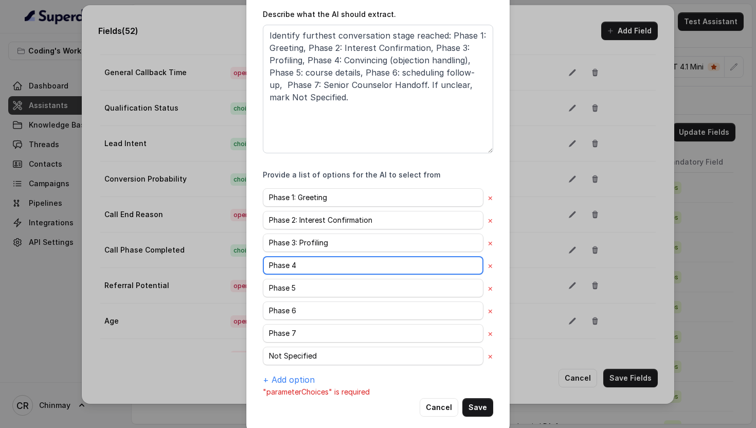
click at [320, 258] on input "Phase 4" at bounding box center [373, 265] width 220 height 19
paste input ": Convincing (objection handling)"
type input "Phase 4: Convincing (objection handling)"
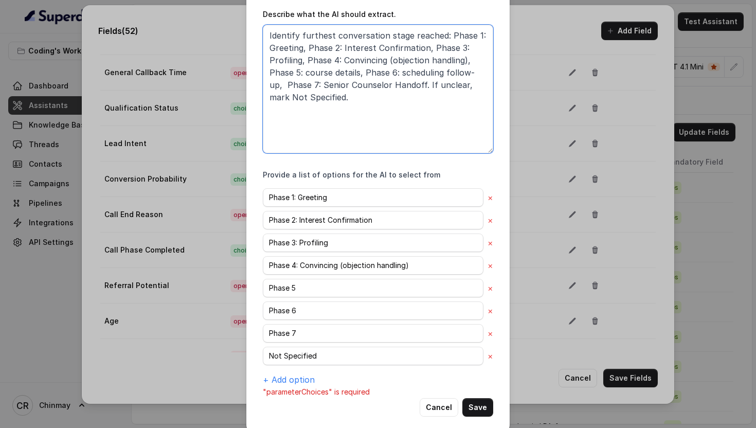
click at [269, 68] on textarea "Identify furthest conversation stage reached: Phase 1: Greeting, Phase 2: Inter…" at bounding box center [378, 89] width 230 height 128
click at [358, 72] on textarea "Identify furthest conversation stage reached: Phase 1: Greeting, Phase 2: Inter…" at bounding box center [378, 89] width 230 height 128
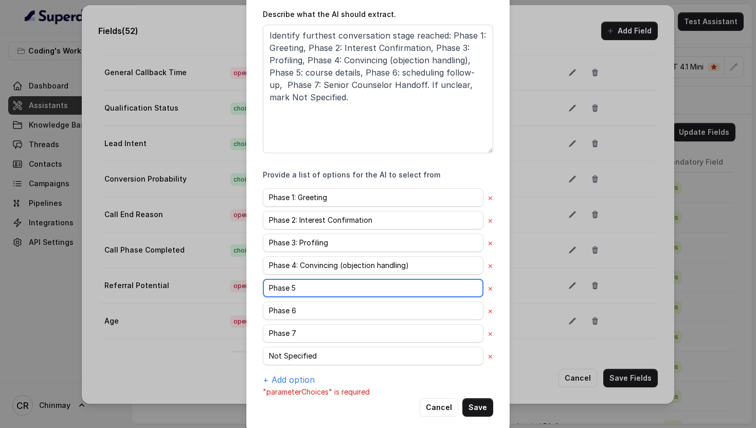
click at [309, 286] on input "Phase 5" at bounding box center [373, 288] width 220 height 19
paste input ": course details"
type input "Phase 5: course details"
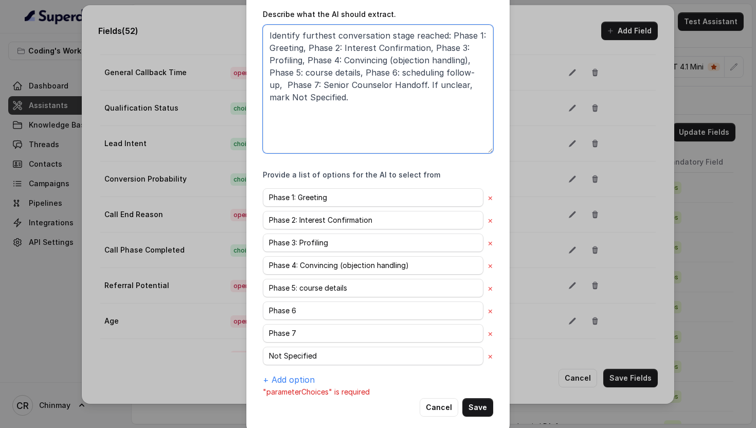
click at [364, 70] on textarea "Identify furthest conversation stage reached: Phase 1: Greeting, Phase 2: Inter…" at bounding box center [378, 89] width 230 height 128
click at [480, 72] on textarea "Identify furthest conversation stage reached: Phase 1: Greeting, Phase 2: Inter…" at bounding box center [378, 89] width 230 height 128
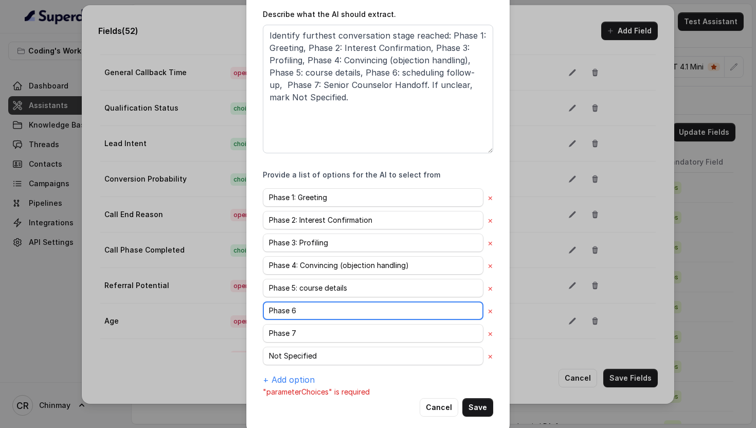
click at [305, 311] on input "Phase 6" at bounding box center [373, 310] width 220 height 19
paste input ": scheduling follow-up"
type input "Phase 6: scheduling follow-up"
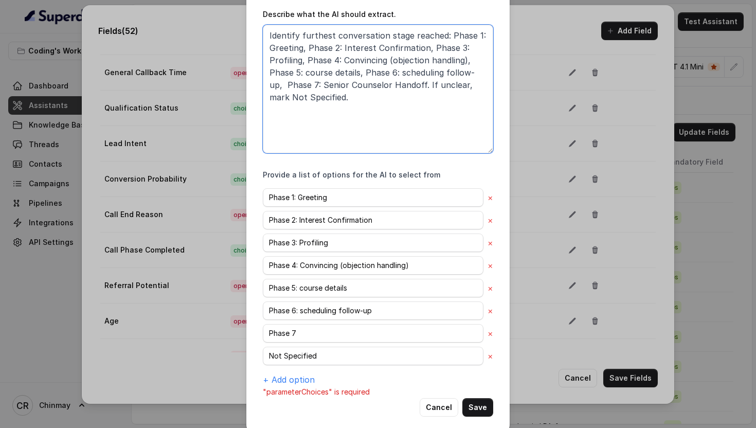
click at [272, 79] on textarea "Identify furthest conversation stage reached: Phase 1: Greeting, Phase 2: Inter…" at bounding box center [378, 89] width 230 height 128
click at [371, 85] on textarea "Identify furthest conversation stage reached: Phase 1: Greeting, Phase 2: Inter…" at bounding box center [378, 89] width 230 height 128
click at [406, 82] on textarea "Identify furthest conversation stage reached: Phase 1: Greeting, Phase 2: Inter…" at bounding box center [378, 89] width 230 height 128
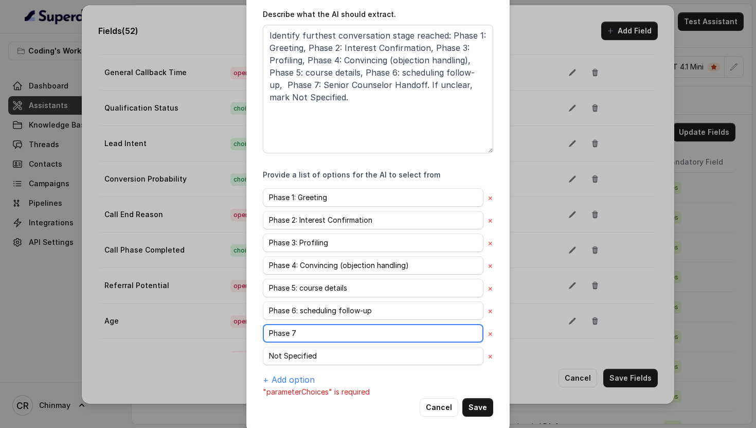
click at [310, 333] on input "Phase 7" at bounding box center [373, 333] width 220 height 19
paste input ": Senior Counselor Handoff"
type input "Phase 7: Senior Counselor Handoff"
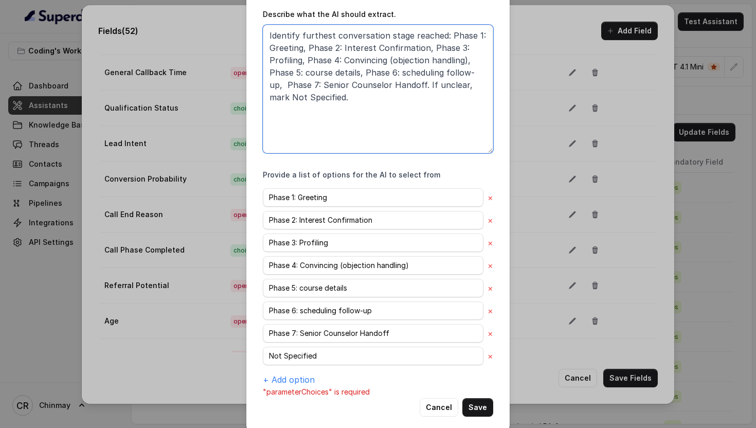
click at [472, 85] on textarea "Identify furthest conversation stage reached: Phase 1: Greeting, Phase 2: Inter…" at bounding box center [378, 89] width 230 height 128
click at [446, 116] on textarea "Identify furthest conversation stage reached: Phase 1: Greeting, Phase 2: Inter…" at bounding box center [378, 89] width 230 height 128
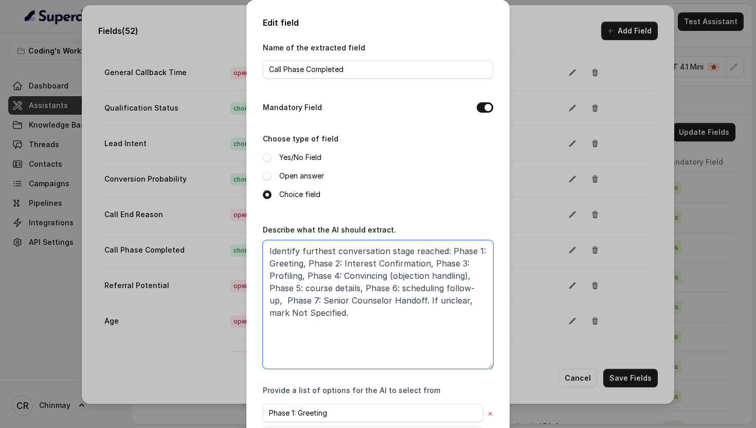
scroll to position [228, 0]
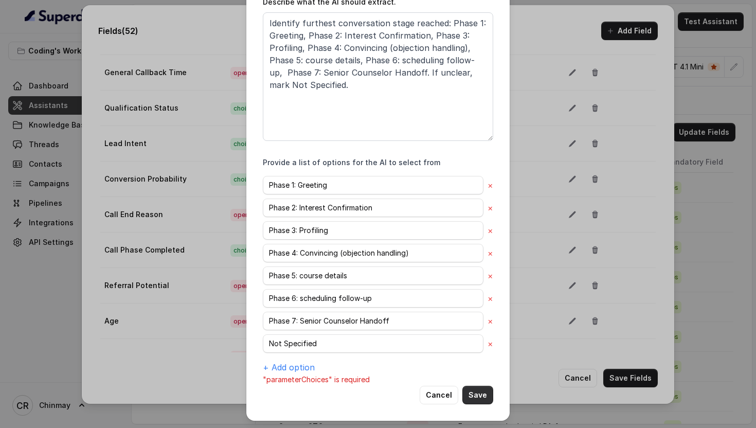
click at [481, 392] on button "Save" at bounding box center [477, 394] width 31 height 19
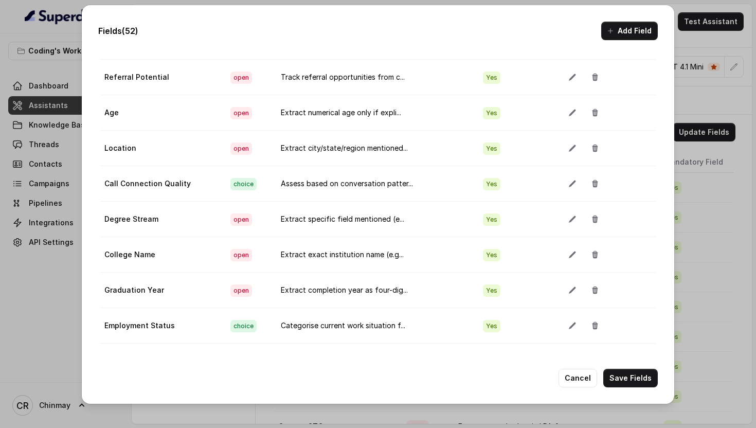
scroll to position [1154, 0]
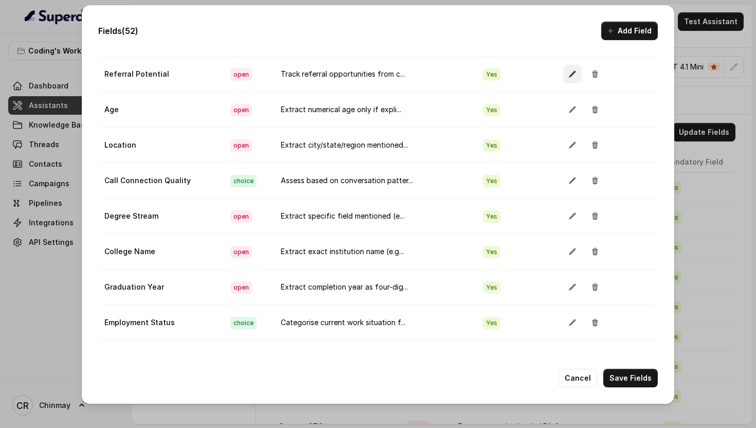
click at [568, 70] on icon "button" at bounding box center [572, 74] width 8 height 8
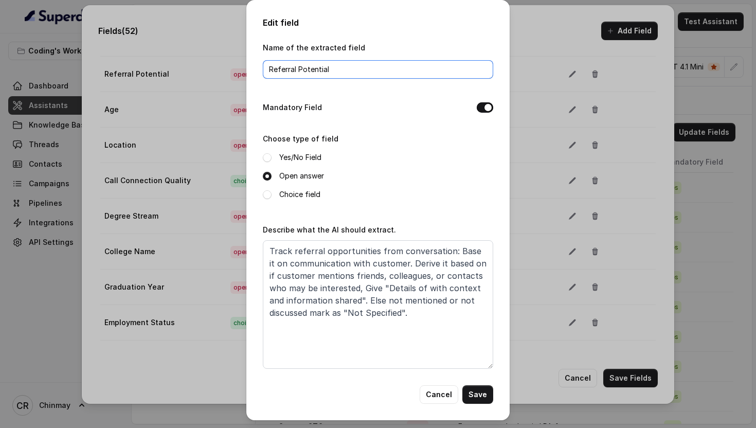
click at [388, 66] on input "Referral Potential" at bounding box center [378, 69] width 230 height 19
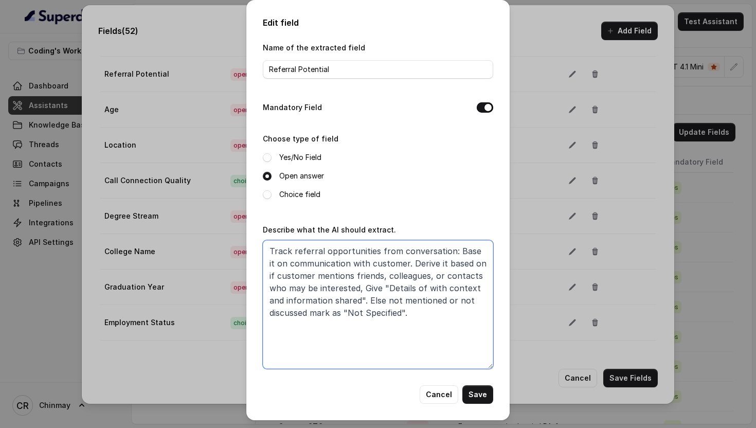
click at [322, 294] on textarea "Track referral opportunities from conversation: Base it on communication with c…" at bounding box center [378, 304] width 230 height 128
click at [426, 340] on textarea "Track referral opportunities from conversation: Base it on communication with c…" at bounding box center [378, 304] width 230 height 128
type textarea "Track referral opportunities from conversation: Base it on communication with c…"
click at [480, 391] on button "Save" at bounding box center [477, 394] width 31 height 19
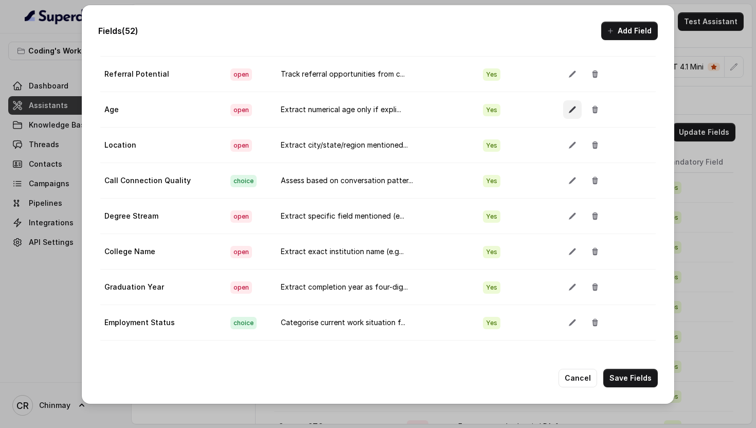
click at [563, 114] on button "button" at bounding box center [572, 109] width 19 height 19
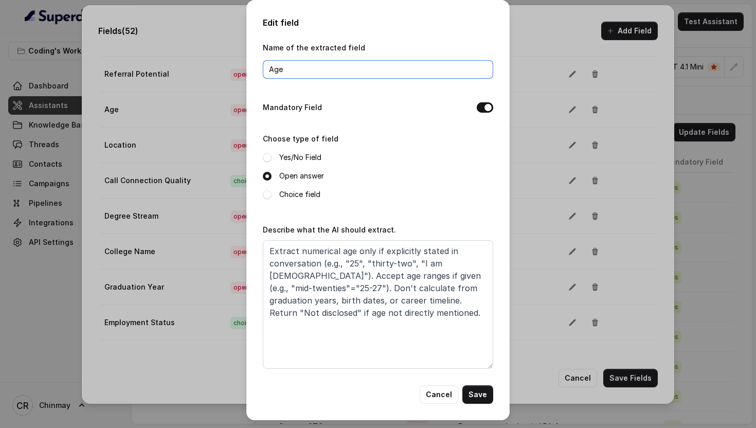
click at [345, 68] on input "Age" at bounding box center [378, 69] width 230 height 19
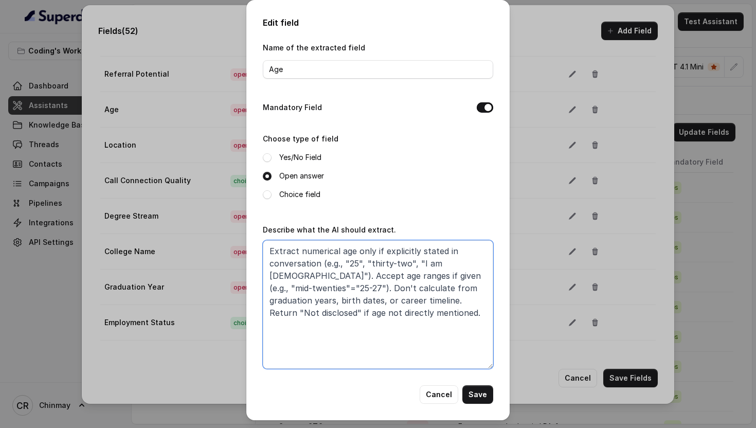
click at [356, 281] on textarea "Extract numerical age only if explicitly stated in conversation (e.g., "25", "t…" at bounding box center [378, 304] width 230 height 128
click at [437, 390] on button "Cancel" at bounding box center [438, 394] width 39 height 19
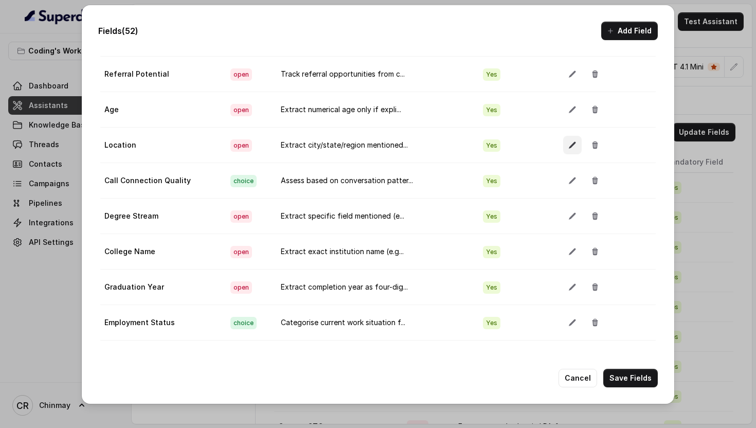
click at [563, 145] on button "button" at bounding box center [572, 145] width 19 height 19
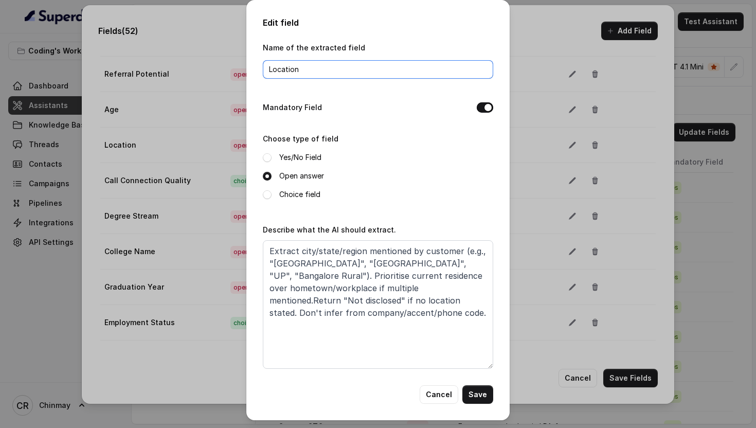
click at [310, 70] on input "Location" at bounding box center [378, 69] width 230 height 19
paste input "Extract numerical age only if explicitly stated in conversation (e.g., "25", "t…"
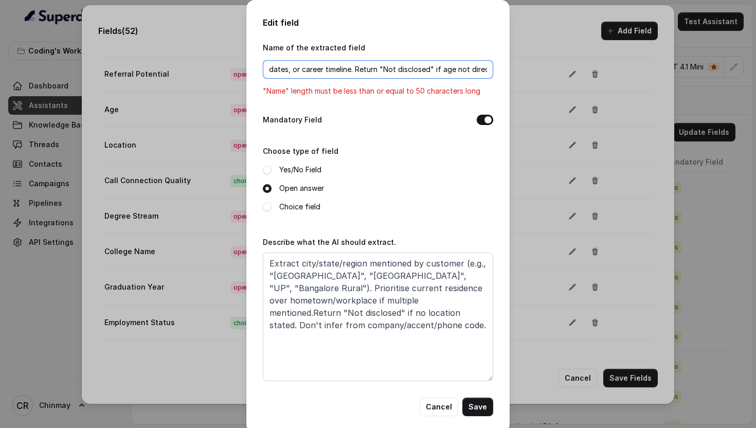
type input "Location"
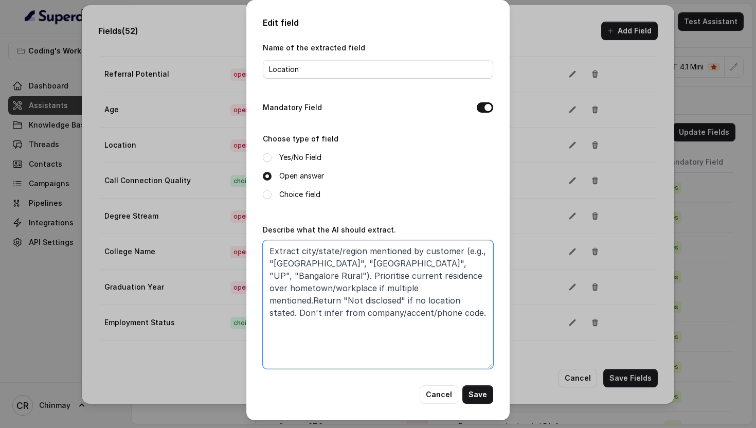
click at [391, 302] on textarea "Extract city/state/region mentioned by customer (e.g., "[GEOGRAPHIC_DATA]", "[G…" at bounding box center [378, 304] width 230 height 128
click at [411, 310] on textarea "Extract city/state/region mentioned by customer (e.g., "[GEOGRAPHIC_DATA]", "[G…" at bounding box center [378, 304] width 230 height 128
paste textarea "/ accent /"
type textarea "Extract city/state/region mentioned by customer (e.g., "[GEOGRAPHIC_DATA]", "[G…"
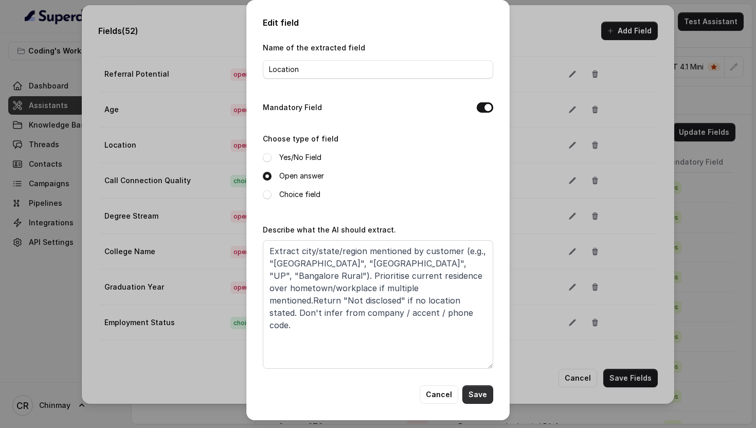
click at [479, 395] on button "Save" at bounding box center [477, 394] width 31 height 19
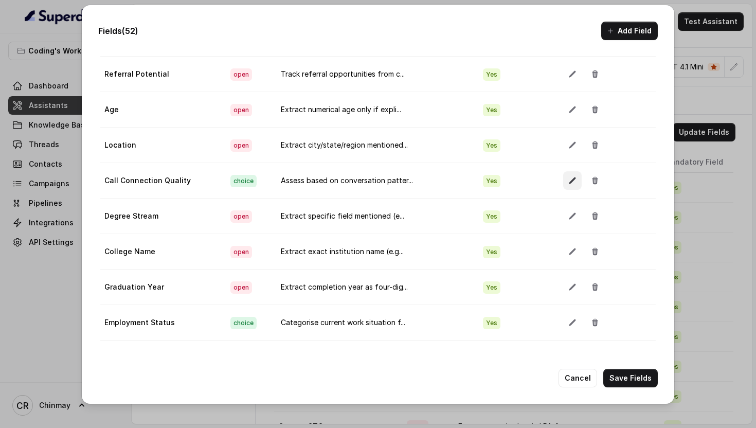
click at [563, 182] on button "button" at bounding box center [572, 180] width 19 height 19
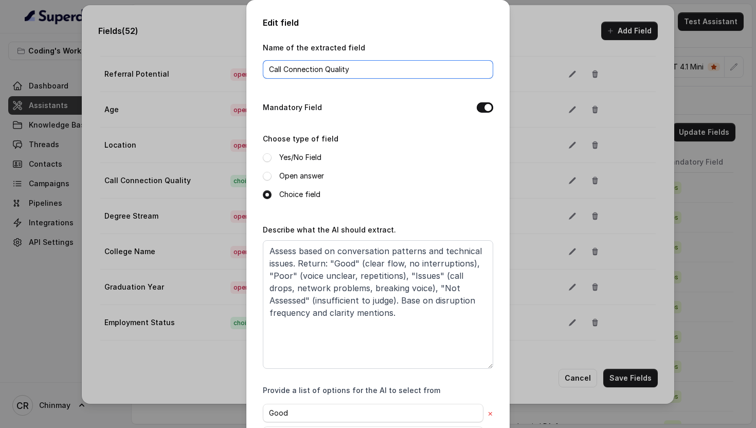
click at [304, 65] on input "Call Connection Quality" at bounding box center [378, 69] width 230 height 19
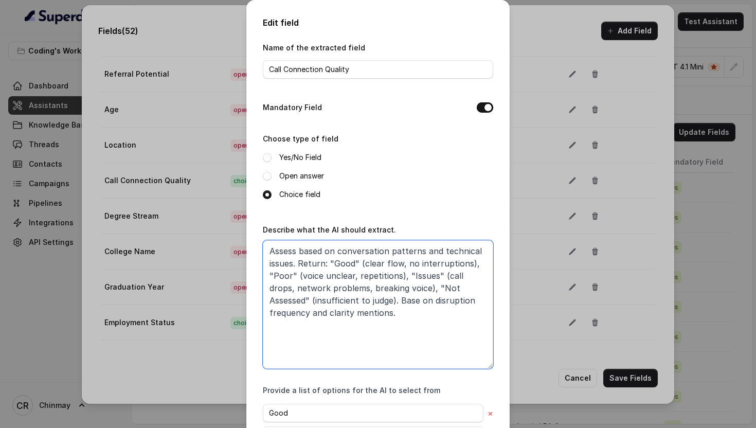
click at [340, 270] on textarea "Assess based on conversation patterns and technical issues. Return: "Good" (cle…" at bounding box center [378, 304] width 230 height 128
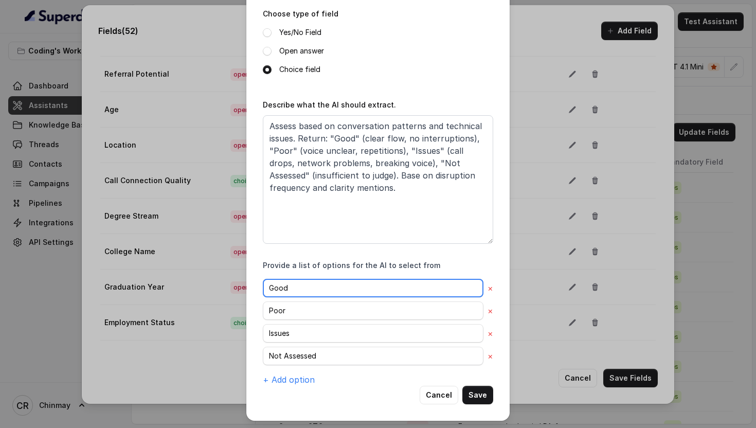
click at [364, 289] on input "Good" at bounding box center [373, 288] width 220 height 19
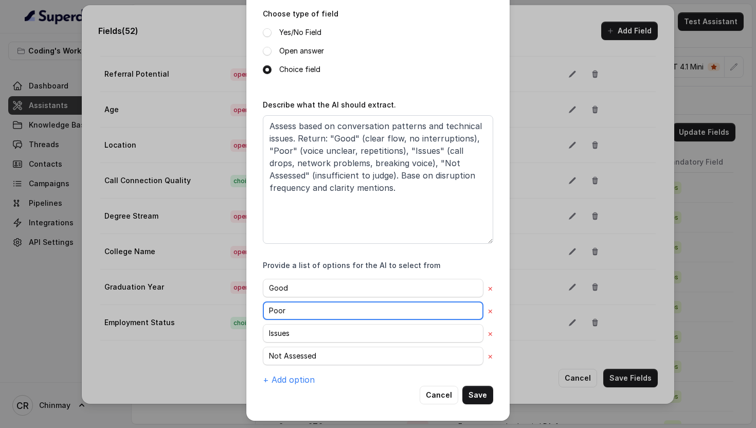
click at [289, 315] on input "Poor" at bounding box center [373, 310] width 220 height 19
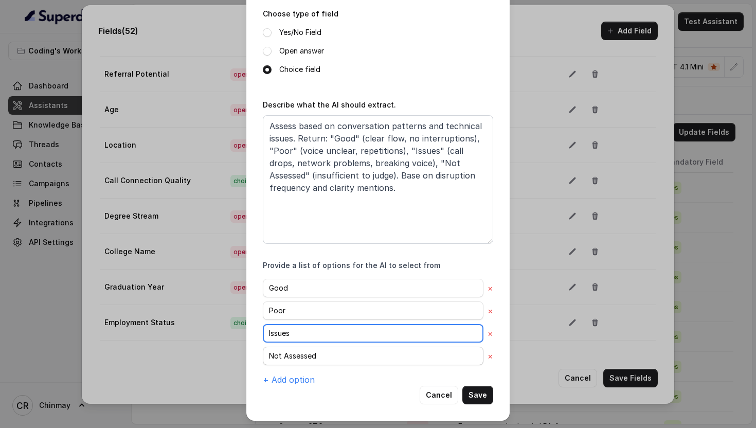
click at [291, 335] on input "Issues" at bounding box center [373, 333] width 220 height 19
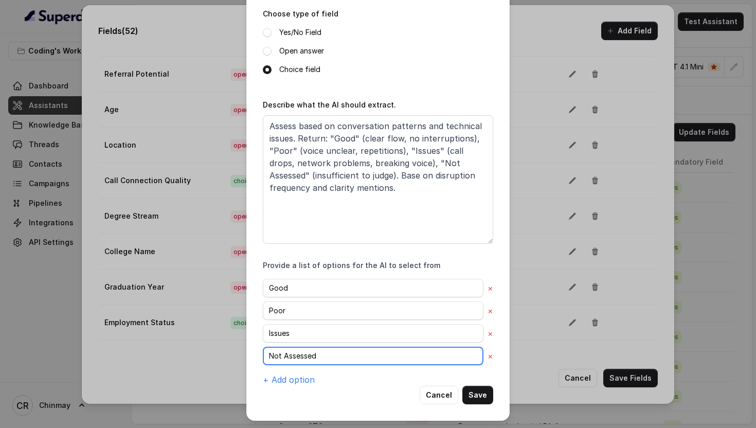
click at [296, 358] on input "Not Assessed" at bounding box center [373, 355] width 220 height 19
click at [486, 392] on button "Save" at bounding box center [477, 394] width 31 height 19
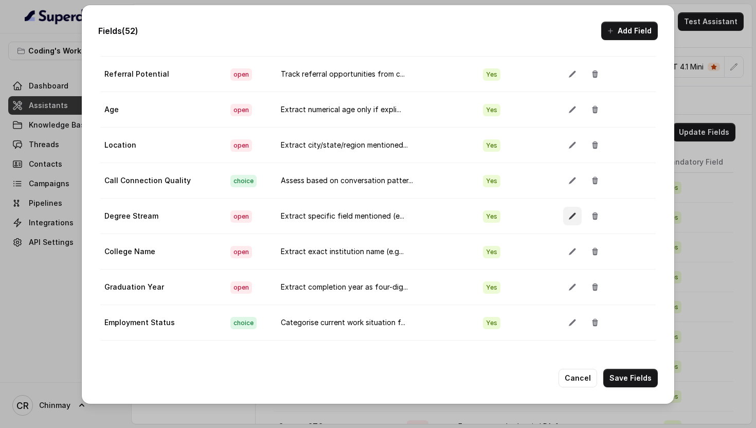
click at [565, 210] on button "button" at bounding box center [572, 216] width 19 height 19
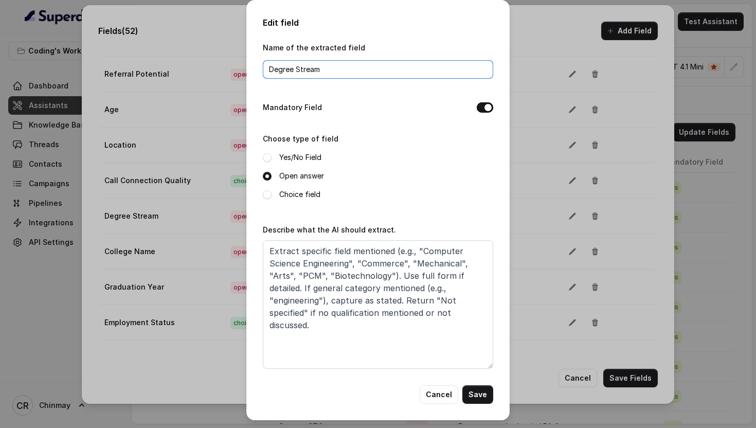
click at [380, 72] on input "Degree Stream" at bounding box center [378, 69] width 230 height 19
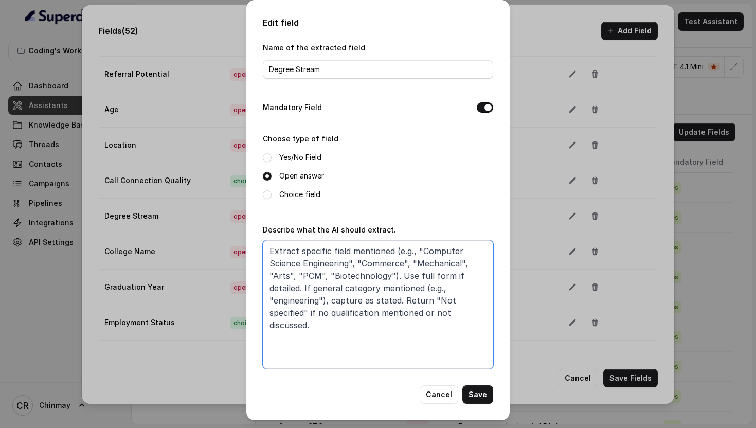
click at [380, 298] on textarea "Extract specific field mentioned (e.g., "Computer Science Engineering", "Commer…" at bounding box center [378, 304] width 230 height 128
click at [439, 391] on button "Cancel" at bounding box center [438, 394] width 39 height 19
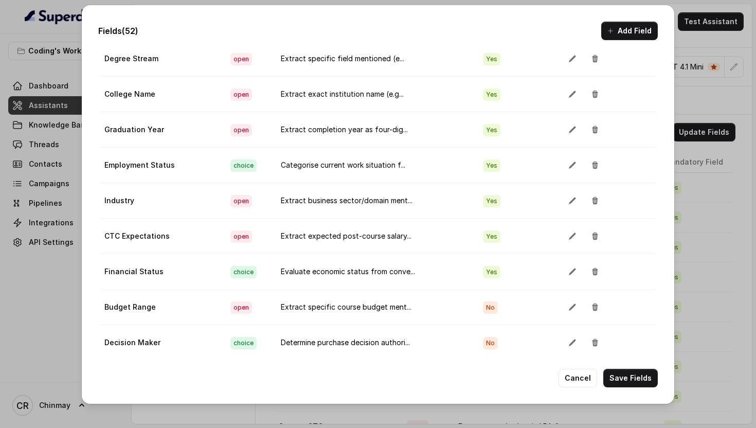
scroll to position [1324, 0]
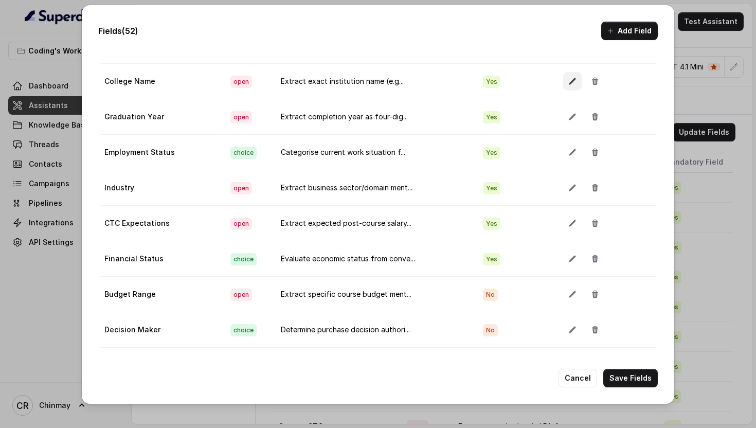
click at [563, 80] on button "button" at bounding box center [572, 81] width 19 height 19
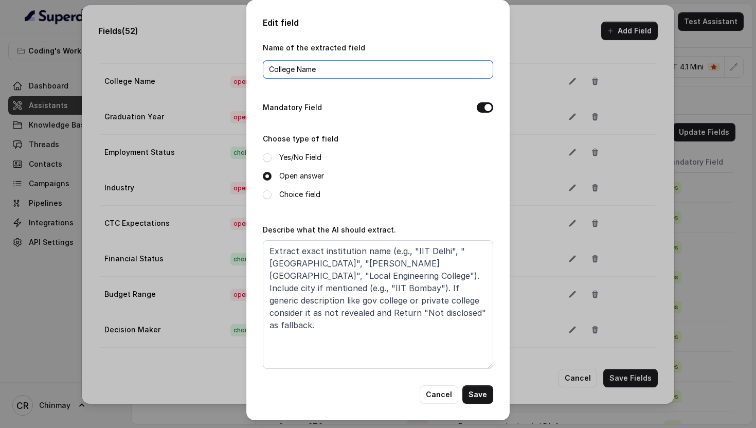
click at [373, 71] on input "College Name" at bounding box center [378, 69] width 230 height 19
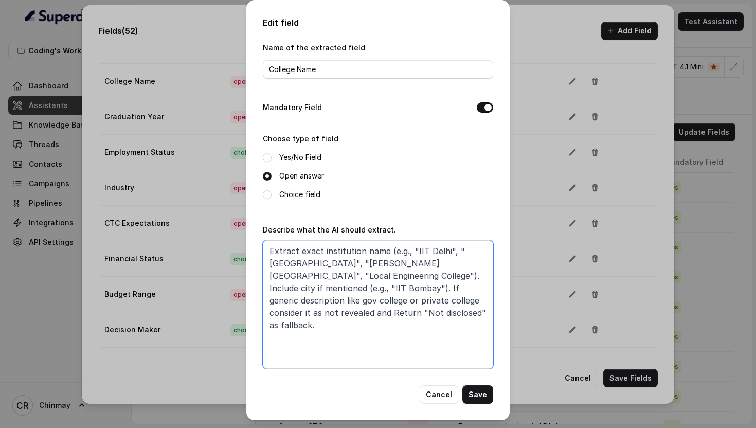
click at [398, 268] on textarea "Extract exact institution name (e.g., "IIT Delhi", "[GEOGRAPHIC_DATA]", "[PERSO…" at bounding box center [378, 304] width 230 height 128
click at [454, 391] on button "Cancel" at bounding box center [438, 394] width 39 height 19
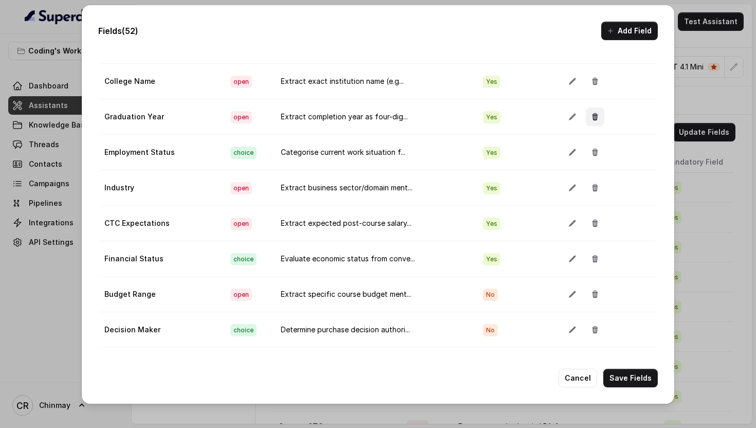
click at [568, 115] on icon "button" at bounding box center [571, 117] width 7 height 7
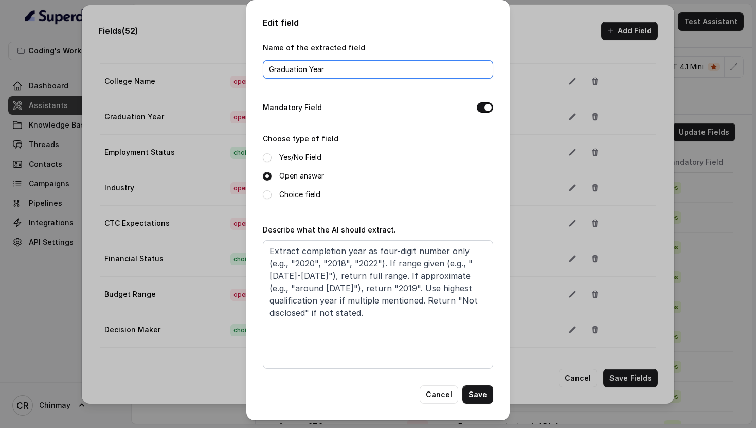
click at [325, 77] on input "Graduation Year" at bounding box center [378, 69] width 230 height 19
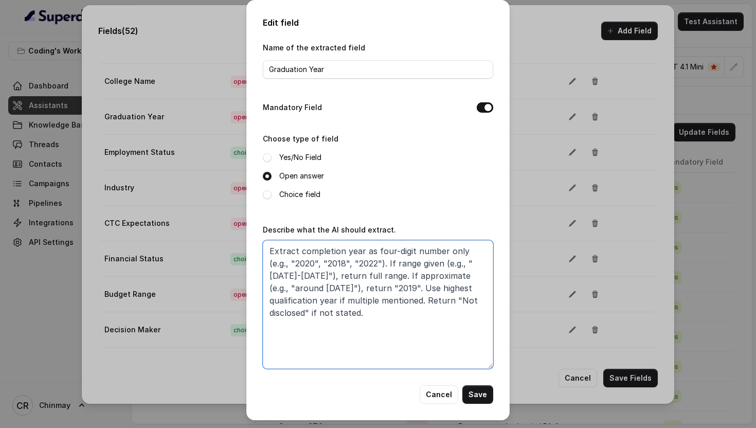
click at [344, 280] on textarea "Extract completion year as four-digit number only (e.g., "2020", "2018", "2022"…" at bounding box center [378, 304] width 230 height 128
click at [432, 394] on button "Cancel" at bounding box center [438, 394] width 39 height 19
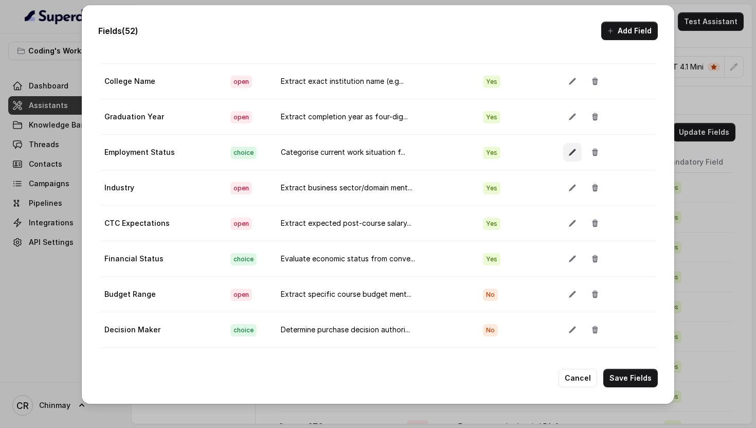
click at [563, 158] on button "button" at bounding box center [572, 152] width 19 height 19
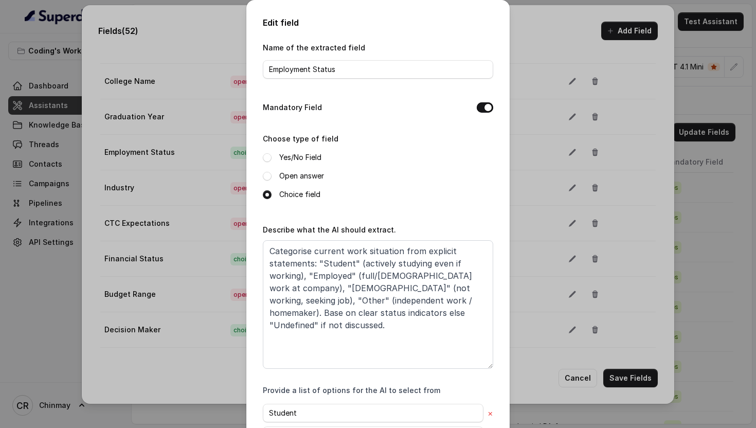
click at [374, 78] on div "Name of the extracted field Employment Status" at bounding box center [378, 63] width 230 height 44
click at [363, 64] on input "Employment Status" at bounding box center [378, 69] width 230 height 19
click at [342, 353] on textarea "Categorise current work situation from explicit statements: "Student" (actively…" at bounding box center [378, 304] width 230 height 128
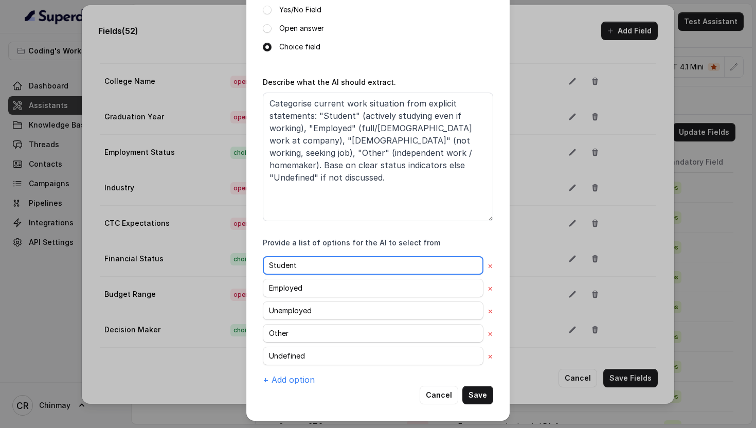
click at [314, 256] on input "Student" at bounding box center [373, 265] width 220 height 19
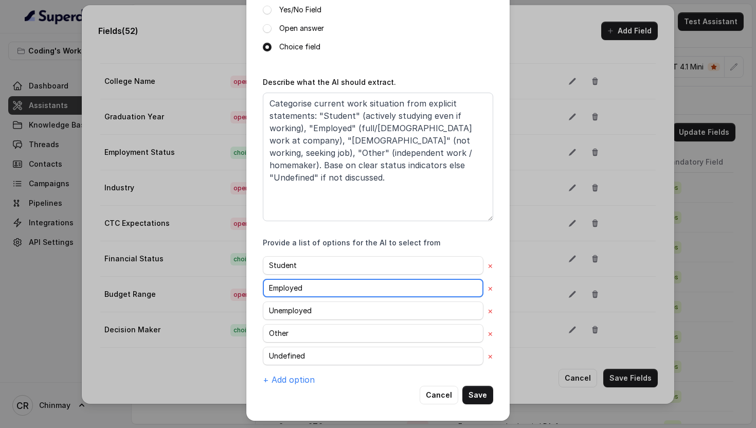
click at [288, 282] on input "Employed" at bounding box center [373, 288] width 220 height 19
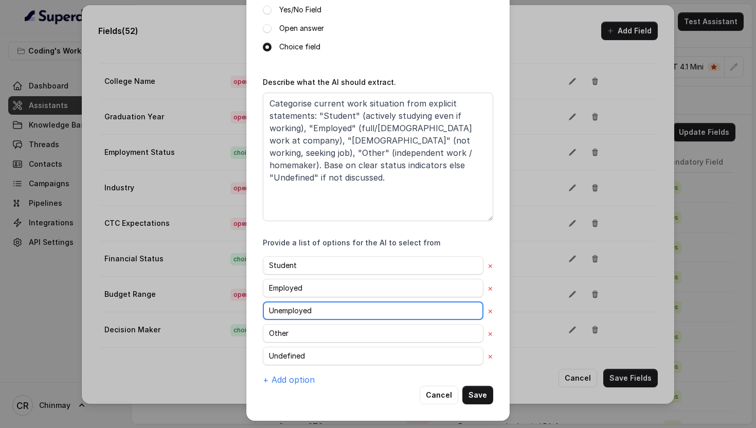
click at [320, 311] on input "Unemployed" at bounding box center [373, 310] width 220 height 19
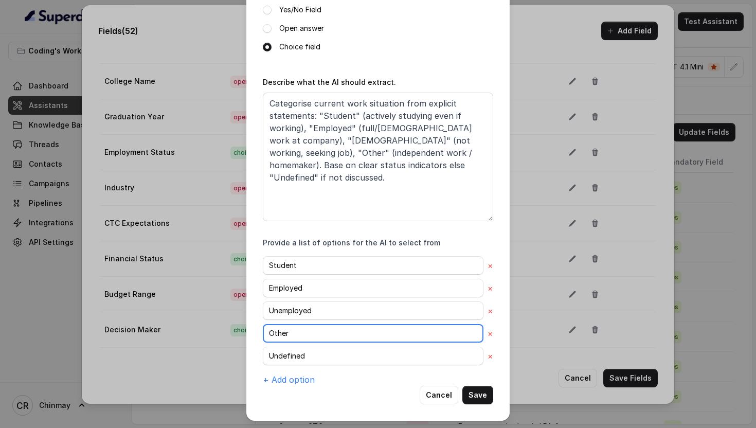
click at [298, 334] on input "Other" at bounding box center [373, 333] width 220 height 19
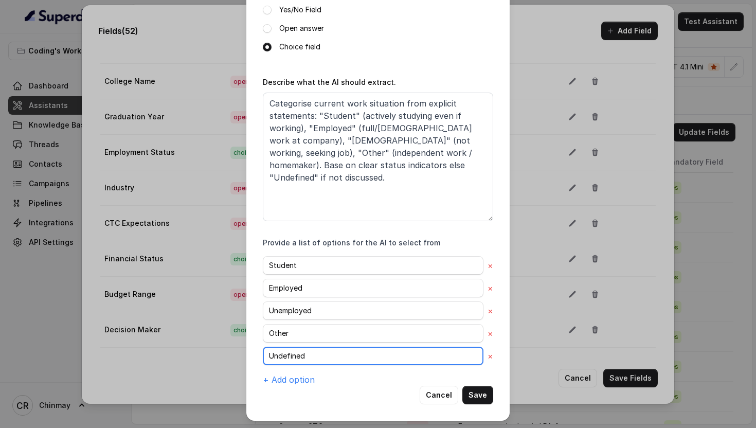
click at [296, 355] on input "Undefined" at bounding box center [373, 355] width 220 height 19
click at [436, 392] on button "Cancel" at bounding box center [438, 394] width 39 height 19
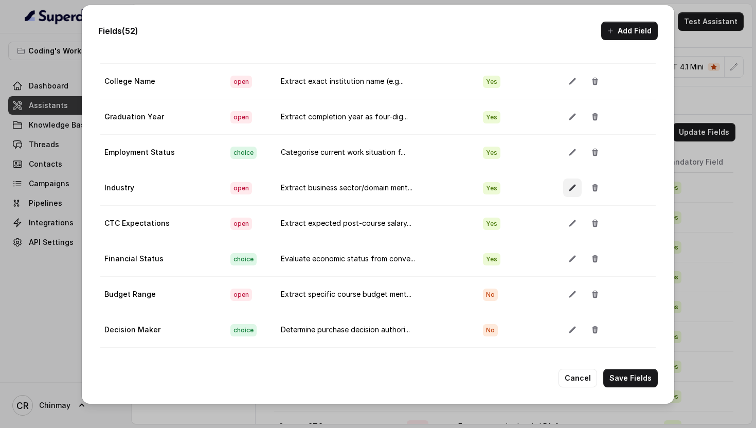
click at [568, 184] on icon "button" at bounding box center [572, 187] width 8 height 8
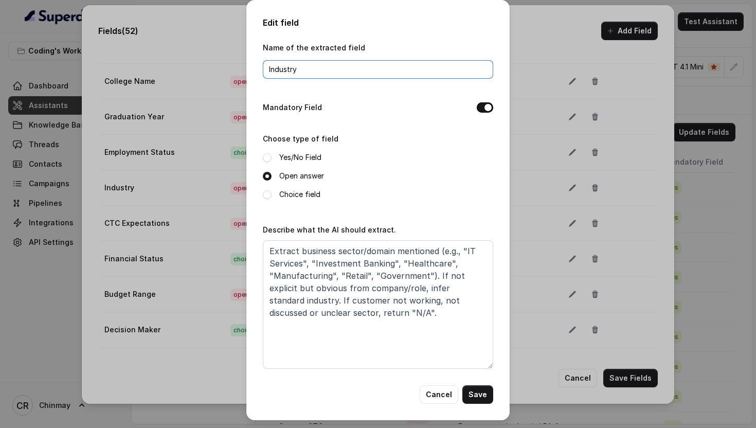
click at [363, 68] on input "Industry" at bounding box center [378, 69] width 230 height 19
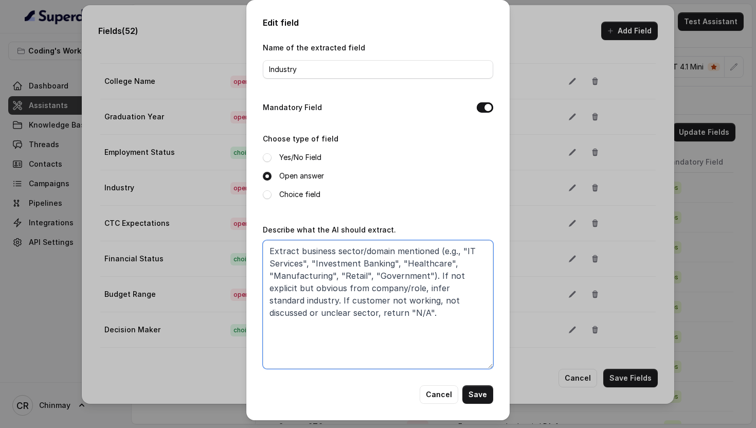
click at [368, 288] on textarea "Extract business sector/domain mentioned (e.g., "IT Services", "Investment Bank…" at bounding box center [378, 304] width 230 height 128
click at [440, 388] on button "Cancel" at bounding box center [438, 394] width 39 height 19
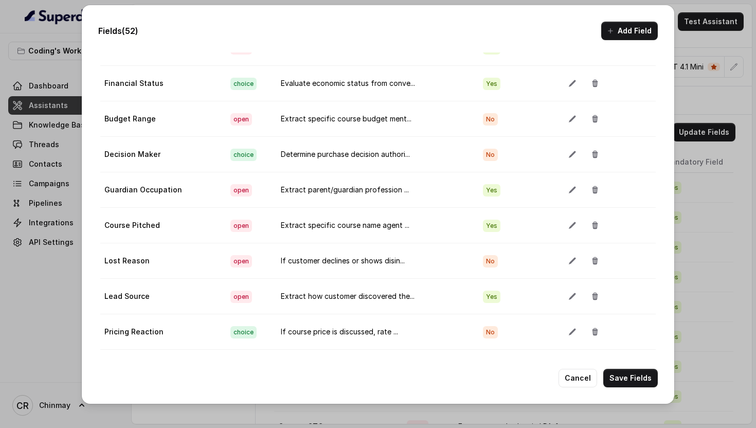
scroll to position [1472, 0]
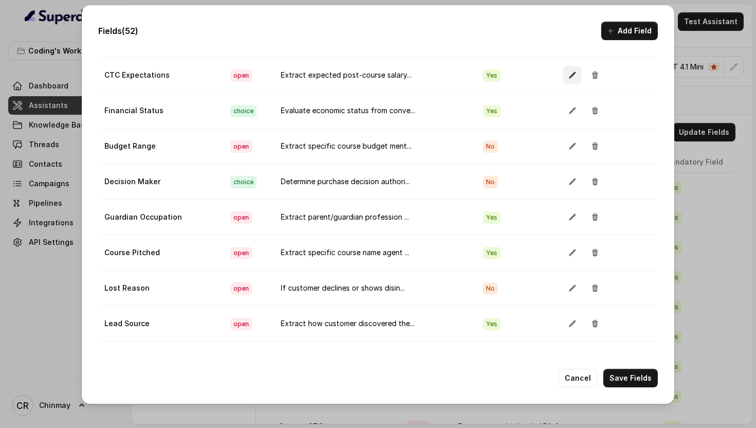
click at [568, 73] on icon "button" at bounding box center [572, 75] width 8 height 8
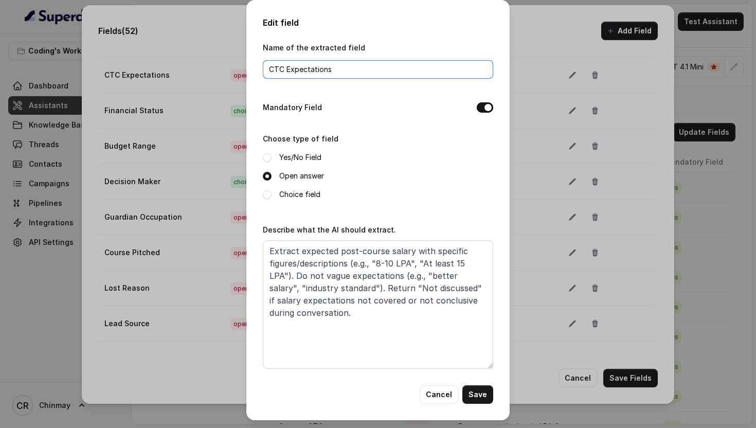
click at [375, 73] on input "CTC Expectations" at bounding box center [378, 69] width 230 height 19
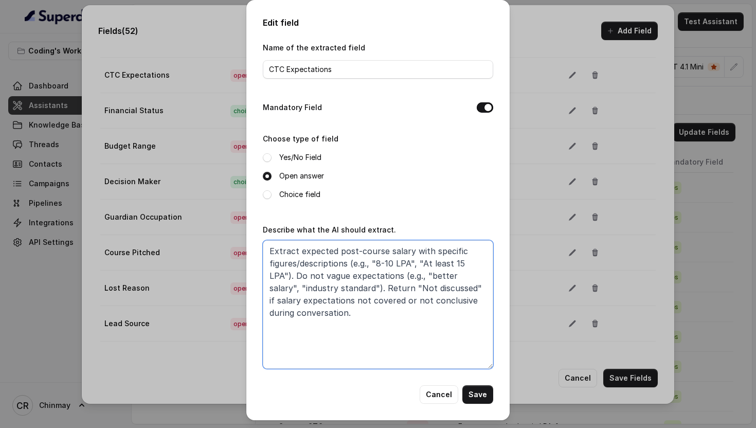
click at [380, 291] on textarea "Extract expected post-course salary with specific figures/descriptions (e.g., "…" at bounding box center [378, 304] width 230 height 128
click at [448, 394] on button "Cancel" at bounding box center [438, 394] width 39 height 19
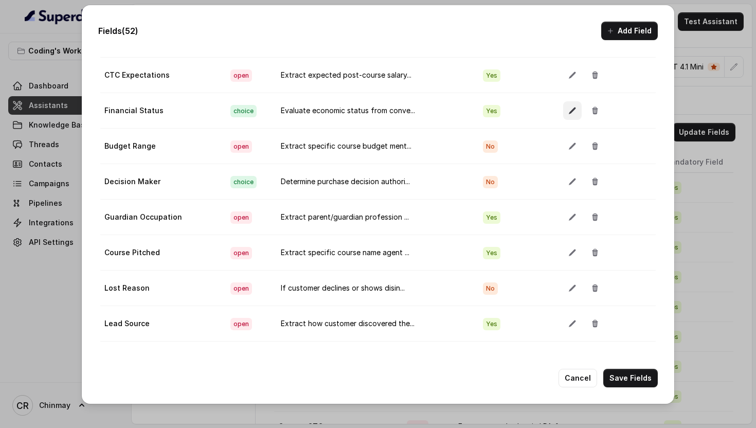
click at [568, 110] on icon "button" at bounding box center [571, 110] width 7 height 7
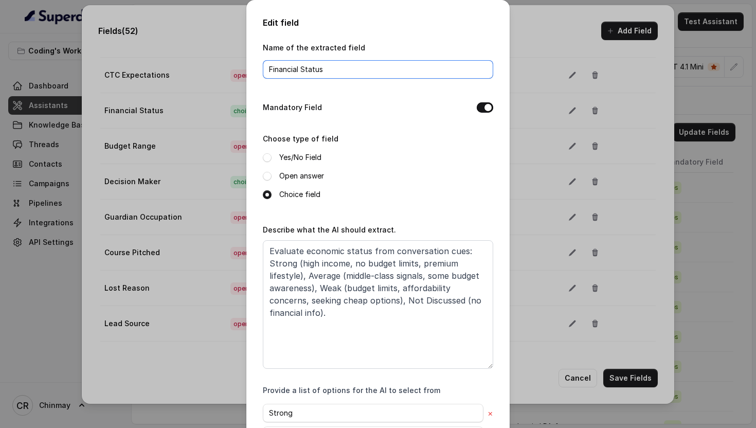
click at [326, 75] on input "Financial Status" at bounding box center [378, 69] width 230 height 19
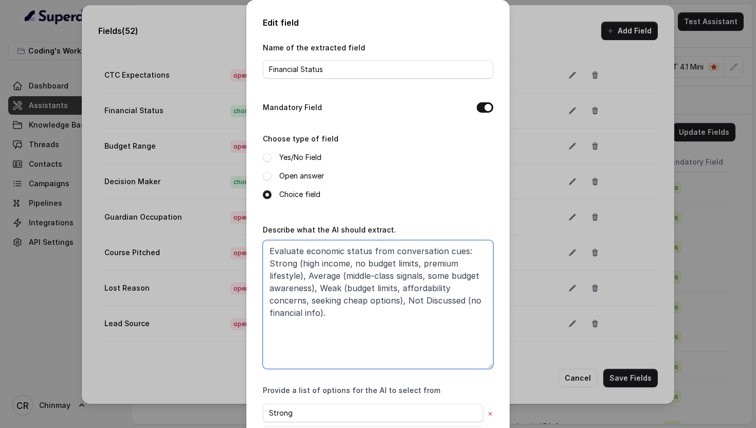
click at [377, 289] on textarea "Evaluate economic status from conversation cues: Strong (high income, no budget…" at bounding box center [378, 304] width 230 height 128
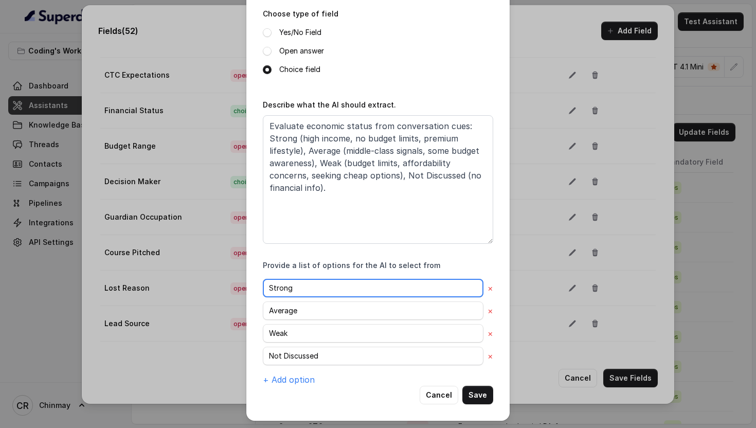
click at [290, 288] on input "Strong" at bounding box center [373, 288] width 220 height 19
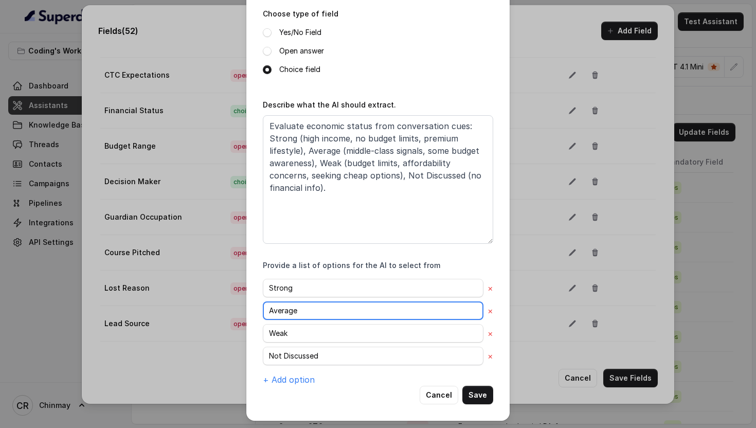
click at [285, 310] on input "Average" at bounding box center [373, 310] width 220 height 19
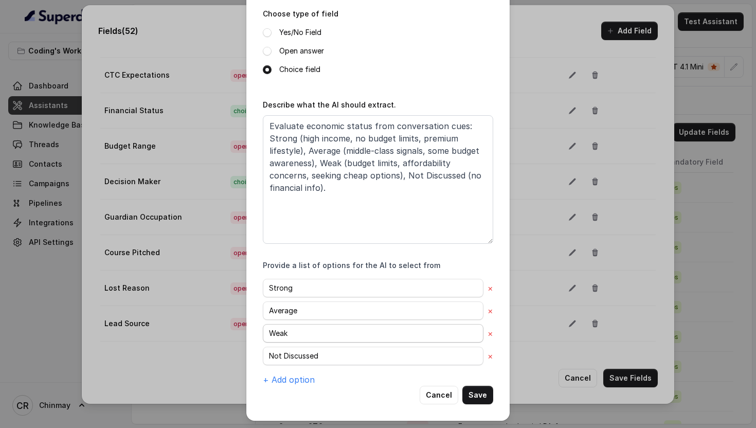
click at [292, 321] on div "Strong × Average × Weak × Not Discussed × + Add option" at bounding box center [378, 332] width 230 height 107
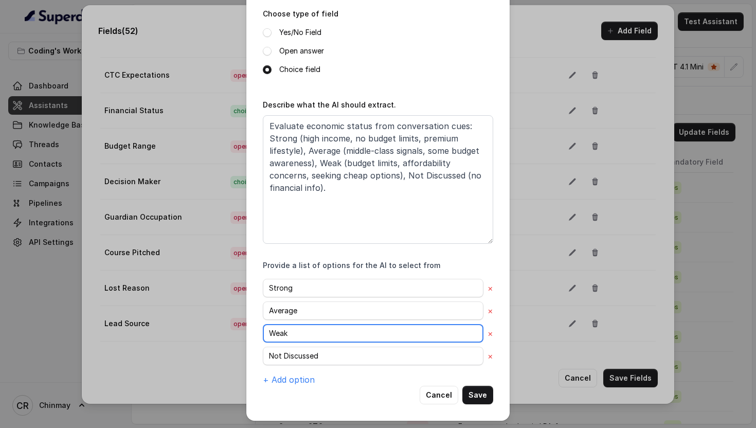
click at [301, 331] on input "Weak" at bounding box center [373, 333] width 220 height 19
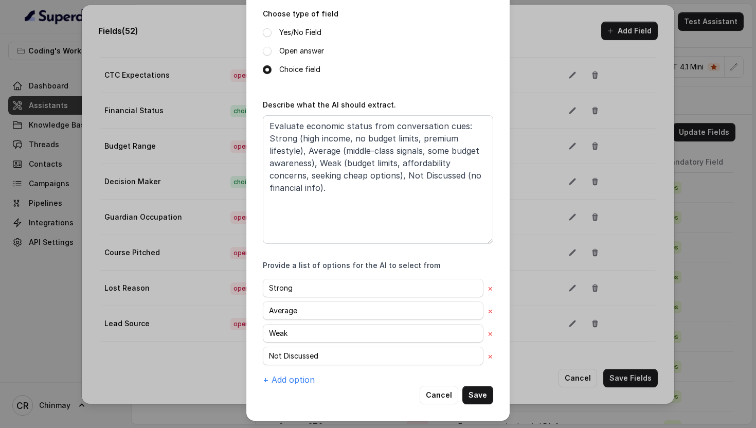
click at [302, 369] on div "Strong × Average × Weak × Not Discussed × + Add option" at bounding box center [378, 332] width 230 height 107
click at [298, 359] on input "Not Discussed" at bounding box center [373, 355] width 220 height 19
paste input "Weak"
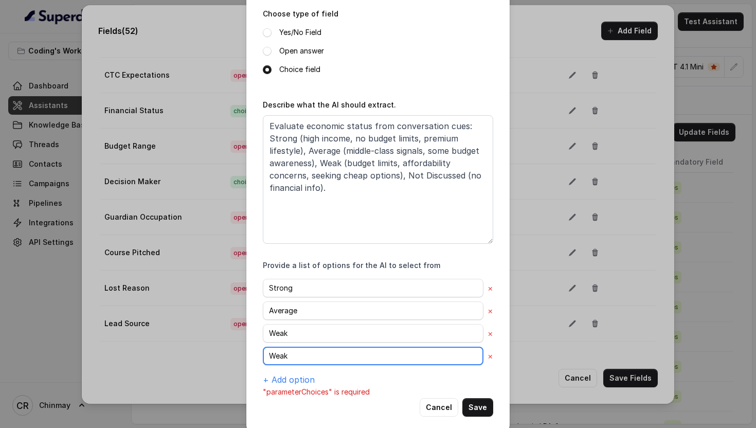
type input "Not Discussed"
click at [440, 406] on button "Cancel" at bounding box center [438, 407] width 39 height 19
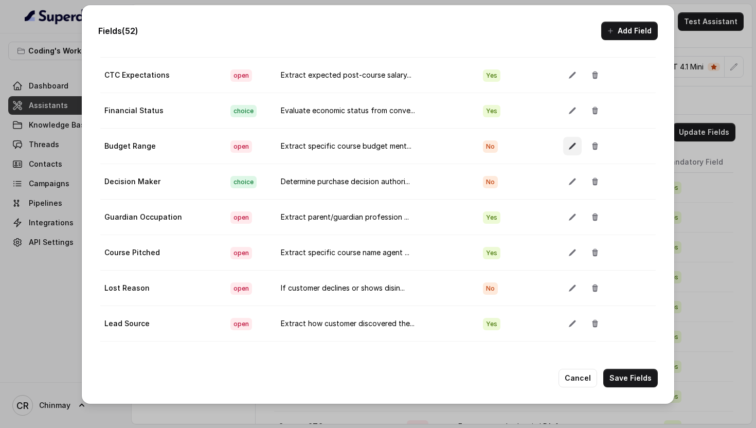
click at [568, 146] on icon "button" at bounding box center [572, 146] width 8 height 8
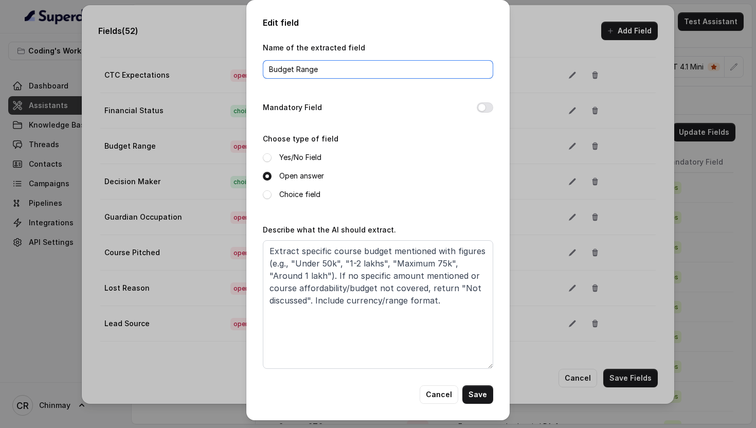
click at [320, 64] on input "Budget Range" at bounding box center [378, 69] width 230 height 19
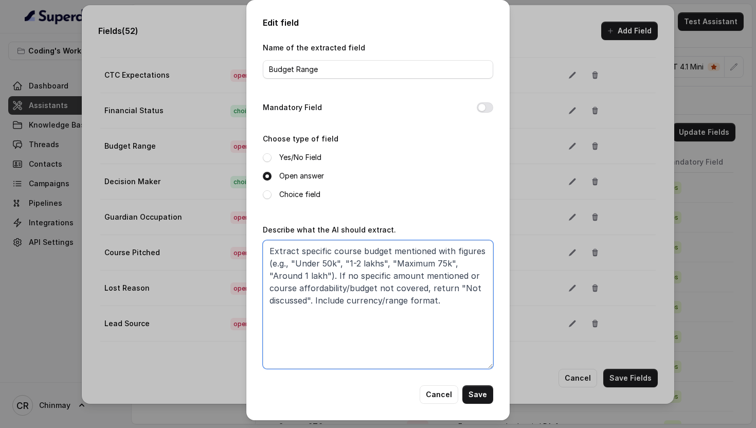
click at [361, 292] on textarea "Extract specific course budget mentioned with figures (e.g., "Under 50k", "1-2 …" at bounding box center [378, 304] width 230 height 128
click at [485, 108] on button "Mandatory Field" at bounding box center [484, 107] width 16 height 10
click at [479, 400] on button "Save" at bounding box center [477, 394] width 31 height 19
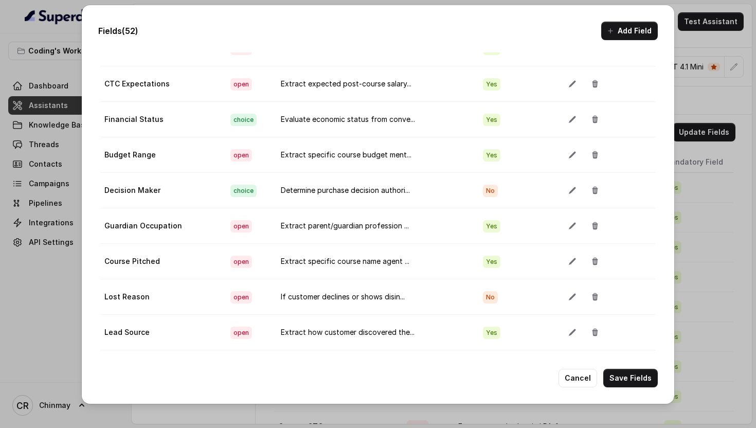
scroll to position [1467, 0]
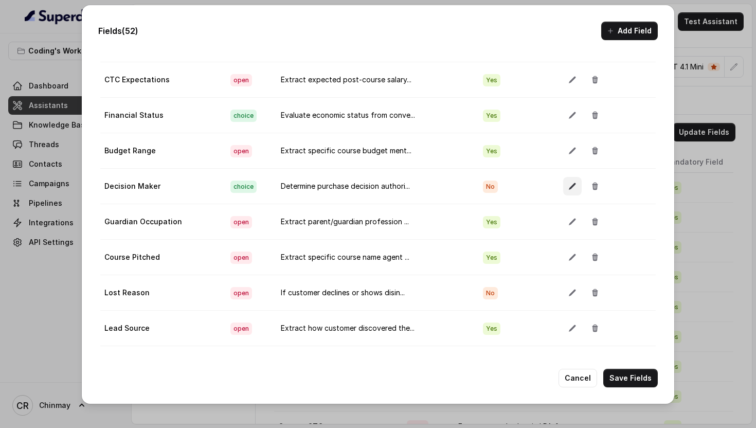
click at [568, 182] on icon "button" at bounding box center [572, 186] width 8 height 8
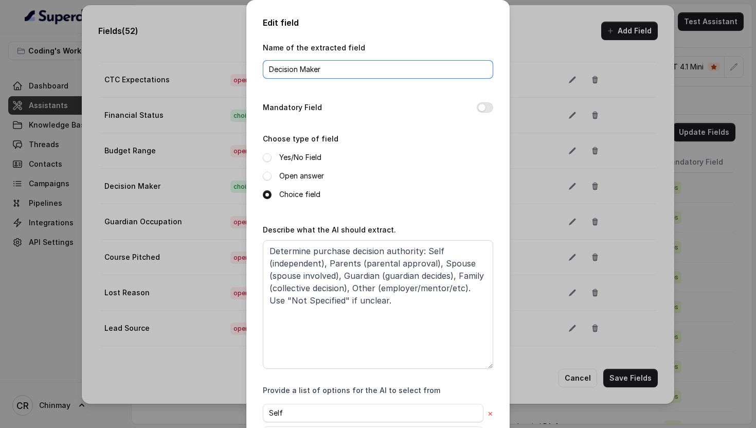
click at [348, 72] on input "Decision Maker" at bounding box center [378, 69] width 230 height 19
click at [483, 108] on button "Mandatory Field" at bounding box center [484, 107] width 16 height 10
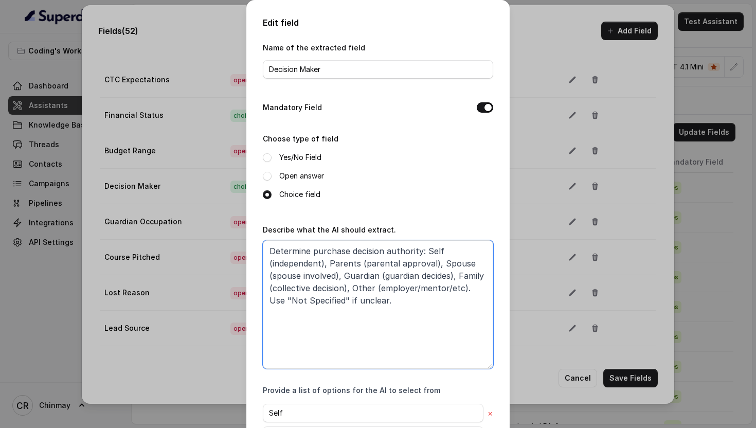
click at [342, 284] on textarea "Determine purchase decision authority: Self (independent), Parents (parental ap…" at bounding box center [378, 304] width 230 height 128
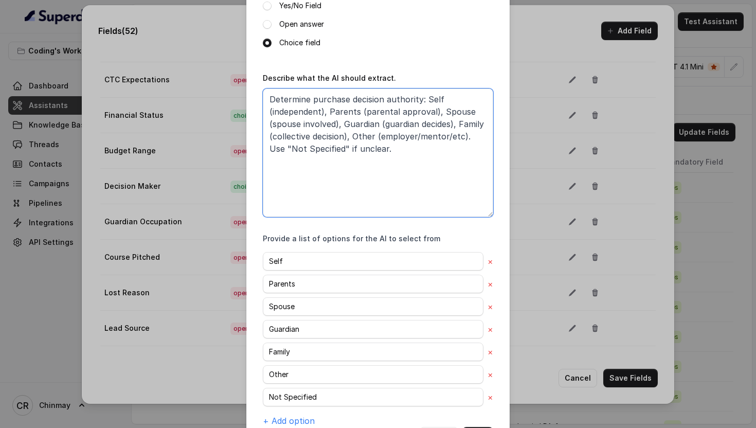
scroll to position [193, 0]
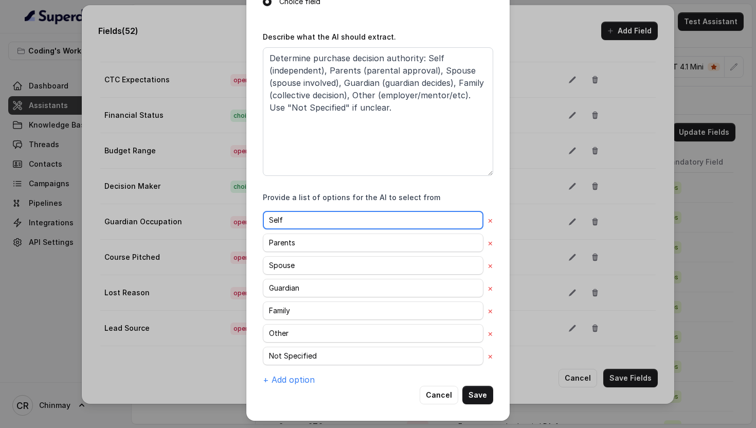
click at [302, 220] on input "Self" at bounding box center [373, 220] width 220 height 19
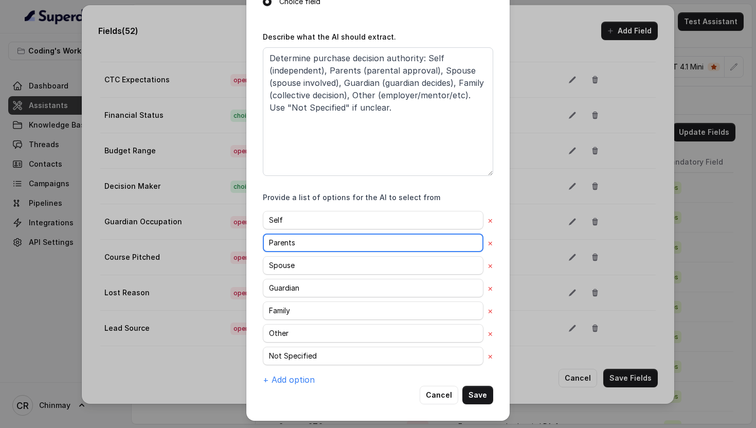
click at [286, 245] on input "Parents" at bounding box center [373, 242] width 220 height 19
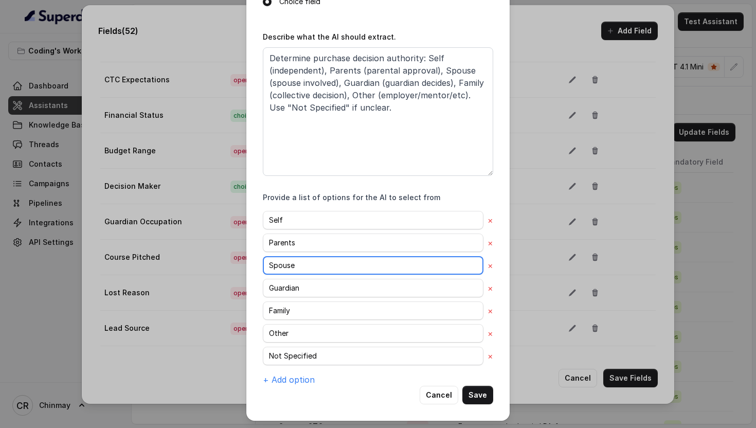
click at [288, 267] on input "Spouse" at bounding box center [373, 265] width 220 height 19
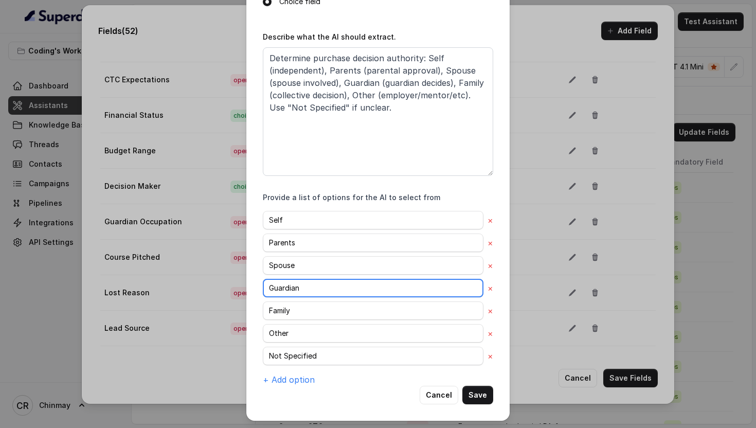
click at [292, 287] on input "Guardian" at bounding box center [373, 288] width 220 height 19
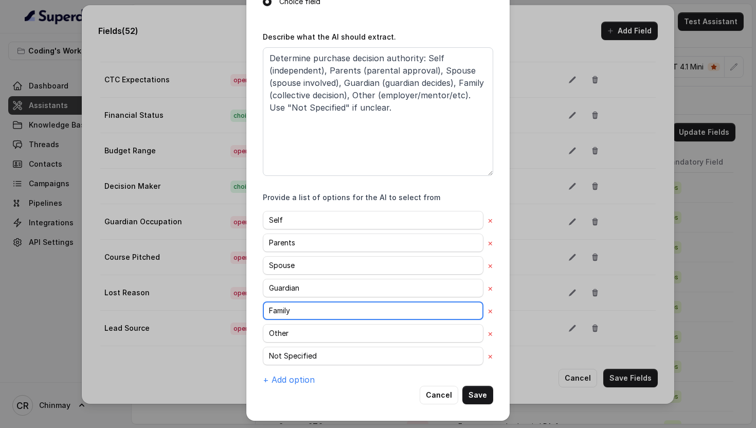
click at [285, 315] on input "Family" at bounding box center [373, 310] width 220 height 19
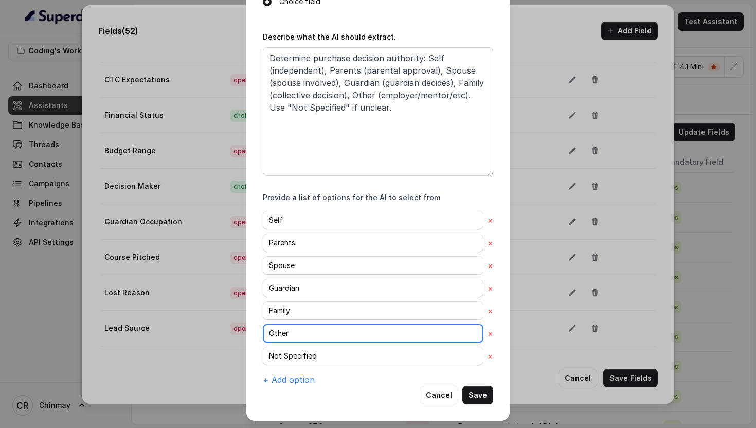
click at [286, 334] on input "Other" at bounding box center [373, 333] width 220 height 19
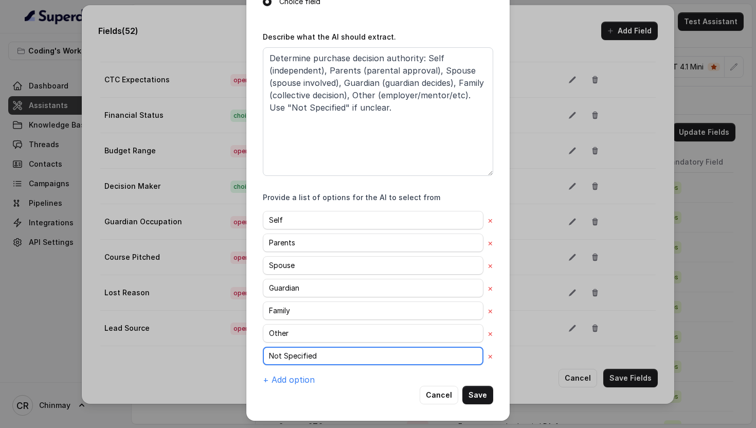
click at [307, 352] on input "Not Specified" at bounding box center [373, 355] width 220 height 19
click at [480, 393] on button "Save" at bounding box center [477, 394] width 31 height 19
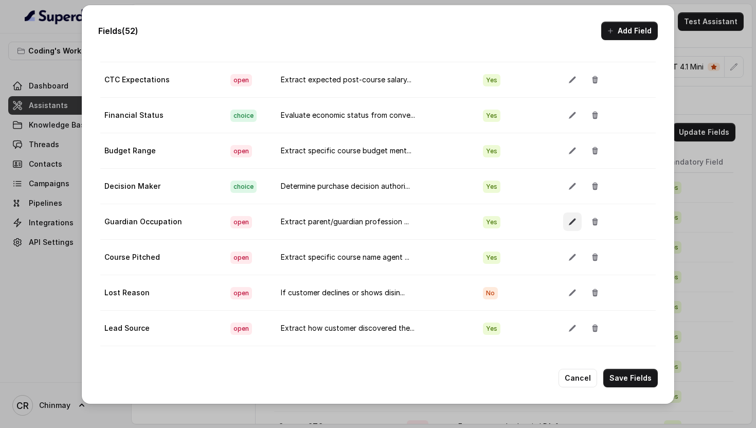
click at [563, 226] on button "button" at bounding box center [572, 221] width 19 height 19
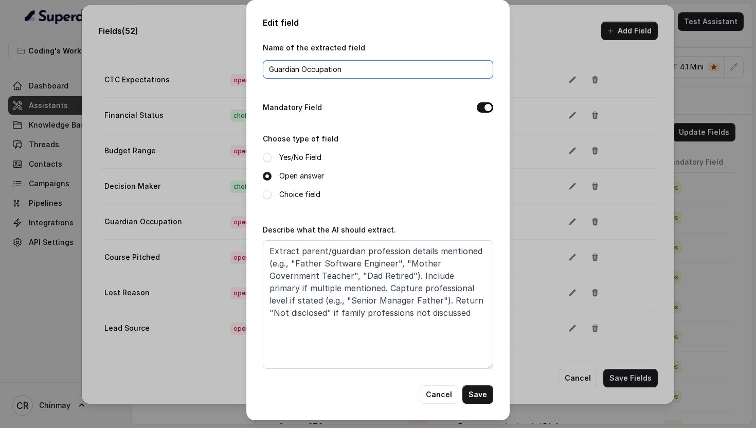
click at [337, 74] on input "Guardian Occupation" at bounding box center [378, 69] width 230 height 19
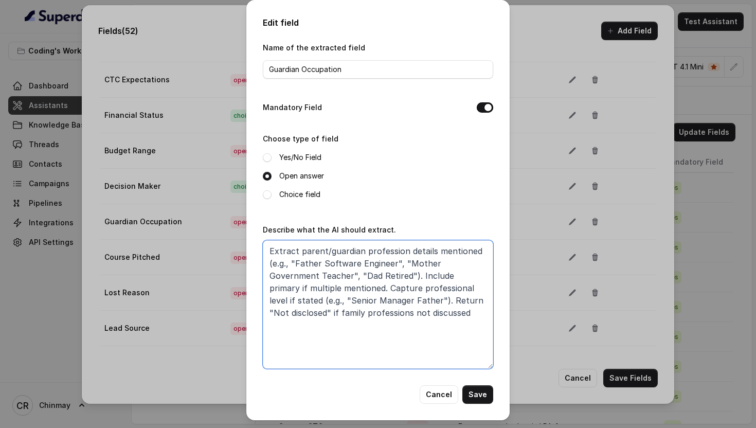
click at [365, 281] on textarea "Extract parent/guardian profession details mentioned (e.g., "Father Software En…" at bounding box center [378, 304] width 230 height 128
click at [483, 389] on button "Save" at bounding box center [477, 394] width 31 height 19
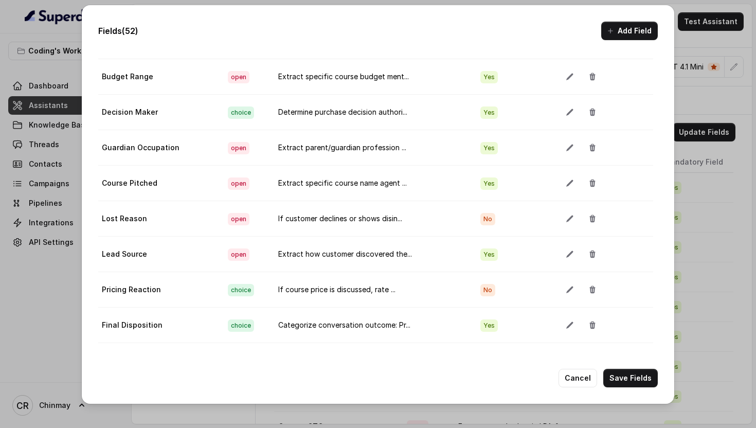
scroll to position [1570, 3]
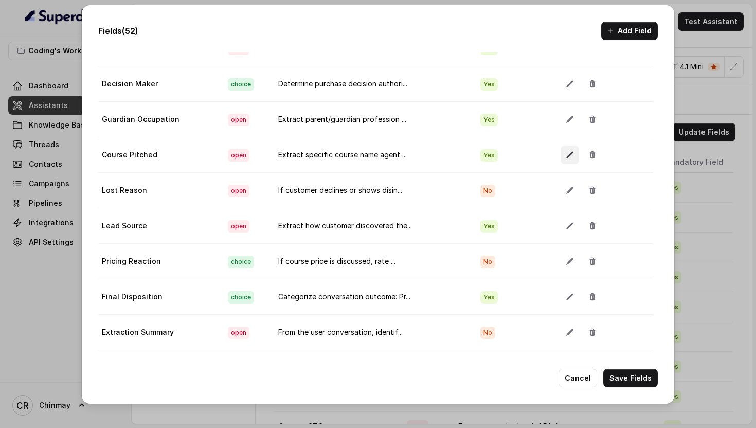
click at [565, 154] on icon "button" at bounding box center [569, 155] width 8 height 8
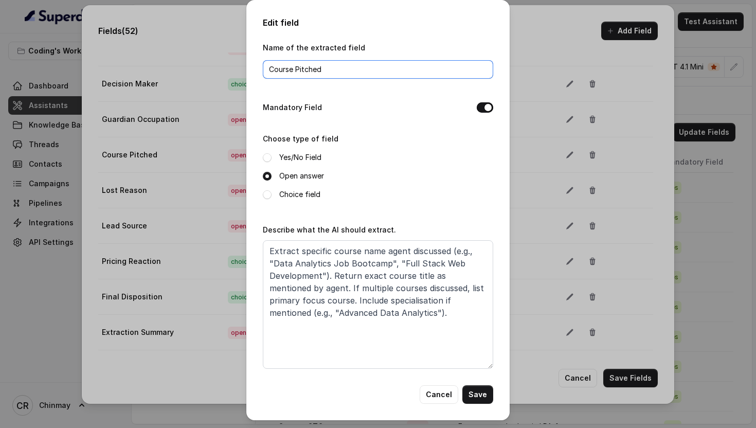
click at [380, 78] on span "Course Pitched" at bounding box center [378, 69] width 230 height 19
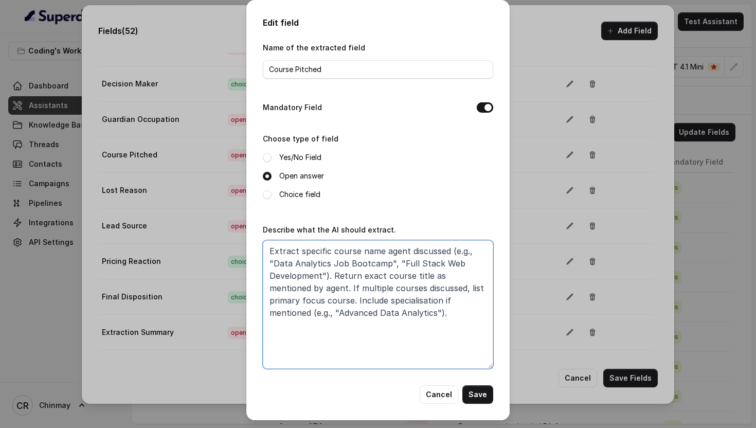
click at [355, 340] on textarea "Extract specific course name agent discussed (e.g., "Data Analytics Job Bootcam…" at bounding box center [378, 304] width 230 height 128
click at [444, 392] on button "Cancel" at bounding box center [438, 394] width 39 height 19
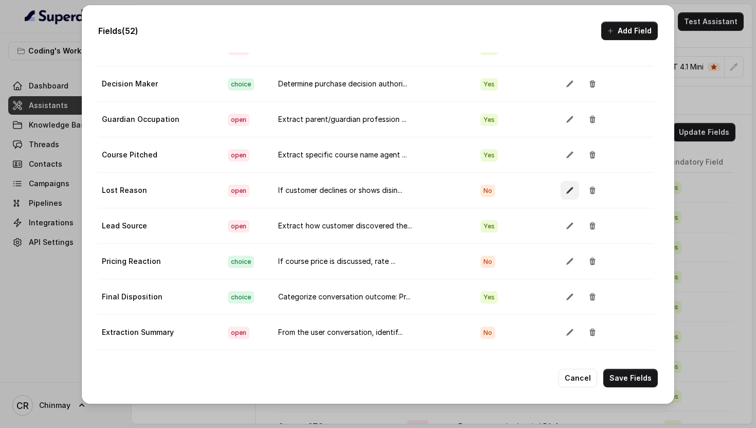
click at [560, 182] on button "button" at bounding box center [569, 190] width 19 height 19
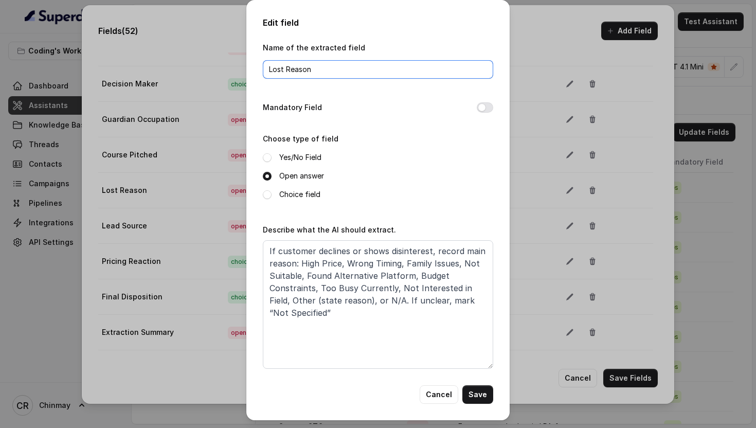
click at [346, 66] on input "Lost Reason" at bounding box center [378, 69] width 230 height 19
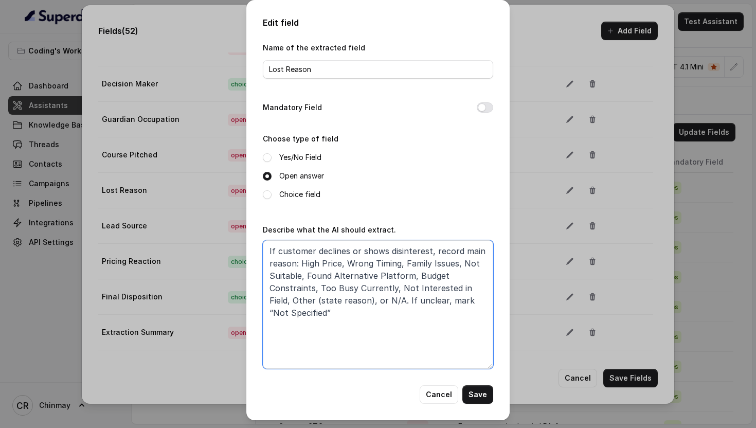
click at [367, 322] on textarea "If customer declines or shows disinterest, record main reason: High Price, Wron…" at bounding box center [378, 304] width 230 height 128
click at [443, 394] on button "Cancel" at bounding box center [438, 394] width 39 height 19
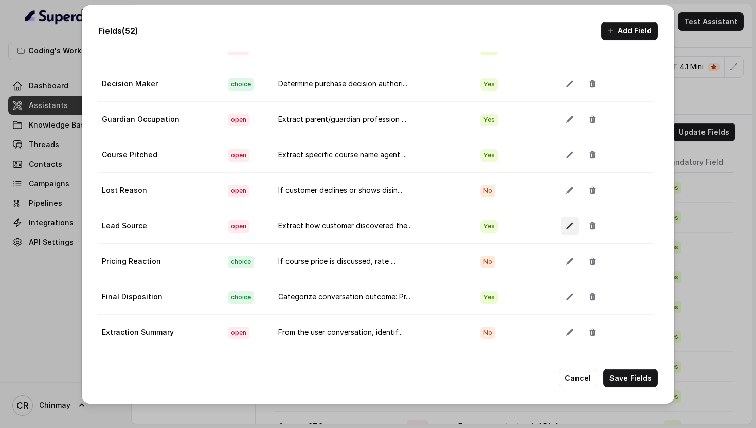
click at [560, 233] on button "button" at bounding box center [569, 225] width 19 height 19
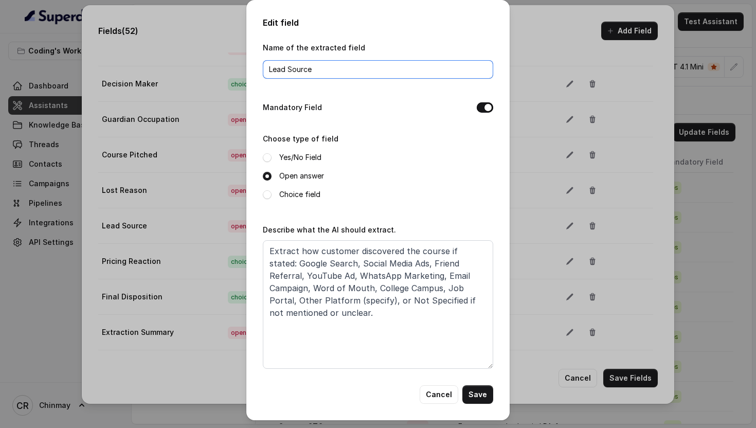
click at [325, 60] on input "Lead Source" at bounding box center [378, 69] width 230 height 19
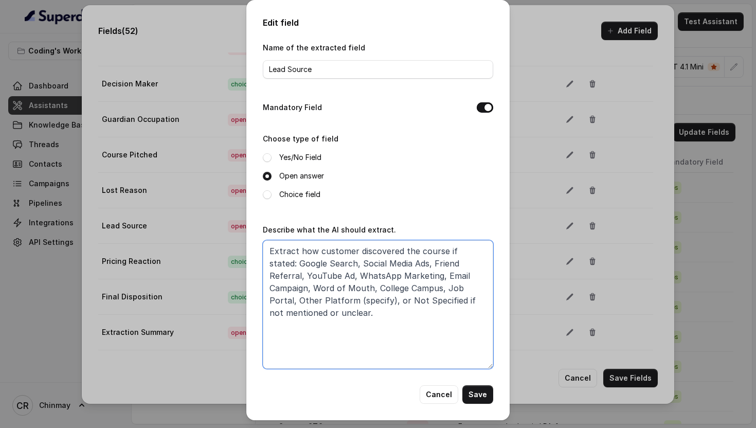
click at [358, 298] on textarea "Extract how customer discovered the course if stated: Google Search, Social Med…" at bounding box center [378, 304] width 230 height 128
click at [442, 391] on button "Cancel" at bounding box center [438, 394] width 39 height 19
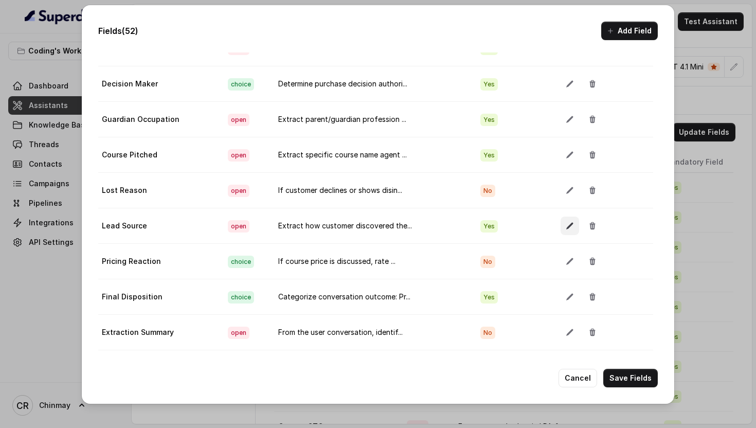
click at [565, 227] on icon "button" at bounding box center [569, 226] width 8 height 8
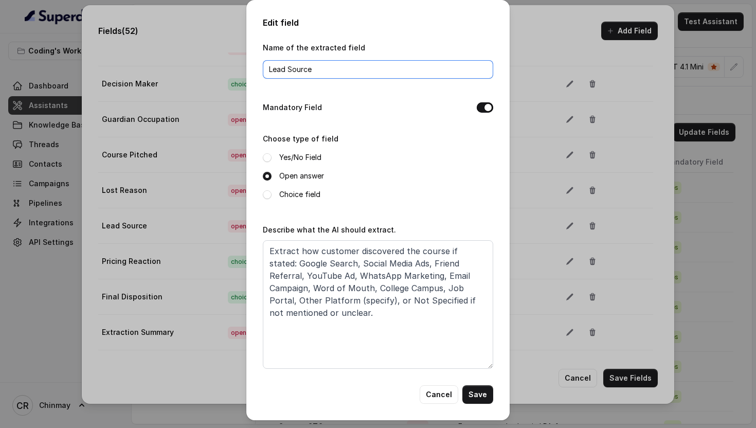
click at [360, 74] on input "Lead Source" at bounding box center [378, 69] width 230 height 19
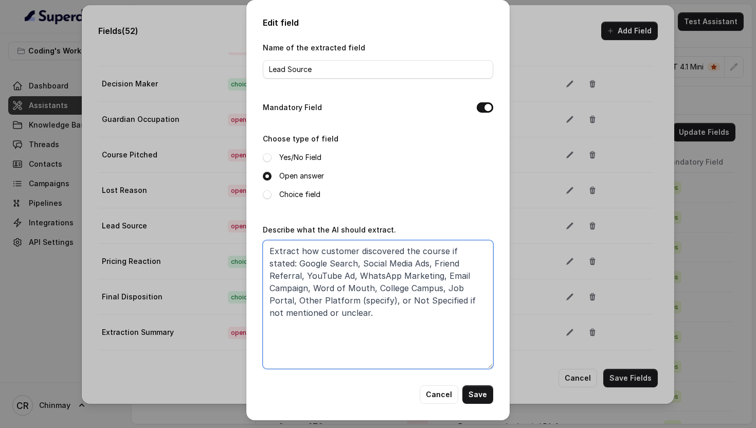
click at [307, 269] on textarea "Extract how customer discovered the course if stated: Google Search, Social Med…" at bounding box center [378, 304] width 230 height 128
click at [445, 393] on button "Cancel" at bounding box center [438, 394] width 39 height 19
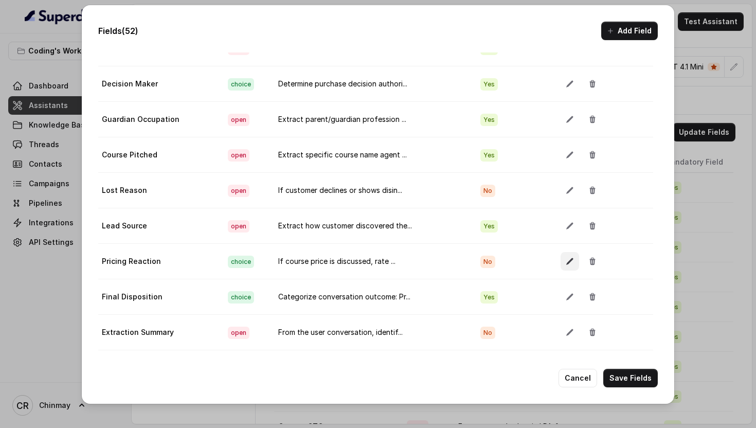
click at [566, 264] on icon "button" at bounding box center [569, 261] width 7 height 7
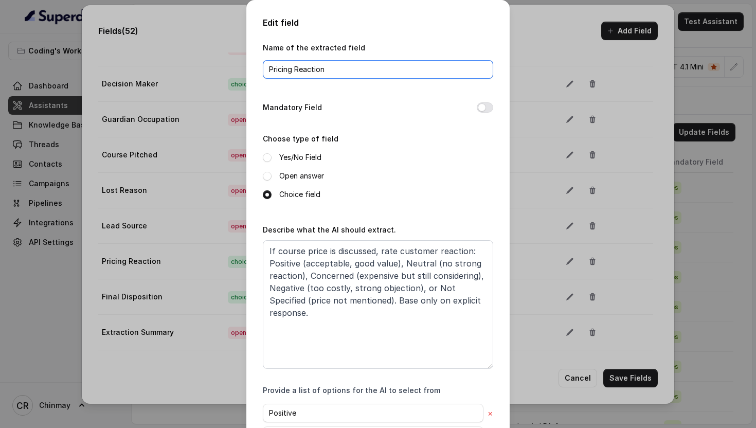
click at [379, 71] on input "Pricing Reaction" at bounding box center [378, 69] width 230 height 19
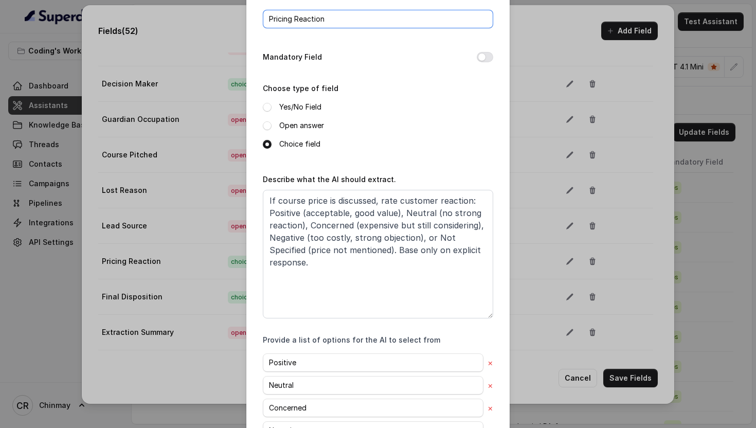
scroll to position [1, 0]
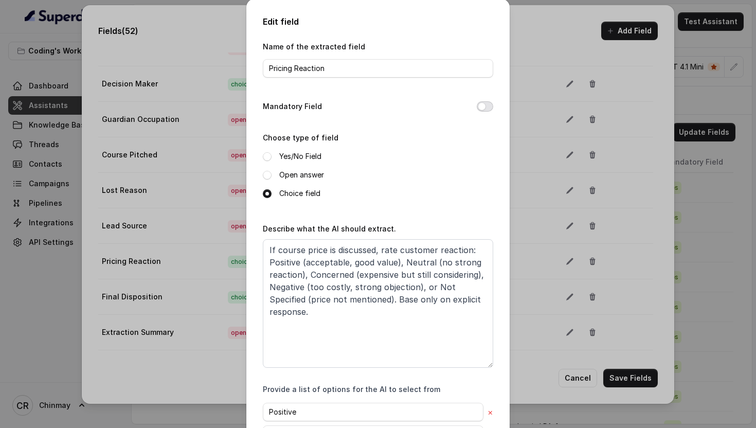
click at [486, 104] on button "Mandatory Field" at bounding box center [484, 106] width 16 height 10
click at [352, 287] on textarea "If course price is discussed, rate customer reaction: Positive (acceptable, goo…" at bounding box center [378, 303] width 230 height 128
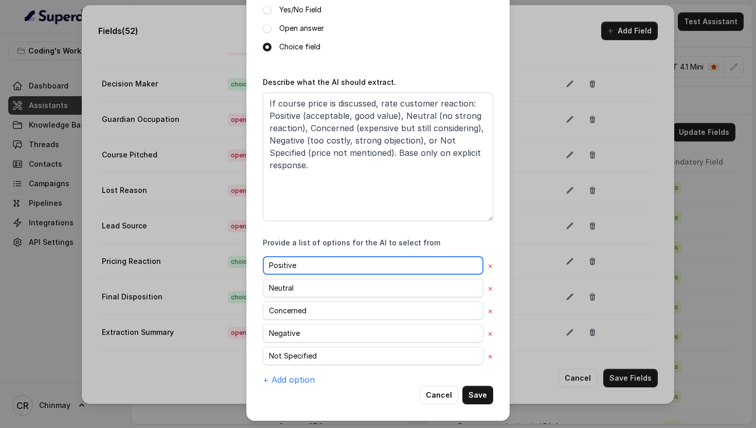
click at [309, 264] on input "Positive" at bounding box center [373, 265] width 220 height 19
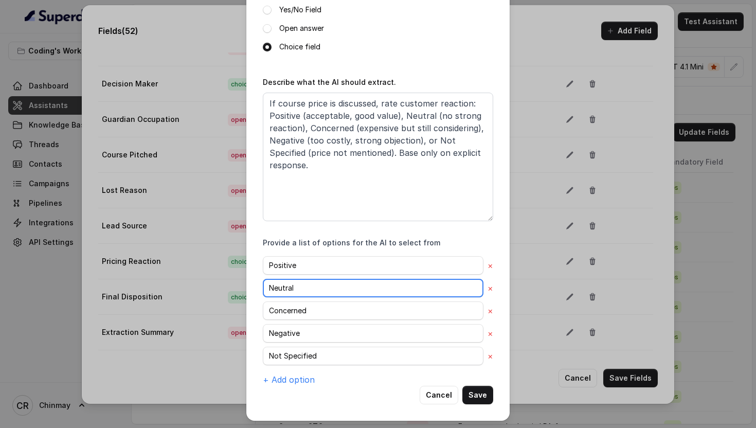
click at [318, 292] on input "Neutral" at bounding box center [373, 288] width 220 height 19
paste input "Positive"
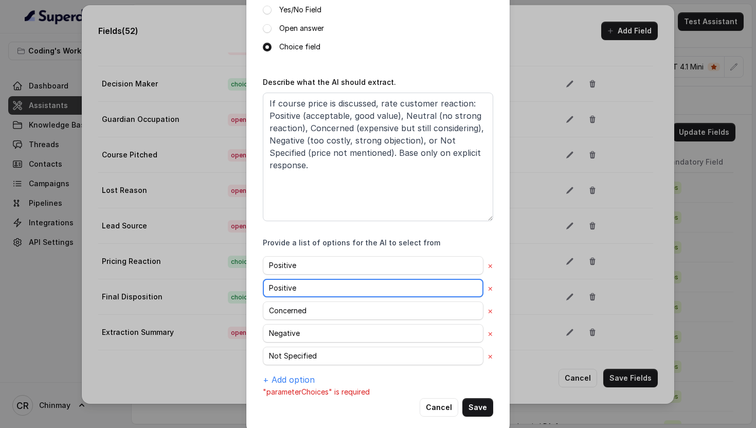
type input "Neutral"
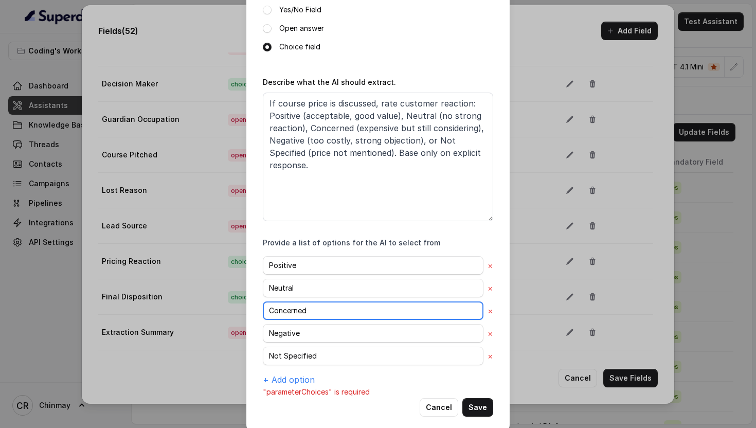
click at [299, 313] on input "Concerned" at bounding box center [373, 310] width 220 height 19
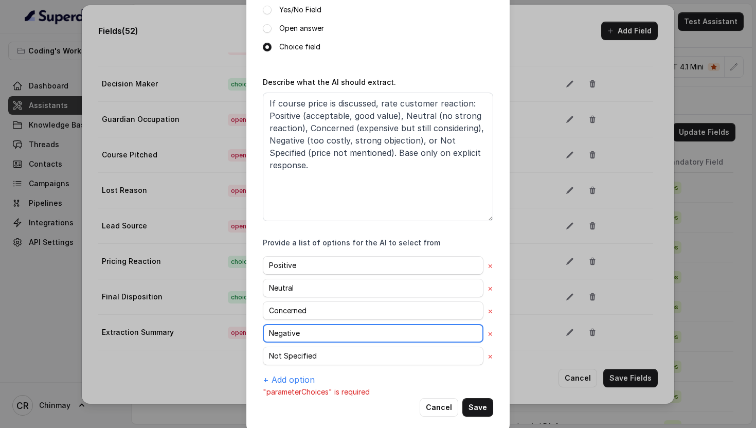
click at [296, 341] on input "Negative" at bounding box center [373, 333] width 220 height 19
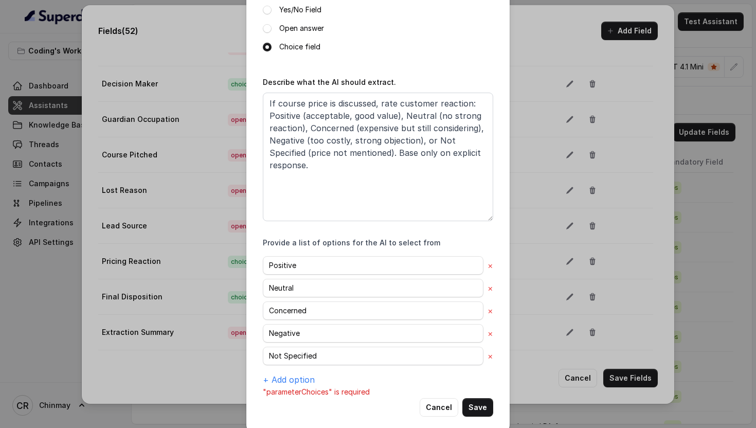
click at [306, 366] on div "Positive × Neutral × Concerned × Negative × Not Specified × + Add option" at bounding box center [378, 321] width 230 height 130
click at [306, 361] on input "Not Specified" at bounding box center [373, 355] width 220 height 19
click at [377, 208] on textarea "If course price is discussed, rate customer reaction: Positive (acceptable, goo…" at bounding box center [378, 157] width 230 height 128
drag, startPoint x: 417, startPoint y: 139, endPoint x: 355, endPoint y: 150, distance: 63.2
click at [355, 150] on textarea "If course price is discussed, rate customer reaction: Positive (acceptable, goo…" at bounding box center [378, 157] width 230 height 128
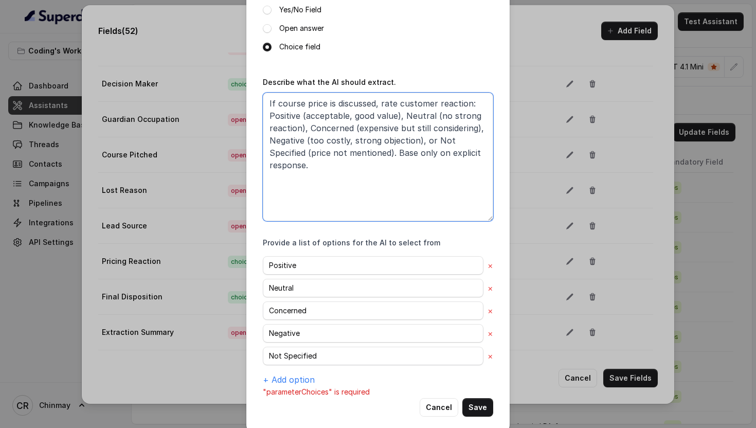
click at [376, 100] on textarea "If course price is discussed, rate customer reaction: Positive (acceptable, goo…" at bounding box center [378, 157] width 230 height 128
drag, startPoint x: 301, startPoint y: 164, endPoint x: 364, endPoint y: 165, distance: 62.7
click at [364, 165] on textarea "If course price is discussed then based on, rate customer reaction: Positive (a…" at bounding box center [378, 157] width 230 height 128
click at [433, 103] on textarea "If course price is discussed then based on, rate customer reaction: Positive (a…" at bounding box center [378, 157] width 230 height 128
paste textarea "explicit response"
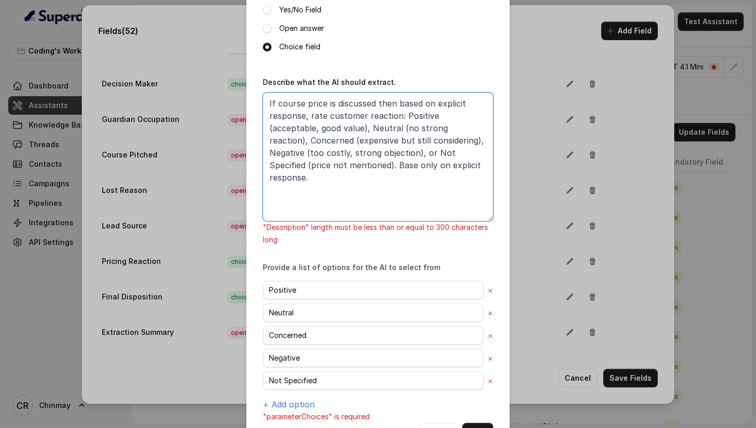
click at [340, 151] on textarea "If course price is discussed then based on explicit response, rate customer rea…" at bounding box center [378, 157] width 230 height 128
drag, startPoint x: 355, startPoint y: 162, endPoint x: 357, endPoint y: 185, distance: 22.2
click at [357, 185] on textarea "If course price is discussed then based on explicit response, rate customer rea…" at bounding box center [378, 157] width 230 height 128
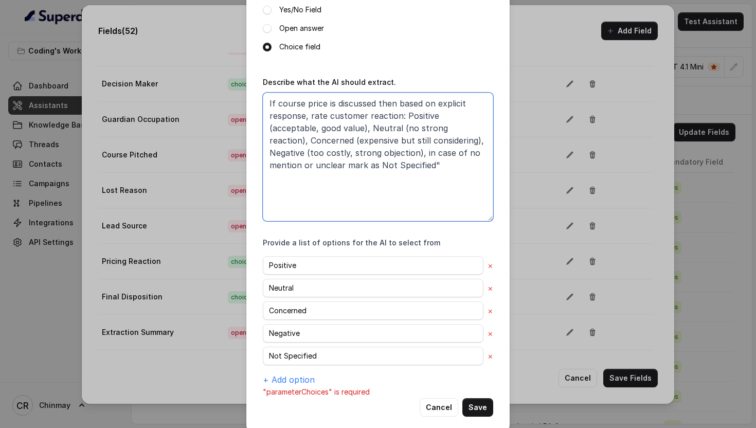
click at [303, 164] on textarea "If course price is discussed then based on explicit response, rate customer rea…" at bounding box center [378, 157] width 230 height 128
type textarea "If course price is discussed then based on explicit response, rate customer rea…"
click at [478, 407] on button "Save" at bounding box center [477, 407] width 31 height 19
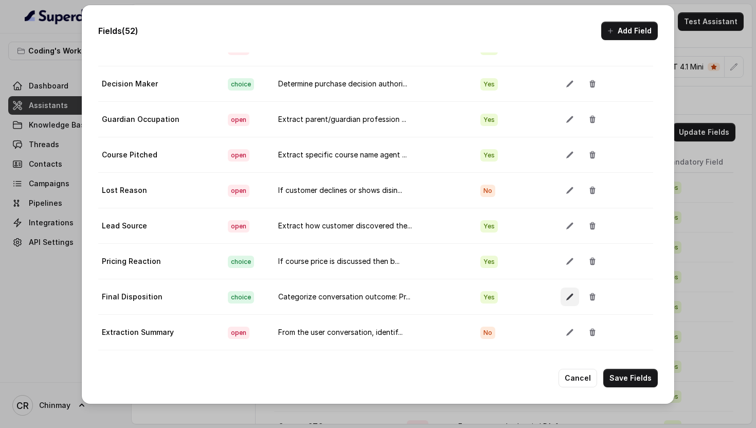
click at [561, 301] on button "button" at bounding box center [569, 296] width 19 height 19
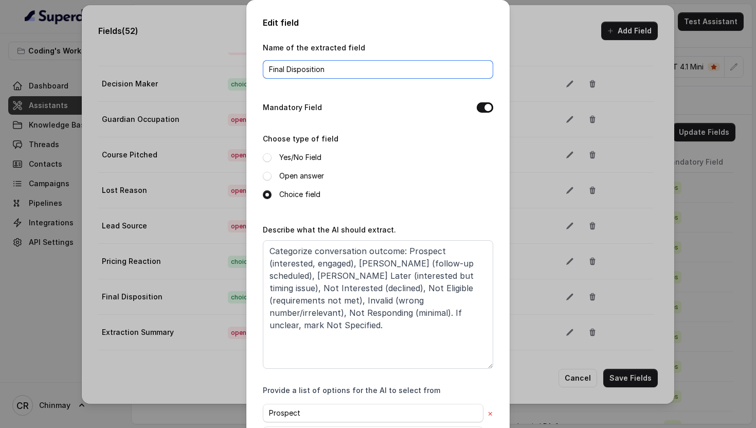
click at [318, 71] on input "Final Disposition" at bounding box center [378, 69] width 230 height 19
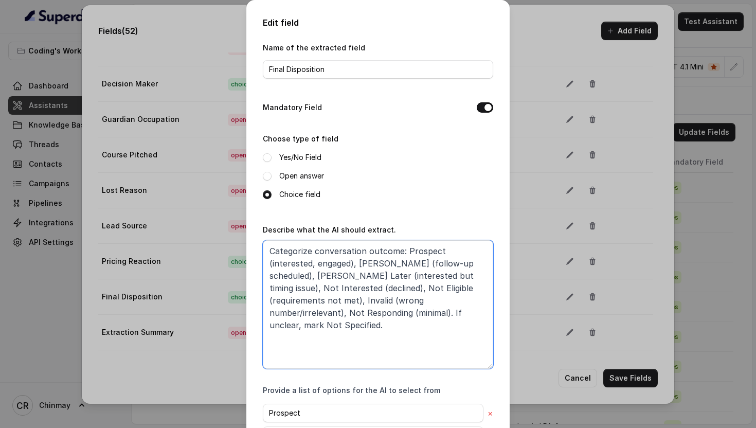
click at [378, 276] on textarea "Categorize conversation outcome: Prospect (interested, engaged), [PERSON_NAME] …" at bounding box center [378, 304] width 230 height 128
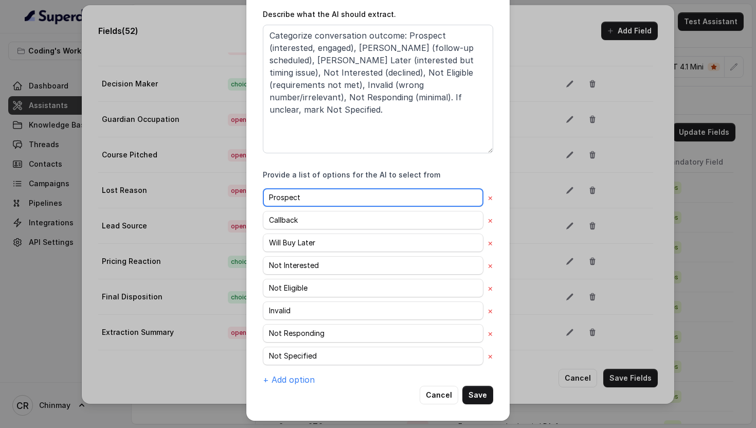
click at [315, 194] on input "Prospect" at bounding box center [373, 197] width 220 height 19
click at [299, 227] on input "Callback" at bounding box center [373, 220] width 220 height 19
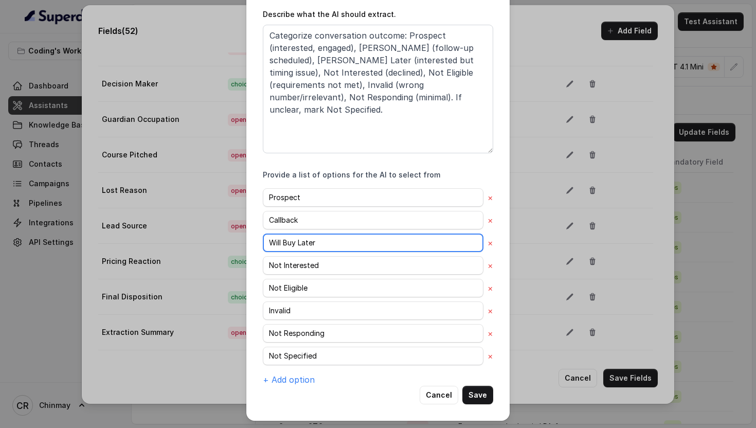
click at [296, 240] on input "Will Buy Later" at bounding box center [373, 242] width 220 height 19
click at [310, 253] on div "Prospect × Callback × Will Buy Later × Not Interested × Not Eligible × Invalid …" at bounding box center [378, 286] width 230 height 197
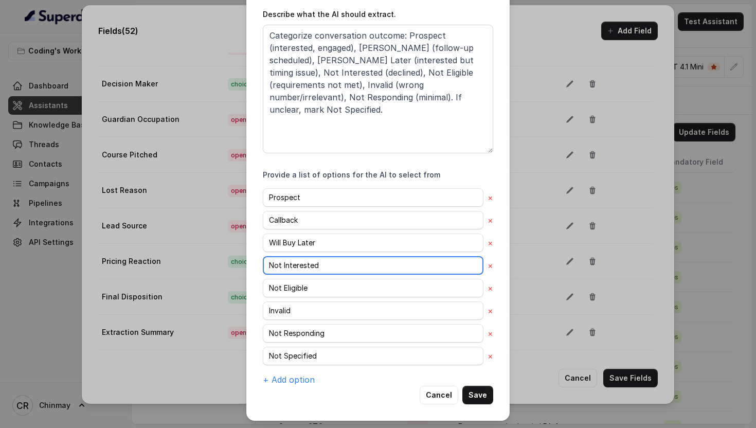
click at [318, 263] on input "Not Interested" at bounding box center [373, 265] width 220 height 19
click at [316, 269] on input "Not Interested" at bounding box center [373, 265] width 220 height 19
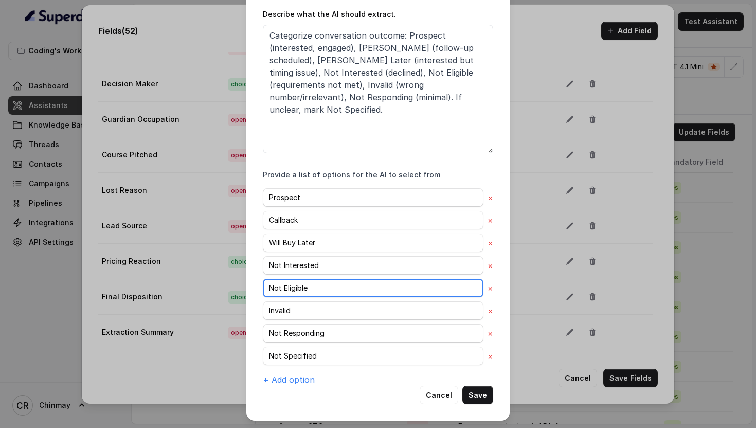
click at [318, 293] on input "Not Eligible" at bounding box center [373, 288] width 220 height 19
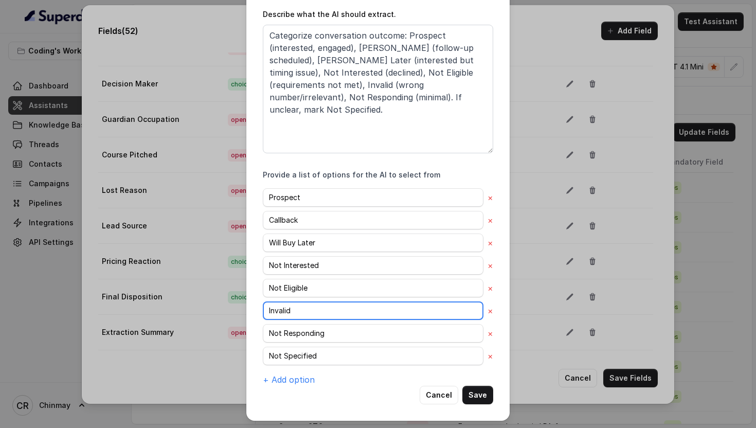
click at [304, 302] on input "Invalid" at bounding box center [373, 310] width 220 height 19
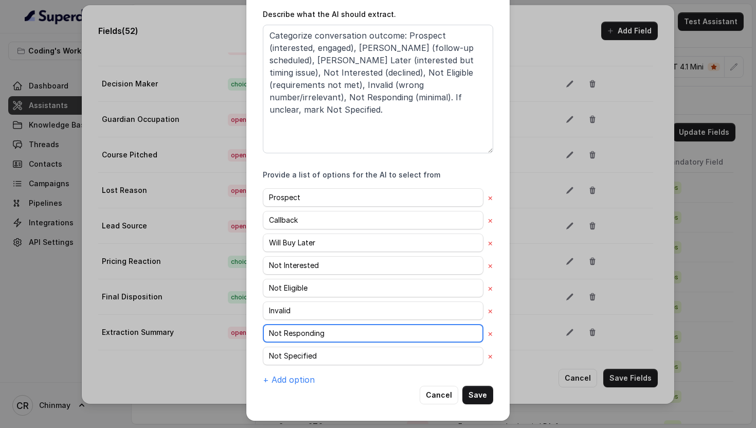
click at [304, 324] on input "Not Responding" at bounding box center [373, 333] width 220 height 19
paste input "Invalid"
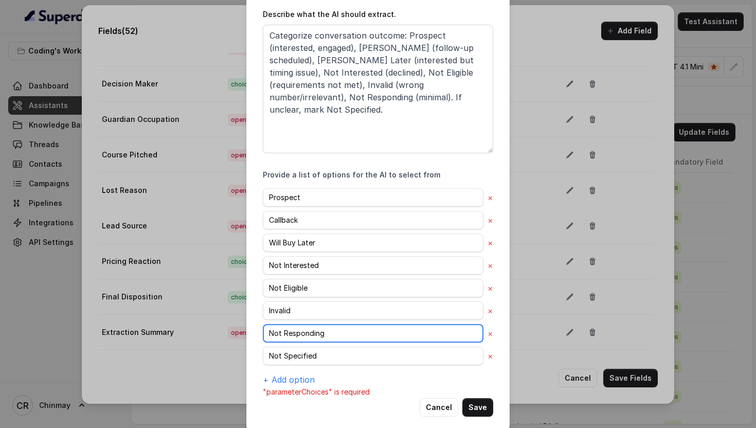
paste input "Invalid"
type input "Not Responding"
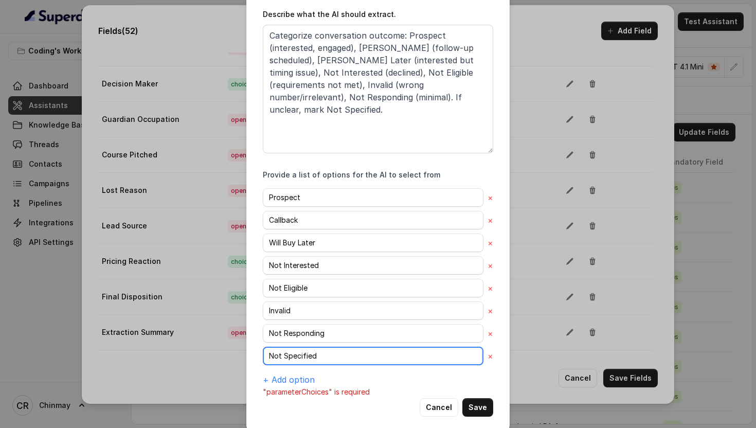
click at [317, 362] on input "Not Specified" at bounding box center [373, 355] width 220 height 19
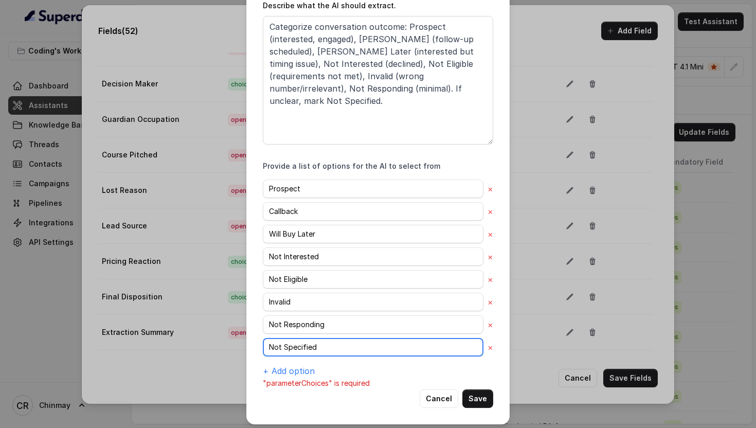
scroll to position [228, 0]
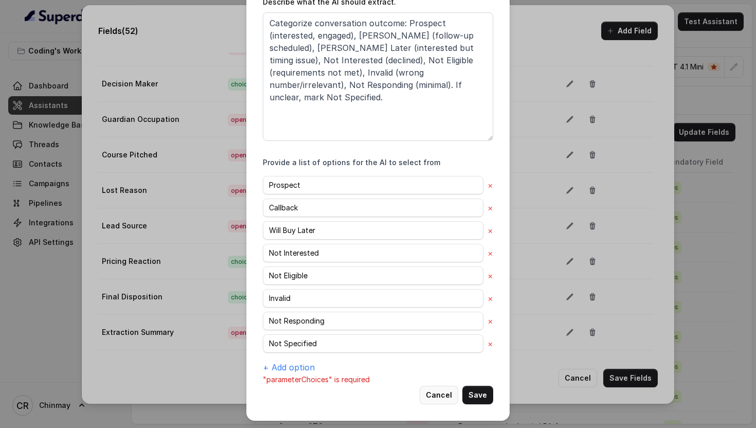
click at [435, 392] on button "Cancel" at bounding box center [438, 394] width 39 height 19
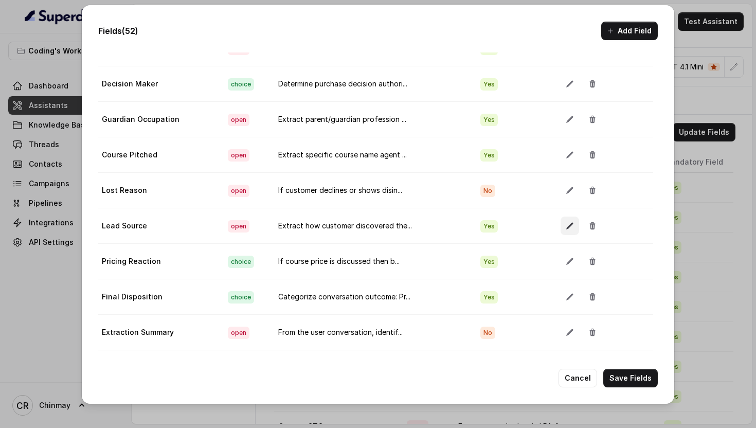
click at [560, 224] on button "button" at bounding box center [569, 225] width 19 height 19
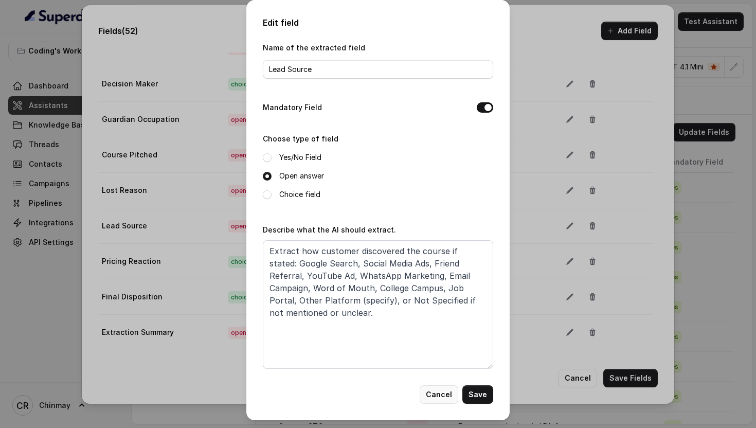
click at [433, 395] on button "Cancel" at bounding box center [438, 394] width 39 height 19
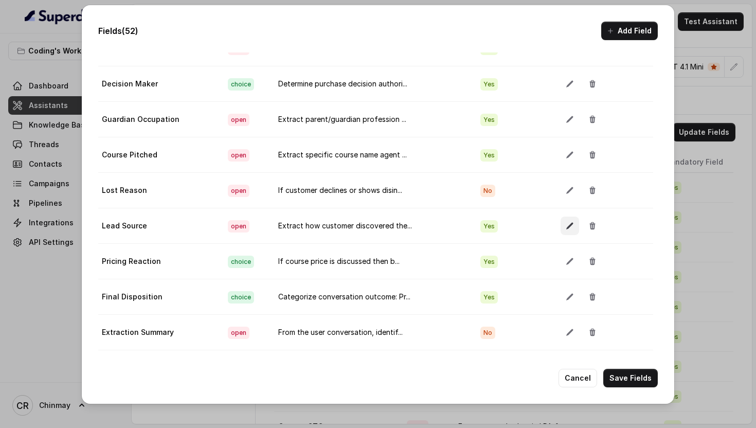
click at [560, 225] on button "button" at bounding box center [569, 225] width 19 height 19
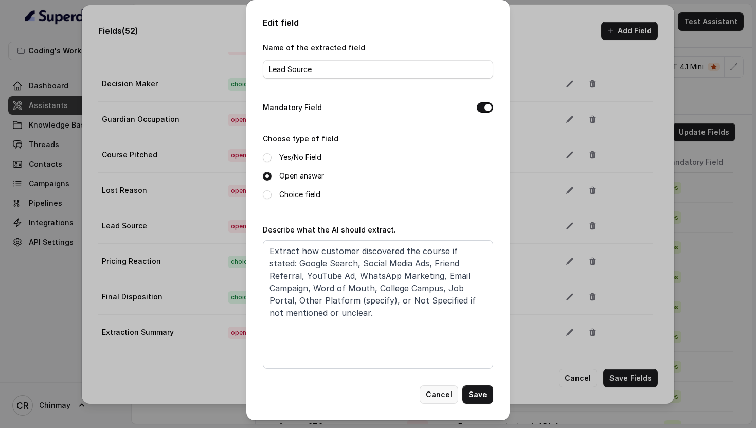
click at [437, 393] on button "Cancel" at bounding box center [438, 394] width 39 height 19
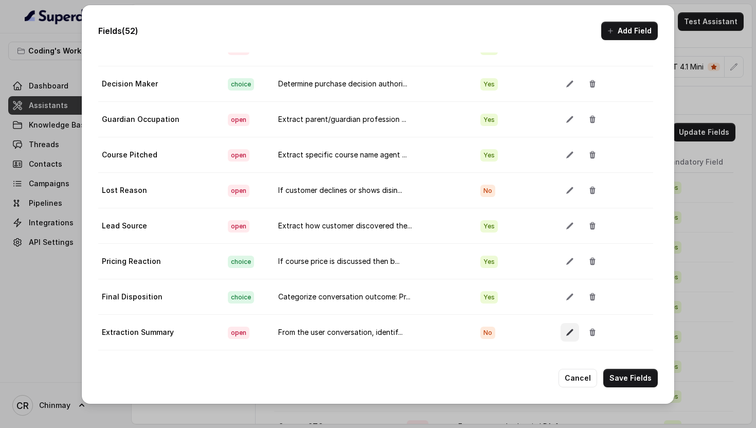
click at [560, 335] on button "button" at bounding box center [569, 332] width 19 height 19
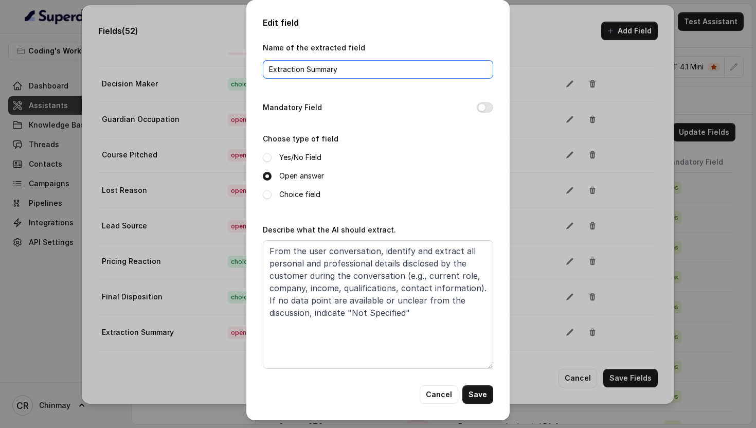
click at [356, 76] on input "Extraction Summary" at bounding box center [378, 69] width 230 height 19
click at [489, 108] on button "Mandatory Field" at bounding box center [484, 107] width 16 height 10
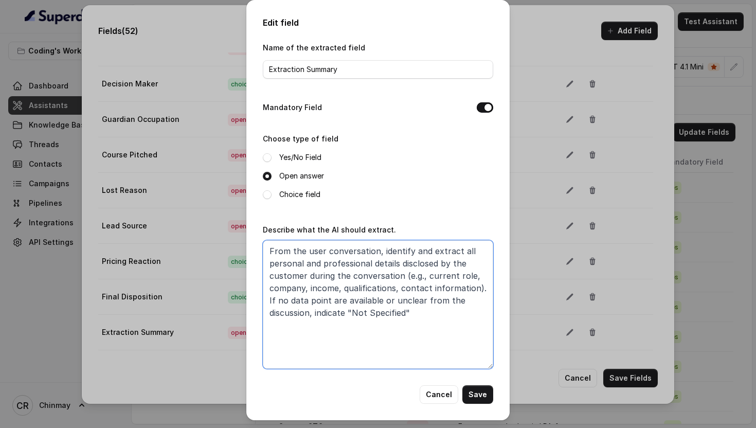
click at [366, 309] on textarea "From the user conversation, identify and extract all personal and professional …" at bounding box center [378, 304] width 230 height 128
click at [482, 392] on button "Save" at bounding box center [477, 394] width 31 height 19
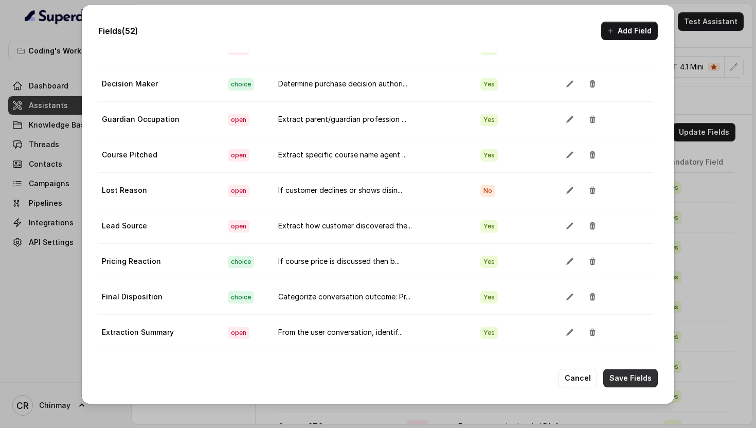
click at [633, 377] on button "Save Fields" at bounding box center [630, 378] width 54 height 19
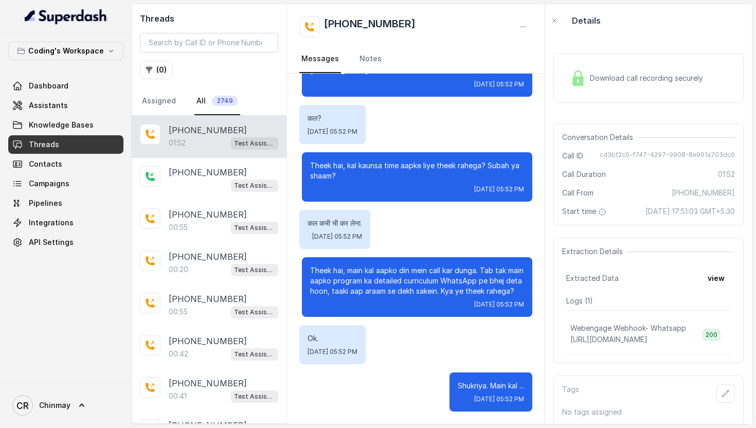
scroll to position [21, 0]
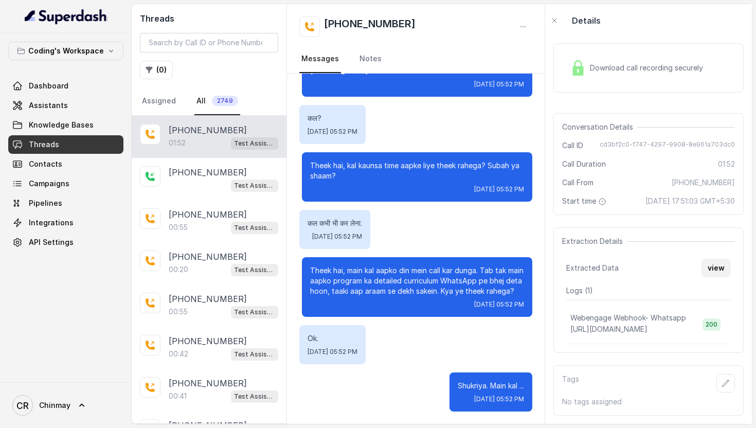
click at [723, 266] on button "view" at bounding box center [715, 268] width 29 height 19
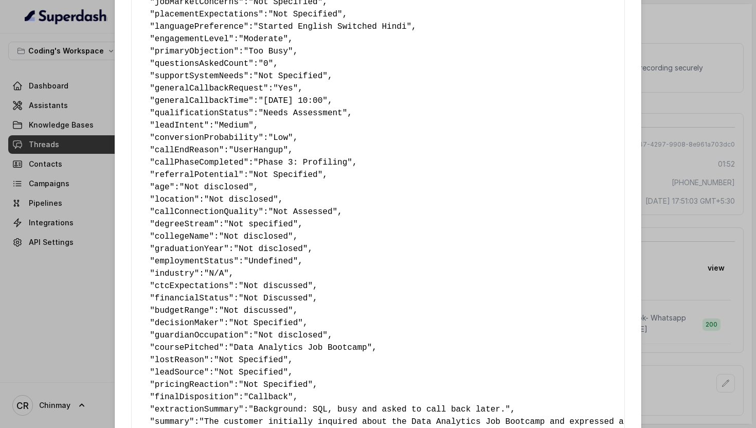
scroll to position [289, 0]
click at [272, 102] on span ""06-09-25 10:00"" at bounding box center [292, 99] width 69 height 9
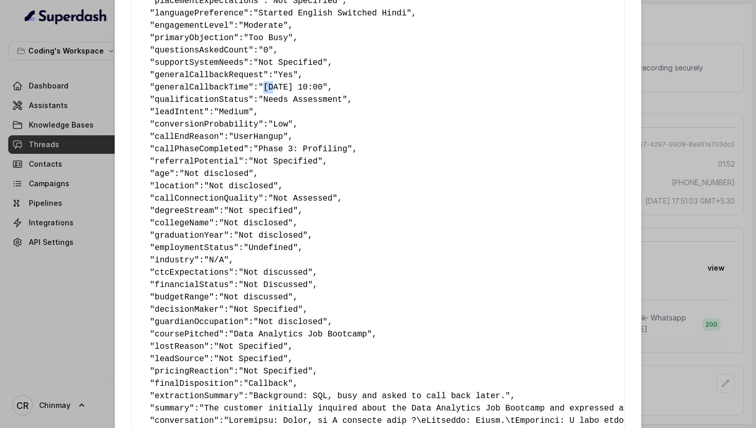
scroll to position [308, 0]
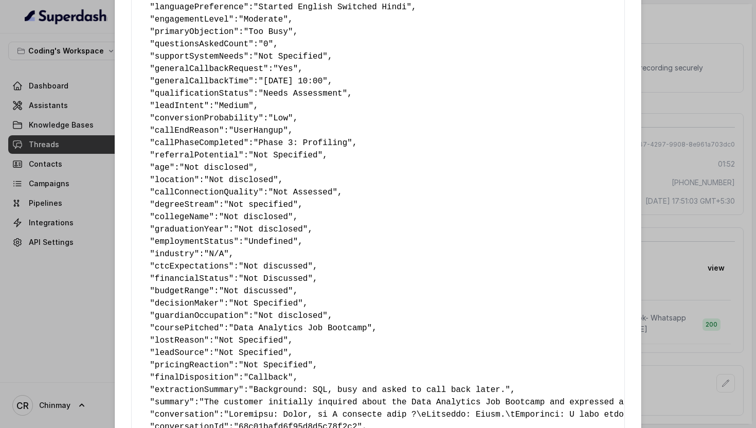
click at [268, 94] on span ""Needs Assessment"" at bounding box center [302, 93] width 89 height 9
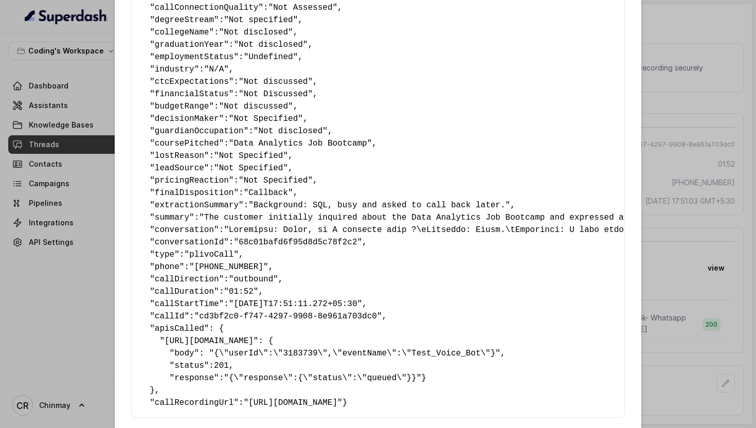
scroll to position [566, 0]
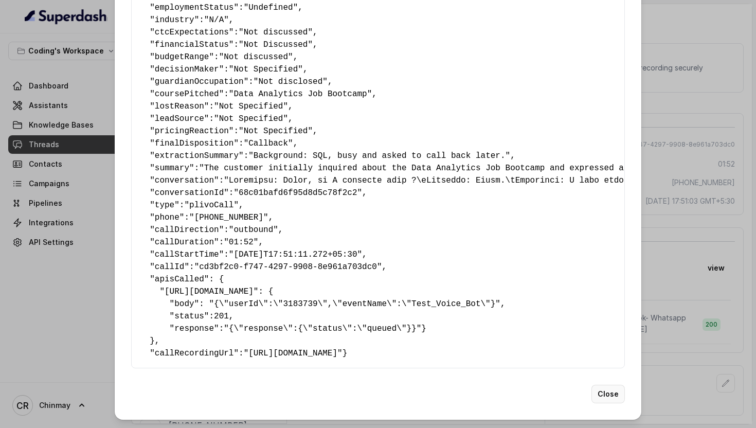
click at [613, 391] on button "Close" at bounding box center [607, 393] width 33 height 19
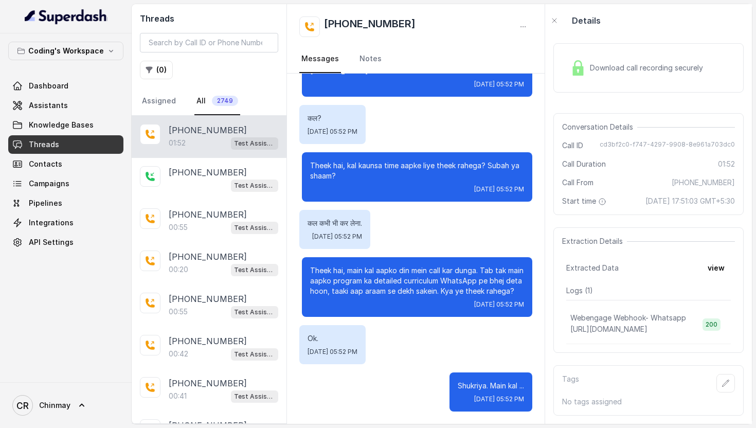
scroll to position [0, 0]
